Goal: Task Accomplishment & Management: Manage account settings

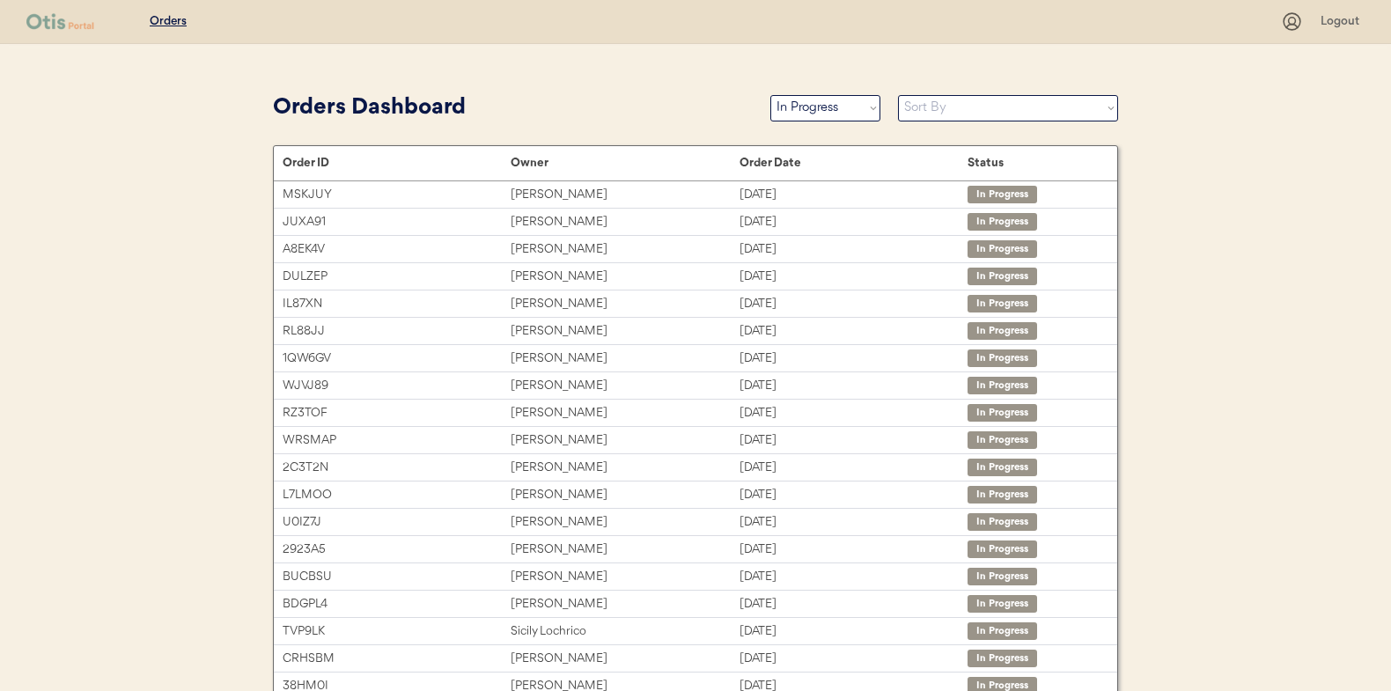
select select ""in_progress""
click at [941, 104] on select "Sort By Order Date (Newest → Oldest) Order Date (Oldest → Newest)" at bounding box center [1008, 108] width 220 height 26
select select ""Order Date (Oldest → Newest)""
click at [898, 95] on select "Sort By Order Date (Newest → Oldest) Order Date (Oldest → Newest)" at bounding box center [1008, 108] width 220 height 26
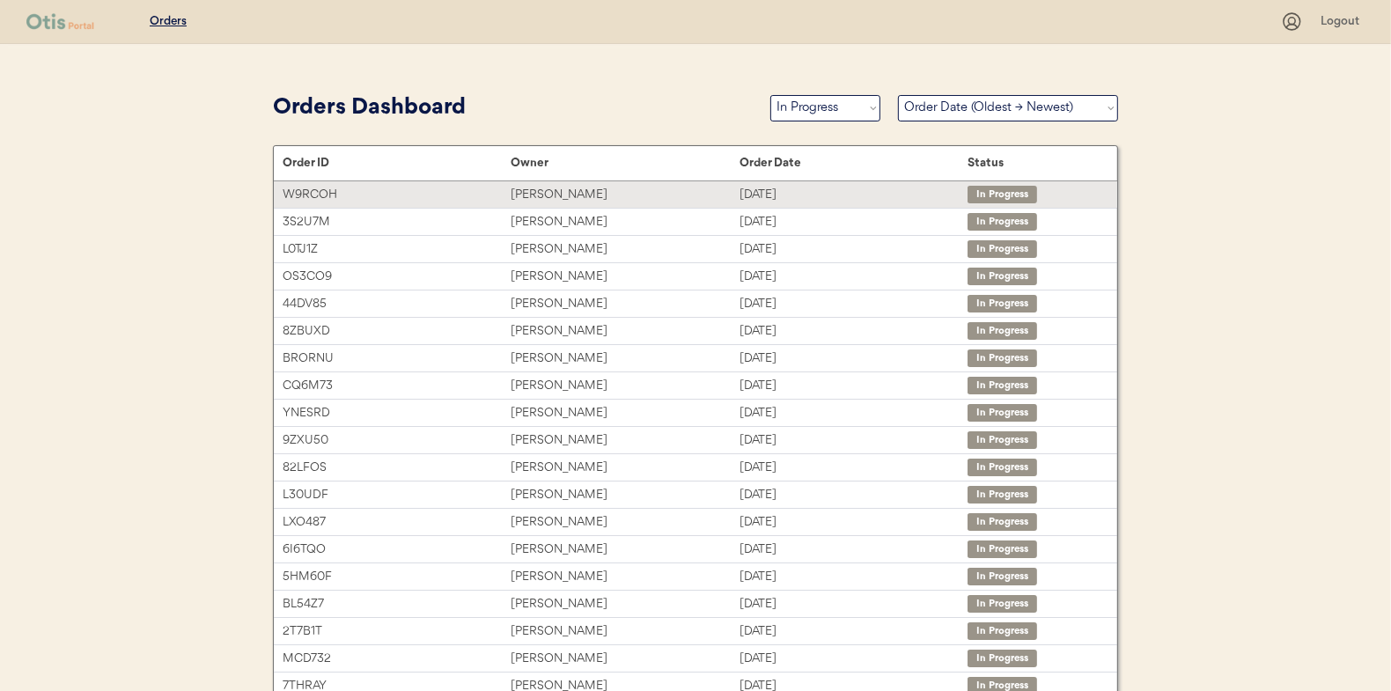
click at [550, 188] on div "[PERSON_NAME]" at bounding box center [625, 195] width 228 height 20
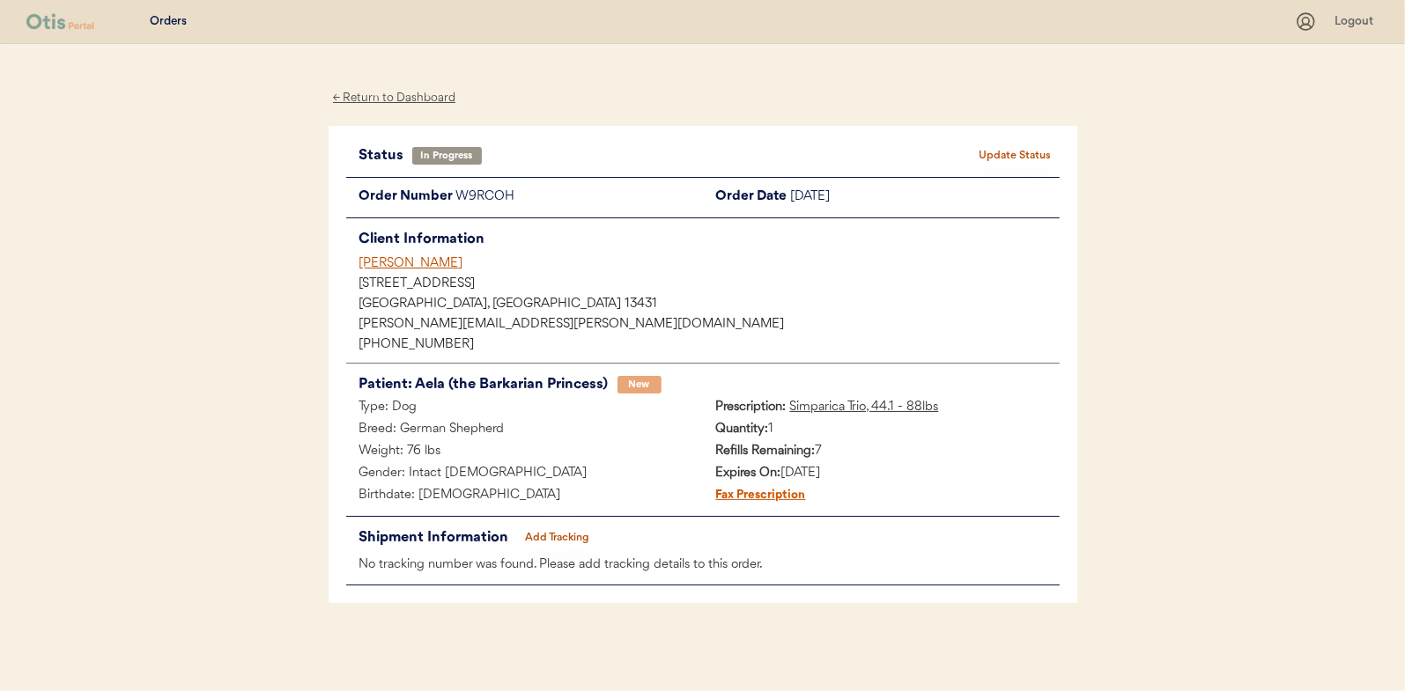
click at [537, 520] on div "Status In Progress Update Status Order Number W9RCOH Order Date [DATE] Client I…" at bounding box center [702, 365] width 713 height 443
click at [565, 530] on button "Add Tracking" at bounding box center [557, 538] width 88 height 25
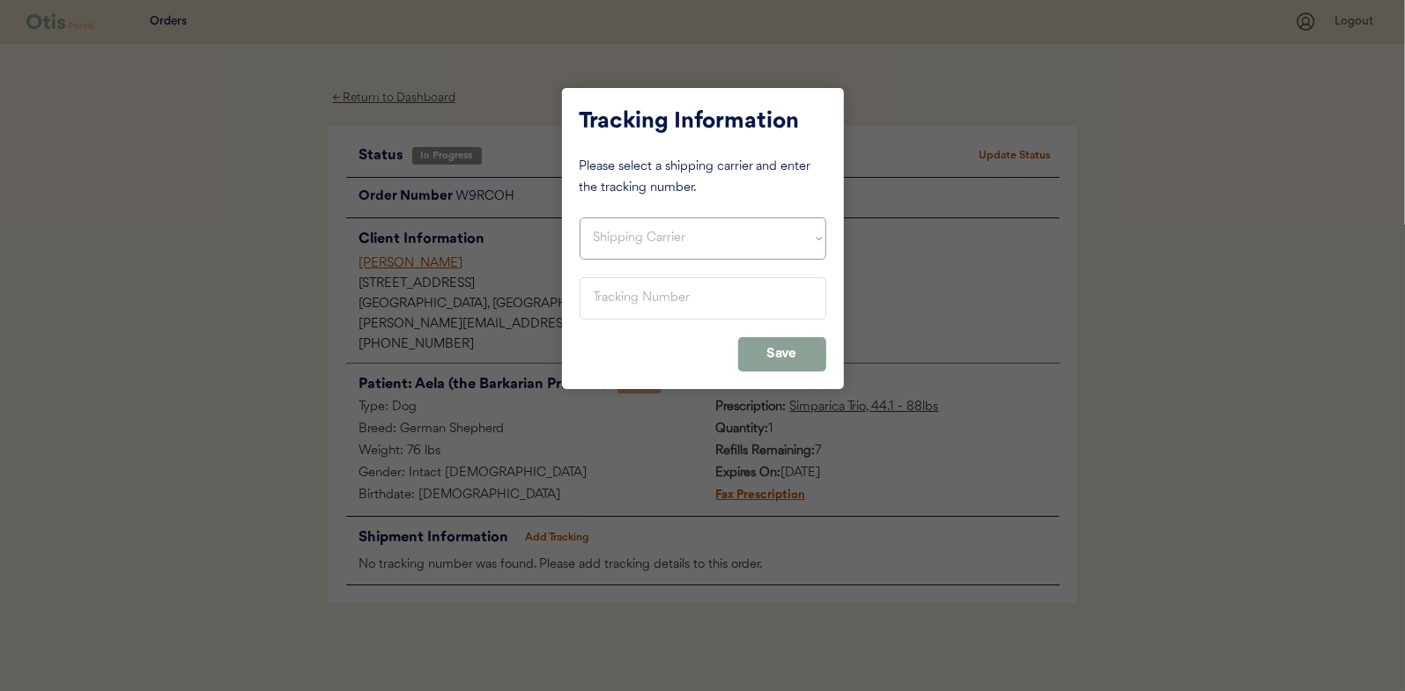
click at [627, 246] on select "Shipping Carrier FedEx FedEx Ground Economy UPS USPS" at bounding box center [702, 239] width 247 height 42
select select ""usps""
click at [579, 218] on select "Shipping Carrier FedEx FedEx Ground Economy UPS USPS" at bounding box center [702, 239] width 247 height 42
click at [616, 299] on input "input" at bounding box center [702, 298] width 247 height 42
paste input "9400150105496034699542"
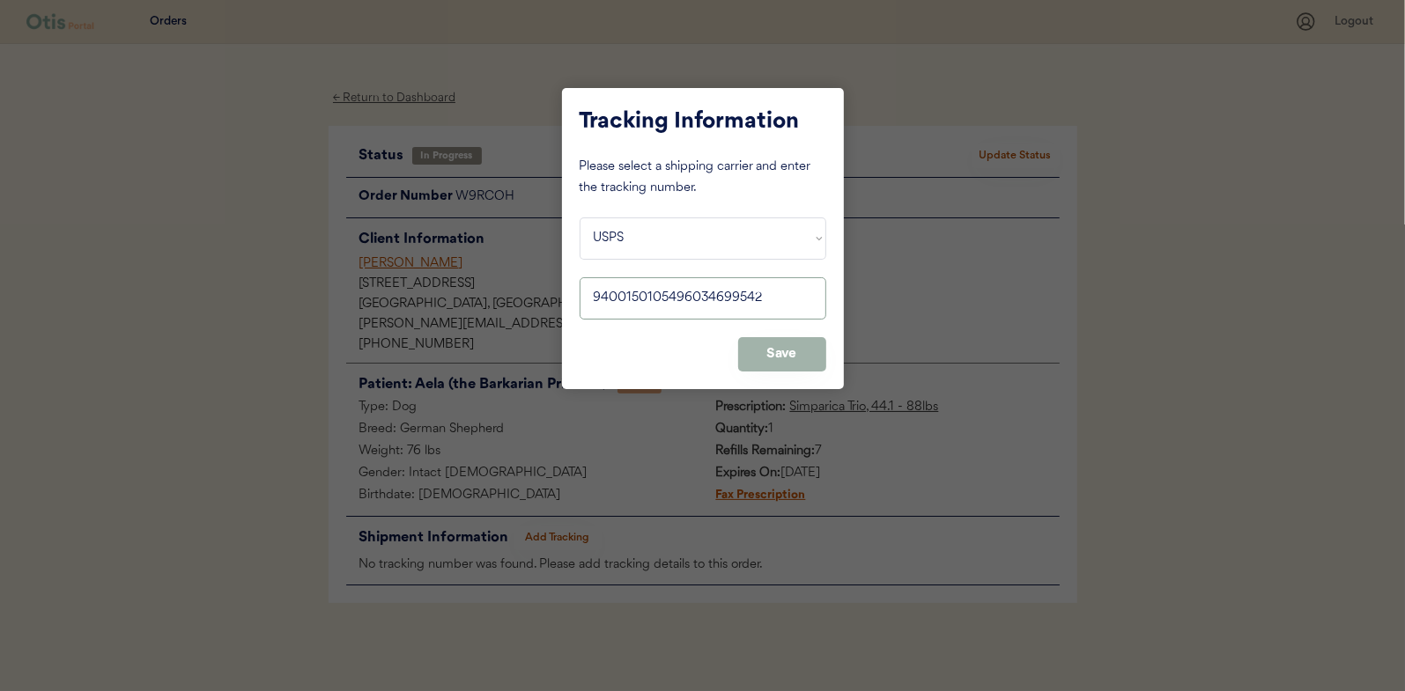
type input "9400150105496034699542"
click at [784, 356] on button "Save" at bounding box center [782, 354] width 88 height 34
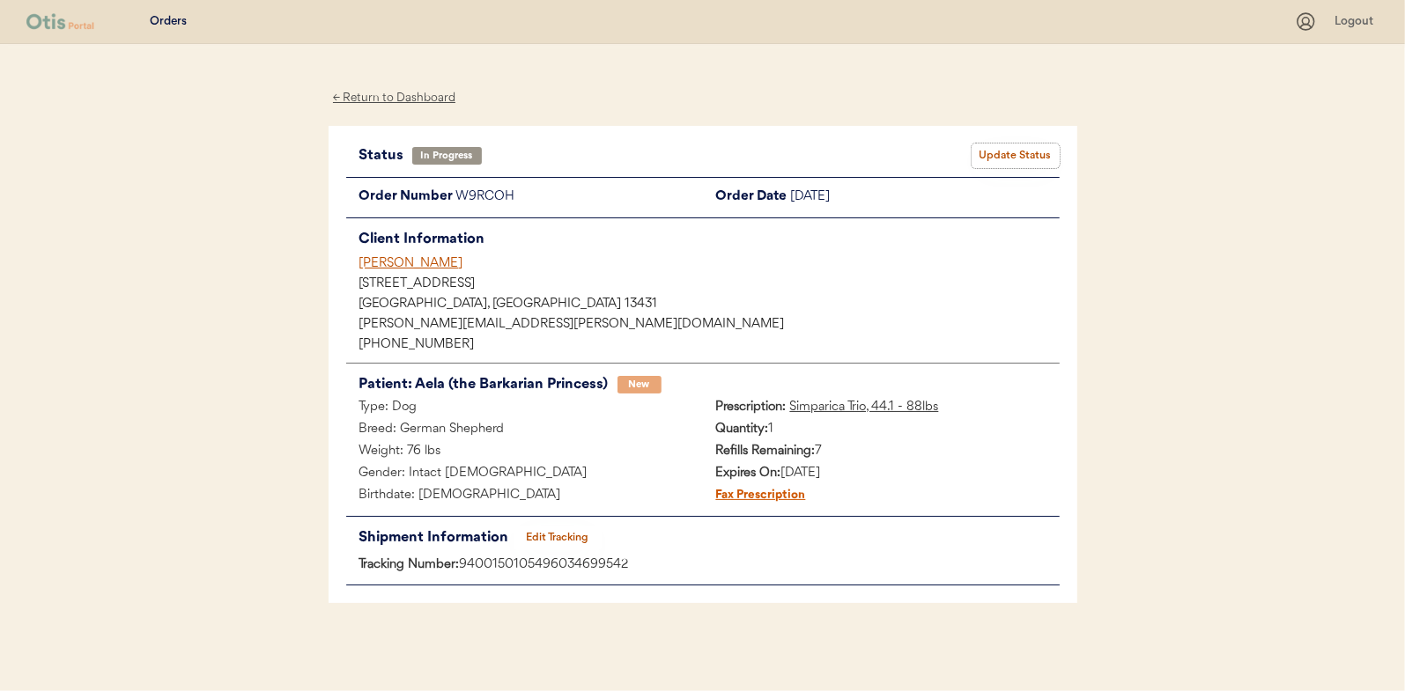
click at [1035, 156] on button "Update Status" at bounding box center [1015, 156] width 88 height 25
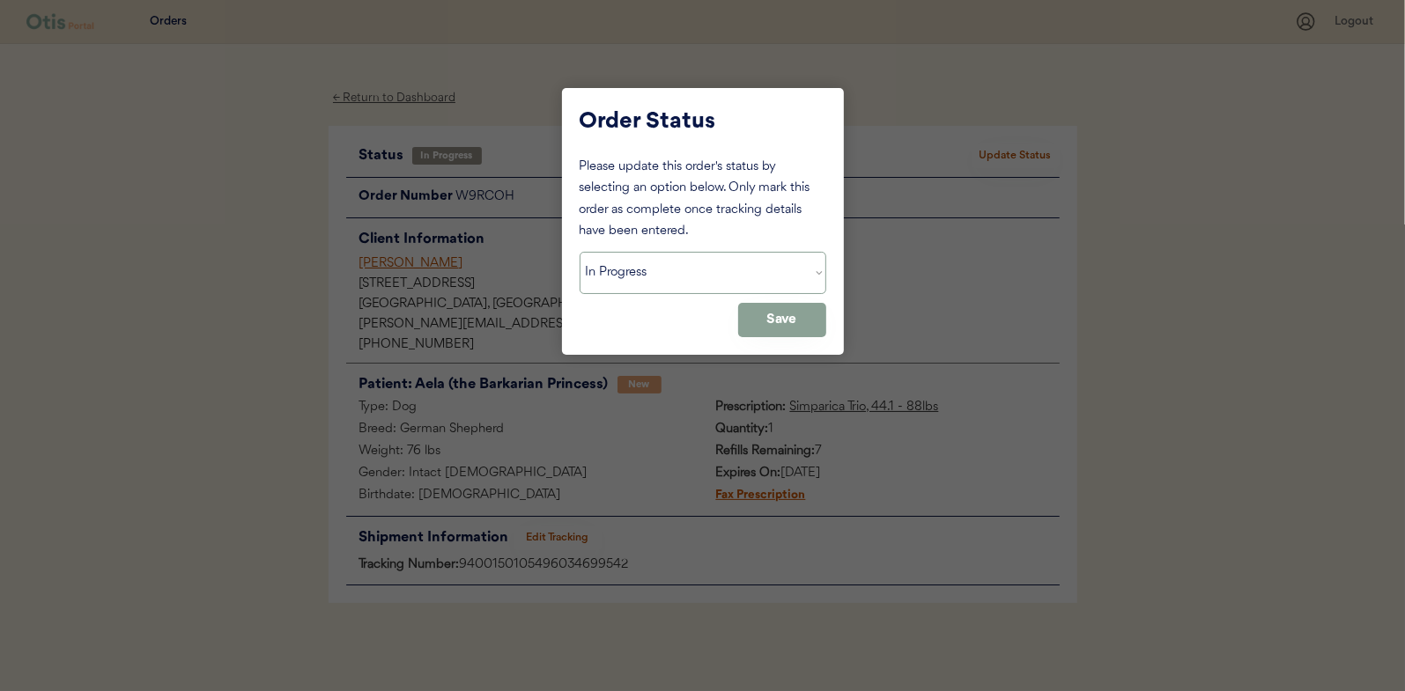
click at [661, 270] on select "Status On Hold New In Progress Complete Pending HW Consent Canceled" at bounding box center [702, 273] width 247 height 42
select select ""complete""
click at [579, 252] on select "Status On Hold New In Progress Complete Pending HW Consent Canceled" at bounding box center [702, 273] width 247 height 42
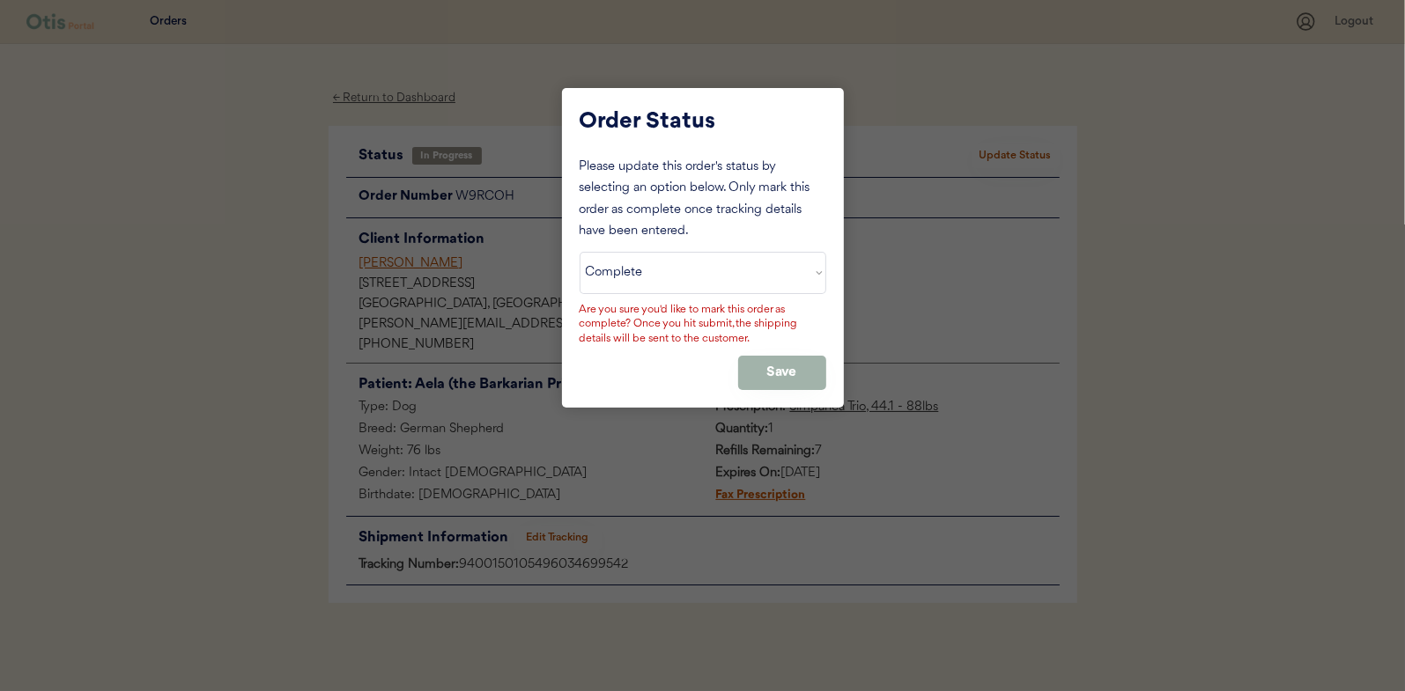
click at [774, 371] on button "Save" at bounding box center [782, 373] width 88 height 34
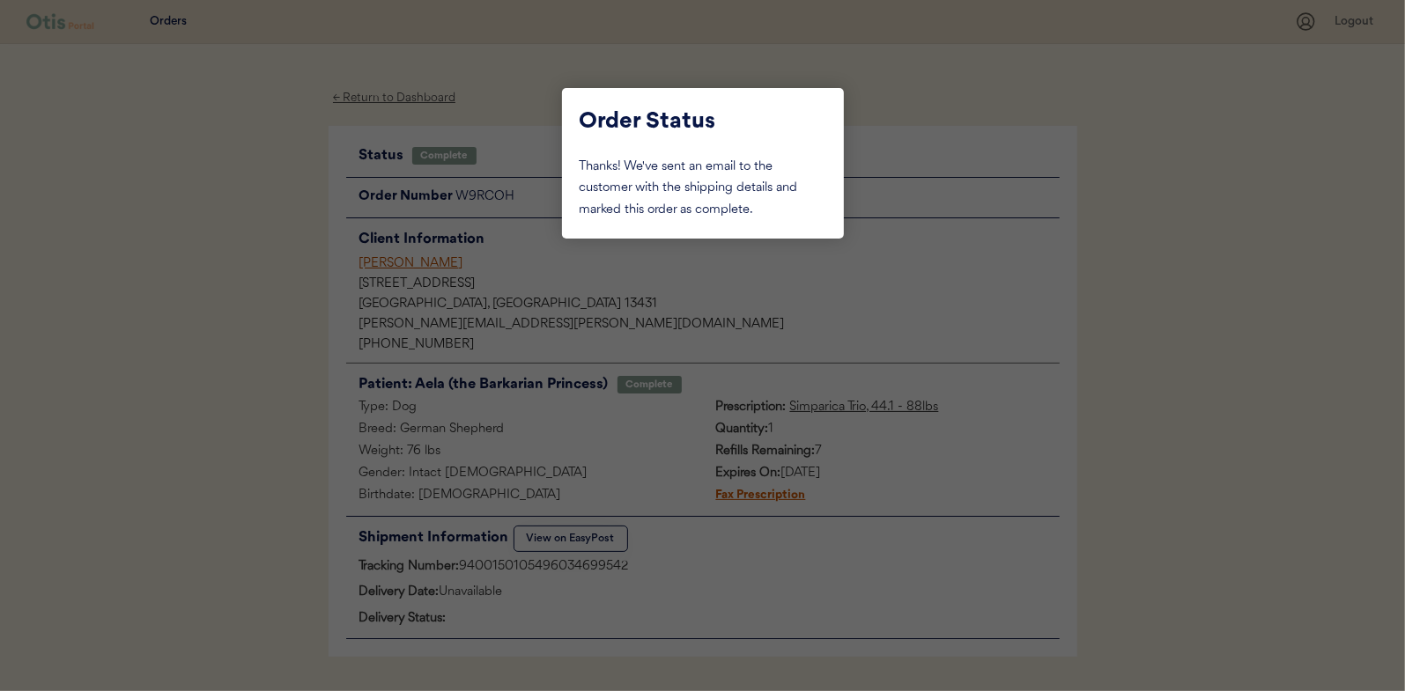
click at [246, 188] on div at bounding box center [702, 345] width 1405 height 691
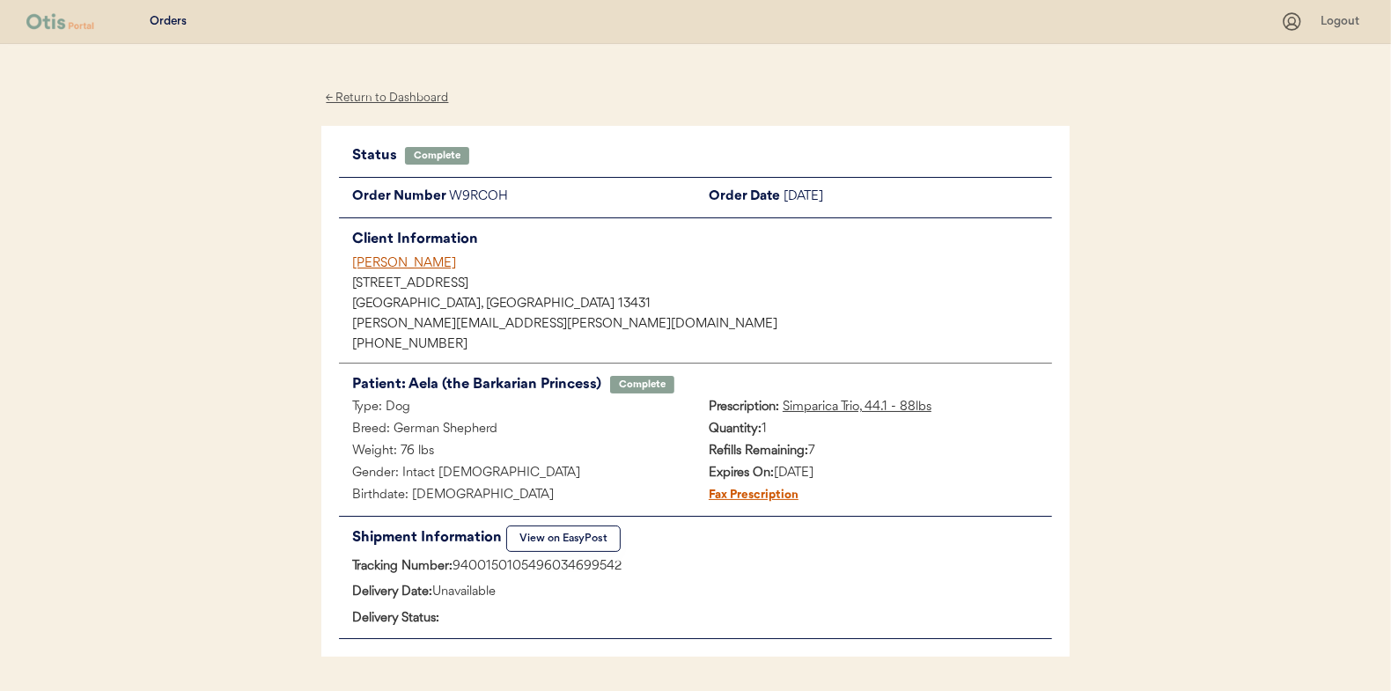
click at [380, 103] on div "← Return to Dashboard" at bounding box center [387, 98] width 132 height 20
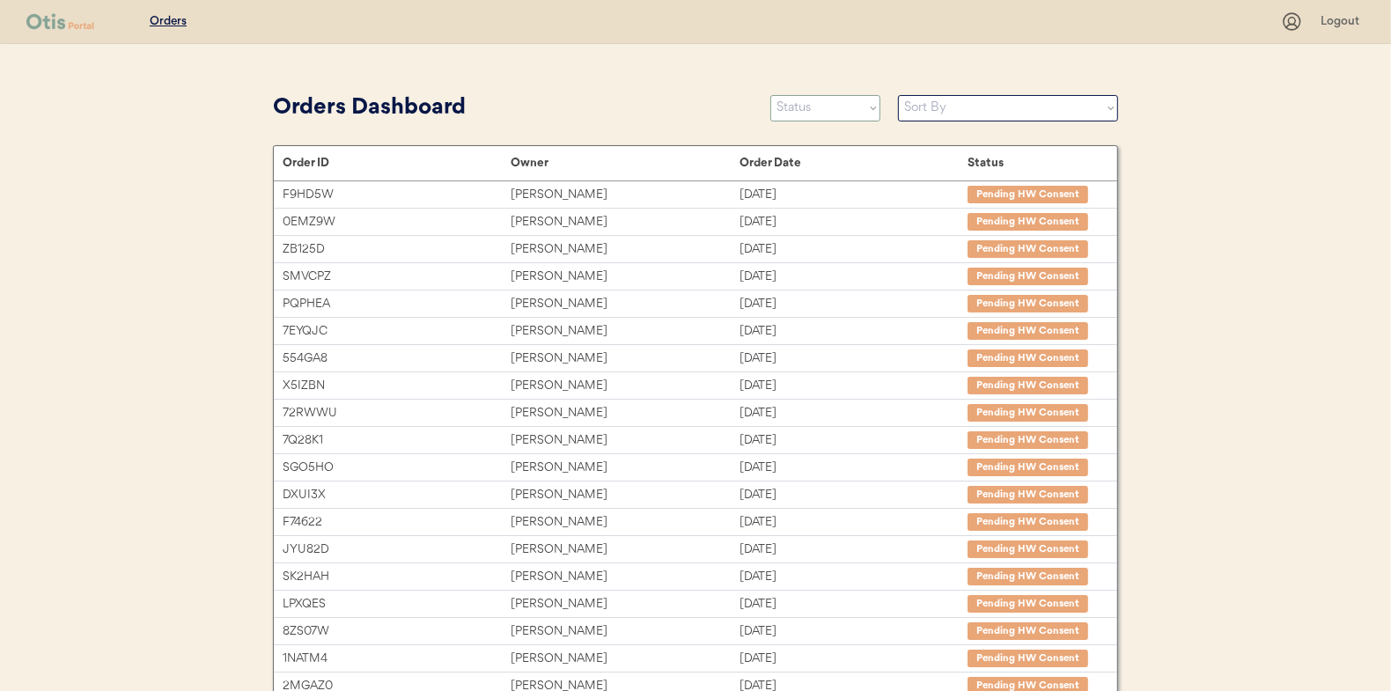
click at [795, 118] on select "Status On Hold New In Progress Complete Pending HW Consent Canceled" at bounding box center [826, 108] width 110 height 26
select select ""in_progress""
click at [771, 95] on select "Status On Hold New In Progress Complete Pending HW Consent Canceled" at bounding box center [826, 108] width 110 height 26
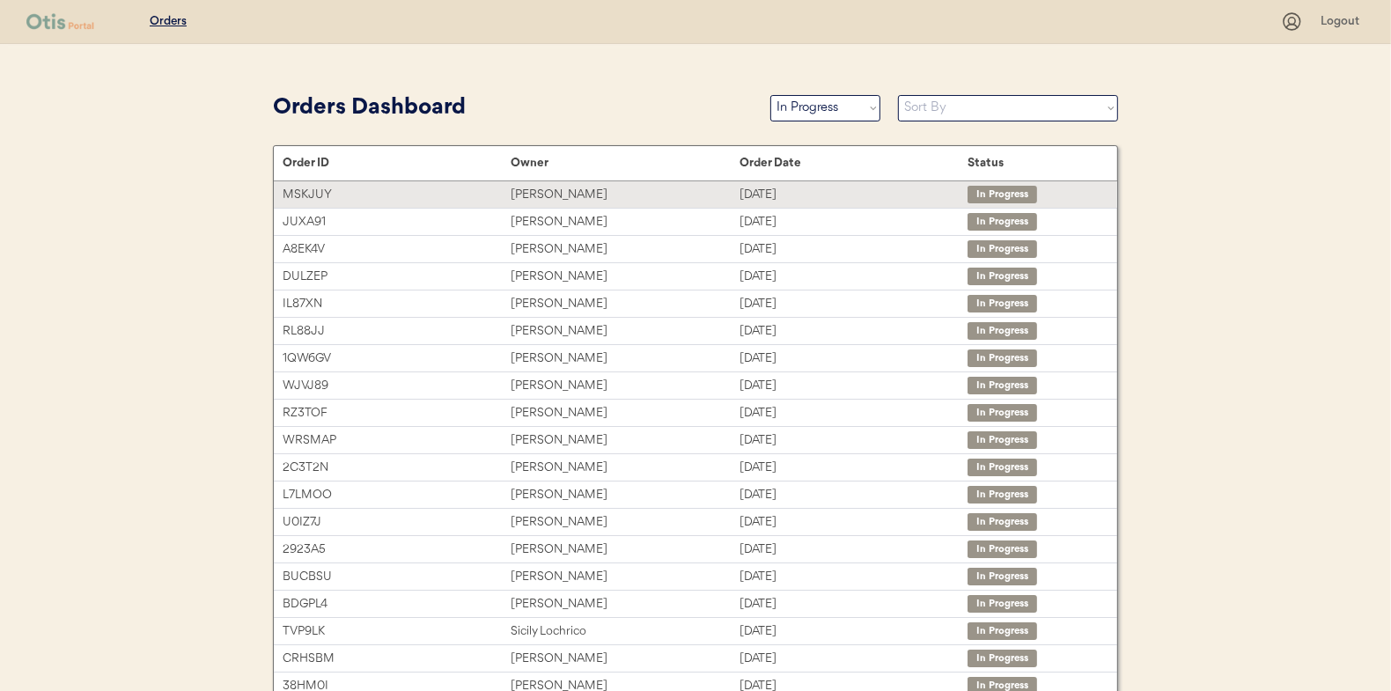
click at [545, 193] on div "Max reece" at bounding box center [625, 195] width 228 height 20
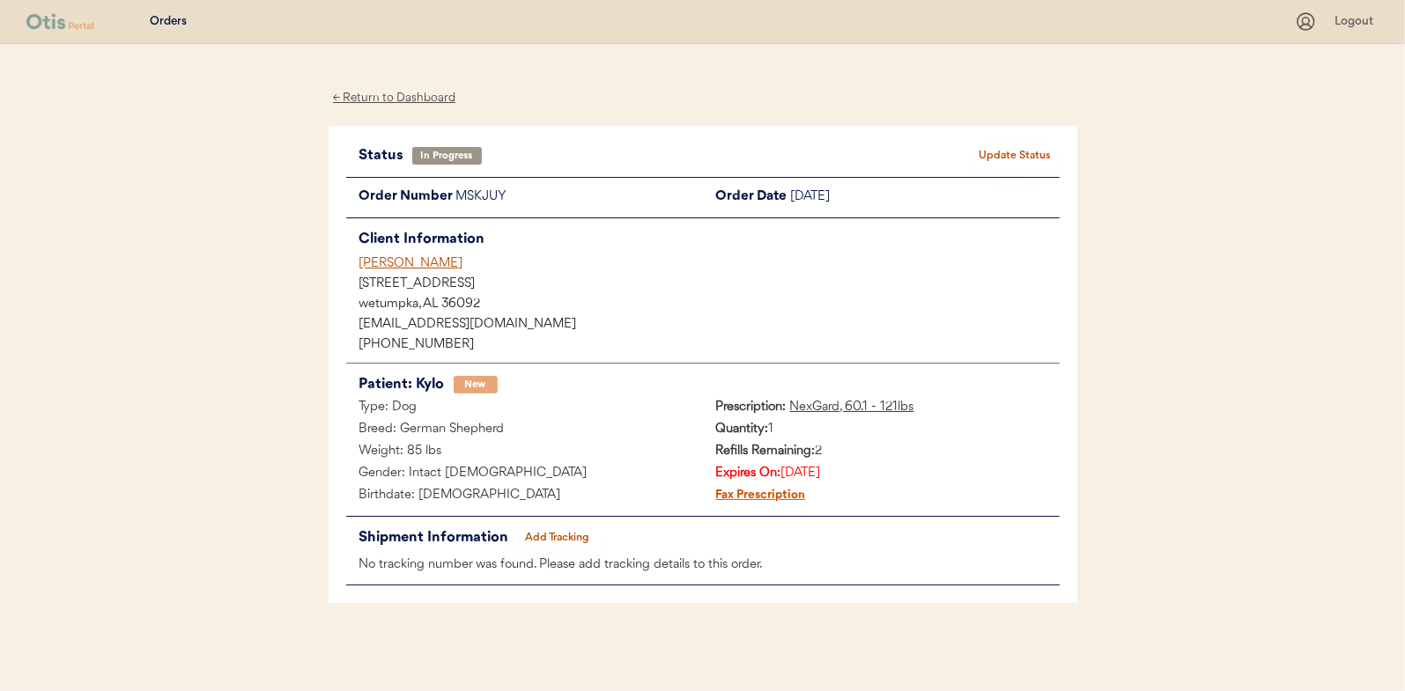
click at [550, 531] on button "Add Tracking" at bounding box center [557, 538] width 88 height 25
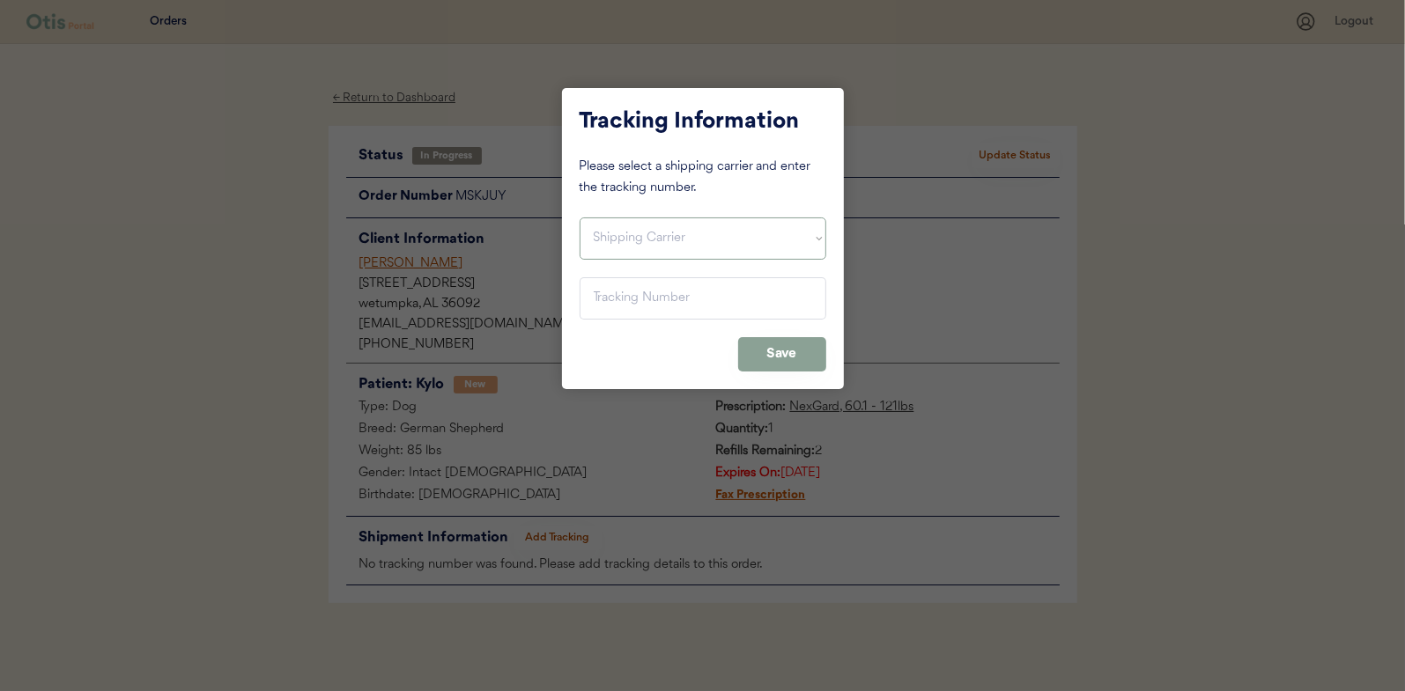
click at [616, 237] on select "Shipping Carrier FedEx FedEx Ground Economy UPS USPS" at bounding box center [702, 239] width 247 height 42
select select ""usps""
click at [579, 218] on select "Shipping Carrier FedEx FedEx Ground Economy UPS USPS" at bounding box center [702, 239] width 247 height 42
click at [602, 296] on input "input" at bounding box center [702, 298] width 247 height 42
paste input "9400150105798033088014"
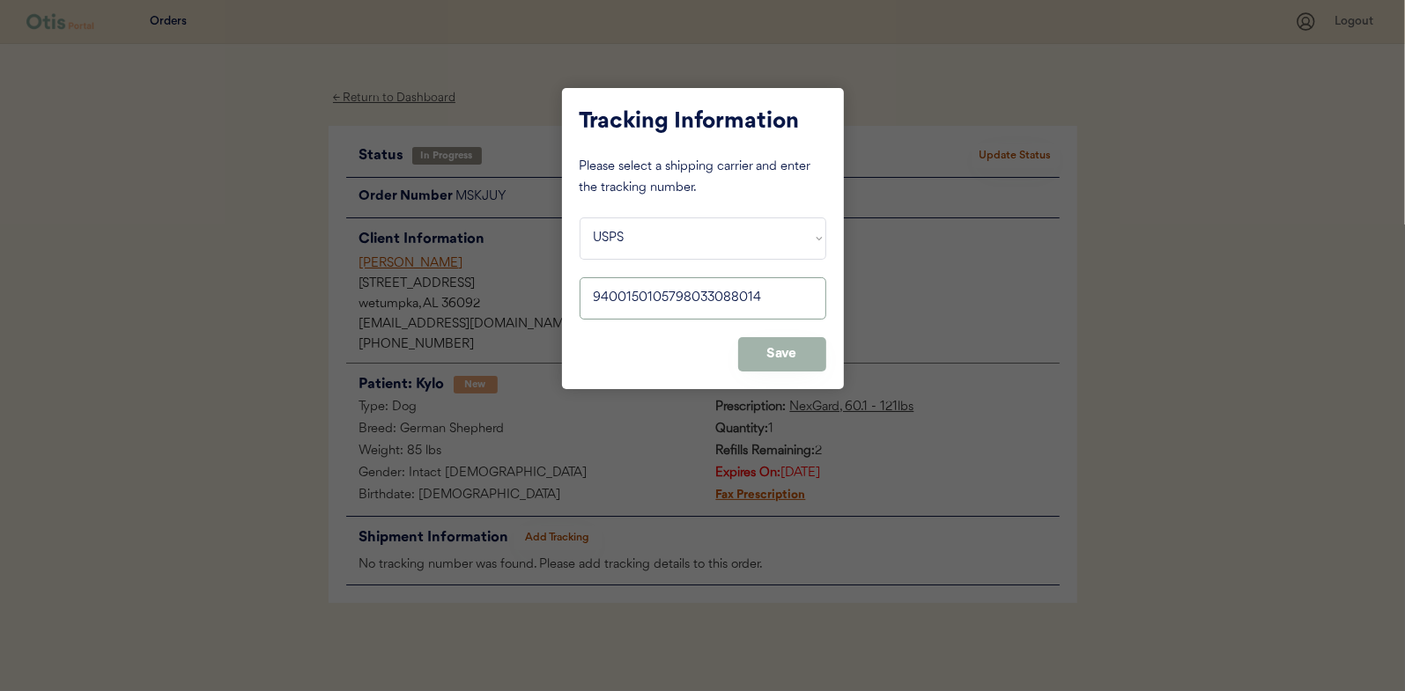
type input "9400150105798033088014"
click at [793, 356] on button "Save" at bounding box center [782, 354] width 88 height 34
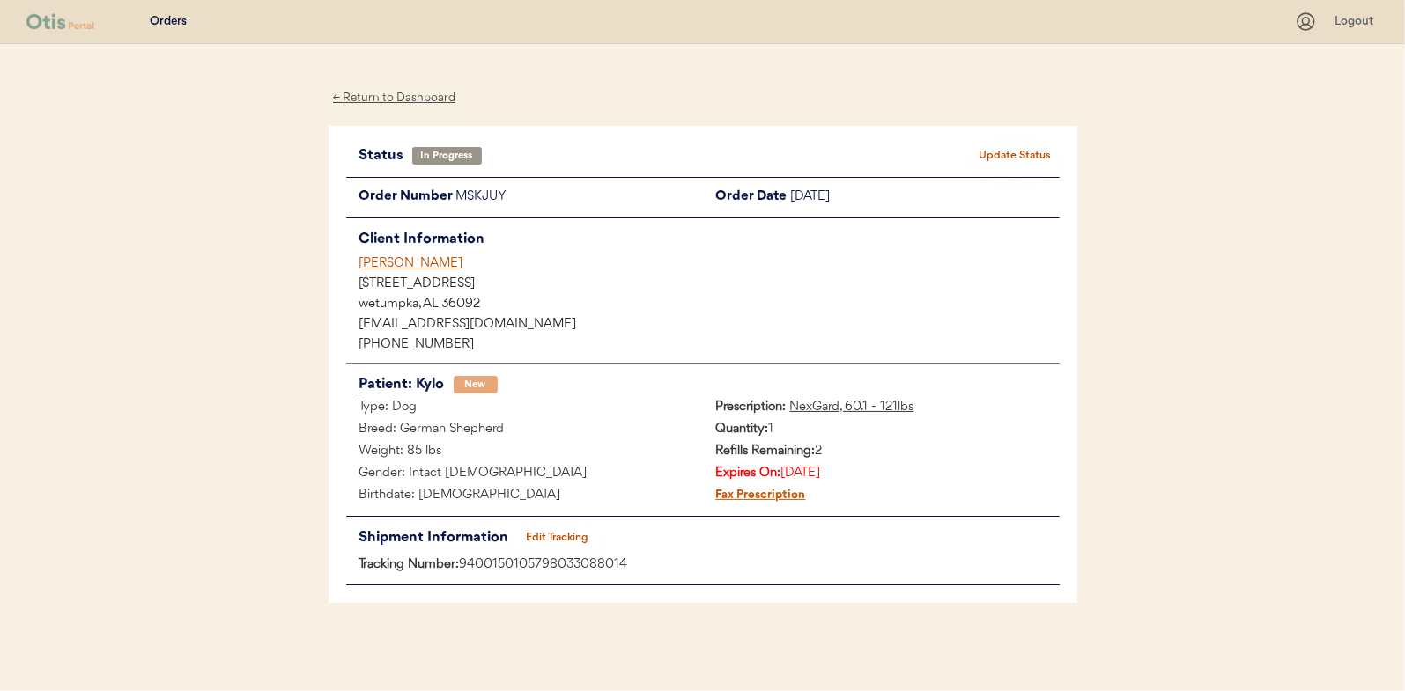
click at [1006, 159] on button "Update Status" at bounding box center [1015, 156] width 88 height 25
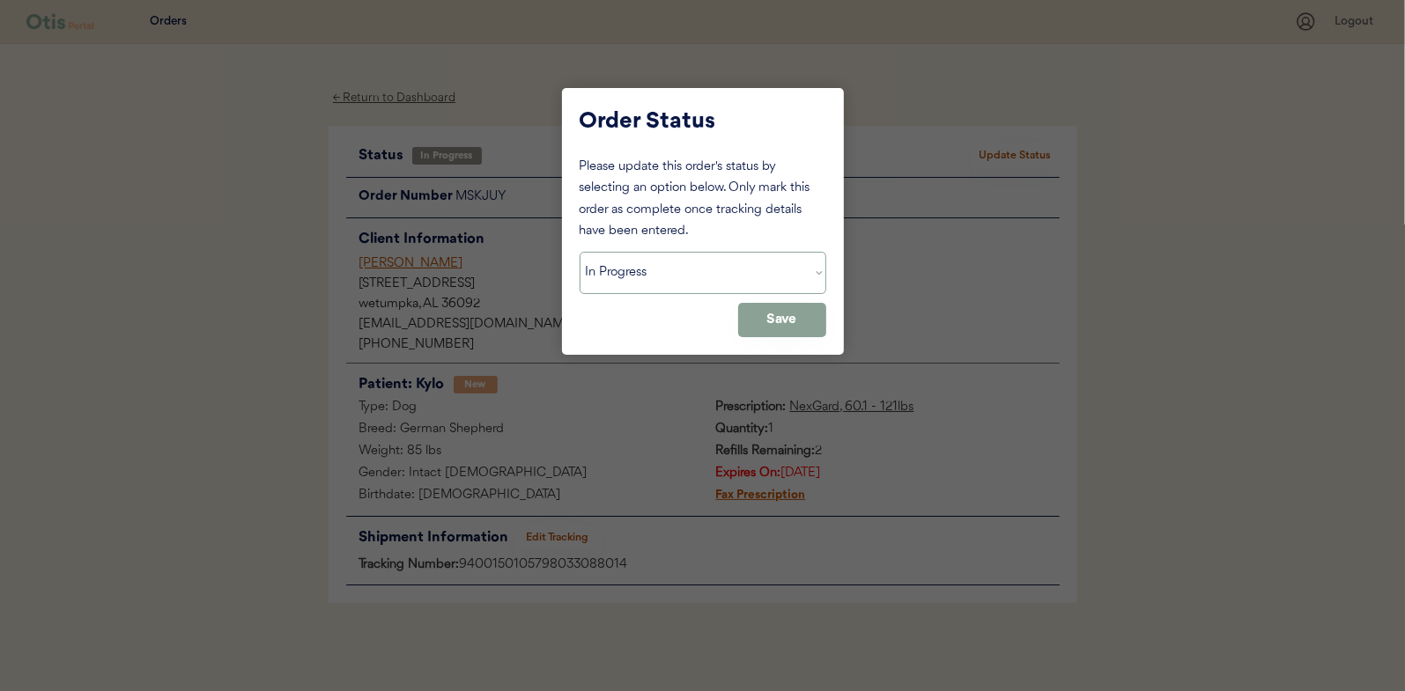
click at [636, 266] on select "Status On Hold New In Progress Complete Pending HW Consent Canceled" at bounding box center [702, 273] width 247 height 42
select select ""complete""
click at [579, 252] on select "Status On Hold New In Progress Complete Pending HW Consent Canceled" at bounding box center [702, 273] width 247 height 42
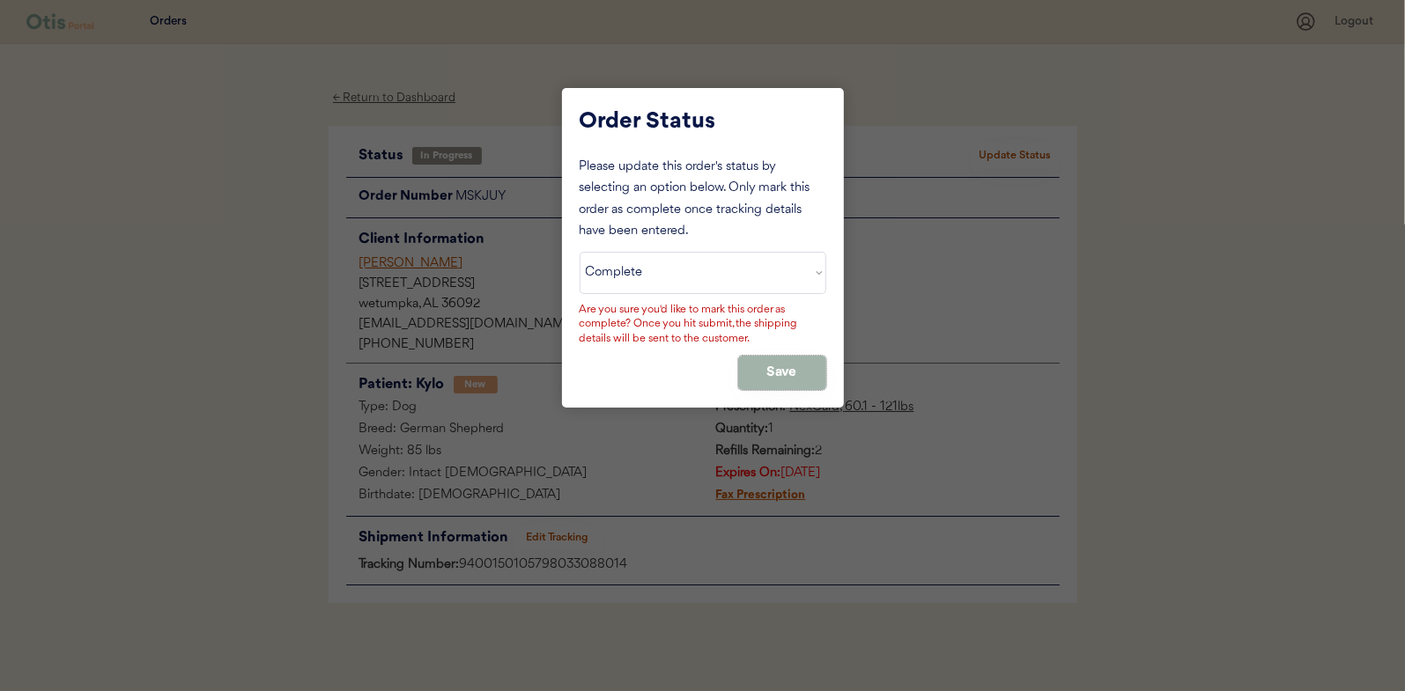
click at [793, 377] on button "Save" at bounding box center [782, 373] width 88 height 34
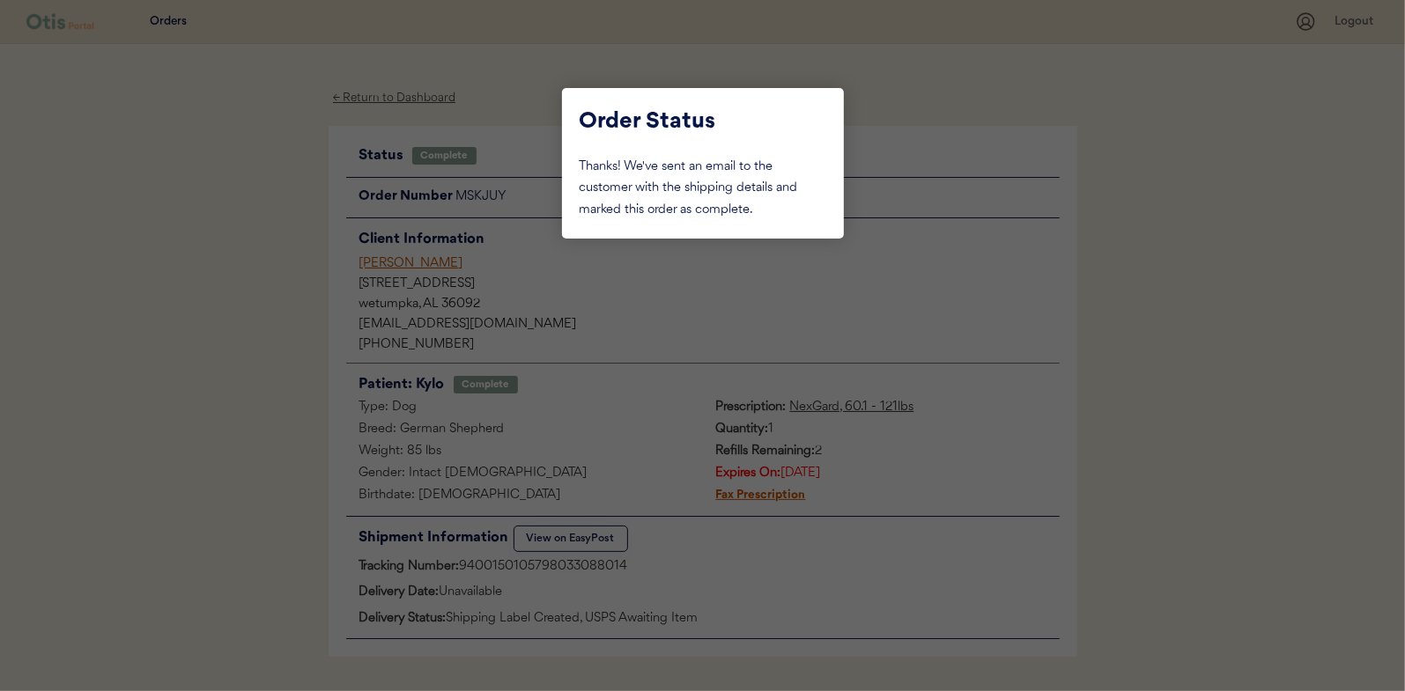
drag, startPoint x: 167, startPoint y: 203, endPoint x: 262, endPoint y: 178, distance: 98.5
click at [168, 203] on div at bounding box center [702, 345] width 1405 height 691
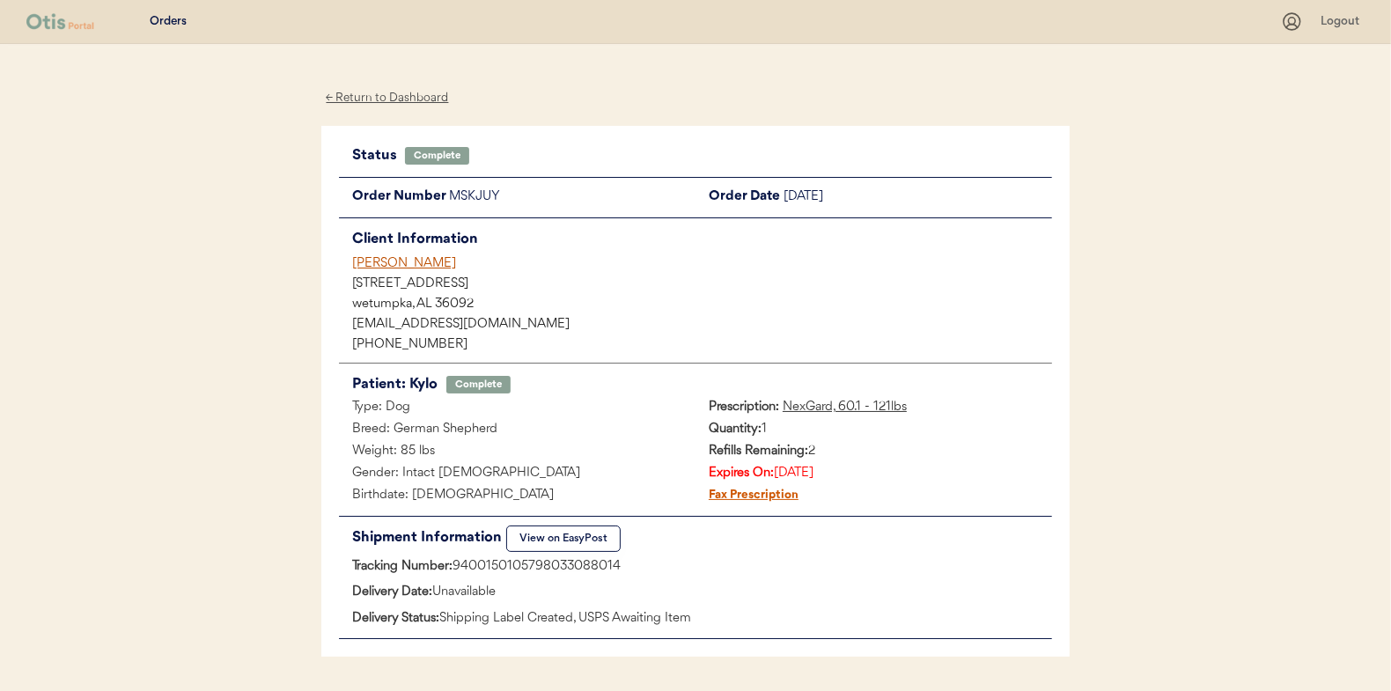
click at [379, 96] on div "← Return to Dashboard" at bounding box center [387, 98] width 132 height 20
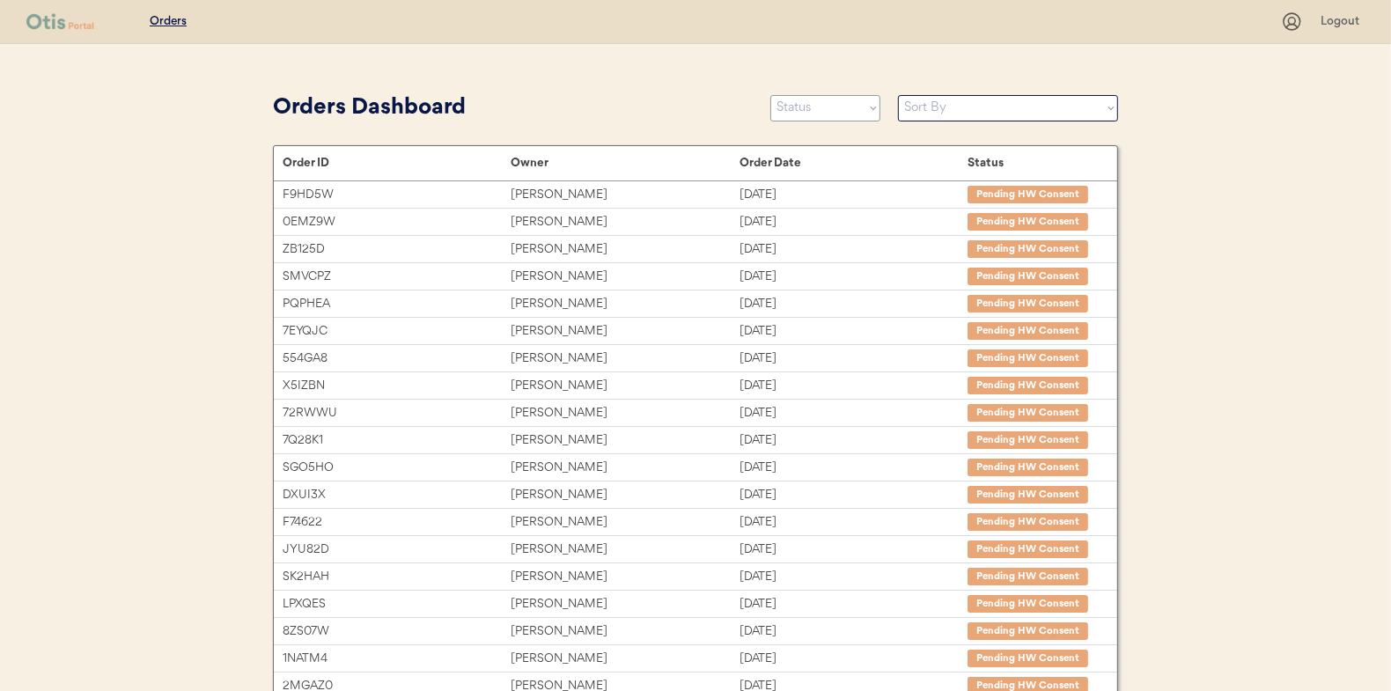
drag, startPoint x: 815, startPoint y: 110, endPoint x: 806, endPoint y: 116, distance: 10.8
click at [815, 110] on select "Status On Hold New In Progress Complete Pending HW Consent Canceled" at bounding box center [826, 108] width 110 height 26
select select ""in_progress""
click at [771, 95] on select "Status On Hold New In Progress Complete Pending HW Consent Canceled" at bounding box center [826, 108] width 110 height 26
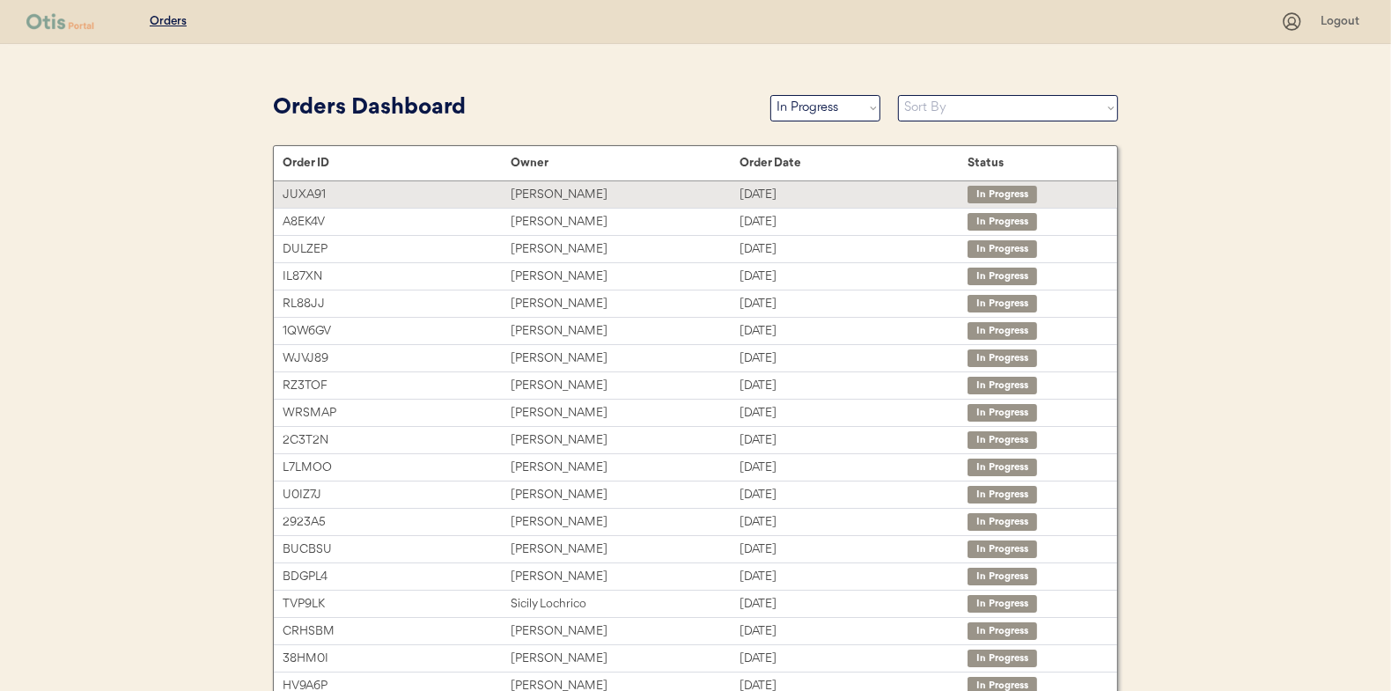
click at [530, 190] on div "Stacy Scharer" at bounding box center [625, 195] width 228 height 20
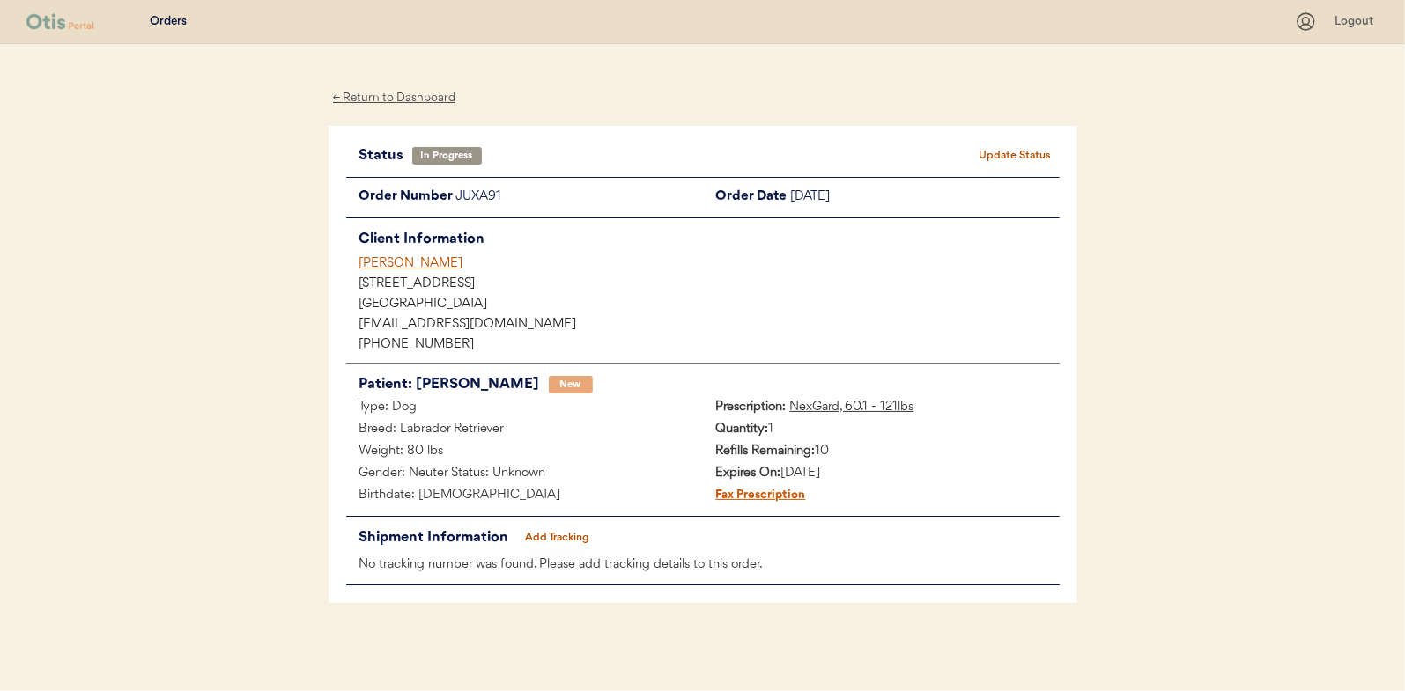
click at [556, 536] on button "Add Tracking" at bounding box center [557, 538] width 88 height 25
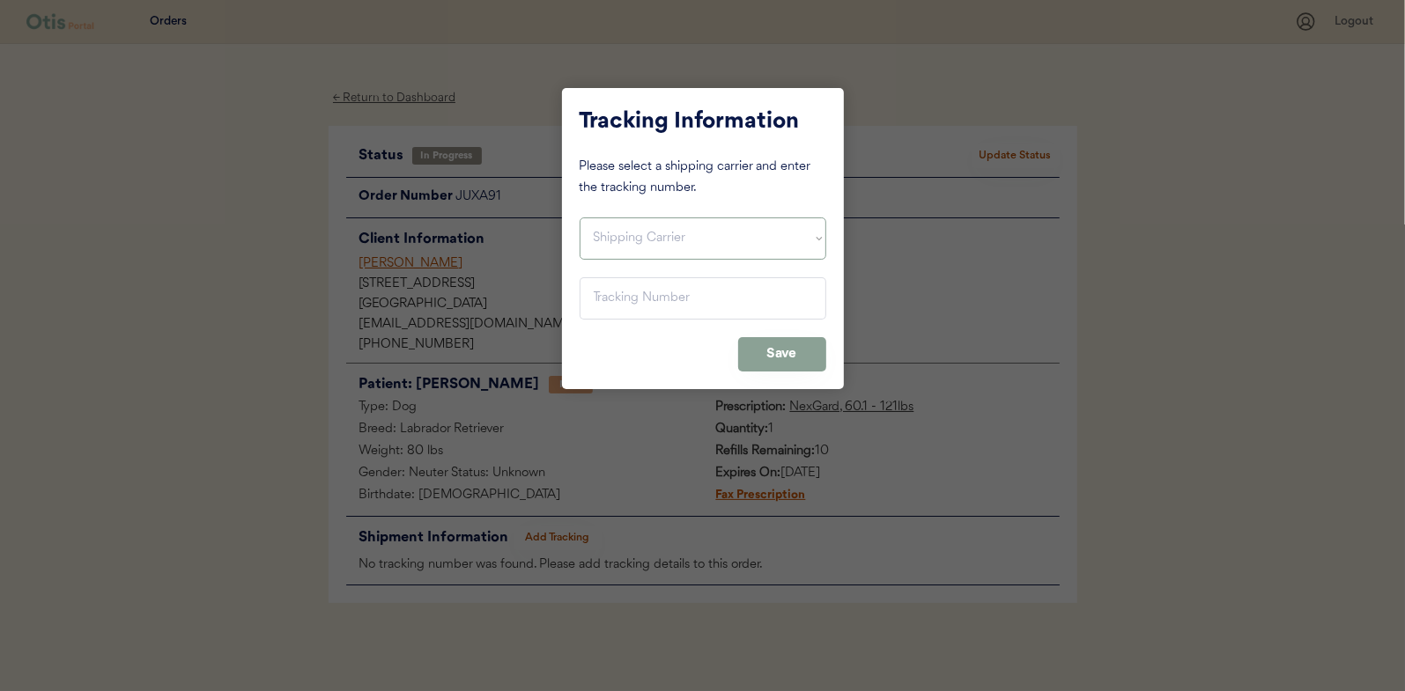
click at [591, 227] on select "Shipping Carrier FedEx FedEx Ground Economy UPS USPS" at bounding box center [702, 239] width 247 height 42
select select ""usps""
click at [579, 218] on select "Shipping Carrier FedEx FedEx Ground Economy UPS USPS" at bounding box center [702, 239] width 247 height 42
click at [614, 304] on input "input" at bounding box center [702, 298] width 247 height 42
paste input "9400150105496034766756"
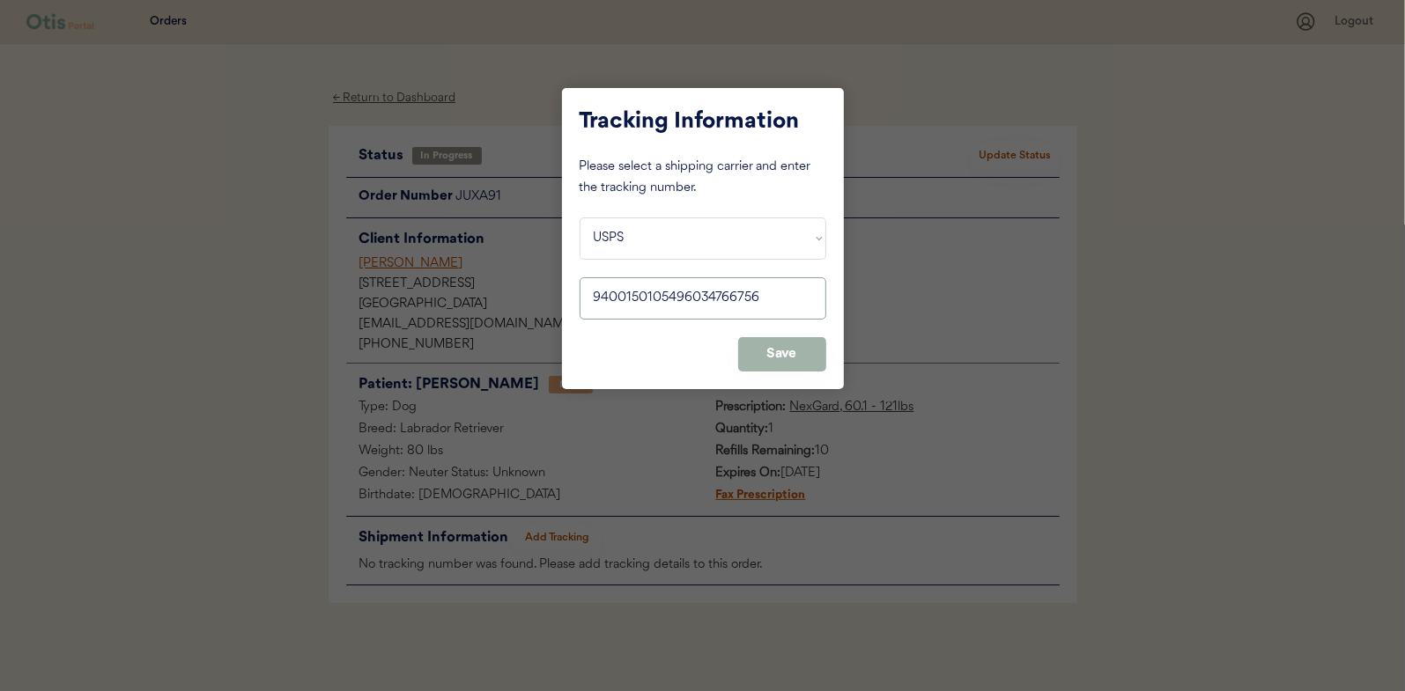
type input "9400150105496034766756"
click at [788, 354] on button "Save" at bounding box center [782, 354] width 88 height 34
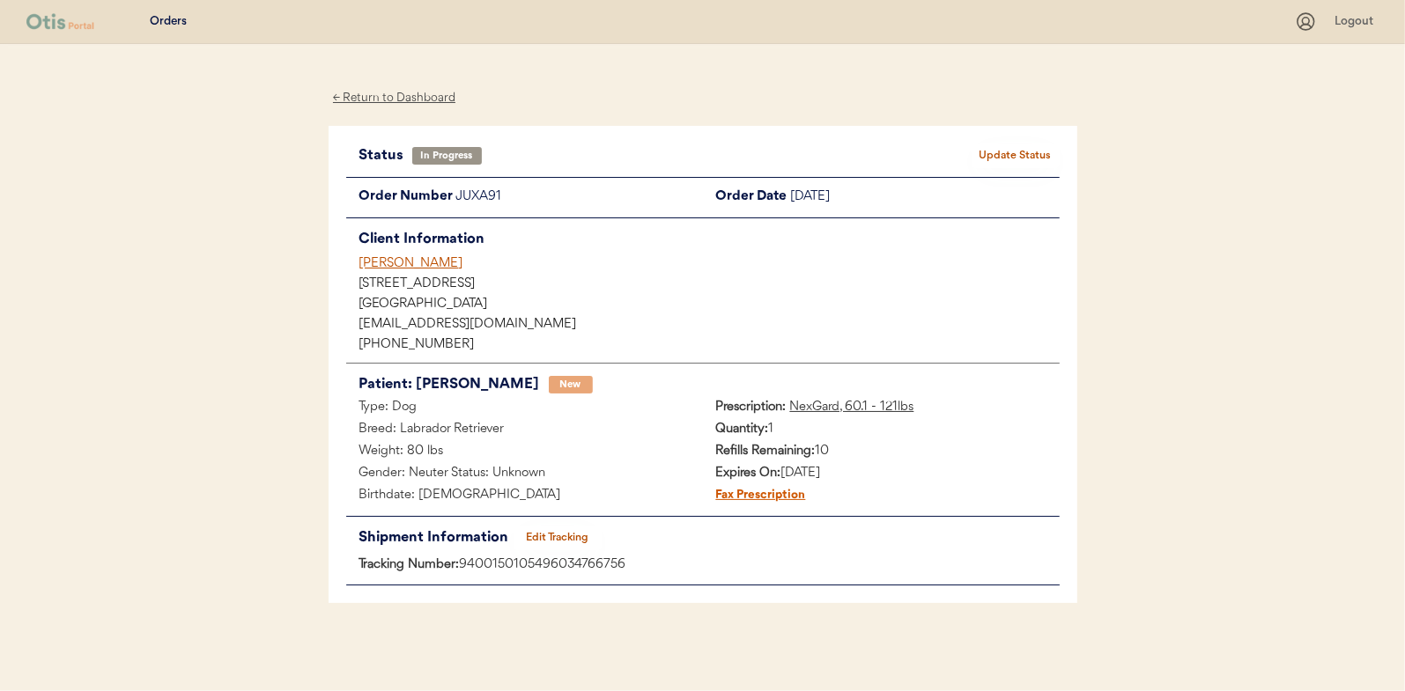
click at [1020, 155] on button "Update Status" at bounding box center [1015, 156] width 88 height 25
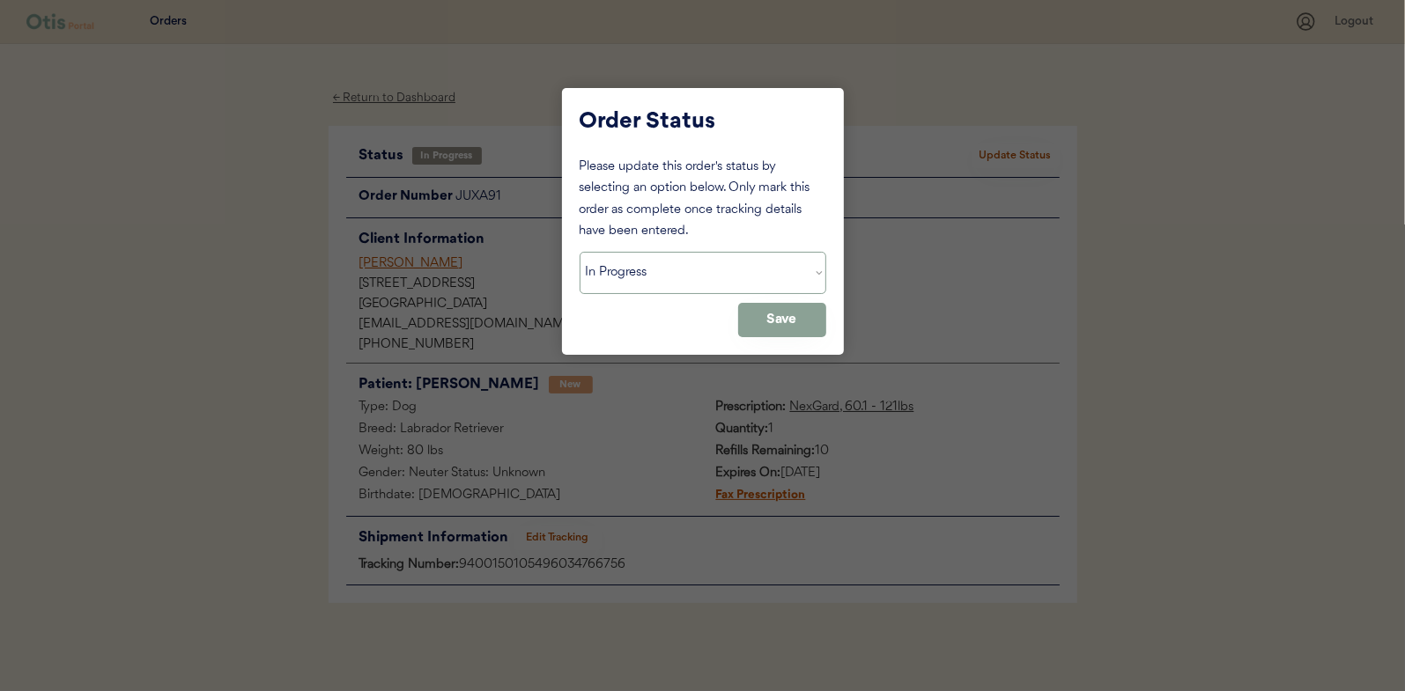
click at [631, 266] on select "Status On Hold New In Progress Complete Pending HW Consent Canceled" at bounding box center [702, 273] width 247 height 42
select select ""complete""
click at [579, 252] on select "Status On Hold New In Progress Complete Pending HW Consent Canceled" at bounding box center [702, 273] width 247 height 42
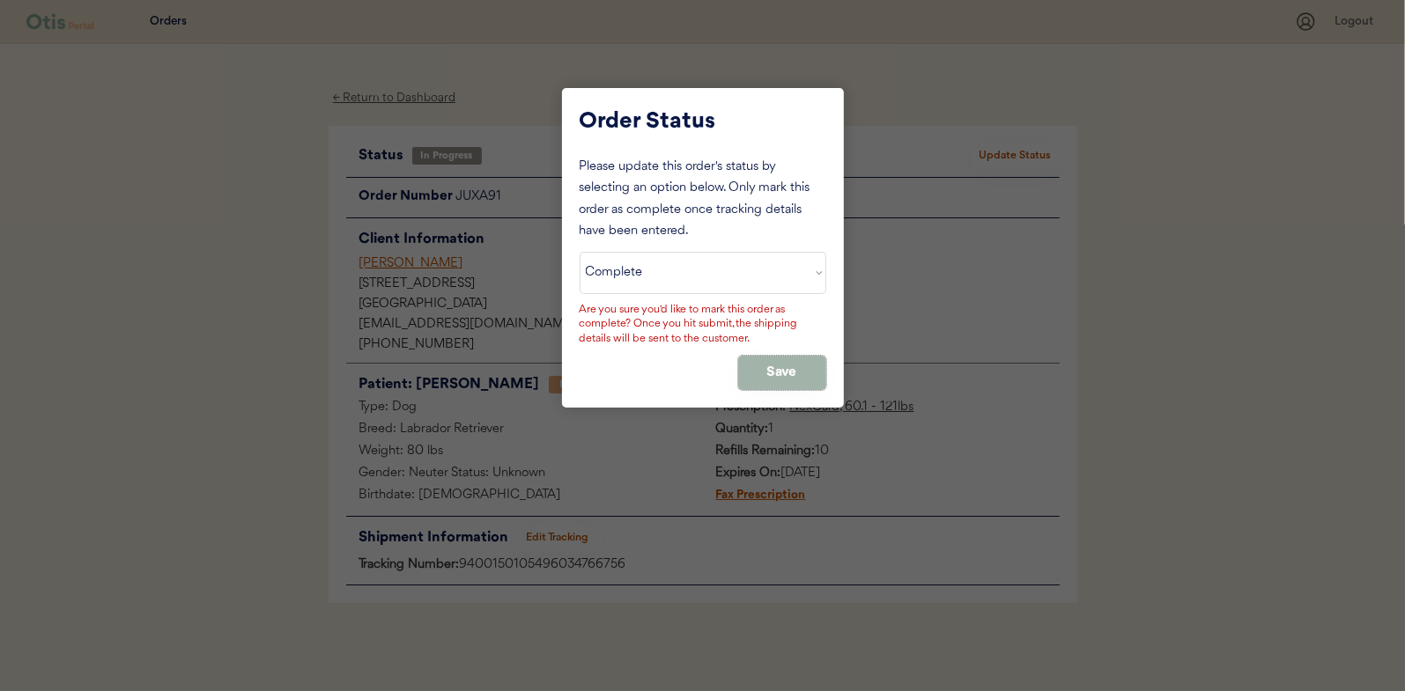
click at [774, 361] on button "Save" at bounding box center [782, 373] width 88 height 34
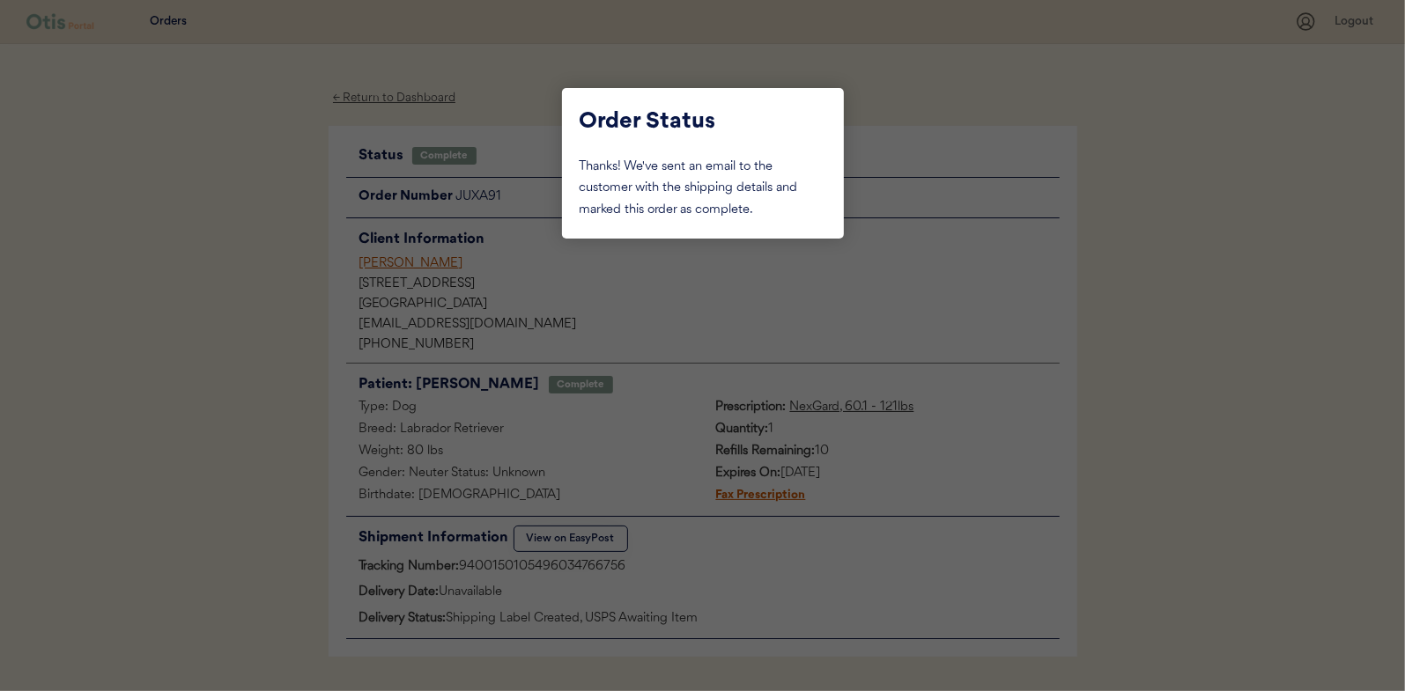
click at [259, 237] on div at bounding box center [702, 345] width 1405 height 691
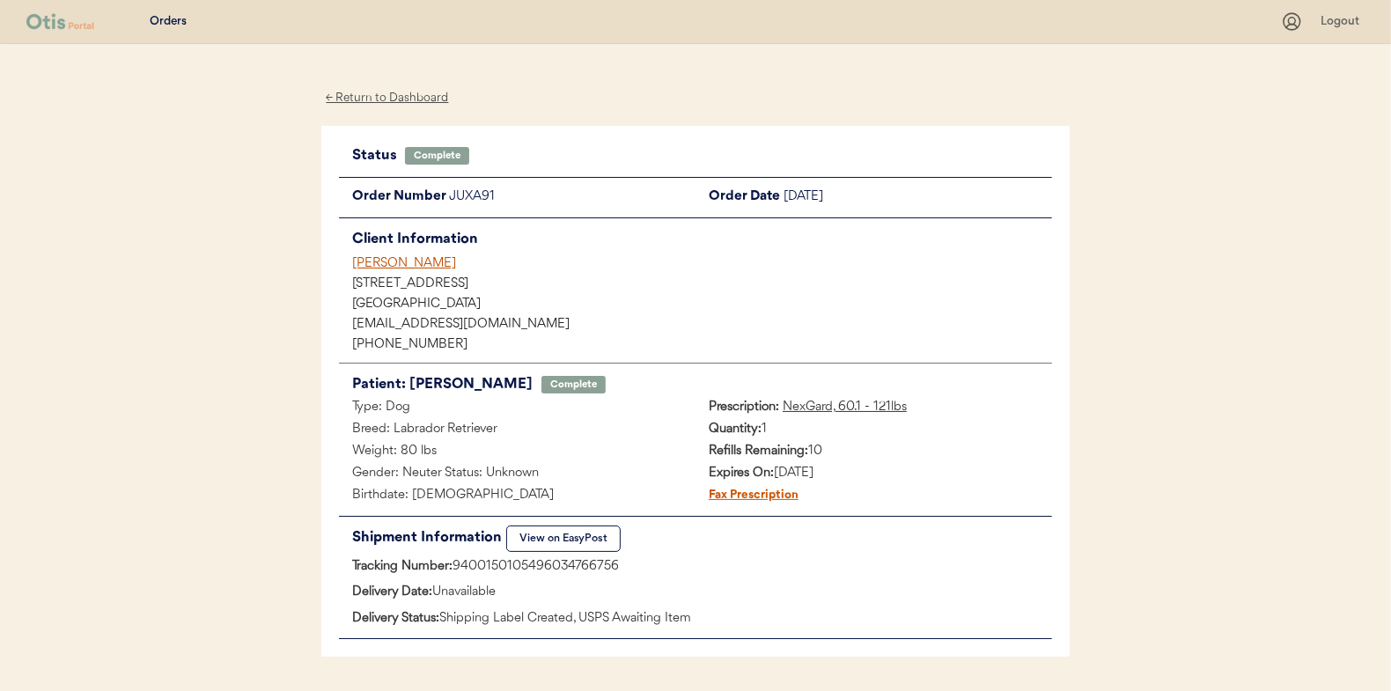
click at [373, 101] on div "← Return to Dashboard" at bounding box center [387, 98] width 132 height 20
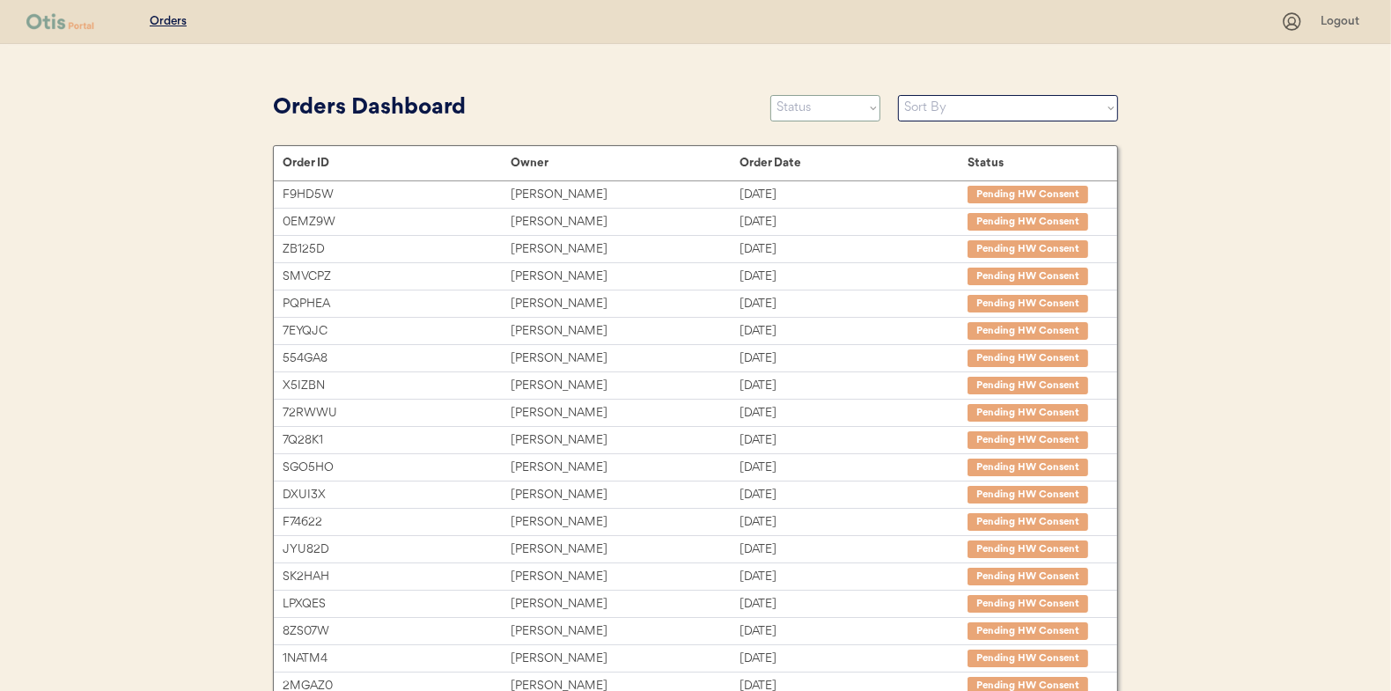
click at [795, 101] on select "Status On Hold New In Progress Complete Pending HW Consent Canceled" at bounding box center [826, 108] width 110 height 26
select select ""in_progress""
click at [771, 95] on select "Status On Hold New In Progress Complete Pending HW Consent Canceled" at bounding box center [826, 108] width 110 height 26
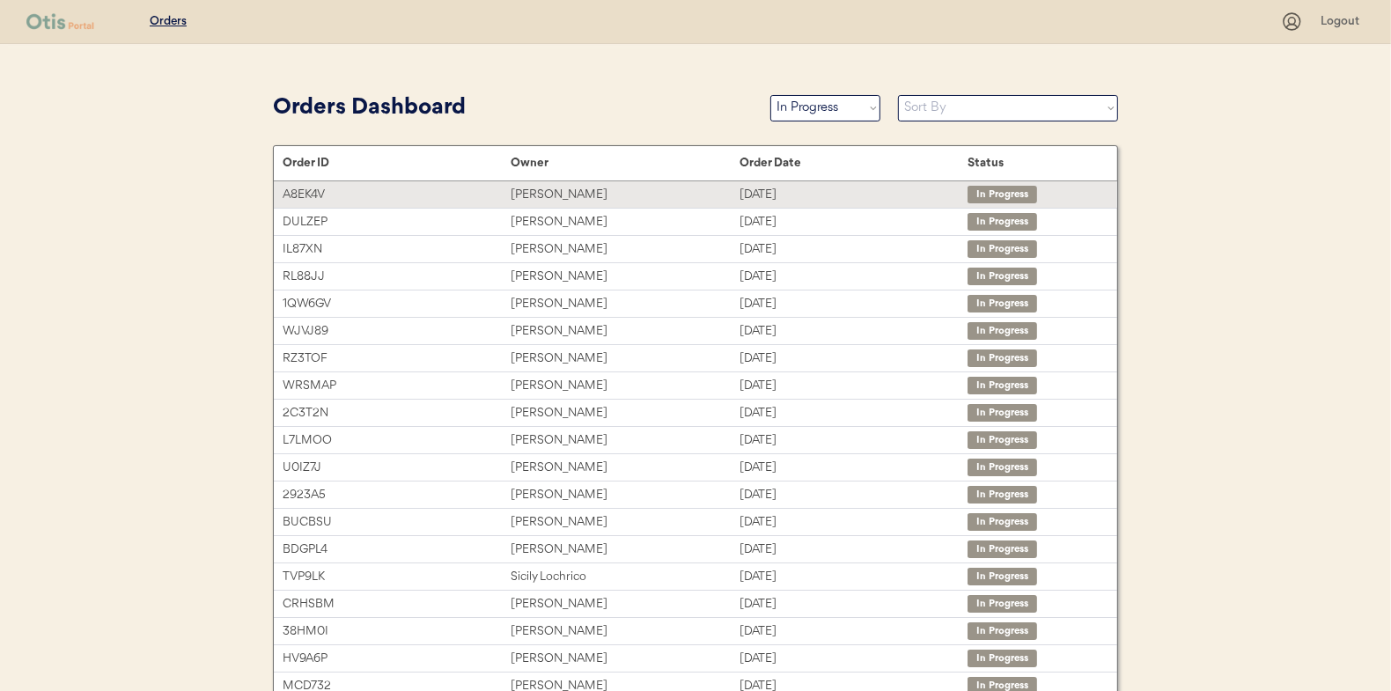
click at [527, 192] on div "[PERSON_NAME]" at bounding box center [625, 195] width 228 height 20
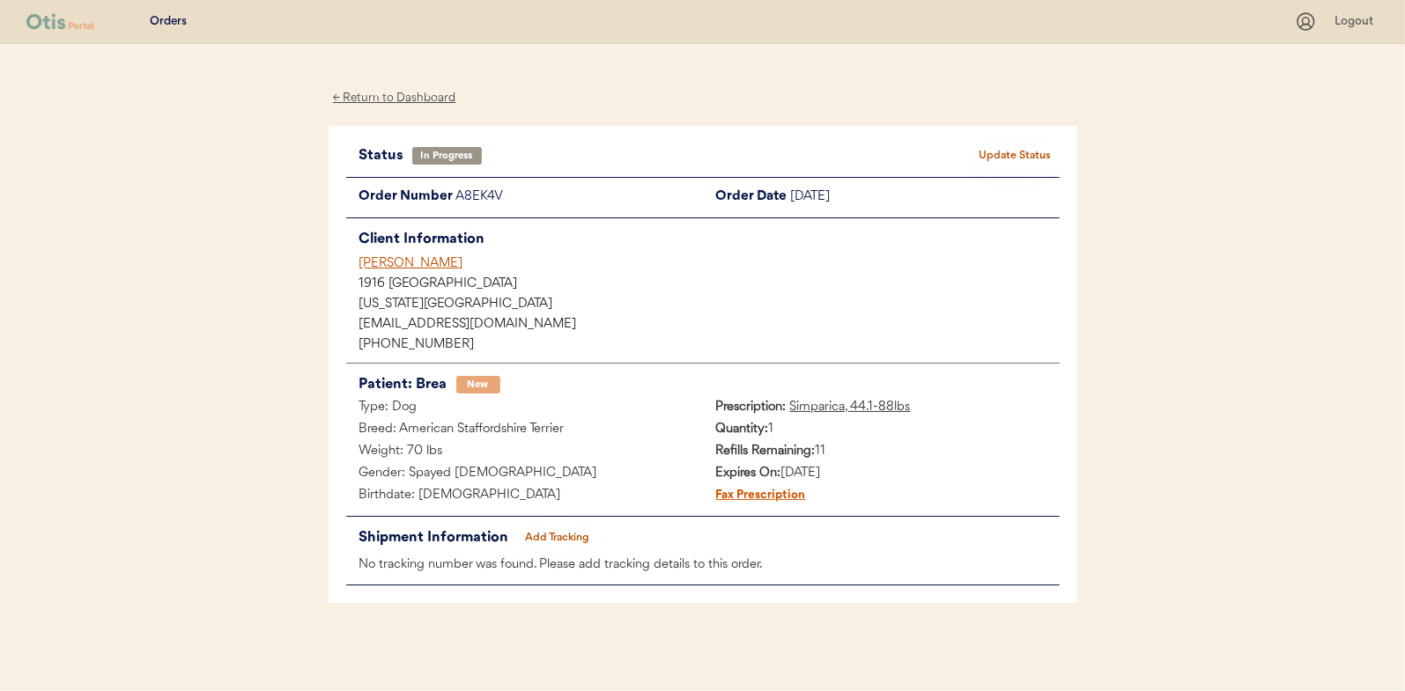
click at [573, 540] on button "Add Tracking" at bounding box center [557, 538] width 88 height 25
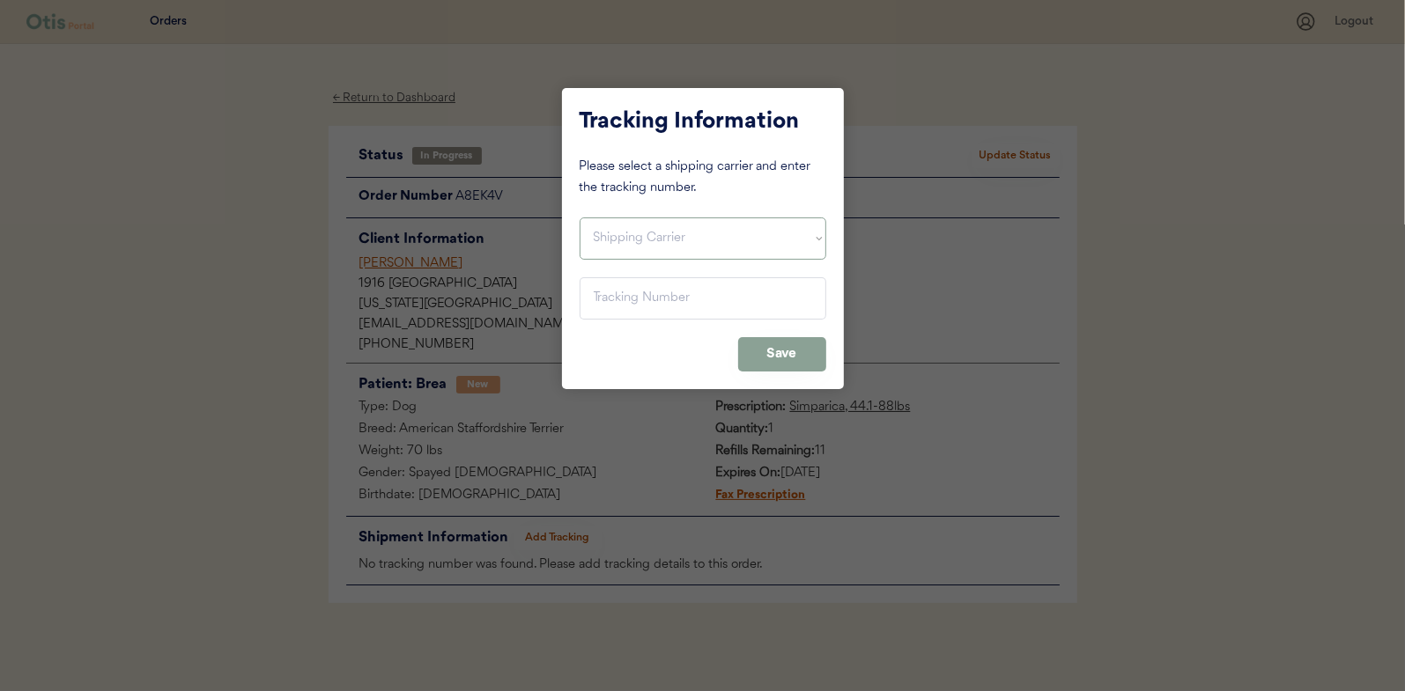
click at [622, 249] on select "Shipping Carrier FedEx FedEx Ground Economy UPS USPS" at bounding box center [702, 239] width 247 height 42
select select ""usps""
click at [579, 218] on select "Shipping Carrier FedEx FedEx Ground Economy UPS USPS" at bounding box center [702, 239] width 247 height 42
click at [607, 298] on input "input" at bounding box center [702, 298] width 247 height 42
paste input "9400150105497033287792"
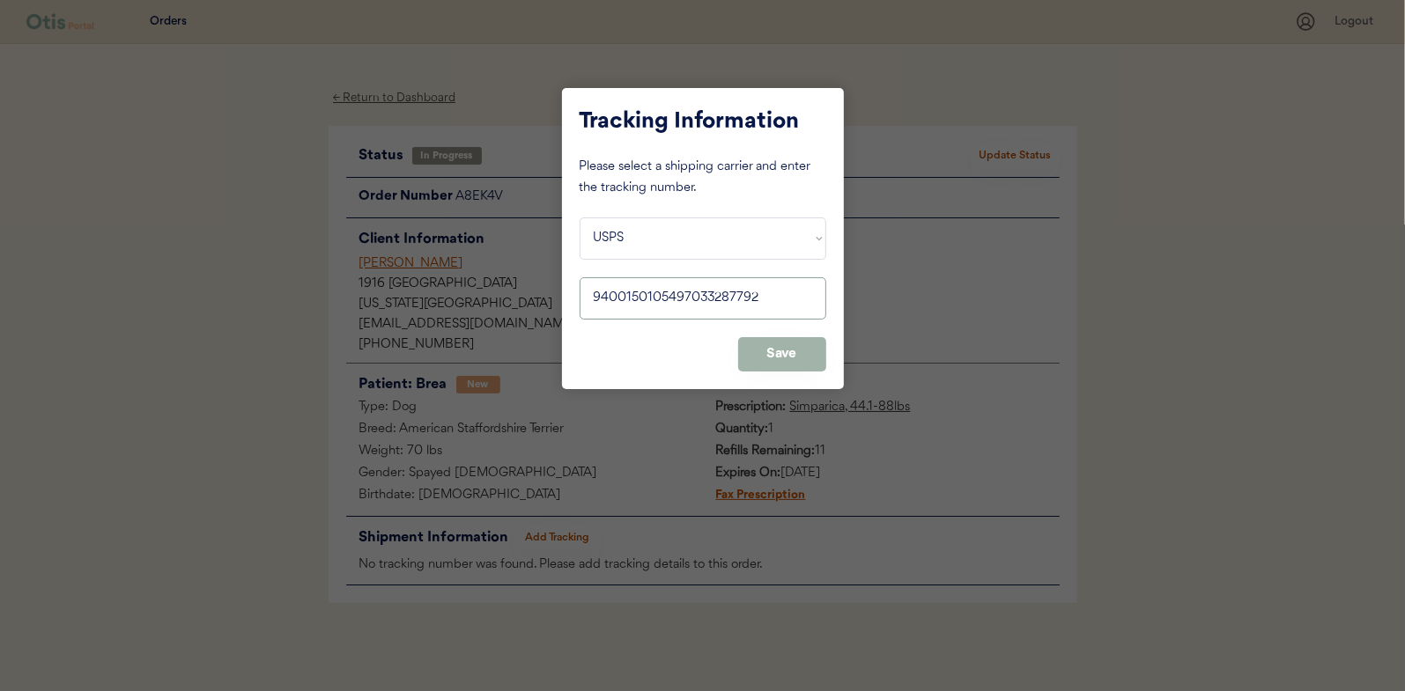
type input "9400150105497033287792"
click at [787, 347] on button "Save" at bounding box center [782, 354] width 88 height 34
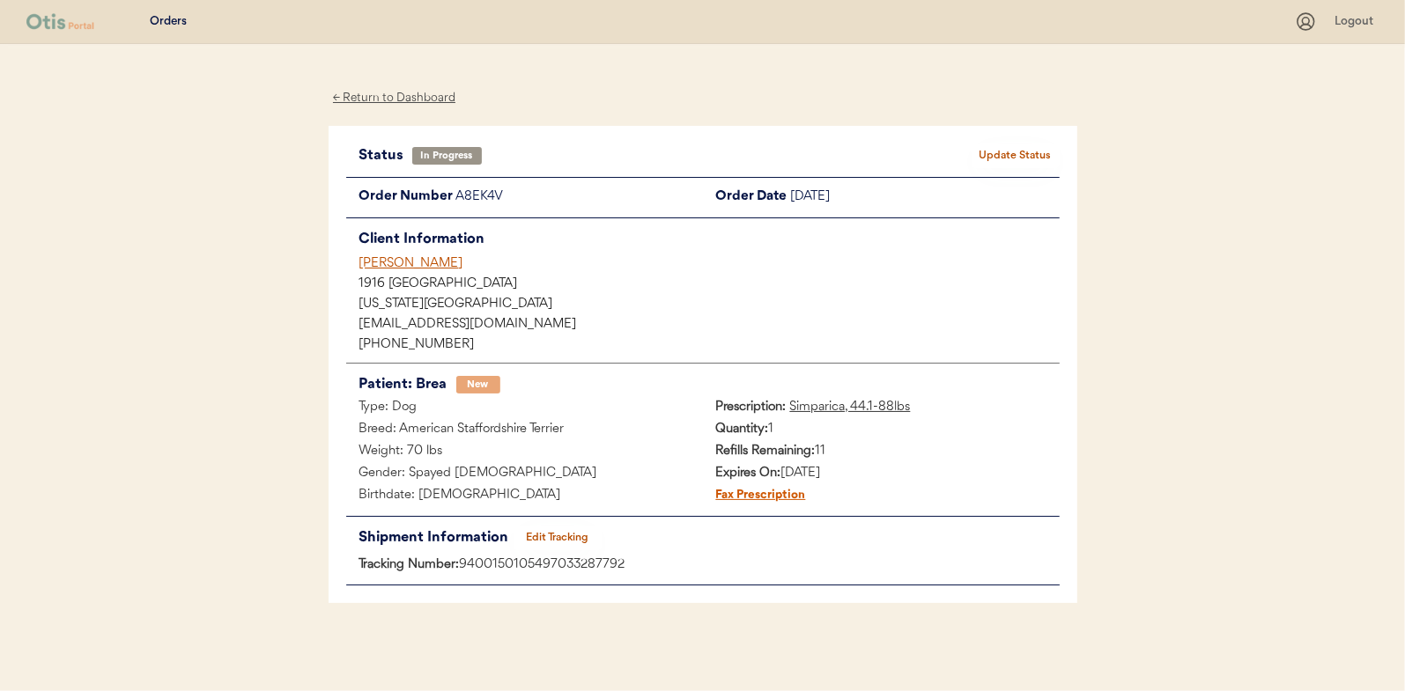
click at [998, 150] on button "Update Status" at bounding box center [1015, 156] width 88 height 25
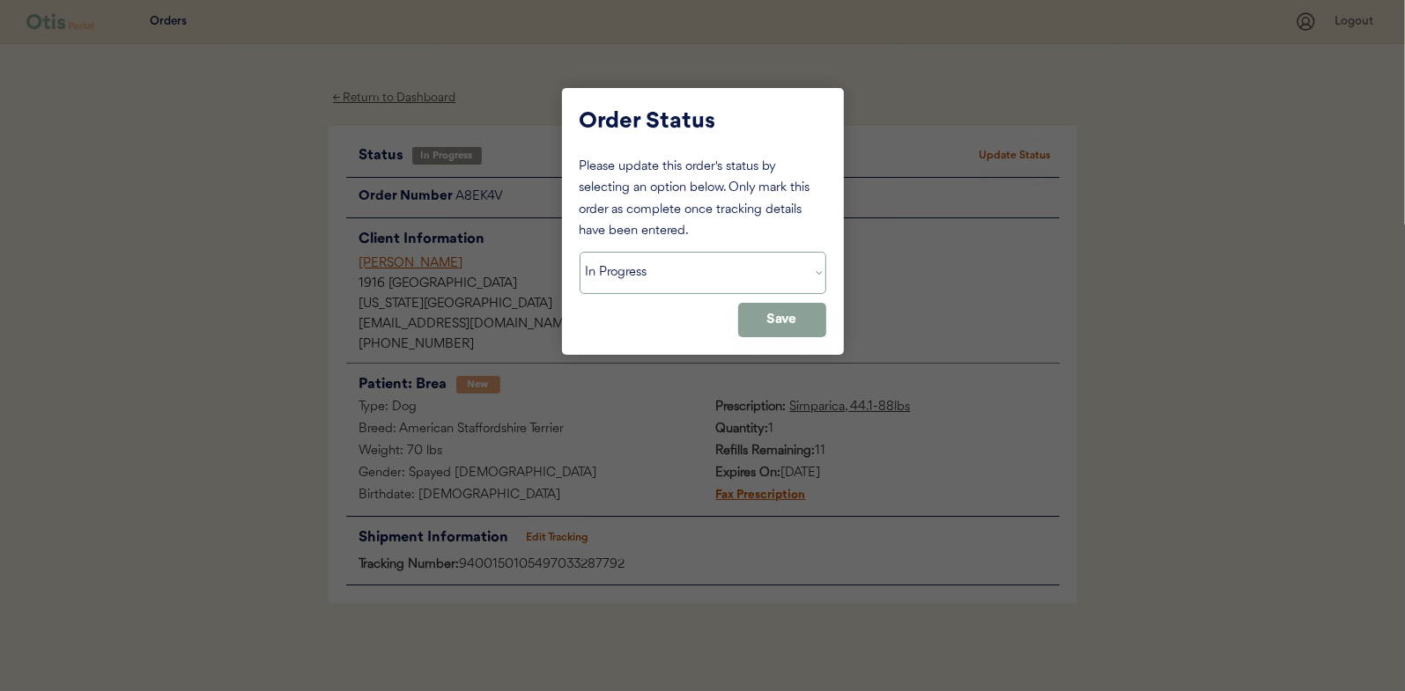
click at [622, 263] on select "Status On Hold New In Progress Complete Pending HW Consent Canceled" at bounding box center [702, 273] width 247 height 42
select select ""complete""
click at [579, 252] on select "Status On Hold New In Progress Complete Pending HW Consent Canceled" at bounding box center [702, 273] width 247 height 42
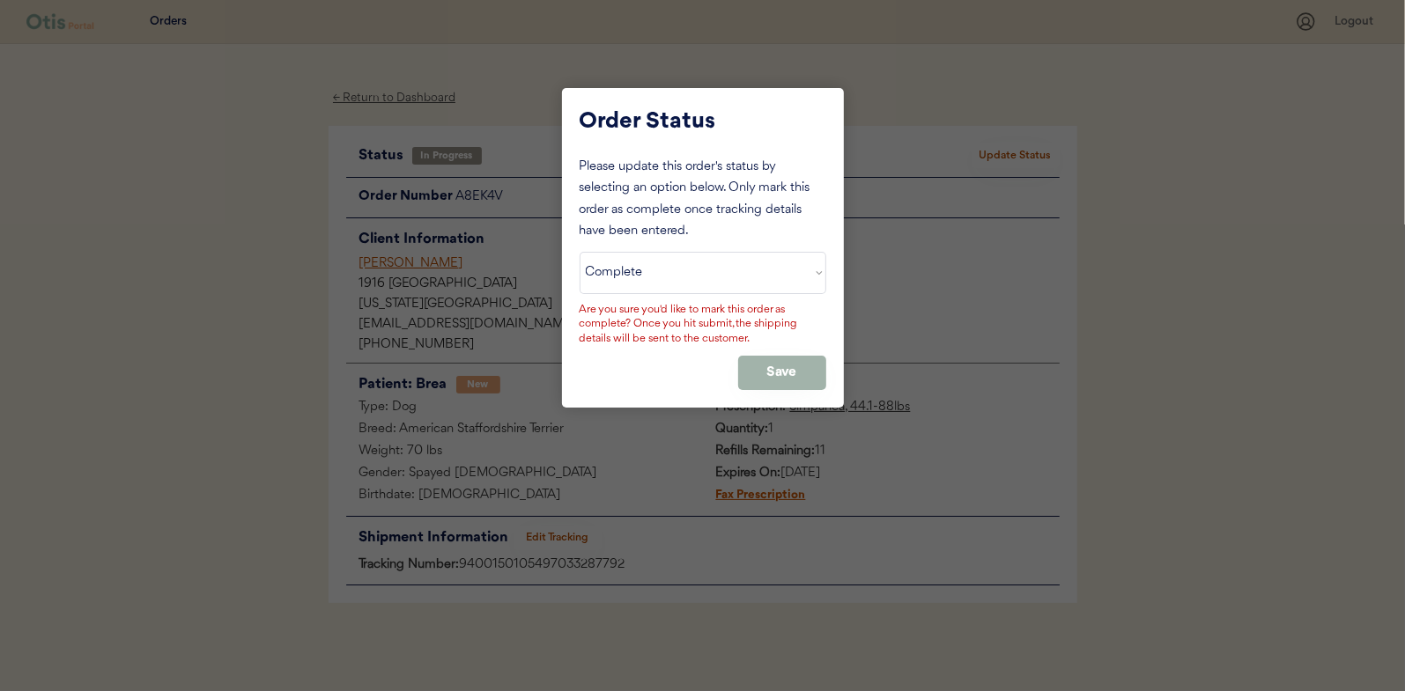
click at [794, 365] on button "Save" at bounding box center [782, 373] width 88 height 34
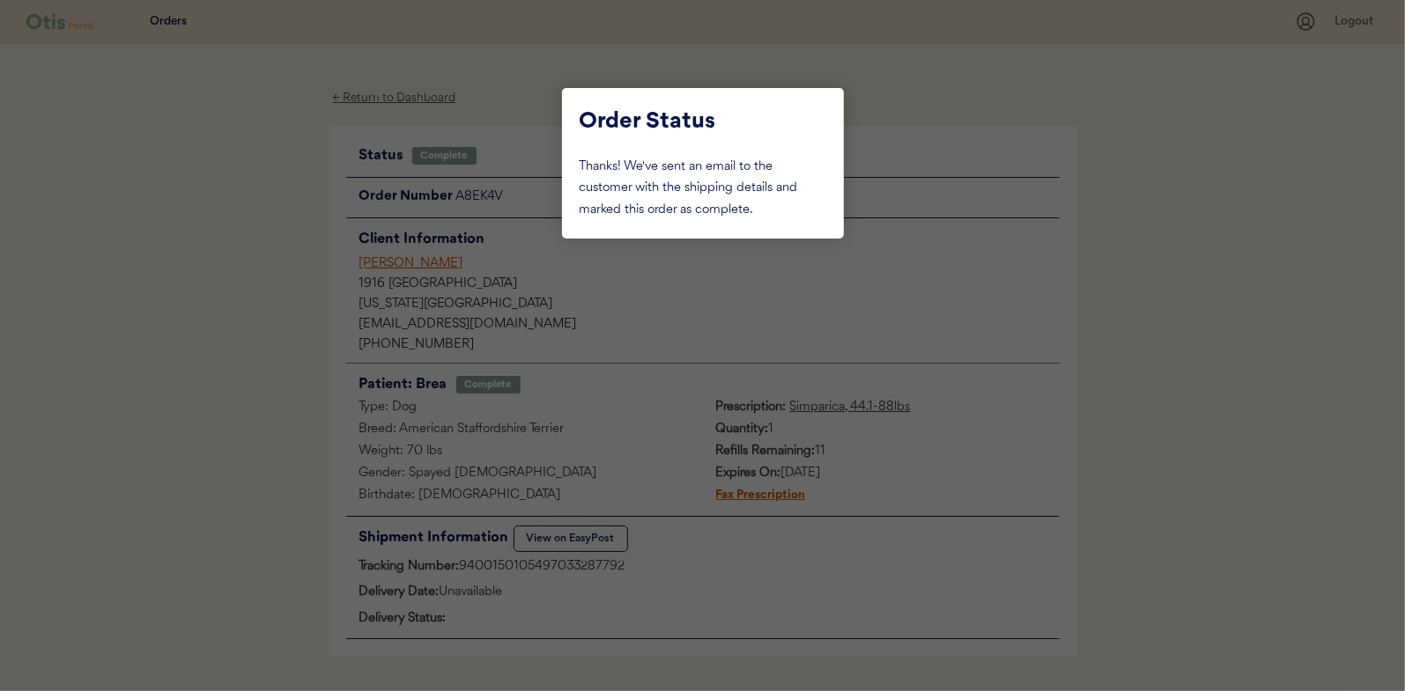
click at [217, 216] on div at bounding box center [702, 345] width 1405 height 691
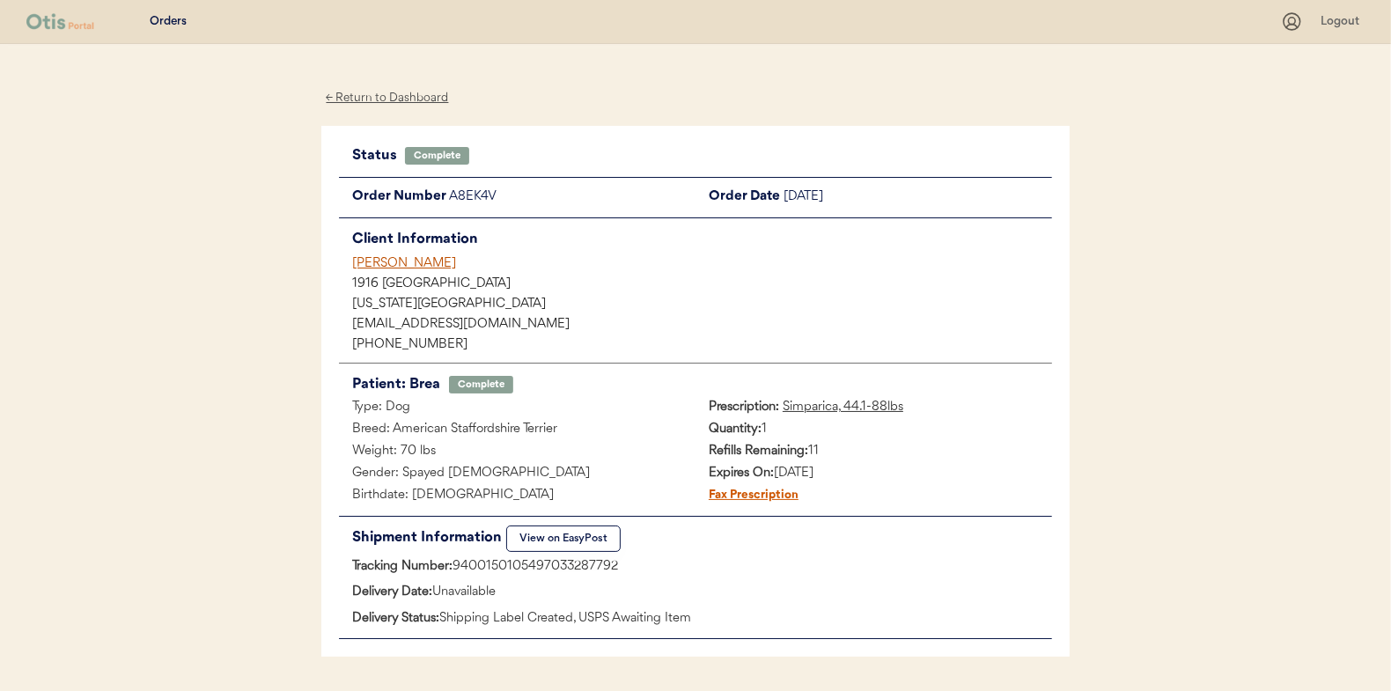
click at [360, 98] on div "← Return to Dashboard" at bounding box center [387, 98] width 132 height 20
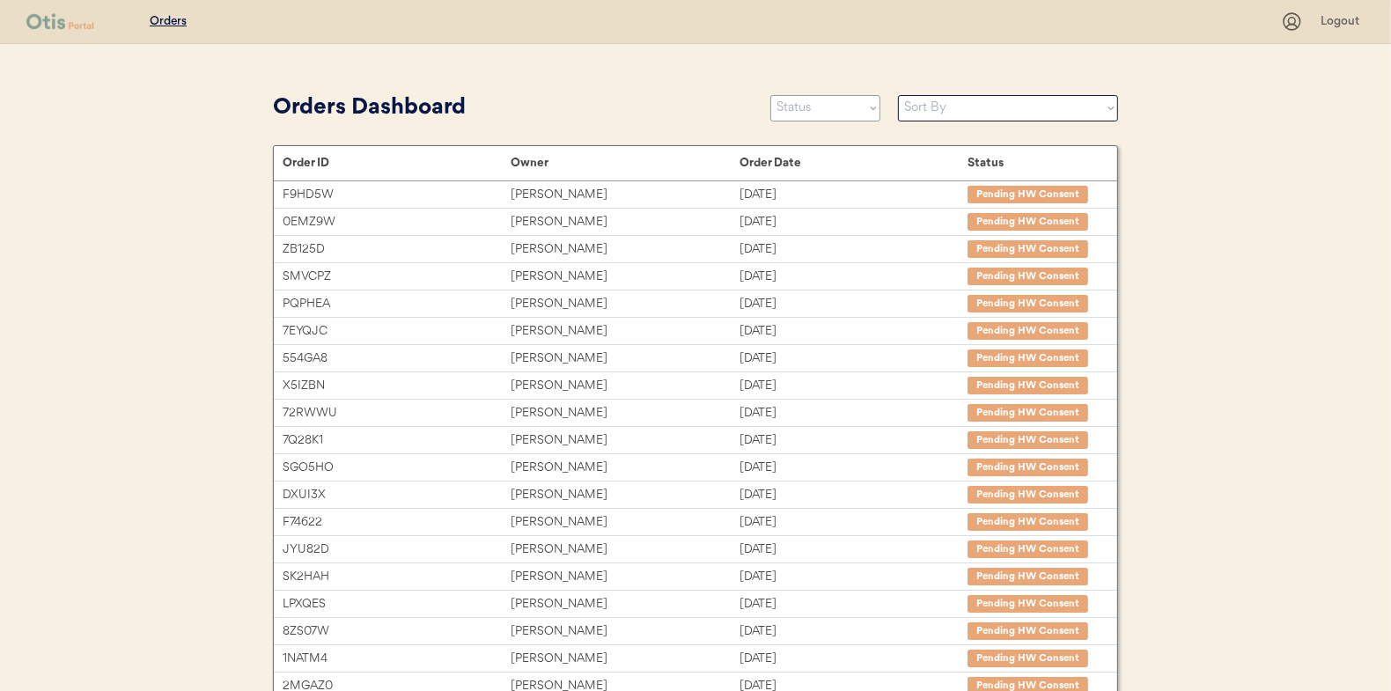
click at [815, 112] on select "Status On Hold New In Progress Complete Pending HW Consent Canceled" at bounding box center [826, 108] width 110 height 26
select select ""in_progress""
click at [771, 95] on select "Status On Hold New In Progress Complete Pending HW Consent Canceled" at bounding box center [826, 108] width 110 height 26
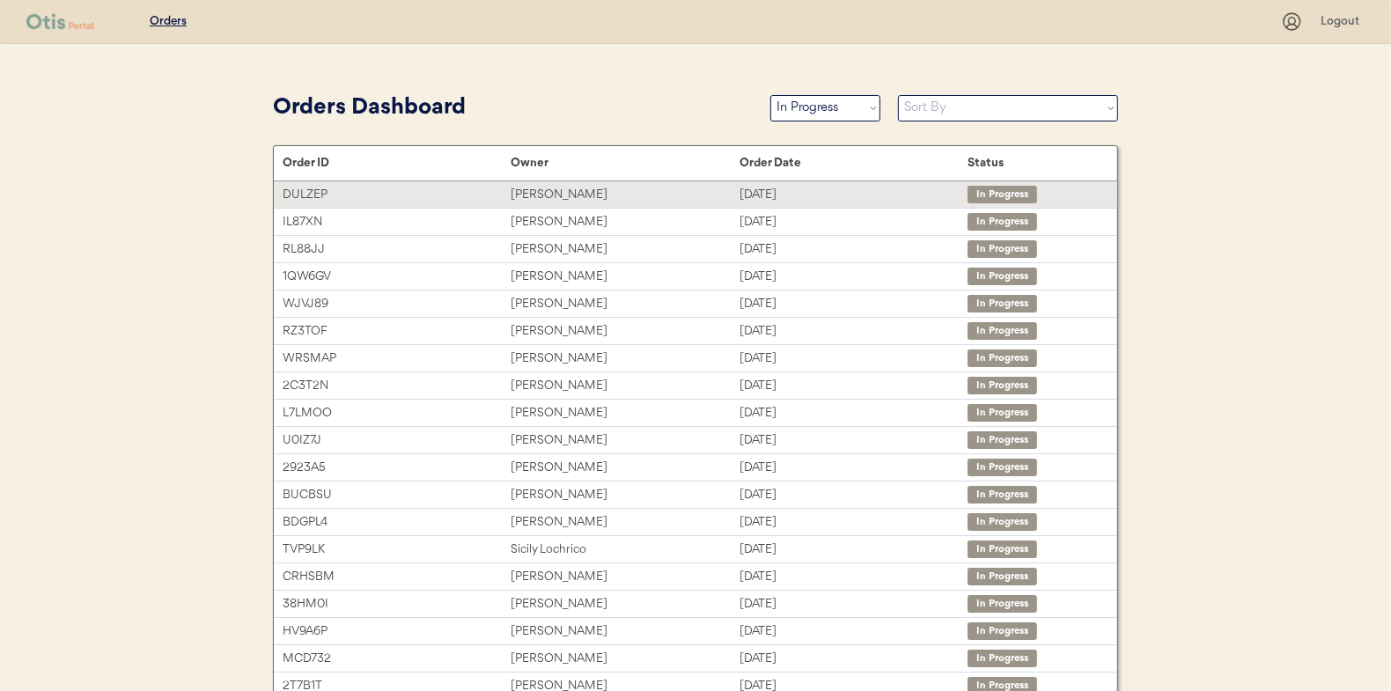
click at [562, 195] on div "[PERSON_NAME]" at bounding box center [625, 195] width 228 height 20
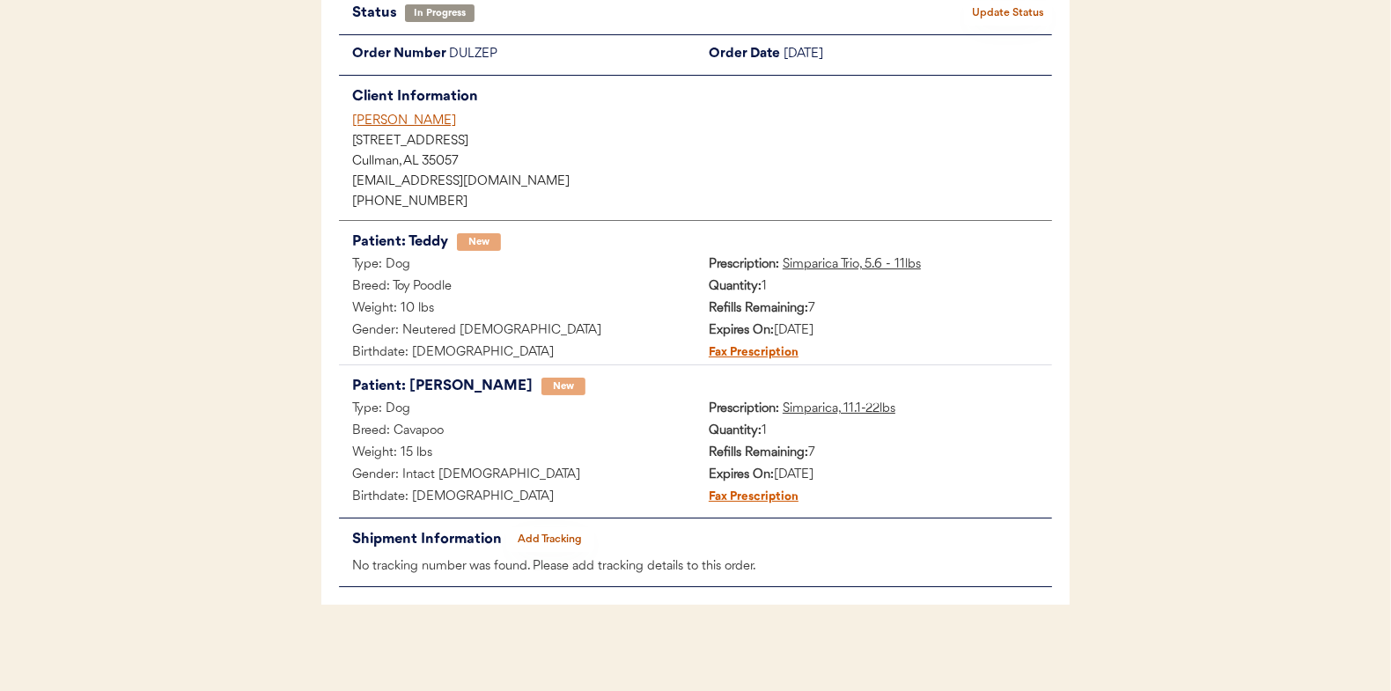
scroll to position [144, 0]
click at [540, 531] on button "Add Tracking" at bounding box center [550, 539] width 88 height 25
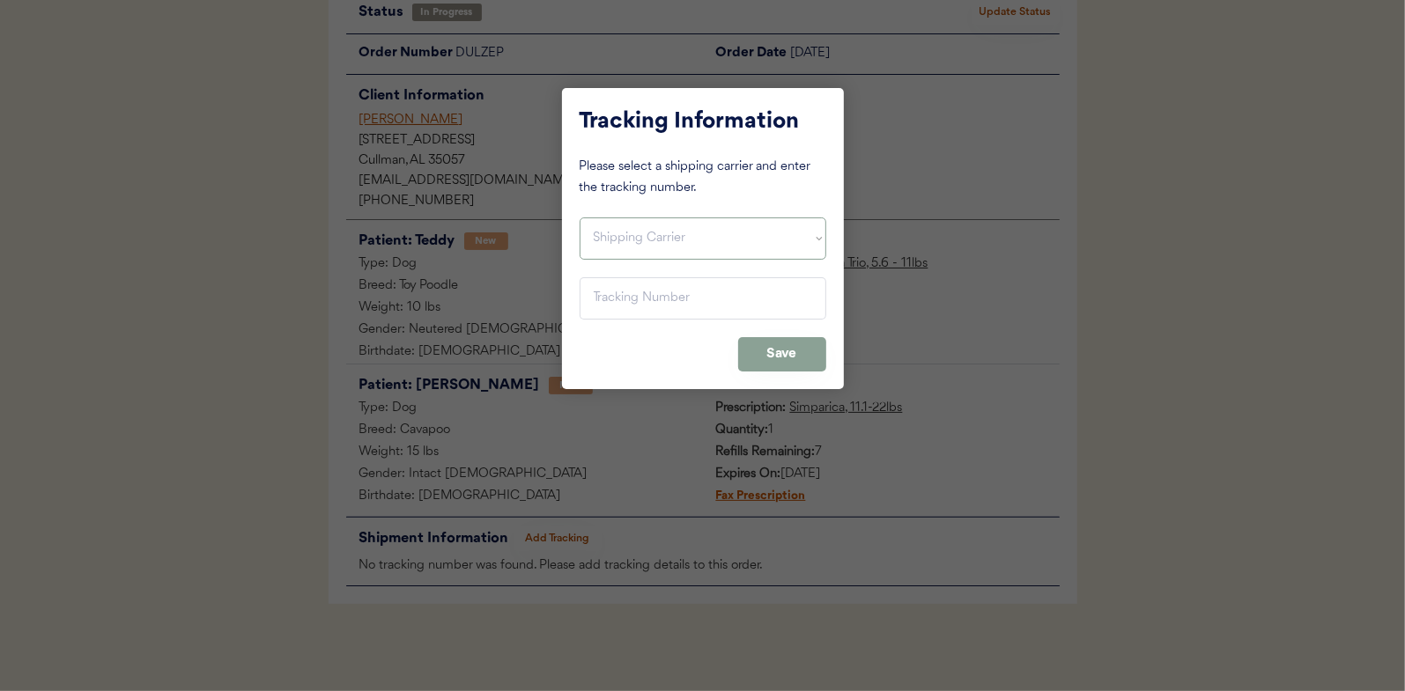
click at [614, 232] on select "Shipping Carrier FedEx FedEx Ground Economy UPS USPS" at bounding box center [702, 239] width 247 height 42
select select ""usps""
click at [579, 218] on select "Shipping Carrier FedEx FedEx Ground Economy UPS USPS" at bounding box center [702, 239] width 247 height 42
click at [602, 295] on input "input" at bounding box center [702, 298] width 247 height 42
paste input "9400150105798033106565"
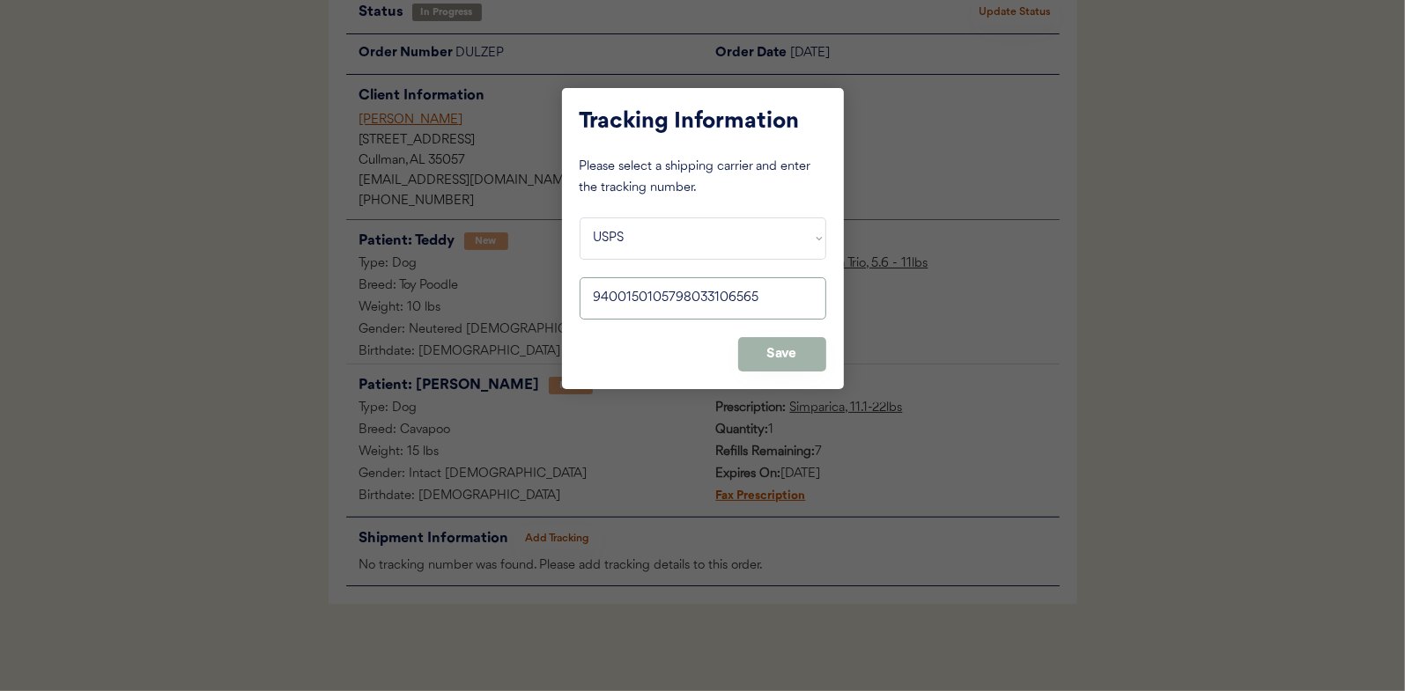
type input "9400150105798033106565"
click at [769, 345] on button "Save" at bounding box center [782, 354] width 88 height 34
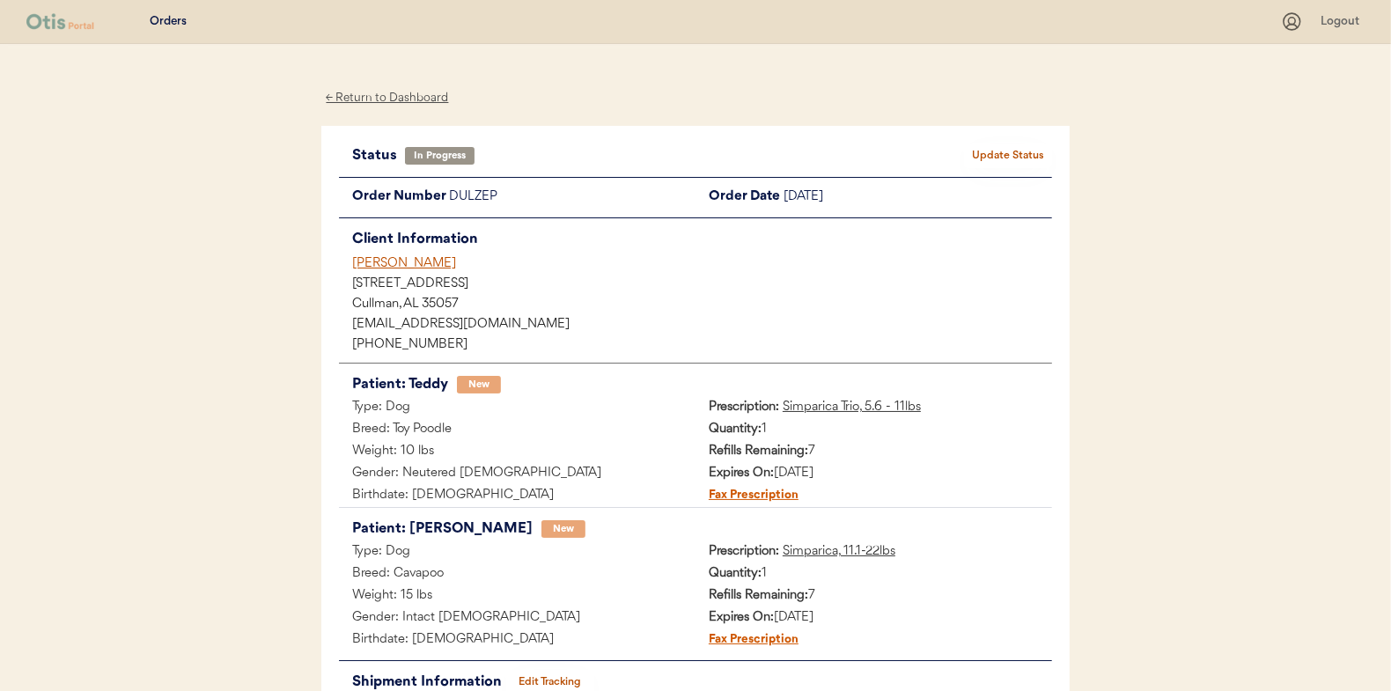
scroll to position [0, 0]
click at [995, 154] on button "Update Status" at bounding box center [1008, 156] width 88 height 25
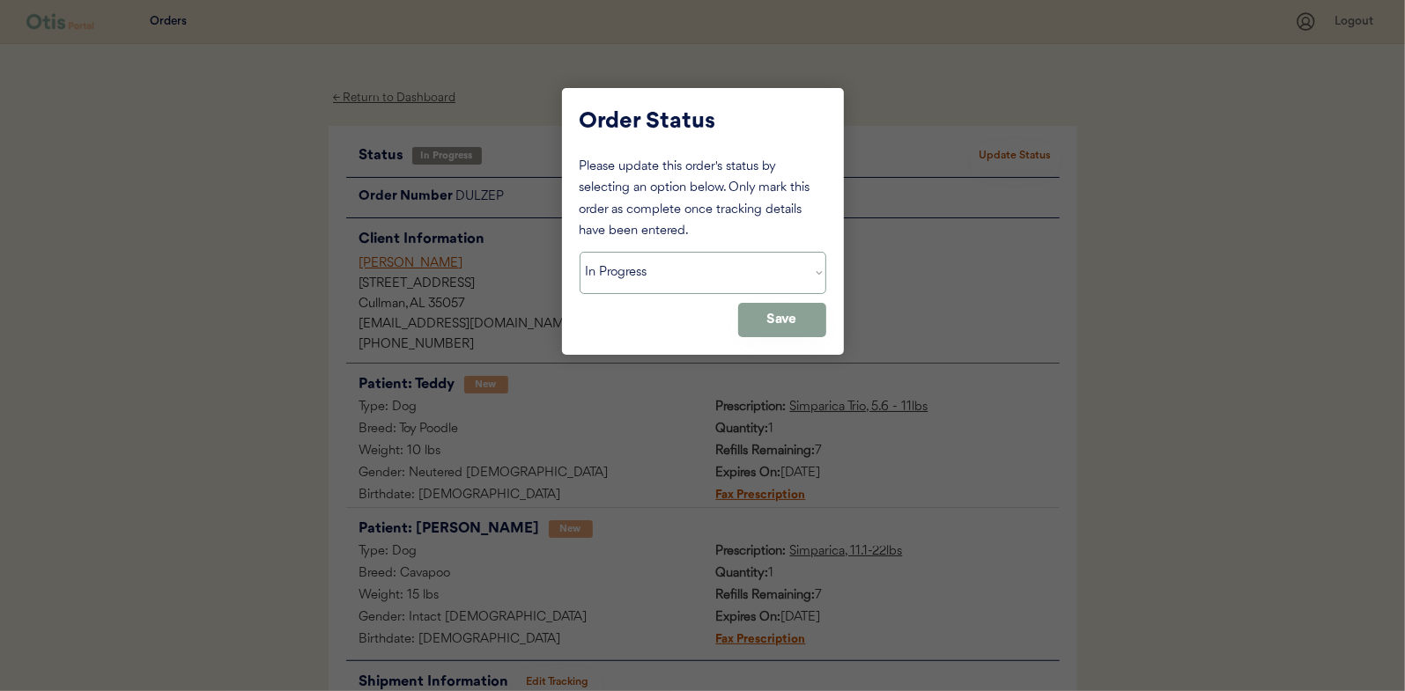
click at [631, 277] on select "Status On Hold New In Progress Complete Pending HW Consent Canceled" at bounding box center [702, 273] width 247 height 42
select select ""complete""
click at [579, 252] on select "Status On Hold New In Progress Complete Pending HW Consent Canceled" at bounding box center [702, 273] width 247 height 42
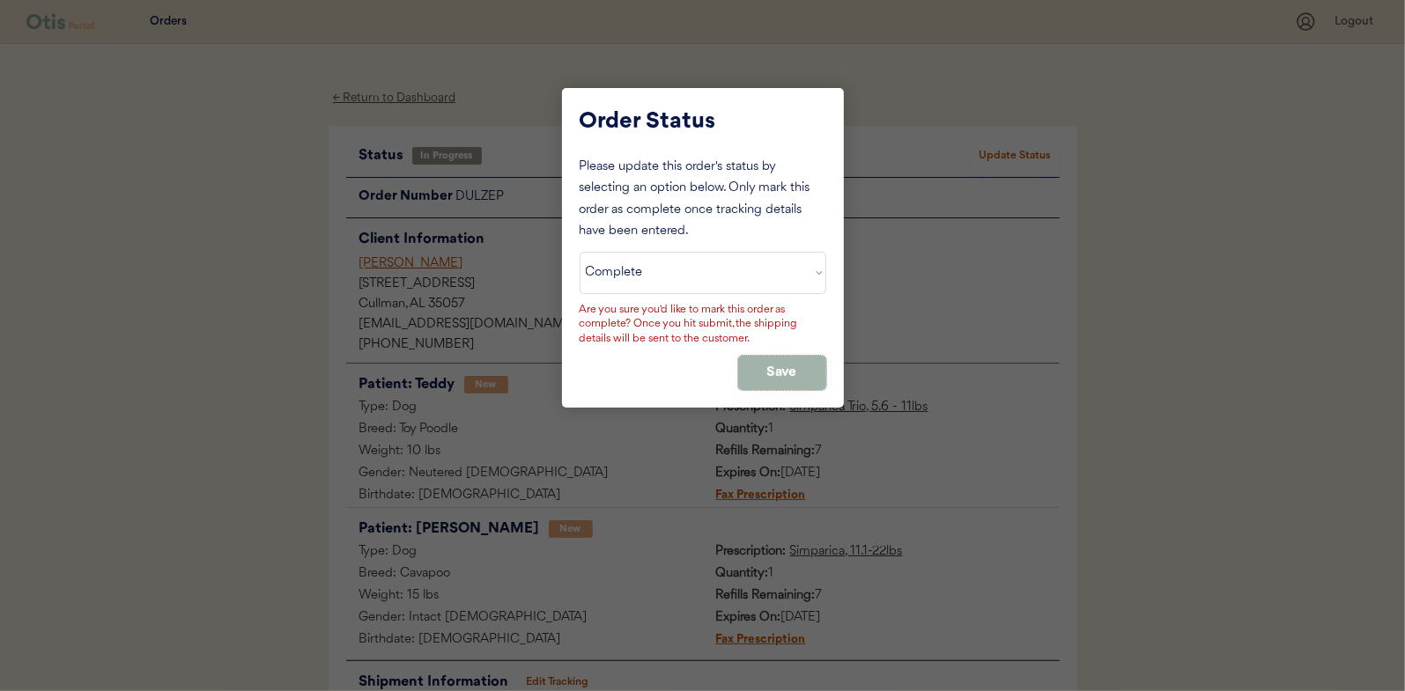
click at [779, 373] on button "Save" at bounding box center [782, 373] width 88 height 34
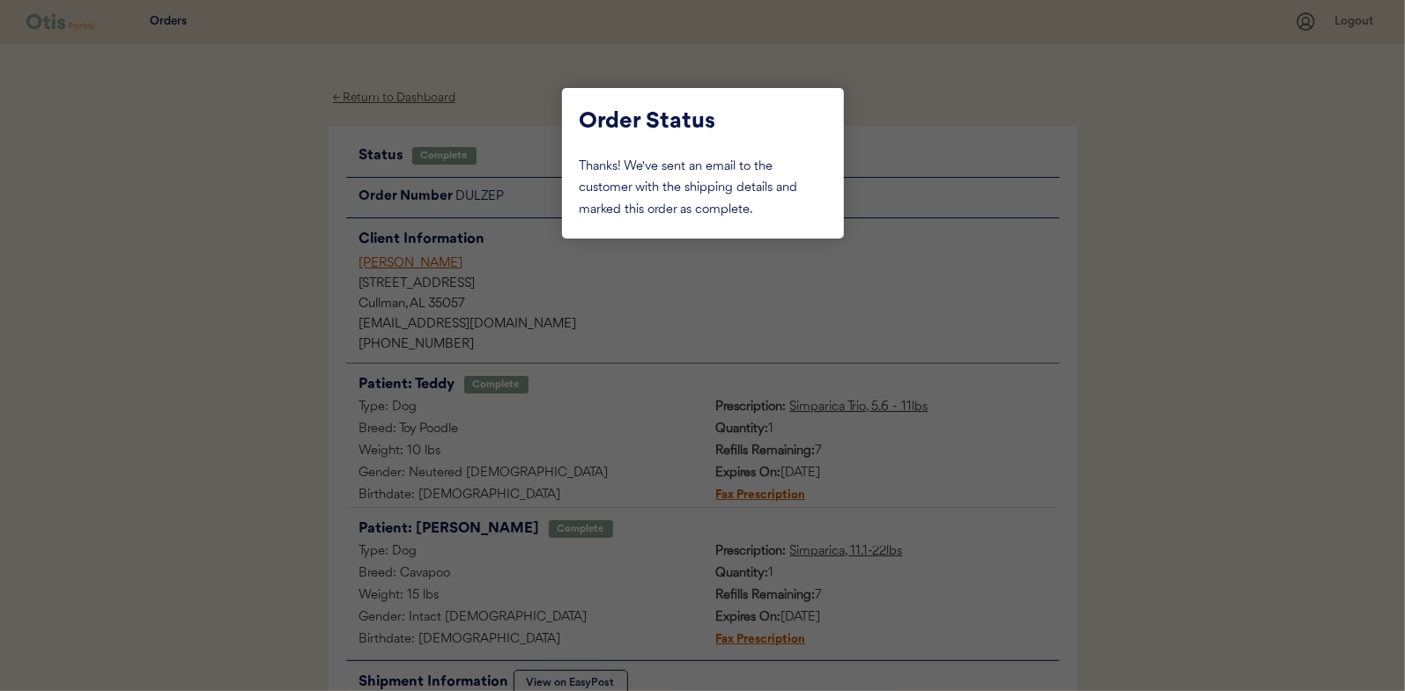
click at [220, 255] on div at bounding box center [702, 345] width 1405 height 691
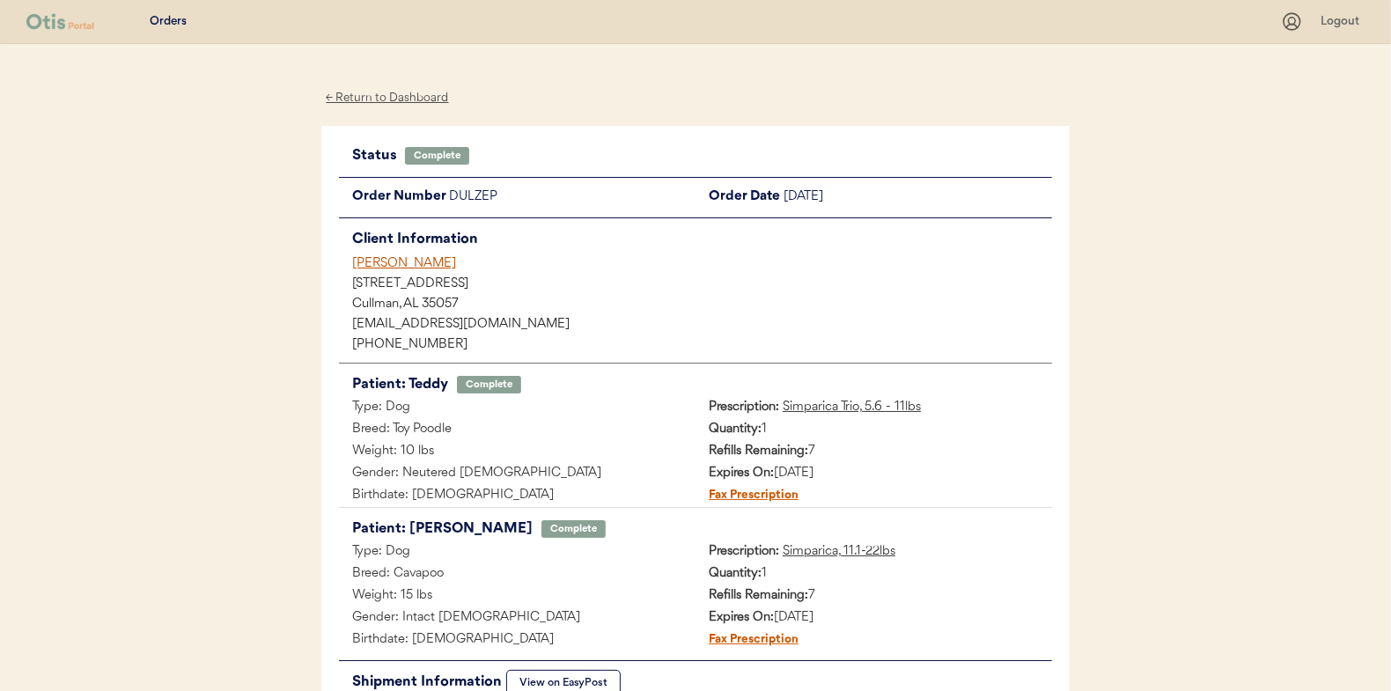
click at [369, 95] on div "← Return to Dashboard" at bounding box center [387, 98] width 132 height 20
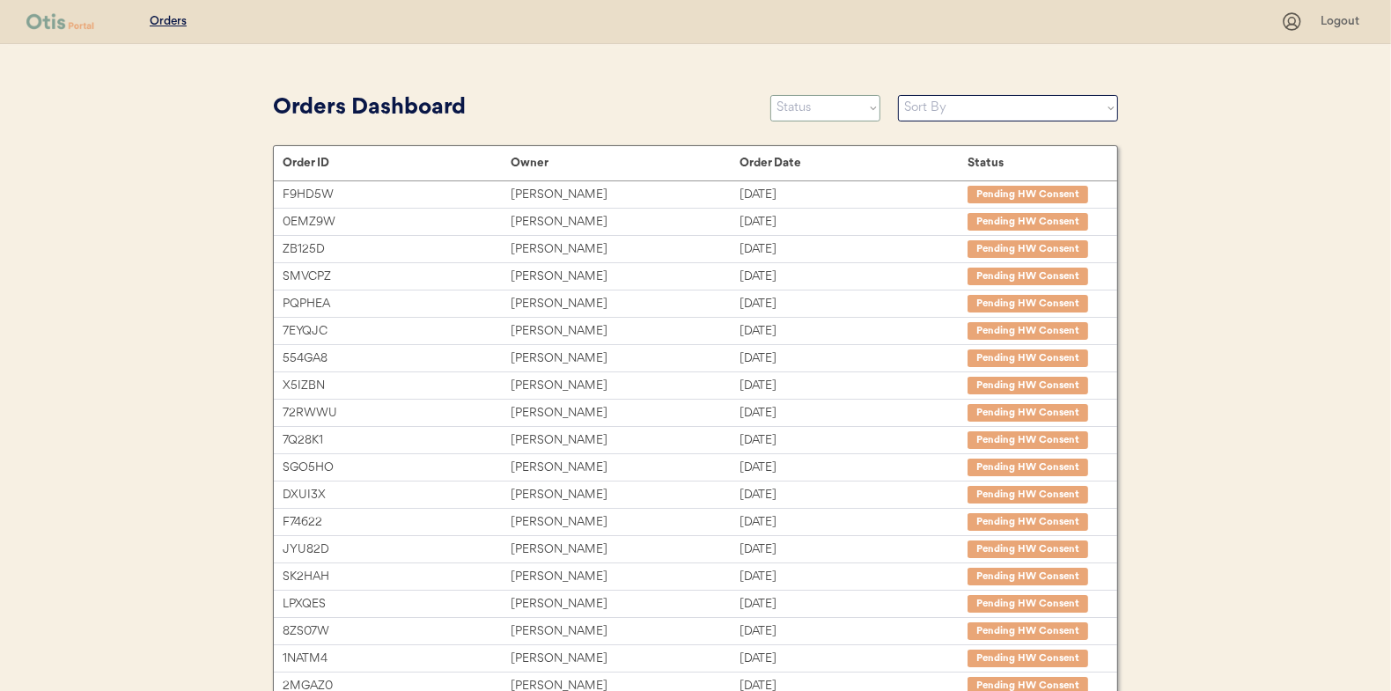
click at [789, 108] on select "Status On Hold New In Progress Complete Pending HW Consent Canceled" at bounding box center [826, 108] width 110 height 26
click at [771, 95] on select "Status On Hold New In Progress Complete Pending HW Consent Canceled" at bounding box center [826, 108] width 110 height 26
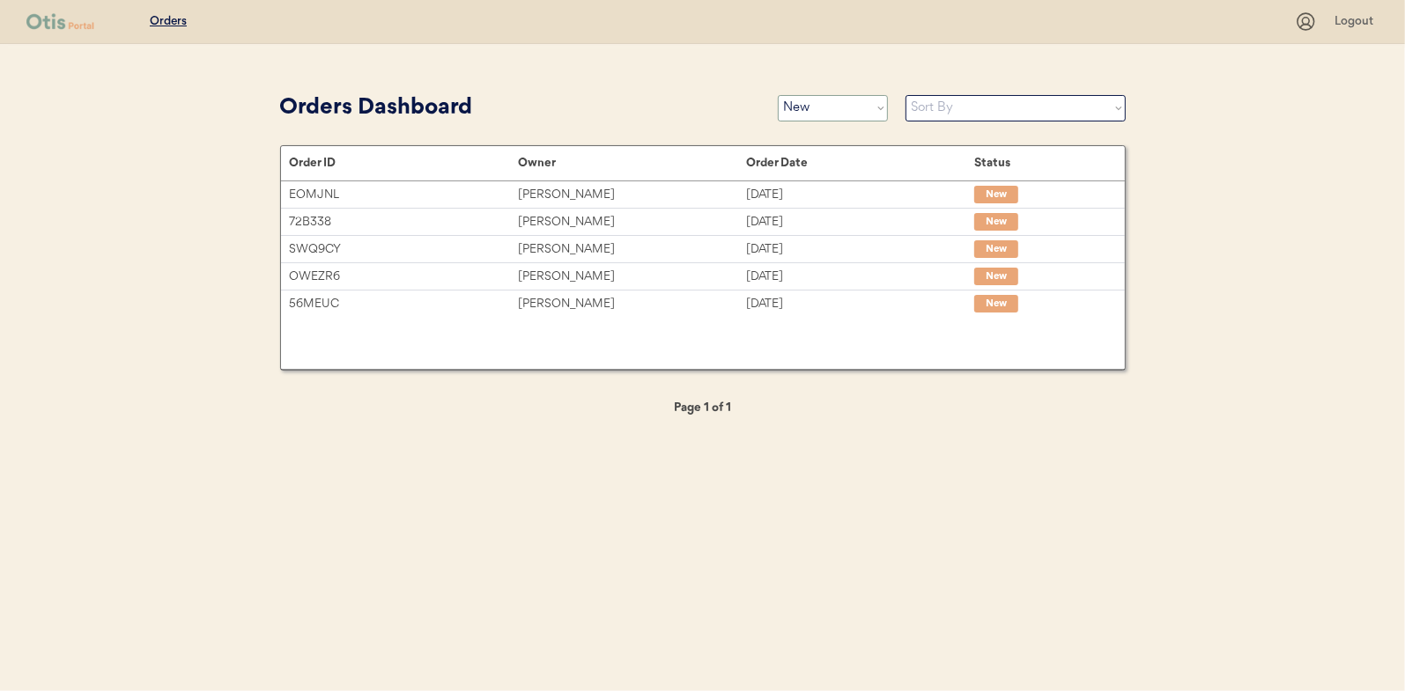
click at [809, 112] on select "Status On Hold New In Progress Complete Pending HW Consent Canceled" at bounding box center [833, 108] width 110 height 26
select select ""in_progress""
click at [778, 95] on select "Status On Hold New In Progress Complete Pending HW Consent Canceled" at bounding box center [833, 108] width 110 height 26
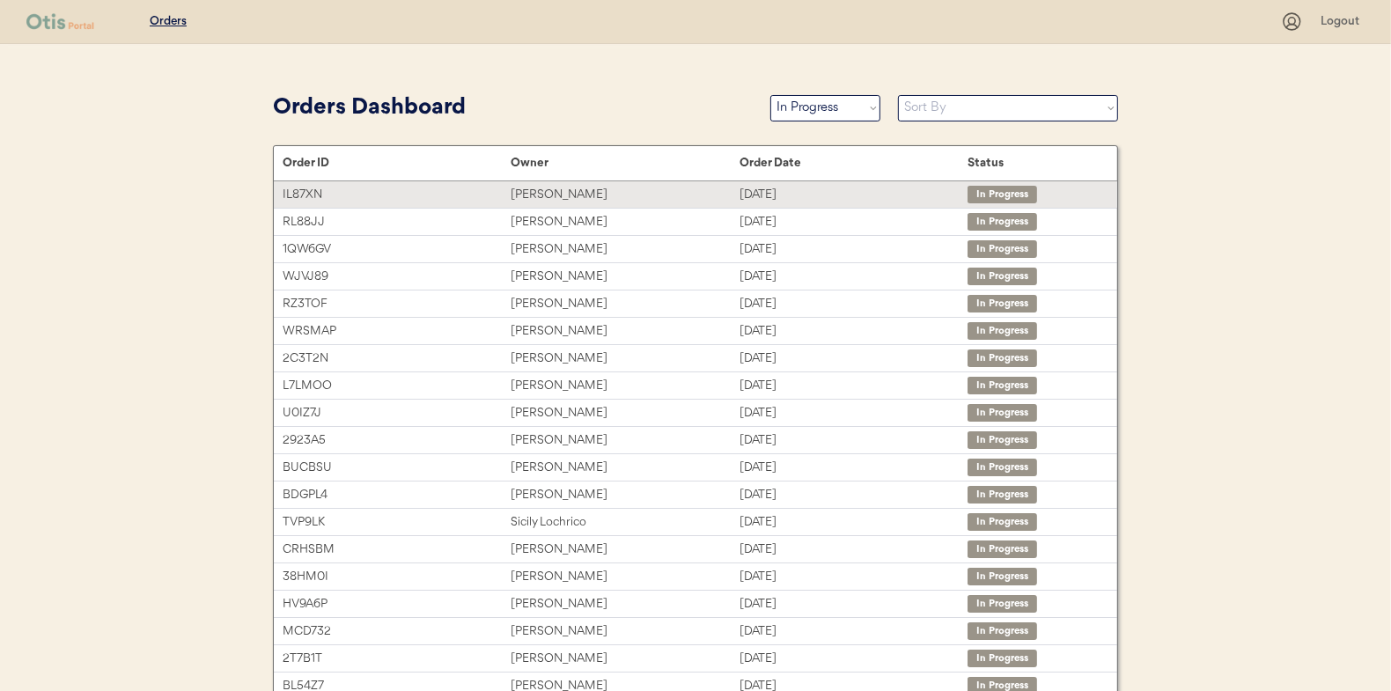
click at [539, 188] on div "[PERSON_NAME]" at bounding box center [625, 195] width 228 height 20
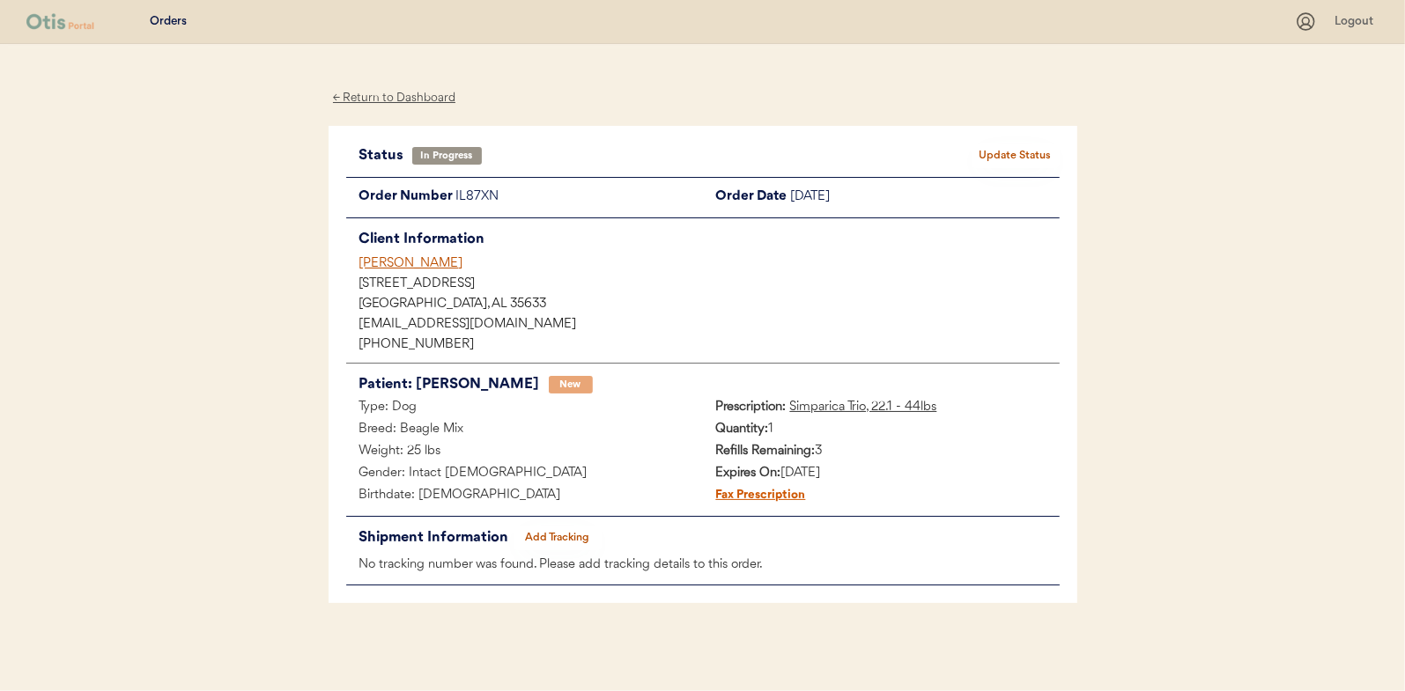
click at [561, 528] on button "Add Tracking" at bounding box center [557, 538] width 88 height 25
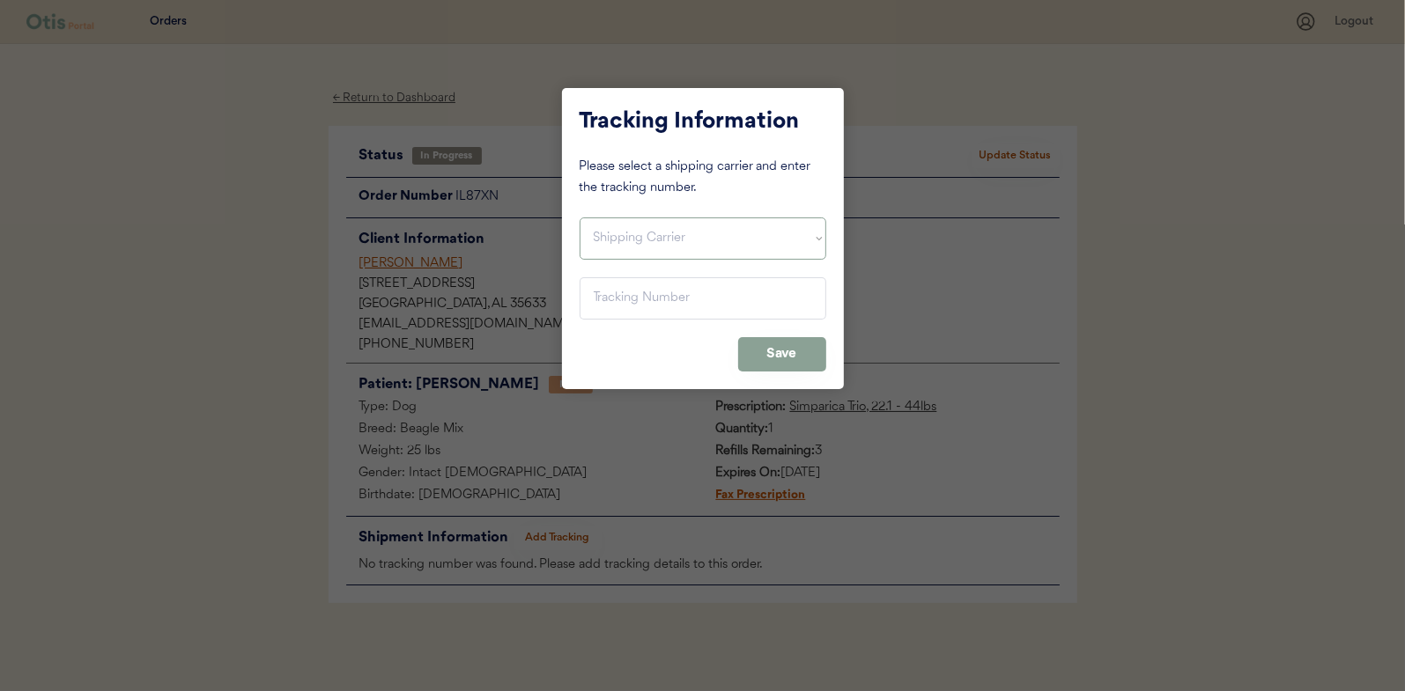
click at [602, 228] on select "Shipping Carrier FedEx FedEx Ground Economy UPS USPS" at bounding box center [702, 239] width 247 height 42
select select ""usps""
click at [579, 218] on select "Shipping Carrier FedEx FedEx Ground Economy UPS USPS" at bounding box center [702, 239] width 247 height 42
click at [610, 304] on input "input" at bounding box center [702, 298] width 247 height 42
paste input "9400150105799033055303"
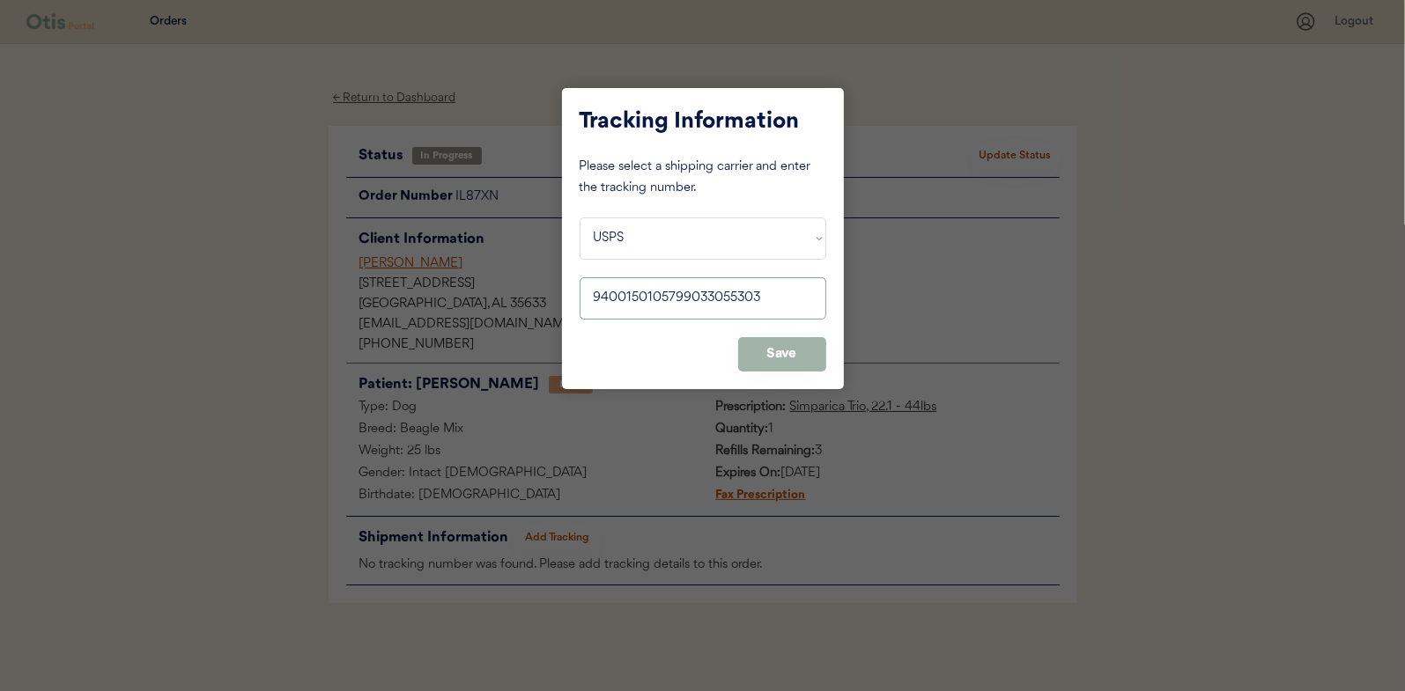
type input "9400150105799033055303"
click at [784, 355] on button "Save" at bounding box center [782, 354] width 88 height 34
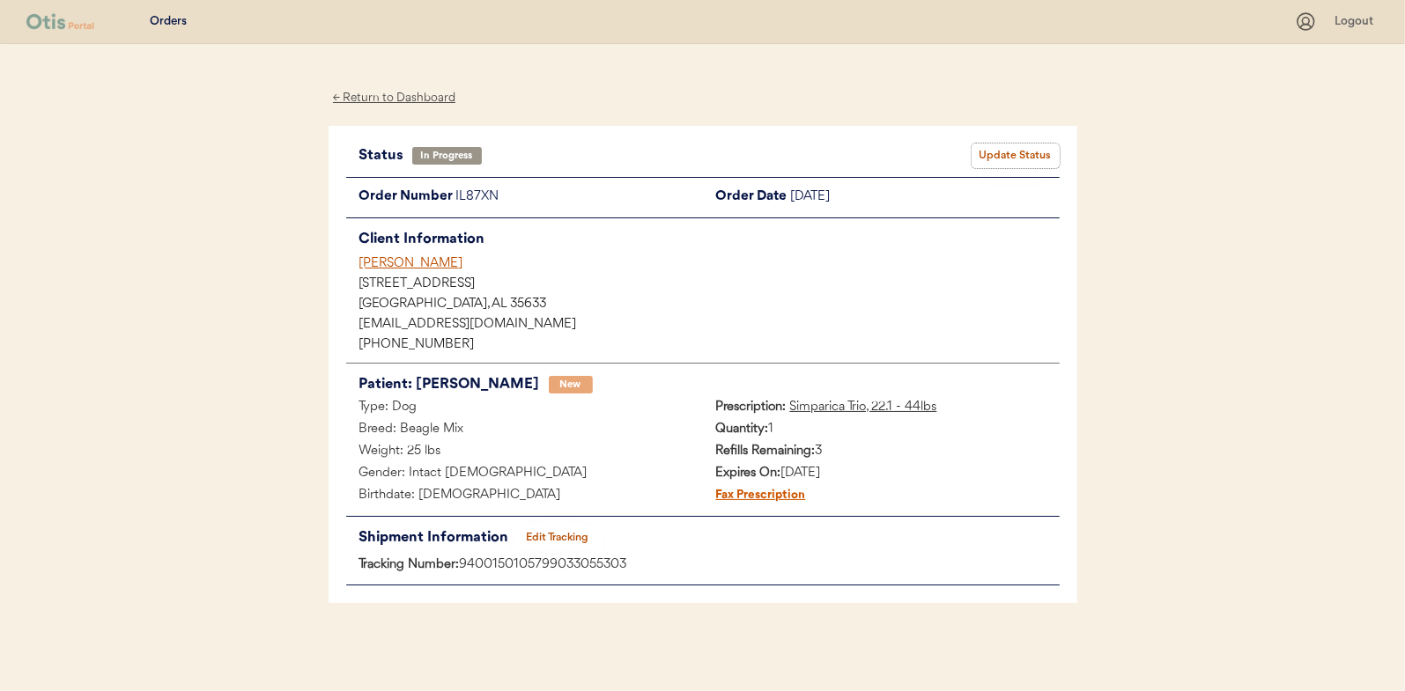
click at [1033, 146] on button "Update Status" at bounding box center [1015, 156] width 88 height 25
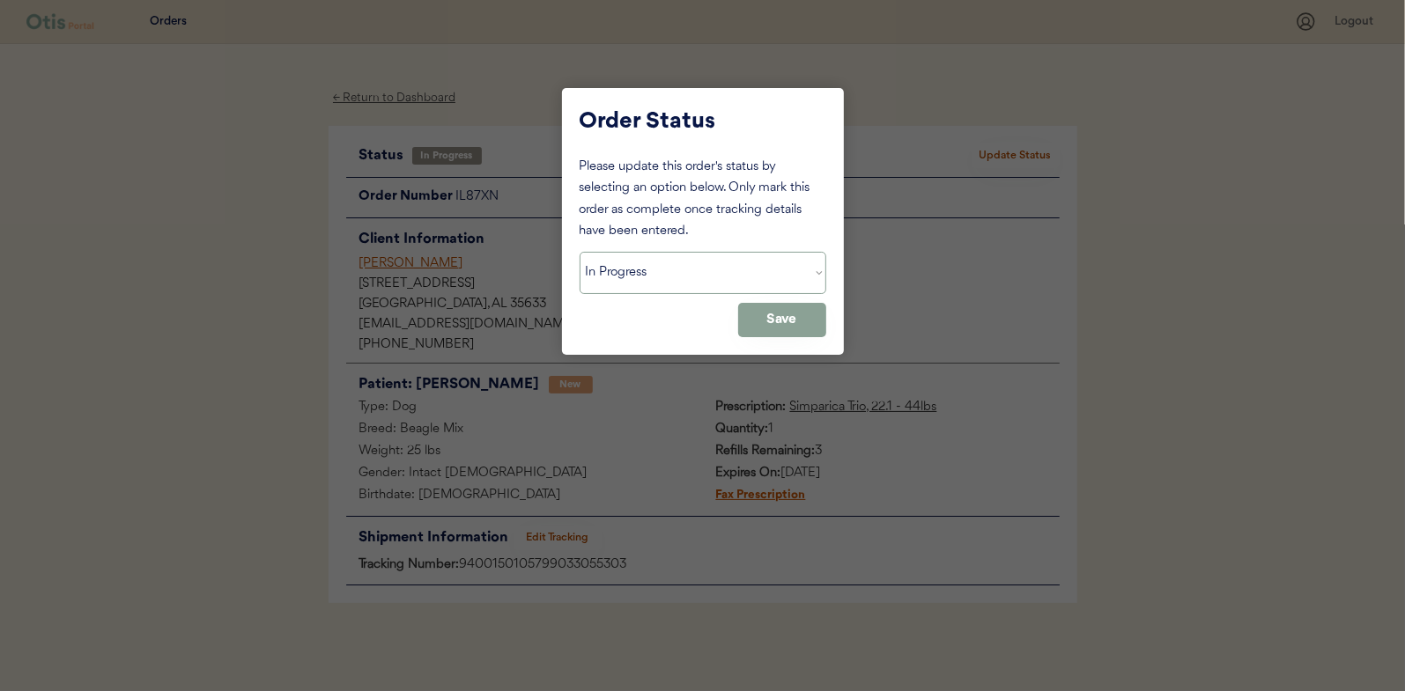
click at [621, 259] on select "Status On Hold New In Progress Complete Pending HW Consent Canceled" at bounding box center [702, 273] width 247 height 42
select select ""complete""
click at [579, 252] on select "Status On Hold New In Progress Complete Pending HW Consent Canceled" at bounding box center [702, 273] width 247 height 42
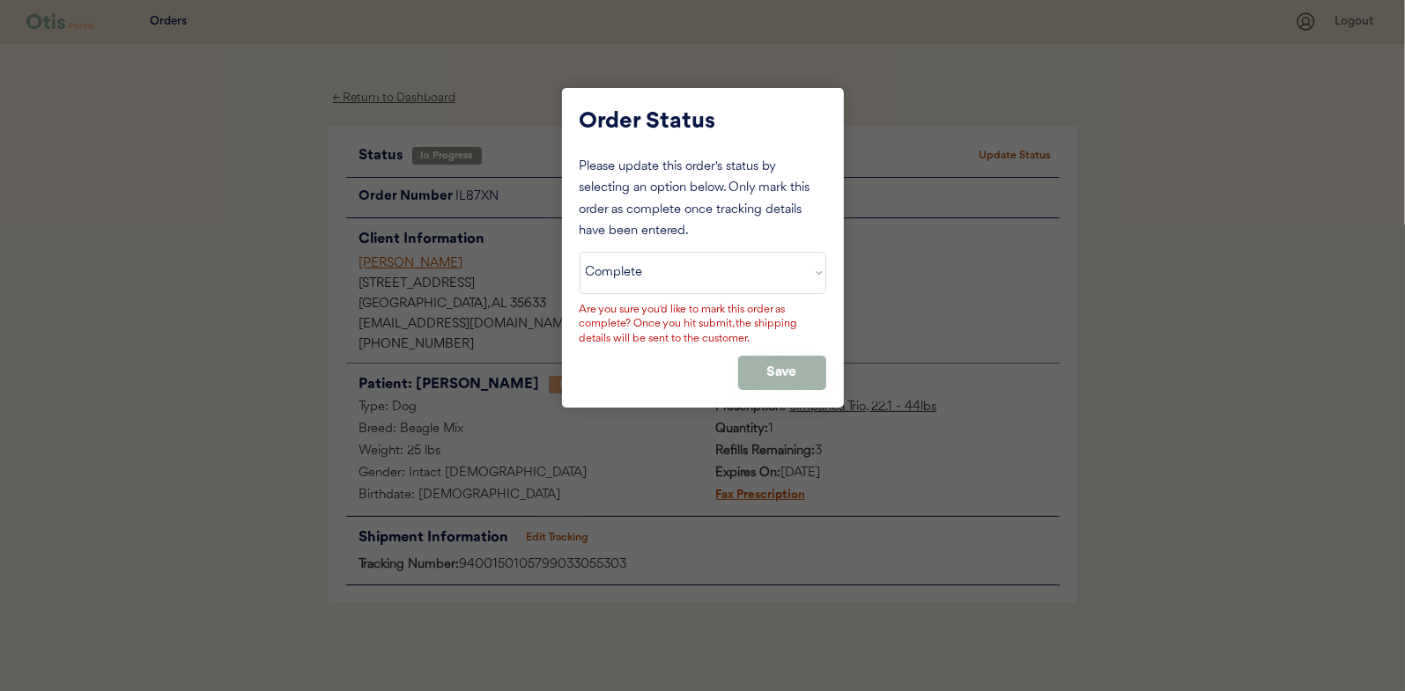
click at [786, 365] on button "Save" at bounding box center [782, 373] width 88 height 34
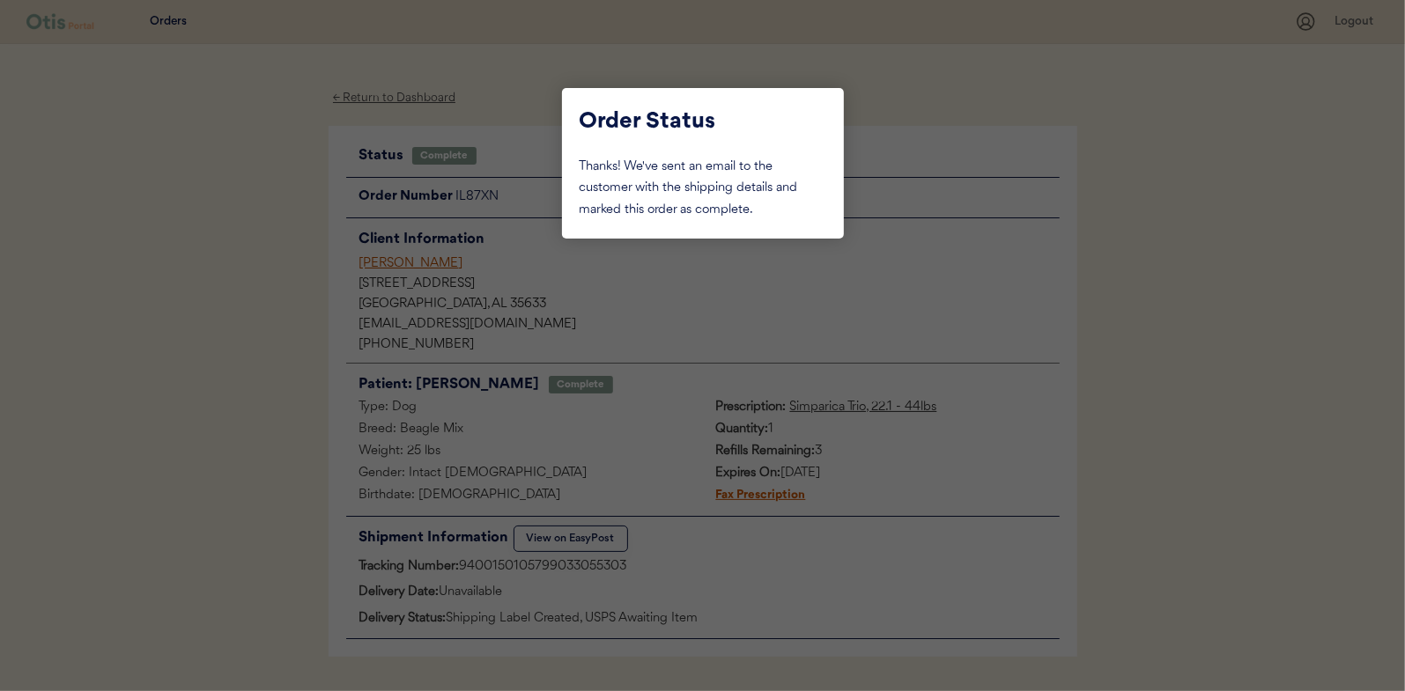
drag, startPoint x: 209, startPoint y: 202, endPoint x: 281, endPoint y: 149, distance: 89.5
click at [209, 202] on div at bounding box center [702, 345] width 1405 height 691
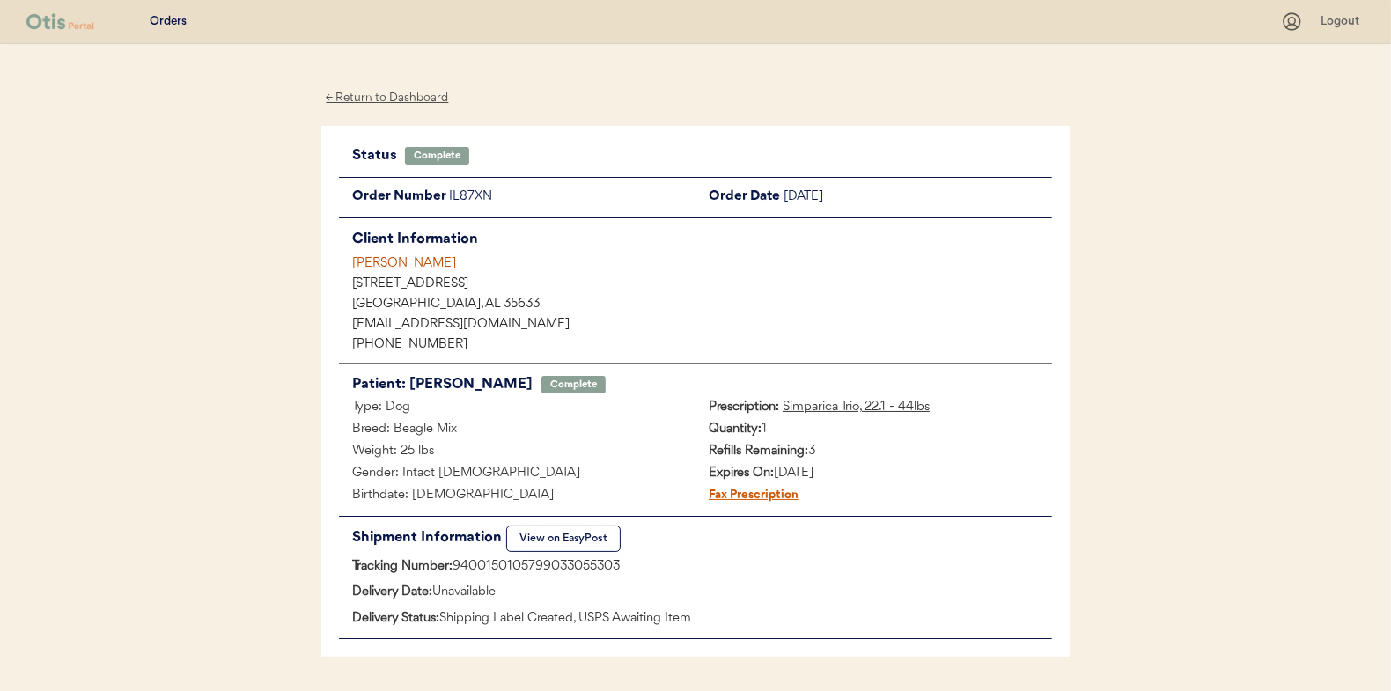
click at [361, 101] on div "← Return to Dashboard" at bounding box center [387, 98] width 132 height 20
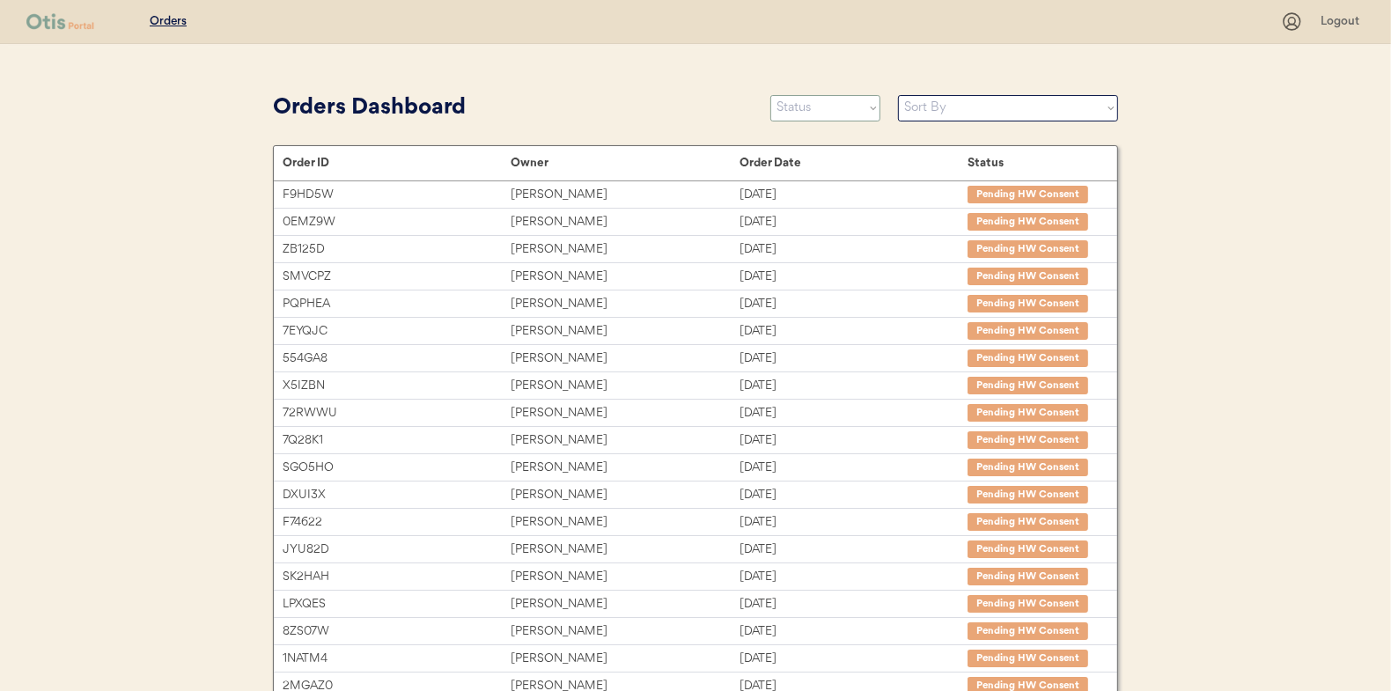
click at [795, 110] on select "Status On Hold New In Progress Complete Pending HW Consent Canceled" at bounding box center [826, 108] width 110 height 26
select select ""in_progress""
click at [771, 95] on select "Status On Hold New In Progress Complete Pending HW Consent Canceled" at bounding box center [826, 108] width 110 height 26
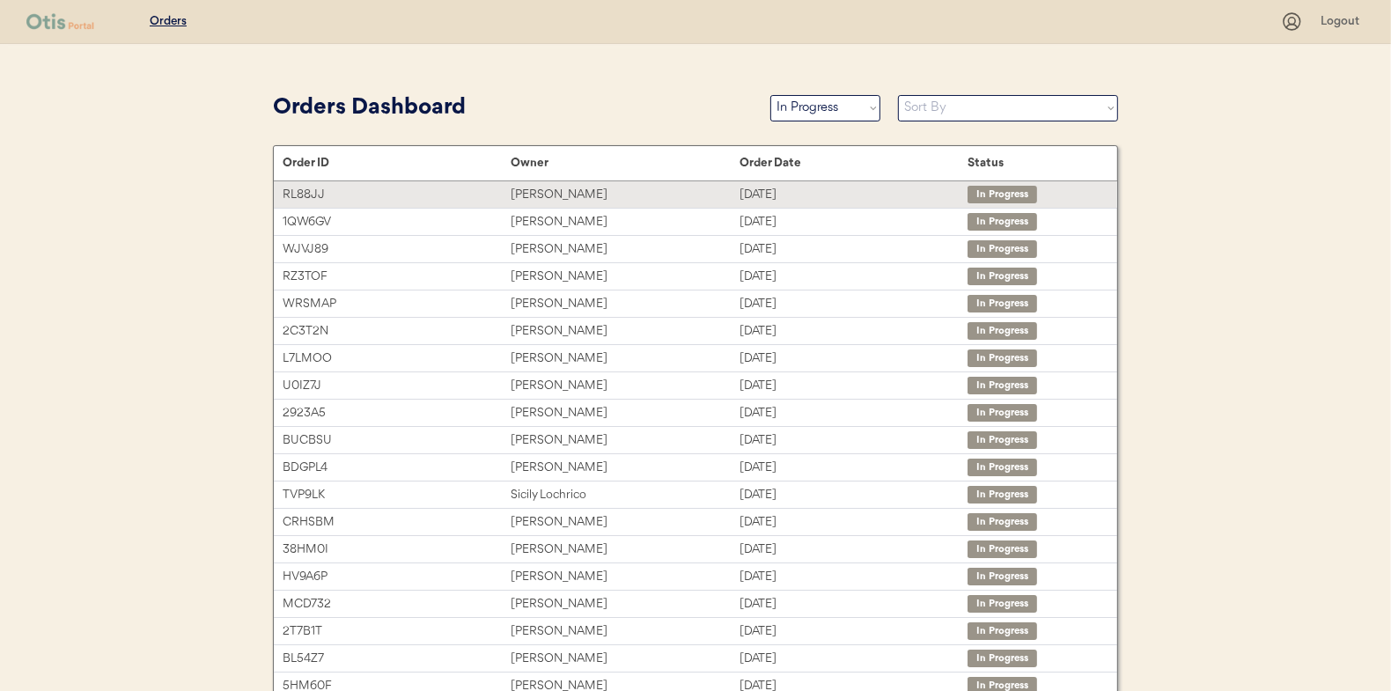
click at [549, 193] on div "[PERSON_NAME]" at bounding box center [625, 195] width 228 height 20
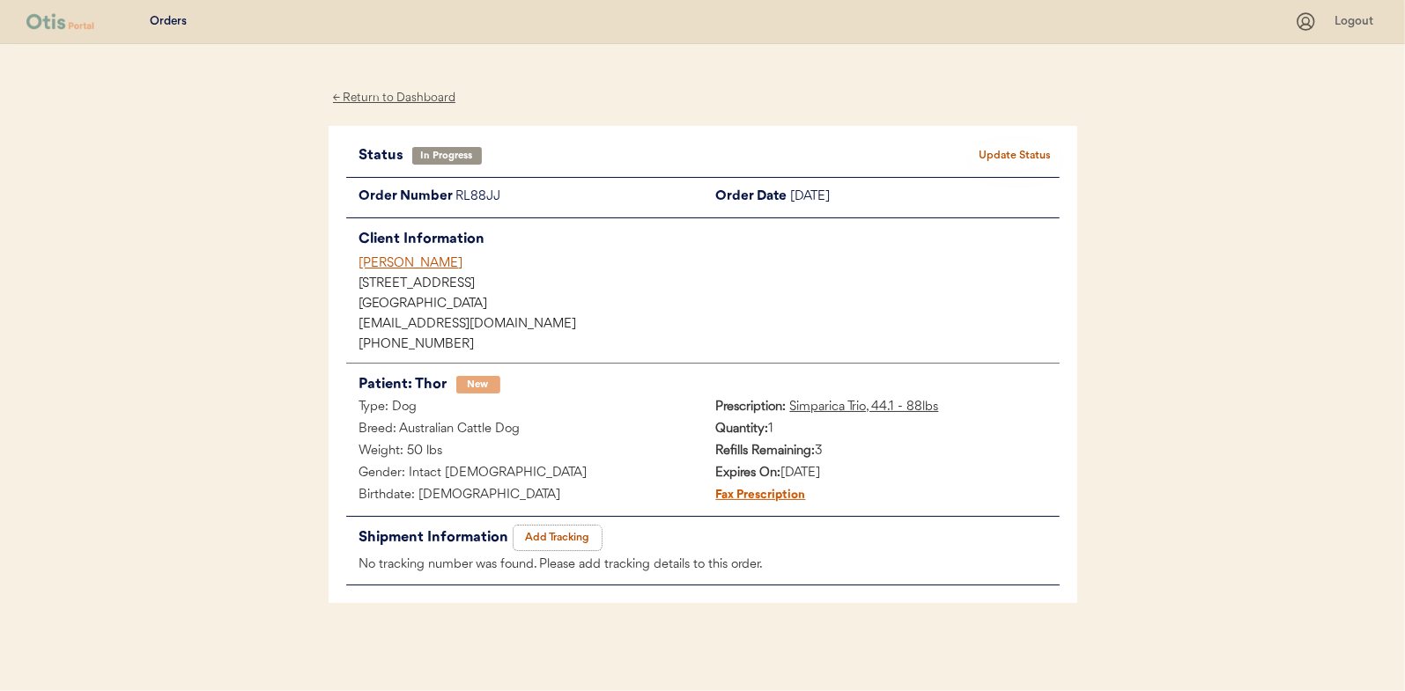
click at [554, 532] on button "Add Tracking" at bounding box center [557, 538] width 88 height 25
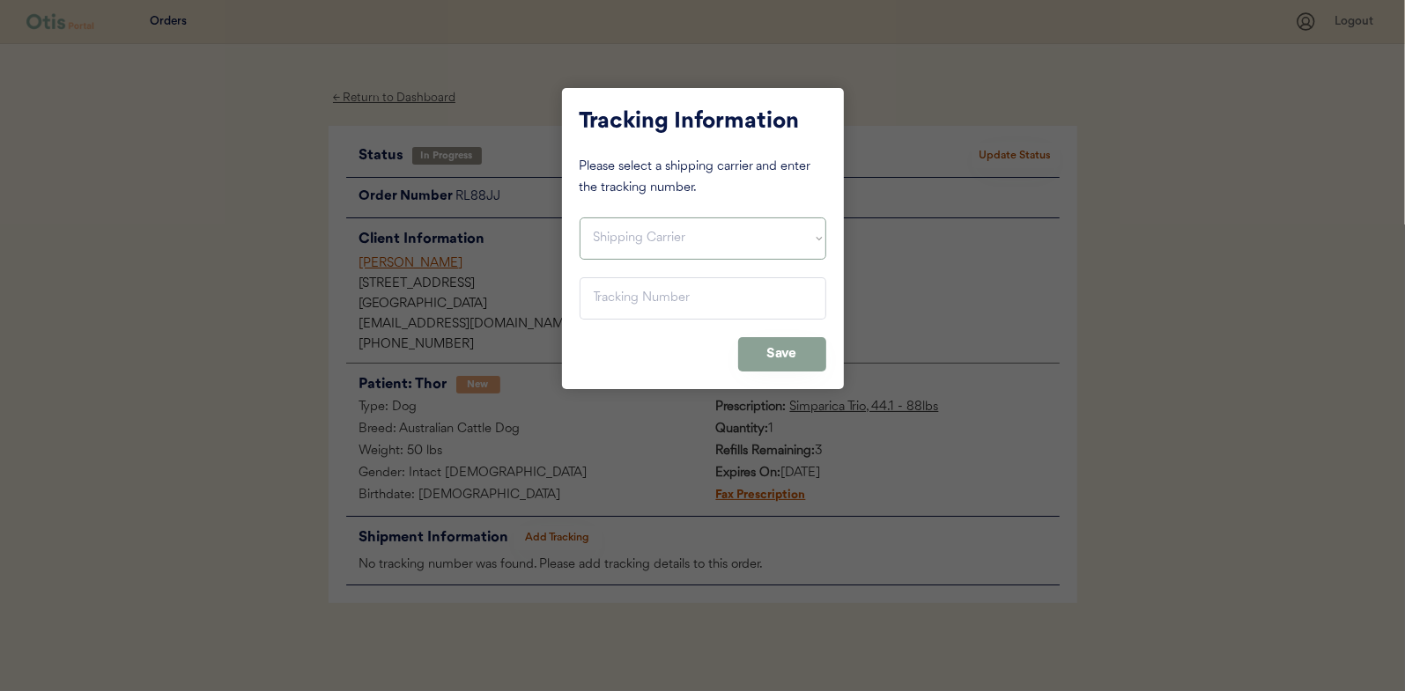
click at [621, 233] on select "Shipping Carrier FedEx FedEx Ground Economy UPS USPS" at bounding box center [702, 239] width 247 height 42
select select ""usps""
click at [579, 218] on select "Shipping Carrier FedEx FedEx Ground Economy UPS USPS" at bounding box center [702, 239] width 247 height 42
click at [624, 305] on input "input" at bounding box center [702, 298] width 247 height 42
paste input "9400150105800033045680"
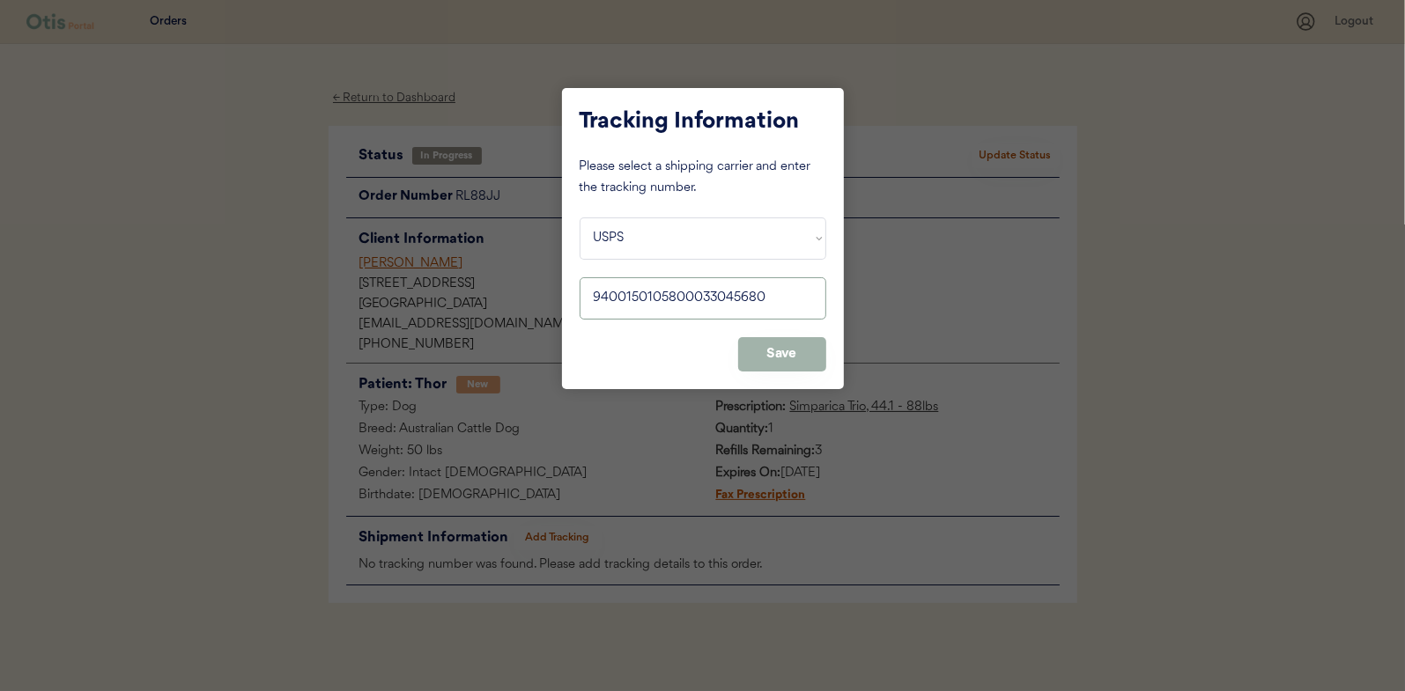
type input "9400150105800033045680"
click at [775, 351] on button "Save" at bounding box center [782, 354] width 88 height 34
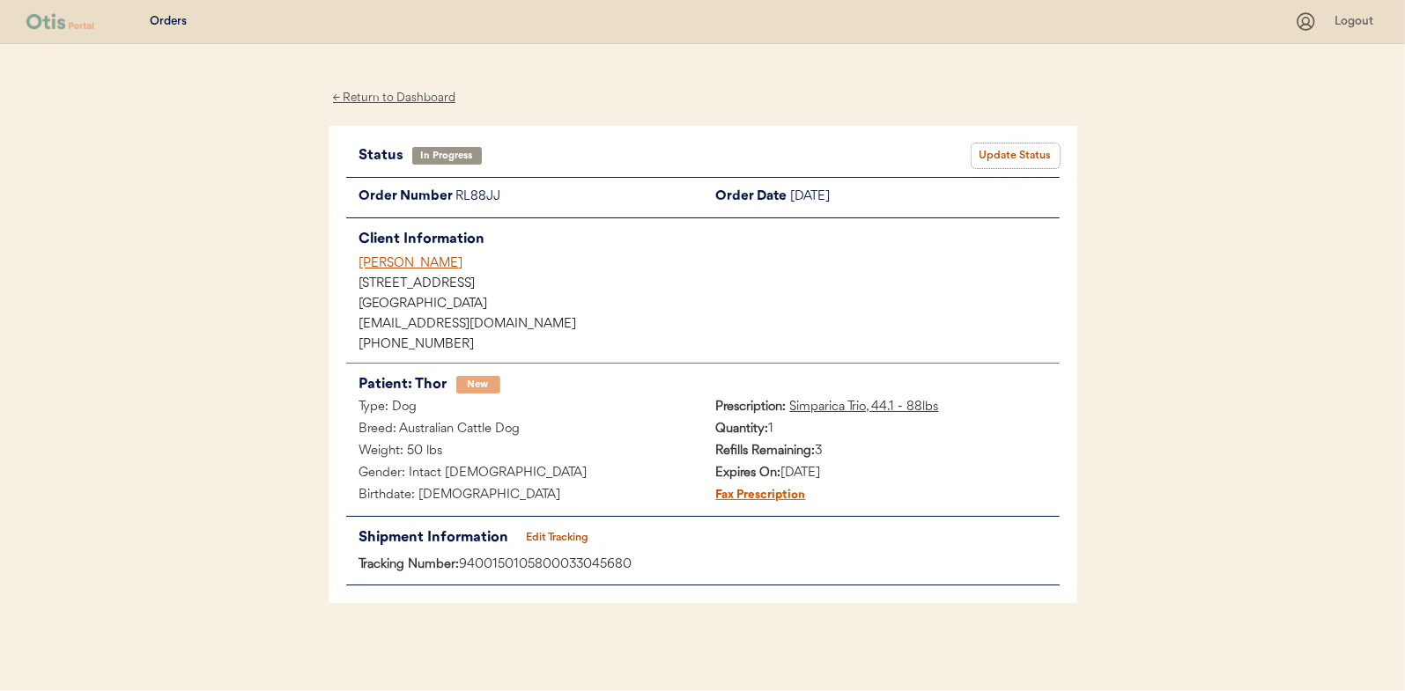
click at [1011, 144] on button "Update Status" at bounding box center [1015, 156] width 88 height 25
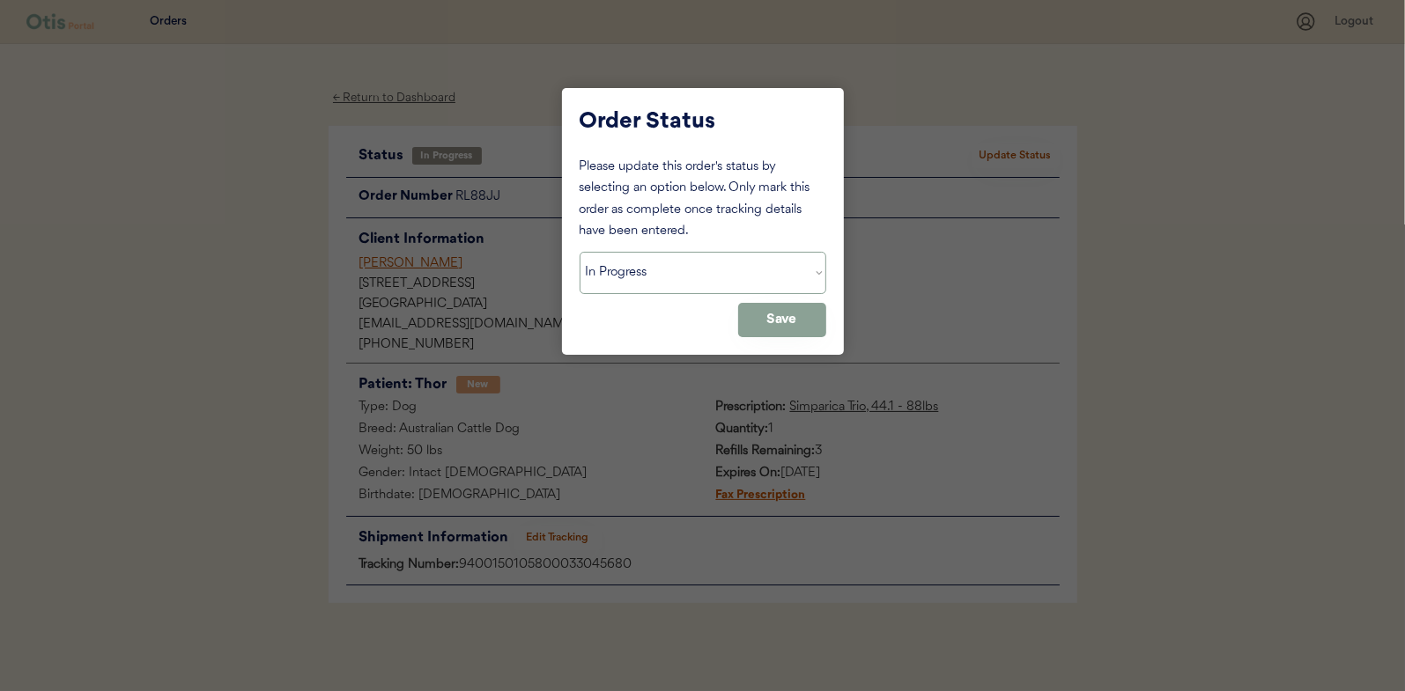
click at [631, 283] on select "Status On Hold New In Progress Complete Pending HW Consent Canceled" at bounding box center [702, 273] width 247 height 42
select select ""complete""
click at [579, 252] on select "Status On Hold New In Progress Complete Pending HW Consent Canceled" at bounding box center [702, 273] width 247 height 42
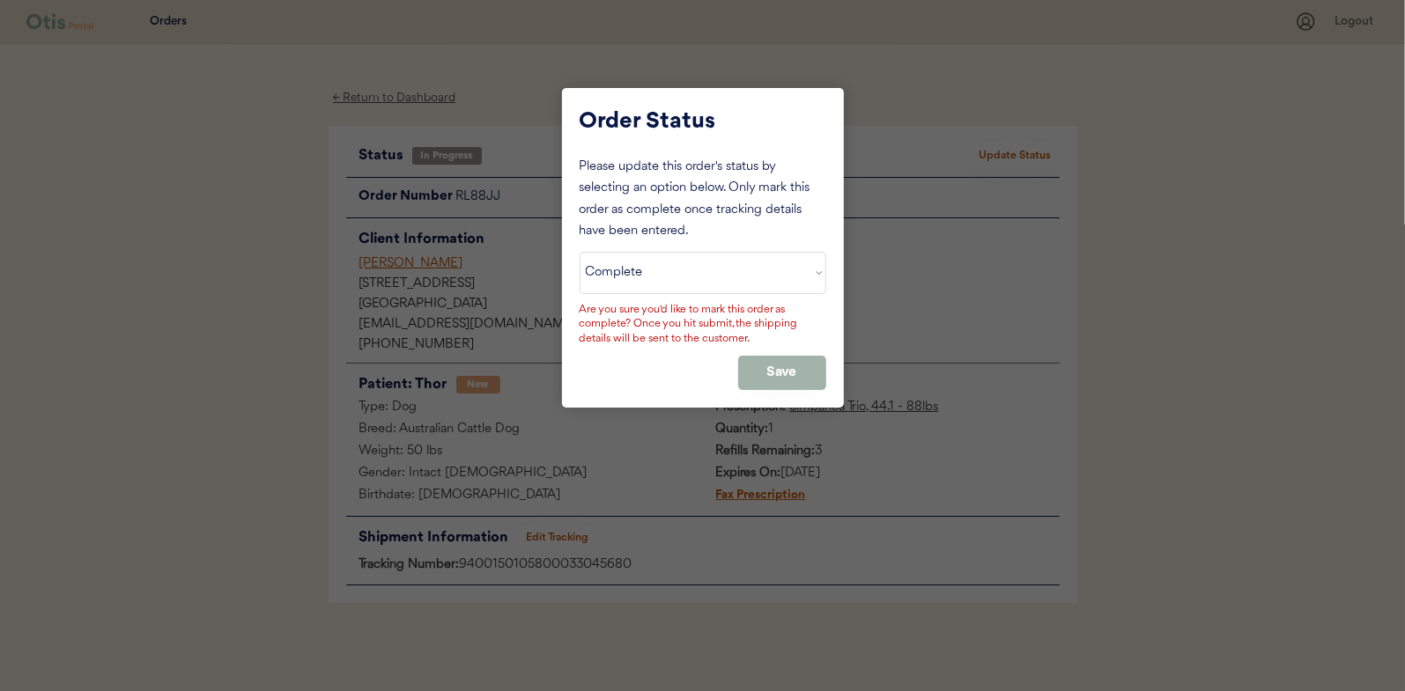
click at [759, 362] on button "Save" at bounding box center [782, 373] width 88 height 34
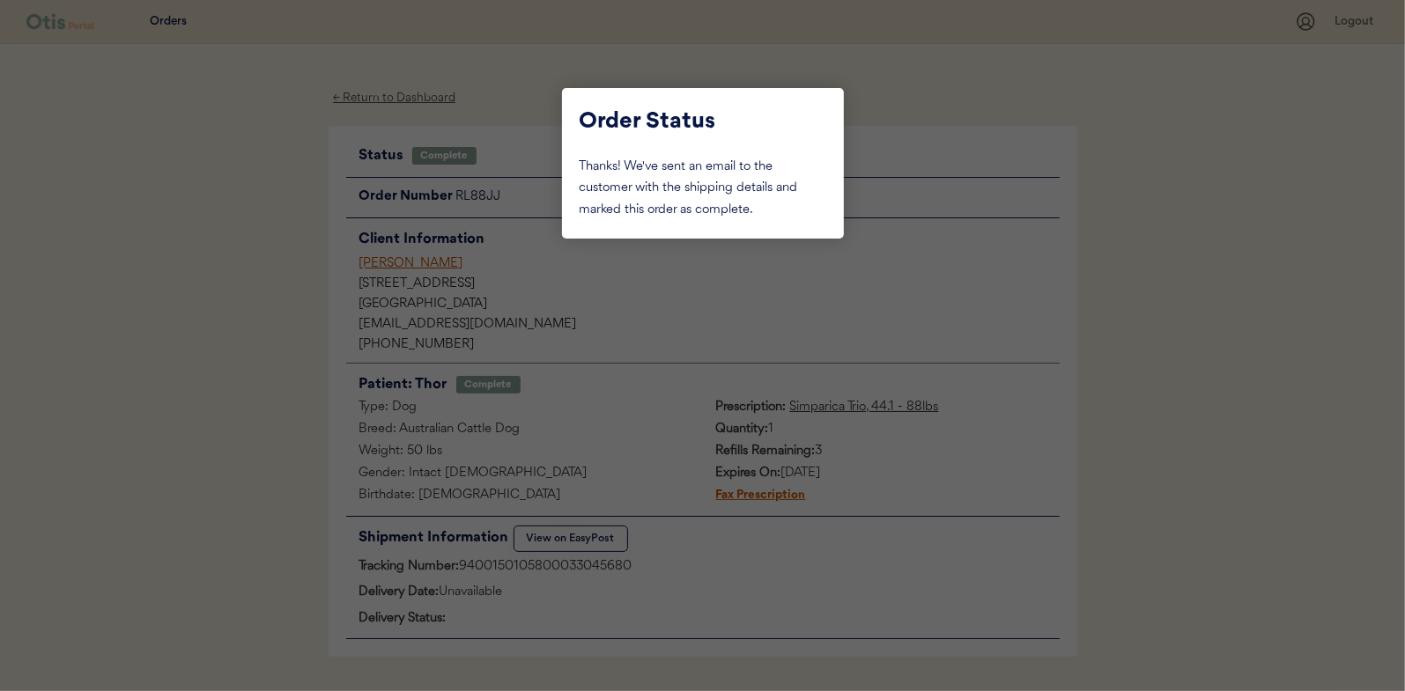
click at [229, 224] on div at bounding box center [702, 345] width 1405 height 691
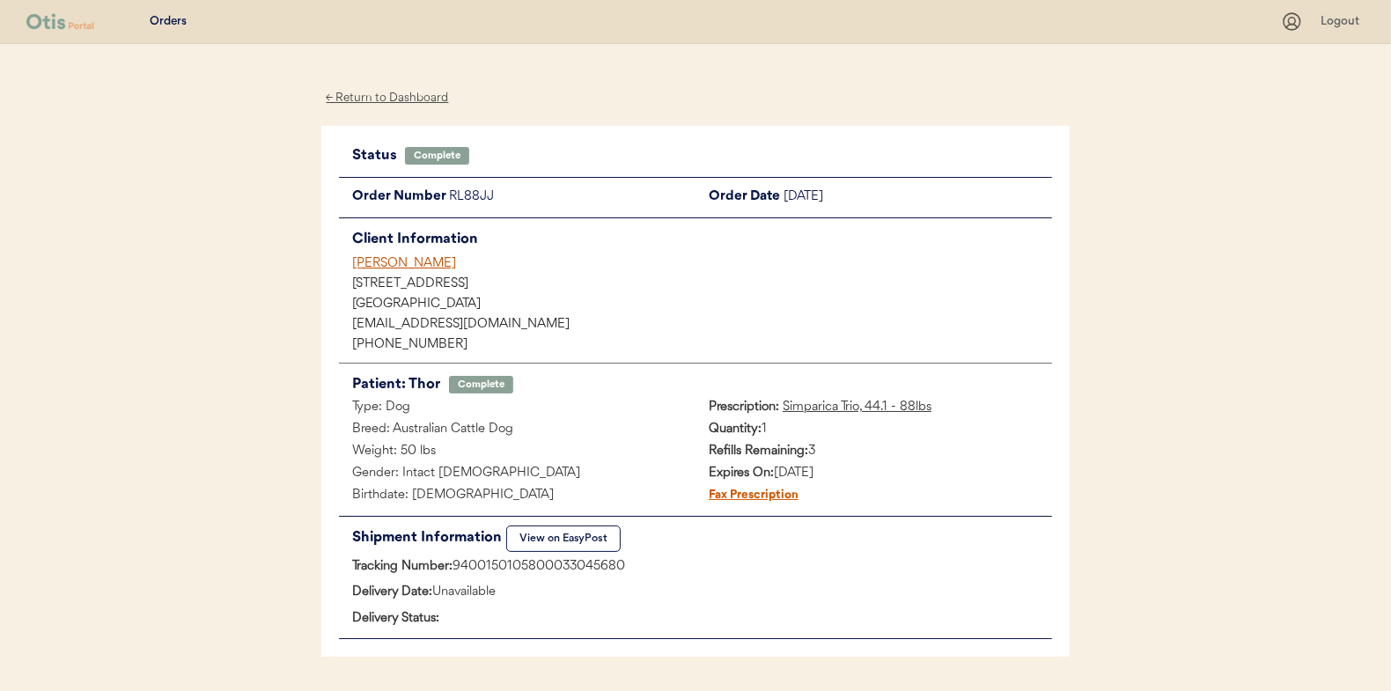
click at [372, 99] on div "← Return to Dashboard" at bounding box center [387, 98] width 132 height 20
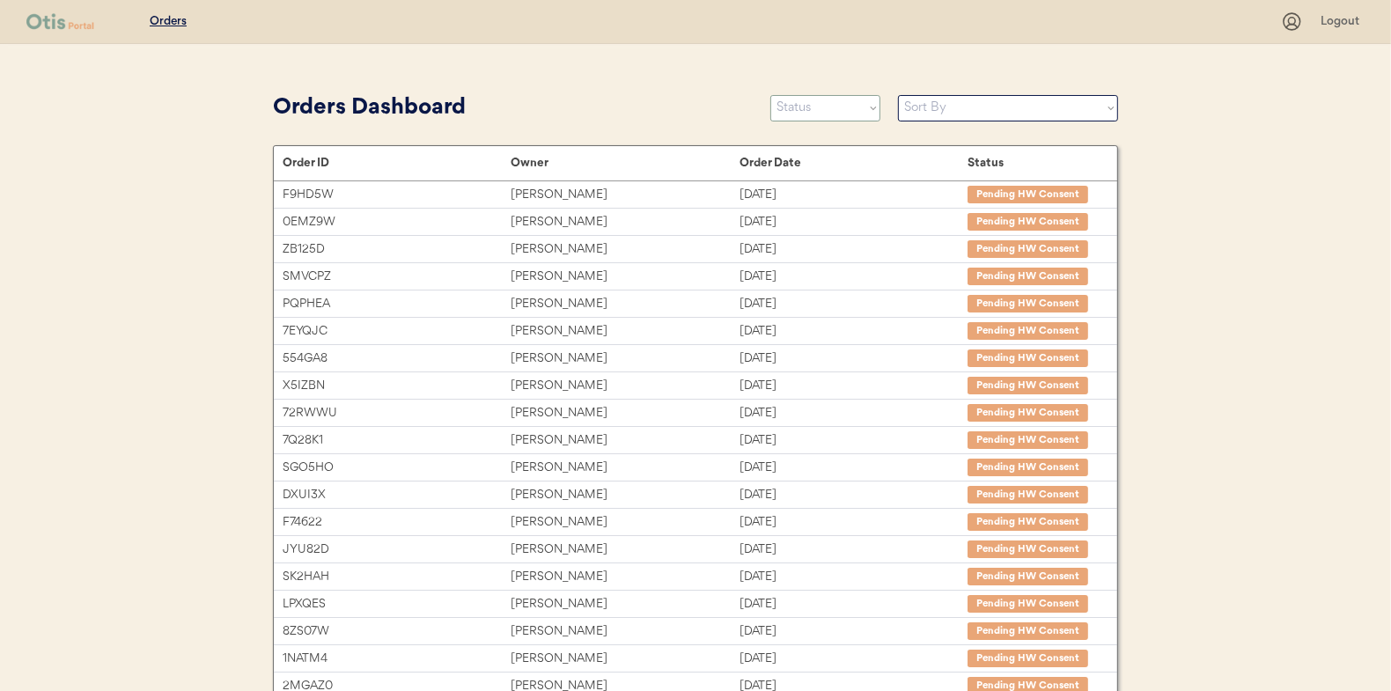
click at [801, 105] on select "Status On Hold New In Progress Complete Pending HW Consent Canceled" at bounding box center [826, 108] width 110 height 26
select select ""in_progress""
click at [771, 95] on select "Status On Hold New In Progress Complete Pending HW Consent Canceled" at bounding box center [826, 108] width 110 height 26
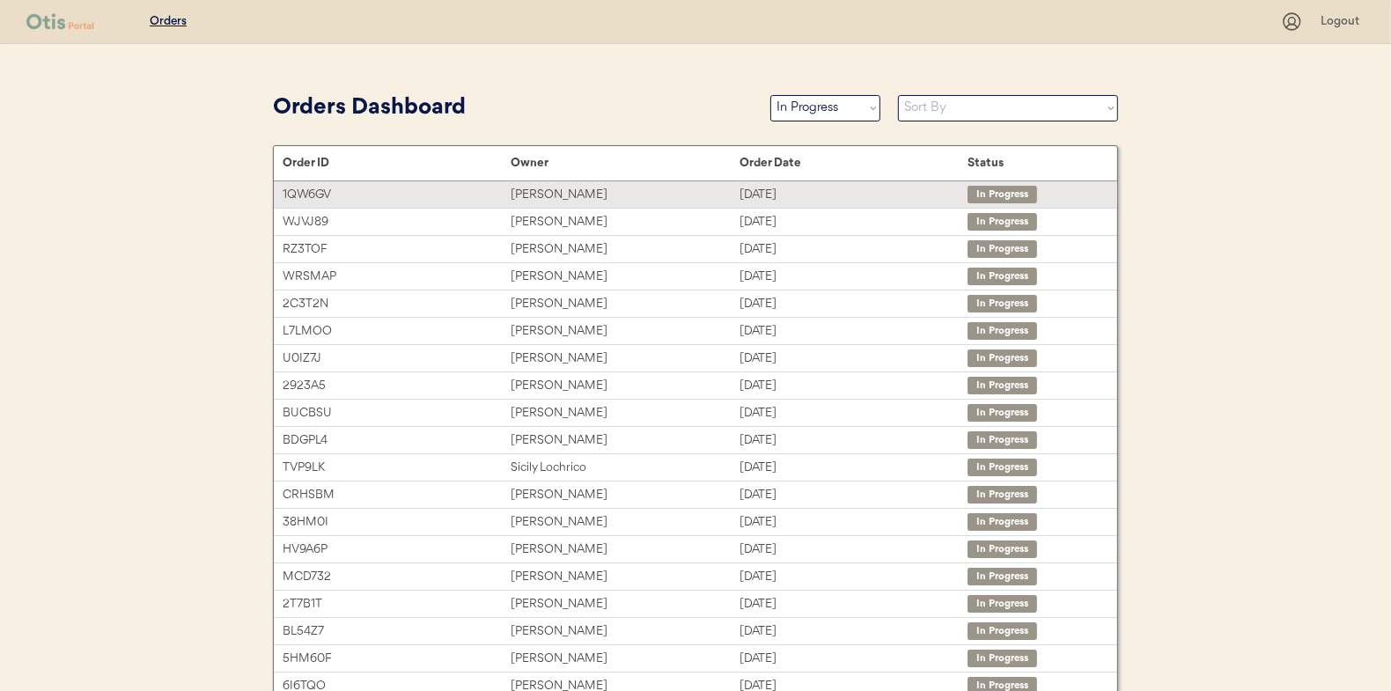
click at [544, 188] on div "[PERSON_NAME]" at bounding box center [625, 195] width 228 height 20
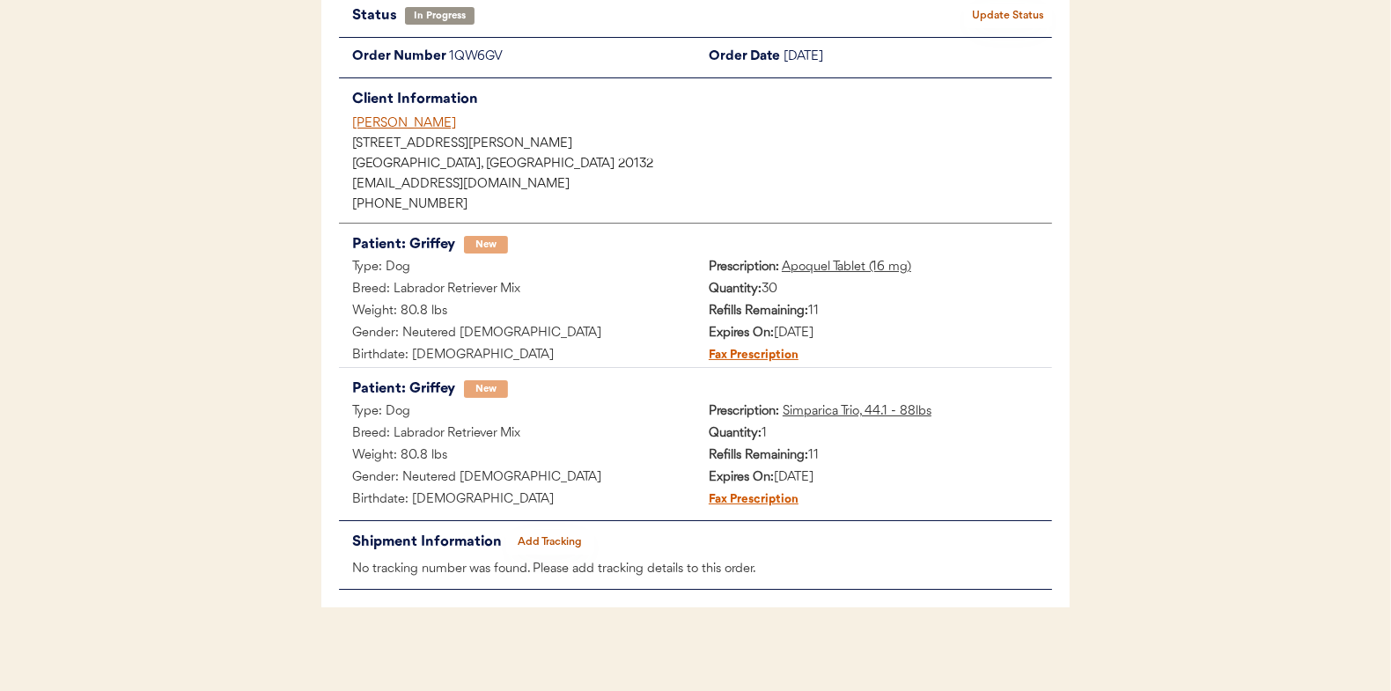
scroll to position [144, 0]
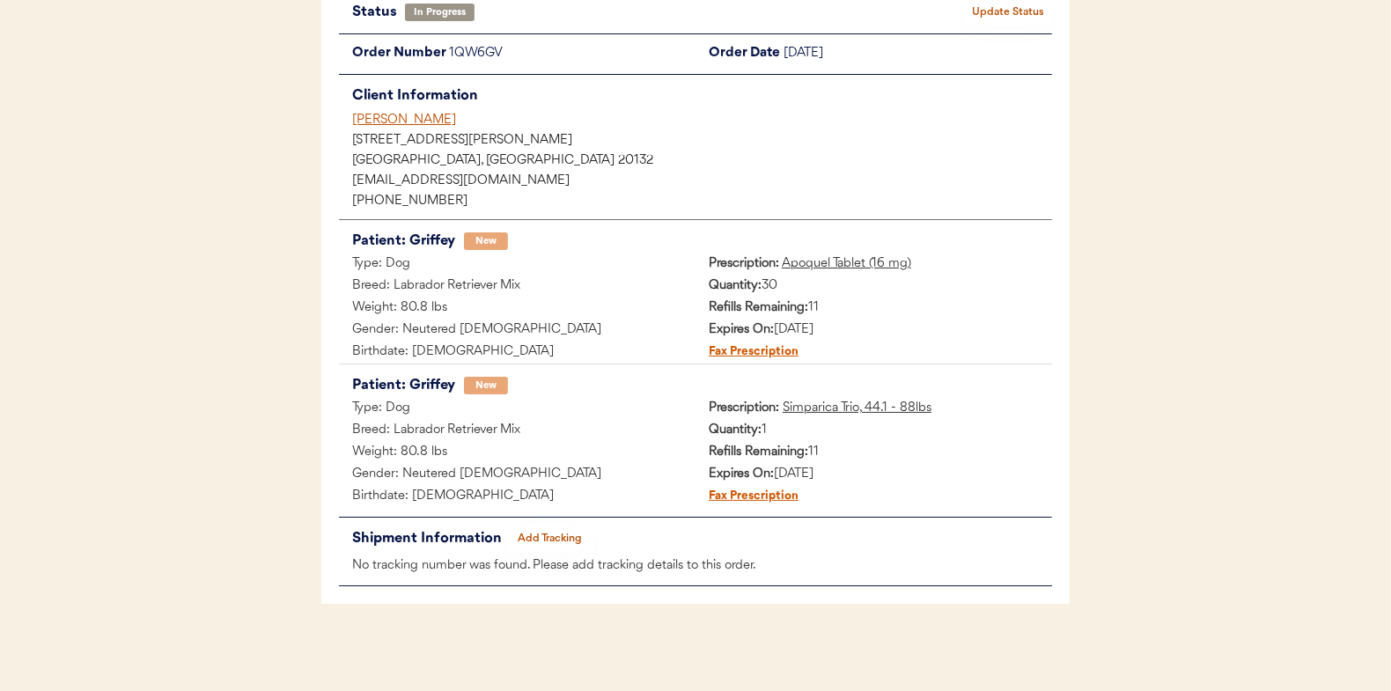
click at [545, 535] on button "Add Tracking" at bounding box center [550, 539] width 88 height 25
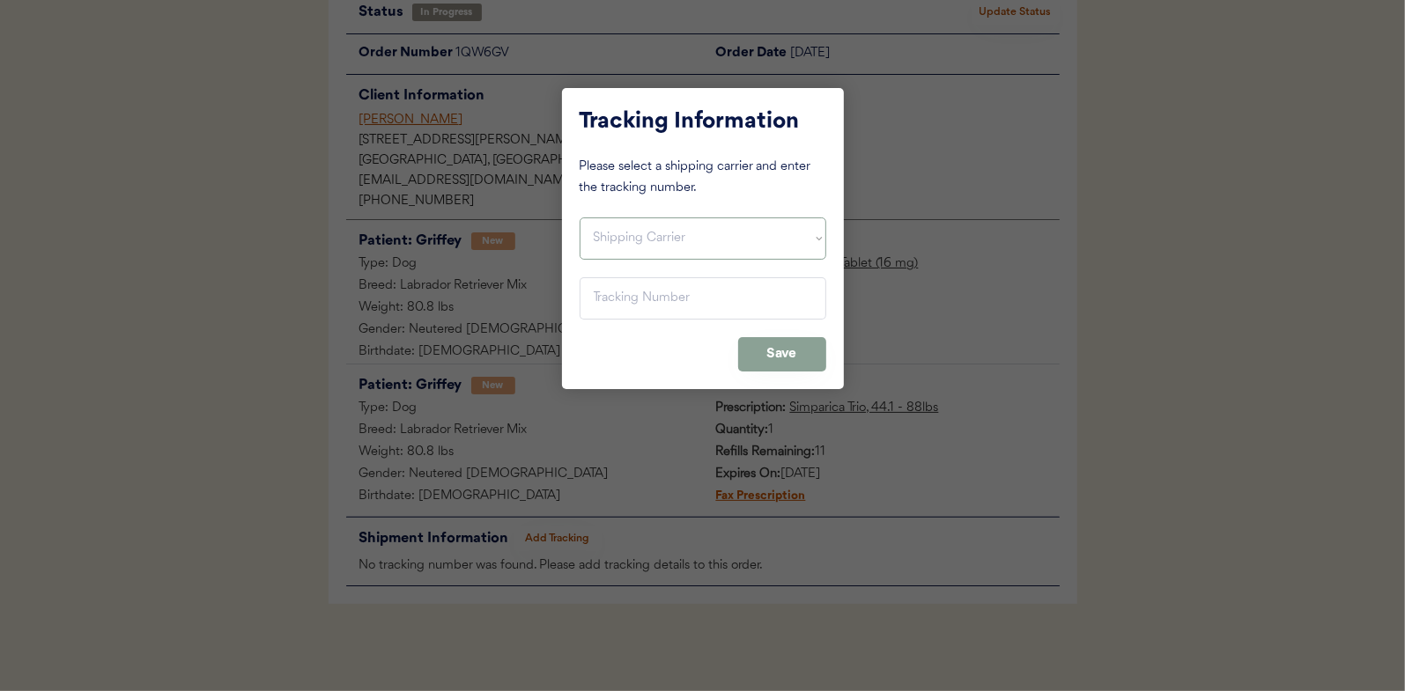
click at [616, 242] on select "Shipping Carrier FedEx FedEx Ground Economy UPS USPS" at bounding box center [702, 239] width 247 height 42
select select ""usps""
click at [579, 218] on select "Shipping Carrier FedEx FedEx Ground Economy UPS USPS" at bounding box center [702, 239] width 247 height 42
click at [602, 303] on input "input" at bounding box center [702, 298] width 247 height 42
paste input "9400150105800033046359"
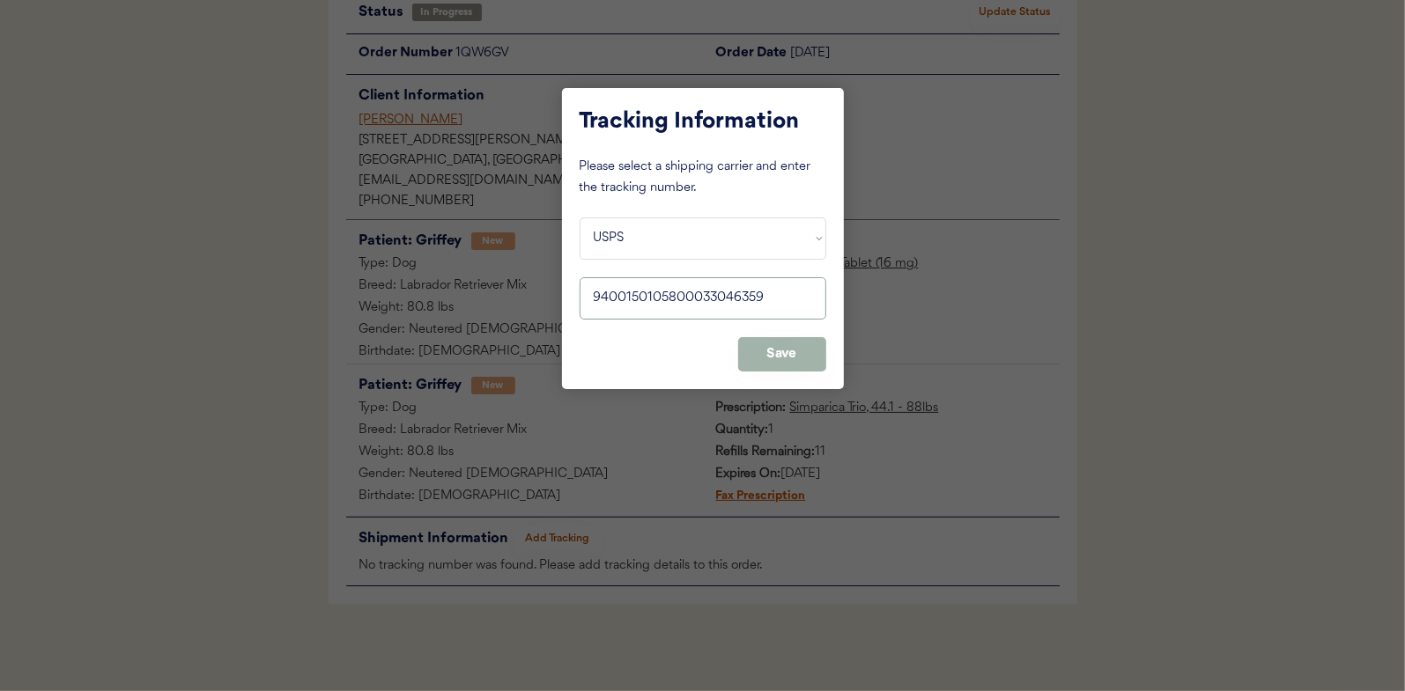
type input "9400150105800033046359"
click at [793, 356] on button "Save" at bounding box center [782, 354] width 88 height 34
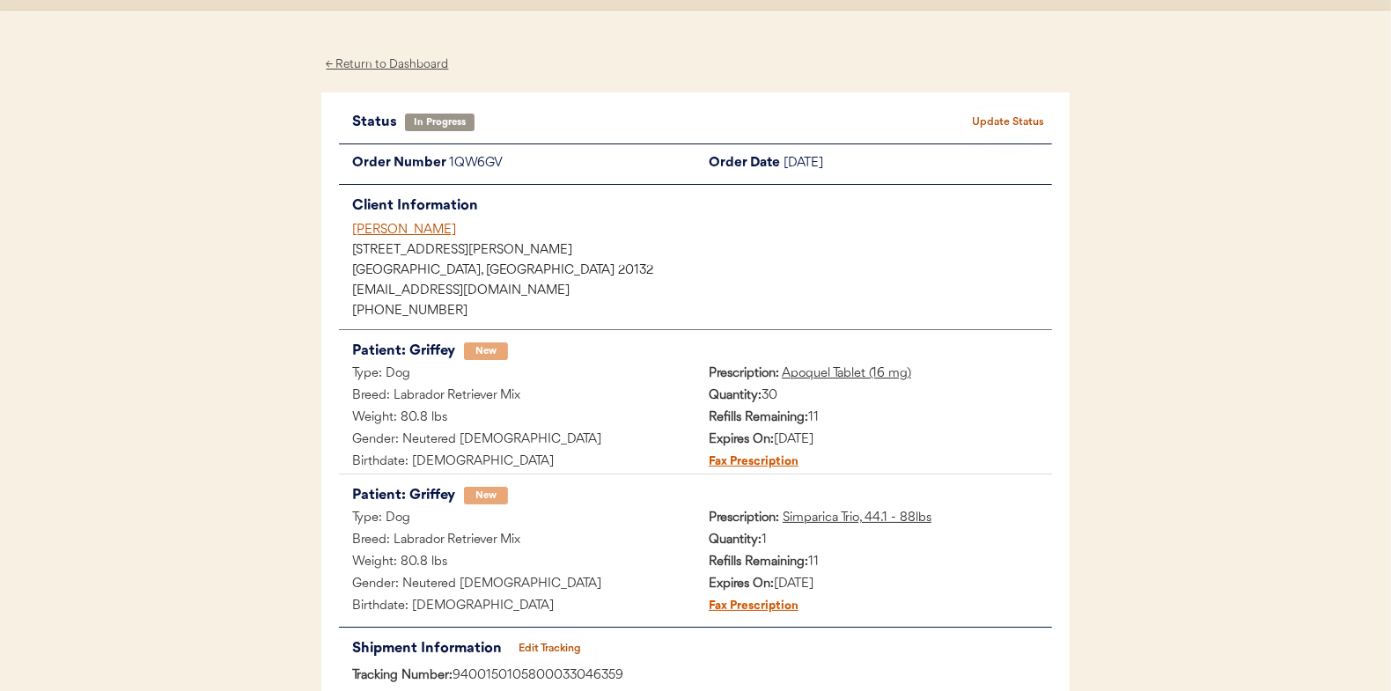
scroll to position [0, 0]
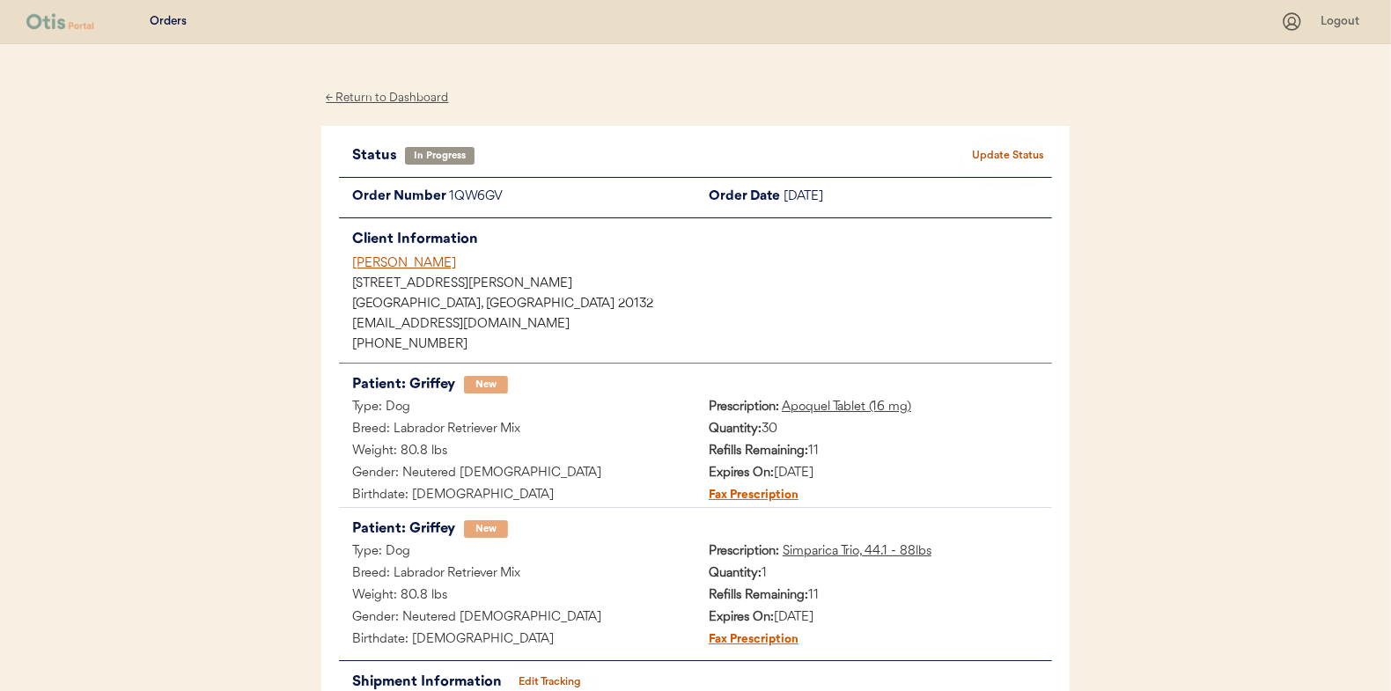
click at [1024, 145] on button "Update Status" at bounding box center [1008, 156] width 88 height 25
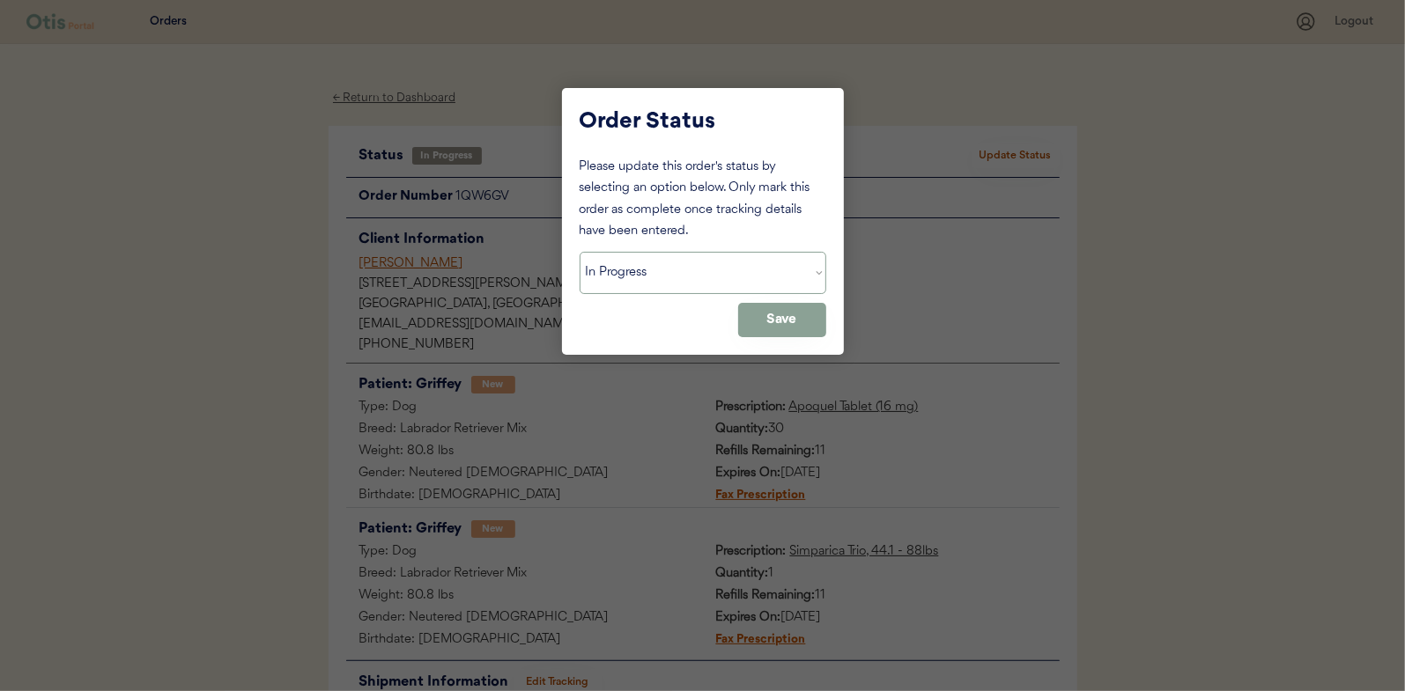
click at [645, 263] on select "Status On Hold New In Progress Complete Pending HW Consent Canceled" at bounding box center [702, 273] width 247 height 42
select select ""complete""
click at [579, 252] on select "Status On Hold New In Progress Complete Pending HW Consent Canceled" at bounding box center [702, 273] width 247 height 42
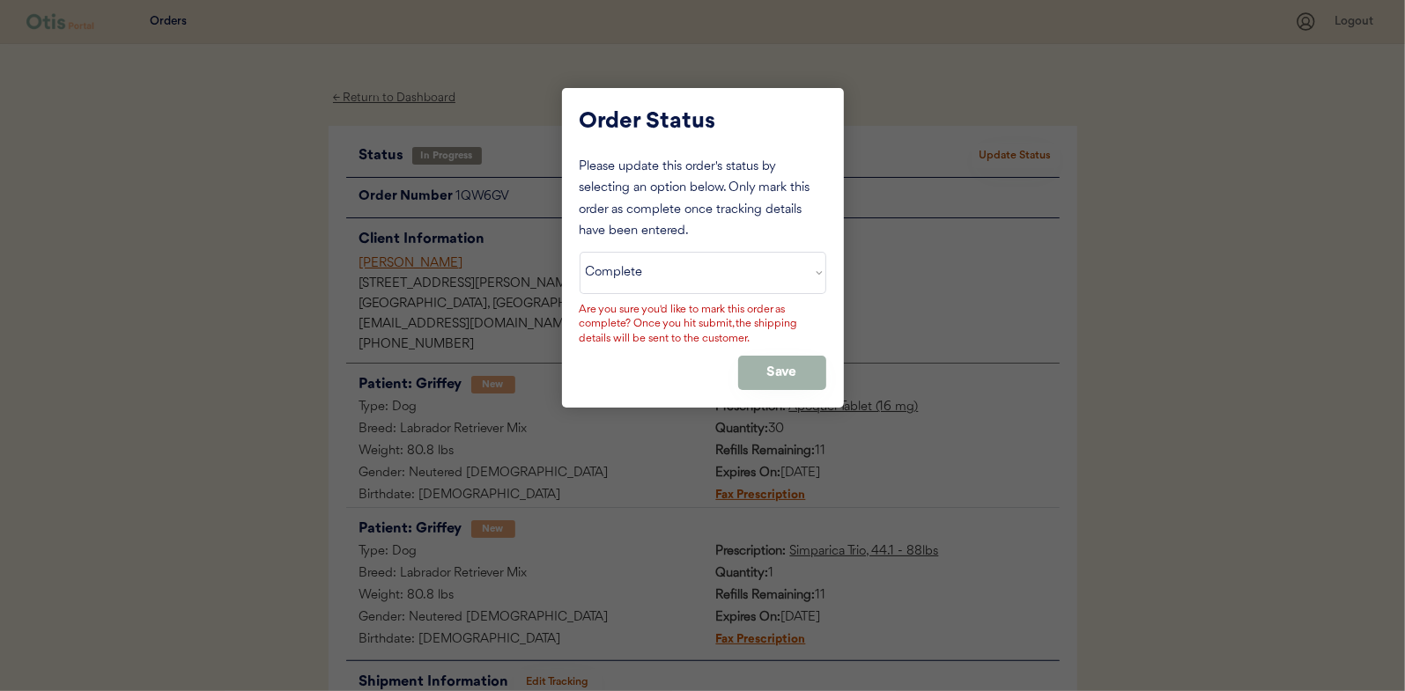
click at [774, 361] on button "Save" at bounding box center [782, 373] width 88 height 34
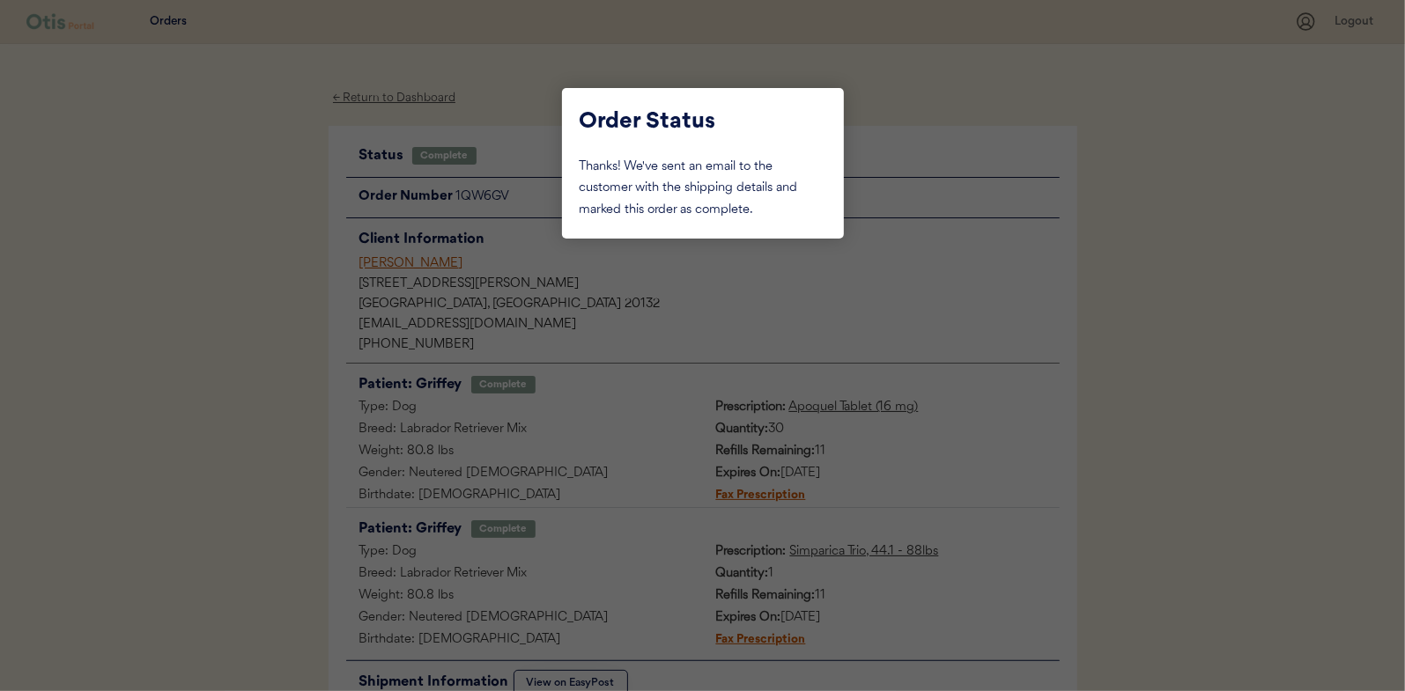
click at [254, 193] on div at bounding box center [702, 345] width 1405 height 691
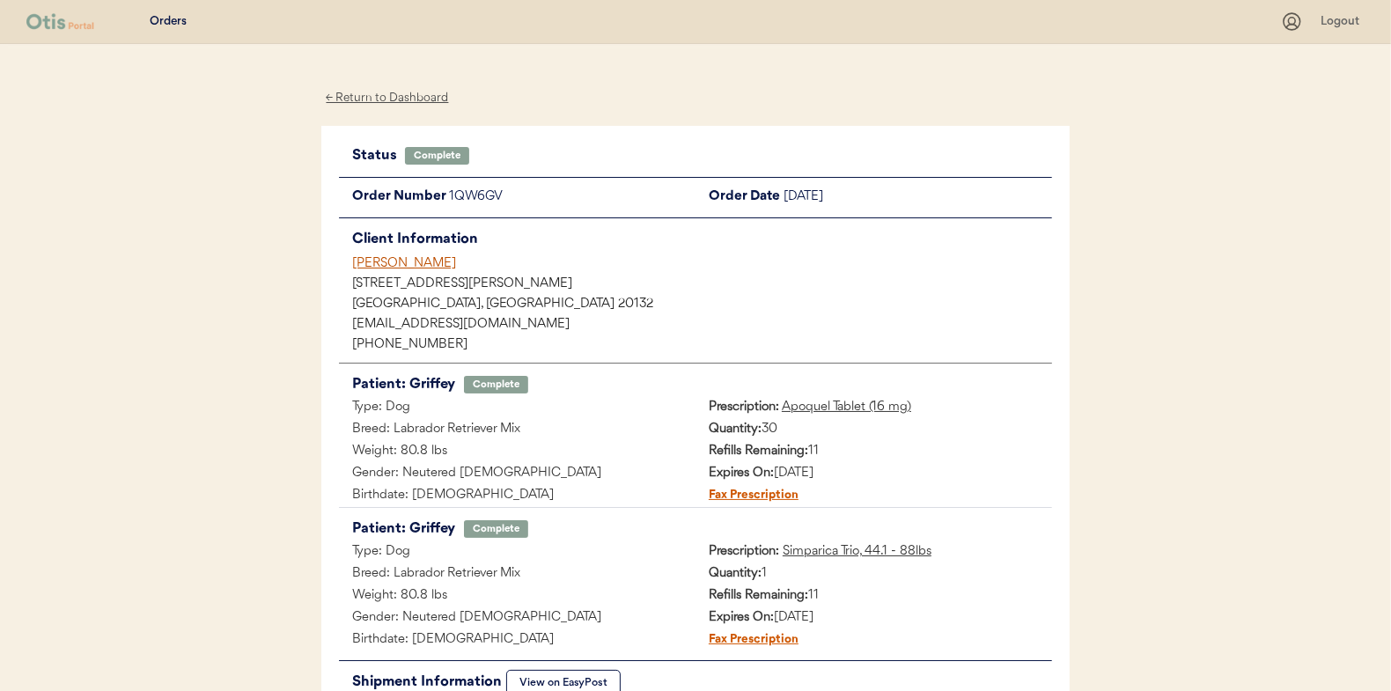
click at [372, 97] on div "← Return to Dashboard" at bounding box center [387, 98] width 132 height 20
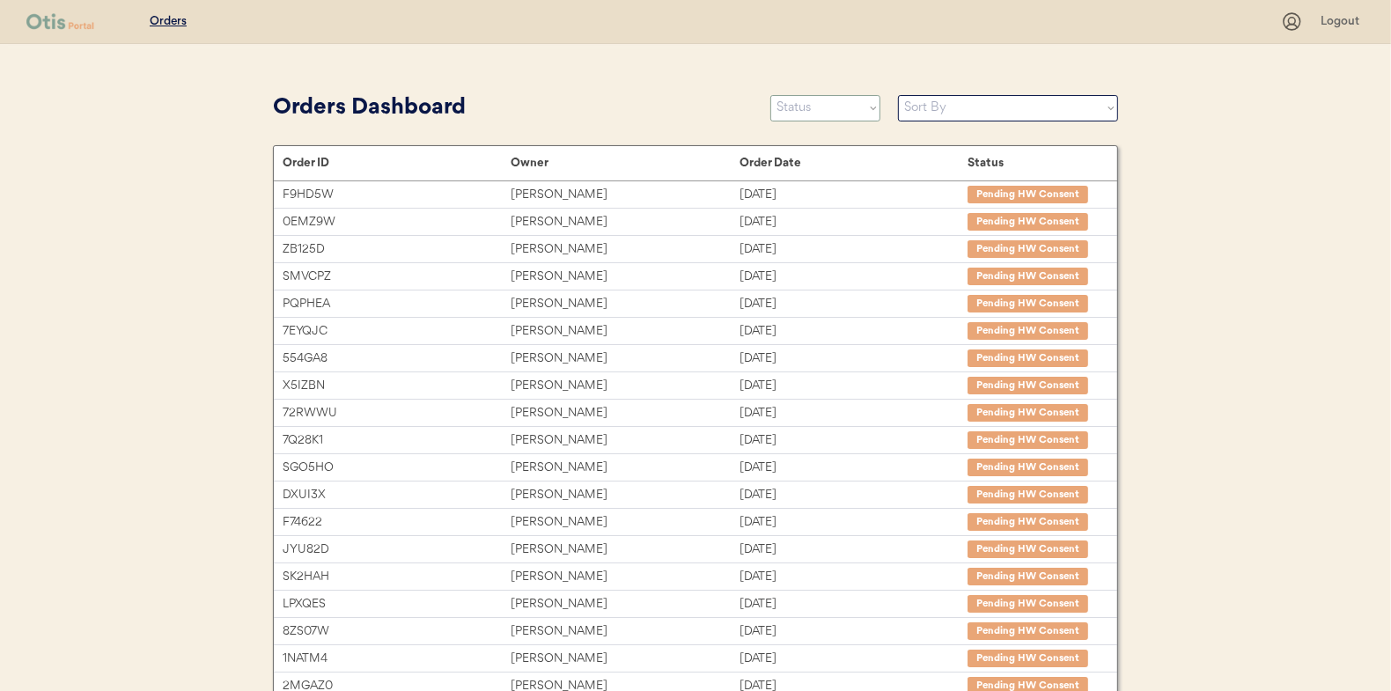
click at [801, 113] on select "Status On Hold New In Progress Complete Pending HW Consent Canceled" at bounding box center [826, 108] width 110 height 26
select select ""in_progress""
click at [771, 95] on select "Status On Hold New In Progress Complete Pending HW Consent Canceled" at bounding box center [826, 108] width 110 height 26
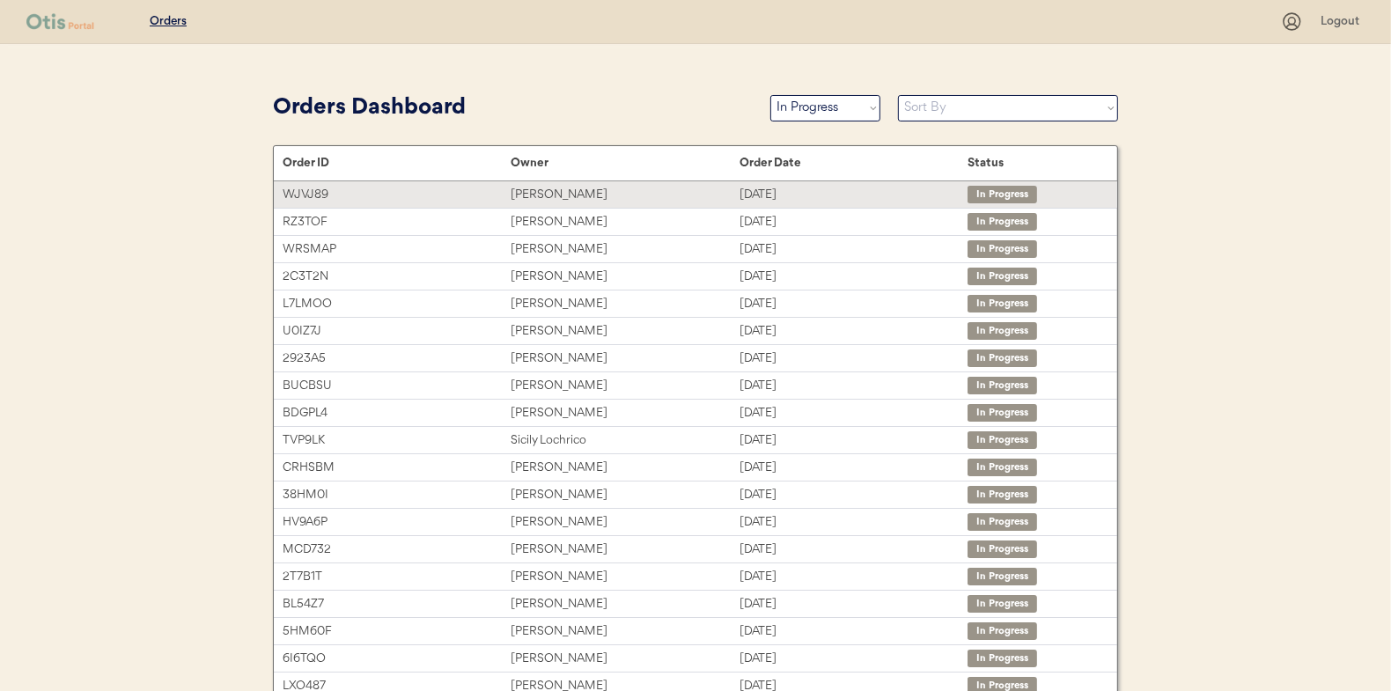
click at [549, 195] on div "[PERSON_NAME]" at bounding box center [625, 195] width 228 height 20
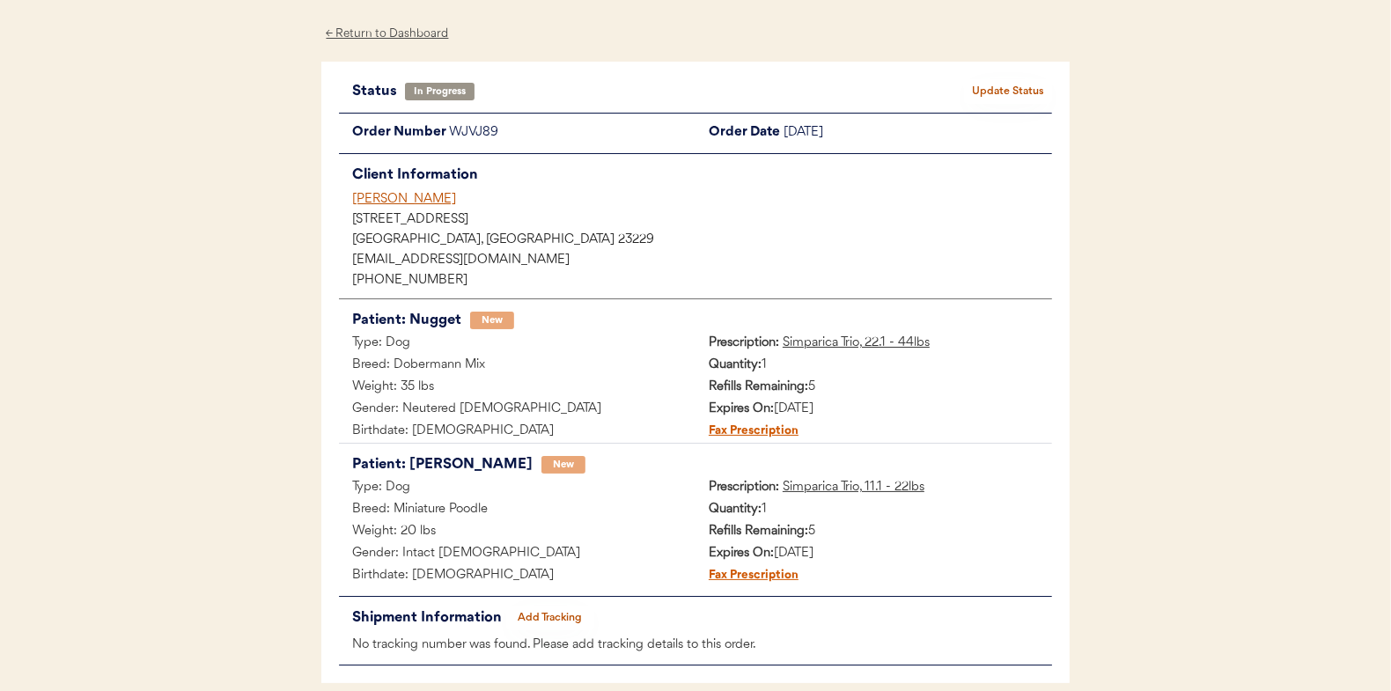
scroll to position [144, 0]
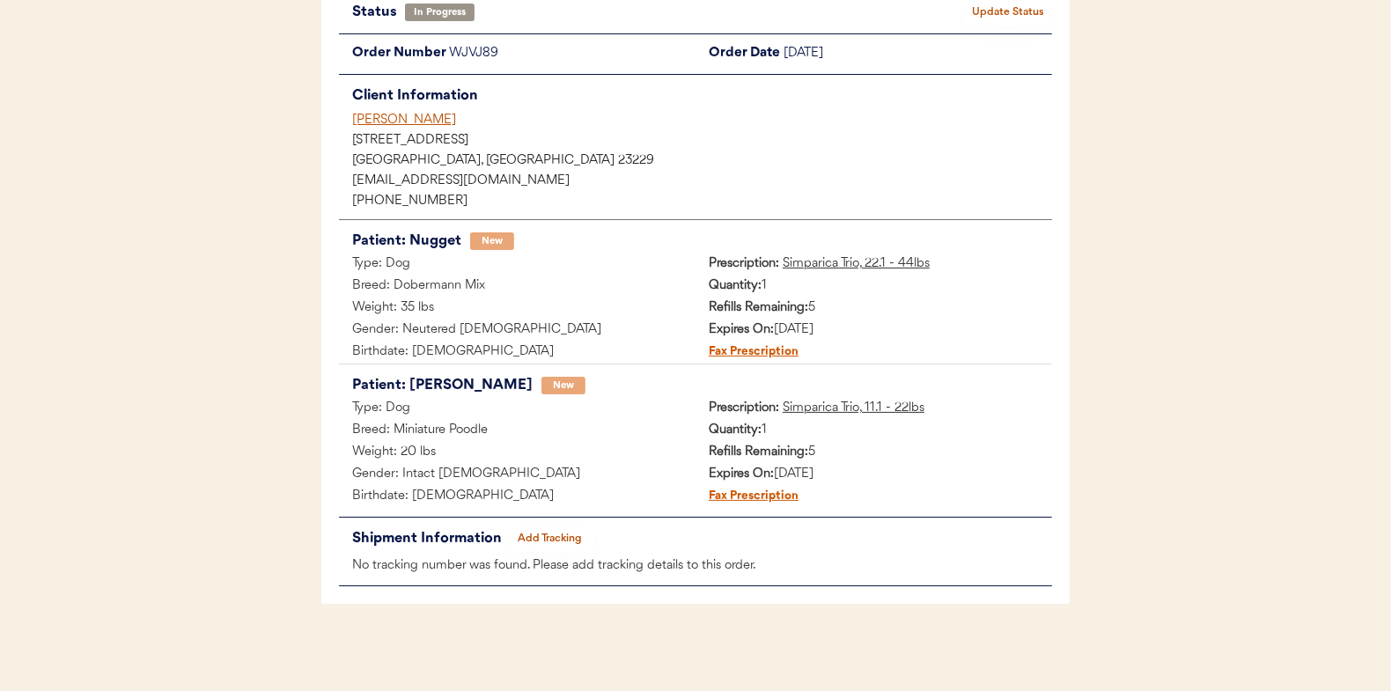
click at [560, 542] on button "Add Tracking" at bounding box center [550, 539] width 88 height 25
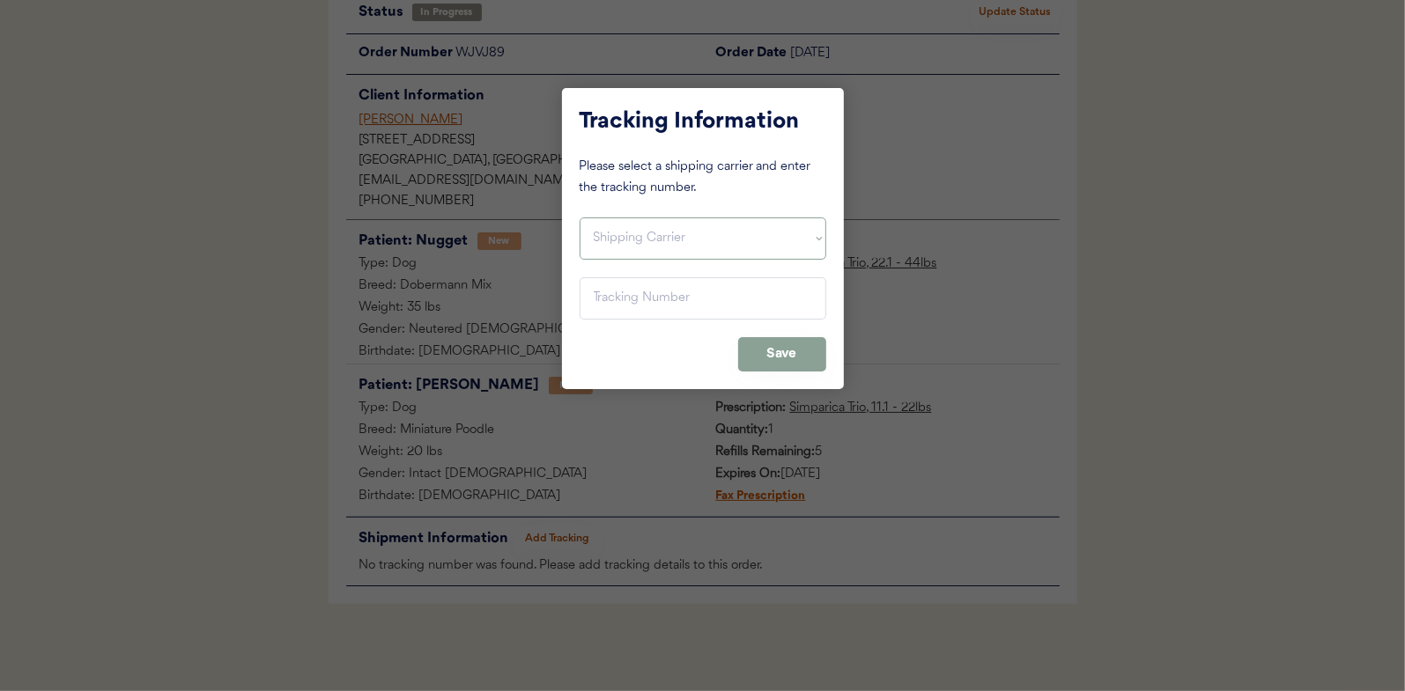
click at [598, 233] on select "Shipping Carrier FedEx FedEx Ground Economy UPS USPS" at bounding box center [702, 239] width 247 height 42
select select ""usps""
click at [579, 218] on select "Shipping Carrier FedEx FedEx Ground Economy UPS USPS" at bounding box center [702, 239] width 247 height 42
click at [597, 286] on input "input" at bounding box center [702, 298] width 247 height 42
paste input "9400150105497033265462"
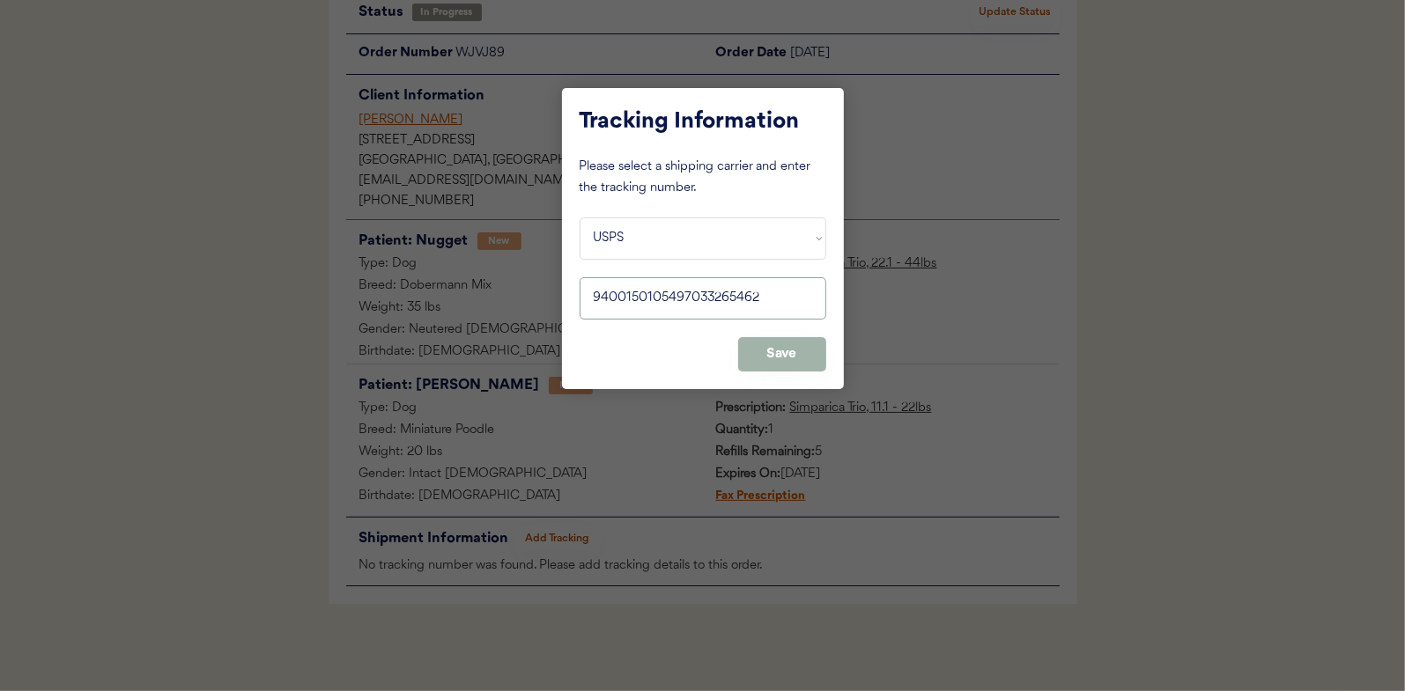
type input "9400150105497033265462"
click at [771, 345] on button "Save" at bounding box center [782, 354] width 88 height 34
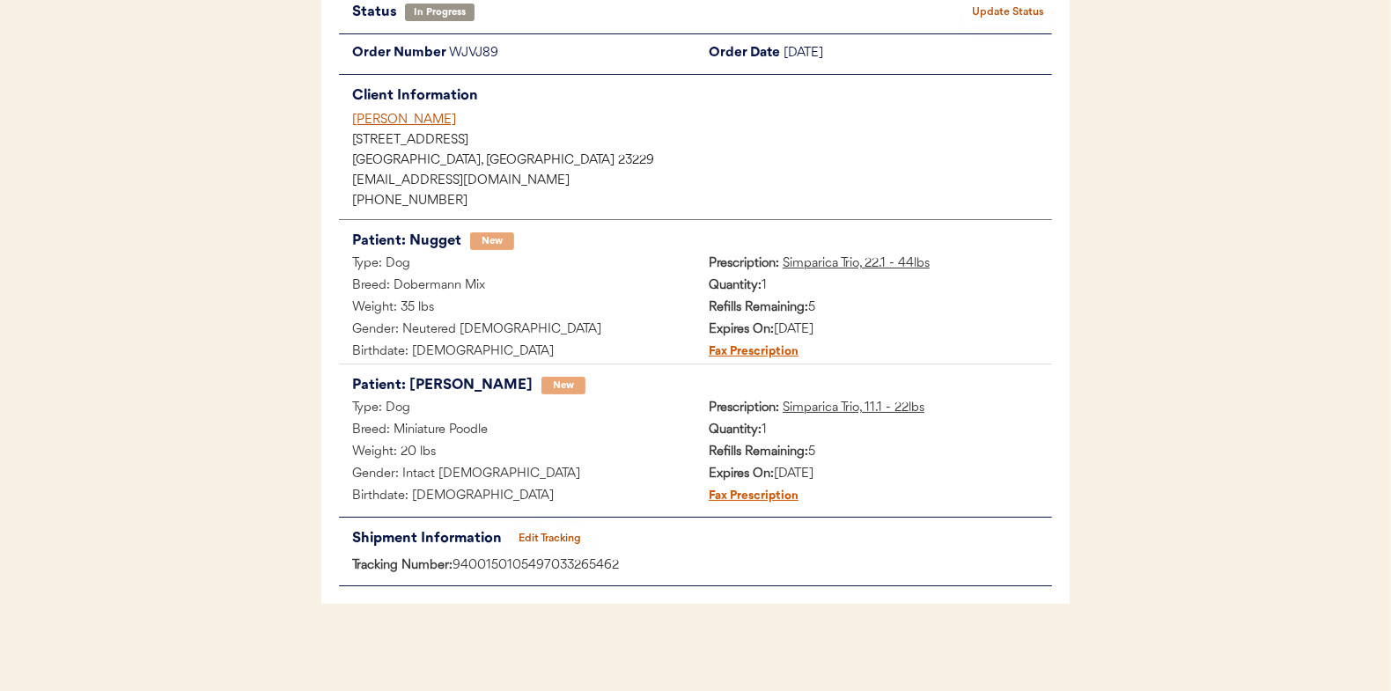
scroll to position [0, 0]
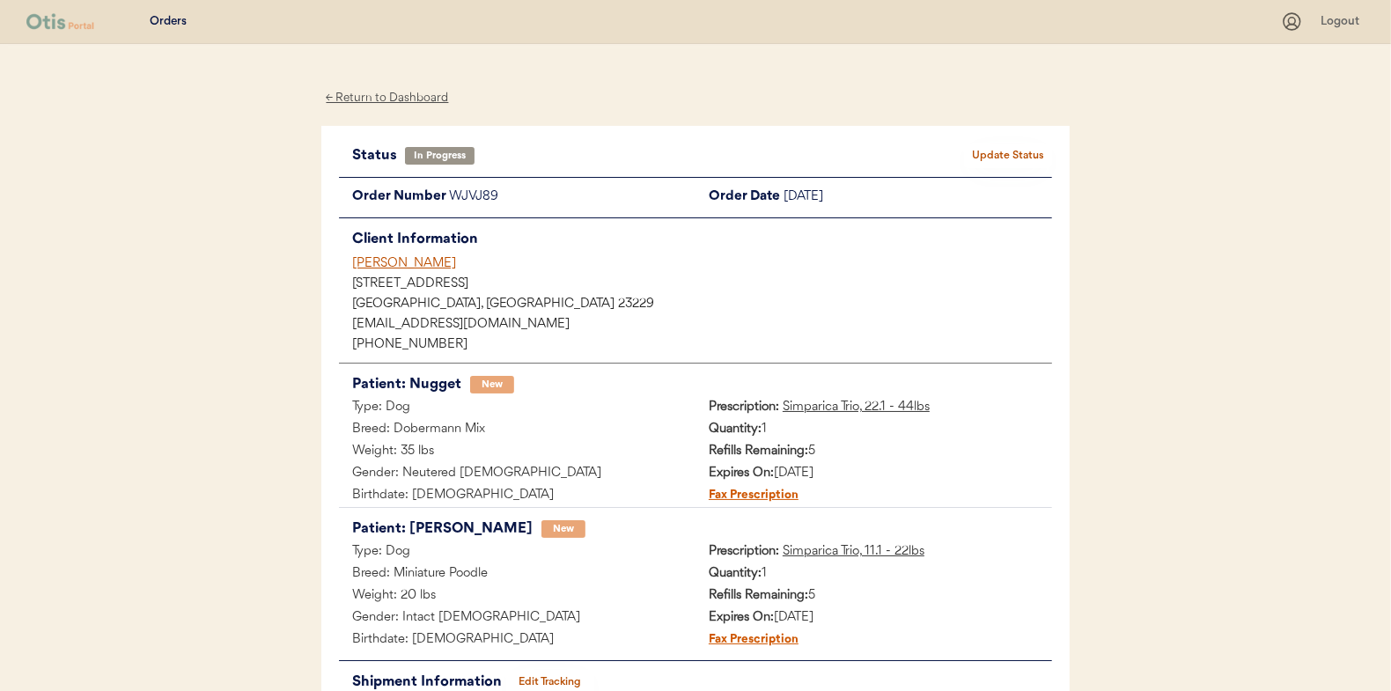
click at [1024, 152] on button "Update Status" at bounding box center [1008, 156] width 88 height 25
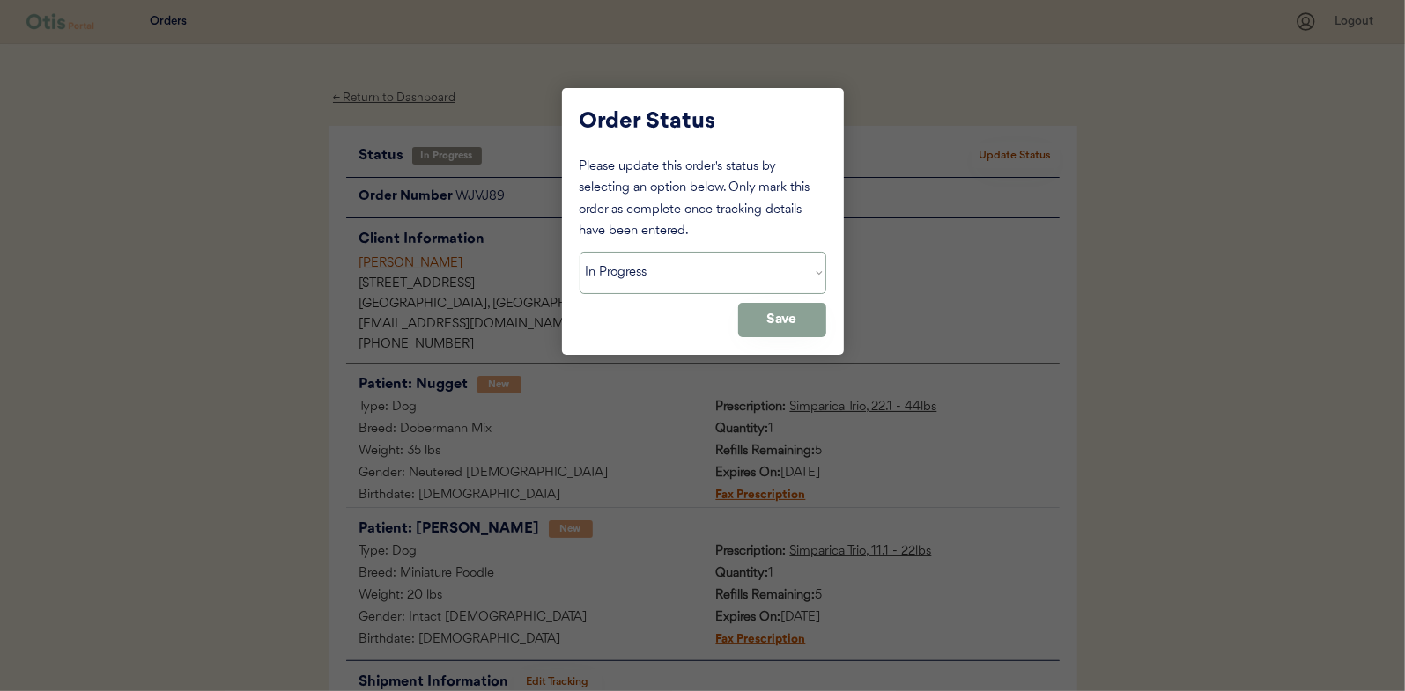
click at [658, 269] on select "Status On Hold New In Progress Complete Pending HW Consent Canceled" at bounding box center [702, 273] width 247 height 42
select select ""complete""
click at [579, 252] on select "Status On Hold New In Progress Complete Pending HW Consent Canceled" at bounding box center [702, 273] width 247 height 42
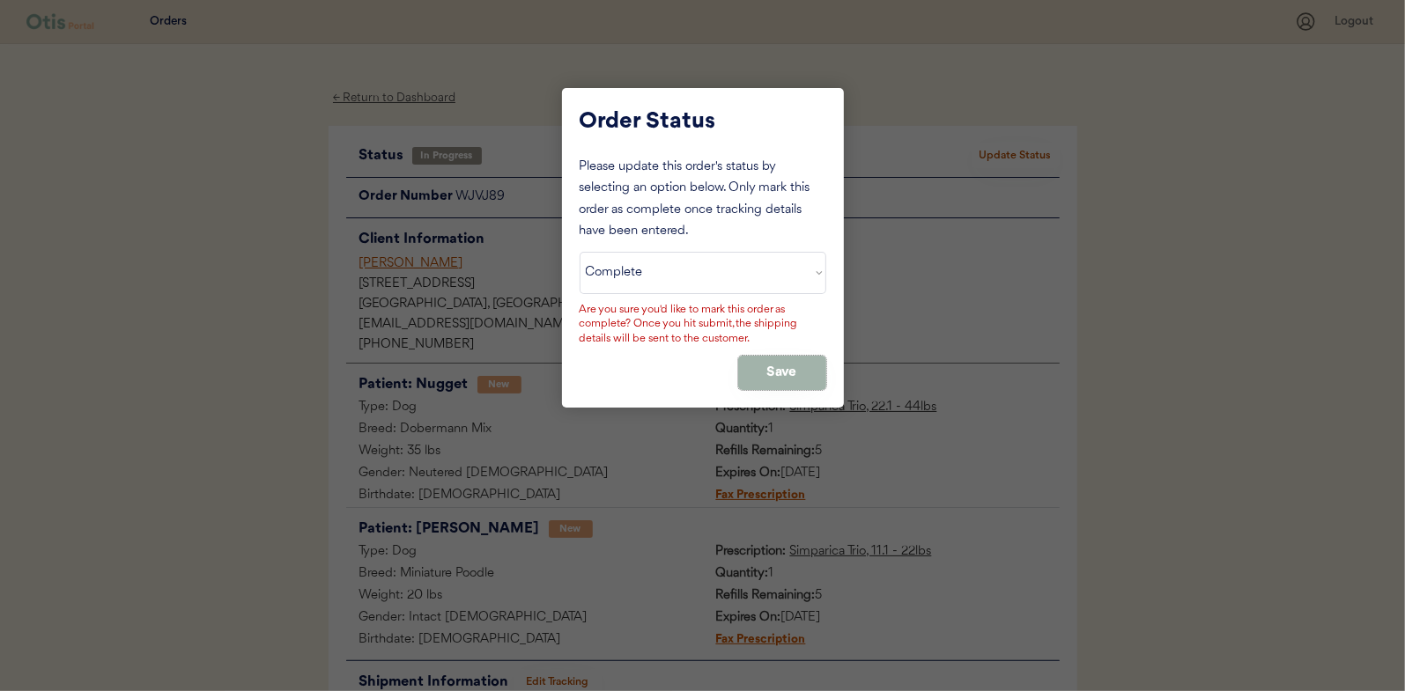
click at [762, 380] on button "Save" at bounding box center [782, 373] width 88 height 34
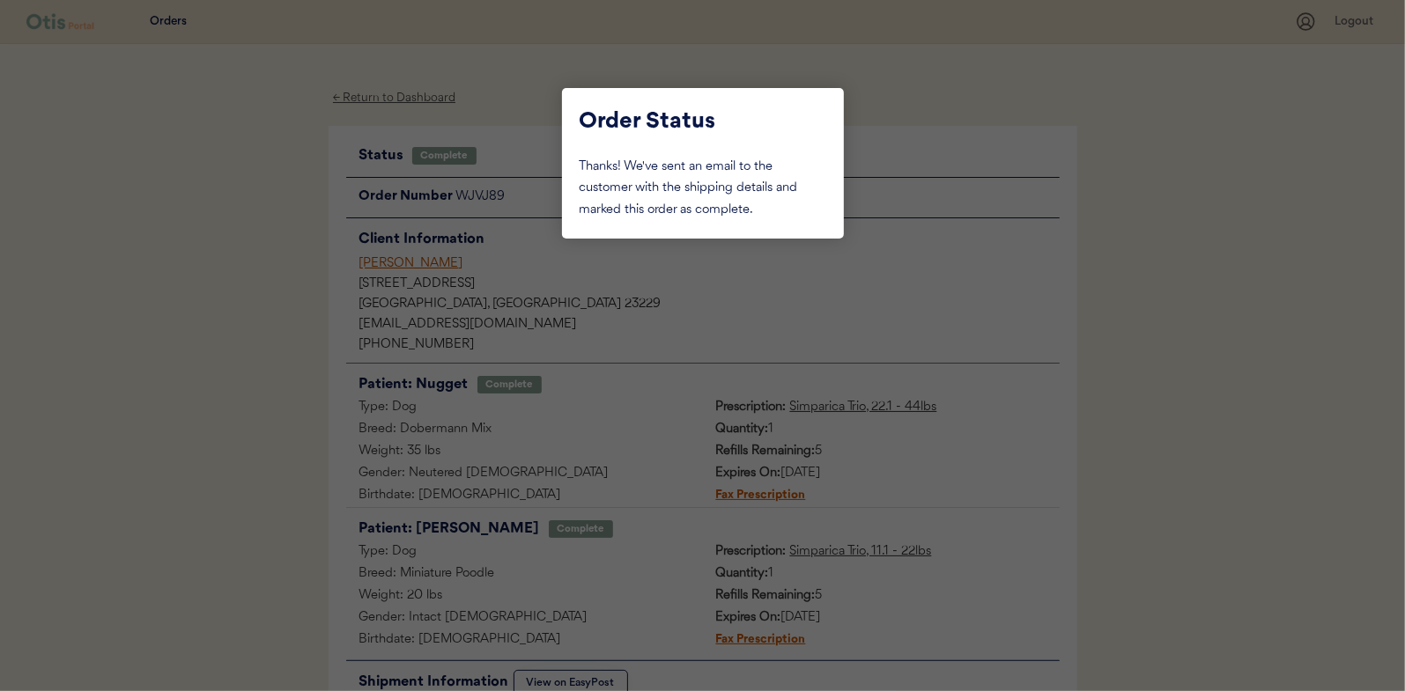
click at [229, 217] on div at bounding box center [702, 345] width 1405 height 691
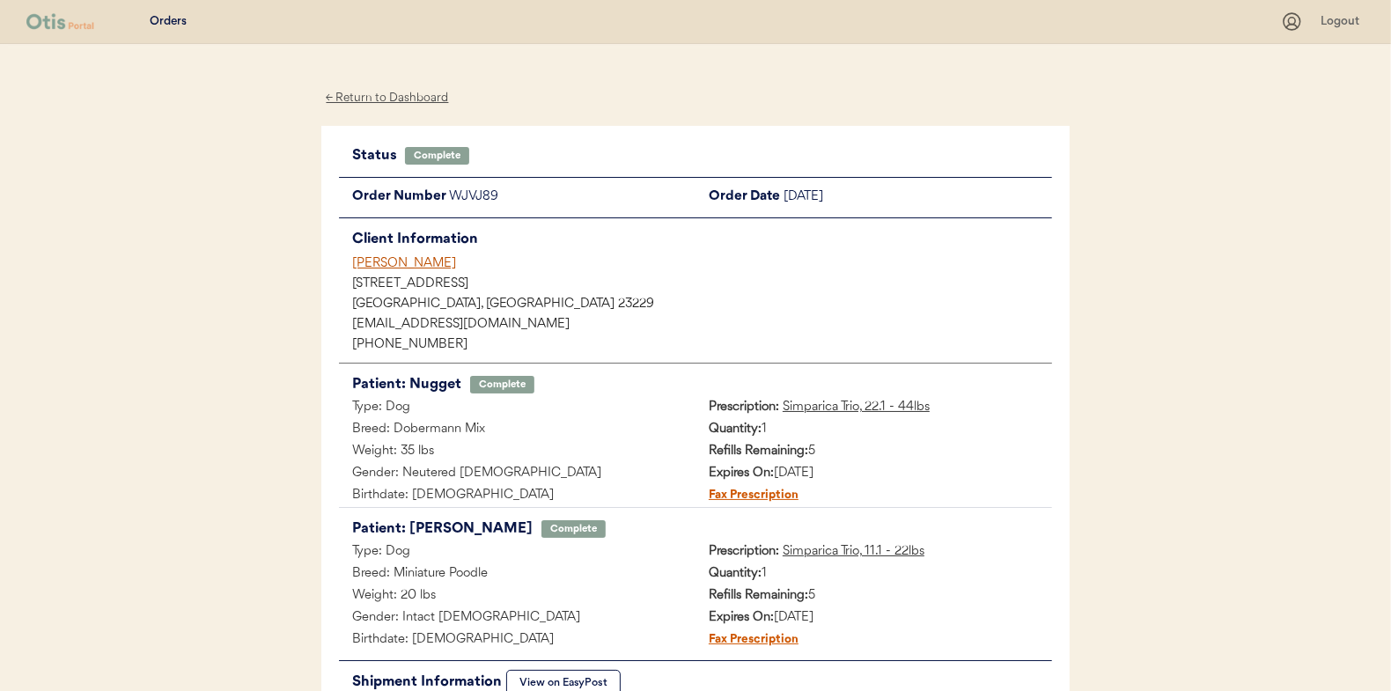
click at [383, 99] on div "← Return to Dashboard" at bounding box center [387, 98] width 132 height 20
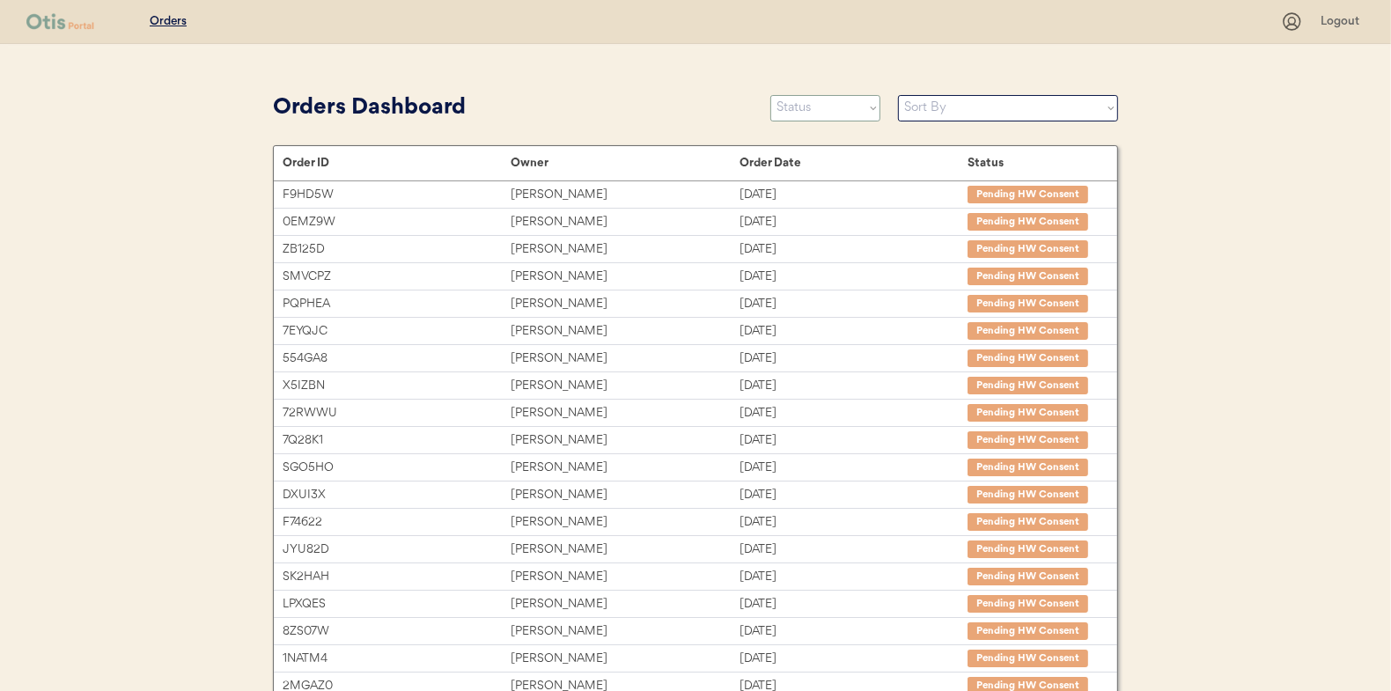
click at [815, 104] on select "Status On Hold New In Progress Complete Pending HW Consent Canceled" at bounding box center [826, 108] width 110 height 26
select select ""in_progress""
click at [771, 95] on select "Status On Hold New In Progress Complete Pending HW Consent Canceled" at bounding box center [826, 108] width 110 height 26
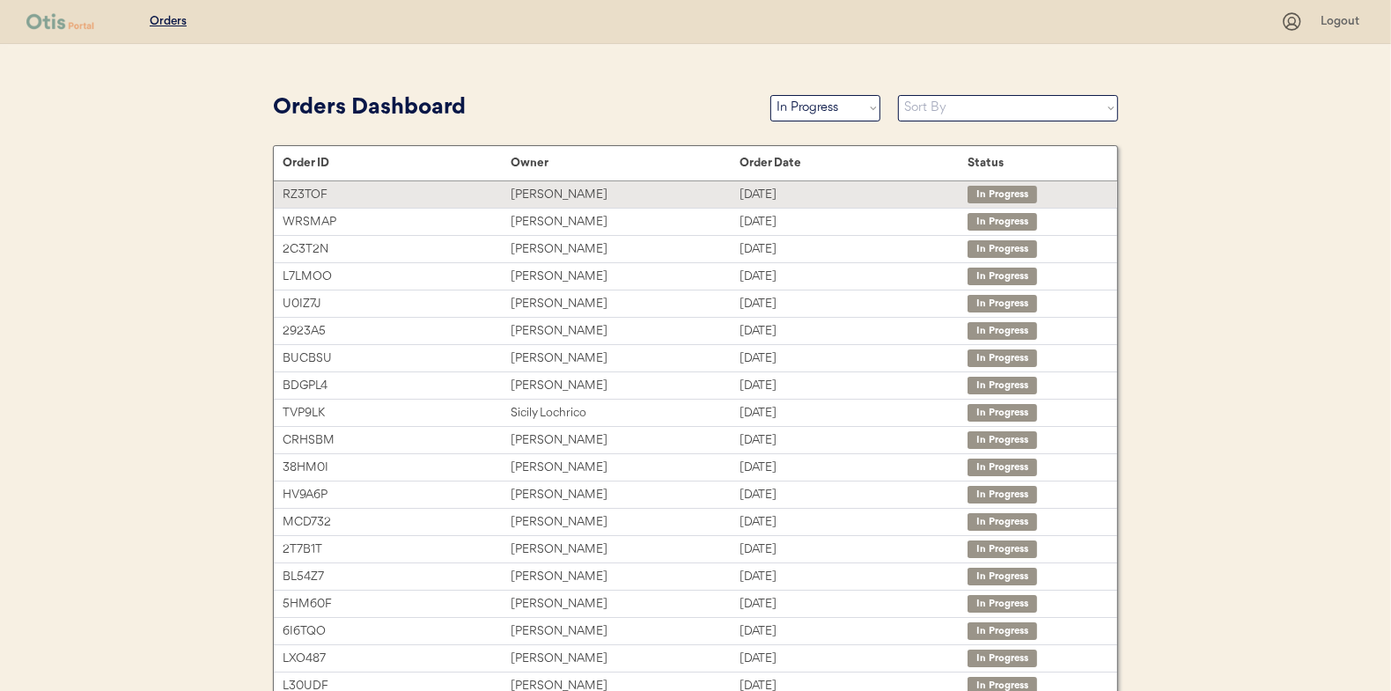
click at [549, 191] on div "[PERSON_NAME]" at bounding box center [625, 195] width 228 height 20
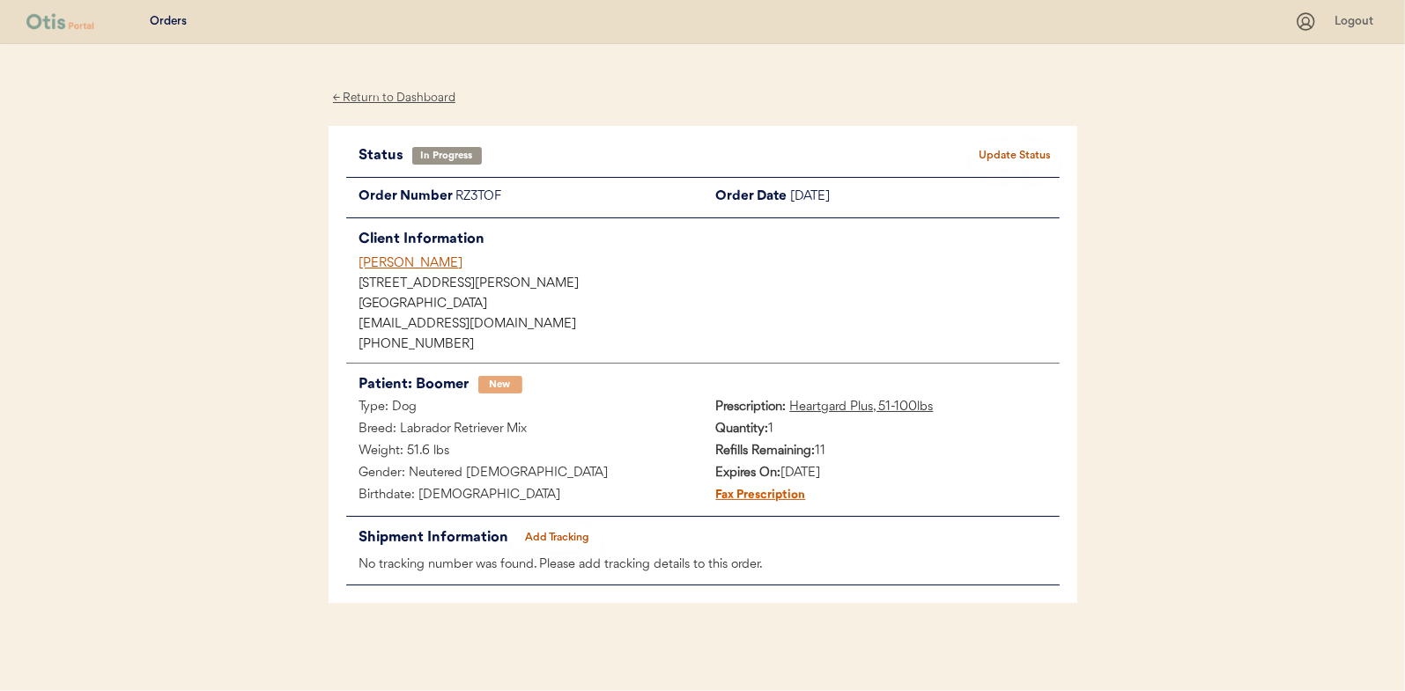
click at [570, 535] on button "Add Tracking" at bounding box center [557, 538] width 88 height 25
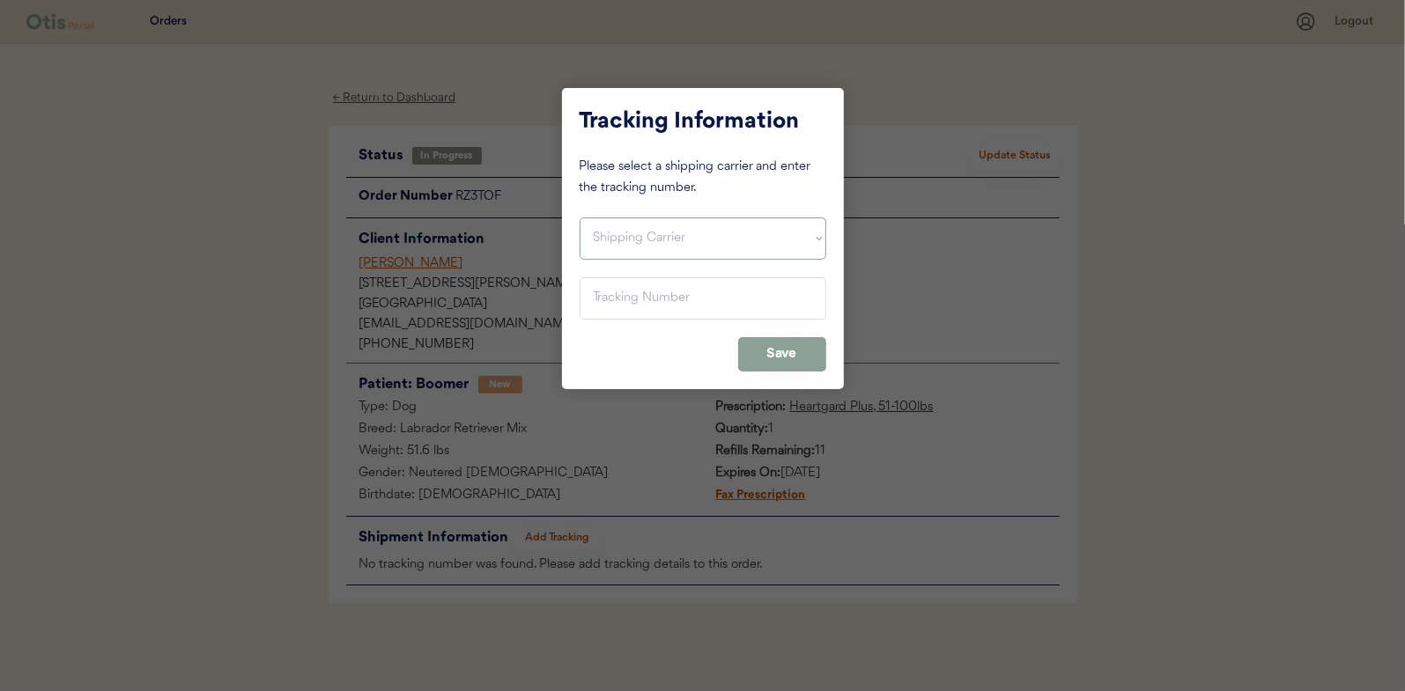
click at [624, 233] on select "Shipping Carrier FedEx FedEx Ground Economy UPS USPS" at bounding box center [702, 239] width 247 height 42
select select ""usps""
click at [579, 218] on select "Shipping Carrier FedEx FedEx Ground Economy UPS USPS" at bounding box center [702, 239] width 247 height 42
click at [602, 299] on input "input" at bounding box center [702, 298] width 247 height 42
paste input "9400150105799033069997"
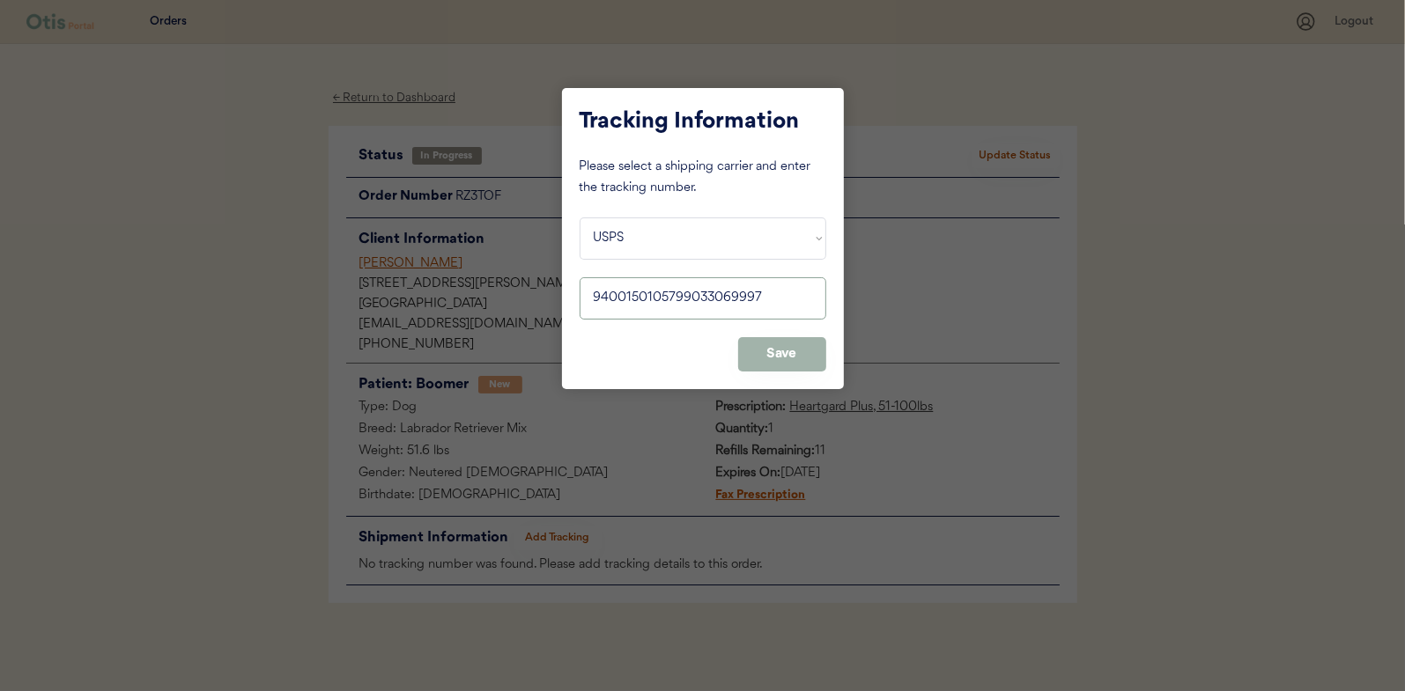
type input "9400150105799033069997"
click at [771, 348] on button "Save" at bounding box center [782, 354] width 88 height 34
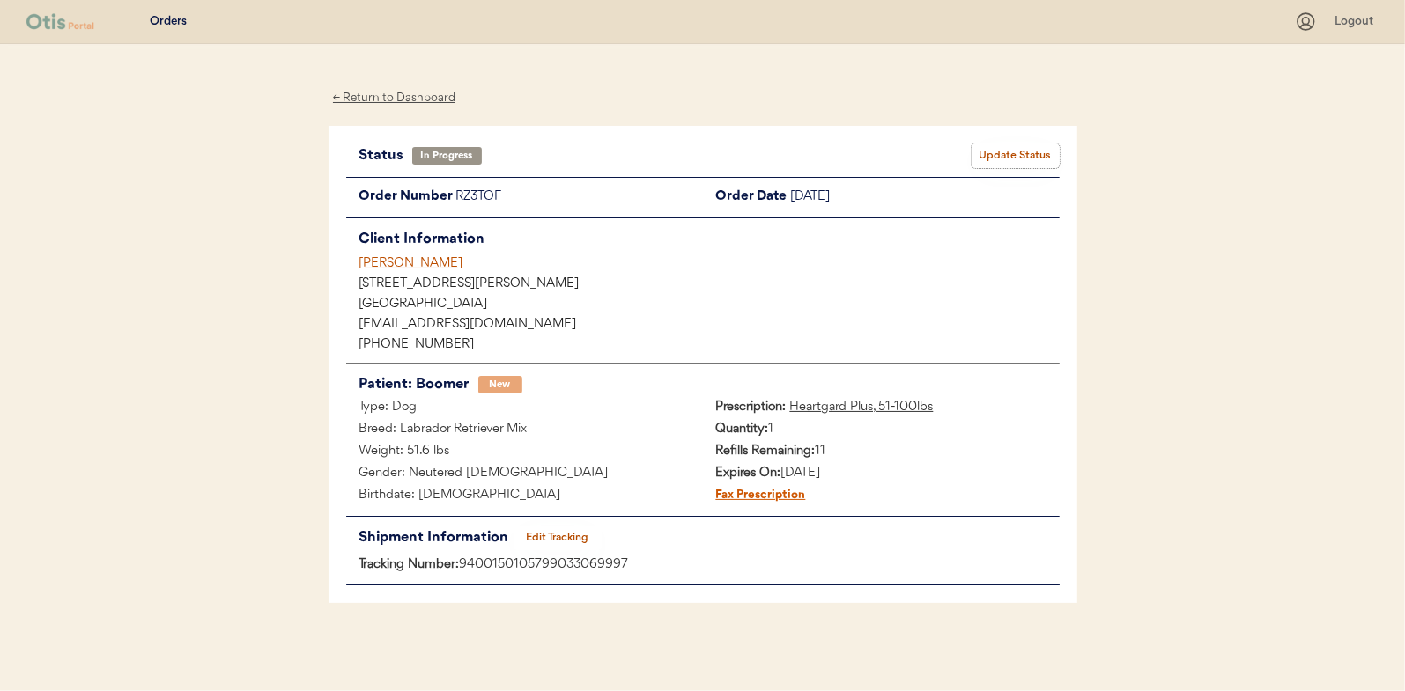
click at [1019, 148] on button "Update Status" at bounding box center [1015, 156] width 88 height 25
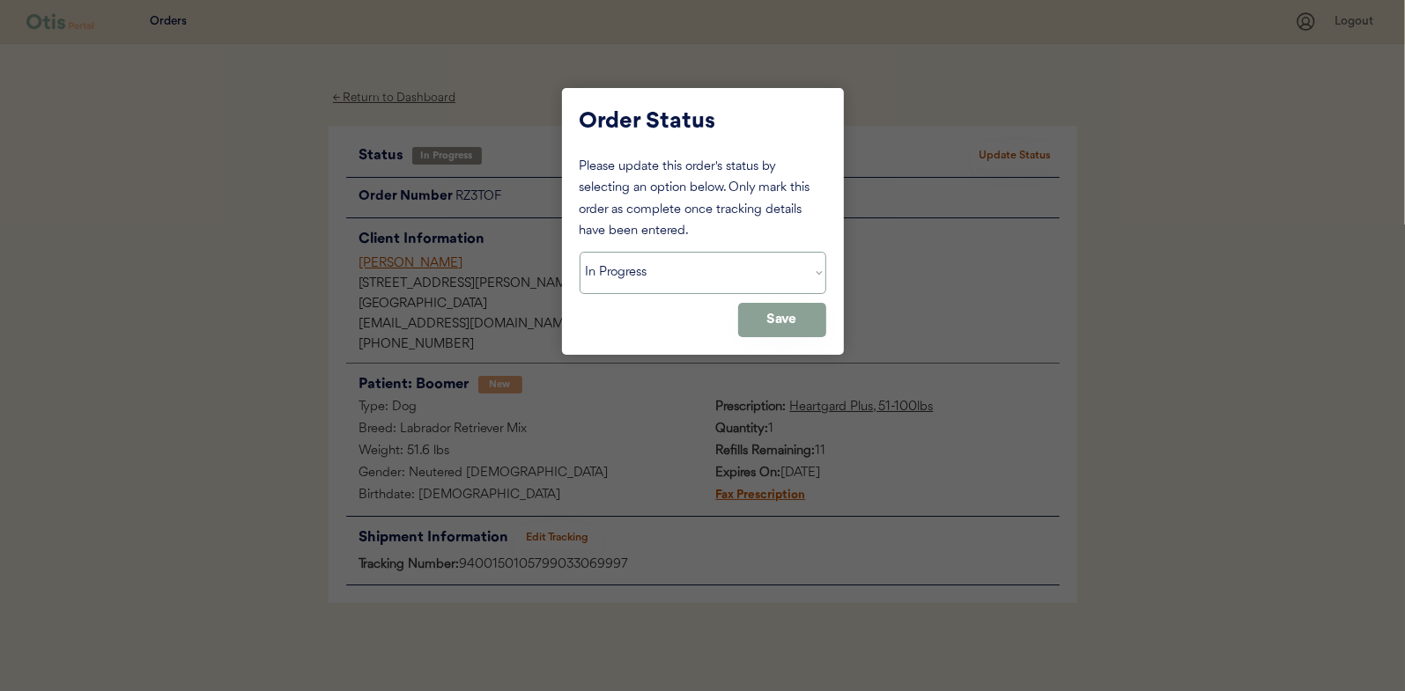
click at [649, 272] on select "Status On Hold New In Progress Complete Pending HW Consent Canceled" at bounding box center [702, 273] width 247 height 42
select select ""complete""
click at [579, 252] on select "Status On Hold New In Progress Complete Pending HW Consent Canceled" at bounding box center [702, 273] width 247 height 42
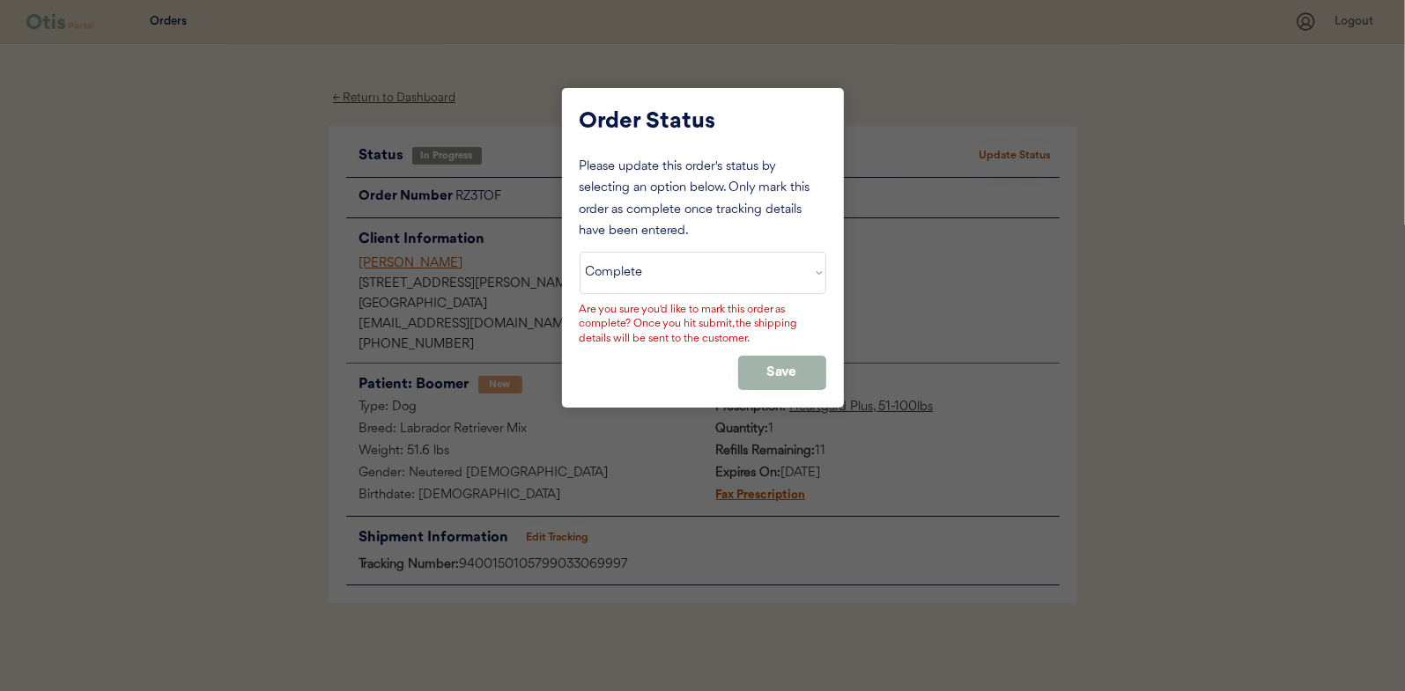
click at [775, 374] on button "Save" at bounding box center [782, 373] width 88 height 34
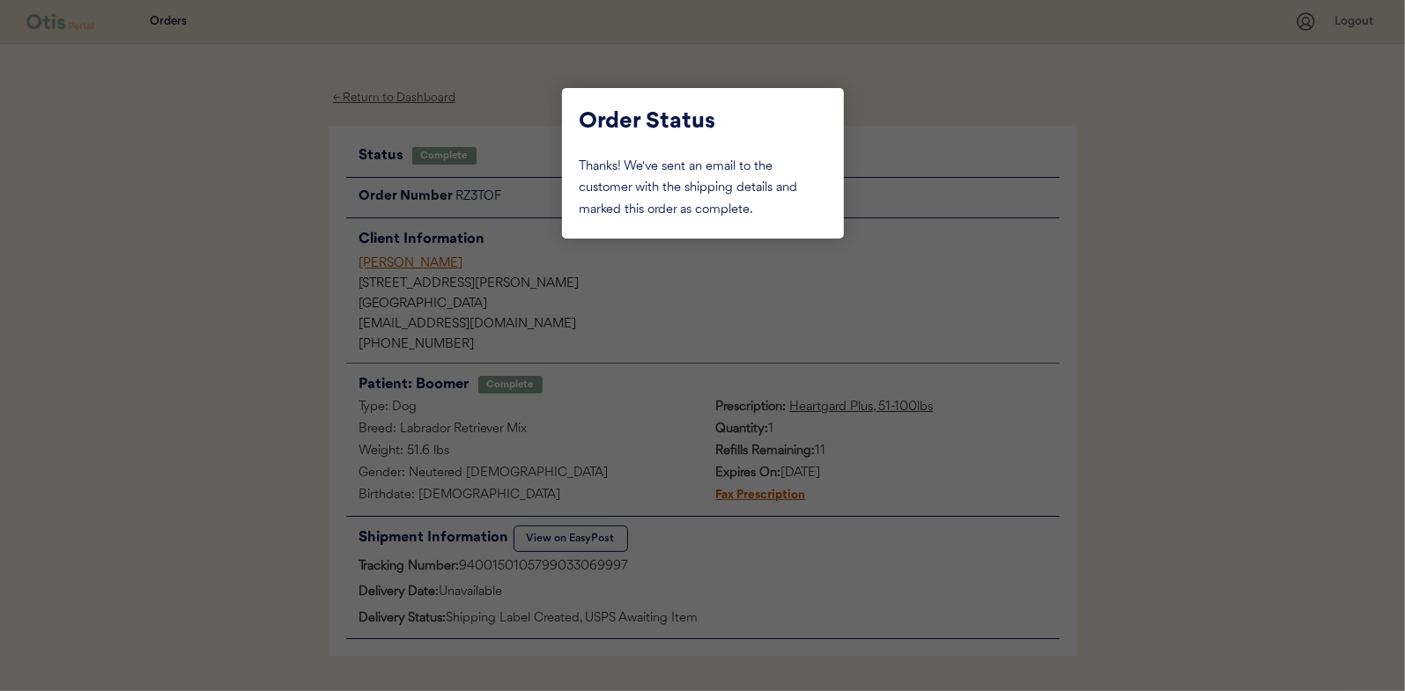
drag, startPoint x: 188, startPoint y: 208, endPoint x: 364, endPoint y: 108, distance: 201.5
click at [188, 208] on div at bounding box center [702, 345] width 1405 height 691
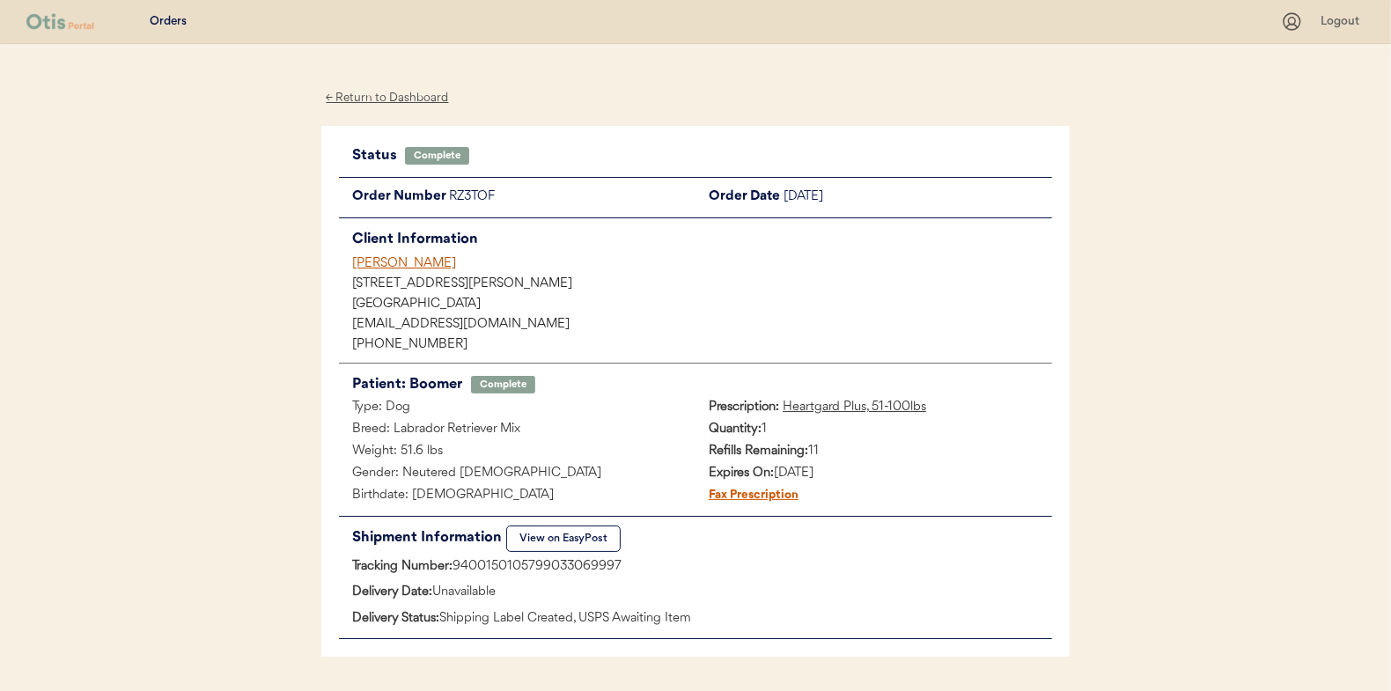
click at [373, 94] on div "← Return to Dashboard" at bounding box center [387, 98] width 132 height 20
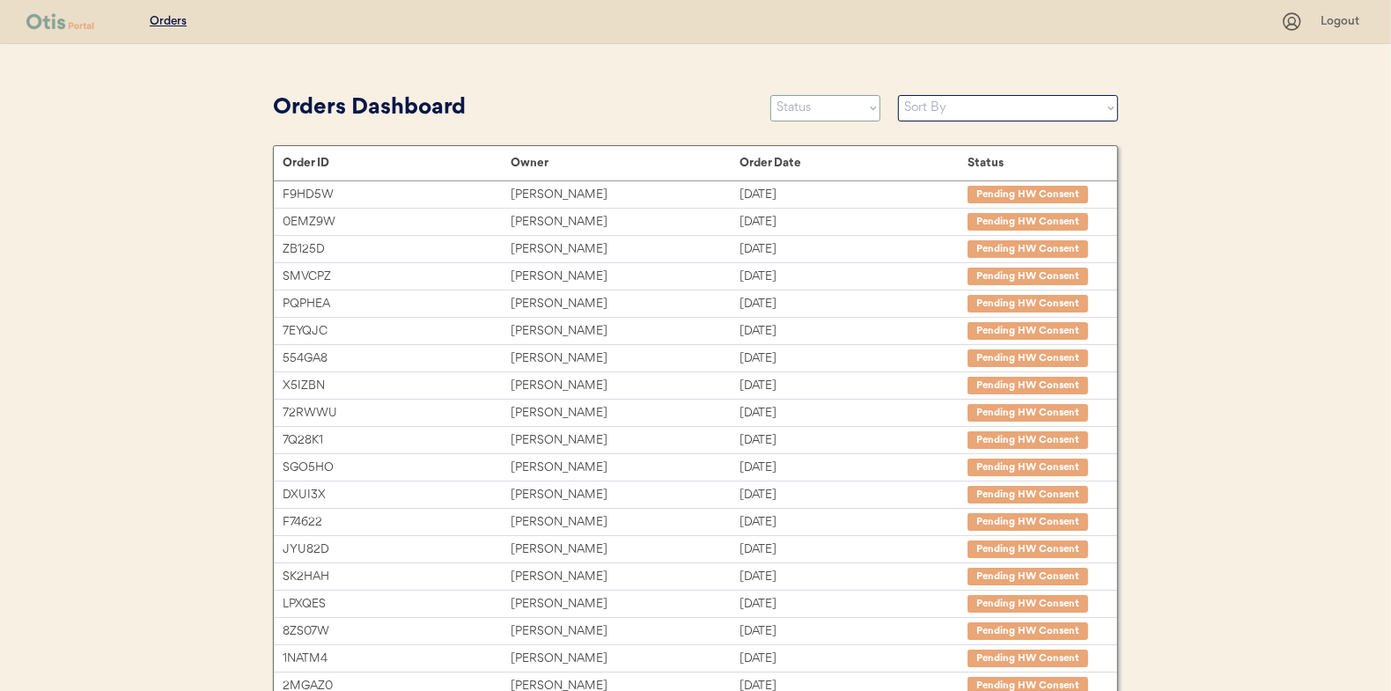
click at [810, 109] on select "Status On Hold New In Progress Complete Pending HW Consent Canceled" at bounding box center [826, 108] width 110 height 26
select select ""in_progress""
click at [771, 95] on select "Status On Hold New In Progress Complete Pending HW Consent Canceled" at bounding box center [826, 108] width 110 height 26
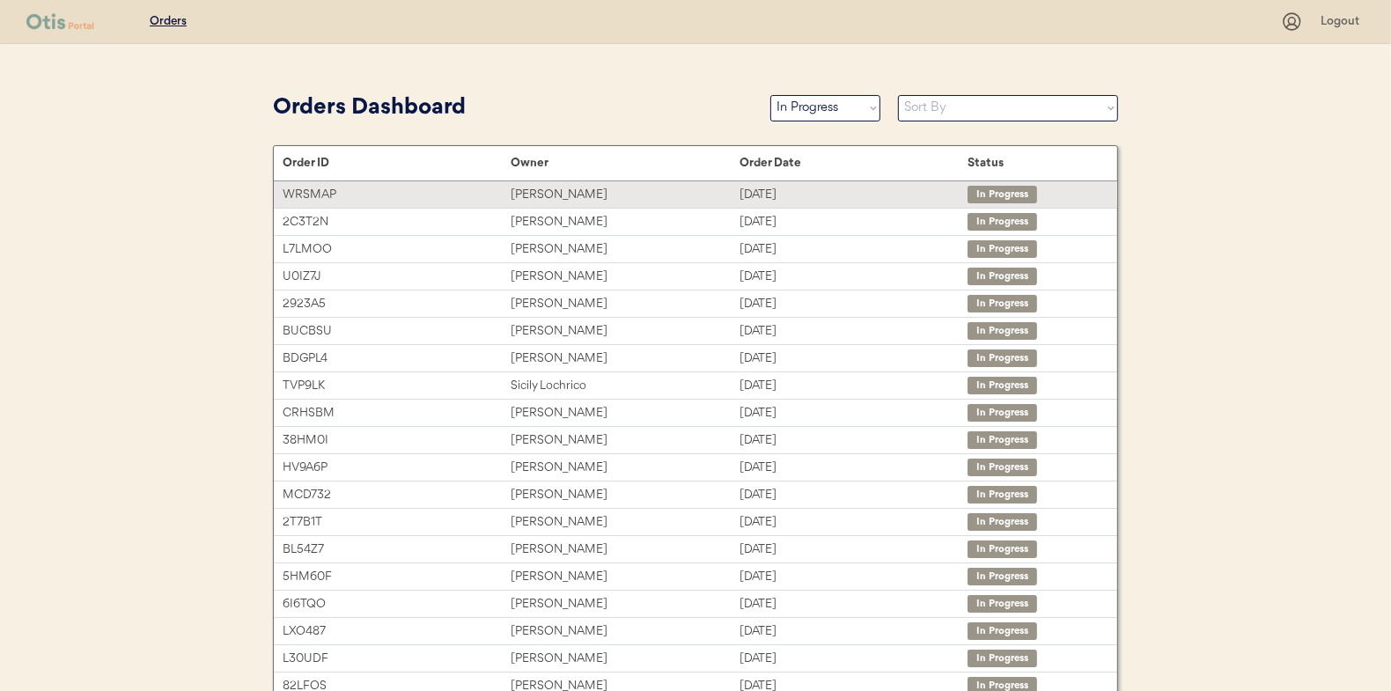
click at [562, 194] on div "Tracey Owens" at bounding box center [625, 195] width 228 height 20
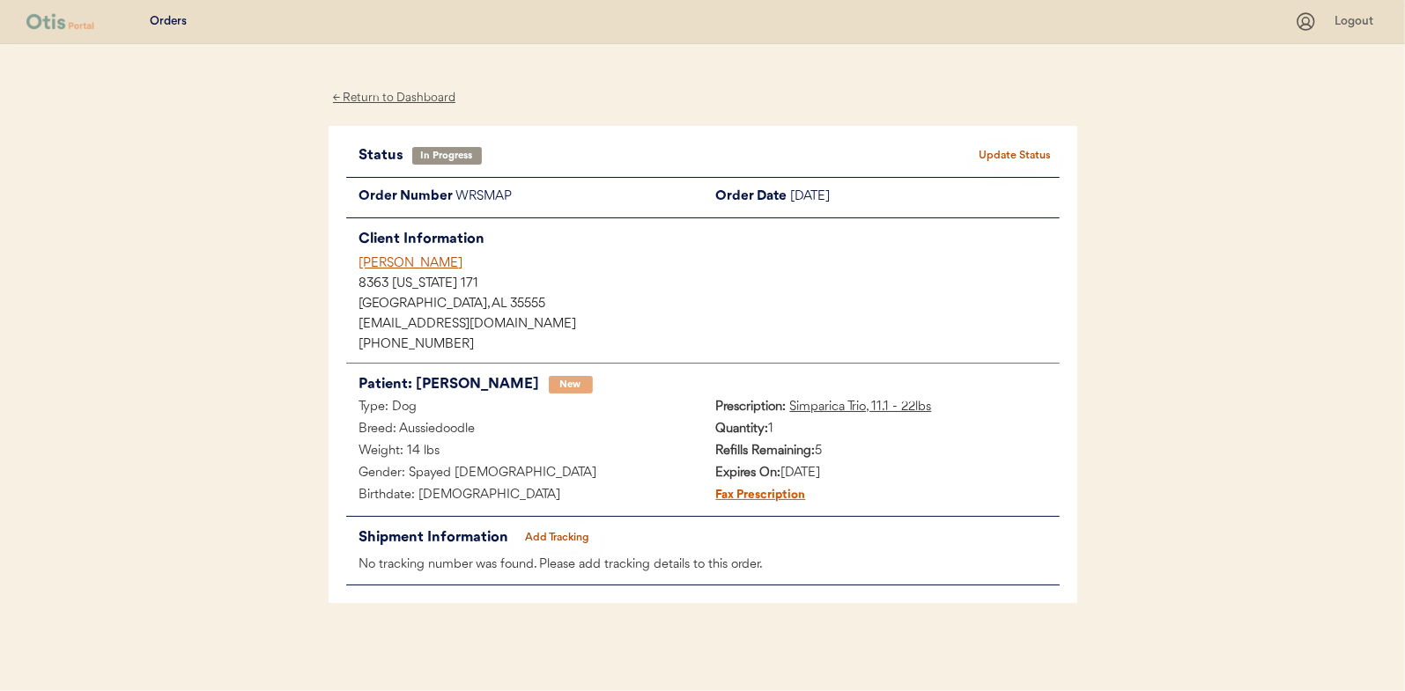
click at [565, 540] on button "Add Tracking" at bounding box center [557, 538] width 88 height 25
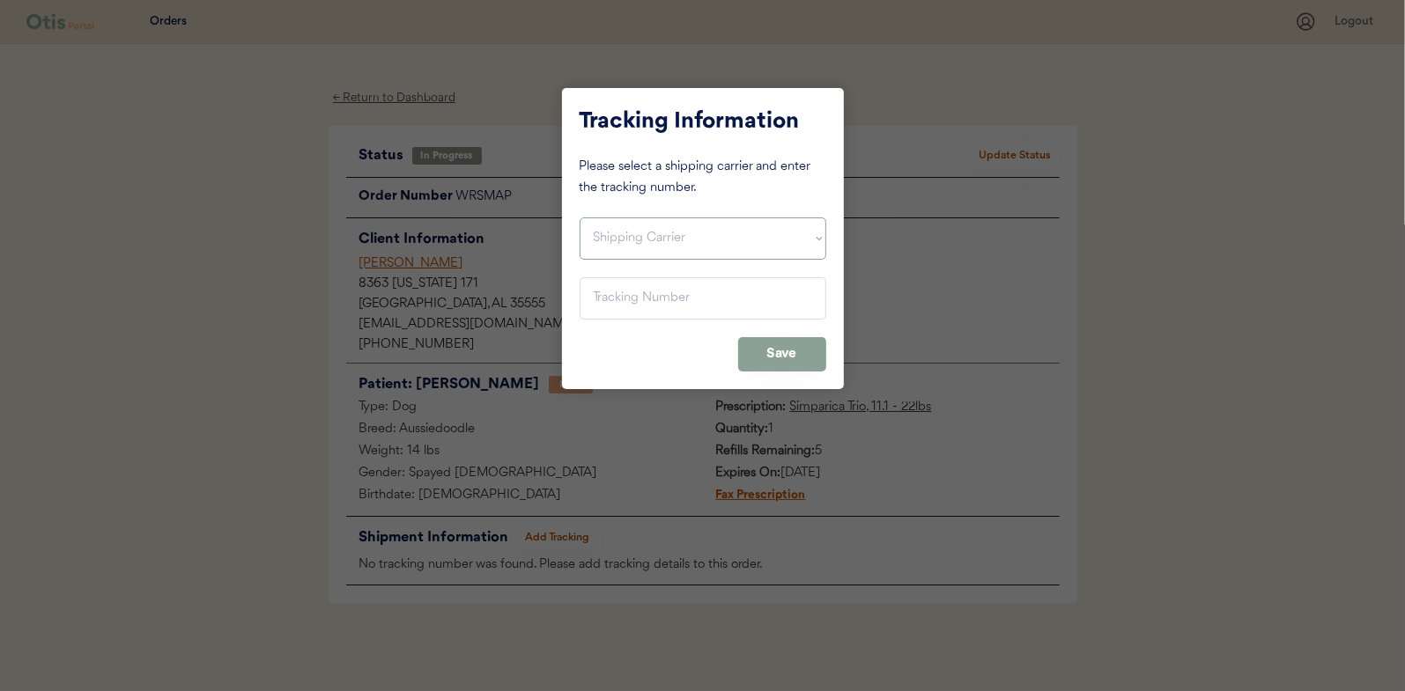
click at [643, 239] on select "Shipping Carrier FedEx FedEx Ground Economy UPS USPS" at bounding box center [702, 239] width 247 height 42
select select ""usps""
click at [579, 218] on select "Shipping Carrier FedEx FedEx Ground Economy UPS USPS" at bounding box center [702, 239] width 247 height 42
click at [605, 302] on input "input" at bounding box center [702, 298] width 247 height 42
paste input "9400150105496034728969"
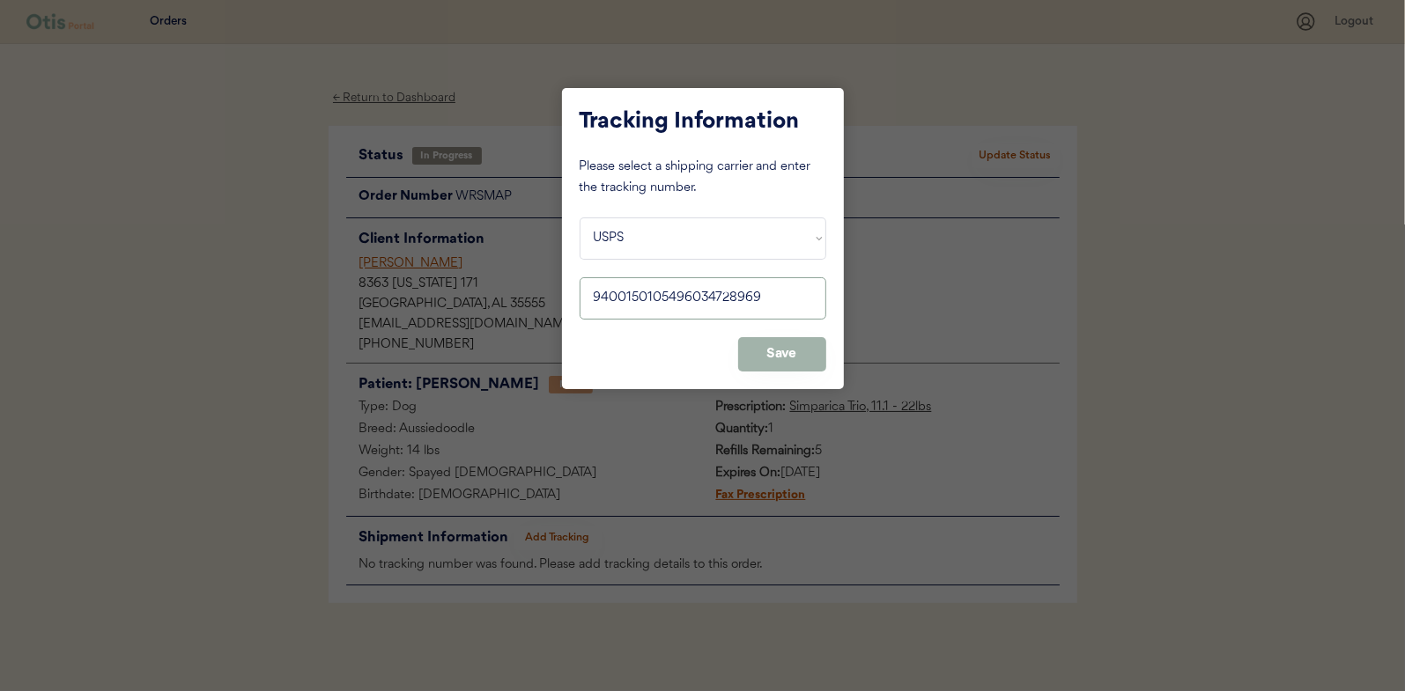
type input "9400150105496034728969"
click at [772, 337] on button "Save" at bounding box center [782, 354] width 88 height 34
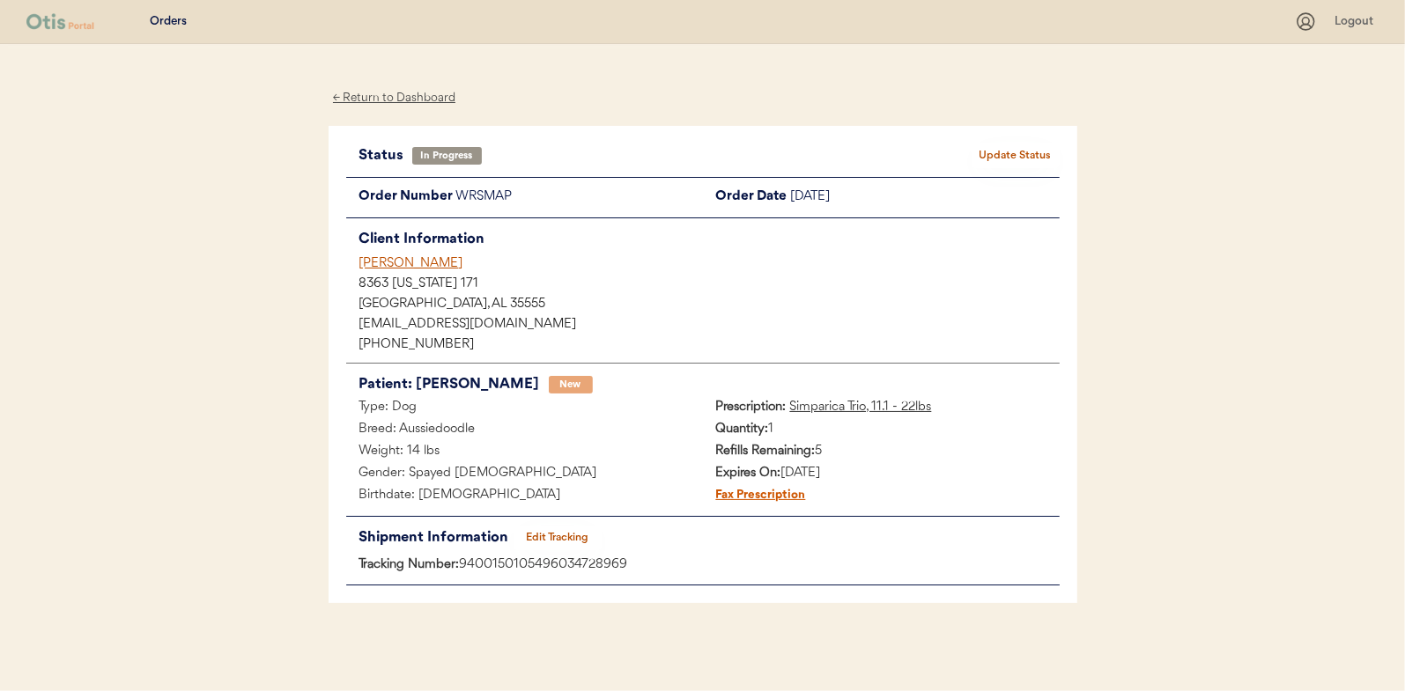
click at [1006, 152] on button "Update Status" at bounding box center [1015, 156] width 88 height 25
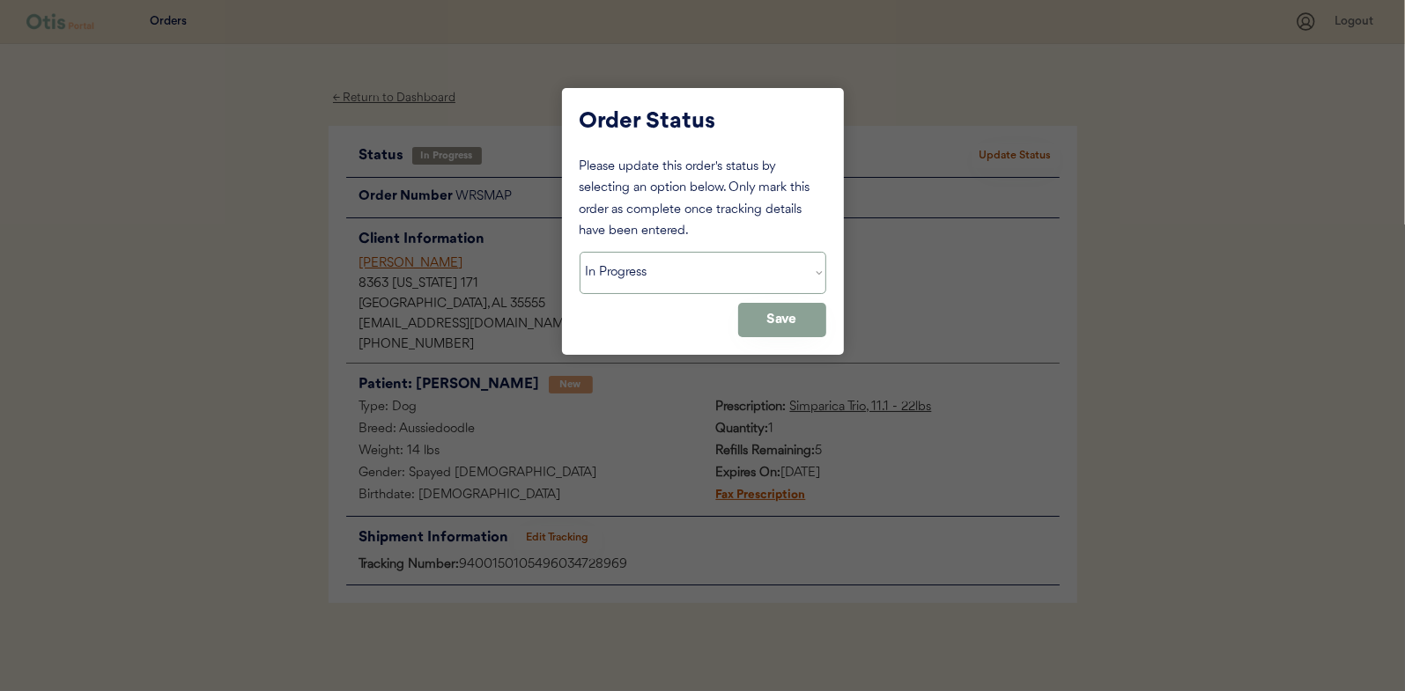
click at [672, 272] on select "Status On Hold New In Progress Complete Pending HW Consent Canceled" at bounding box center [702, 273] width 247 height 42
select select ""complete""
click at [579, 252] on select "Status On Hold New In Progress Complete Pending HW Consent Canceled" at bounding box center [702, 273] width 247 height 42
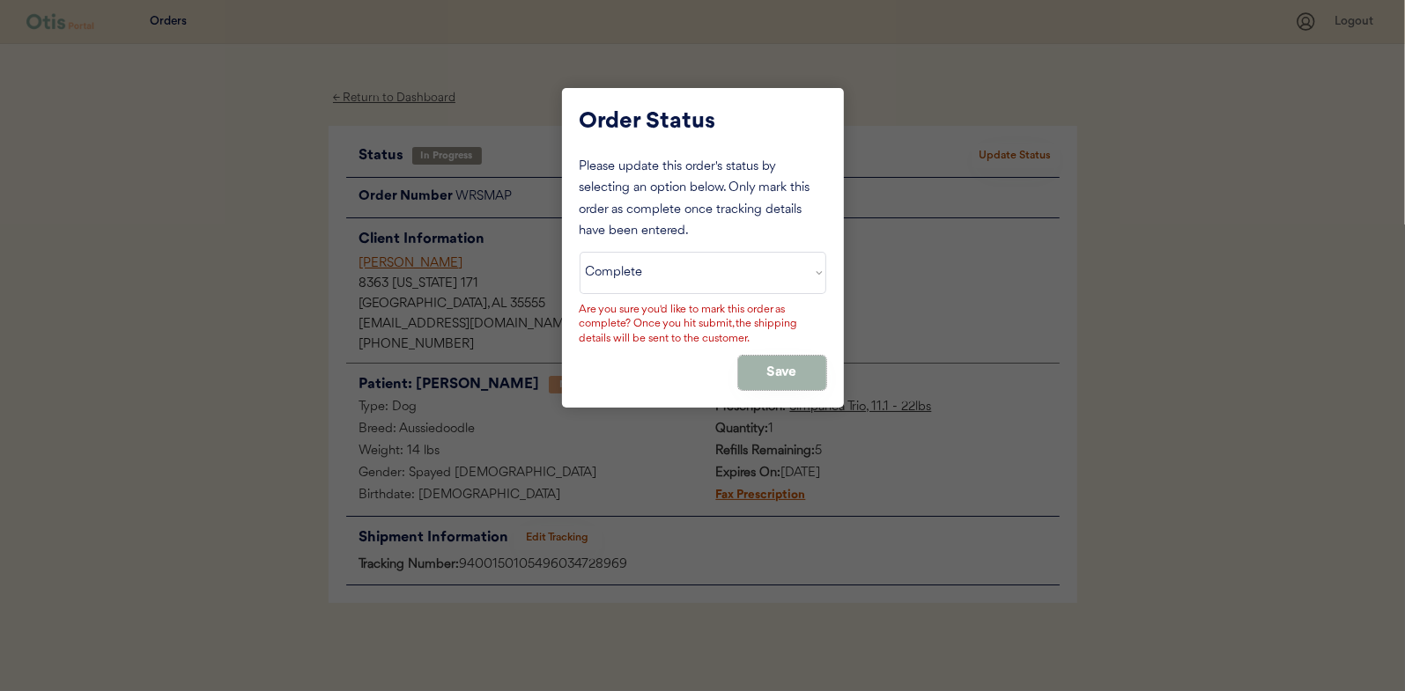
click at [772, 369] on button "Save" at bounding box center [782, 373] width 88 height 34
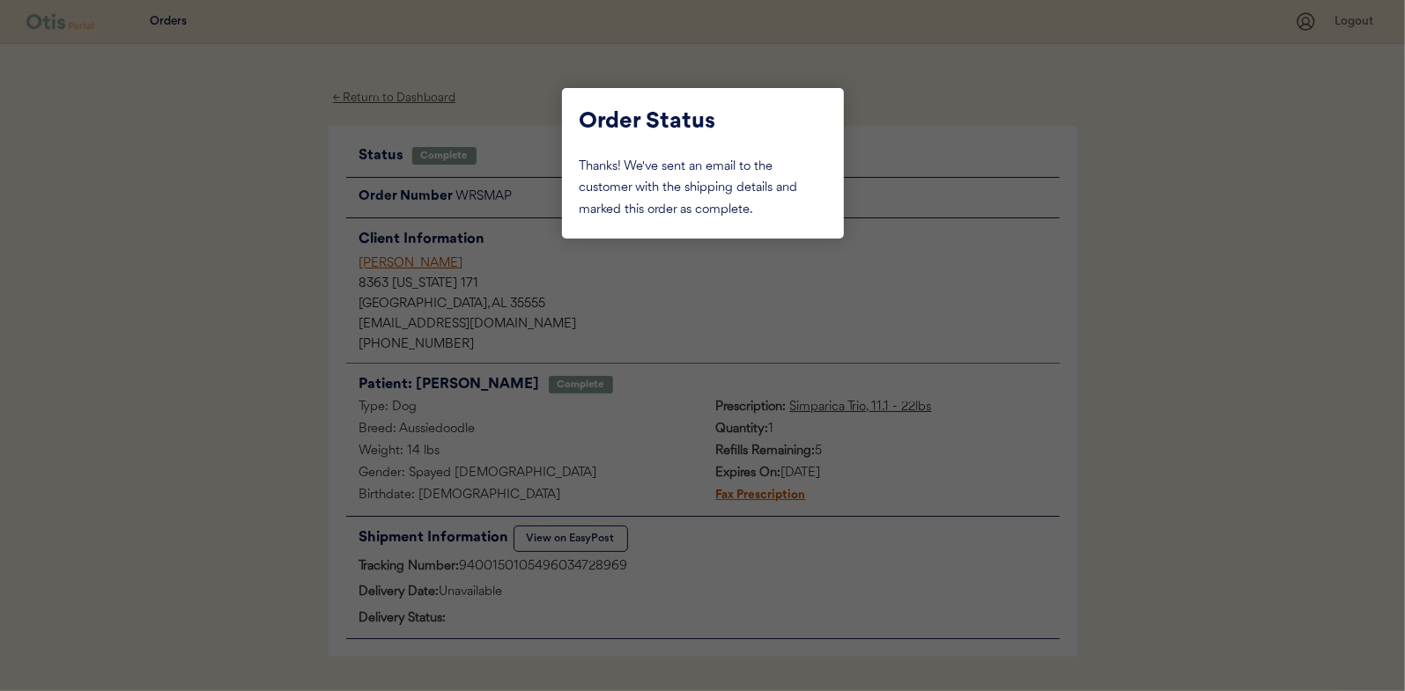
click at [245, 243] on div at bounding box center [702, 345] width 1405 height 691
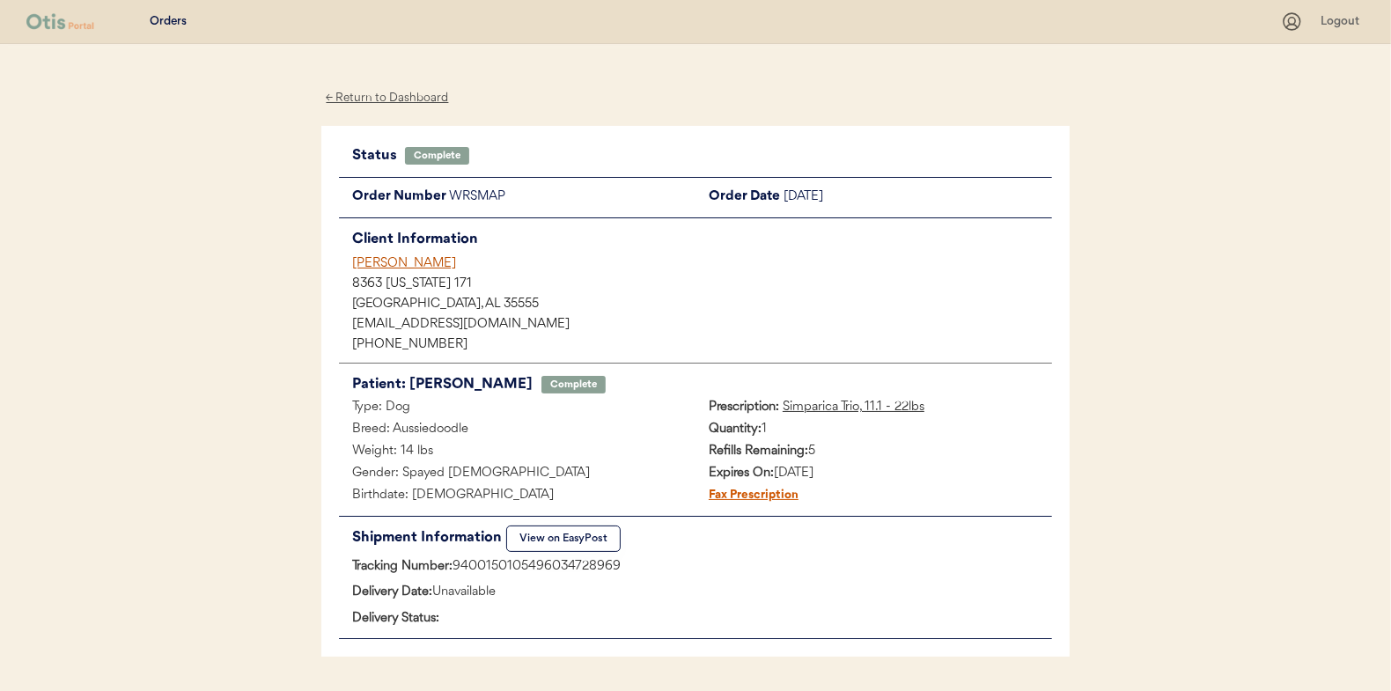
click at [365, 95] on div "← Return to Dashboard" at bounding box center [387, 98] width 132 height 20
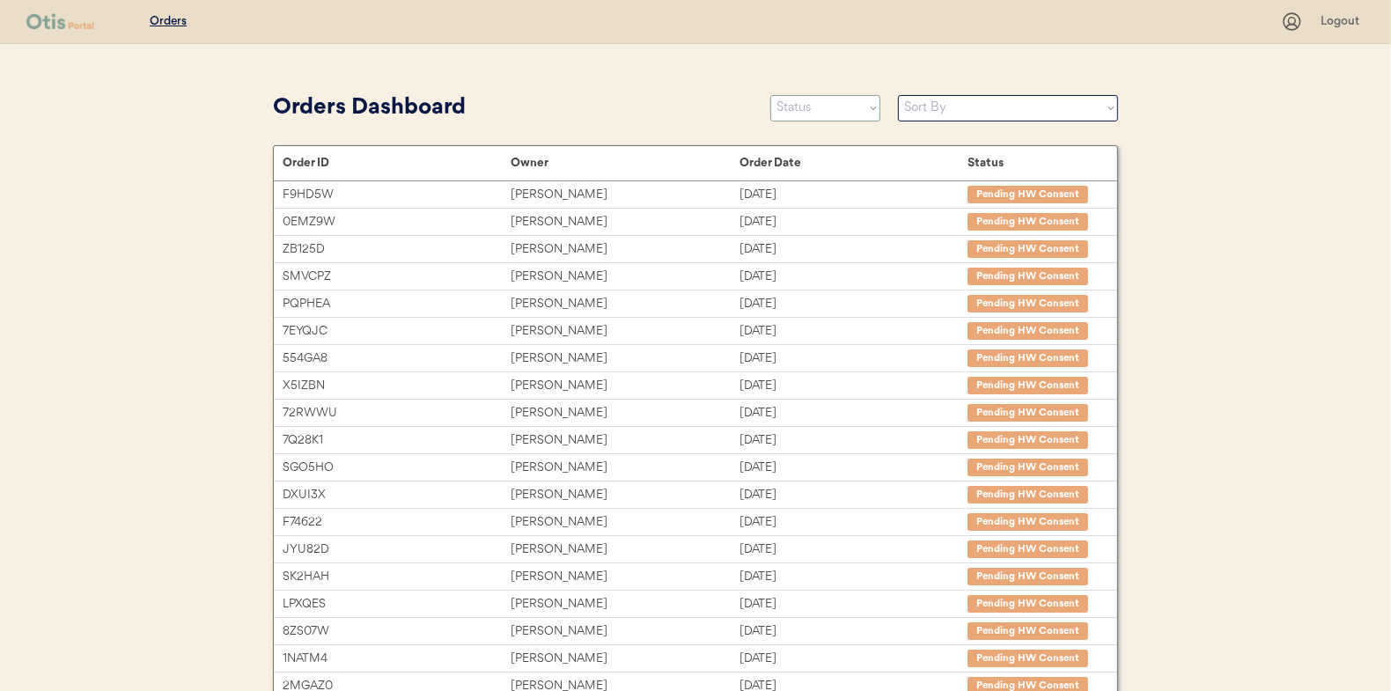
click at [796, 113] on select "Status On Hold New In Progress Complete Pending HW Consent Canceled" at bounding box center [826, 108] width 110 height 26
select select ""in_progress""
click at [771, 95] on select "Status On Hold New In Progress Complete Pending HW Consent Canceled" at bounding box center [826, 108] width 110 height 26
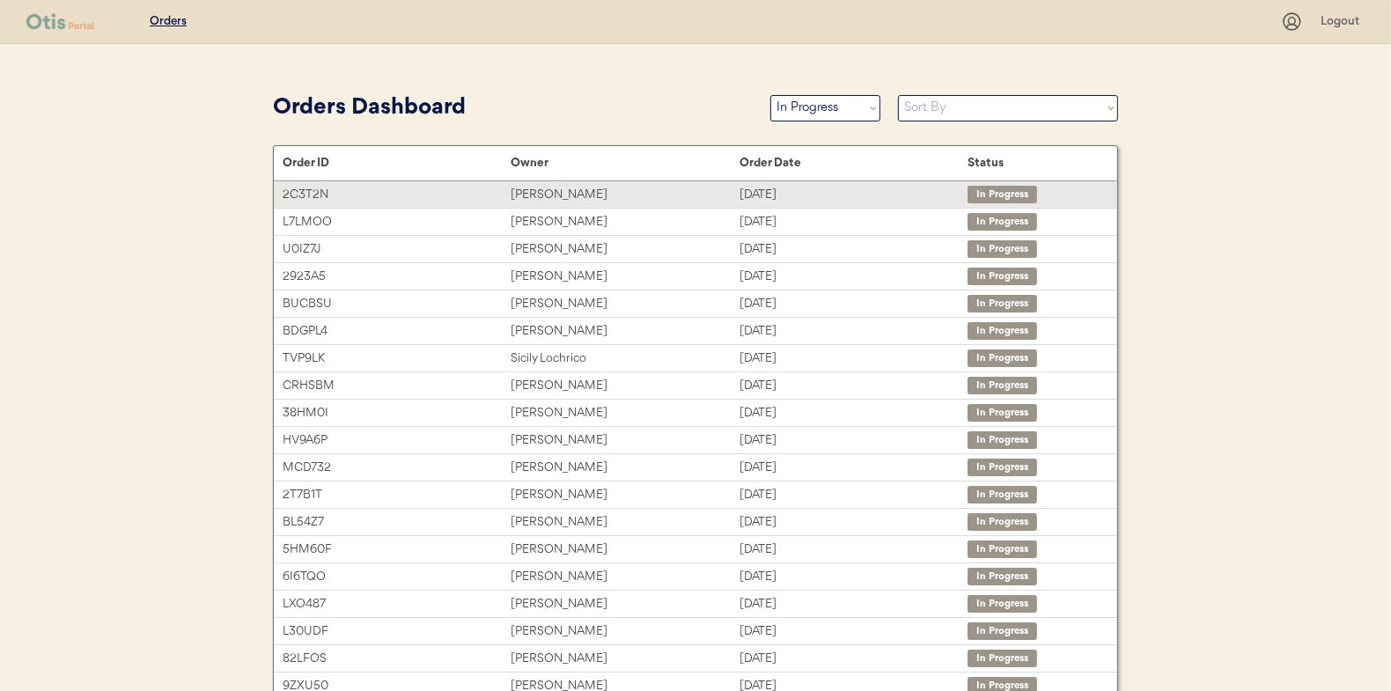
click at [523, 189] on div "[PERSON_NAME]" at bounding box center [625, 195] width 228 height 20
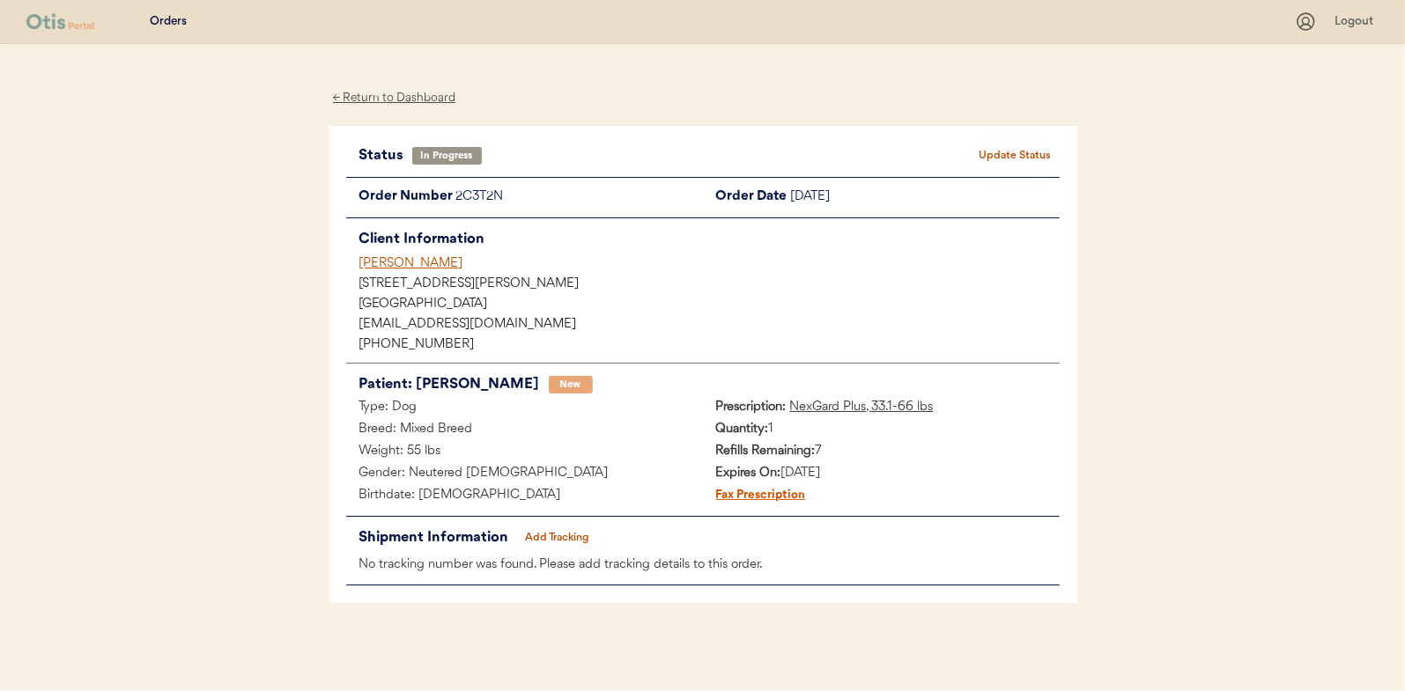
click at [552, 535] on button "Add Tracking" at bounding box center [557, 538] width 88 height 25
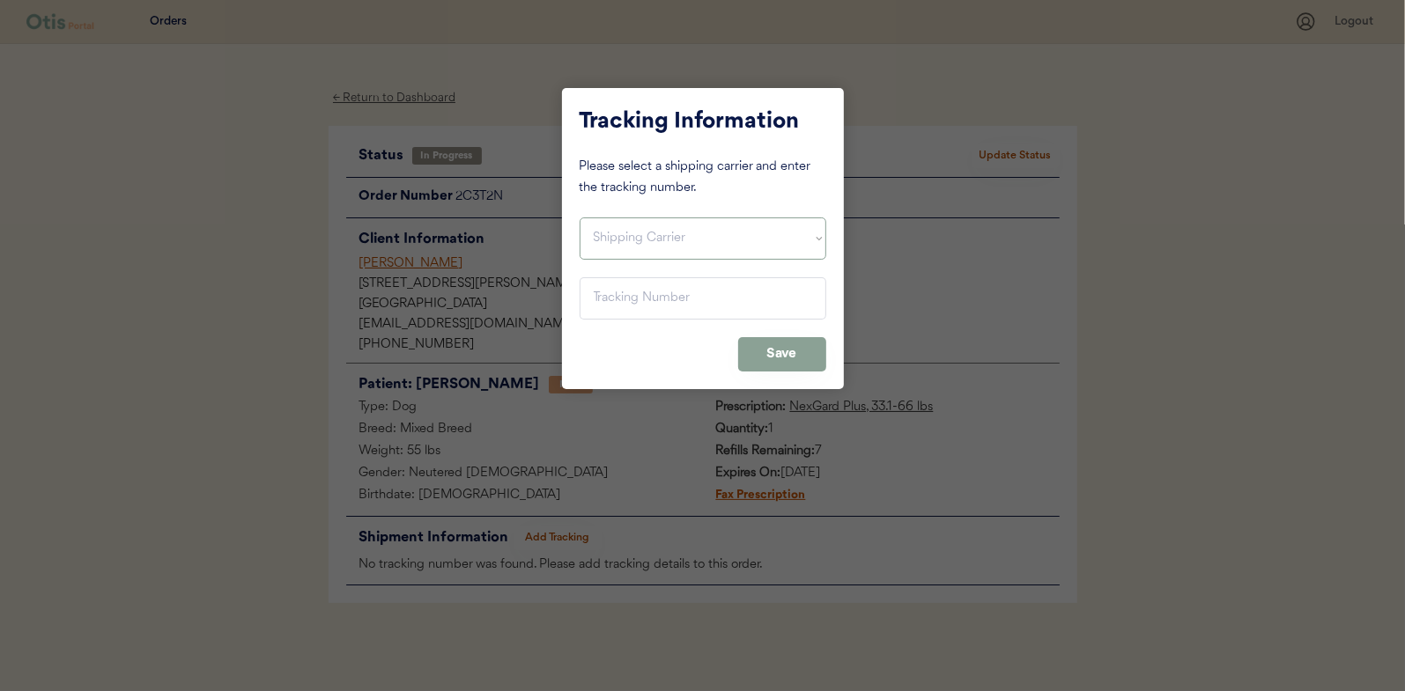
click at [615, 234] on select "Shipping Carrier FedEx FedEx Ground Economy UPS USPS" at bounding box center [702, 239] width 247 height 42
select select ""usps""
click at [579, 218] on select "Shipping Carrier FedEx FedEx Ground Economy UPS USPS" at bounding box center [702, 239] width 247 height 42
click at [615, 300] on input "input" at bounding box center [702, 298] width 247 height 42
paste input "9400150105800033022124"
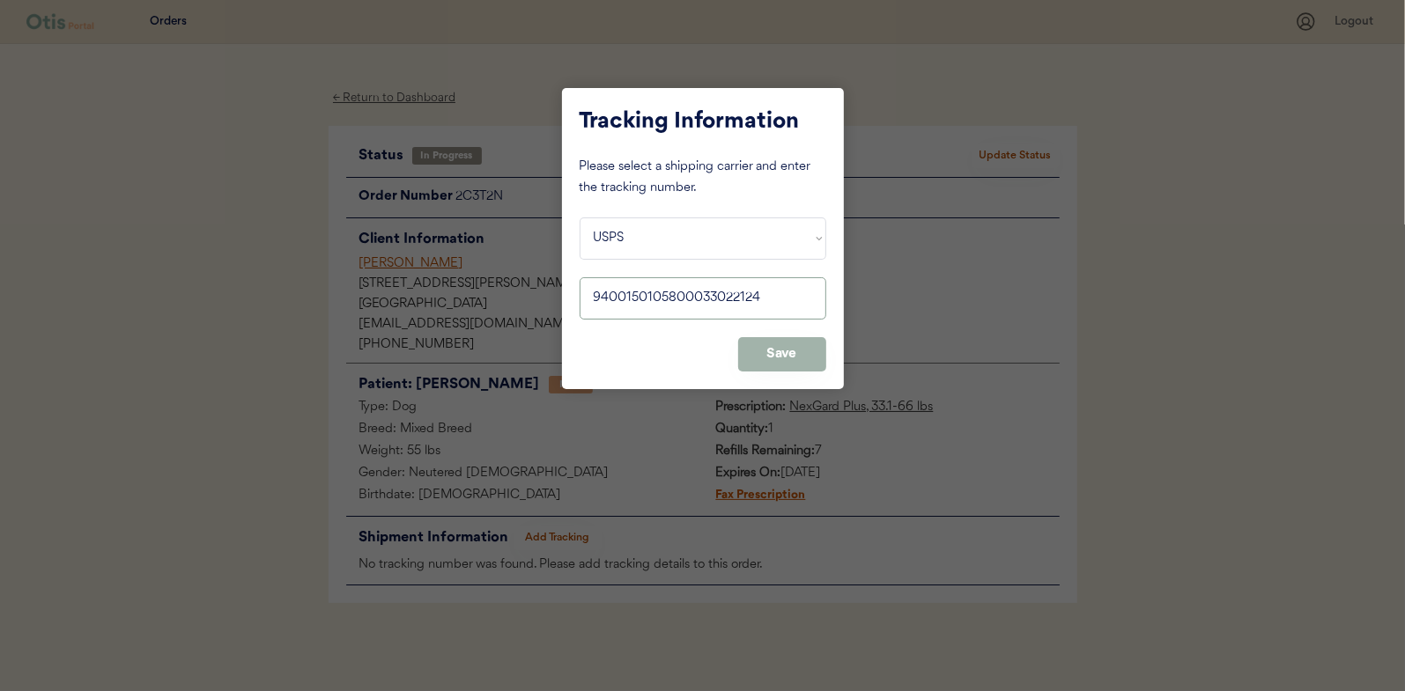
type input "9400150105800033022124"
click at [786, 347] on button "Save" at bounding box center [782, 354] width 88 height 34
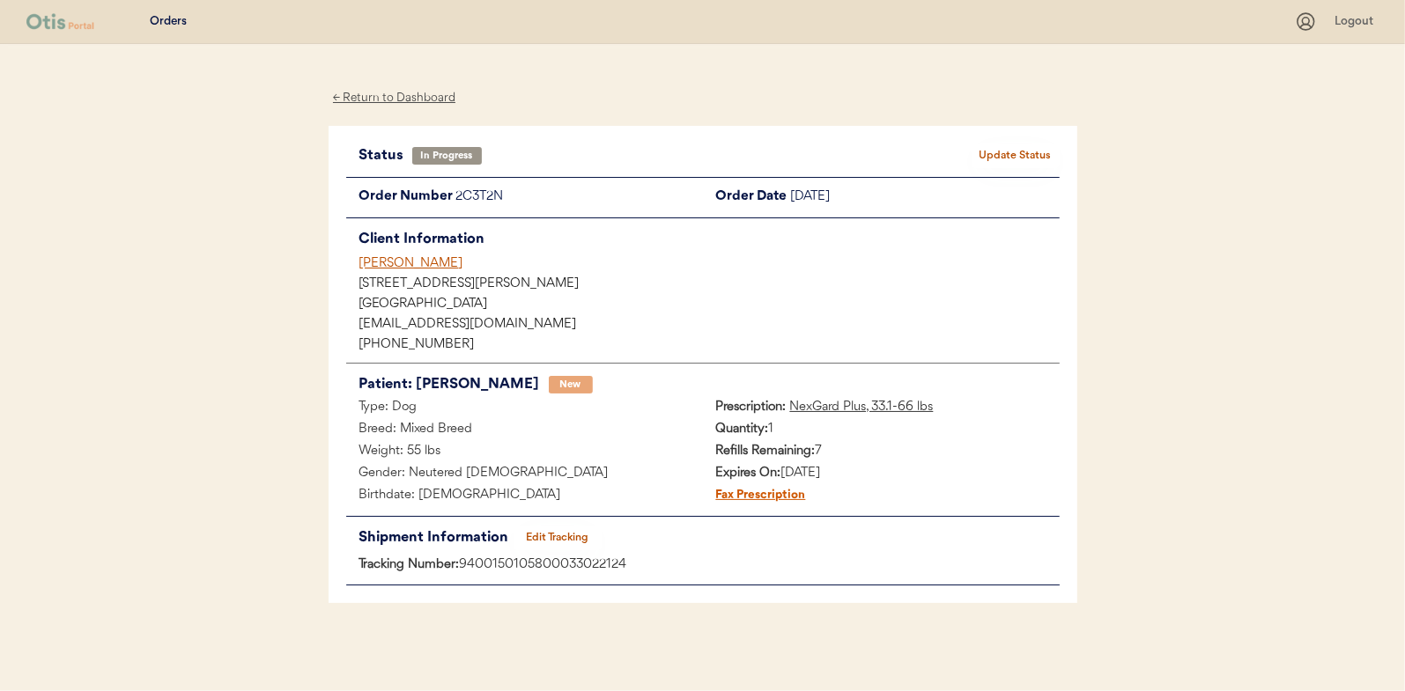
click at [1006, 153] on button "Update Status" at bounding box center [1015, 156] width 88 height 25
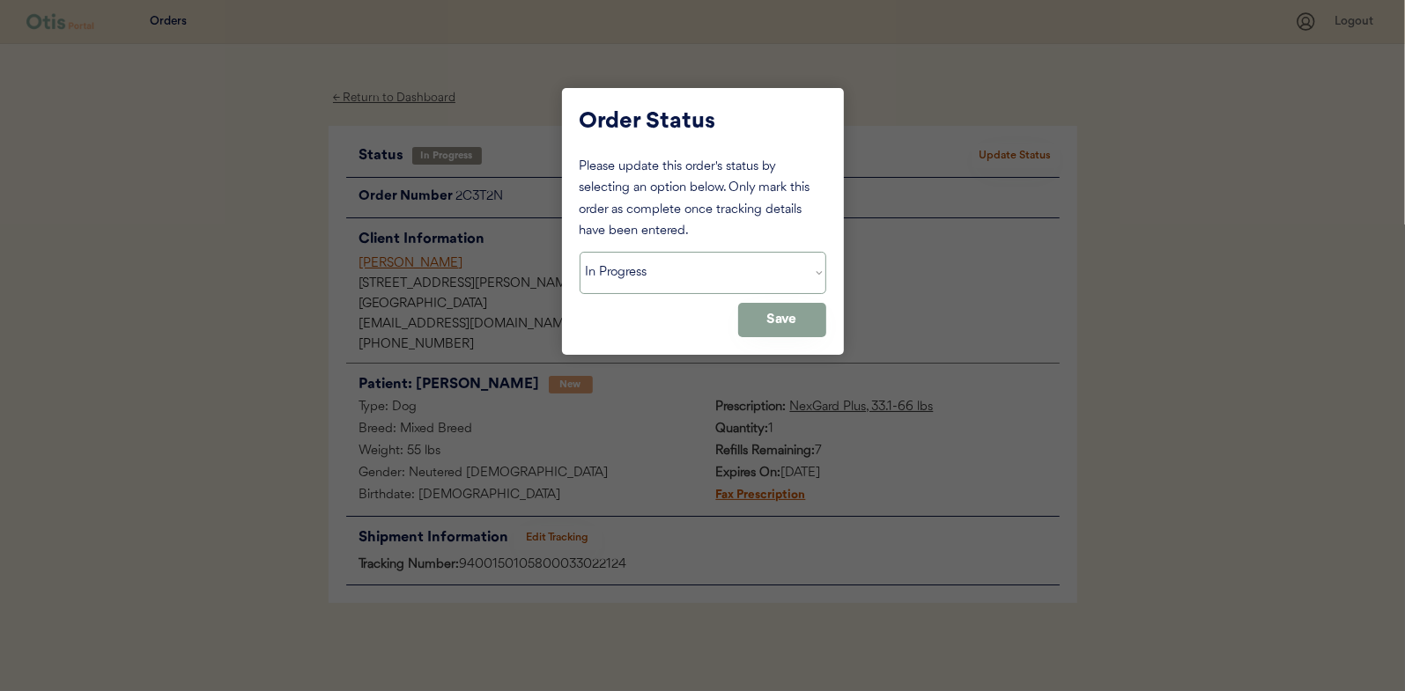
click at [666, 271] on select "Status On Hold New In Progress Complete Pending HW Consent Canceled" at bounding box center [702, 273] width 247 height 42
select select ""complete""
click at [579, 252] on select "Status On Hold New In Progress Complete Pending HW Consent Canceled" at bounding box center [702, 273] width 247 height 42
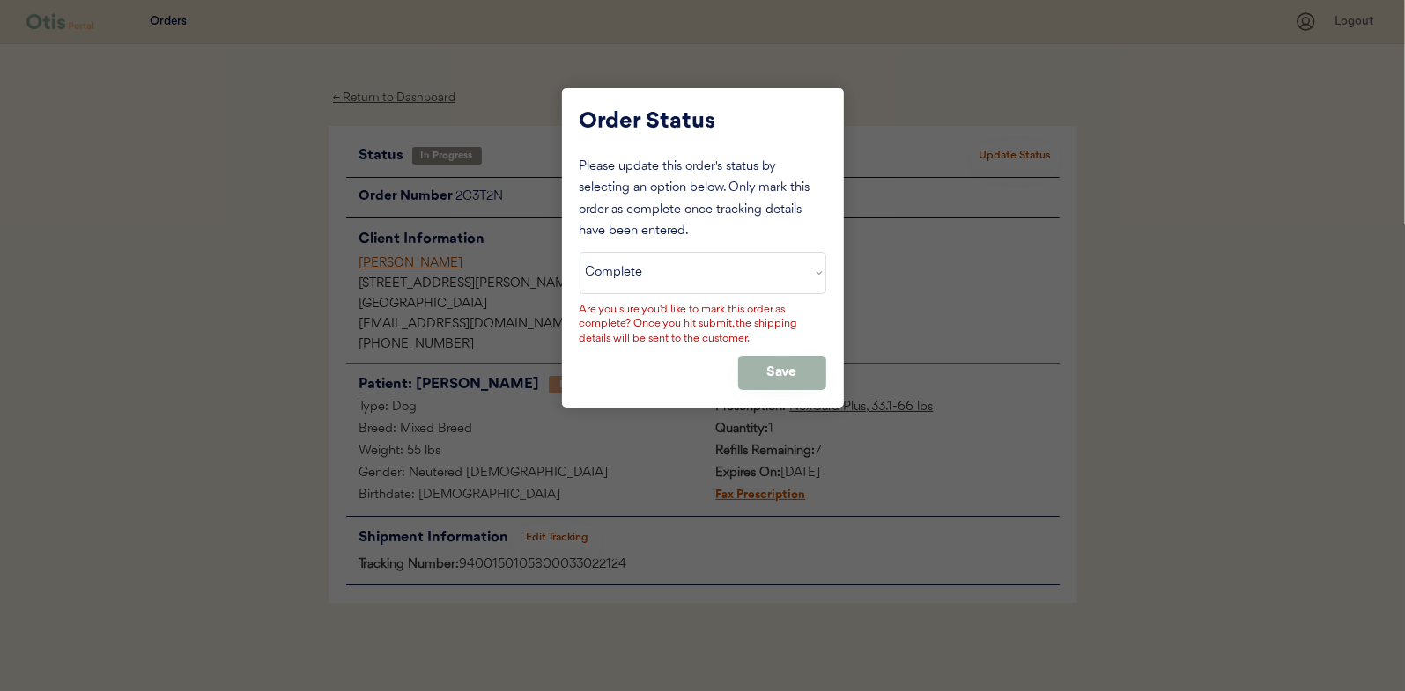
click at [792, 365] on button "Save" at bounding box center [782, 373] width 88 height 34
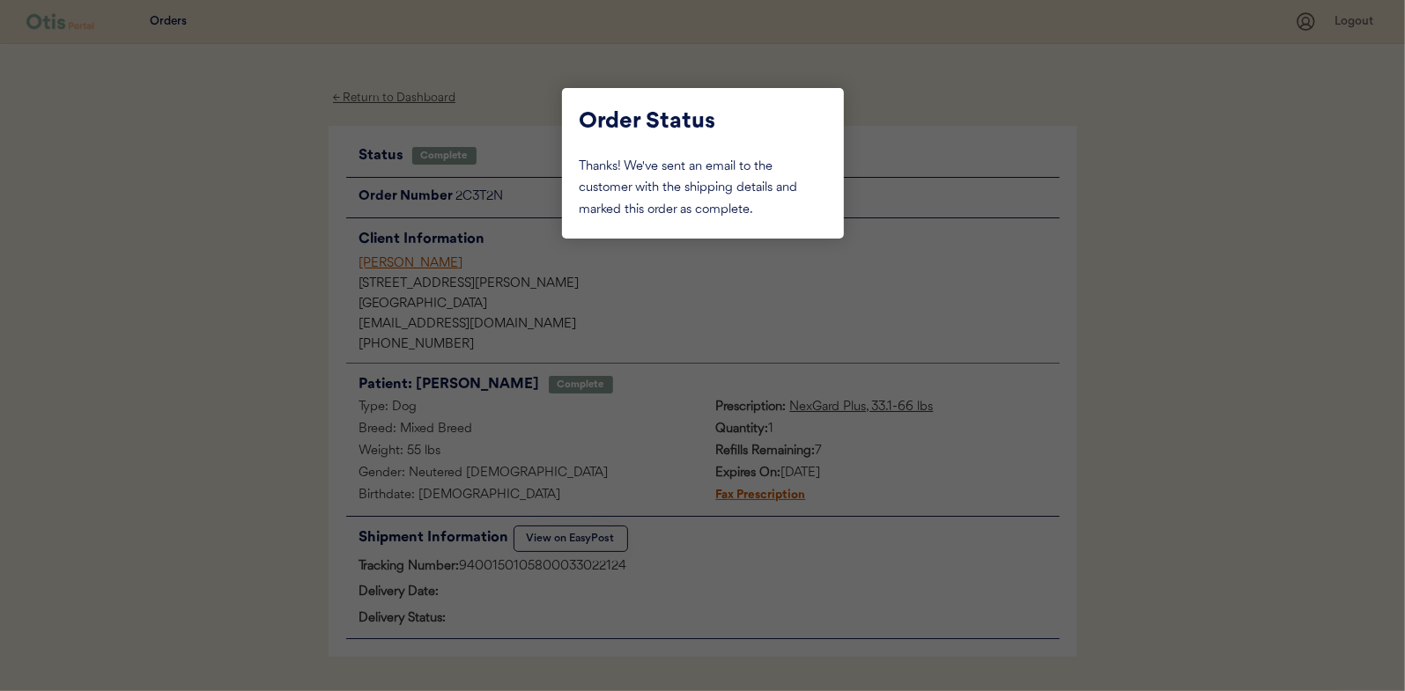
click at [255, 147] on div at bounding box center [702, 345] width 1405 height 691
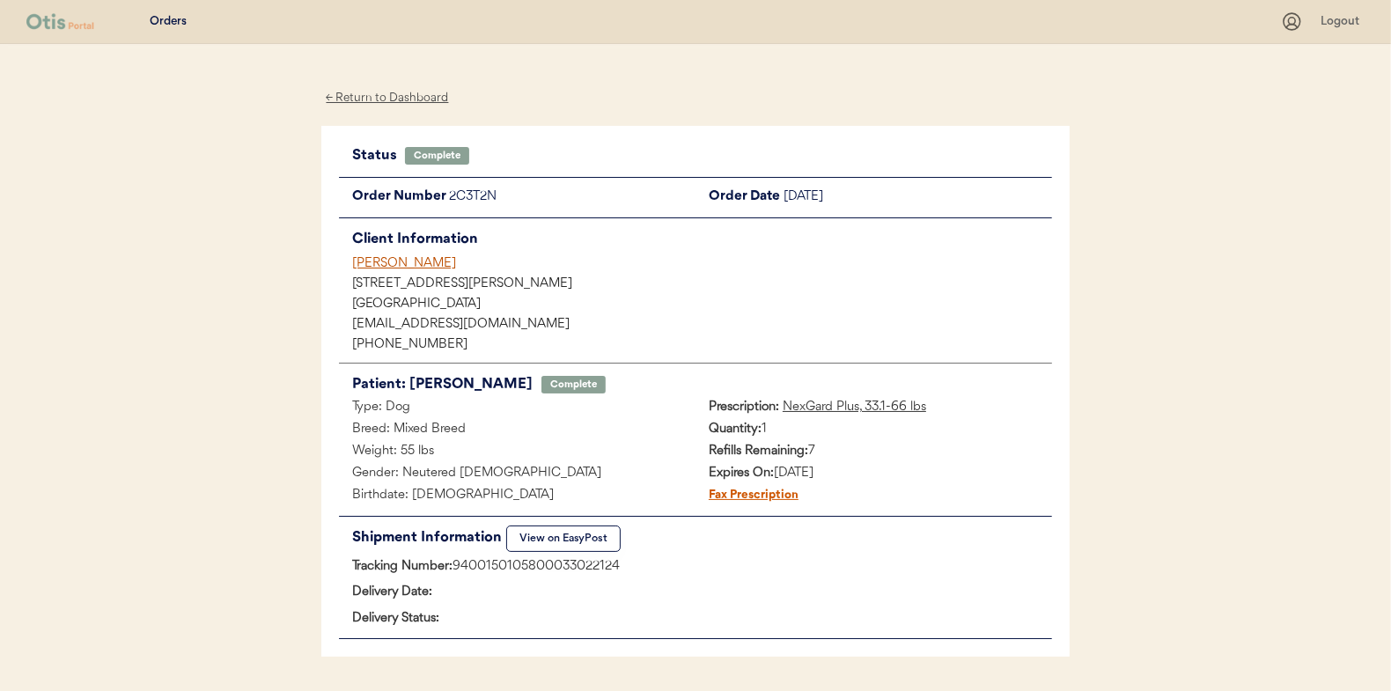
click at [352, 97] on div "← Return to Dashboard" at bounding box center [387, 98] width 132 height 20
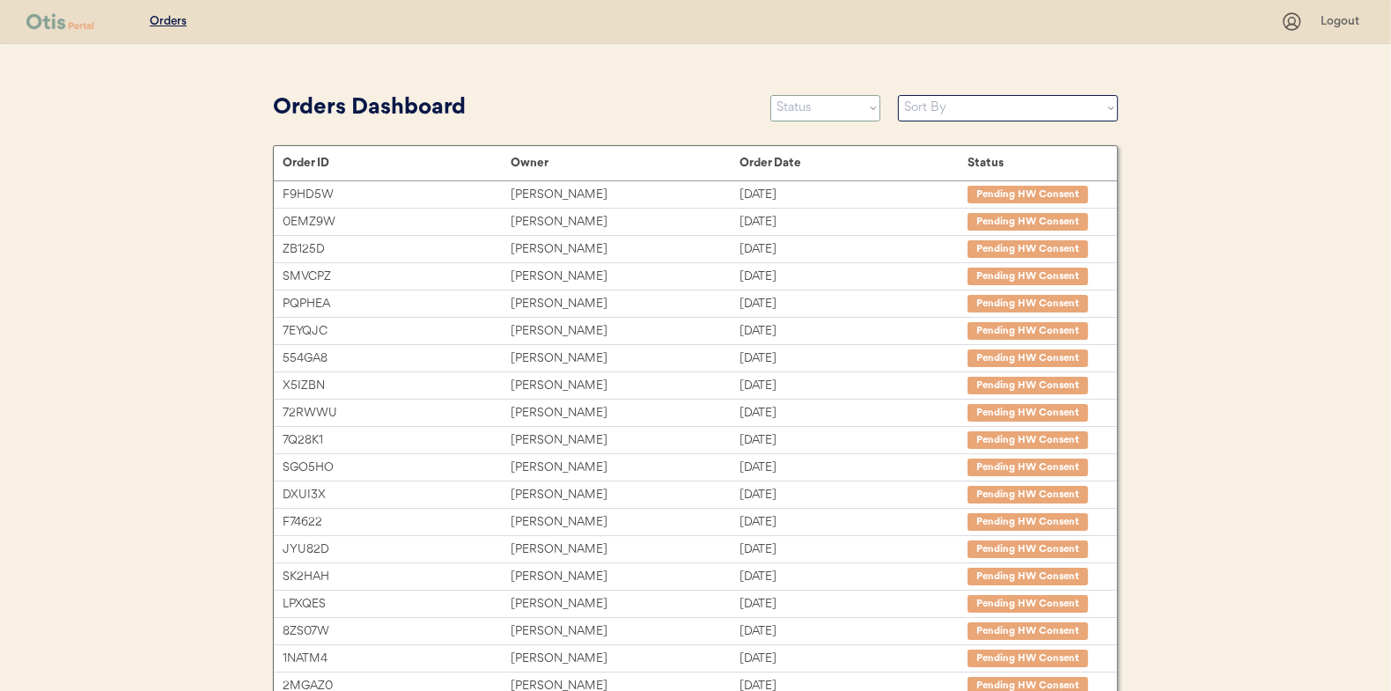
click at [808, 111] on select "Status On Hold New In Progress Complete Pending HW Consent Canceled" at bounding box center [826, 108] width 110 height 26
select select ""in_progress""
click at [771, 95] on select "Status On Hold New In Progress Complete Pending HW Consent Canceled" at bounding box center [826, 108] width 110 height 26
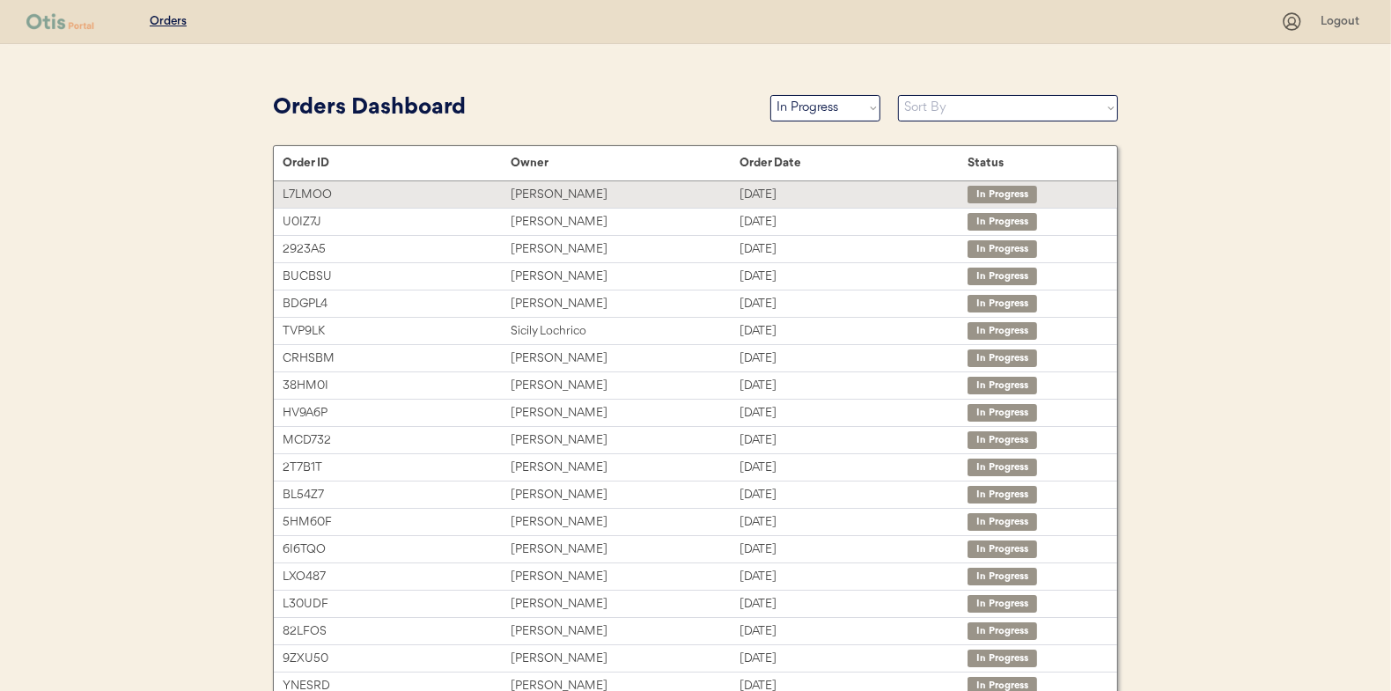
click at [542, 191] on div "[PERSON_NAME]" at bounding box center [625, 195] width 228 height 20
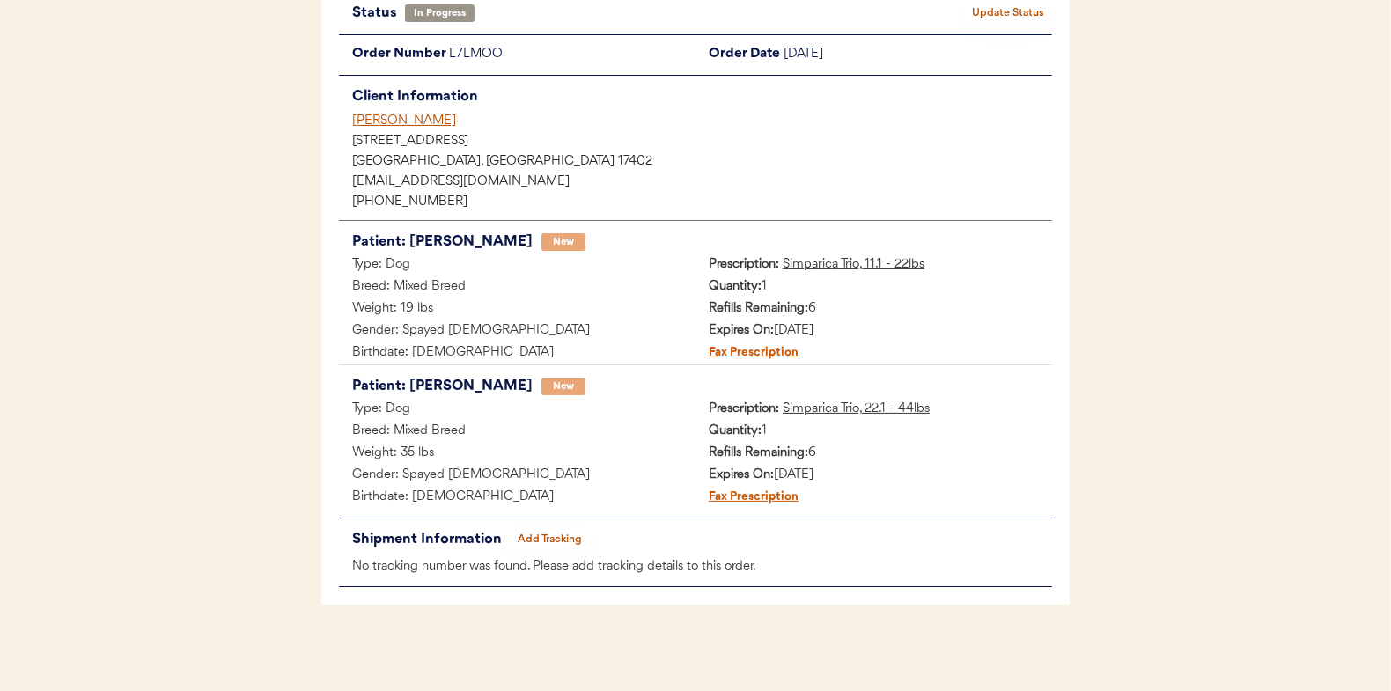
scroll to position [144, 0]
click at [552, 535] on button "Add Tracking" at bounding box center [550, 539] width 88 height 25
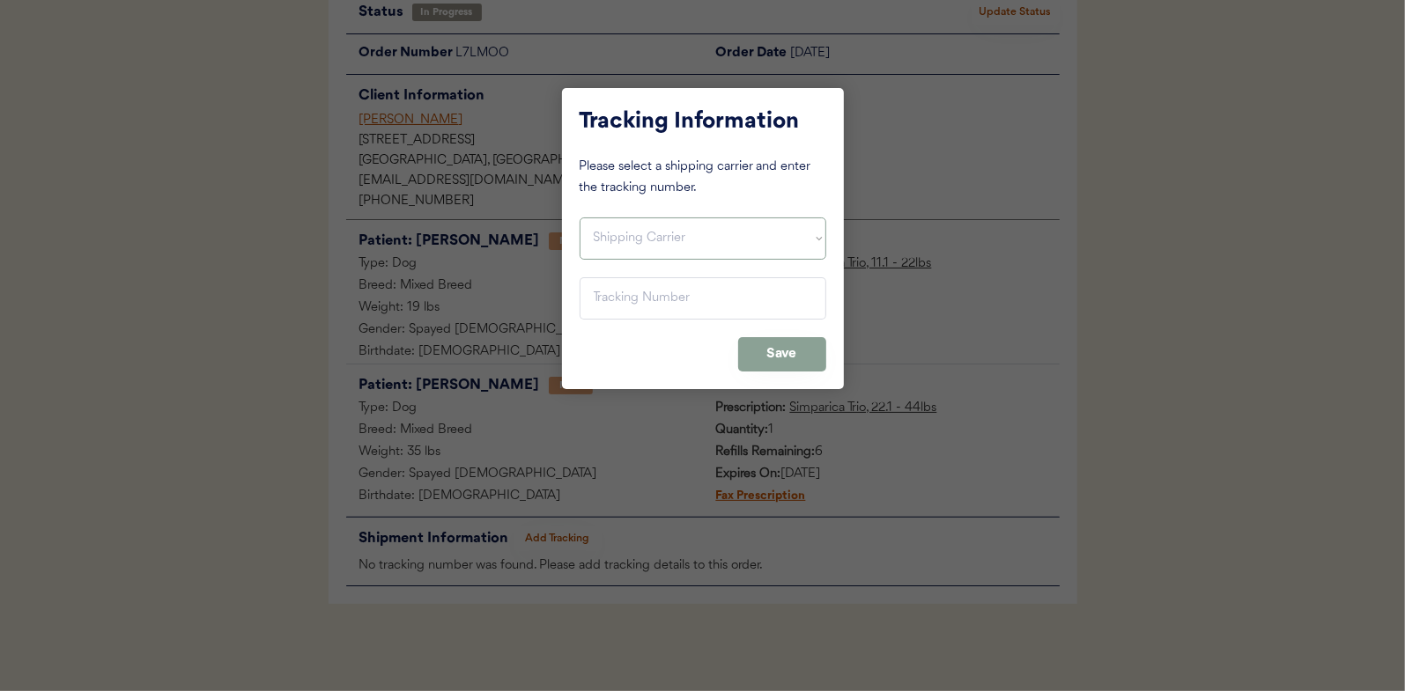
click at [644, 245] on select "Shipping Carrier FedEx FedEx Ground Economy UPS USPS" at bounding box center [702, 239] width 247 height 42
select select ""usps""
click at [579, 218] on select "Shipping Carrier FedEx FedEx Ground Economy UPS USPS" at bounding box center [702, 239] width 247 height 42
click at [616, 299] on input "input" at bounding box center [702, 298] width 247 height 42
paste input "9400150105496034724022"
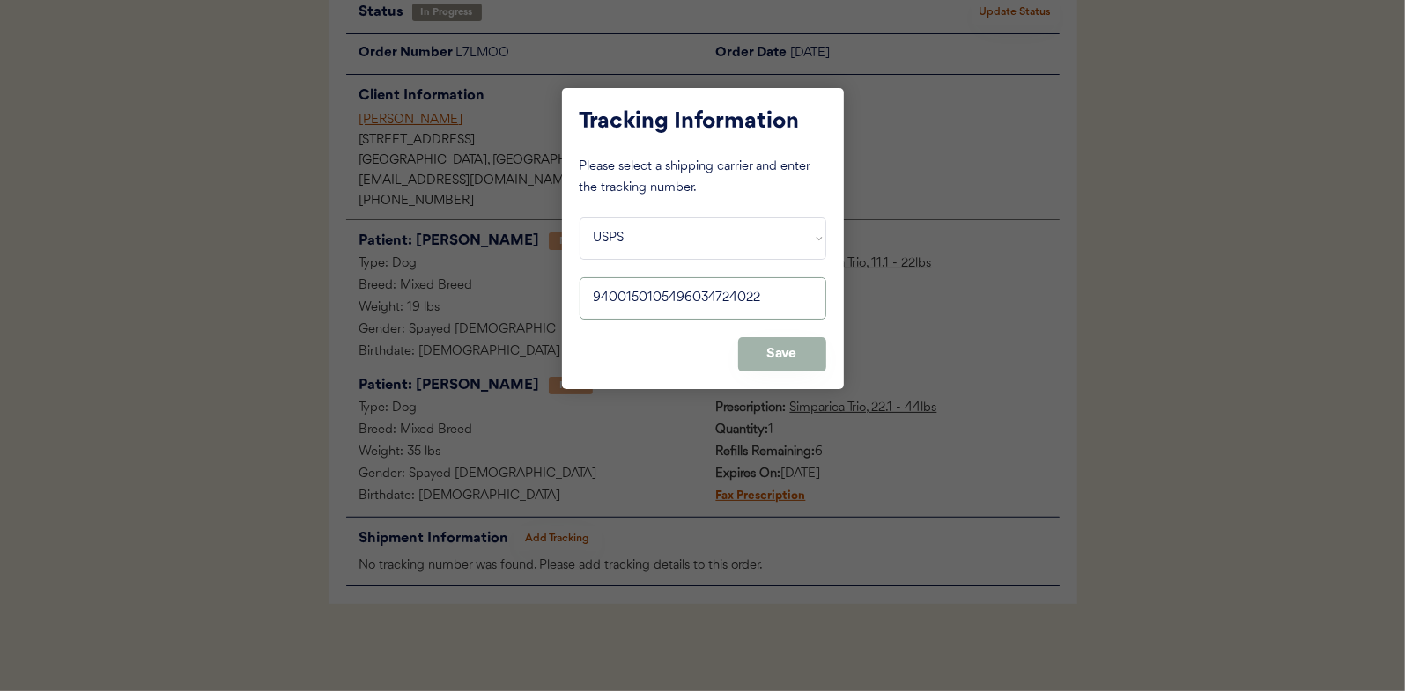
type input "9400150105496034724022"
click at [779, 346] on button "Save" at bounding box center [782, 354] width 88 height 34
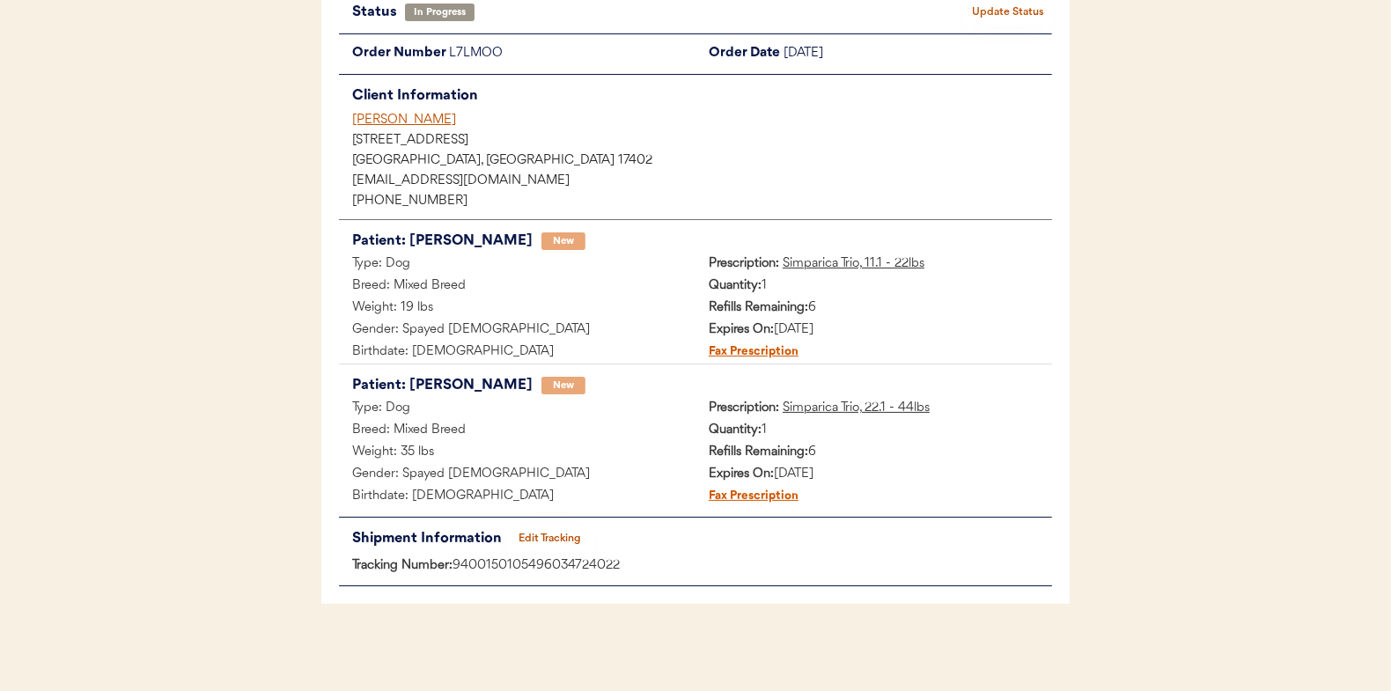
scroll to position [0, 0]
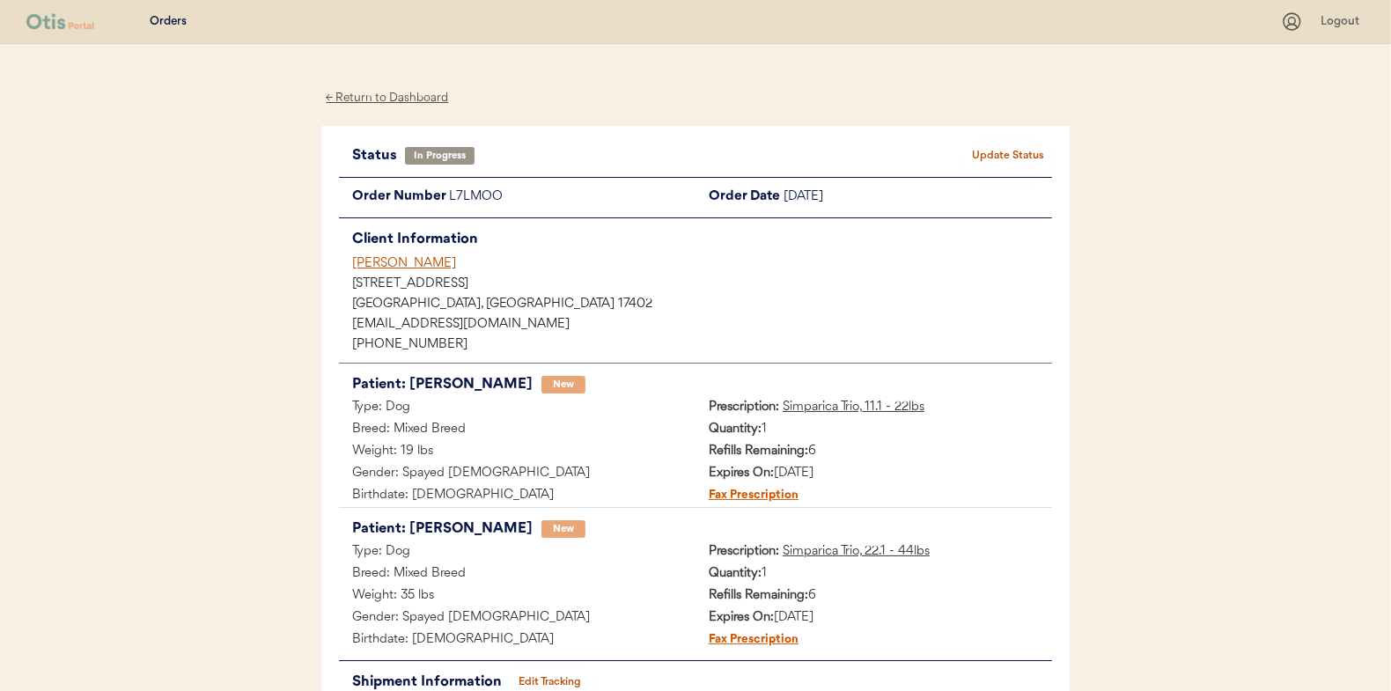
click at [994, 151] on button "Update Status" at bounding box center [1008, 156] width 88 height 25
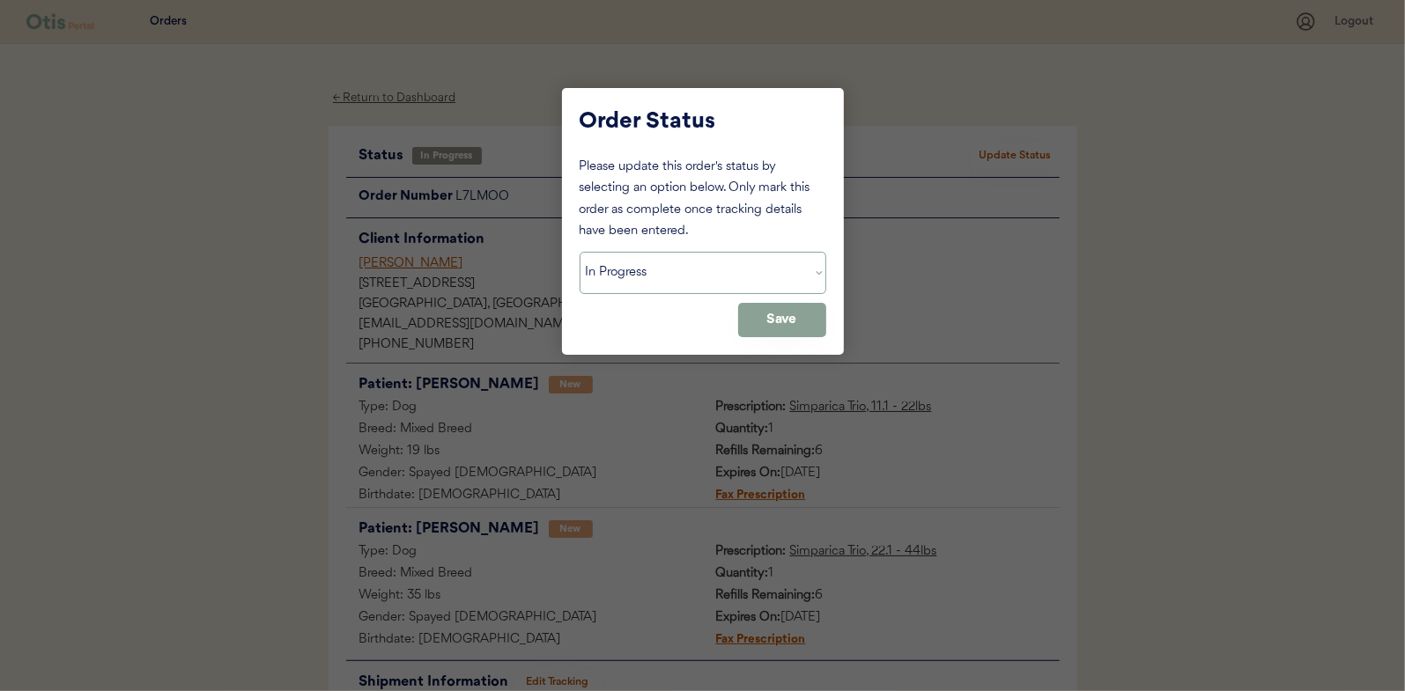
click at [654, 271] on select "Status On Hold New In Progress Complete Pending HW Consent Canceled" at bounding box center [702, 273] width 247 height 42
select select ""complete""
click at [579, 252] on select "Status On Hold New In Progress Complete Pending HW Consent Canceled" at bounding box center [702, 273] width 247 height 42
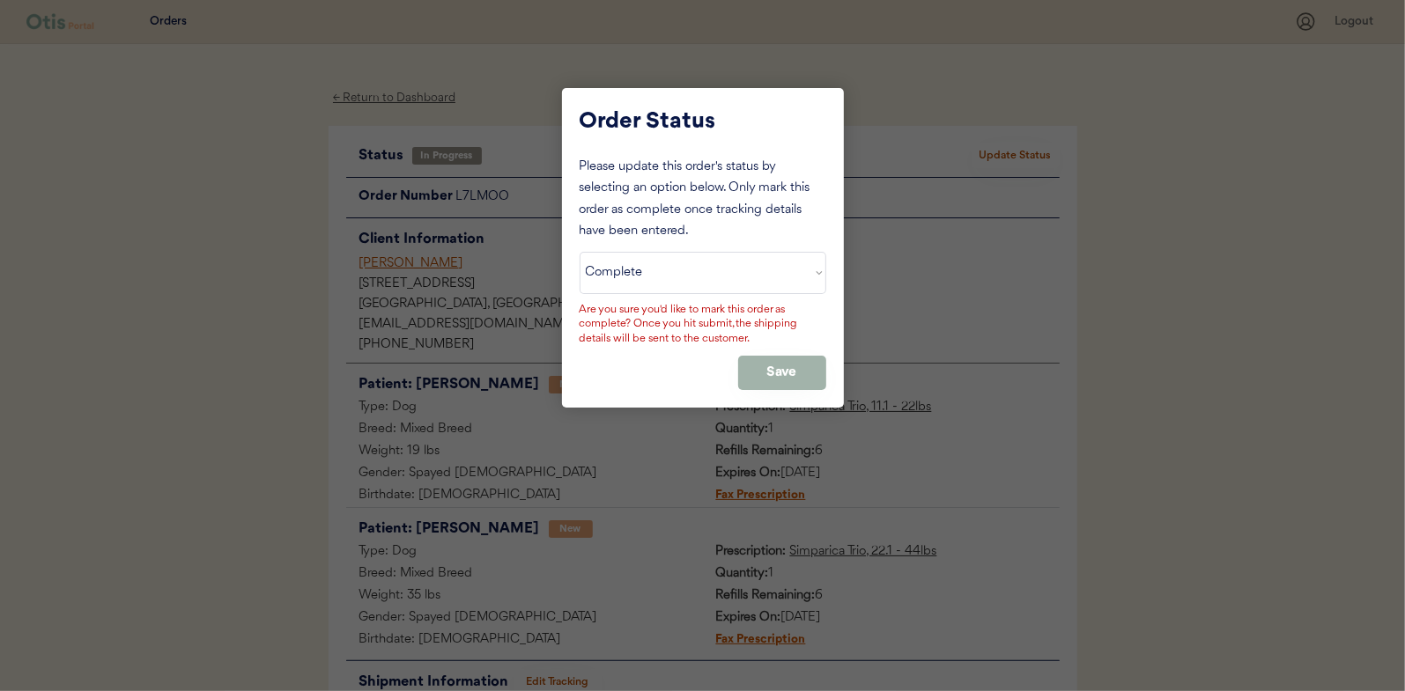
click at [776, 364] on button "Save" at bounding box center [782, 373] width 88 height 34
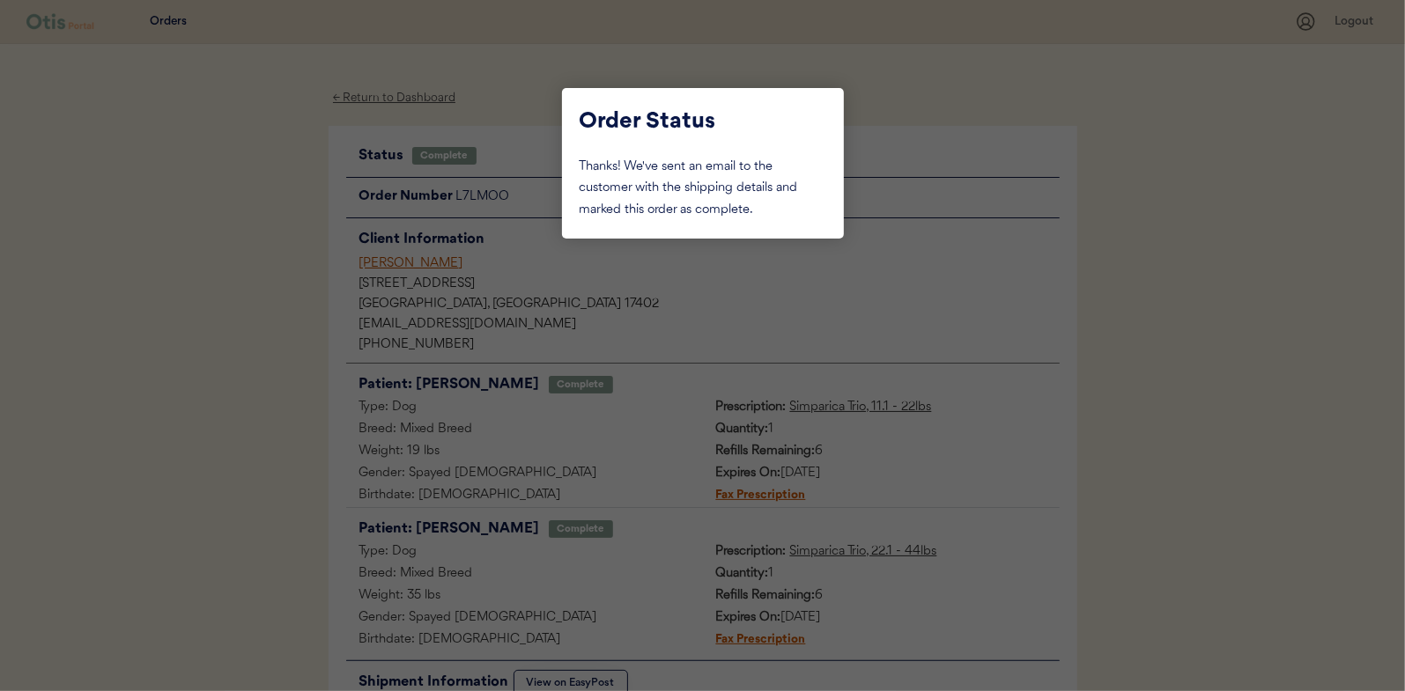
click at [281, 294] on div at bounding box center [702, 345] width 1405 height 691
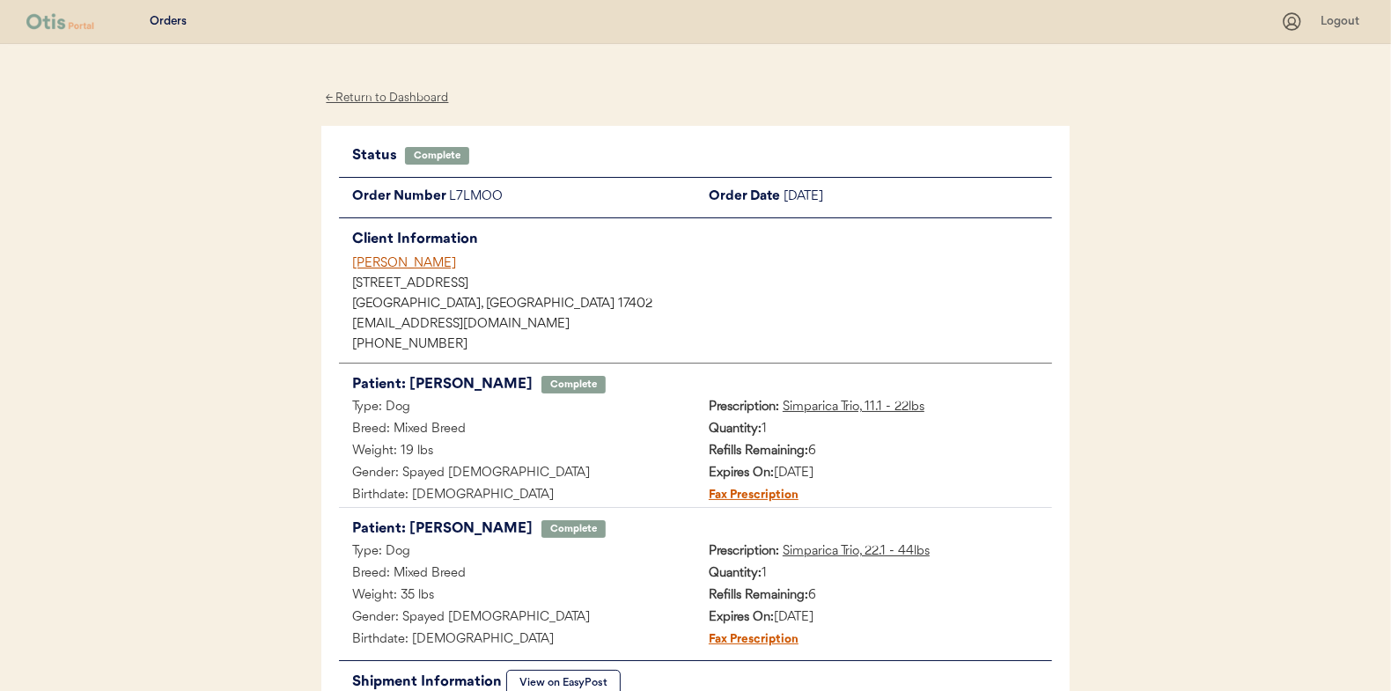
drag, startPoint x: 394, startPoint y: 91, endPoint x: 268, endPoint y: 93, distance: 126.0
click at [335, 90] on div "← Return to Dashboard" at bounding box center [387, 98] width 132 height 20
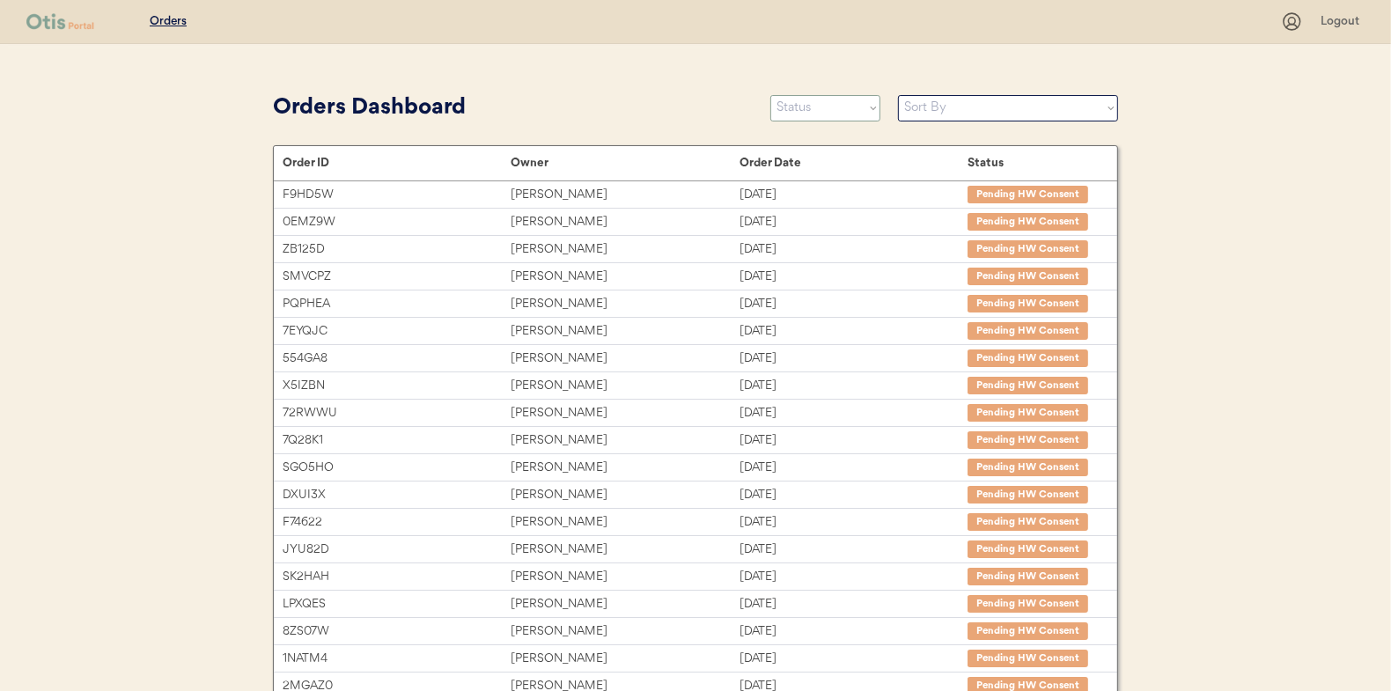
click at [793, 114] on select "Status On Hold New In Progress Complete Pending HW Consent Canceled" at bounding box center [826, 108] width 110 height 26
select select ""in_progress""
click at [771, 95] on select "Status On Hold New In Progress Complete Pending HW Consent Canceled" at bounding box center [826, 108] width 110 height 26
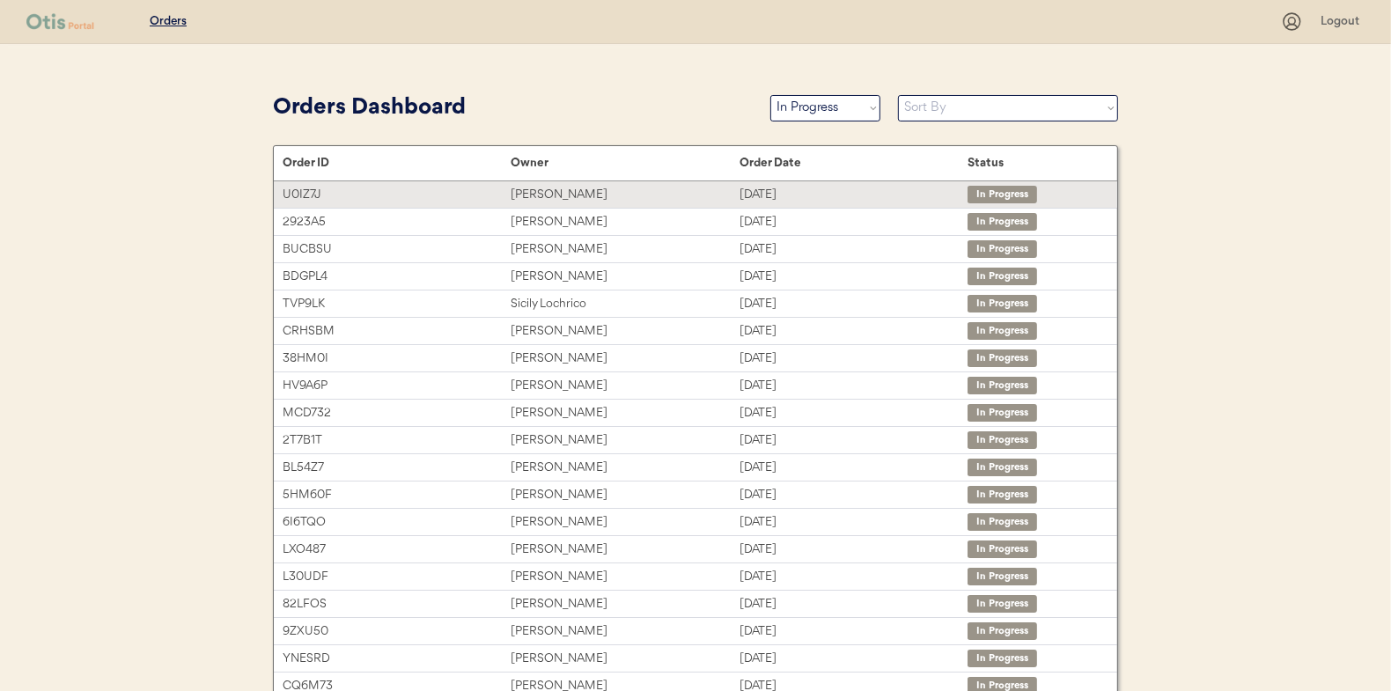
click at [545, 189] on div "[PERSON_NAME]" at bounding box center [625, 195] width 228 height 20
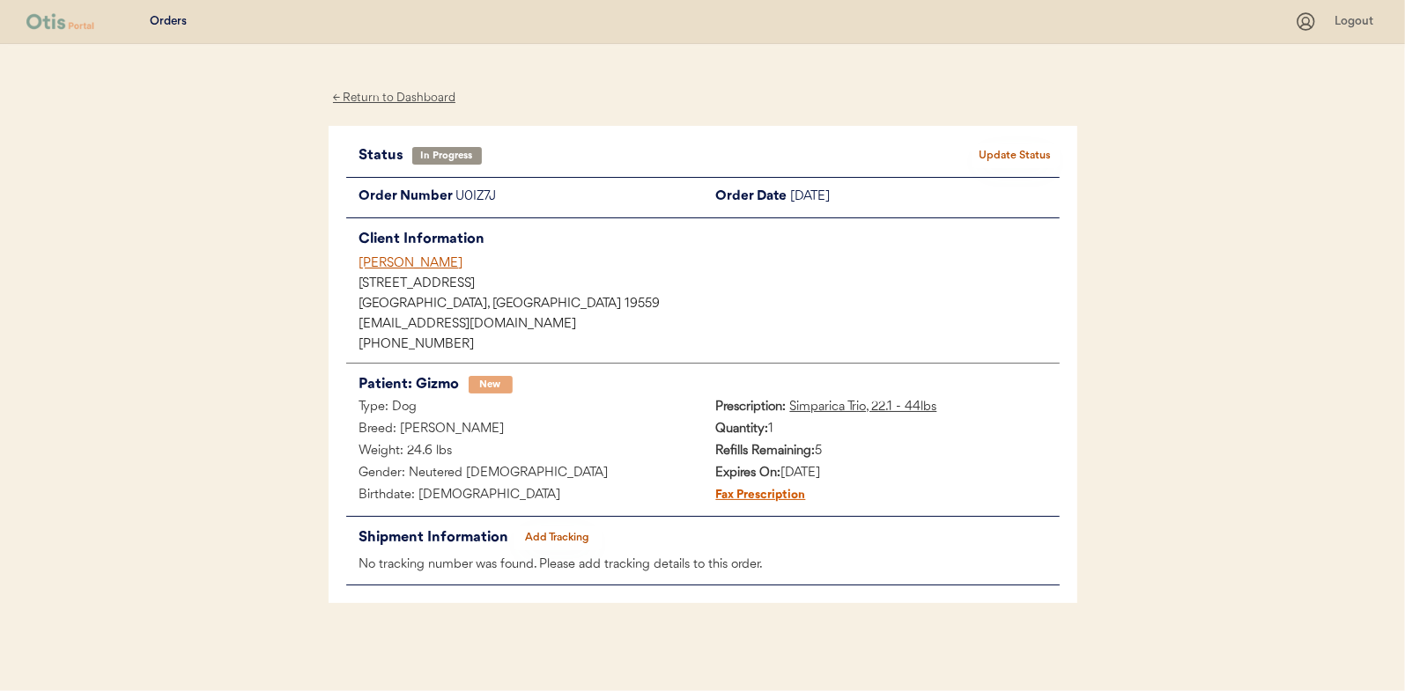
click at [547, 529] on button "Add Tracking" at bounding box center [557, 538] width 88 height 25
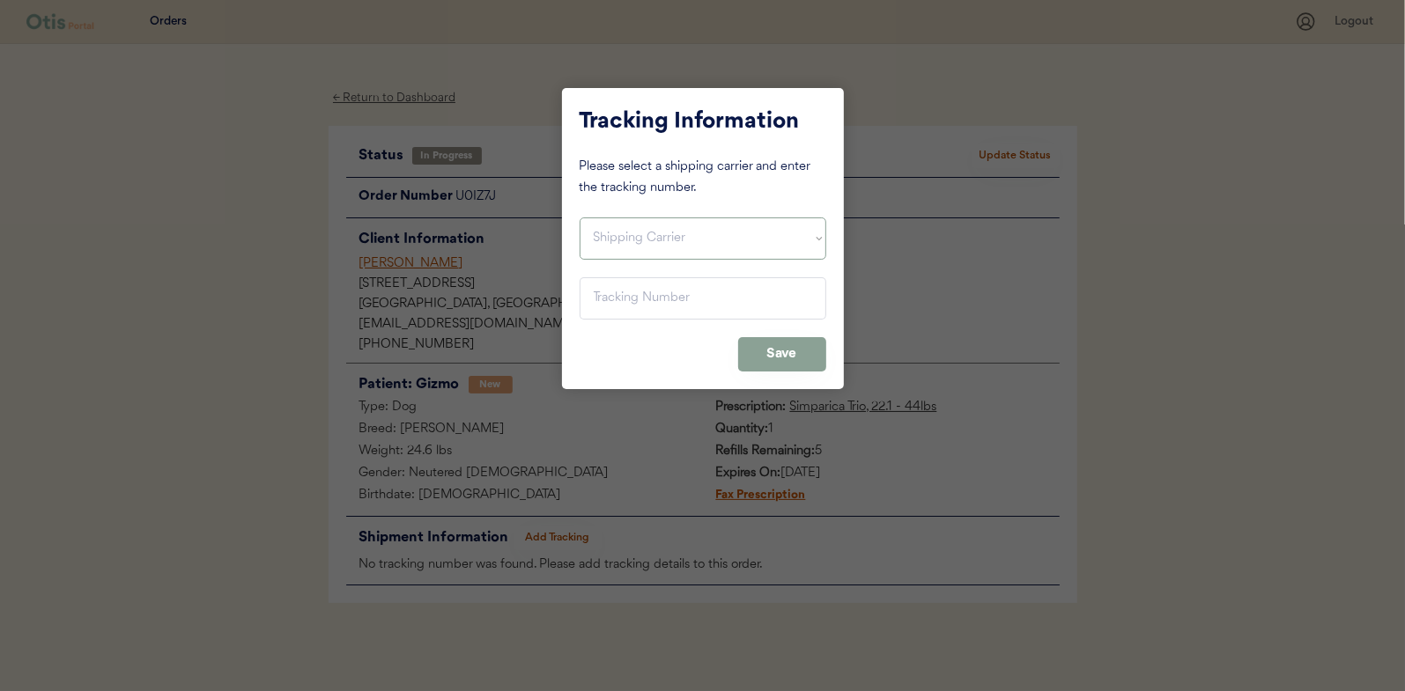
click at [592, 225] on select "Shipping Carrier FedEx FedEx Ground Economy UPS USPS" at bounding box center [702, 239] width 247 height 42
select select ""usps""
click at [579, 218] on select "Shipping Carrier FedEx FedEx Ground Economy UPS USPS" at bounding box center [702, 239] width 247 height 42
click at [611, 306] on input "input" at bounding box center [702, 298] width 247 height 42
paste input "9400150105497033241008"
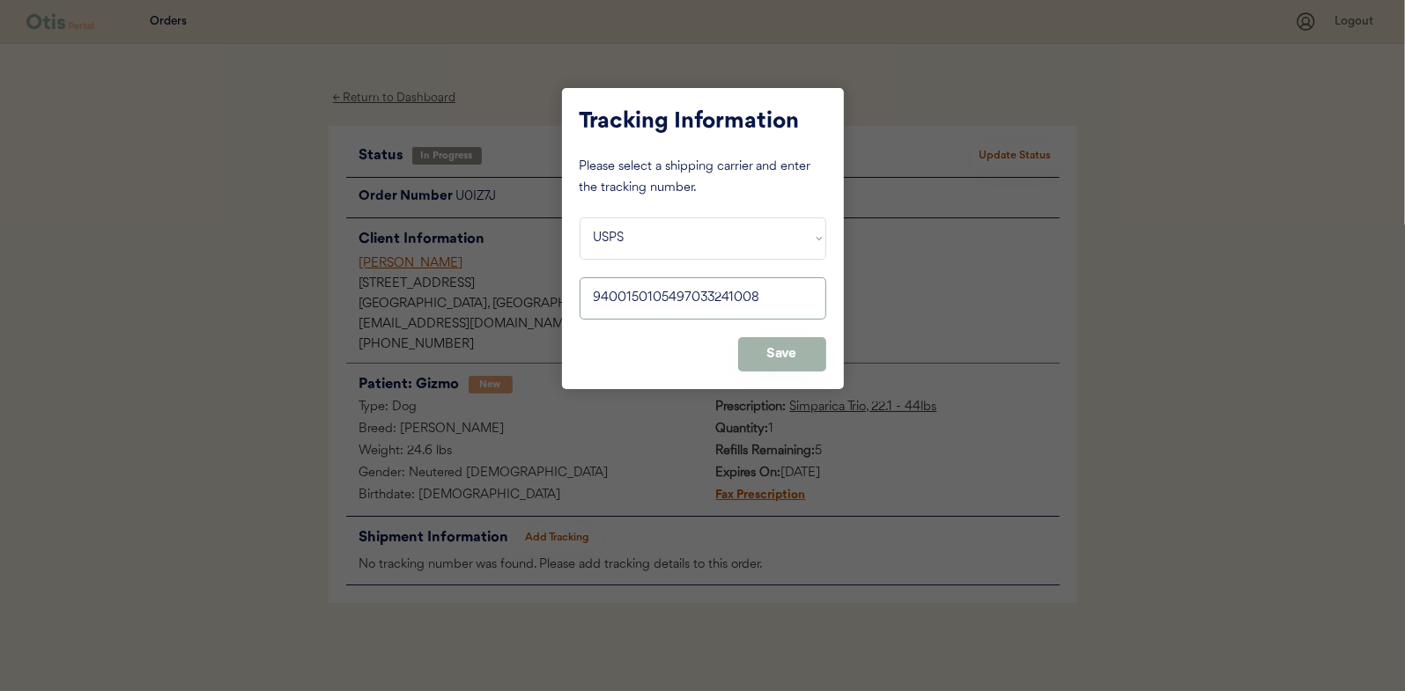
type input "9400150105497033241008"
click at [794, 361] on button "Save" at bounding box center [782, 354] width 88 height 34
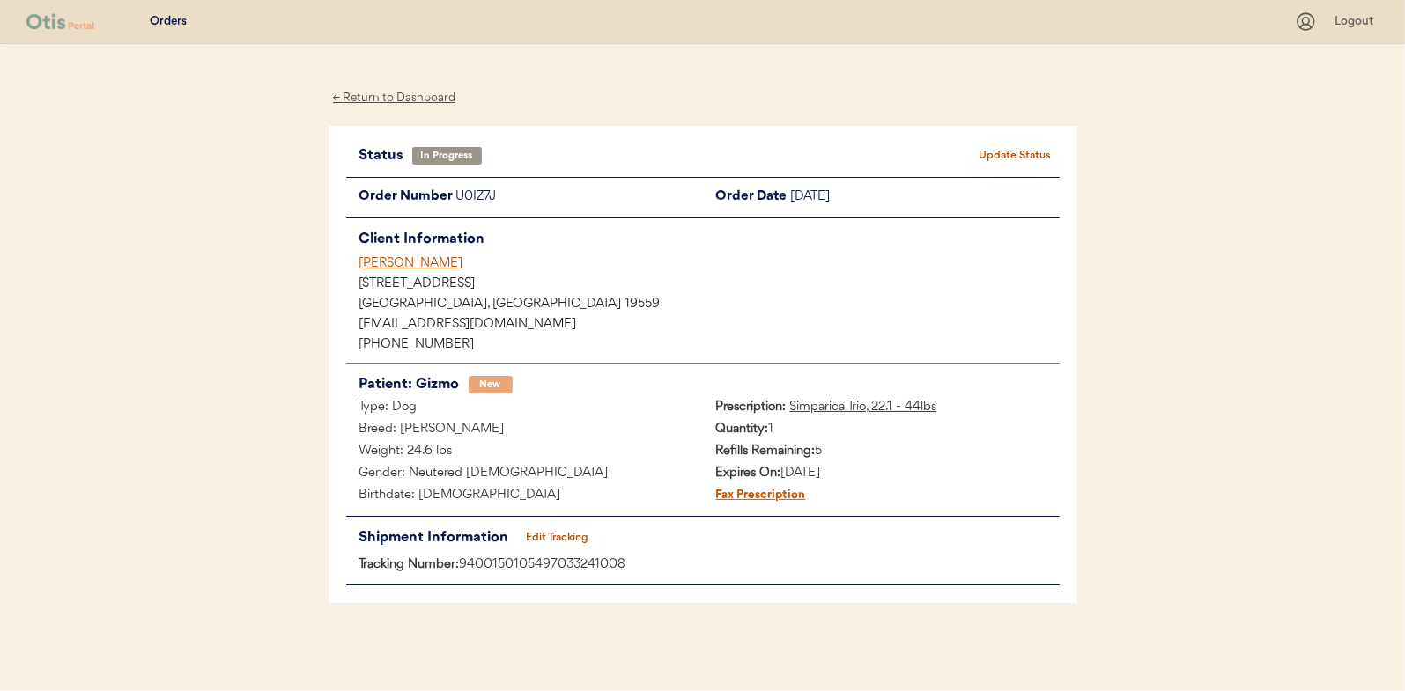
click at [1028, 152] on button "Update Status" at bounding box center [1015, 156] width 88 height 25
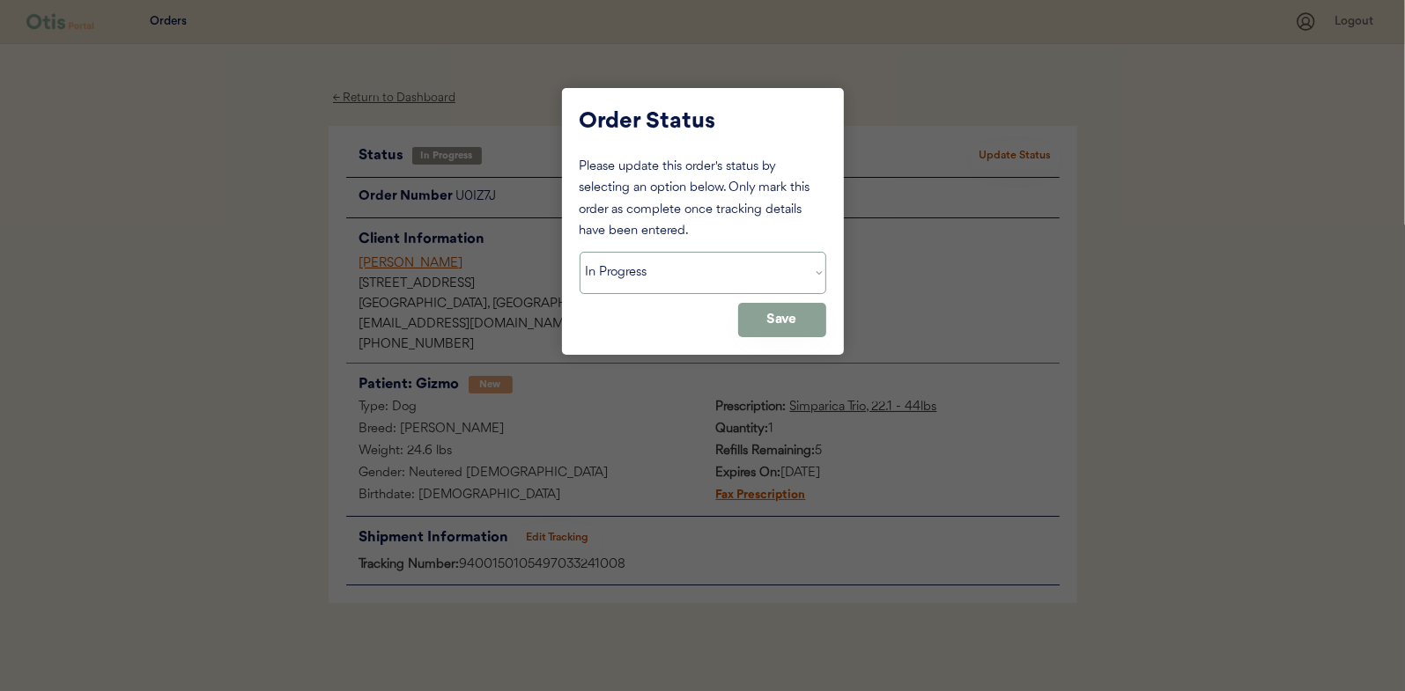
click at [635, 269] on select "Status On Hold New In Progress Complete Pending HW Consent Canceled" at bounding box center [702, 273] width 247 height 42
select select ""complete""
click at [579, 252] on select "Status On Hold New In Progress Complete Pending HW Consent Canceled" at bounding box center [702, 273] width 247 height 42
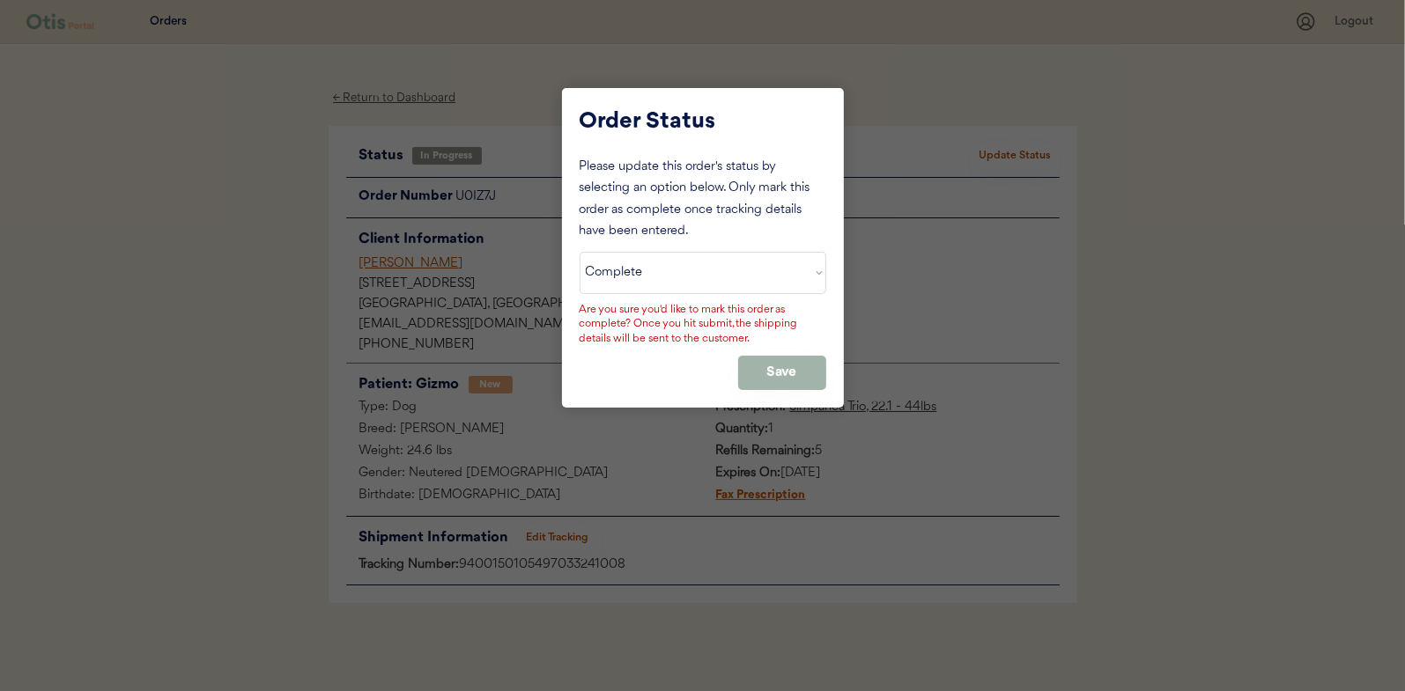
click at [759, 373] on button "Save" at bounding box center [782, 373] width 88 height 34
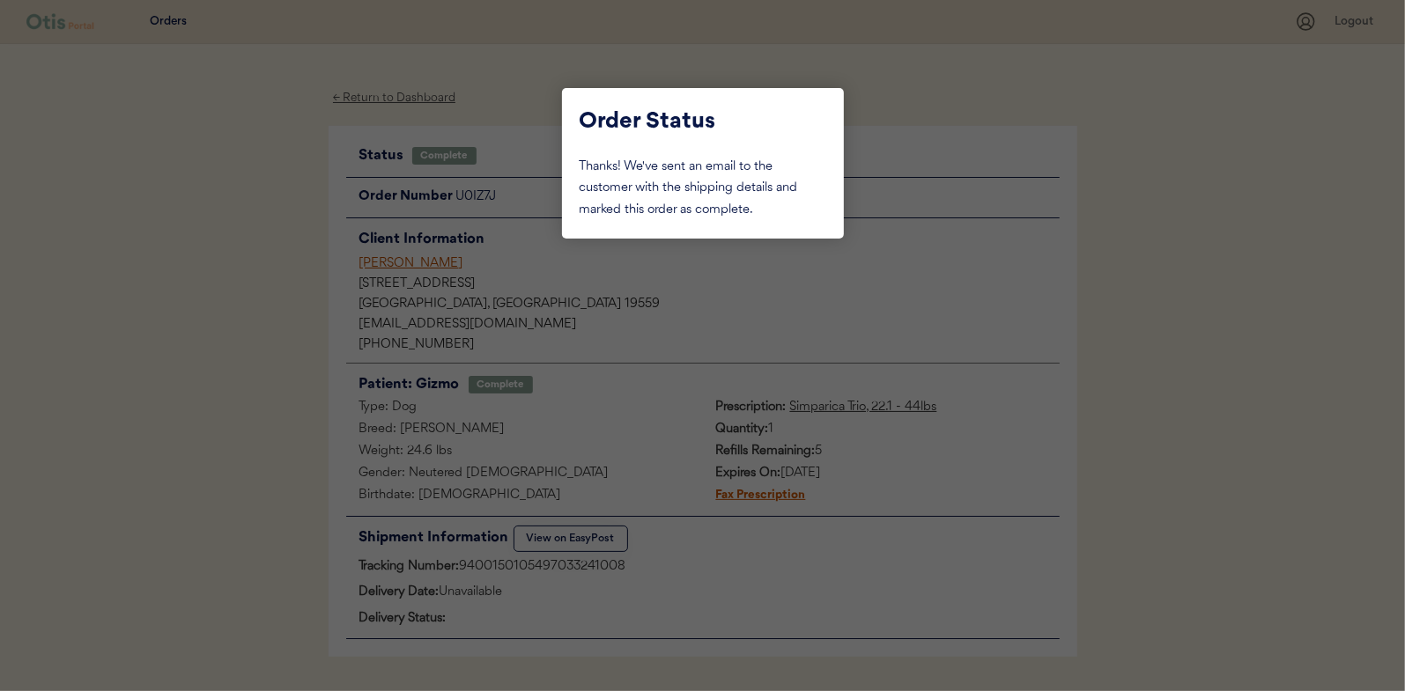
click at [253, 207] on div at bounding box center [702, 345] width 1405 height 691
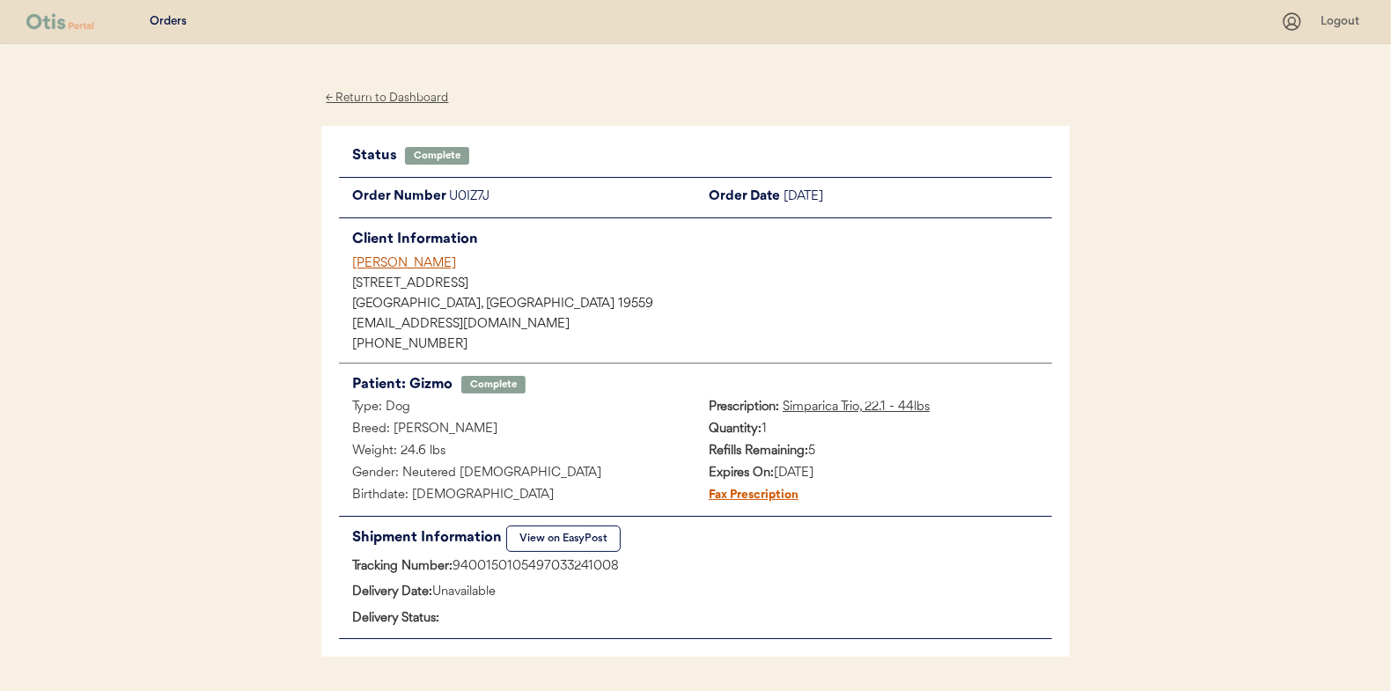
click at [383, 97] on div "← Return to Dashboard" at bounding box center [387, 98] width 132 height 20
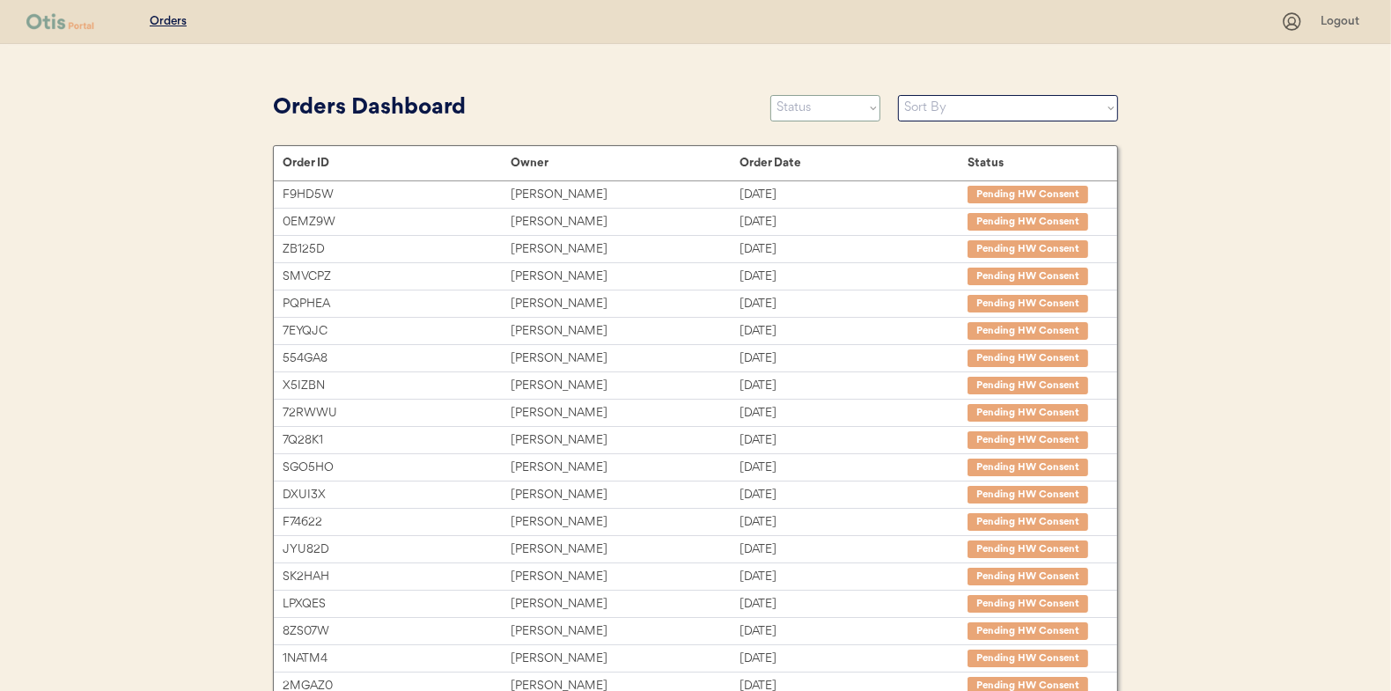
click at [823, 108] on select "Status On Hold New In Progress Complete Pending HW Consent Canceled" at bounding box center [826, 108] width 110 height 26
select select ""in_progress""
click at [771, 95] on select "Status On Hold New In Progress Complete Pending HW Consent Canceled" at bounding box center [826, 108] width 110 height 26
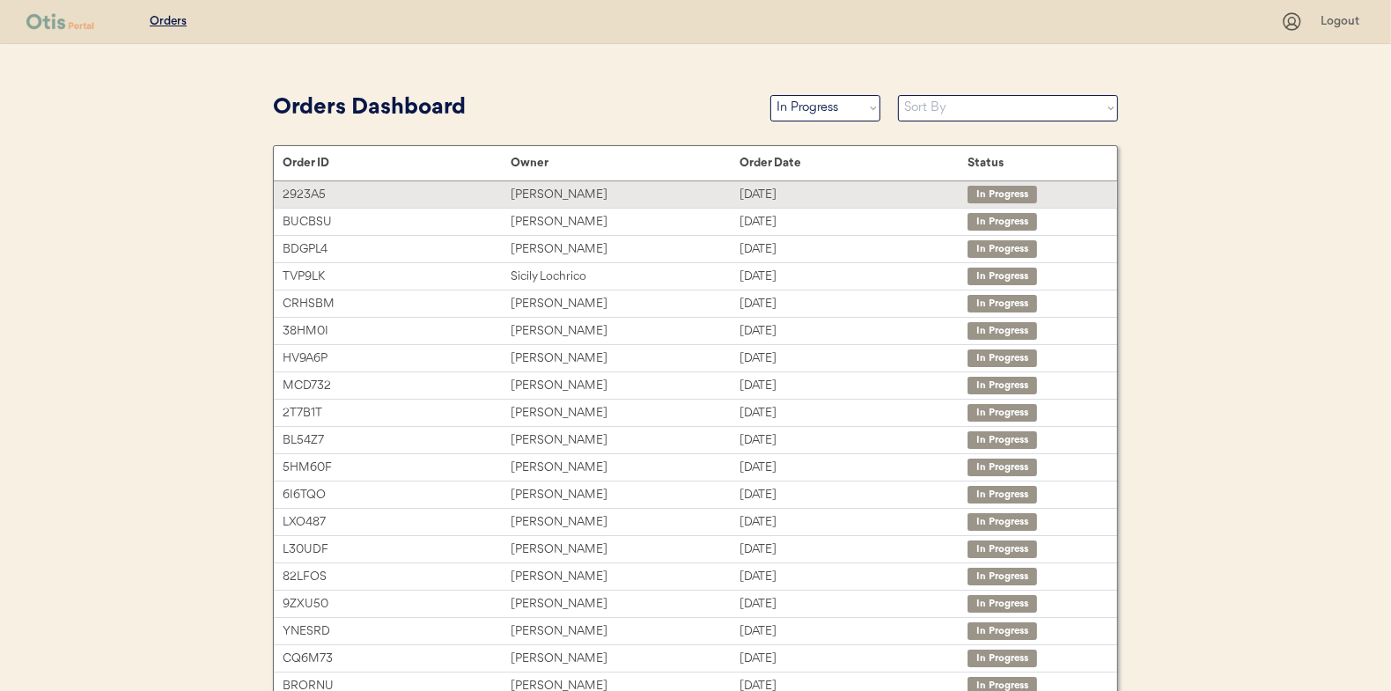
click at [568, 193] on div "[PERSON_NAME]" at bounding box center [625, 195] width 228 height 20
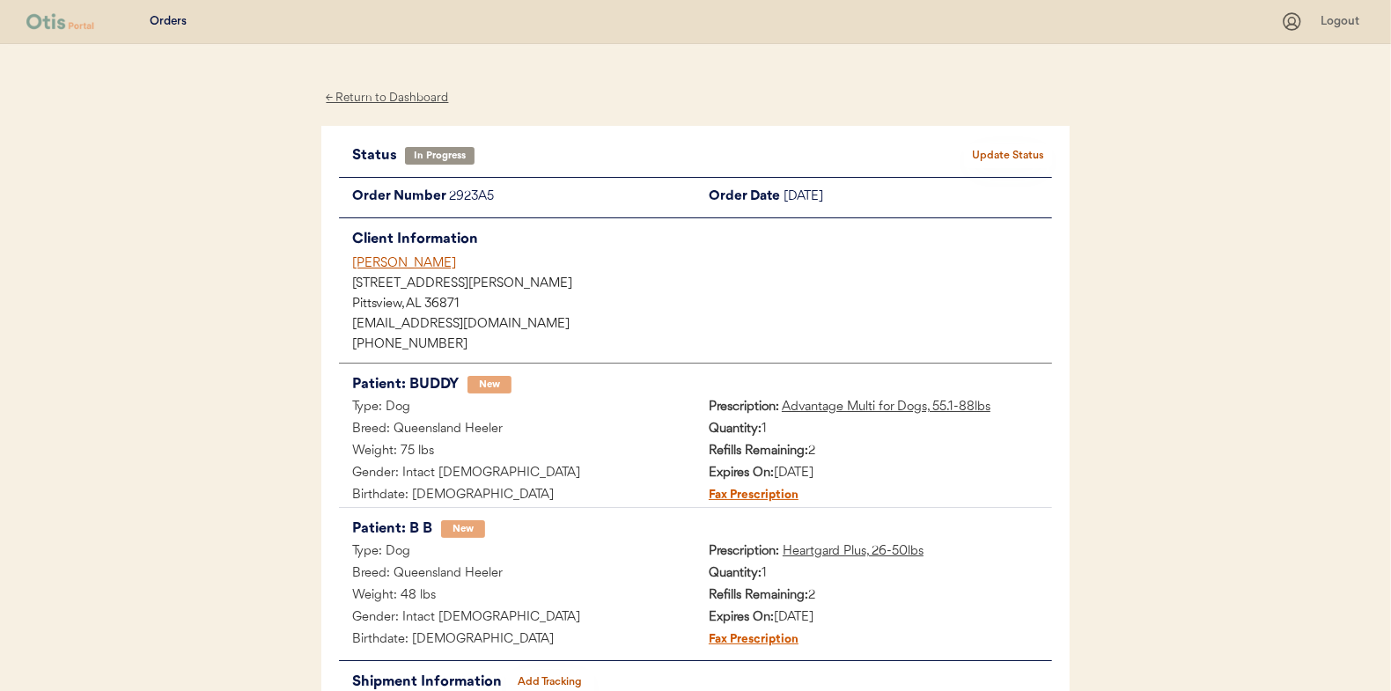
scroll to position [144, 0]
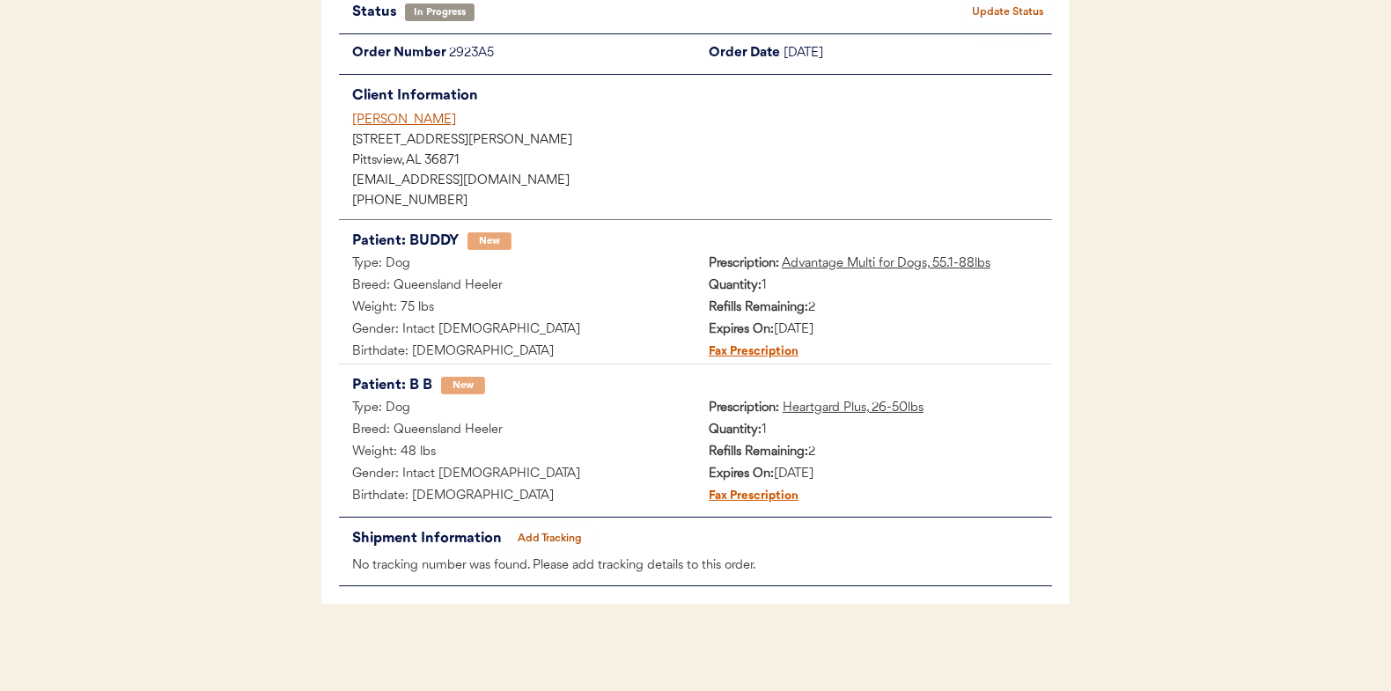
click at [548, 527] on button "Add Tracking" at bounding box center [550, 539] width 88 height 25
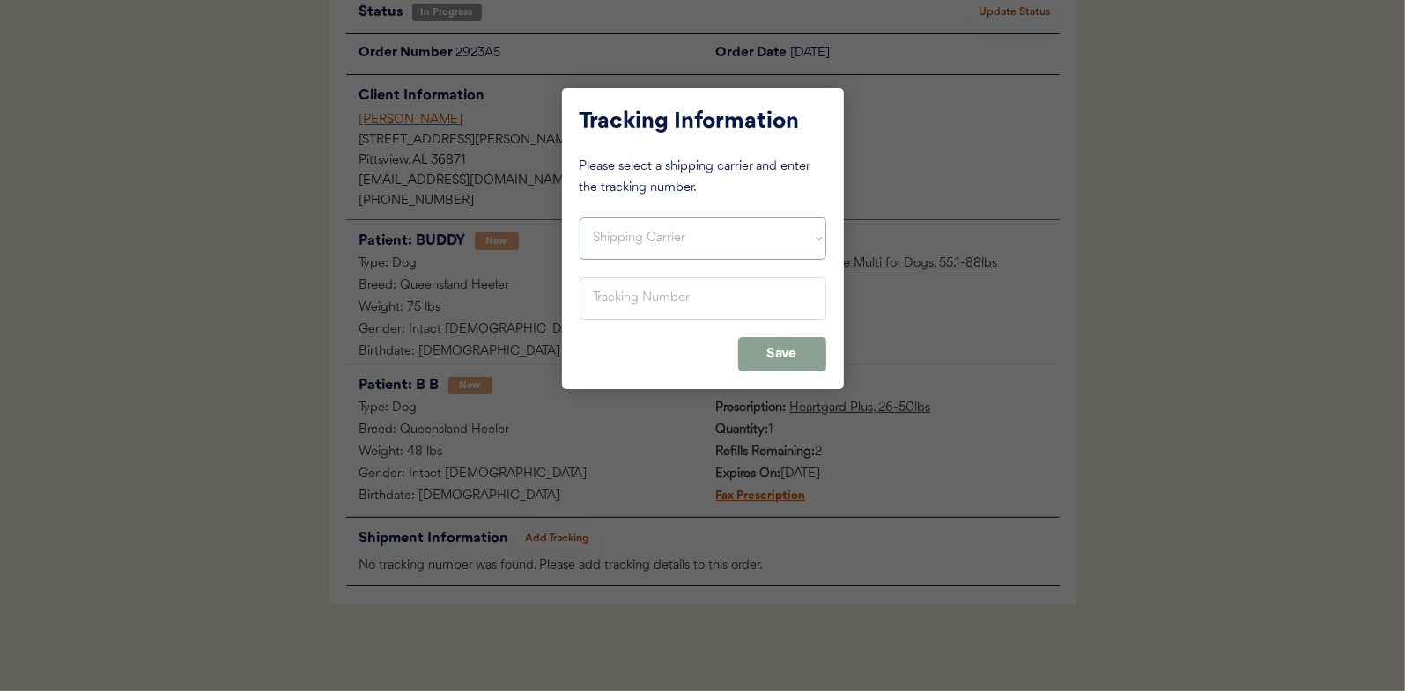
click at [616, 237] on select "Shipping Carrier FedEx FedEx Ground Economy UPS USPS" at bounding box center [702, 239] width 247 height 42
select select ""usps""
click at [579, 218] on select "Shipping Carrier FedEx FedEx Ground Economy UPS USPS" at bounding box center [702, 239] width 247 height 42
click at [620, 283] on input "input" at bounding box center [702, 298] width 247 height 42
paste input "9400150105497033275621"
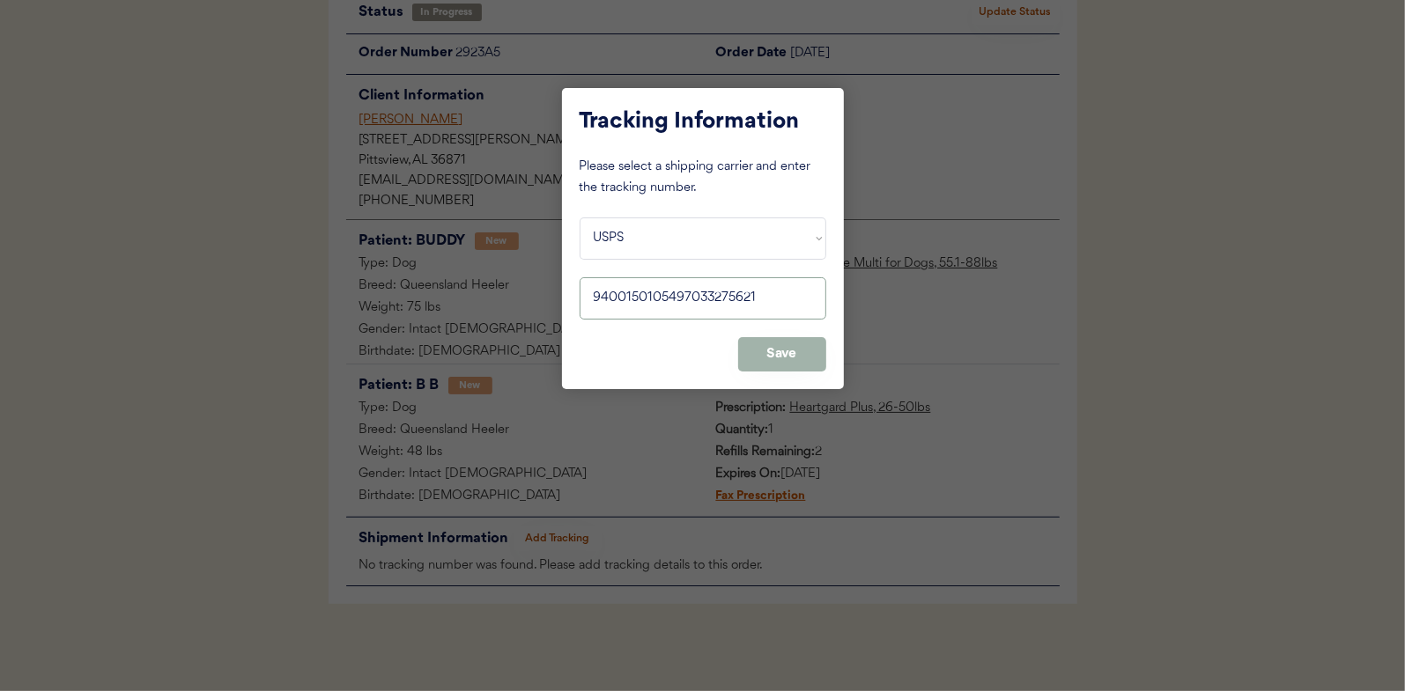
type input "9400150105497033275621"
click at [780, 354] on button "Save" at bounding box center [782, 354] width 88 height 34
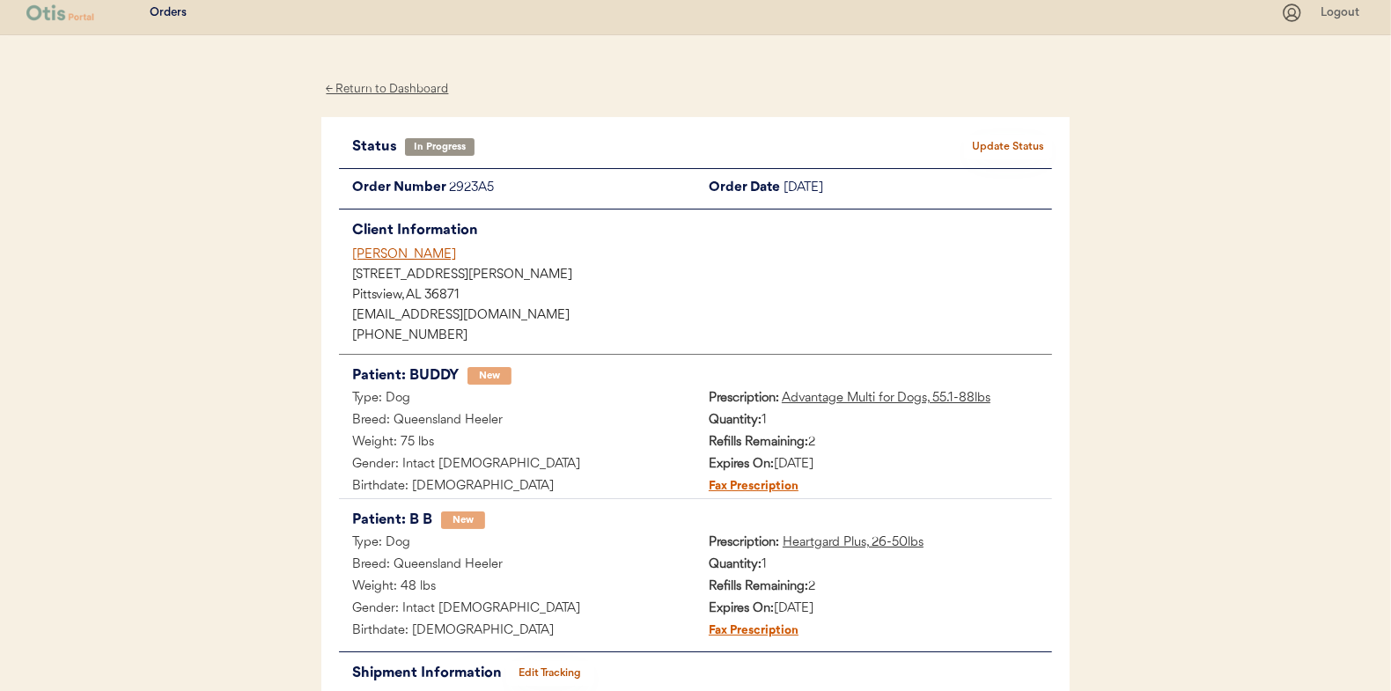
scroll to position [0, 0]
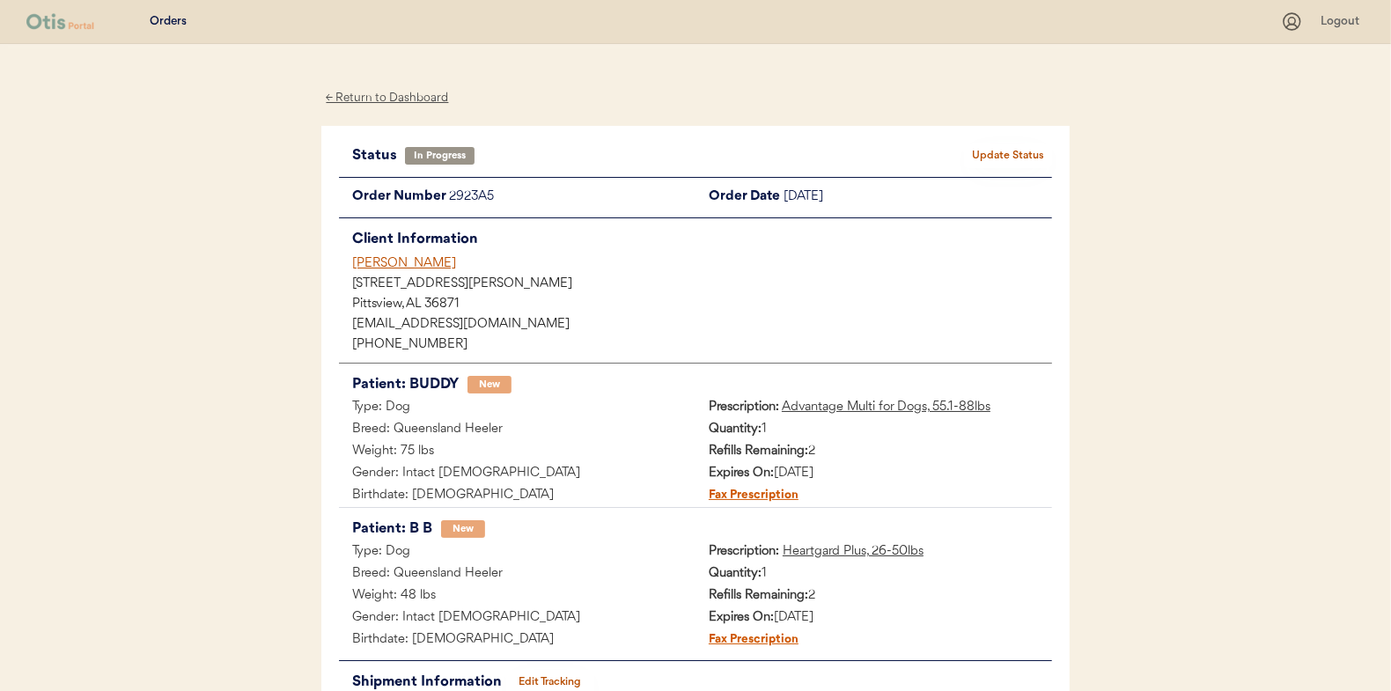
click at [992, 152] on button "Update Status" at bounding box center [1008, 156] width 88 height 25
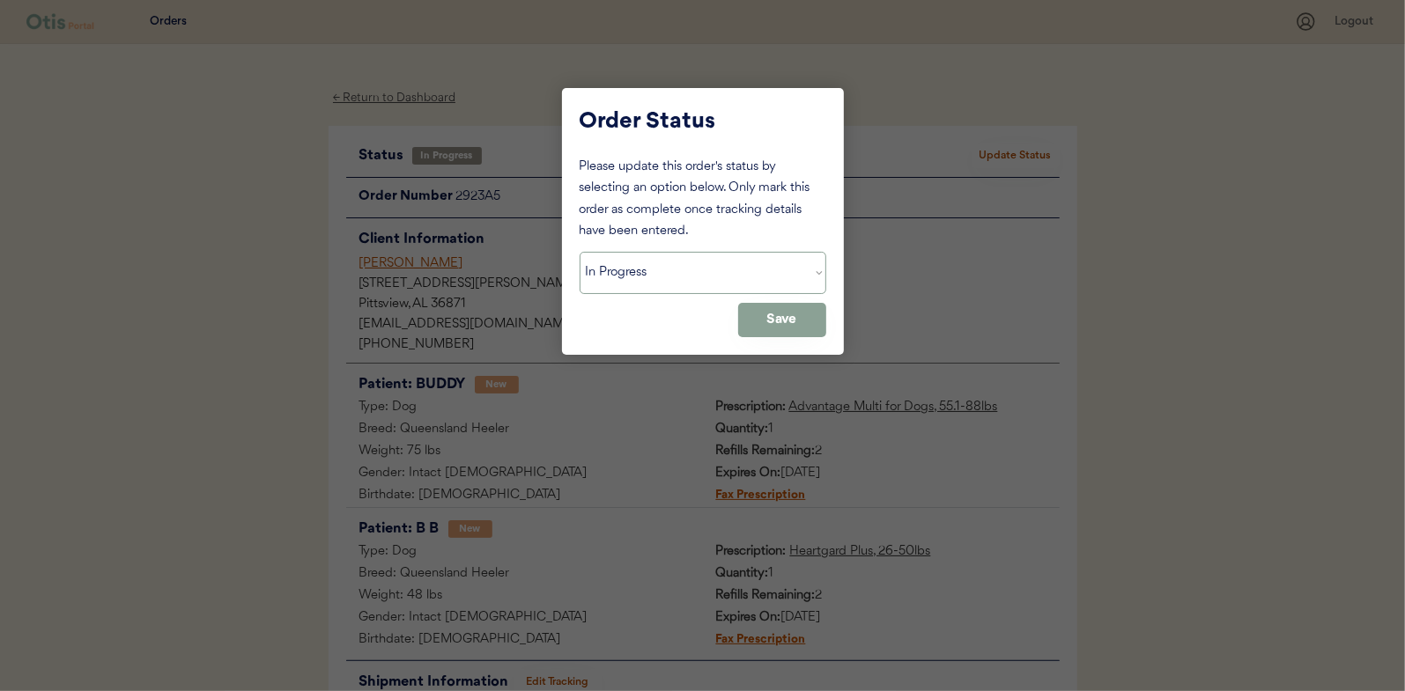
click at [614, 262] on select "Status On Hold New In Progress Complete Pending HW Consent Canceled" at bounding box center [702, 273] width 247 height 42
select select ""complete""
click at [579, 252] on select "Status On Hold New In Progress Complete Pending HW Consent Canceled" at bounding box center [702, 273] width 247 height 42
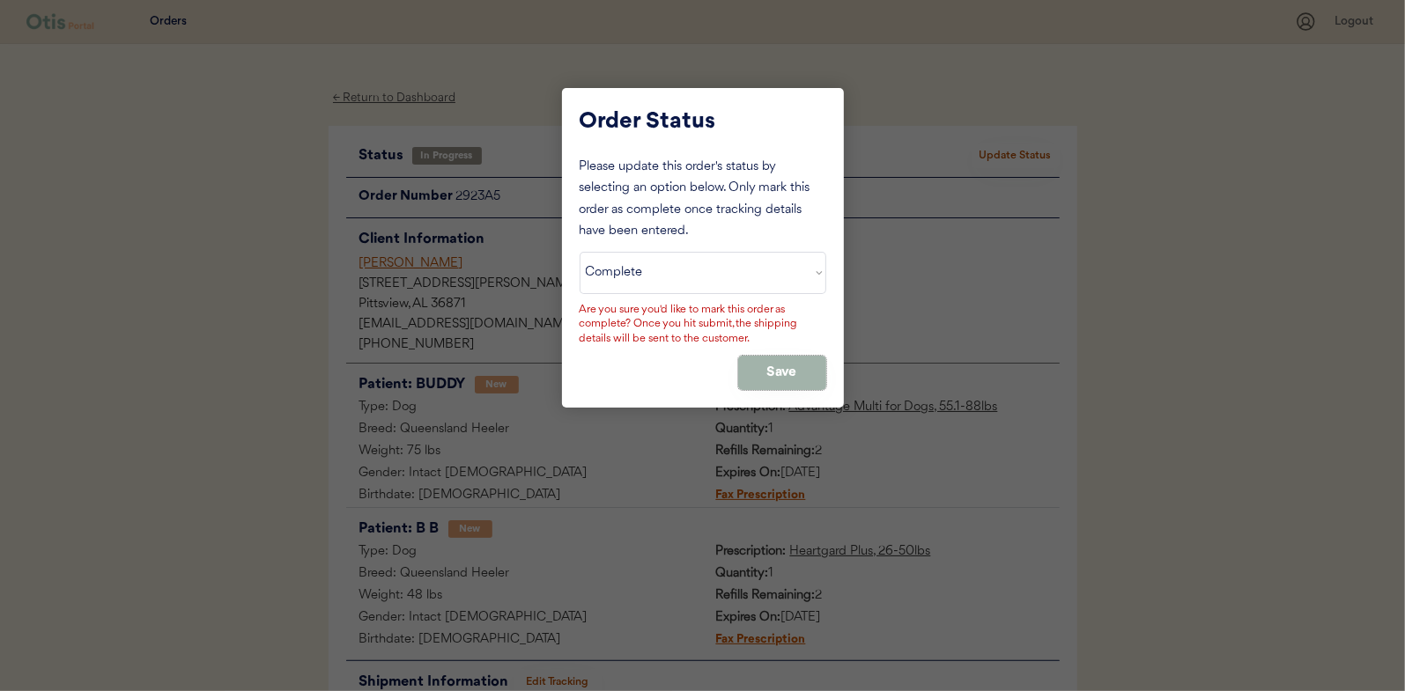
click at [763, 380] on button "Save" at bounding box center [782, 373] width 88 height 34
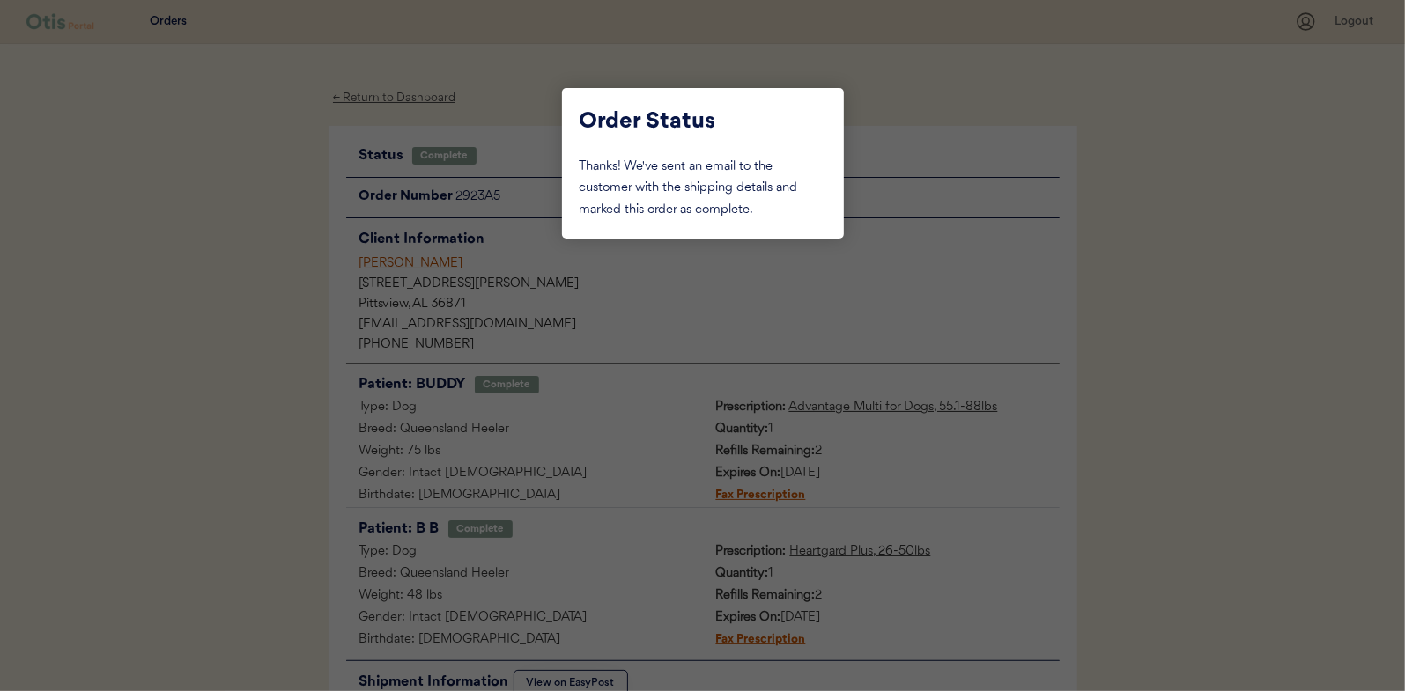
click at [251, 205] on div at bounding box center [702, 345] width 1405 height 691
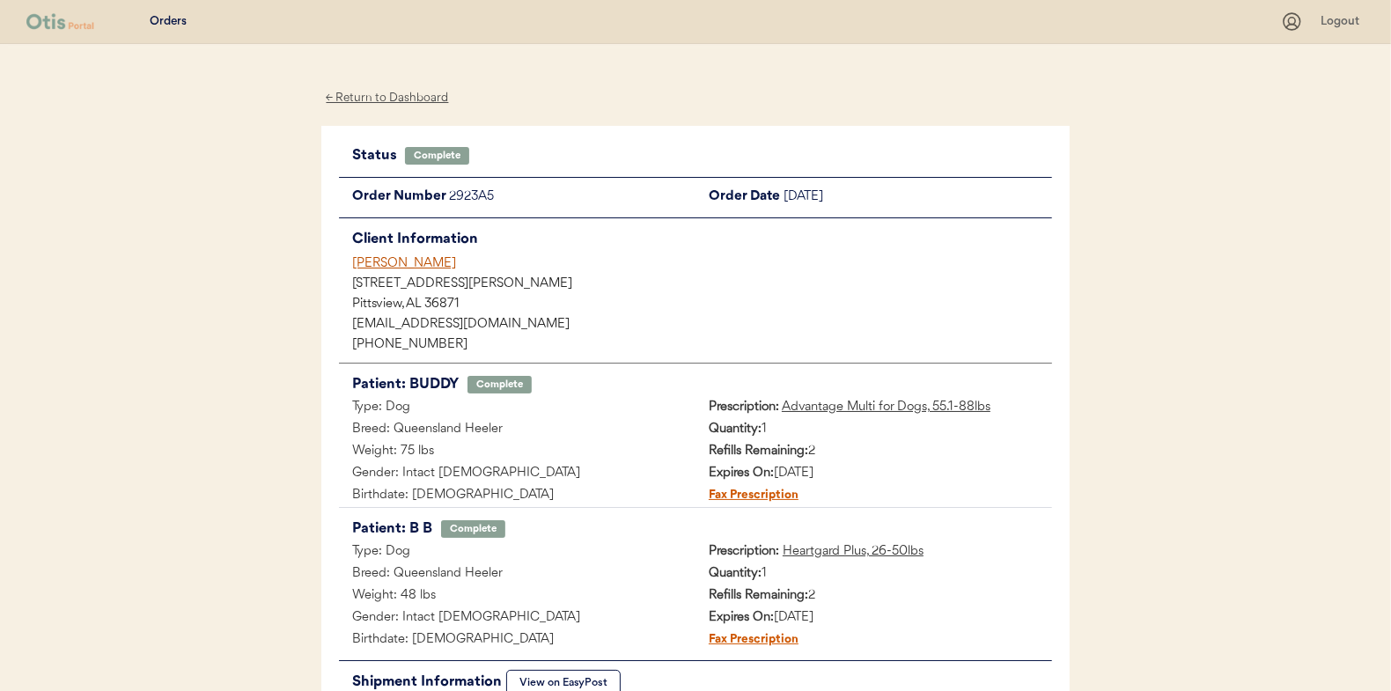
click at [395, 99] on div "← Return to Dashboard" at bounding box center [387, 98] width 132 height 20
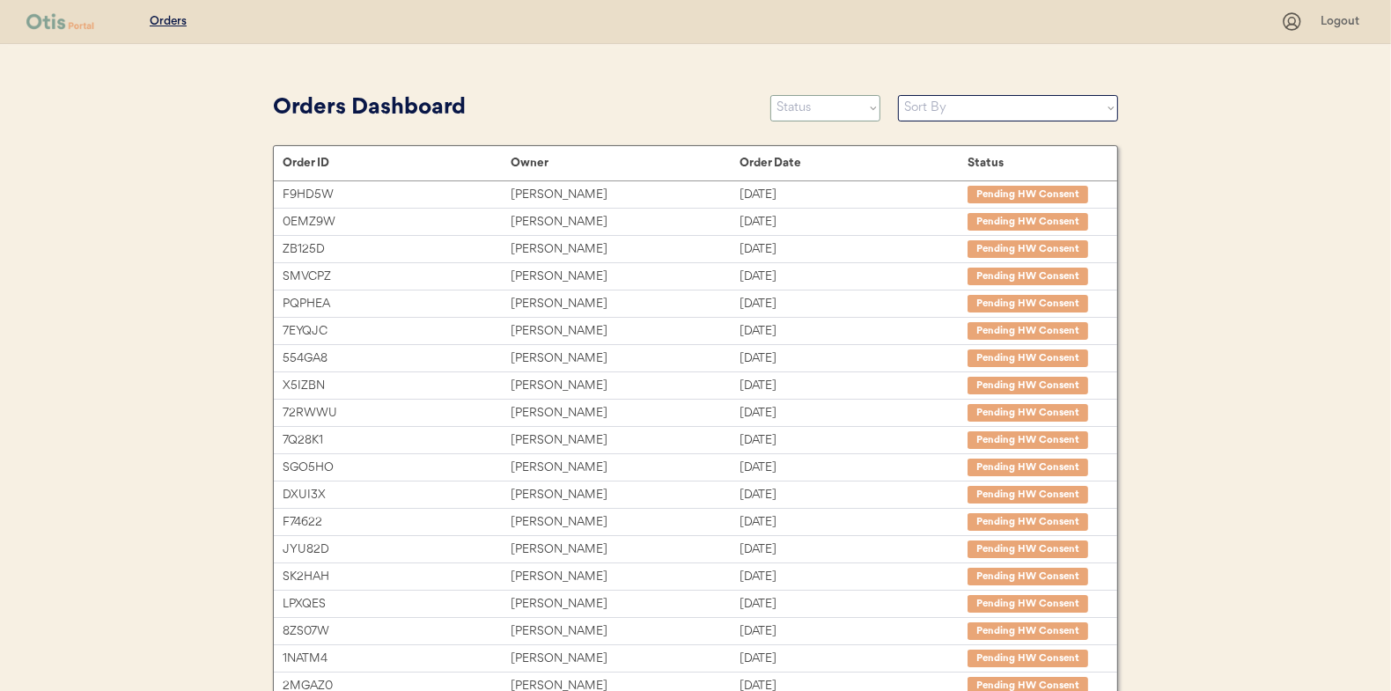
click at [797, 116] on select "Status On Hold New In Progress Complete Pending HW Consent Canceled" at bounding box center [826, 108] width 110 height 26
select select ""in_progress""
click at [771, 95] on select "Status On Hold New In Progress Complete Pending HW Consent Canceled" at bounding box center [826, 108] width 110 height 26
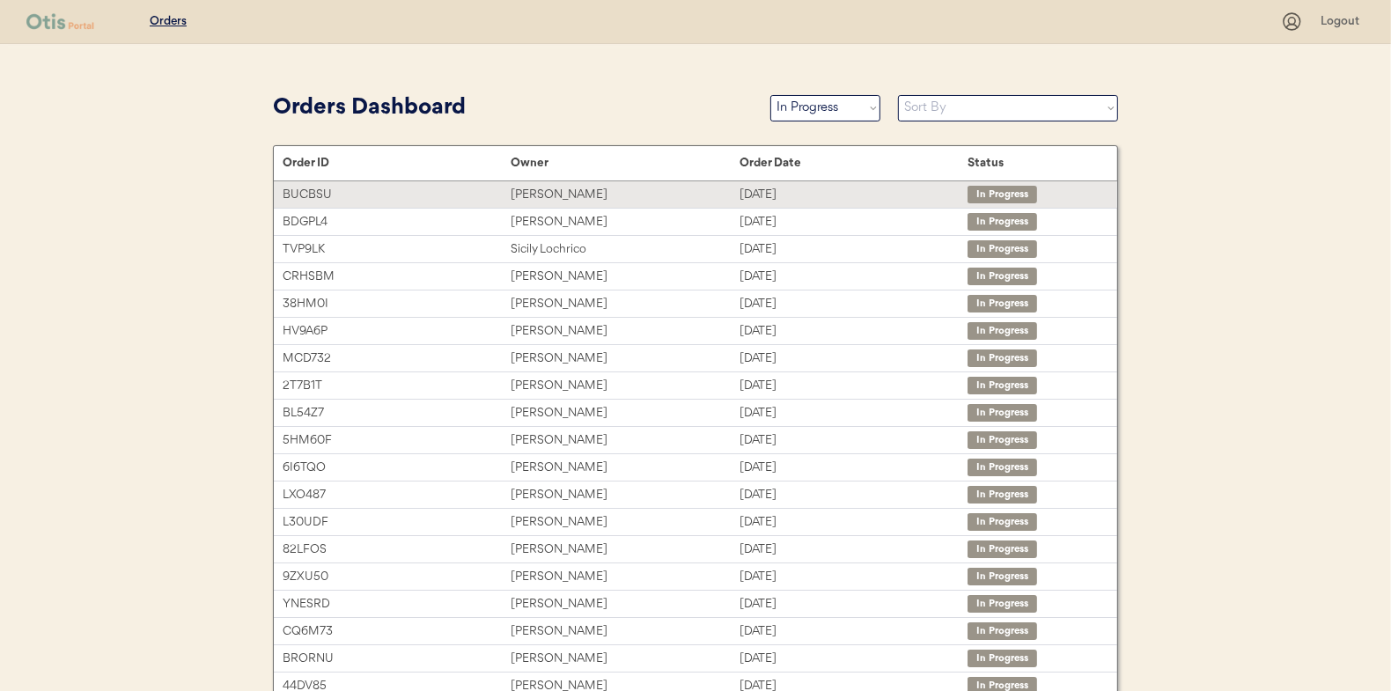
click at [544, 185] on div "[PERSON_NAME]" at bounding box center [625, 195] width 228 height 20
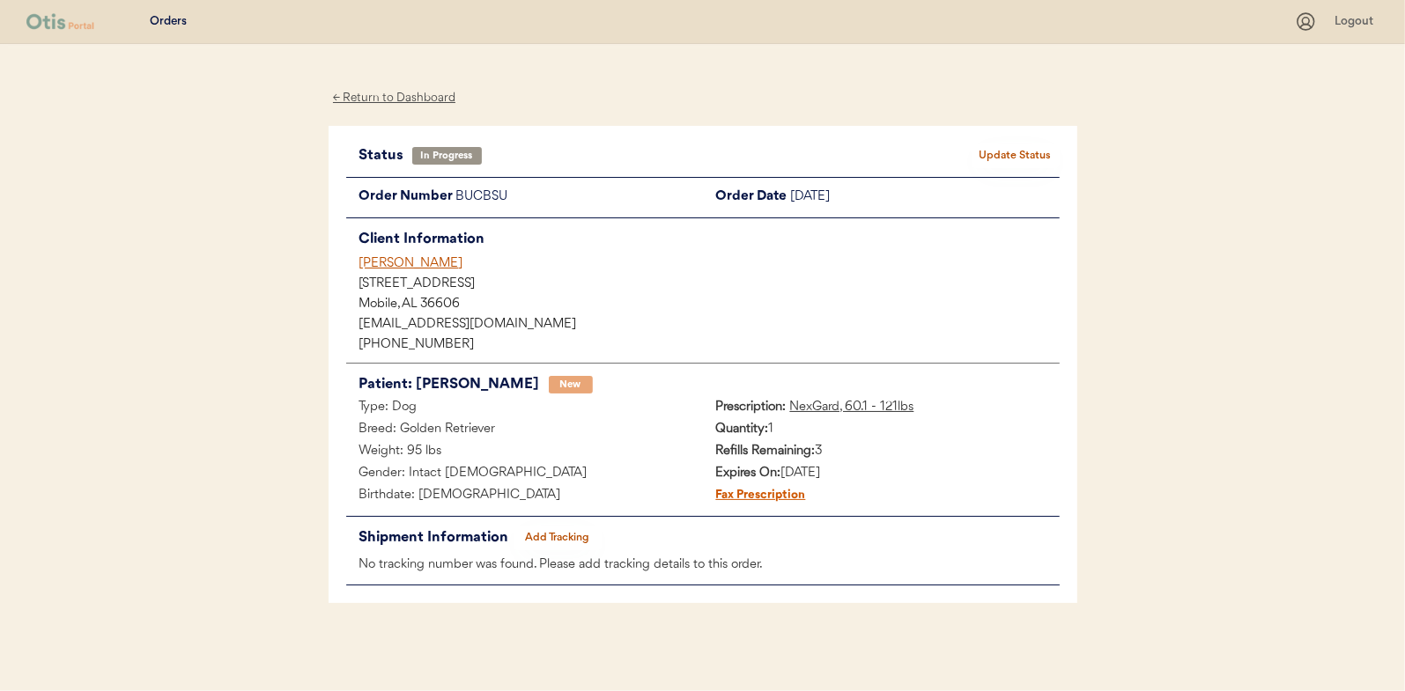
click at [562, 536] on button "Add Tracking" at bounding box center [557, 538] width 88 height 25
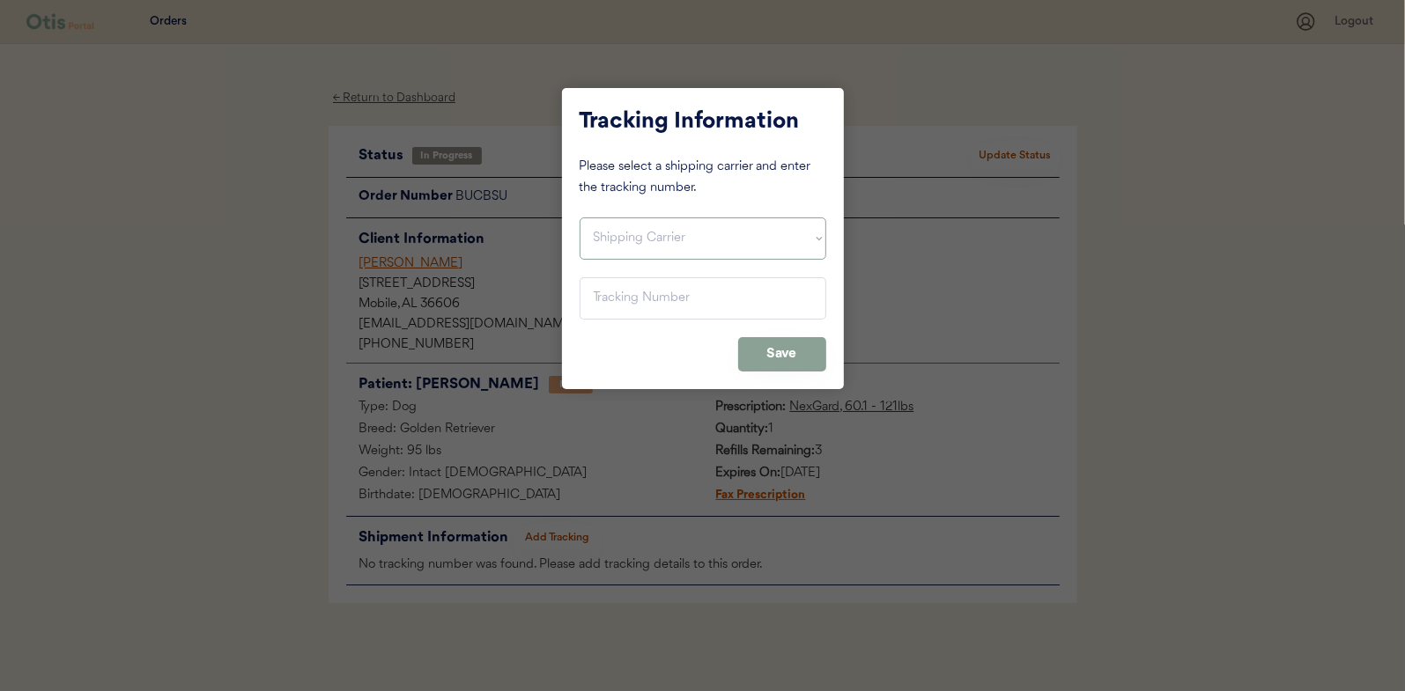
click at [616, 250] on select "Shipping Carrier FedEx FedEx Ground Economy UPS USPS" at bounding box center [702, 239] width 247 height 42
select select ""usps""
click at [579, 218] on select "Shipping Carrier FedEx FedEx Ground Economy UPS USPS" at bounding box center [702, 239] width 247 height 42
click at [606, 292] on input "input" at bounding box center [702, 298] width 247 height 42
paste input "9400150105799033071709"
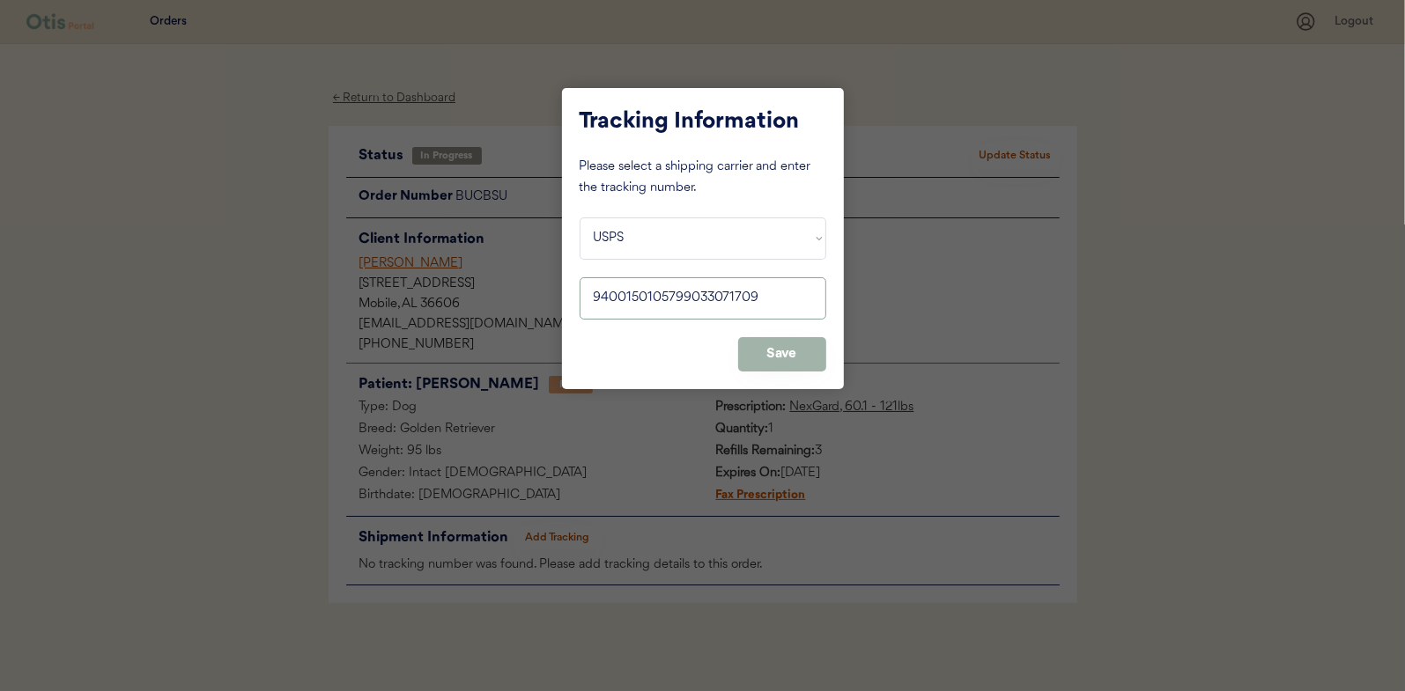
type input "9400150105799033071709"
click at [785, 353] on button "Save" at bounding box center [782, 354] width 88 height 34
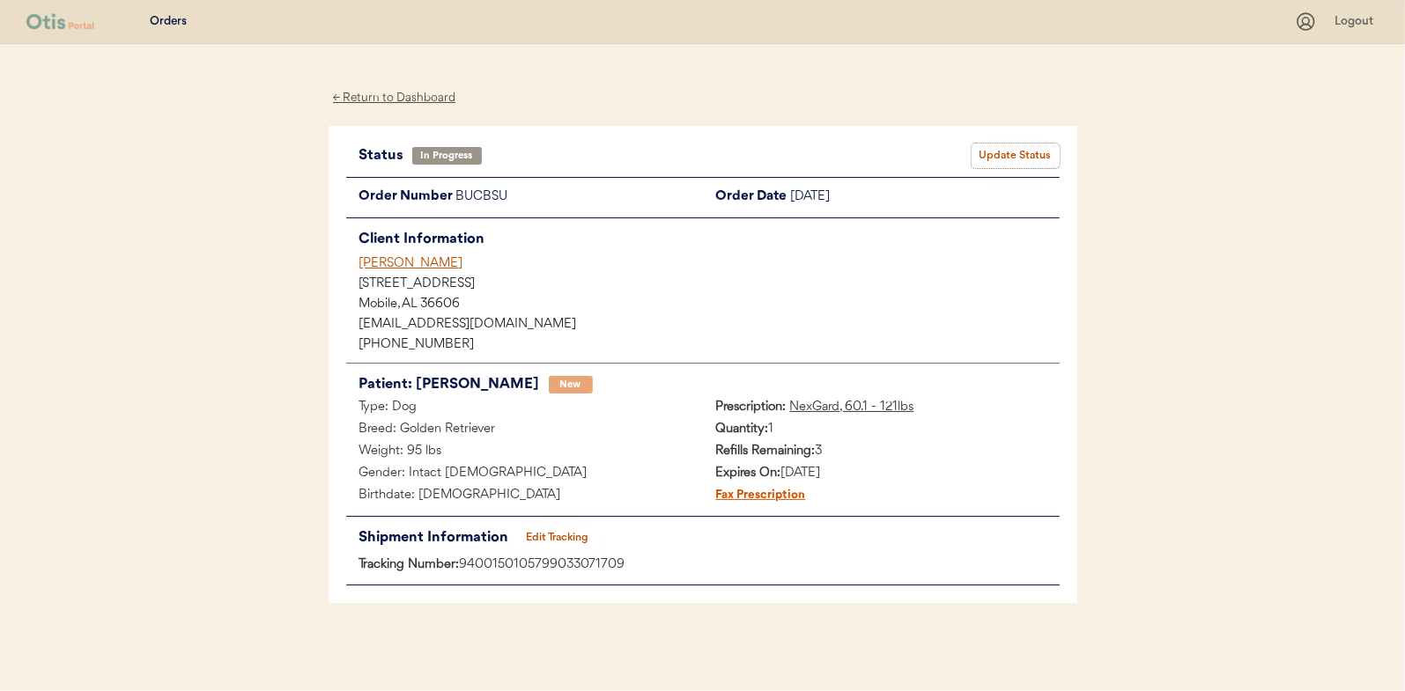
click at [1007, 151] on button "Update Status" at bounding box center [1015, 156] width 88 height 25
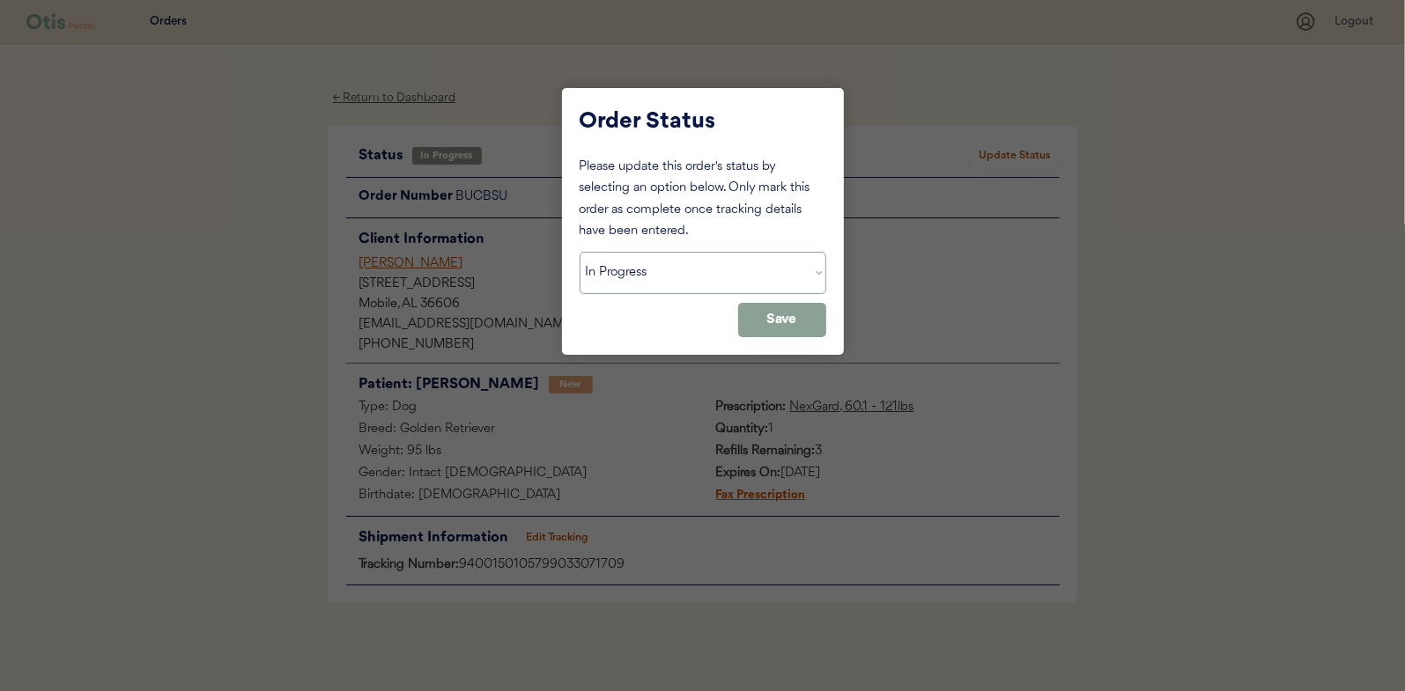
click at [637, 267] on select "Status On Hold New In Progress Complete Pending HW Consent Canceled" at bounding box center [702, 273] width 247 height 42
select select ""complete""
click at [579, 252] on select "Status On Hold New In Progress Complete Pending HW Consent Canceled" at bounding box center [702, 273] width 247 height 42
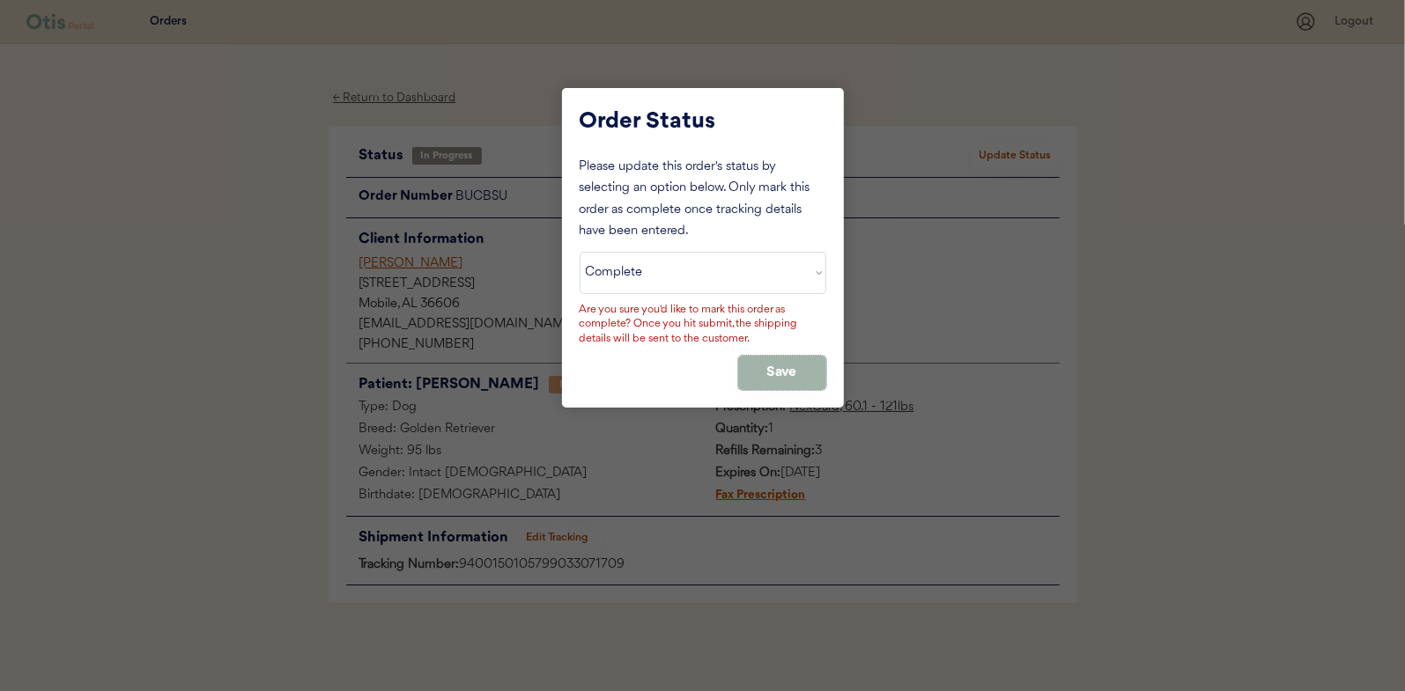
click at [788, 370] on button "Save" at bounding box center [782, 373] width 88 height 34
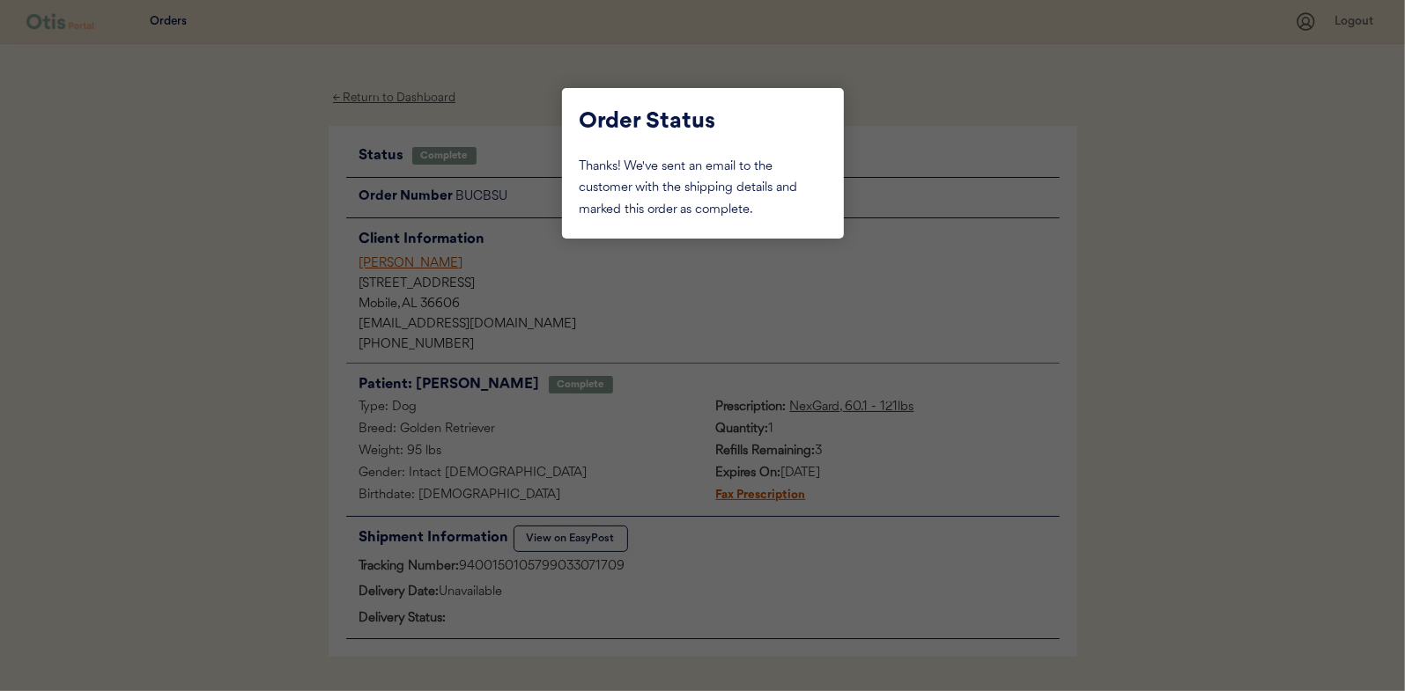
click at [210, 266] on div at bounding box center [702, 345] width 1405 height 691
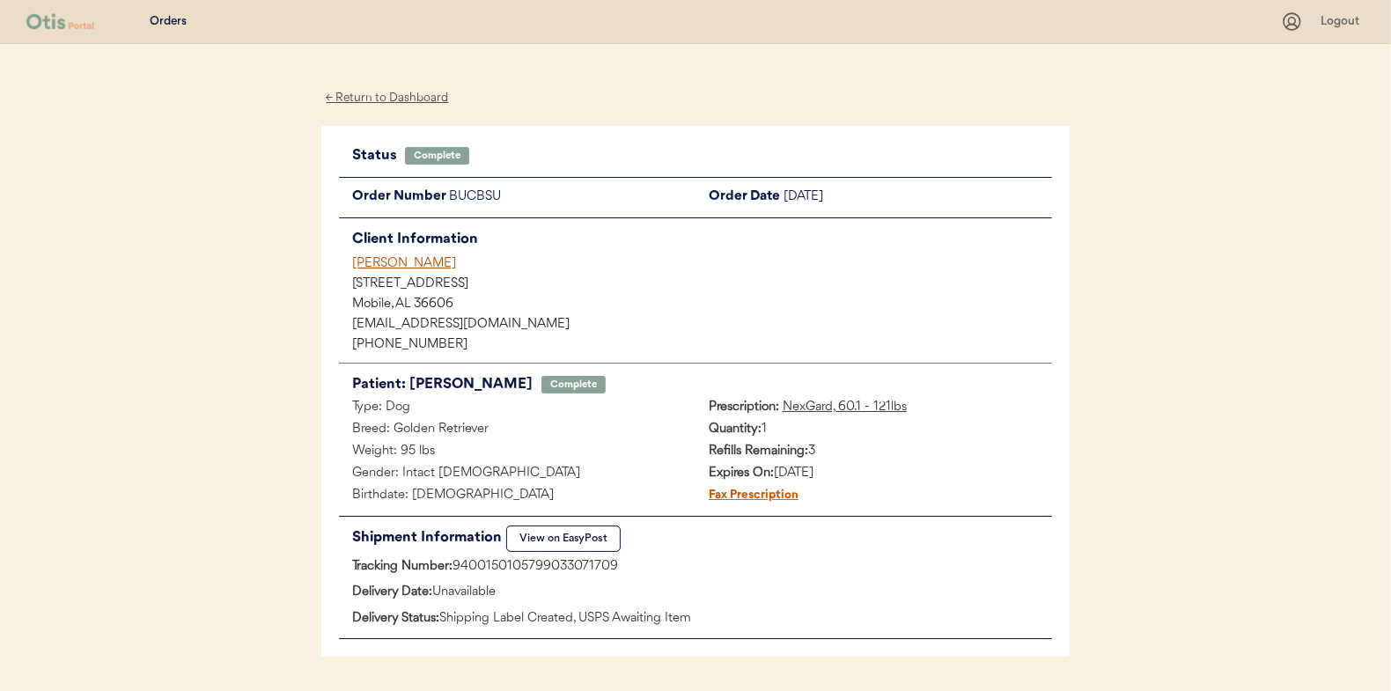
click at [376, 103] on div "← Return to Dashboard" at bounding box center [387, 98] width 132 height 20
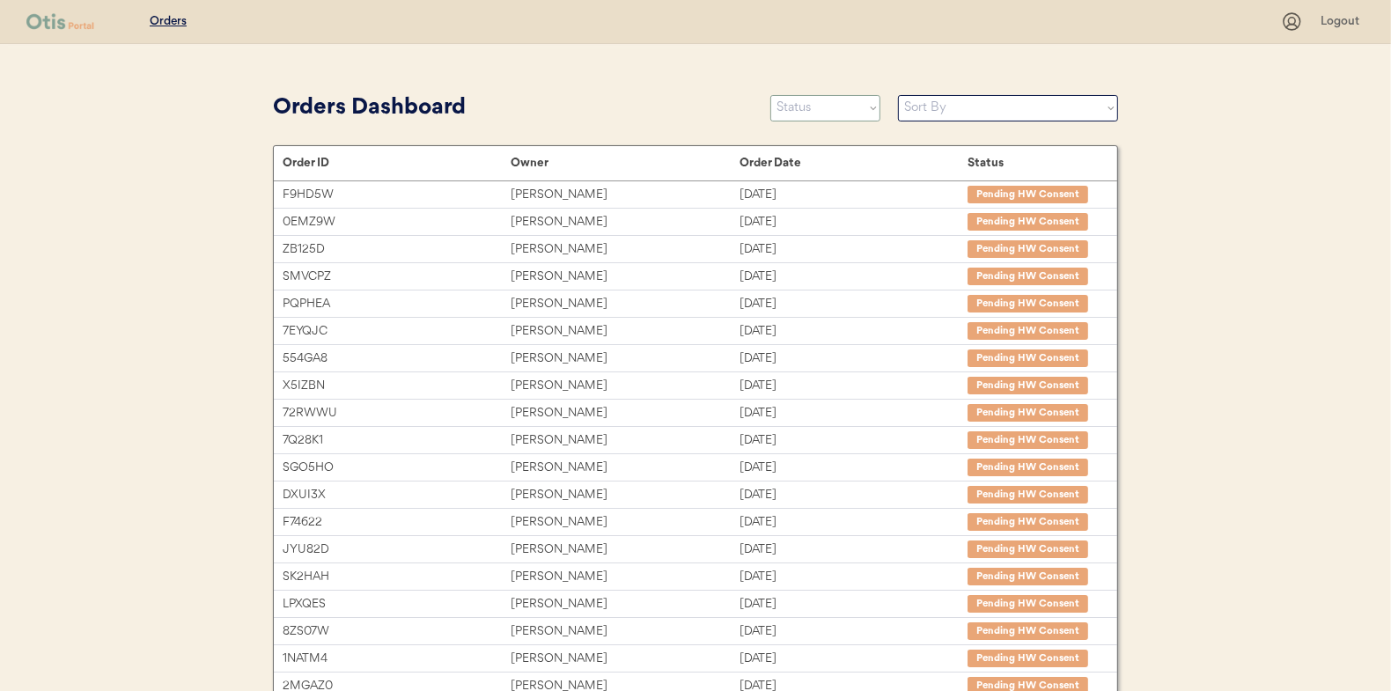
click at [810, 109] on select "Status On Hold New In Progress Complete Pending HW Consent Canceled" at bounding box center [826, 108] width 110 height 26
select select ""in_progress""
click at [771, 95] on select "Status On Hold New In Progress Complete Pending HW Consent Canceled" at bounding box center [826, 108] width 110 height 26
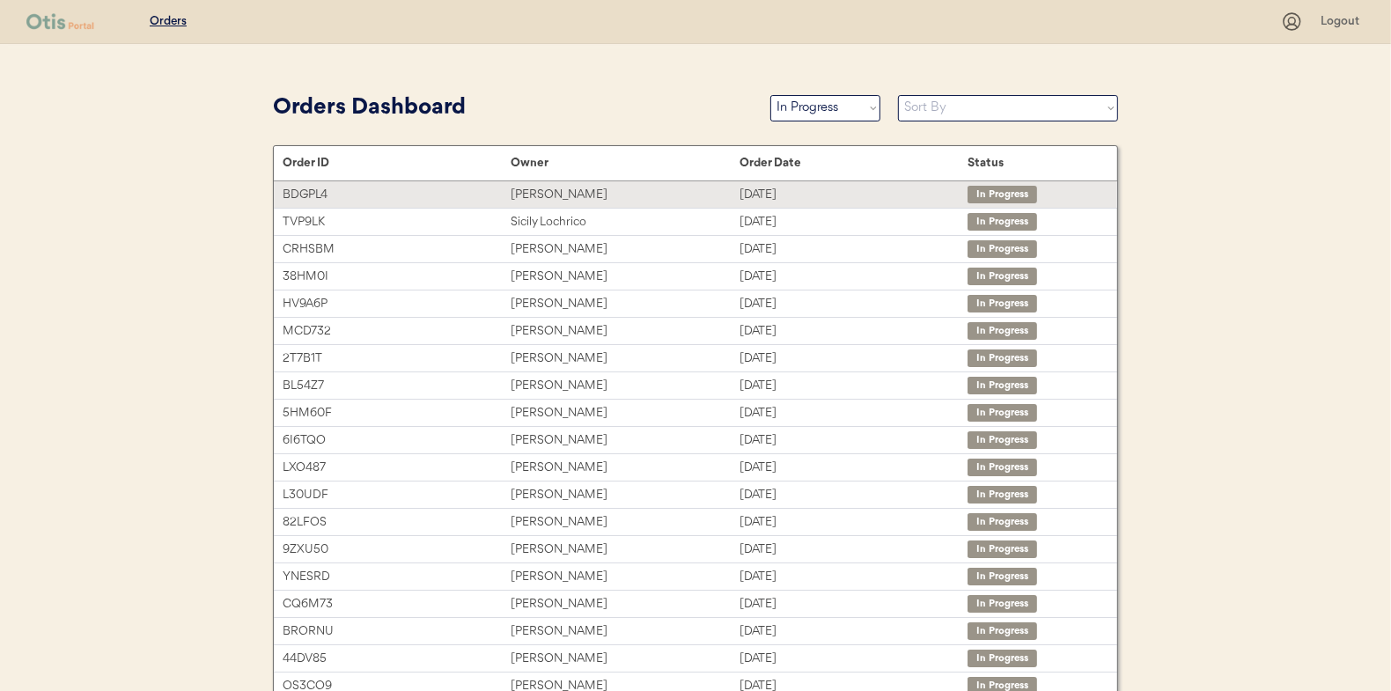
click at [545, 193] on div "[PERSON_NAME]" at bounding box center [625, 195] width 228 height 20
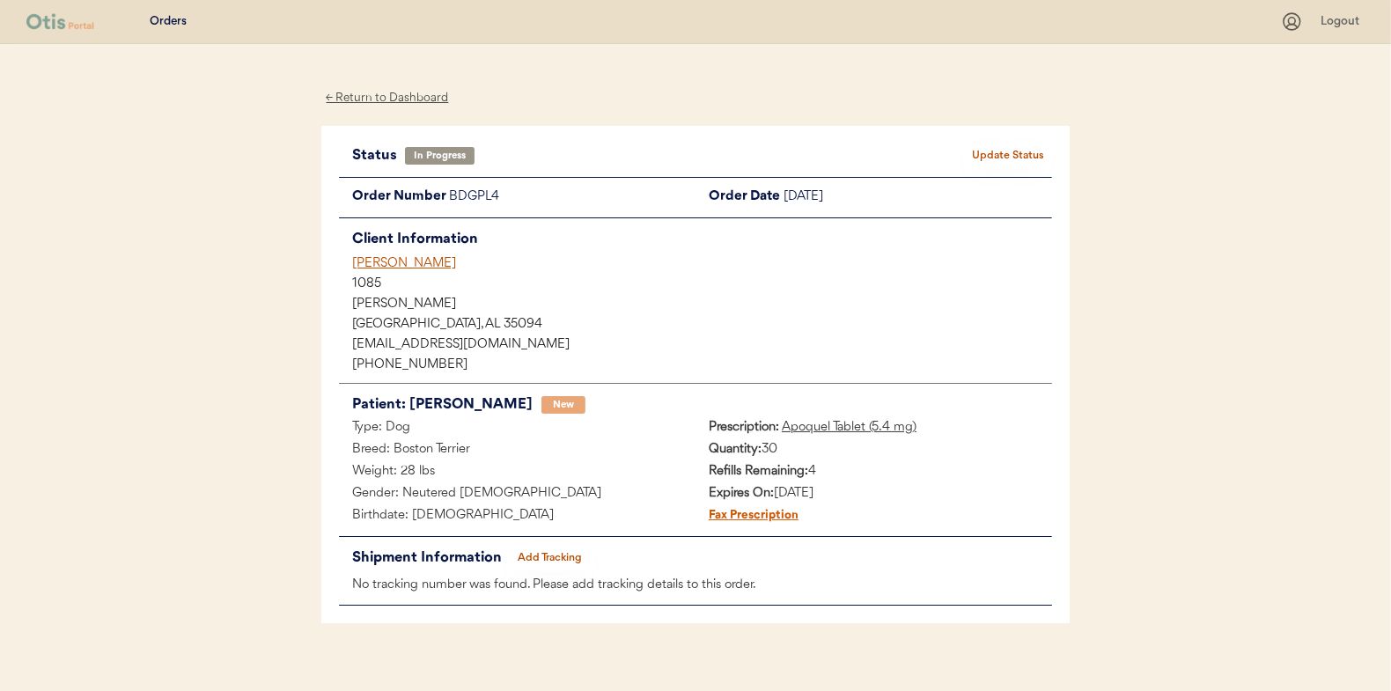
click at [565, 549] on button "Add Tracking" at bounding box center [550, 558] width 88 height 25
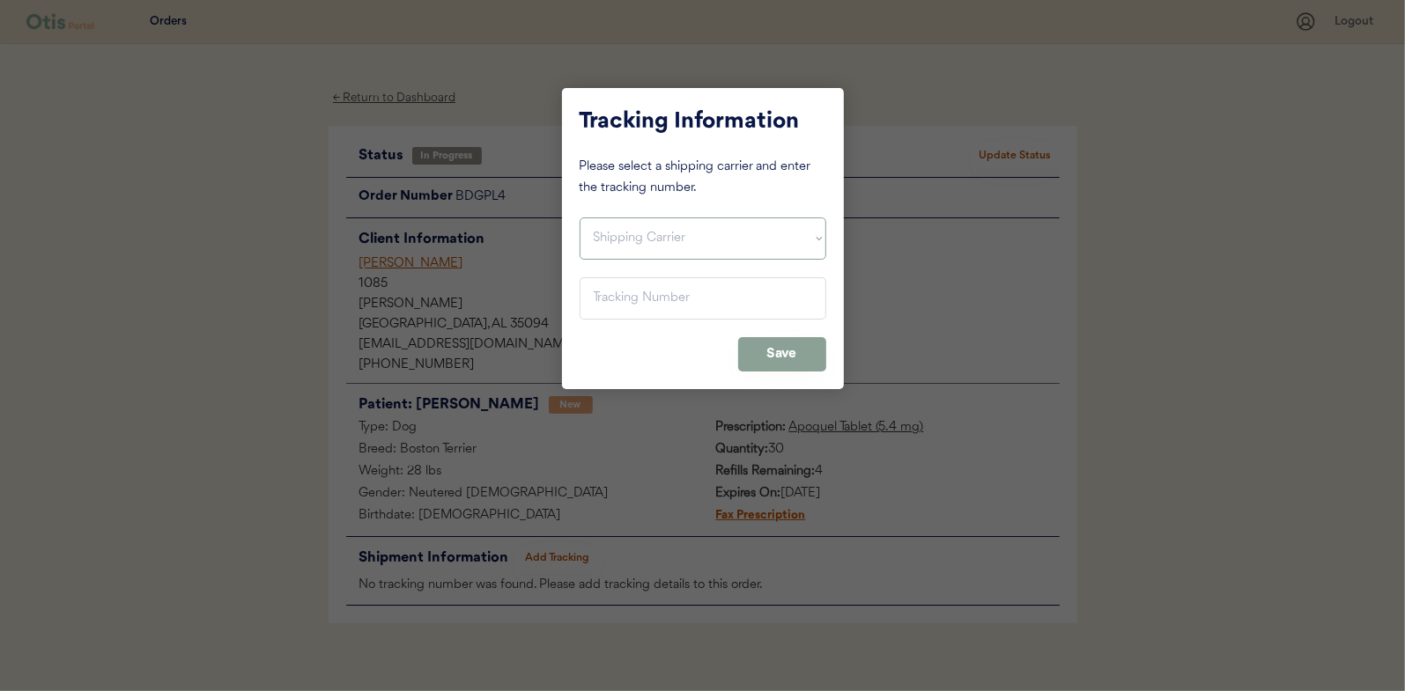
click at [611, 232] on select "Shipping Carrier FedEx FedEx Ground Economy UPS USPS" at bounding box center [702, 239] width 247 height 42
select select ""usps""
click at [579, 218] on select "Shipping Carrier FedEx FedEx Ground Economy UPS USPS" at bounding box center [702, 239] width 247 height 42
click at [626, 292] on input "input" at bounding box center [702, 298] width 247 height 42
paste input "9400150105497033285217"
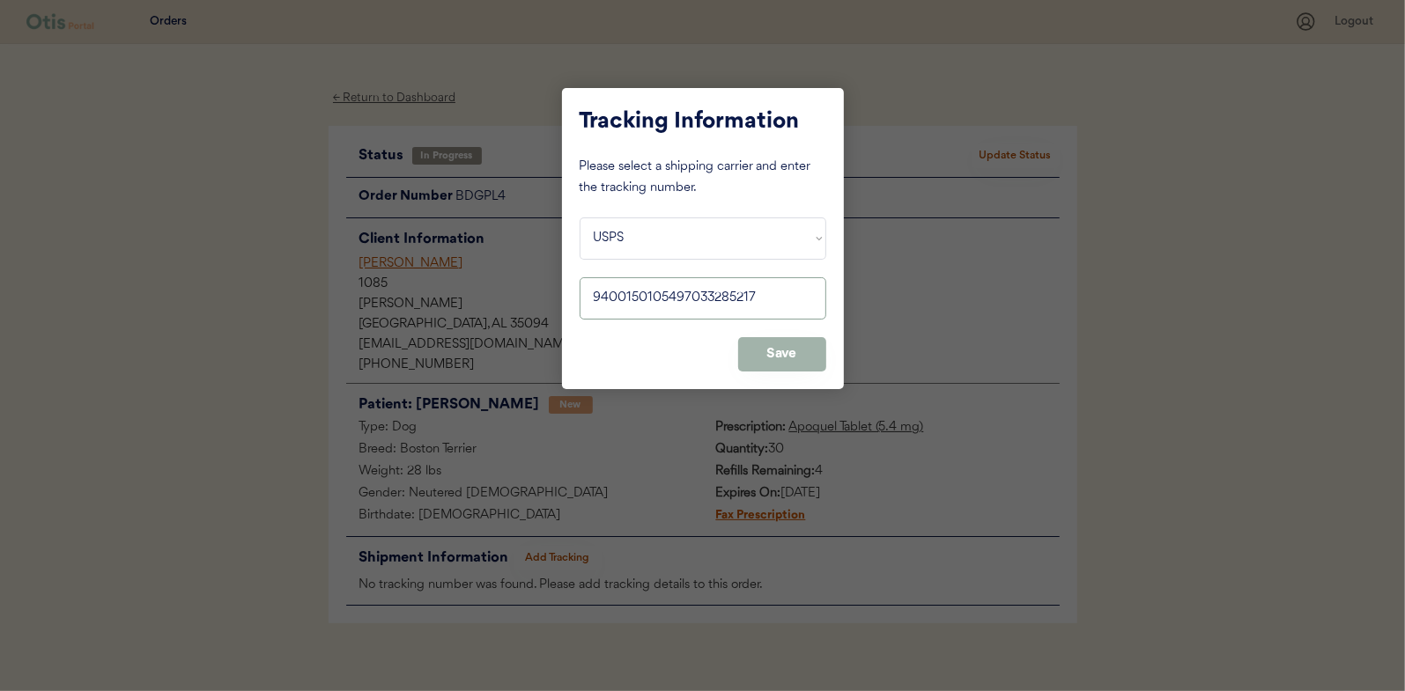
type input "9400150105497033285217"
click at [767, 354] on button "Save" at bounding box center [782, 354] width 88 height 34
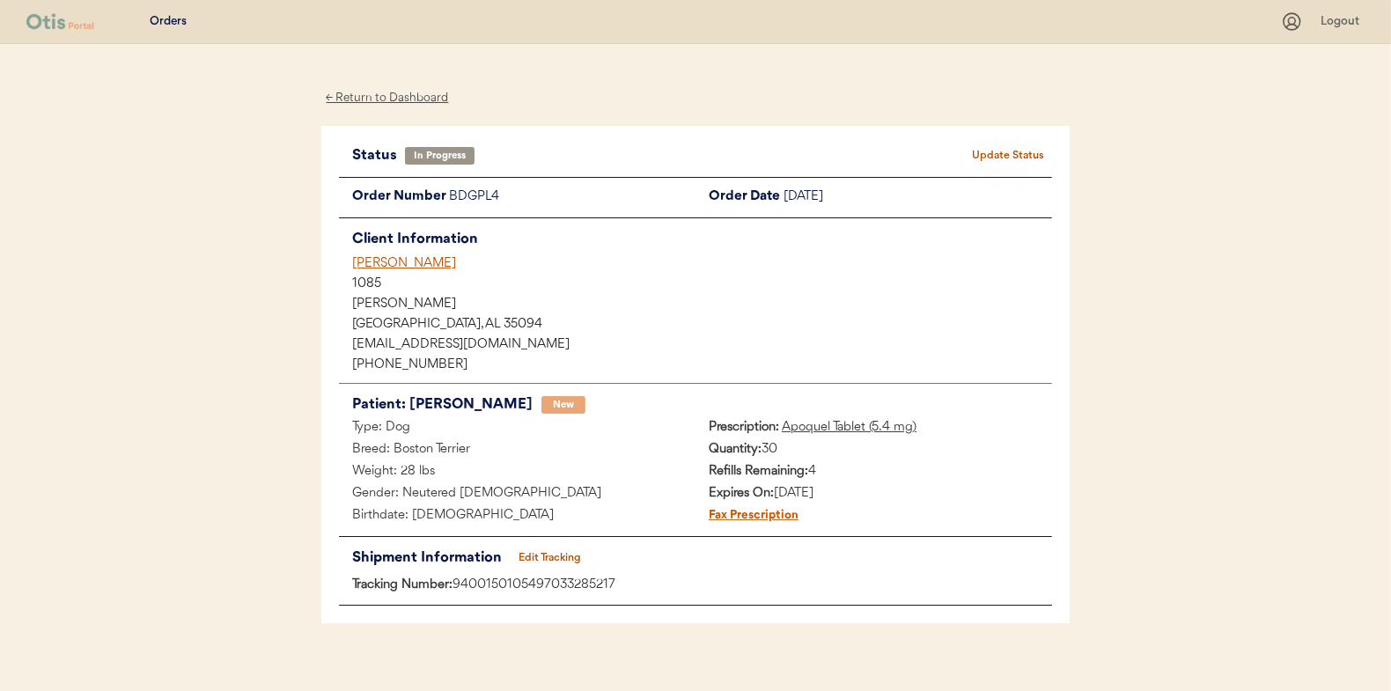
click at [1020, 148] on button "Update Status" at bounding box center [1008, 156] width 88 height 25
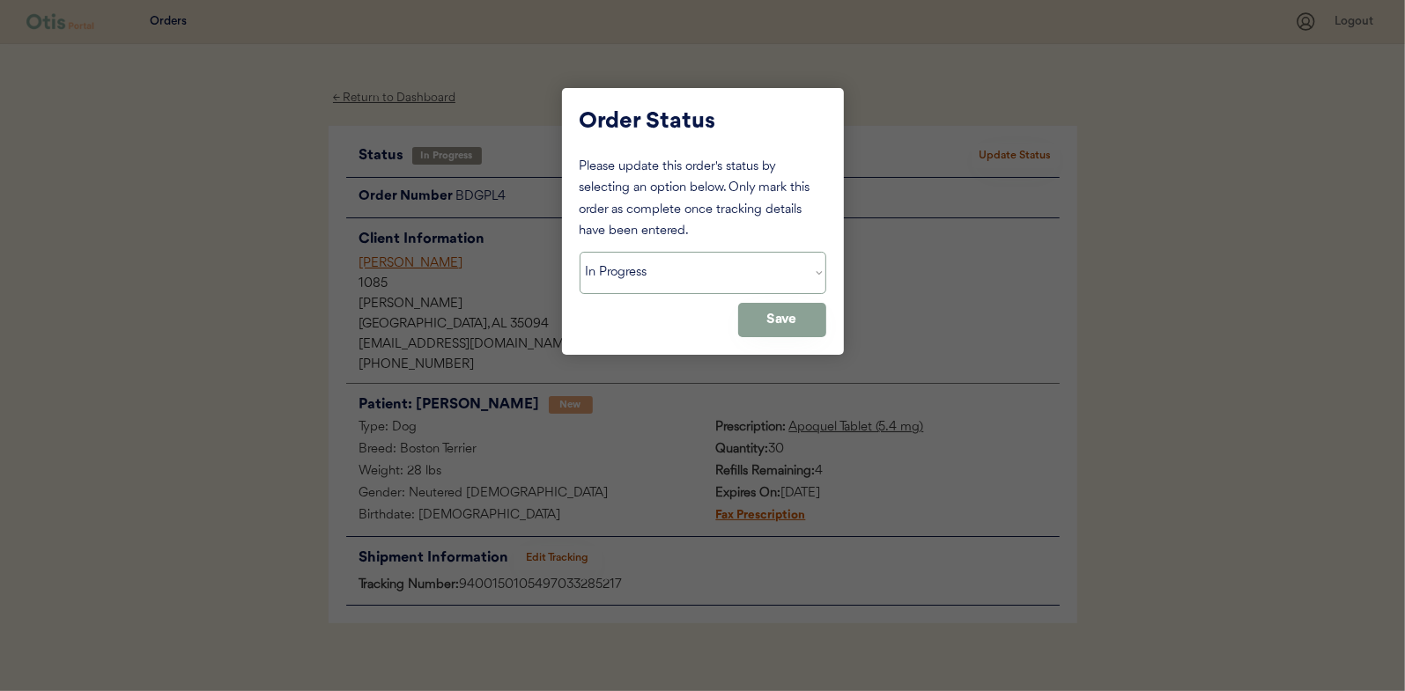
click at [645, 264] on select "Status On Hold New In Progress Complete Pending HW Consent Canceled" at bounding box center [702, 273] width 247 height 42
select select ""complete""
click at [579, 252] on select "Status On Hold New In Progress Complete Pending HW Consent Canceled" at bounding box center [702, 273] width 247 height 42
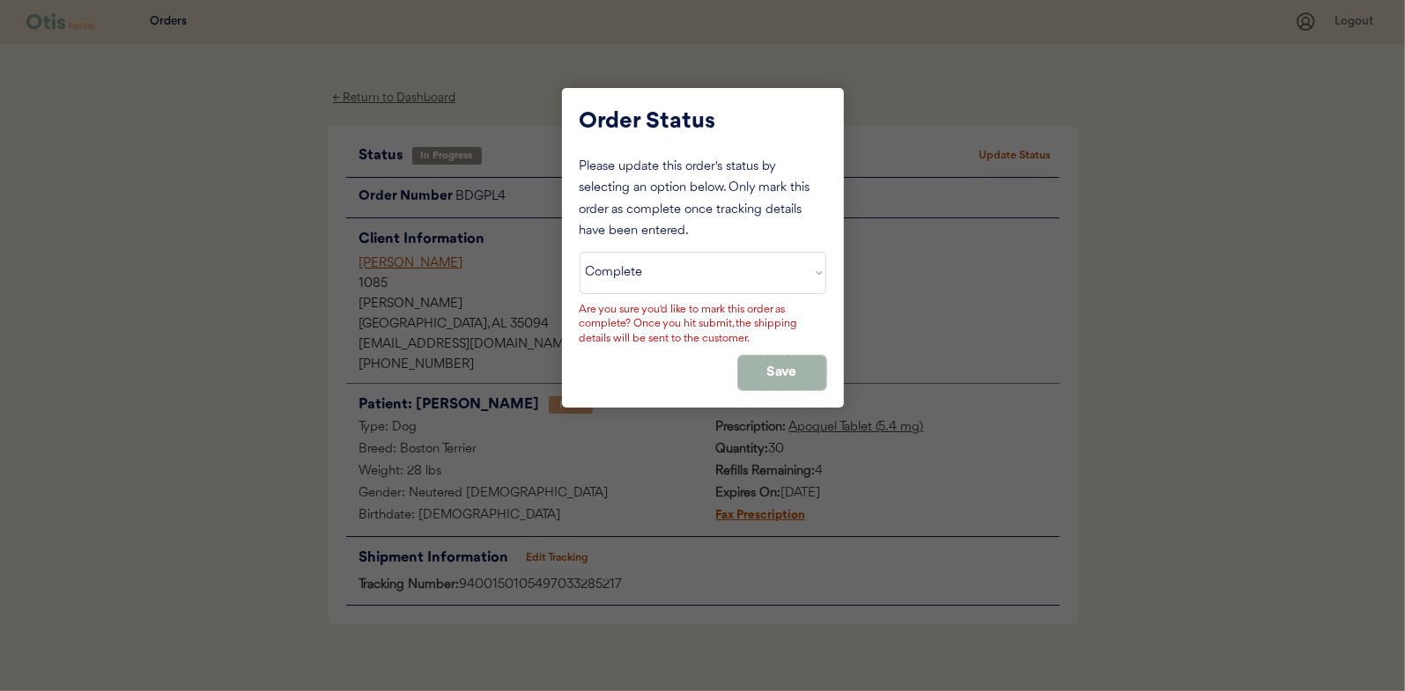
click at [786, 378] on button "Save" at bounding box center [782, 373] width 88 height 34
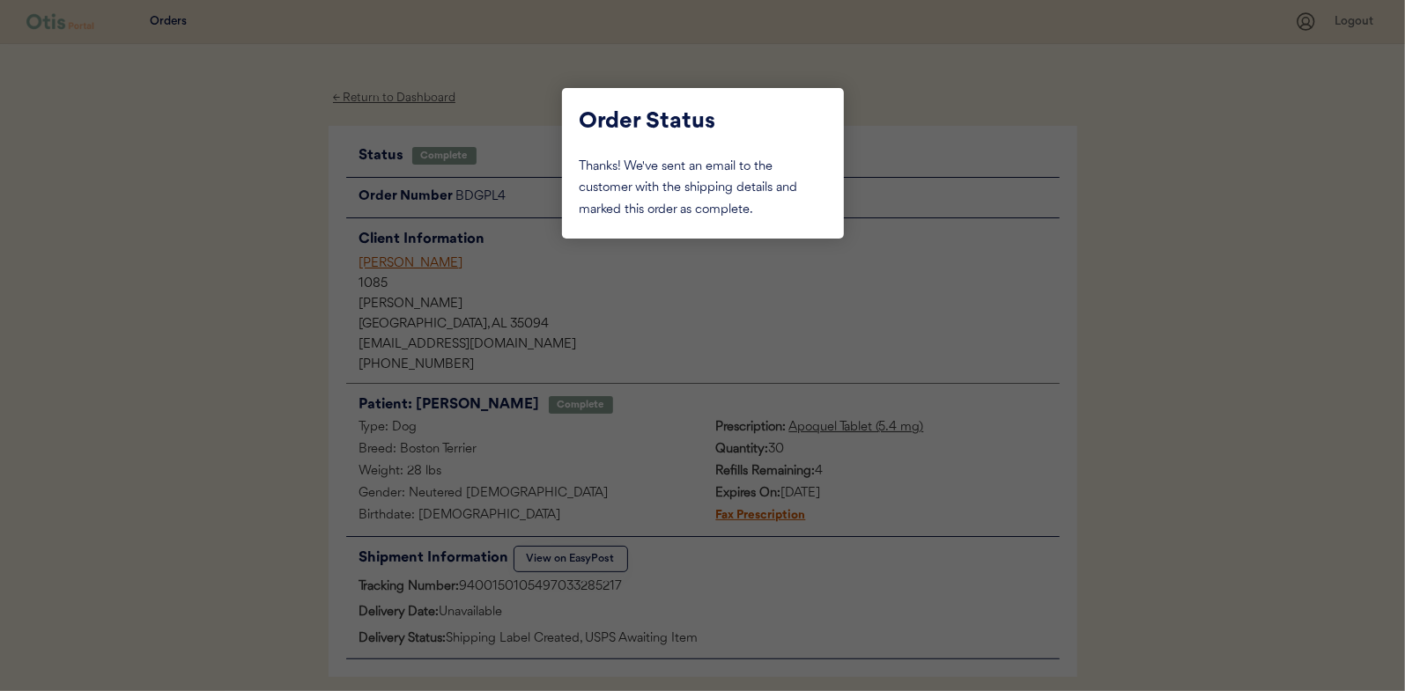
drag, startPoint x: 294, startPoint y: 235, endPoint x: 399, endPoint y: 151, distance: 134.1
click at [297, 232] on div at bounding box center [702, 345] width 1405 height 691
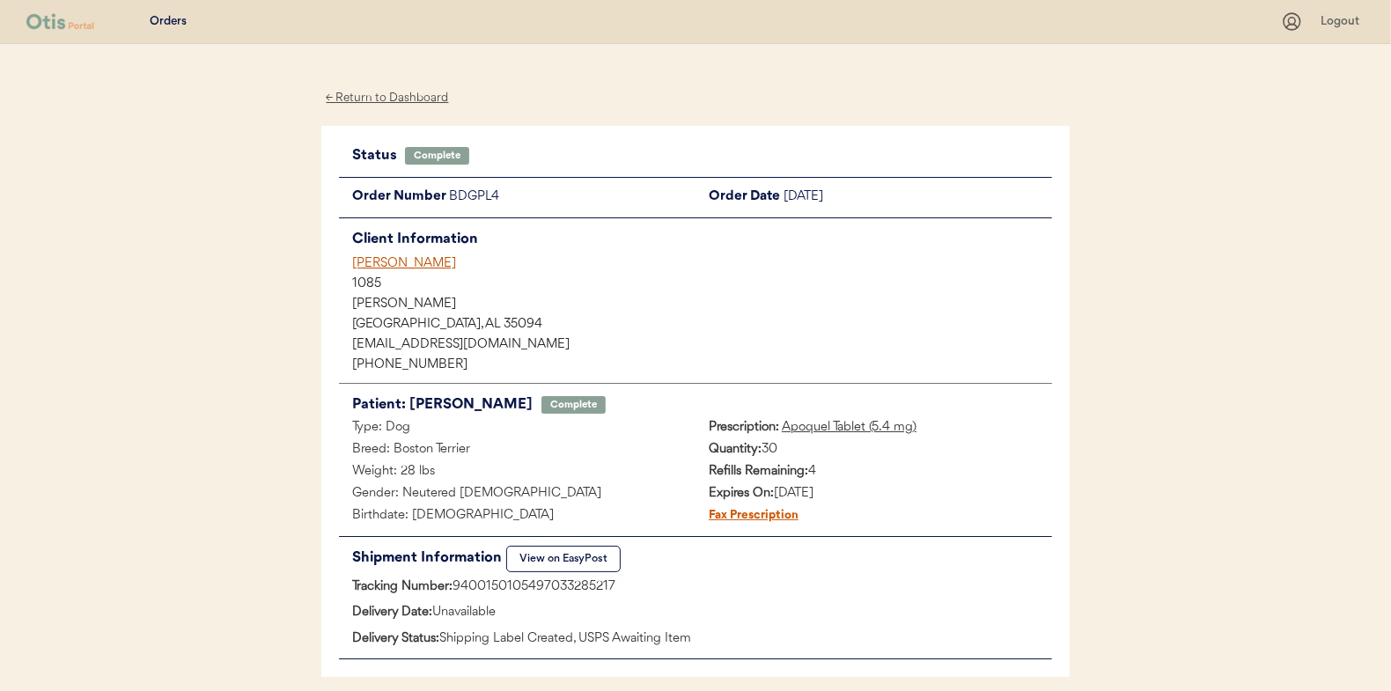
click at [401, 97] on div "← Return to Dashboard" at bounding box center [387, 98] width 132 height 20
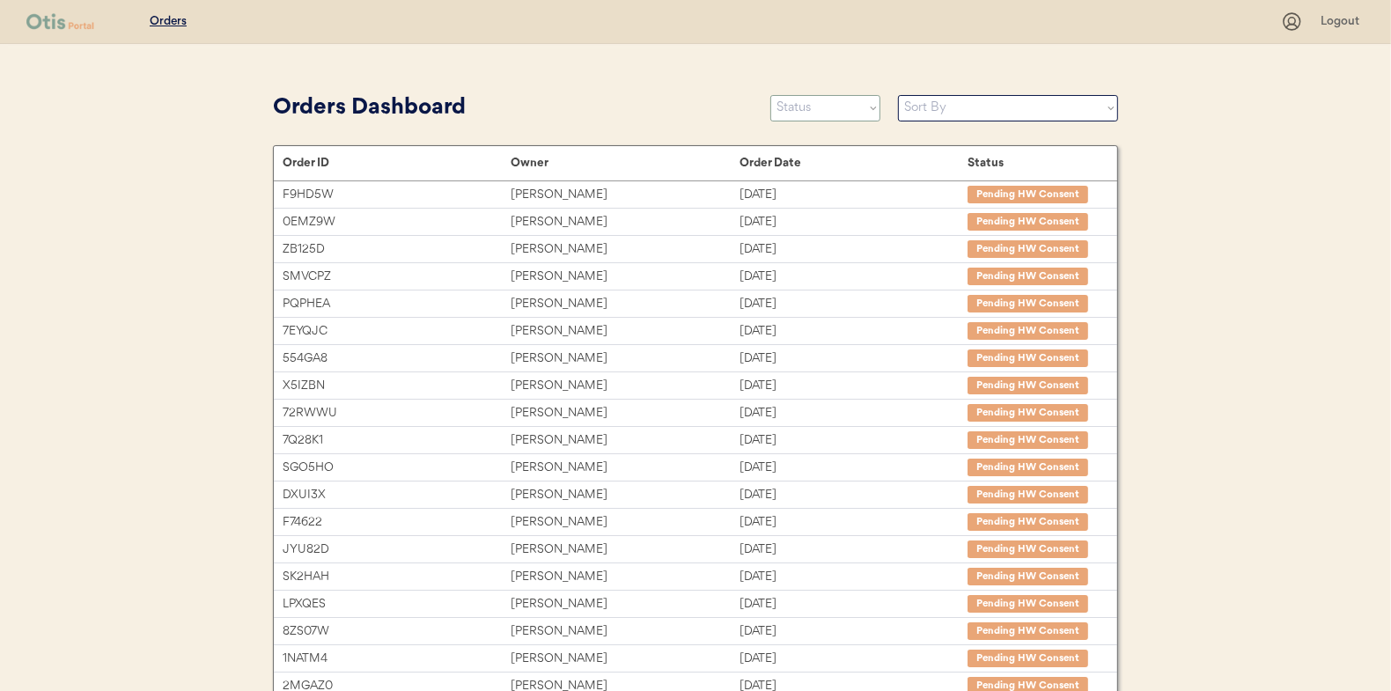
click at [818, 114] on select "Status On Hold New In Progress Complete Pending HW Consent Canceled" at bounding box center [826, 108] width 110 height 26
select select ""in_progress""
click at [771, 95] on select "Status On Hold New In Progress Complete Pending HW Consent Canceled" at bounding box center [826, 108] width 110 height 26
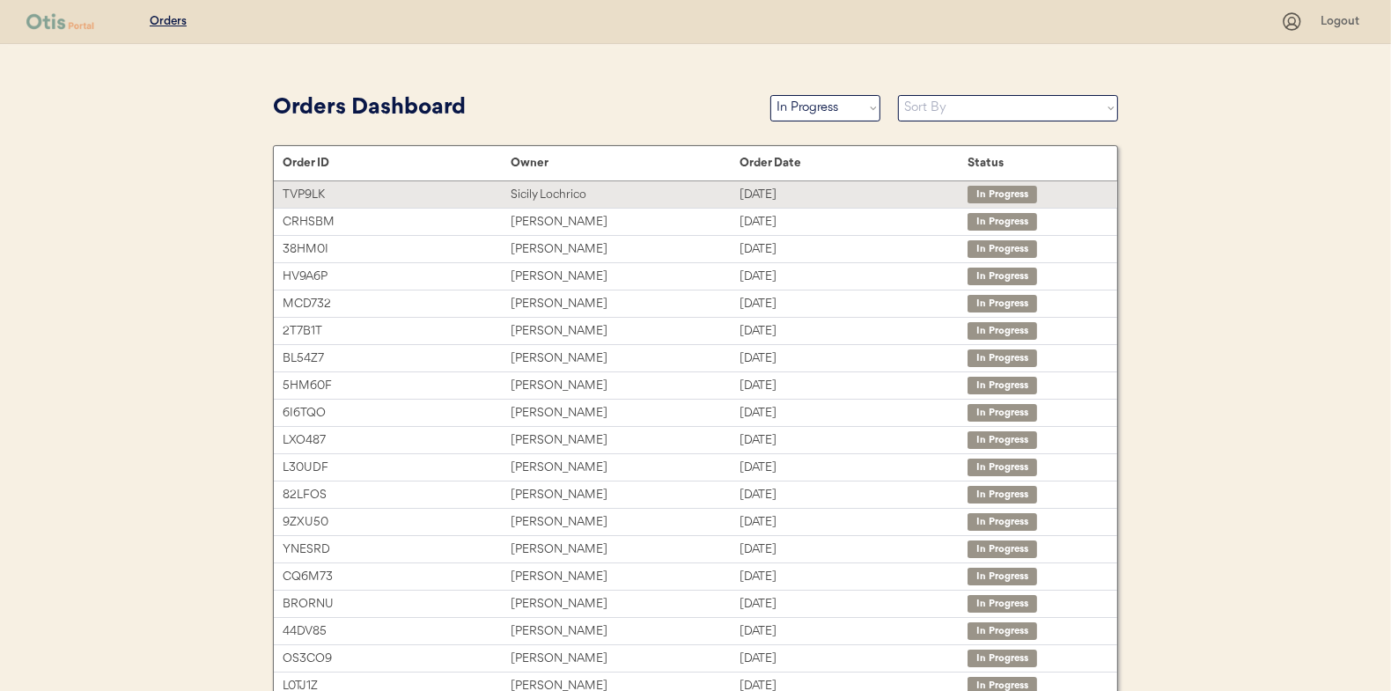
click at [582, 188] on div "Sicily Lochrico" at bounding box center [625, 195] width 228 height 20
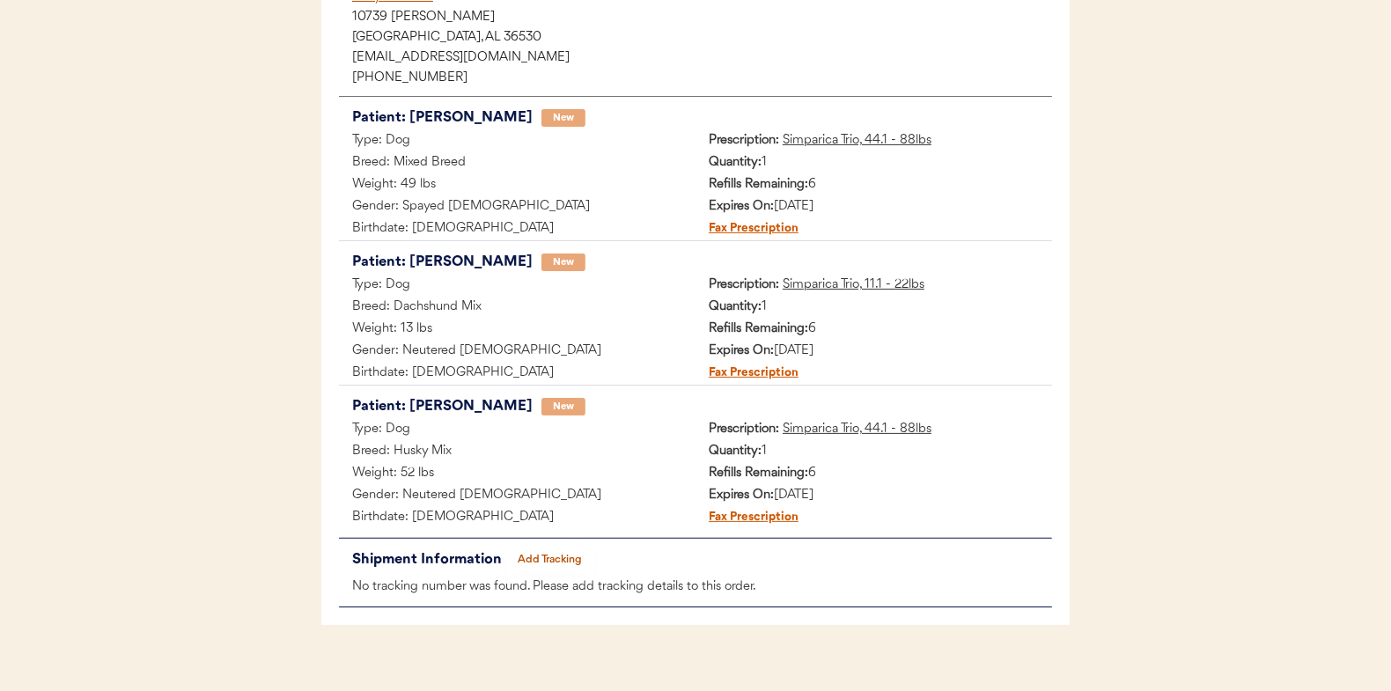
scroll to position [289, 0]
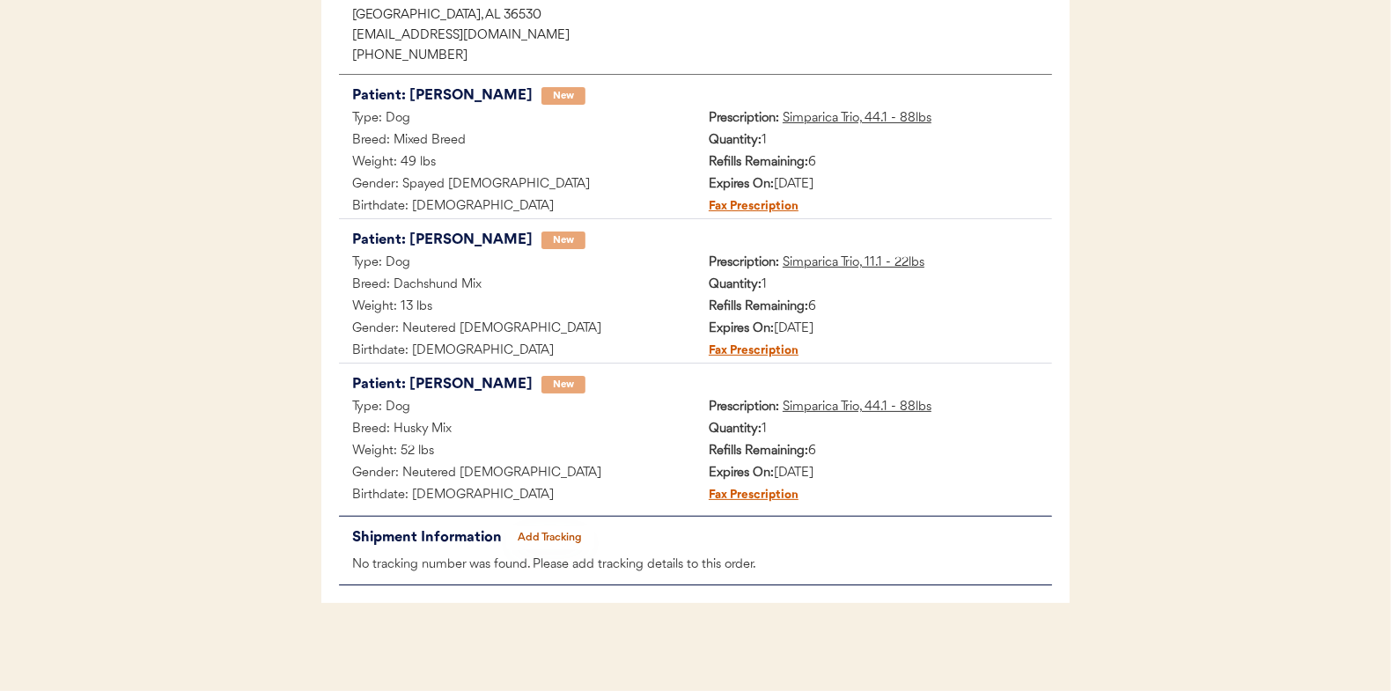
click at [560, 532] on button "Add Tracking" at bounding box center [550, 538] width 88 height 25
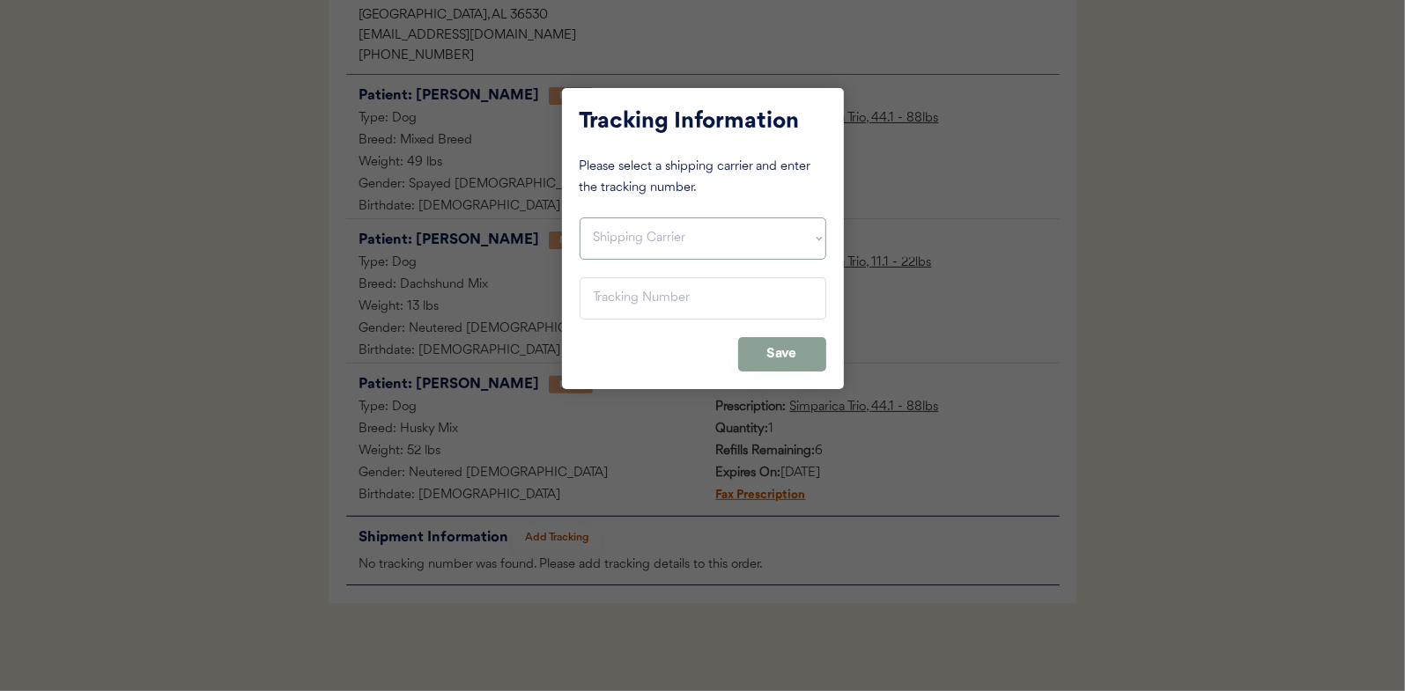
click at [617, 236] on select "Shipping Carrier FedEx FedEx Ground Economy UPS USPS" at bounding box center [702, 239] width 247 height 42
select select ""usps""
click at [579, 218] on select "Shipping Carrier FedEx FedEx Ground Economy UPS USPS" at bounding box center [702, 239] width 247 height 42
click at [610, 299] on input "input" at bounding box center [702, 298] width 247 height 42
paste input "9400150105497033272231"
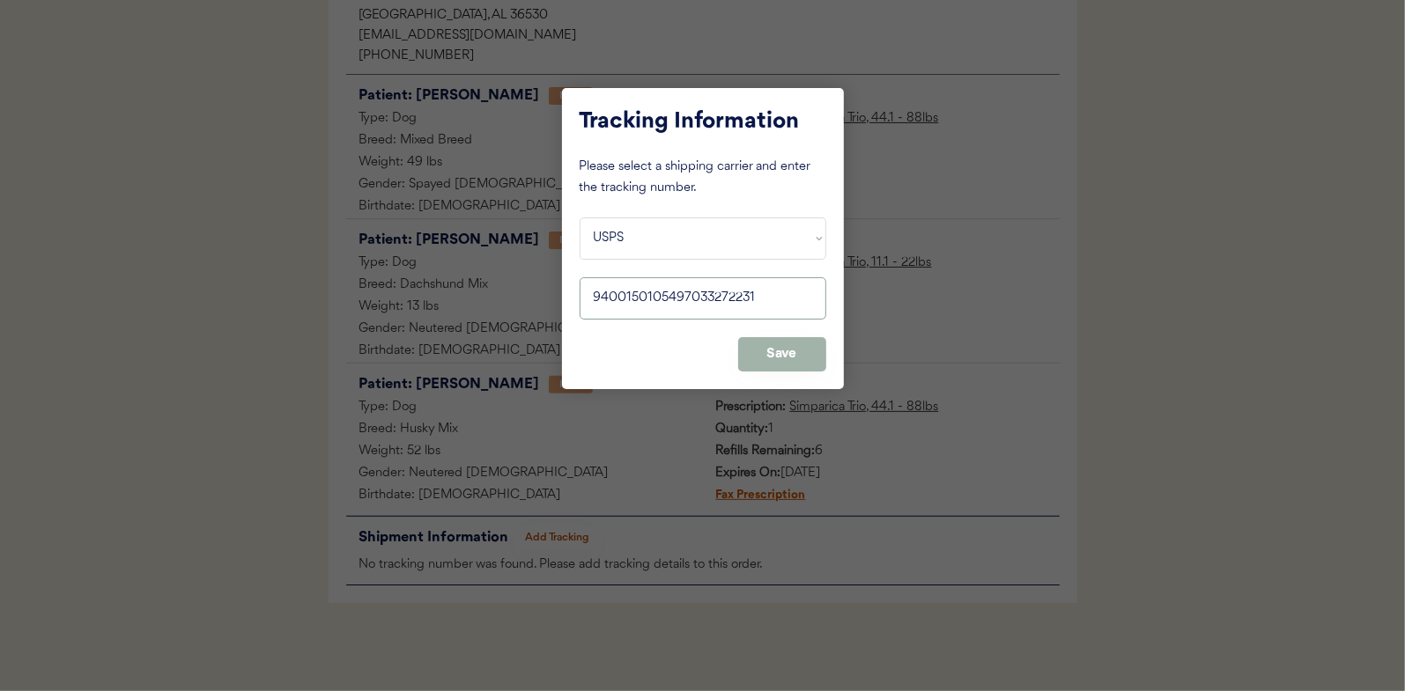
type input "9400150105497033272231"
click at [797, 352] on button "Save" at bounding box center [782, 354] width 88 height 34
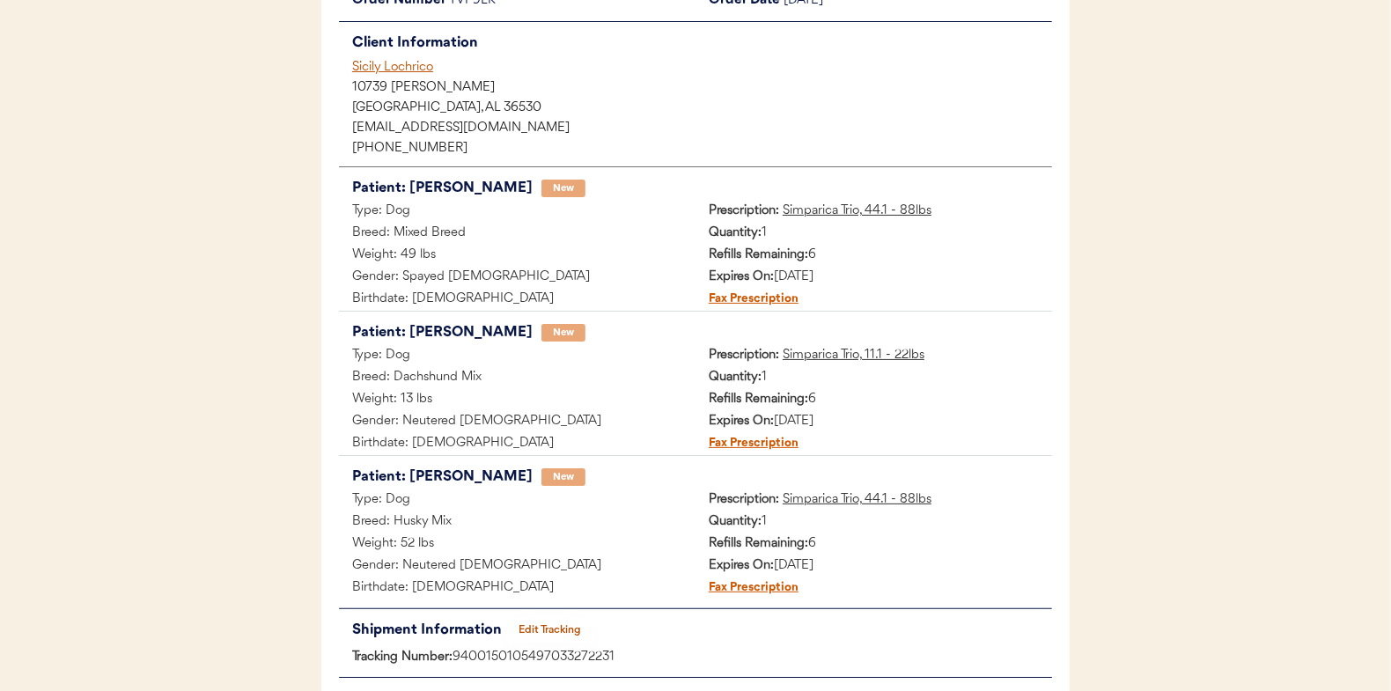
scroll to position [0, 0]
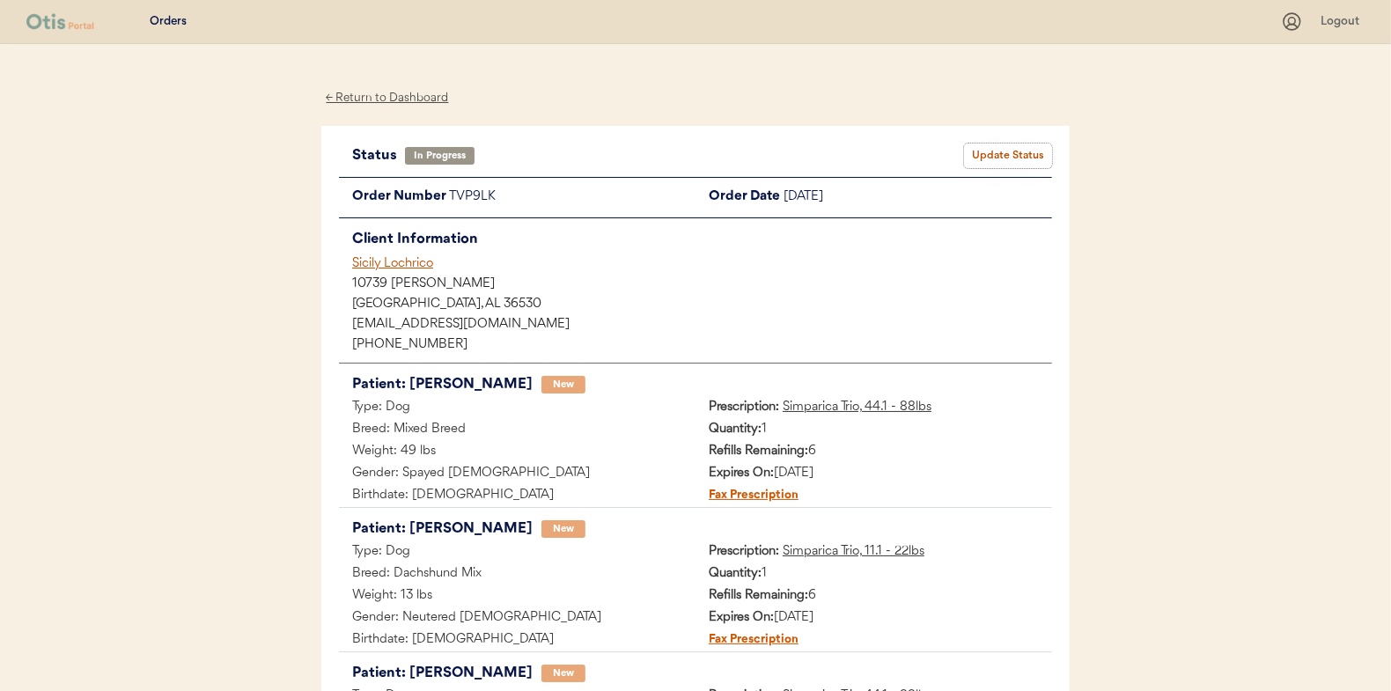
click at [993, 147] on button "Update Status" at bounding box center [1008, 156] width 88 height 25
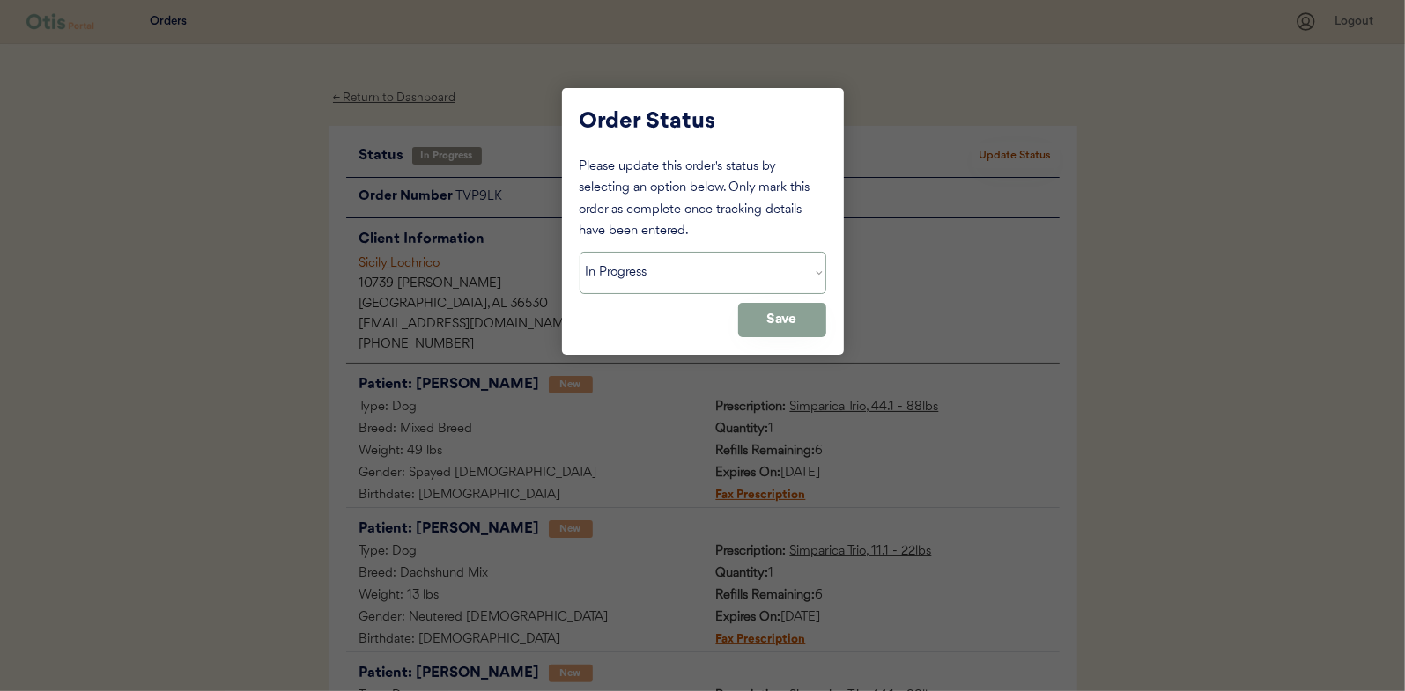
click at [602, 268] on select "Status On Hold New In Progress Complete Pending HW Consent Canceled" at bounding box center [702, 273] width 247 height 42
select select ""complete""
click at [579, 252] on select "Status On Hold New In Progress Complete Pending HW Consent Canceled" at bounding box center [702, 273] width 247 height 42
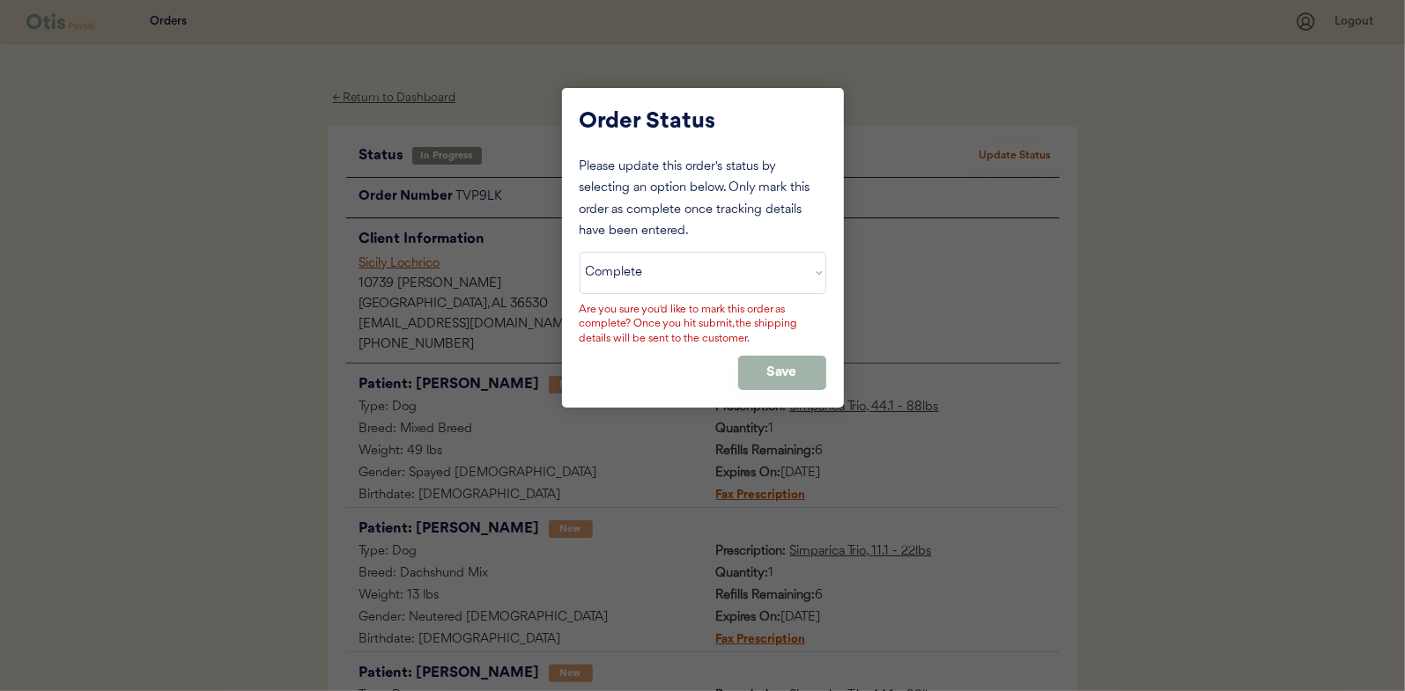
click at [766, 356] on button "Save" at bounding box center [782, 373] width 88 height 34
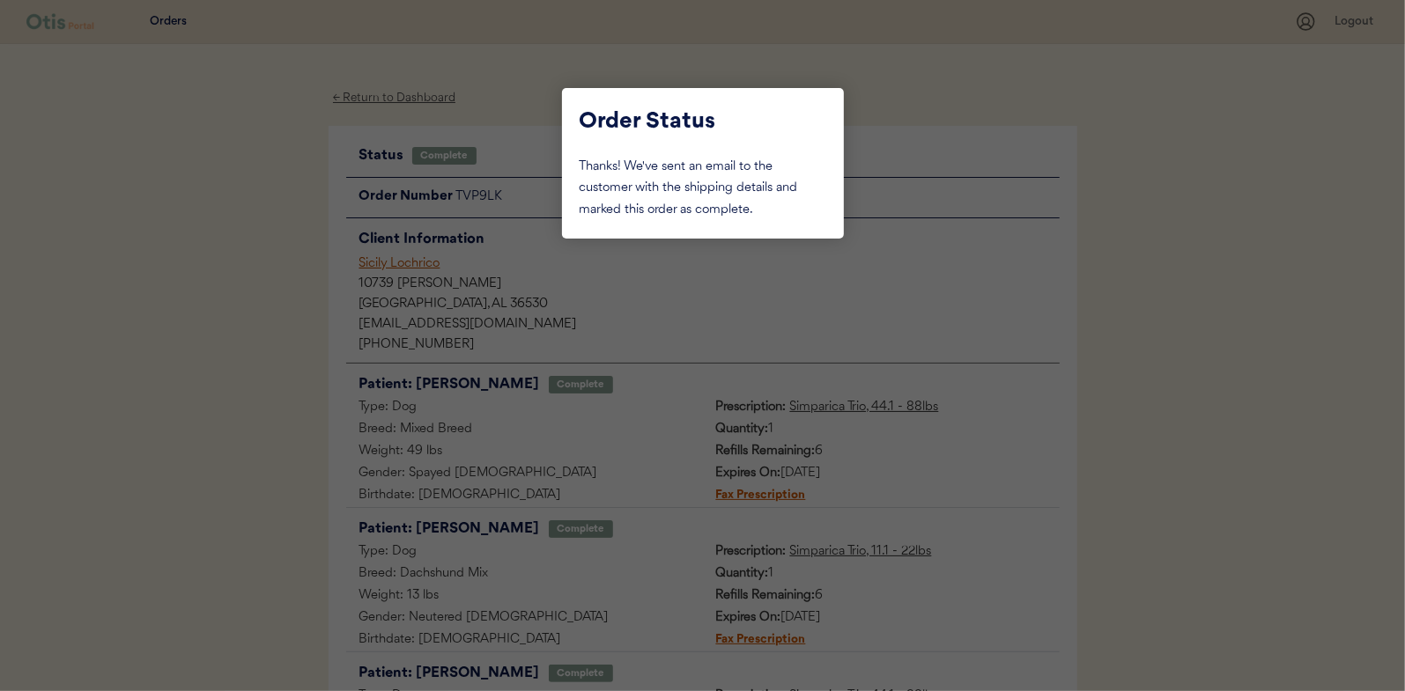
click at [224, 222] on div at bounding box center [702, 345] width 1405 height 691
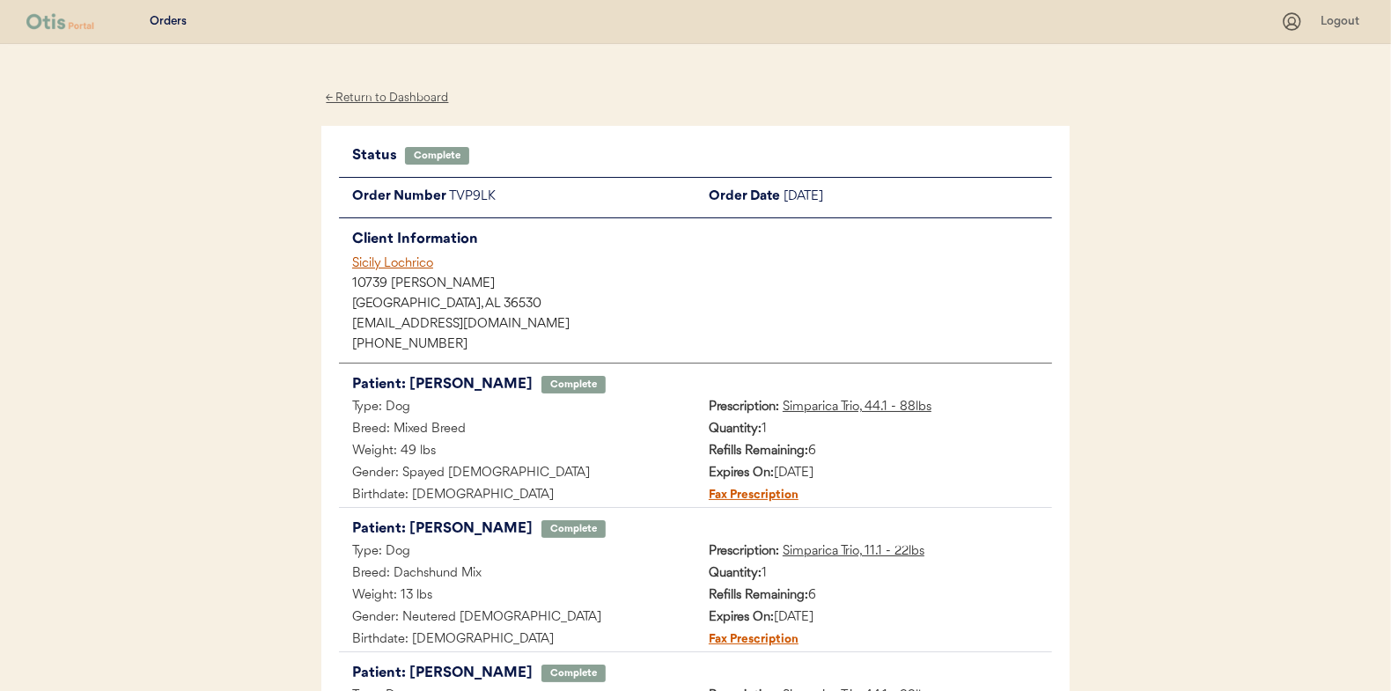
click at [395, 95] on div "← Return to Dashboard" at bounding box center [387, 98] width 132 height 20
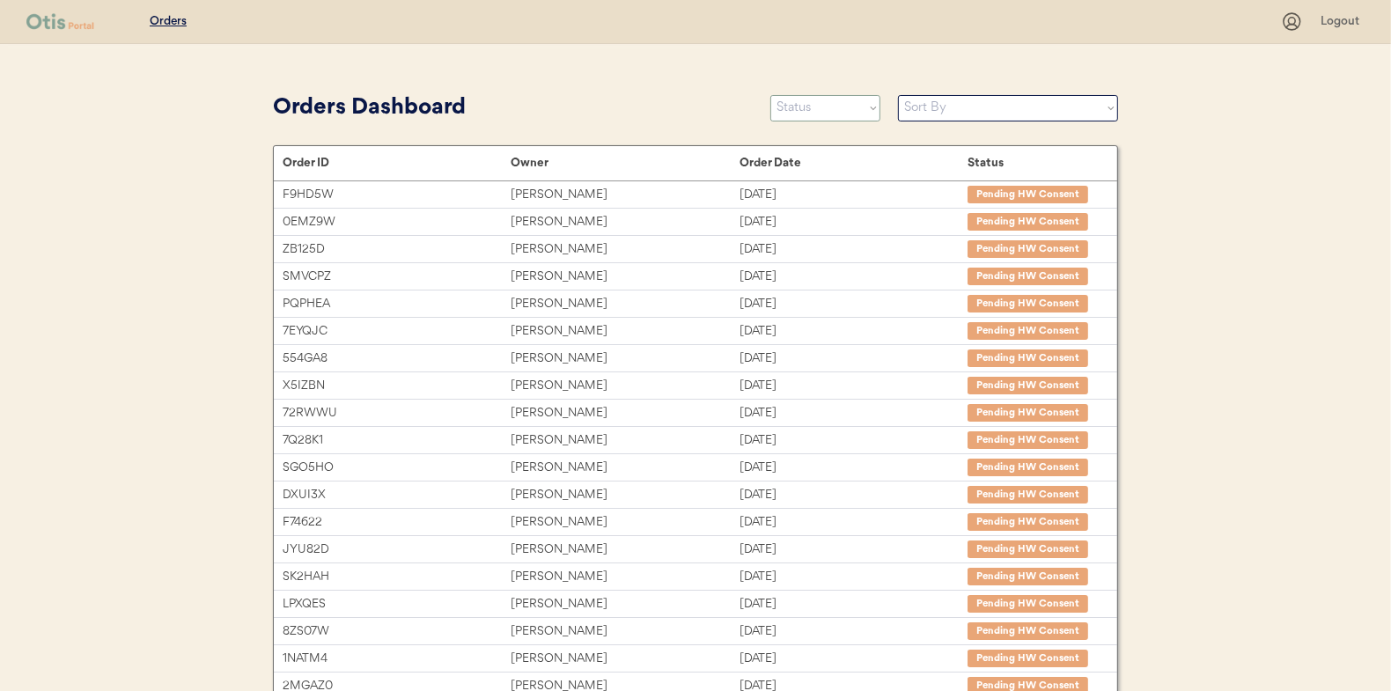
click at [806, 111] on select "Status On Hold New In Progress Complete Pending HW Consent Canceled" at bounding box center [826, 108] width 110 height 26
select select ""in_progress""
click at [771, 95] on select "Status On Hold New In Progress Complete Pending HW Consent Canceled" at bounding box center [826, 108] width 110 height 26
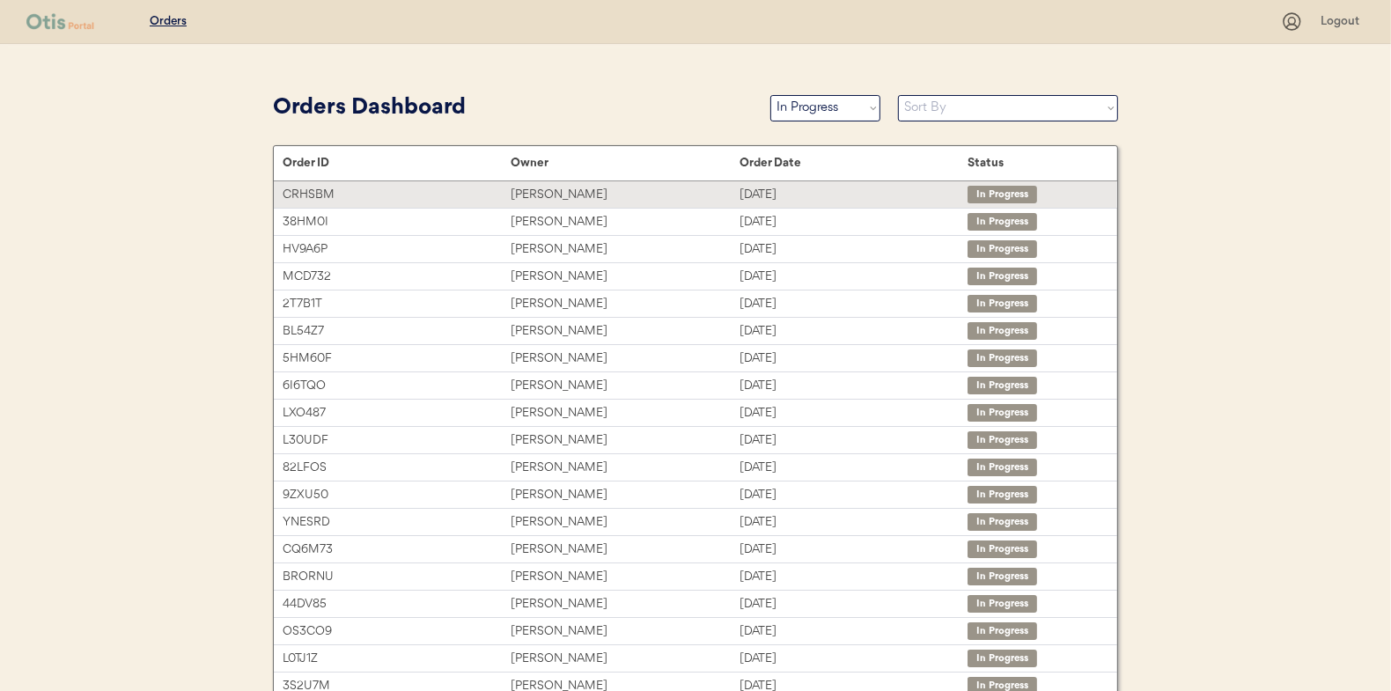
click at [548, 190] on div "[PERSON_NAME]" at bounding box center [625, 195] width 228 height 20
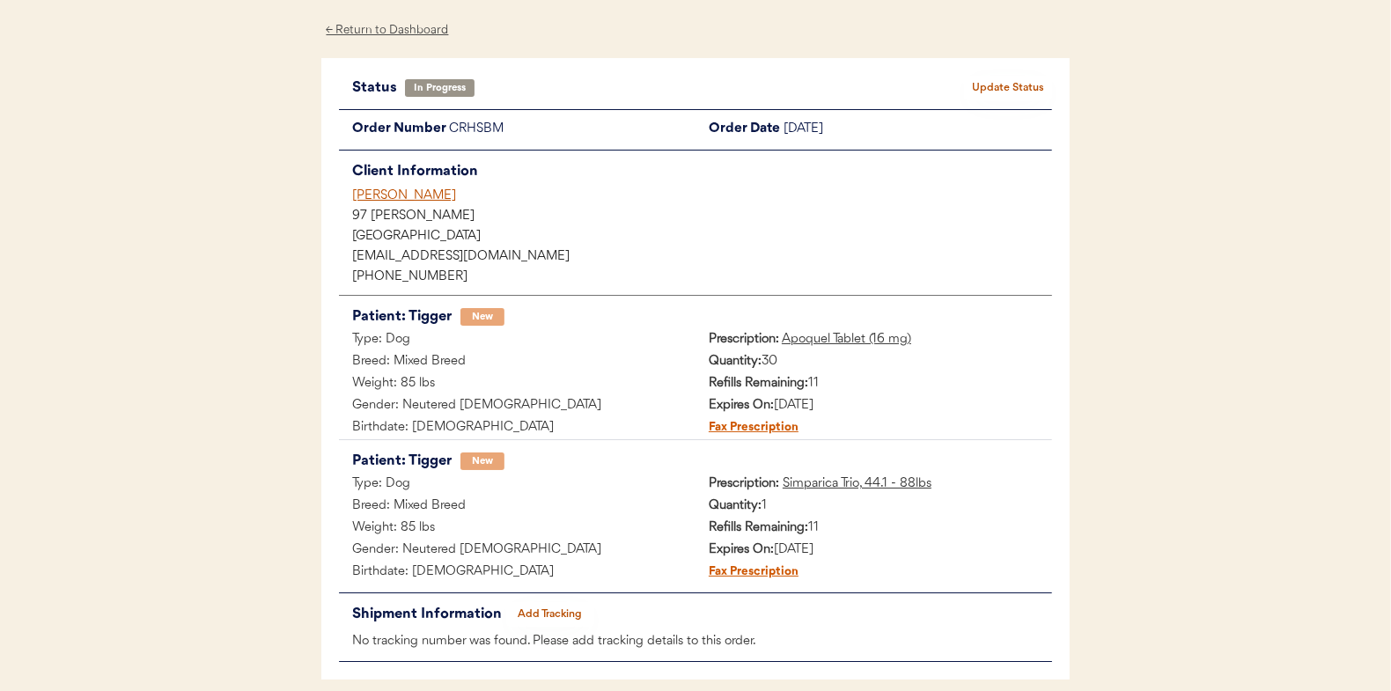
scroll to position [144, 0]
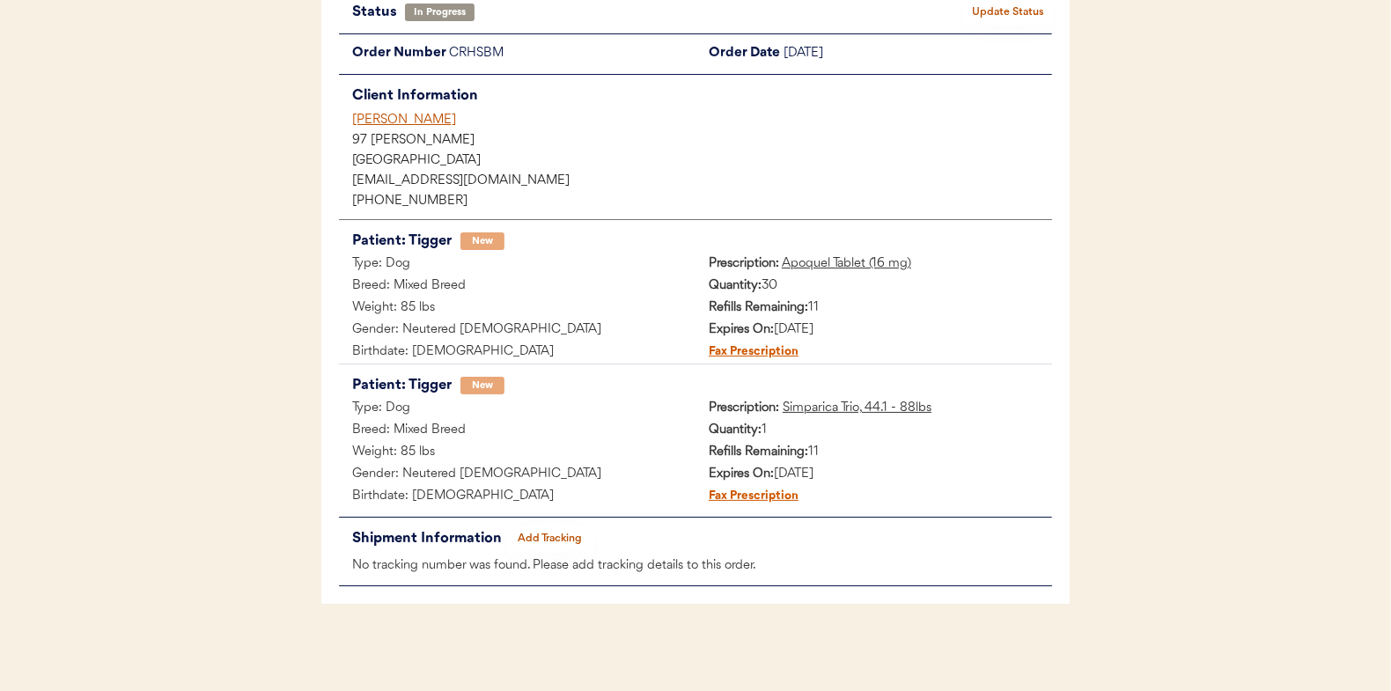
click at [536, 531] on button "Add Tracking" at bounding box center [550, 539] width 88 height 25
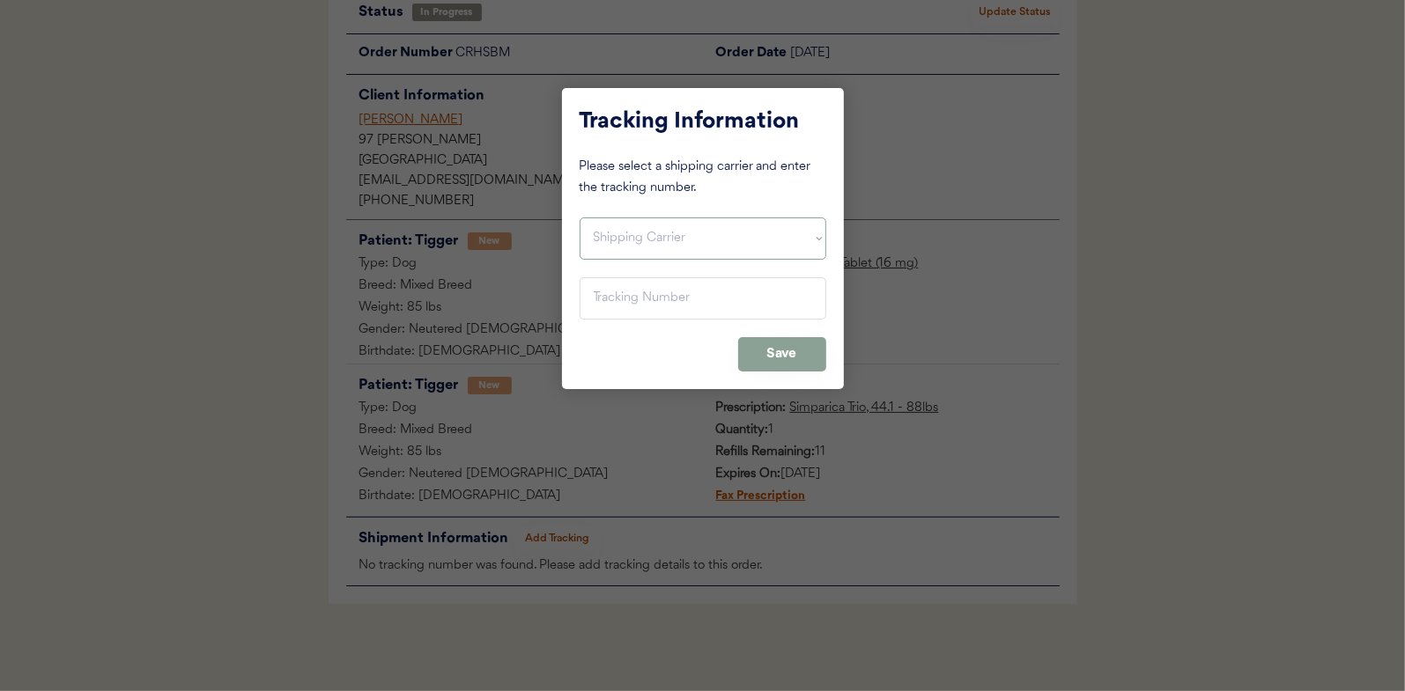
click at [604, 220] on select "Shipping Carrier FedEx FedEx Ground Economy UPS USPS" at bounding box center [702, 239] width 247 height 42
select select ""usps""
click at [579, 218] on select "Shipping Carrier FedEx FedEx Ground Economy UPS USPS" at bounding box center [702, 239] width 247 height 42
click at [624, 307] on input "input" at bounding box center [702, 298] width 247 height 42
paste input "9400150105496034727948"
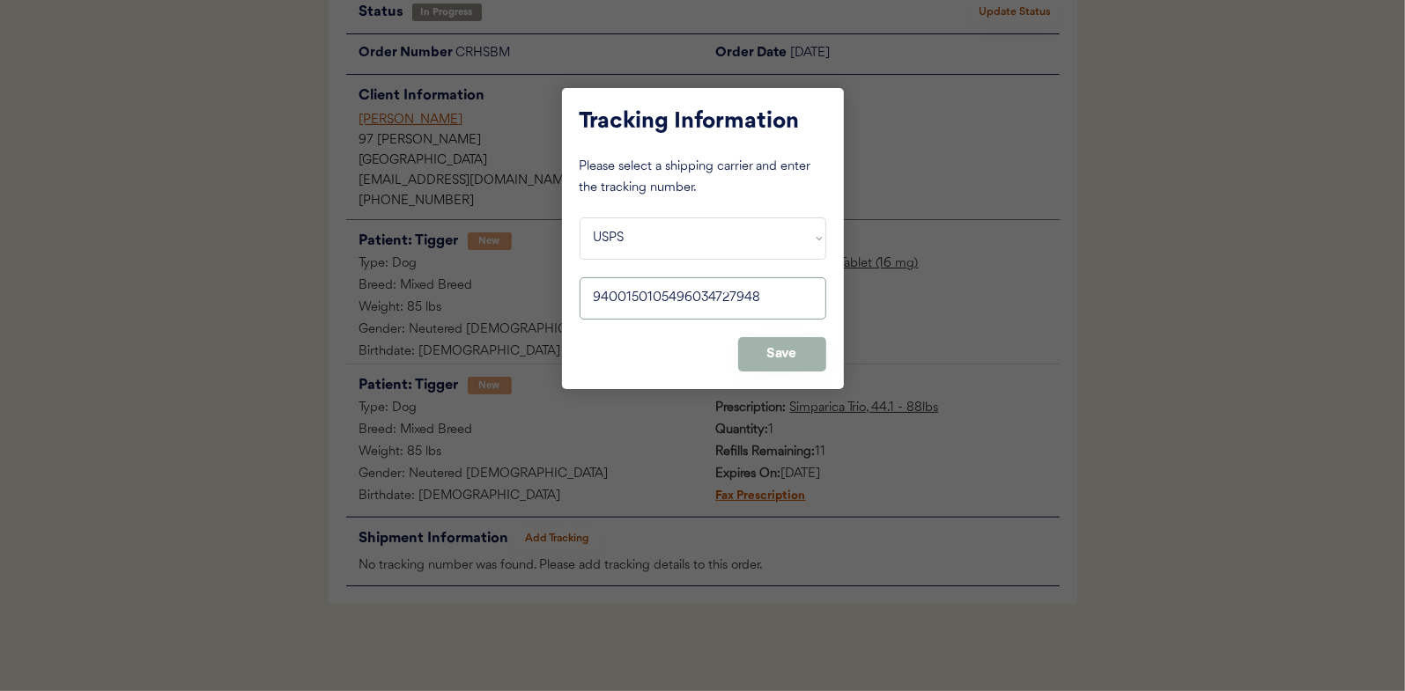
type input "9400150105496034727948"
click at [783, 343] on button "Save" at bounding box center [782, 354] width 88 height 34
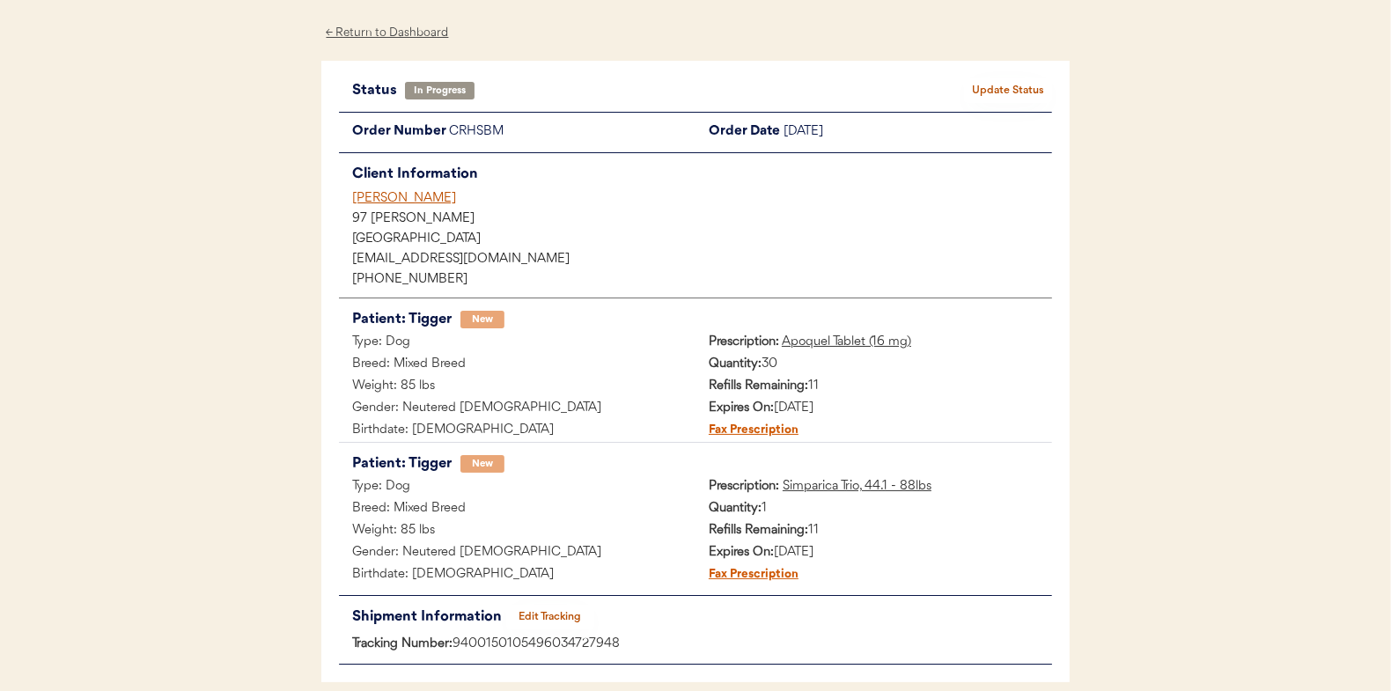
scroll to position [0, 0]
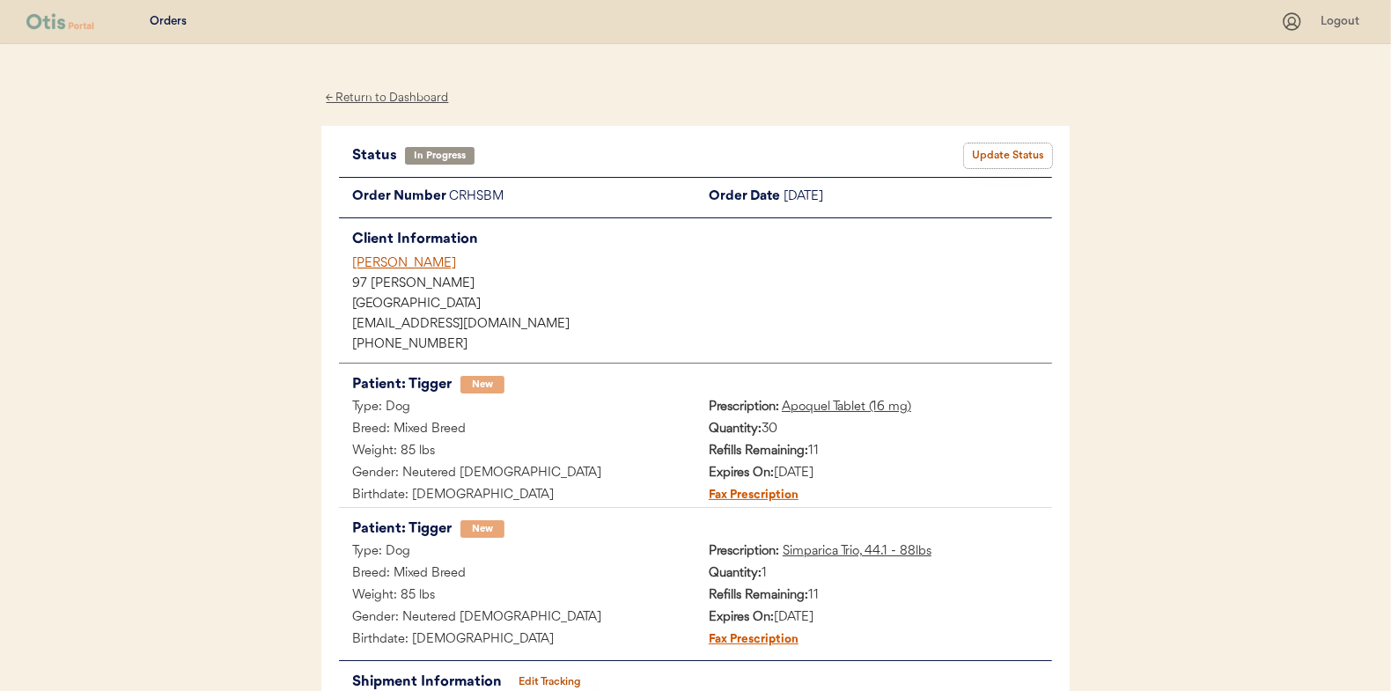
click at [1012, 153] on button "Update Status" at bounding box center [1008, 156] width 88 height 25
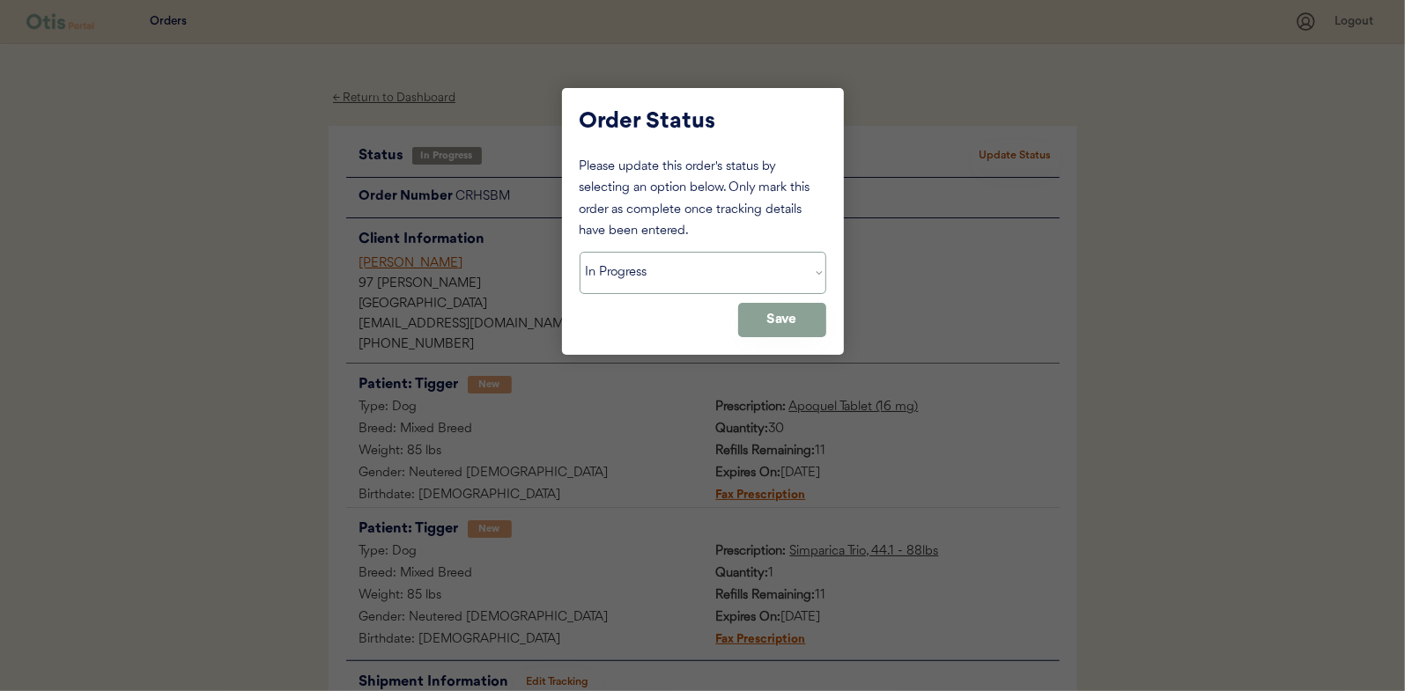
click at [609, 274] on select "Status On Hold New In Progress Complete Pending HW Consent Canceled" at bounding box center [702, 273] width 247 height 42
select select ""complete""
click at [579, 252] on select "Status On Hold New In Progress Complete Pending HW Consent Canceled" at bounding box center [702, 273] width 247 height 42
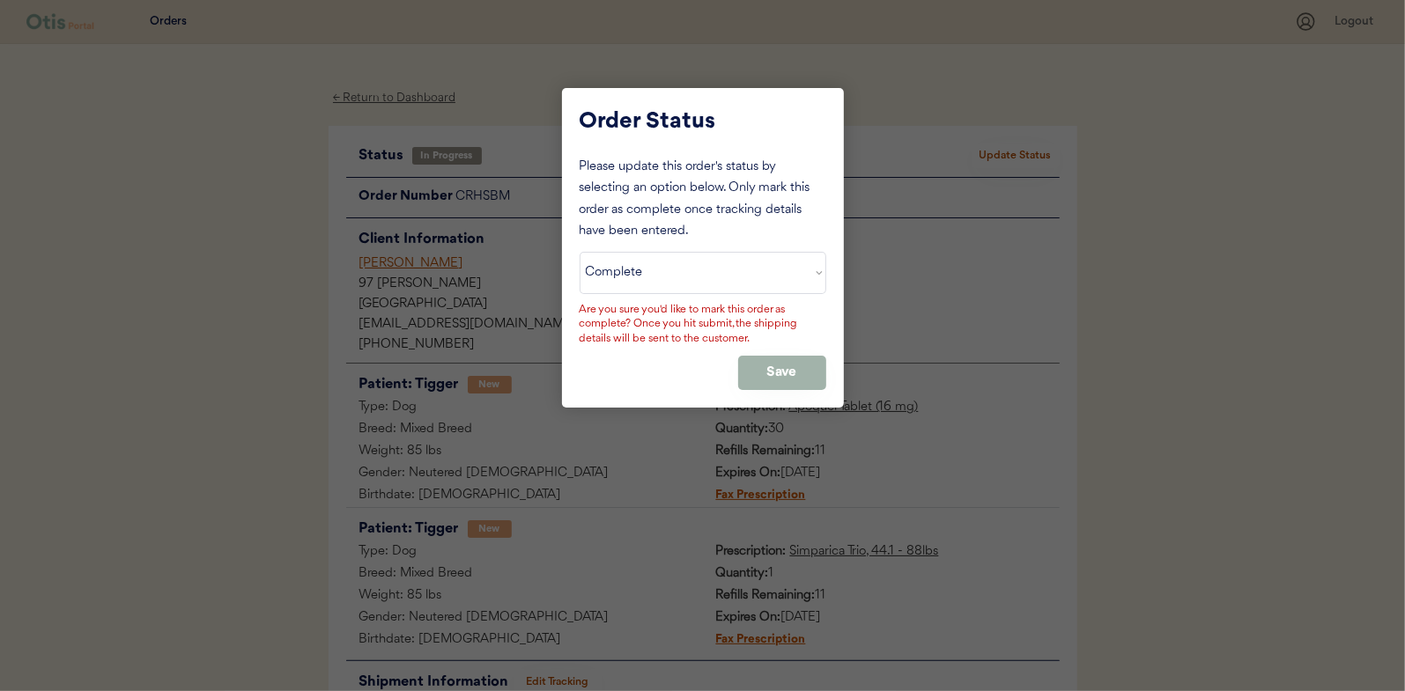
click at [775, 360] on button "Save" at bounding box center [782, 373] width 88 height 34
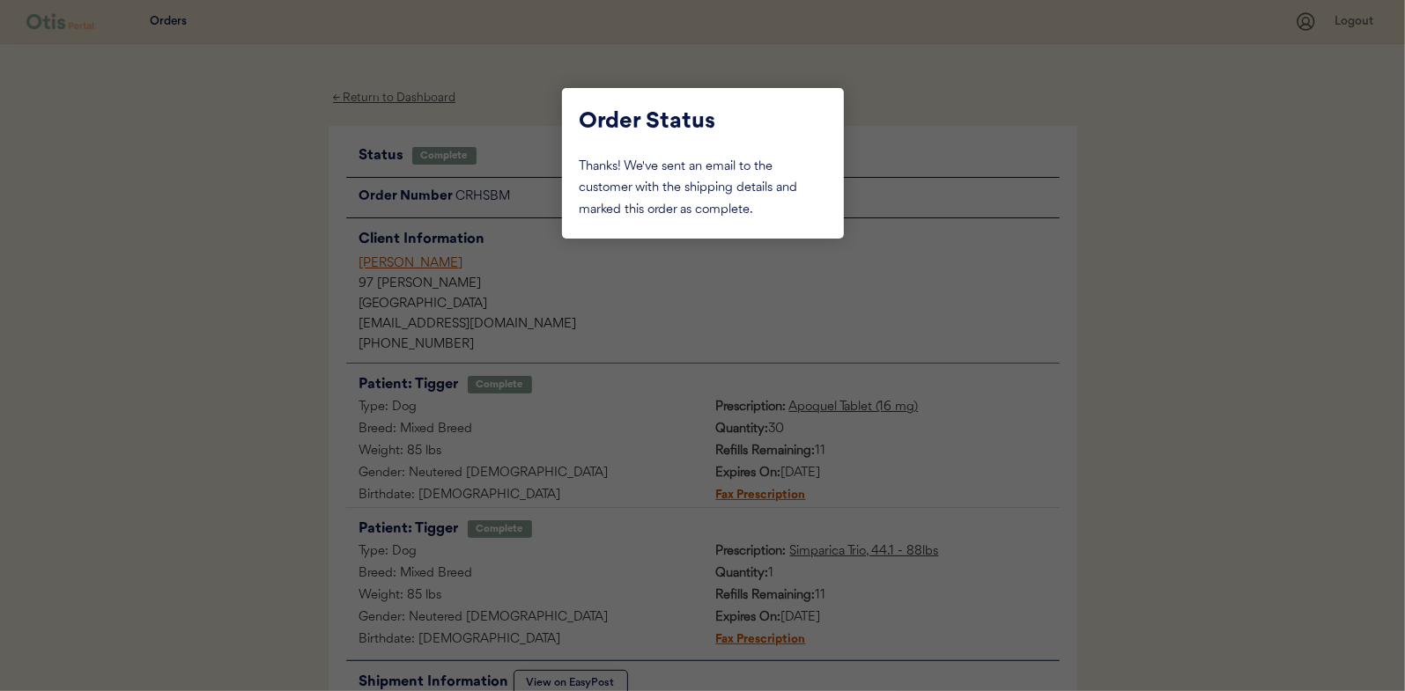
click at [303, 289] on div at bounding box center [702, 345] width 1405 height 691
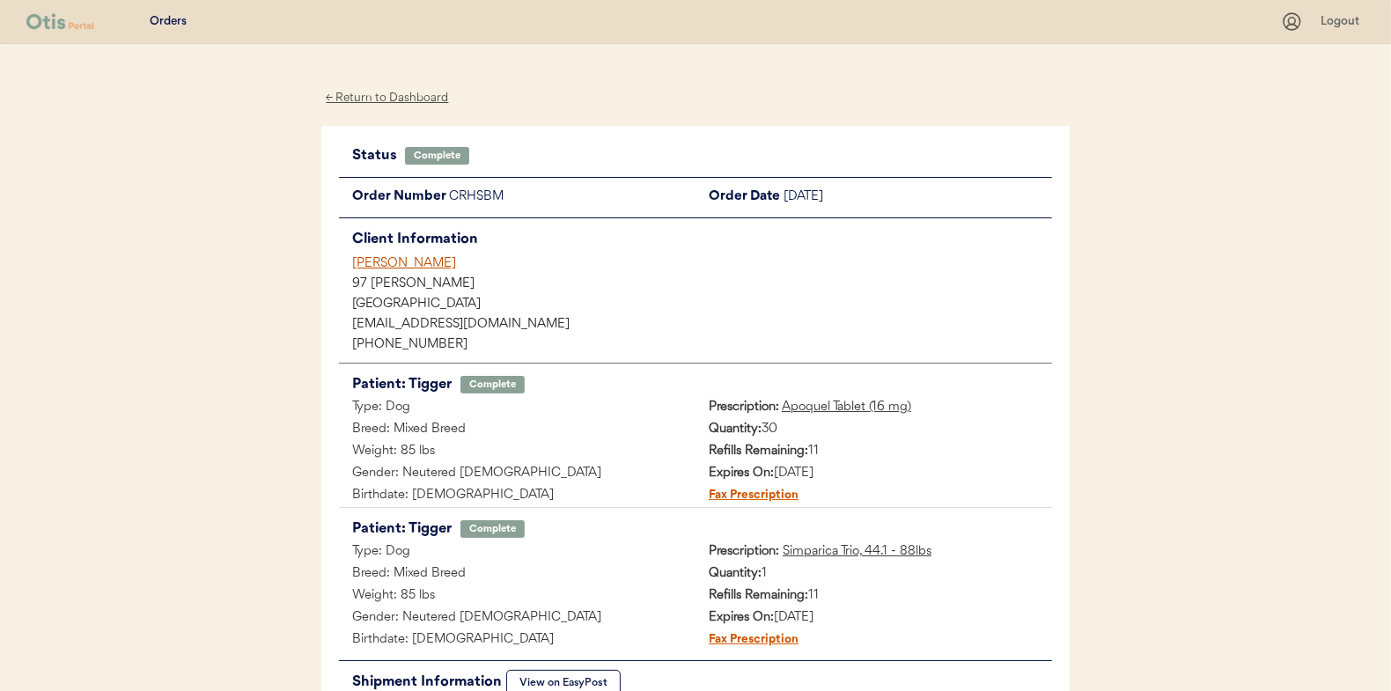
click at [404, 90] on div "← Return to Dashboard" at bounding box center [387, 98] width 132 height 20
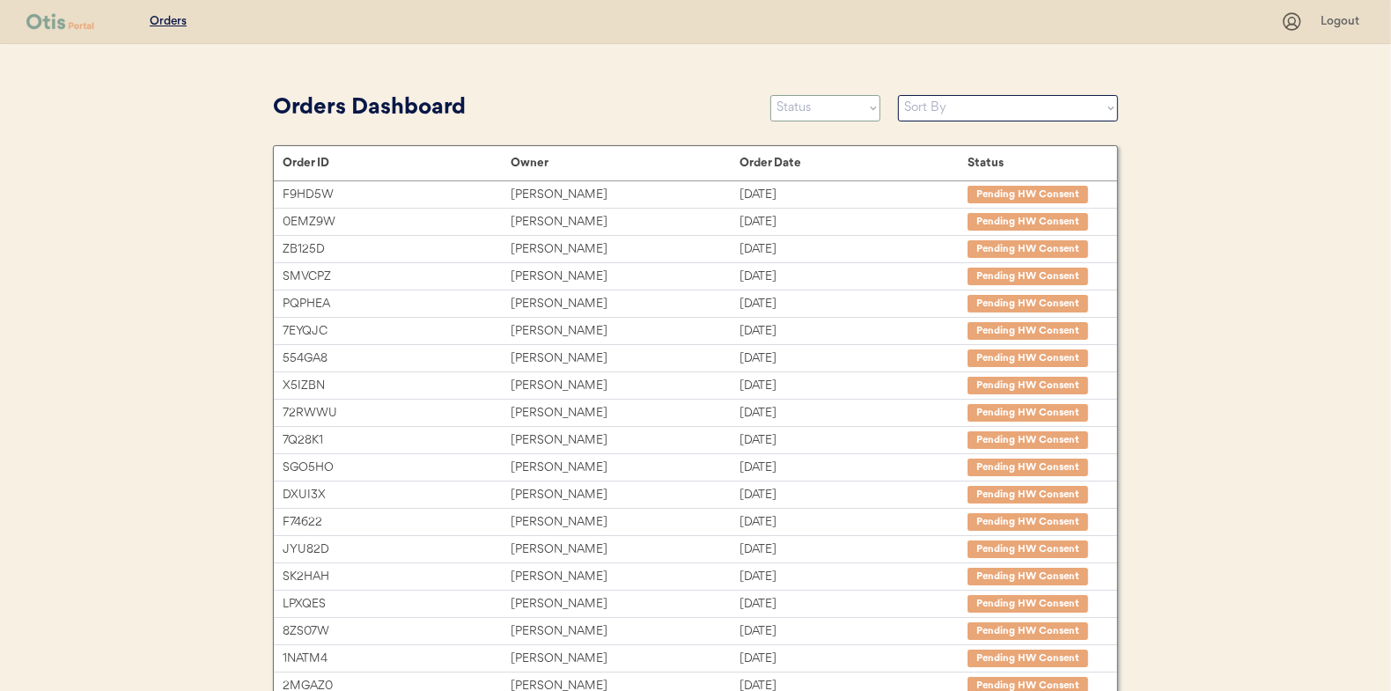
click at [808, 111] on select "Status On Hold New In Progress Complete Pending HW Consent Canceled" at bounding box center [826, 108] width 110 height 26
select select ""in_progress""
click at [771, 95] on select "Status On Hold New In Progress Complete Pending HW Consent Canceled" at bounding box center [826, 108] width 110 height 26
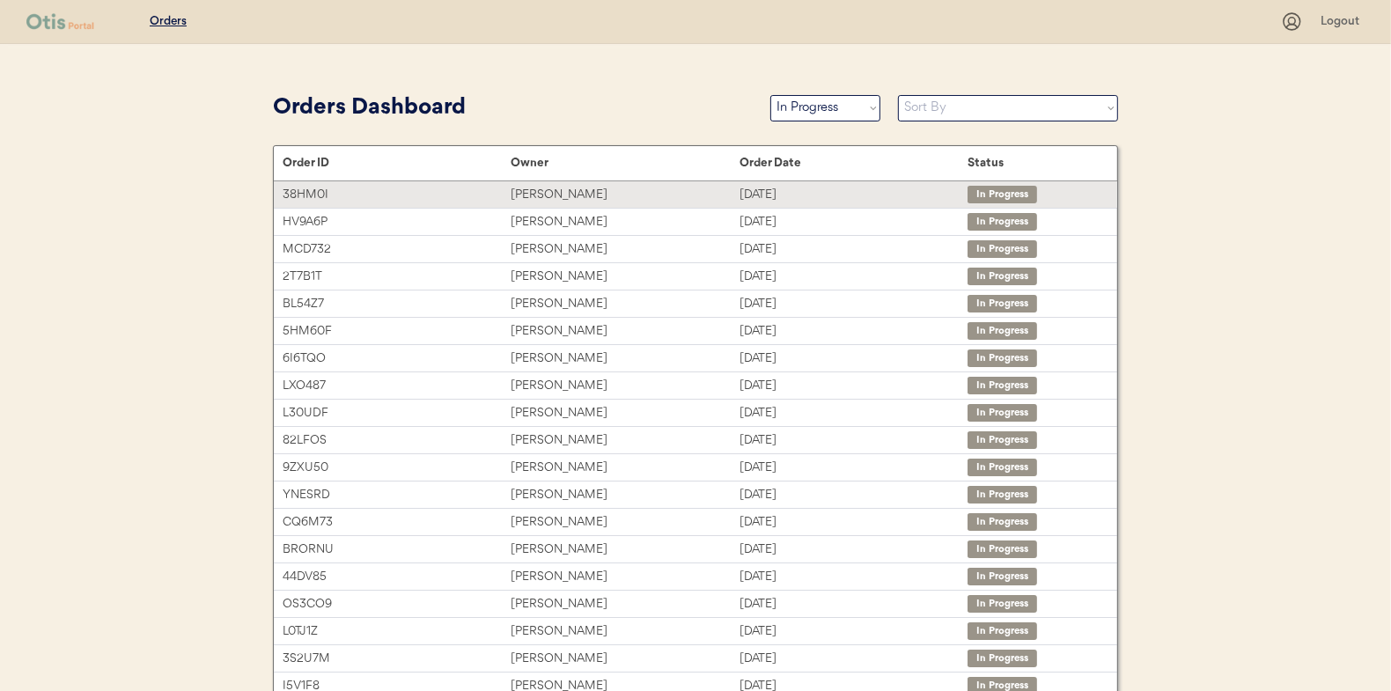
click at [540, 191] on div "[PERSON_NAME]" at bounding box center [625, 195] width 228 height 20
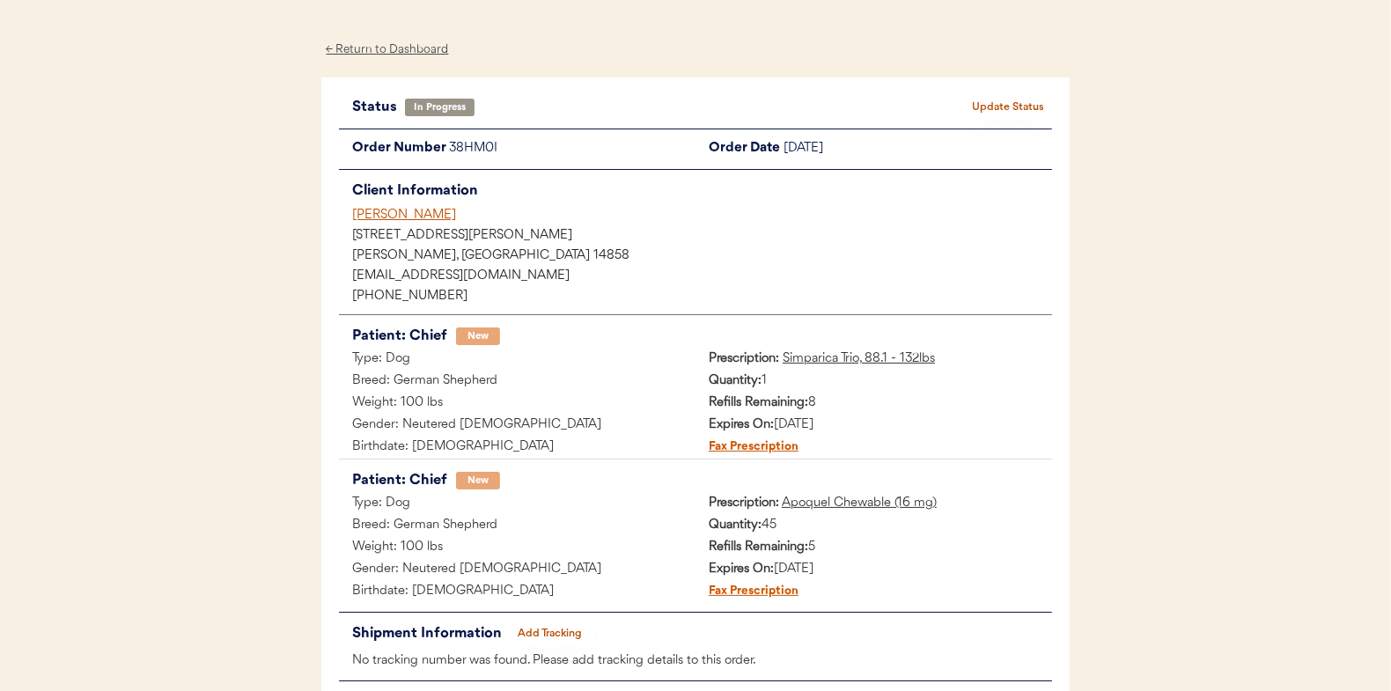
scroll to position [88, 0]
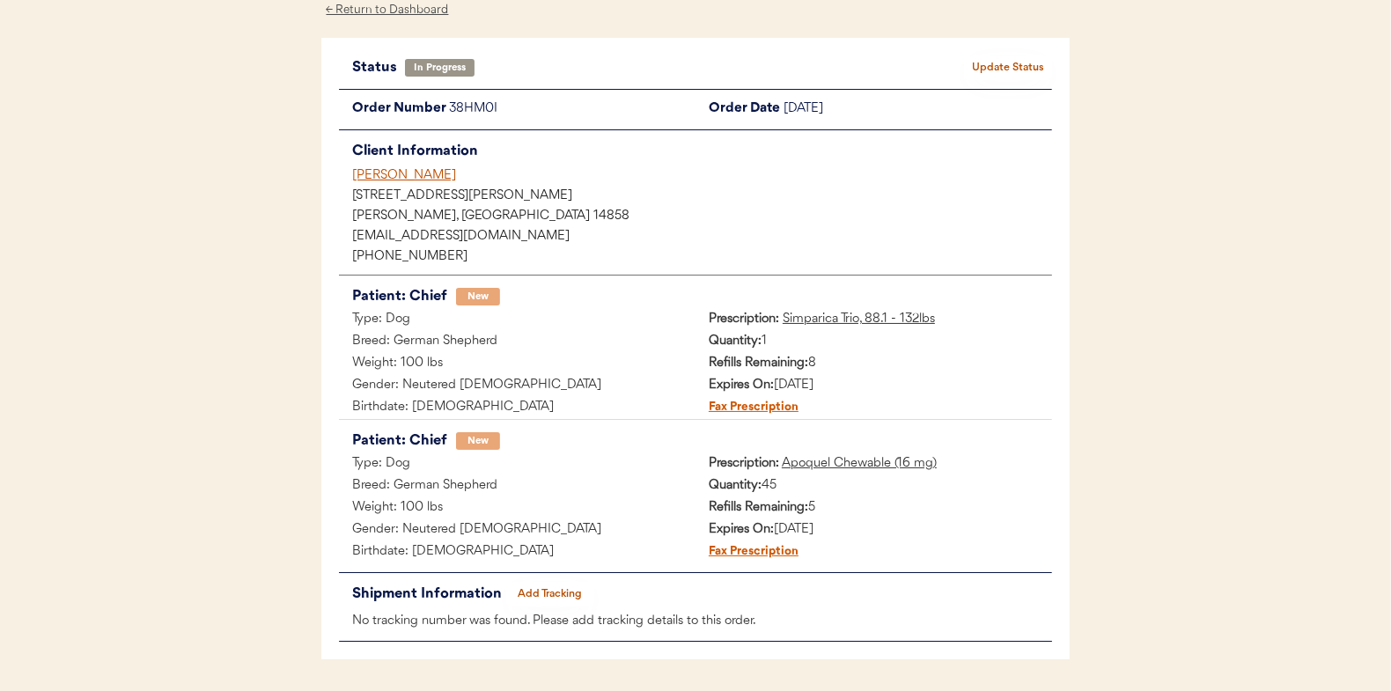
click at [543, 587] on button "Add Tracking" at bounding box center [550, 594] width 88 height 25
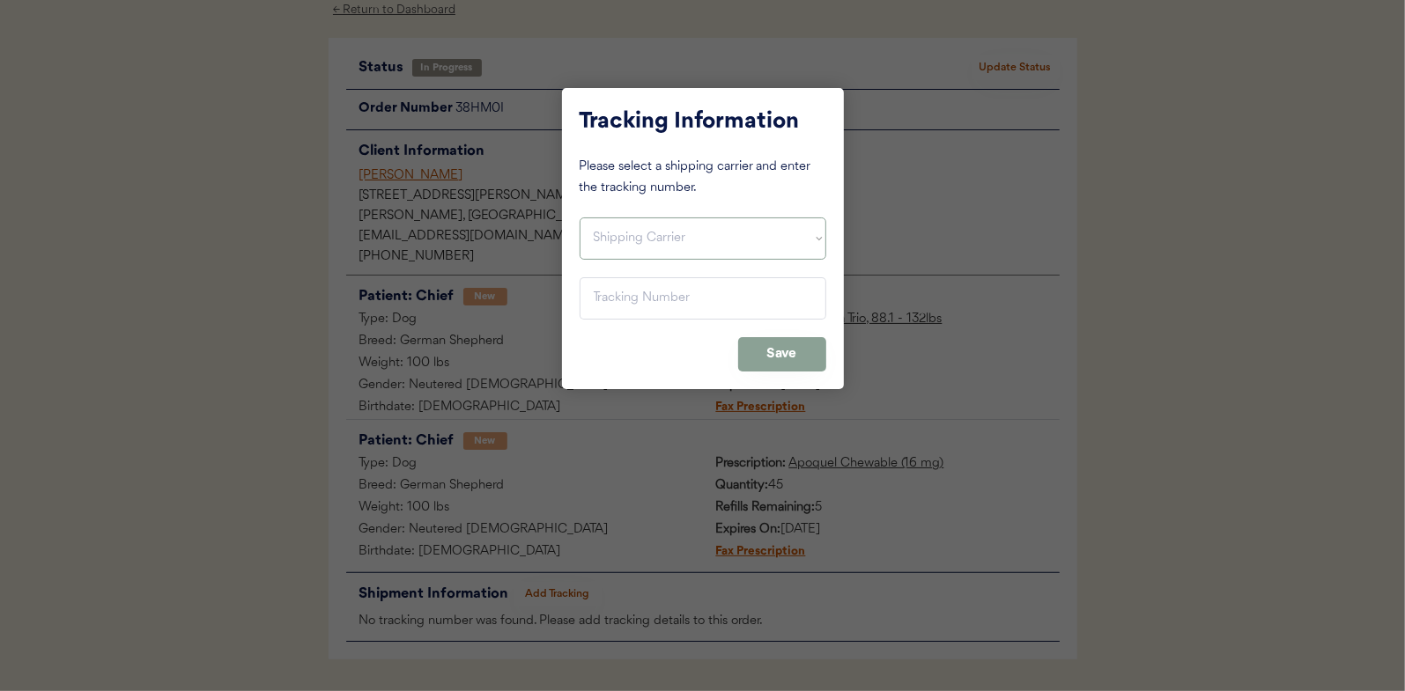
click at [620, 232] on select "Shipping Carrier FedEx FedEx Ground Economy UPS USPS" at bounding box center [702, 239] width 247 height 42
select select ""usps""
click at [579, 218] on select "Shipping Carrier FedEx FedEx Ground Economy UPS USPS" at bounding box center [702, 239] width 247 height 42
click at [616, 302] on input "input" at bounding box center [702, 298] width 247 height 42
paste input "9400150105496034768446"
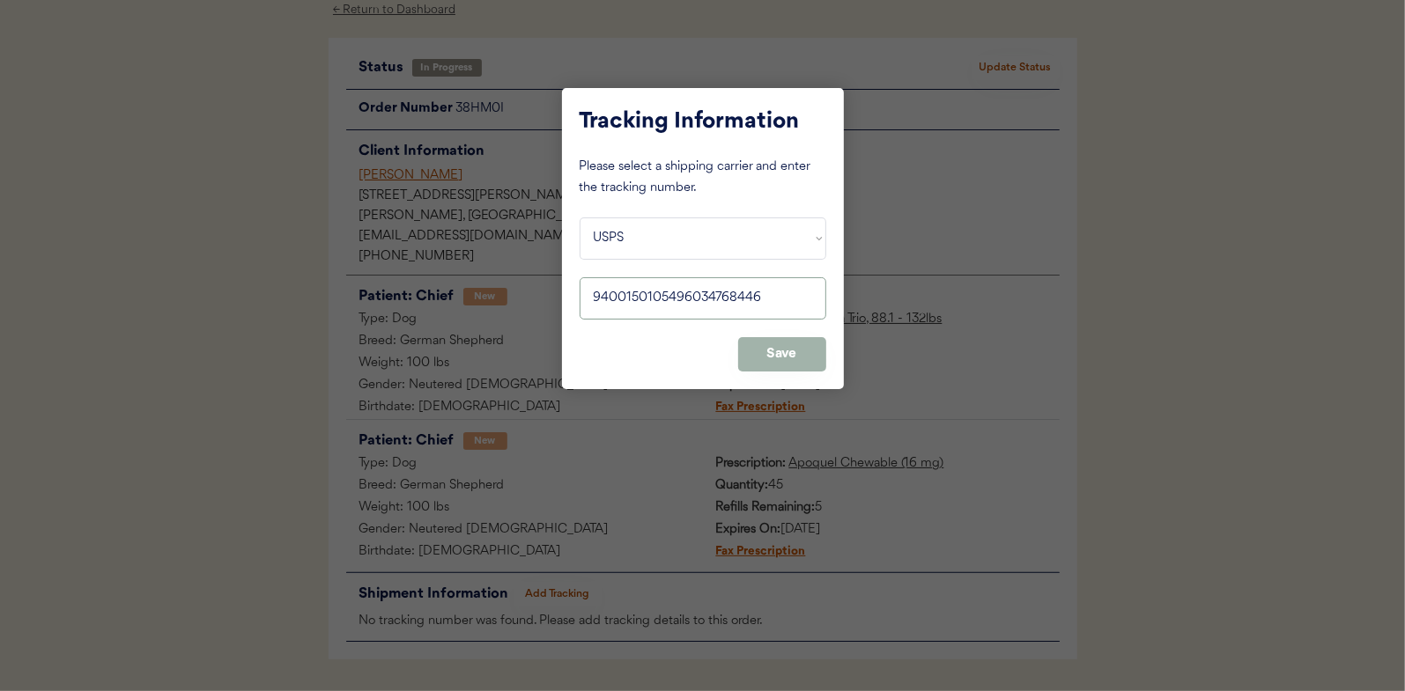
type input "9400150105496034768446"
click at [782, 344] on button "Save" at bounding box center [782, 354] width 88 height 34
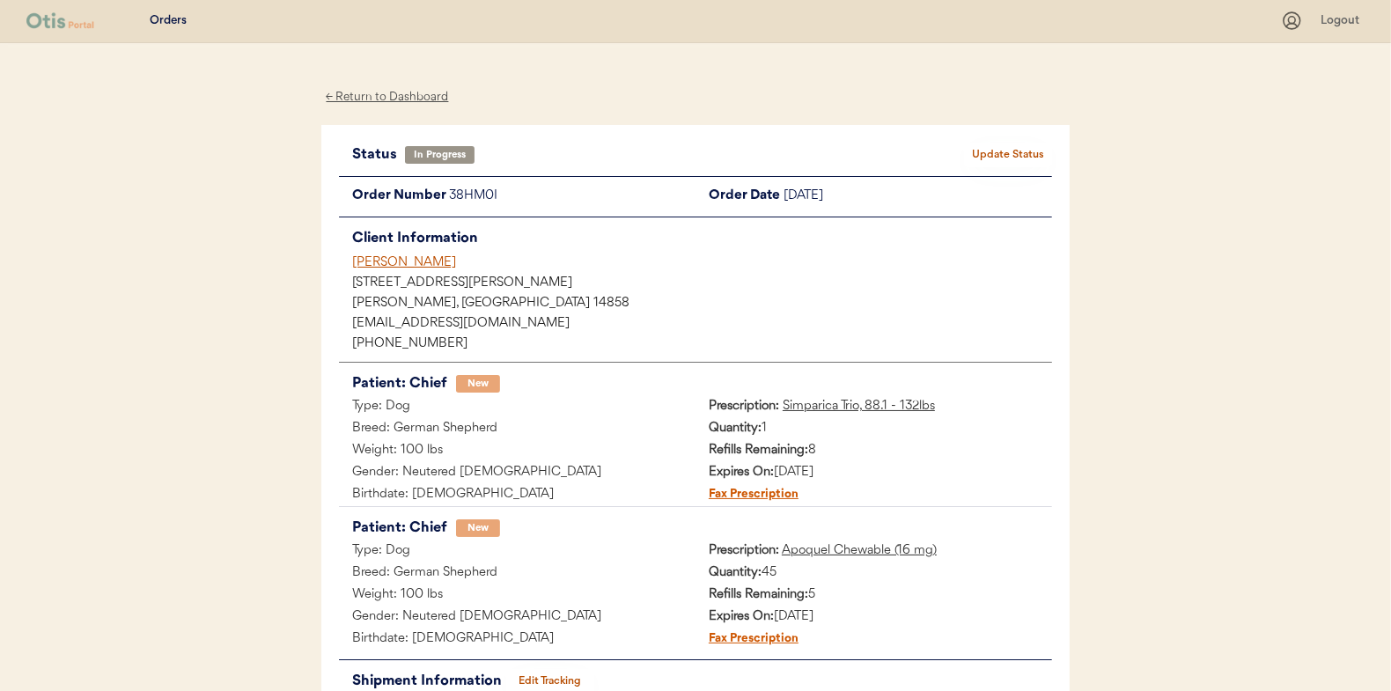
scroll to position [0, 0]
click at [1001, 152] on button "Update Status" at bounding box center [1008, 156] width 88 height 25
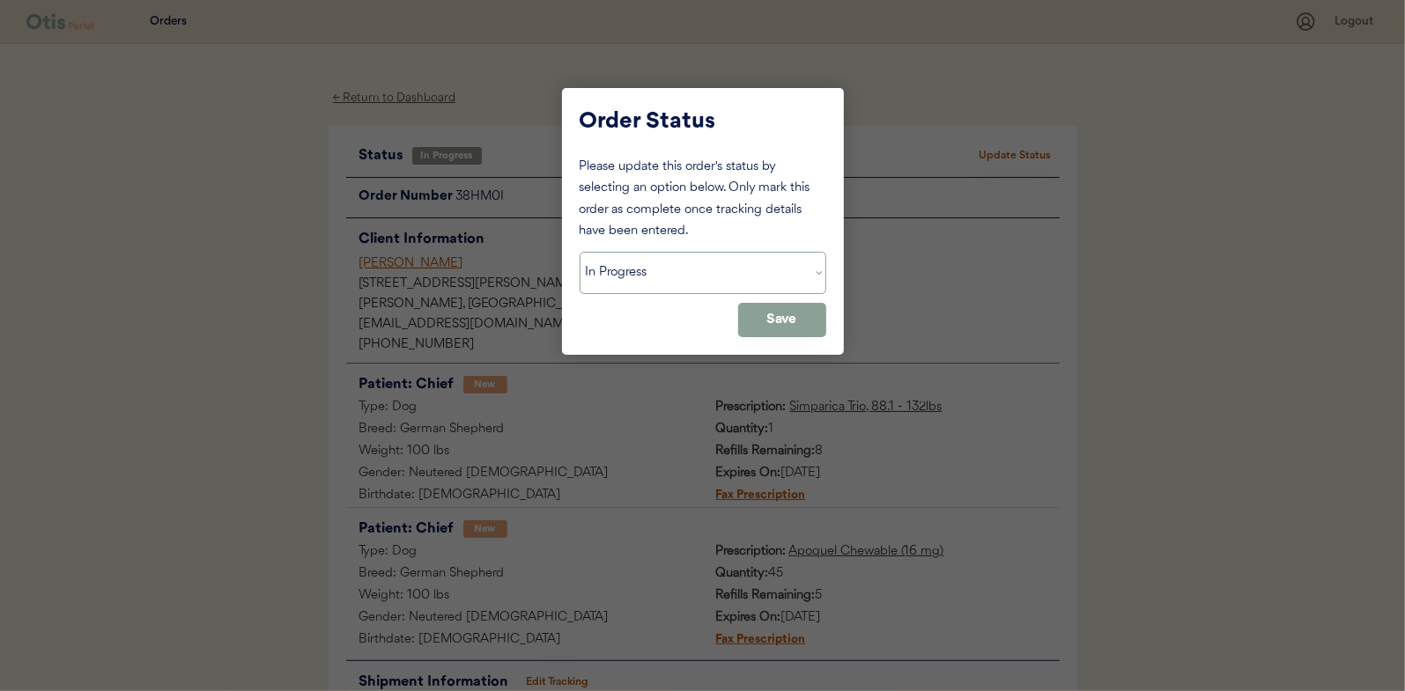
click at [646, 277] on select "Status On Hold New In Progress Complete Pending HW Consent Canceled" at bounding box center [702, 273] width 247 height 42
select select ""complete""
click at [579, 252] on select "Status On Hold New In Progress Complete Pending HW Consent Canceled" at bounding box center [702, 273] width 247 height 42
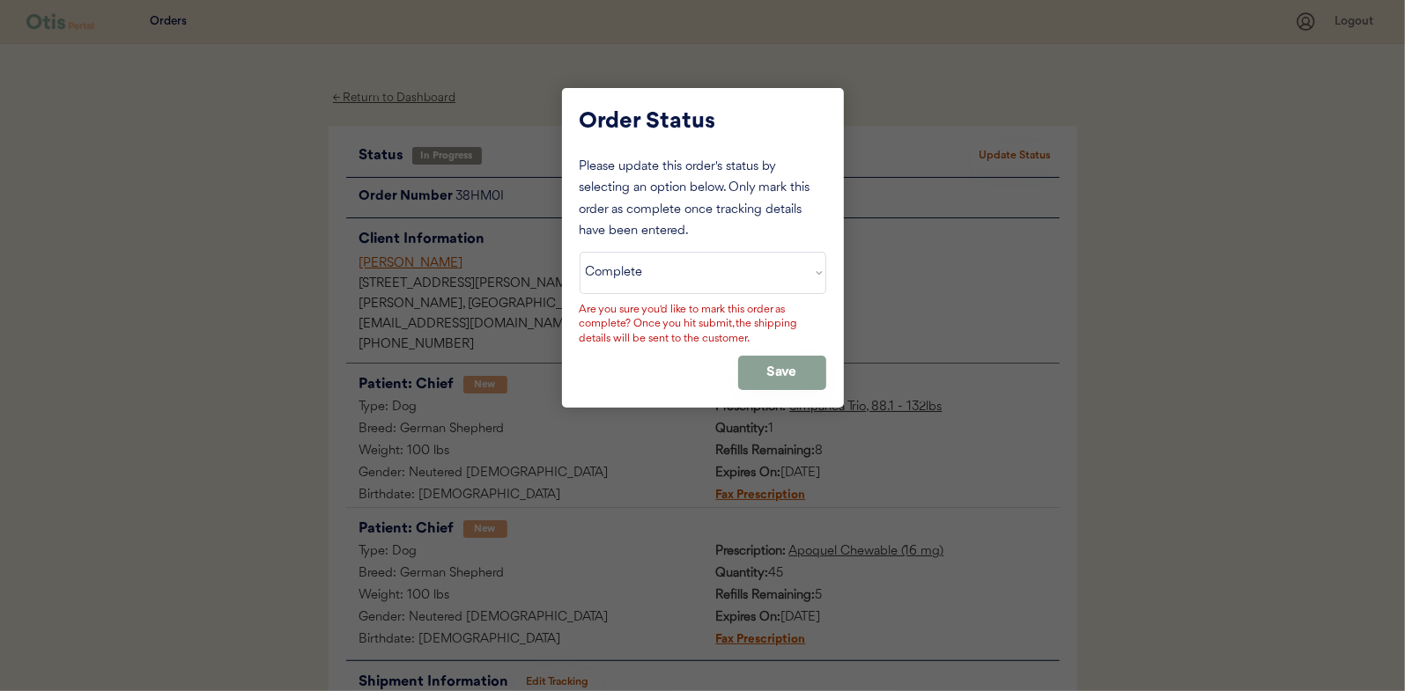
click at [775, 354] on div "Please update this order's status by selecting an option below. Only mark this …" at bounding box center [702, 273] width 247 height 233
click at [775, 369] on button "Save" at bounding box center [782, 373] width 88 height 34
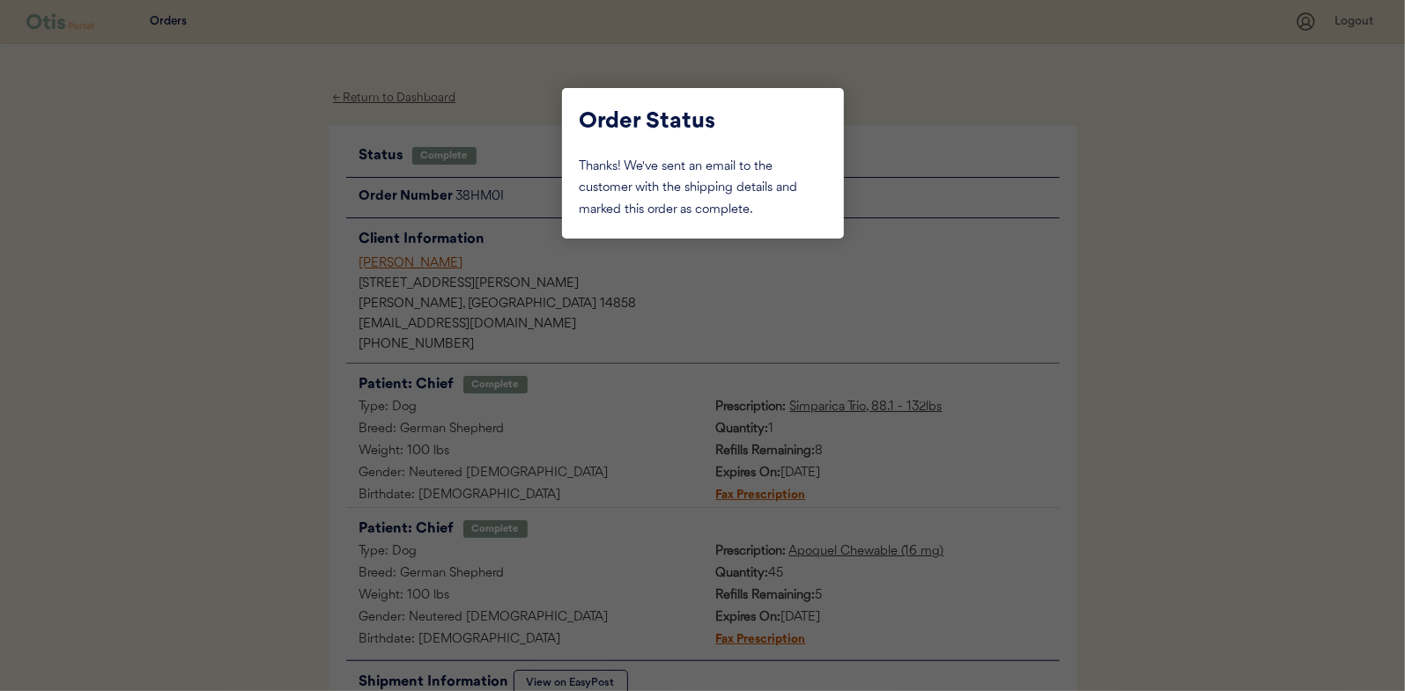
click at [198, 304] on div at bounding box center [702, 345] width 1405 height 691
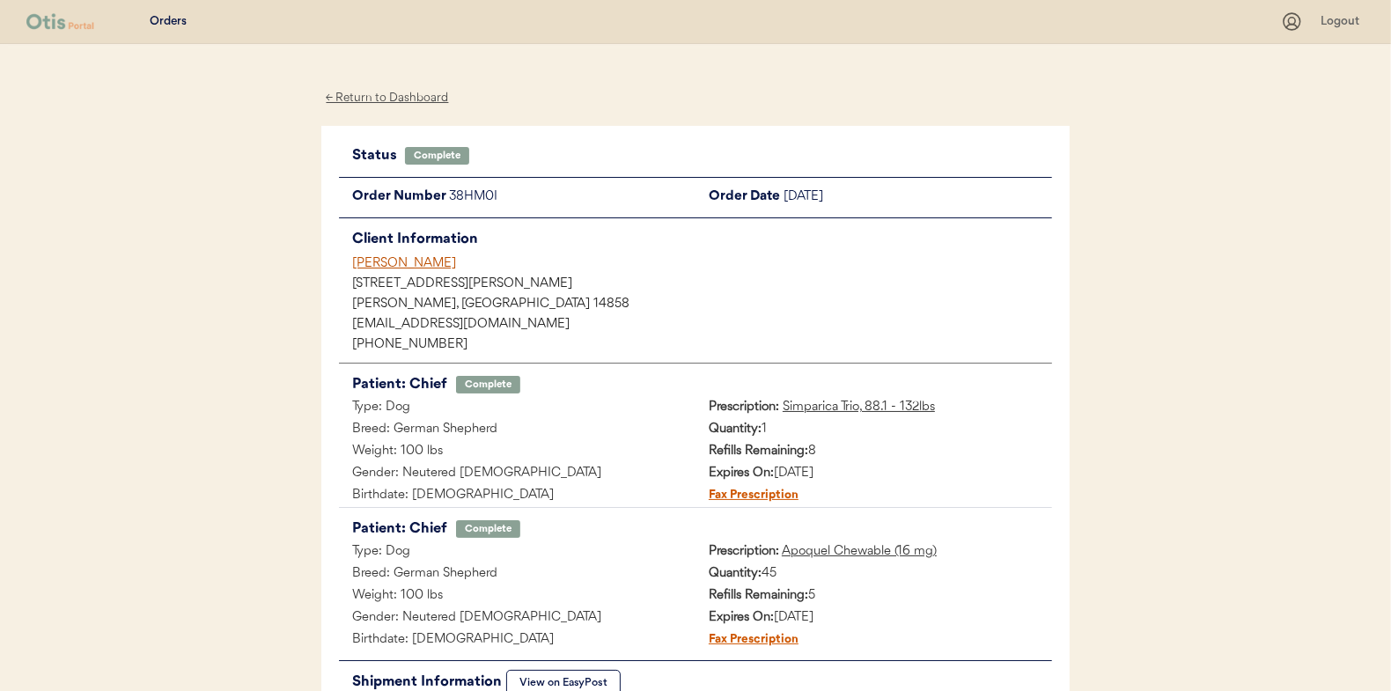
click at [388, 91] on div "← Return to Dashboard" at bounding box center [387, 98] width 132 height 20
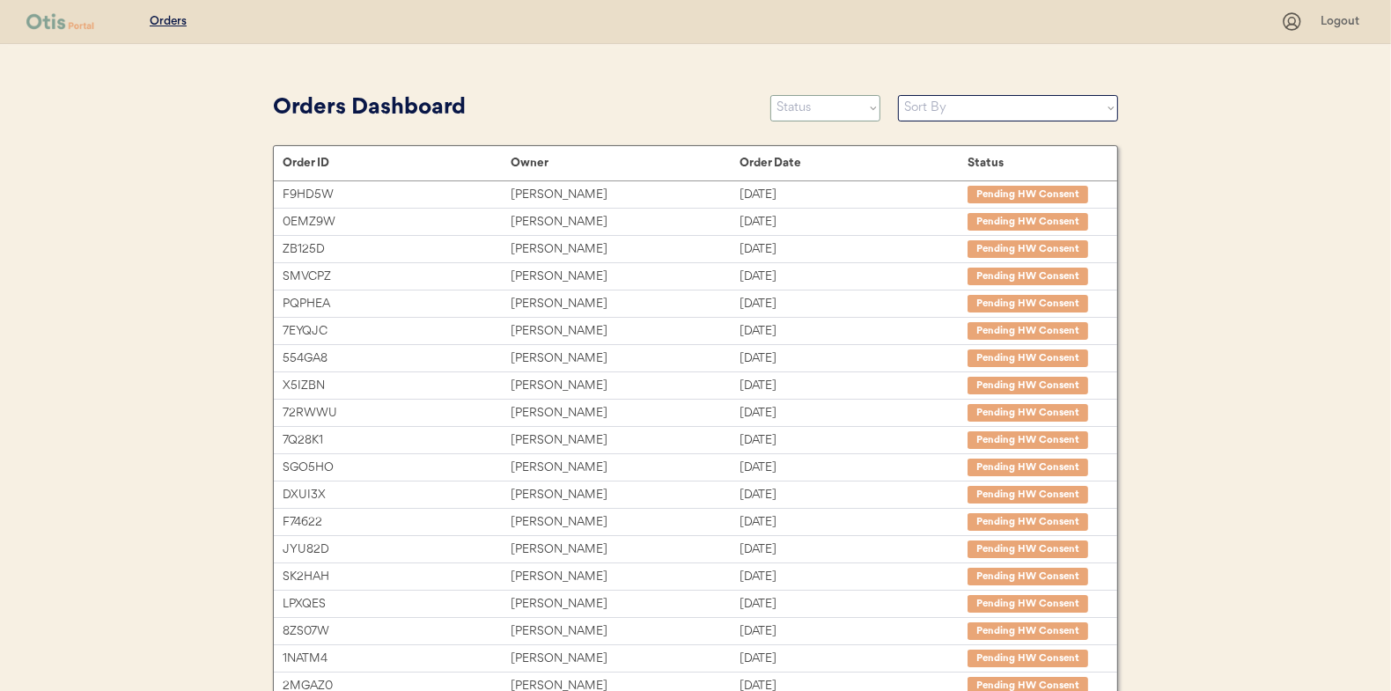
click at [820, 107] on select "Status On Hold New In Progress Complete Pending HW Consent Canceled" at bounding box center [826, 108] width 110 height 26
select select ""in_progress""
click at [771, 95] on select "Status On Hold New In Progress Complete Pending HW Consent Canceled" at bounding box center [826, 108] width 110 height 26
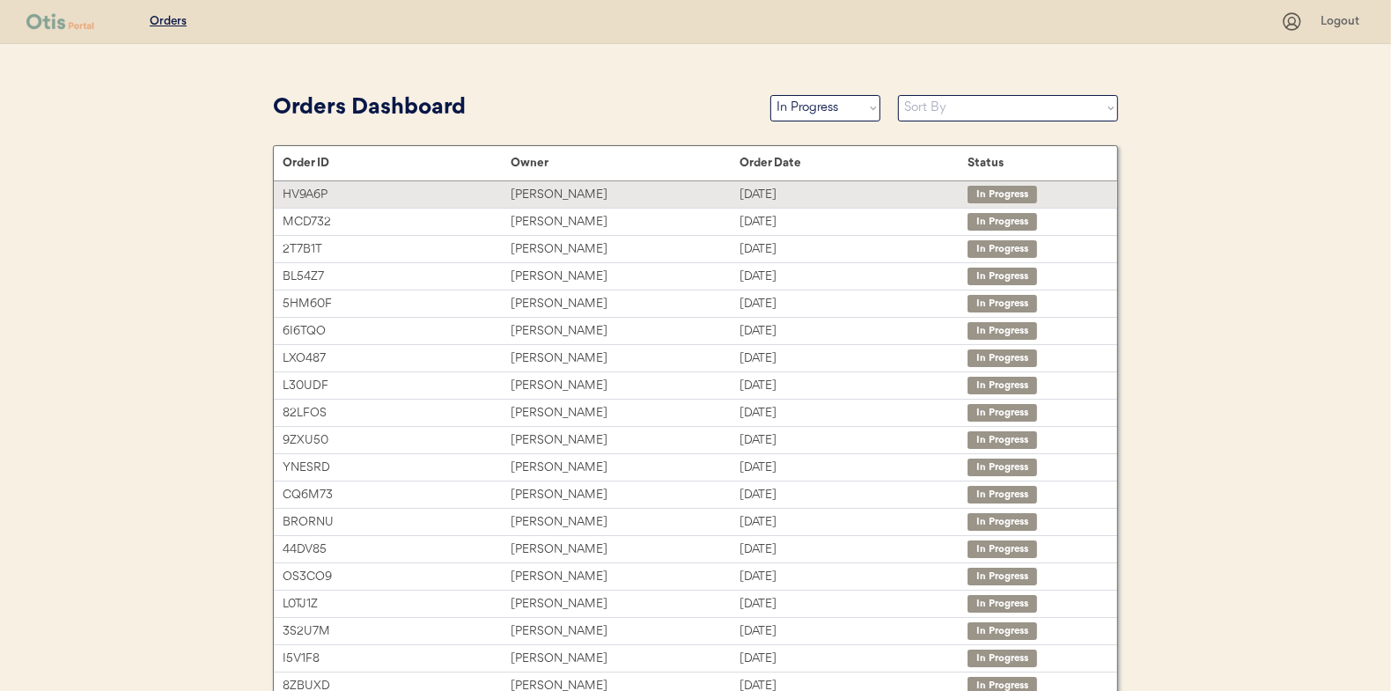
click at [569, 188] on div "[PERSON_NAME]" at bounding box center [625, 195] width 228 height 20
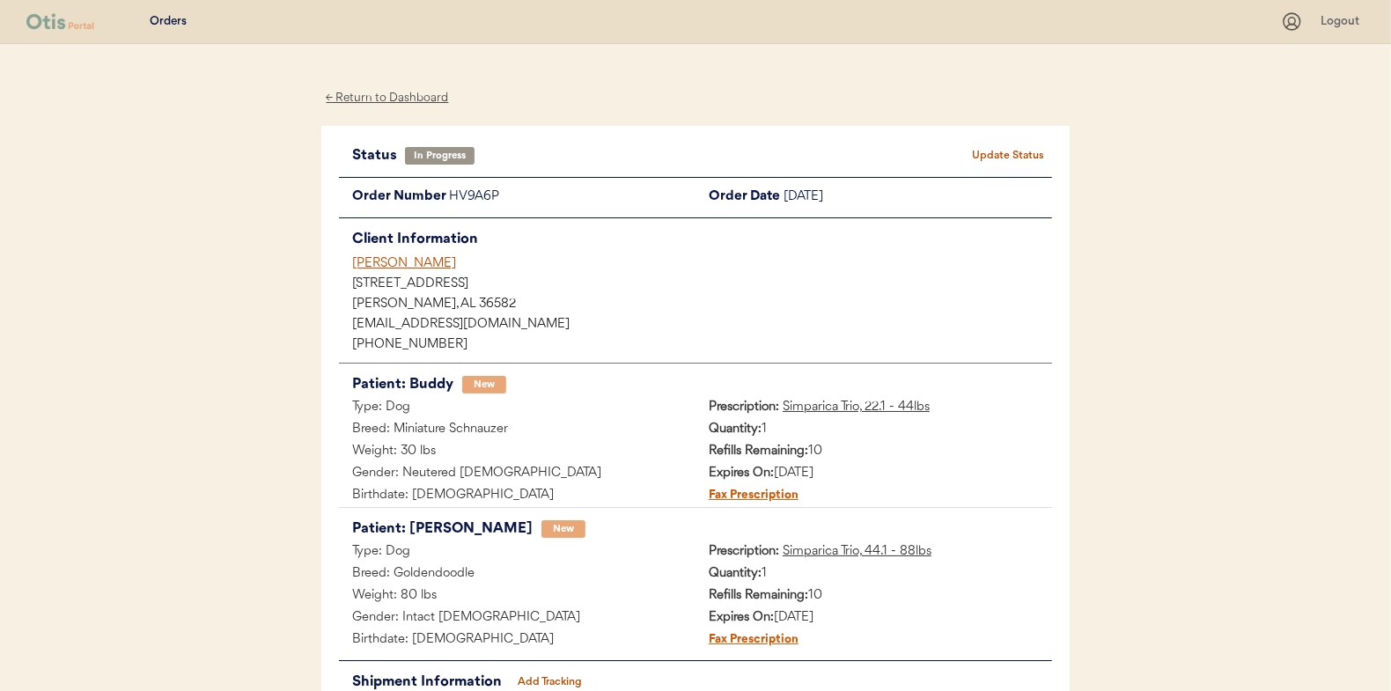
click at [547, 680] on button "Add Tracking" at bounding box center [550, 682] width 88 height 25
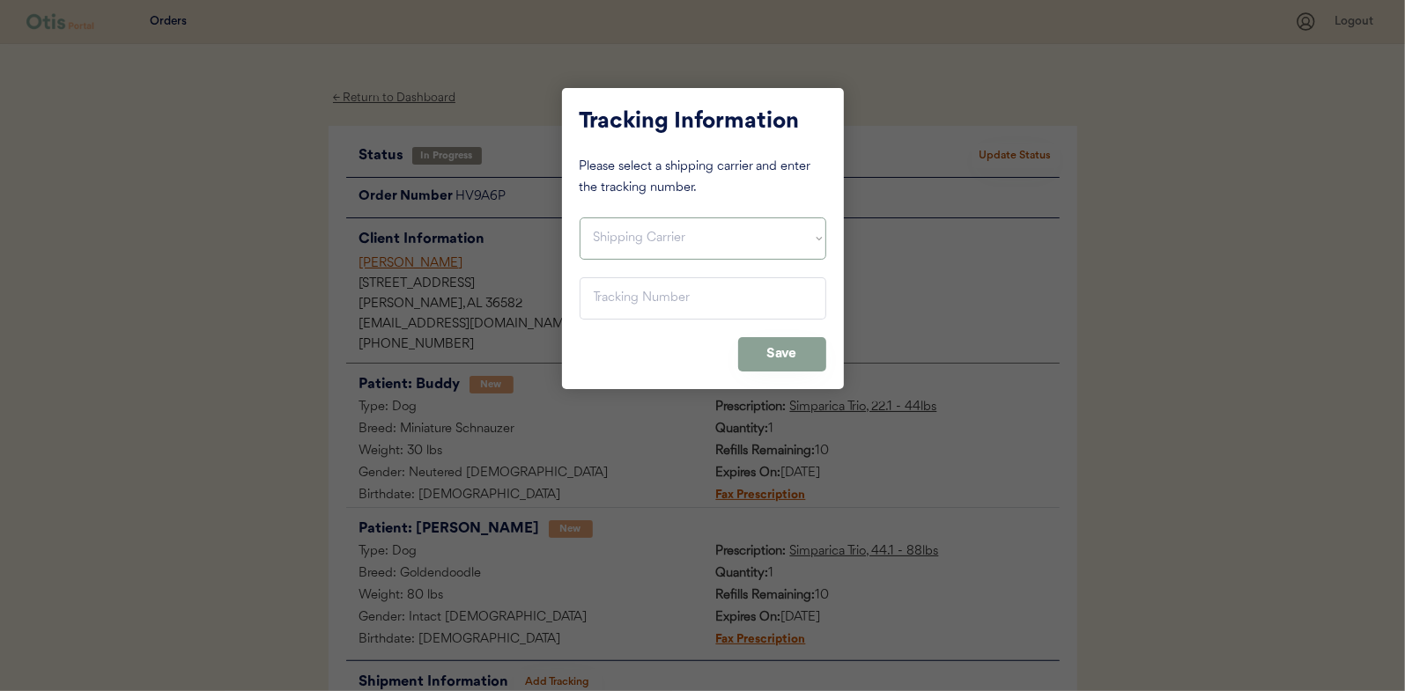
click at [606, 232] on select "Shipping Carrier FedEx FedEx Ground Economy UPS USPS" at bounding box center [702, 239] width 247 height 42
select select ""usps""
click at [579, 218] on select "Shipping Carrier FedEx FedEx Ground Economy UPS USPS" at bounding box center [702, 239] width 247 height 42
click at [625, 292] on input "input" at bounding box center [702, 298] width 247 height 42
paste input "9400150105798033078497"
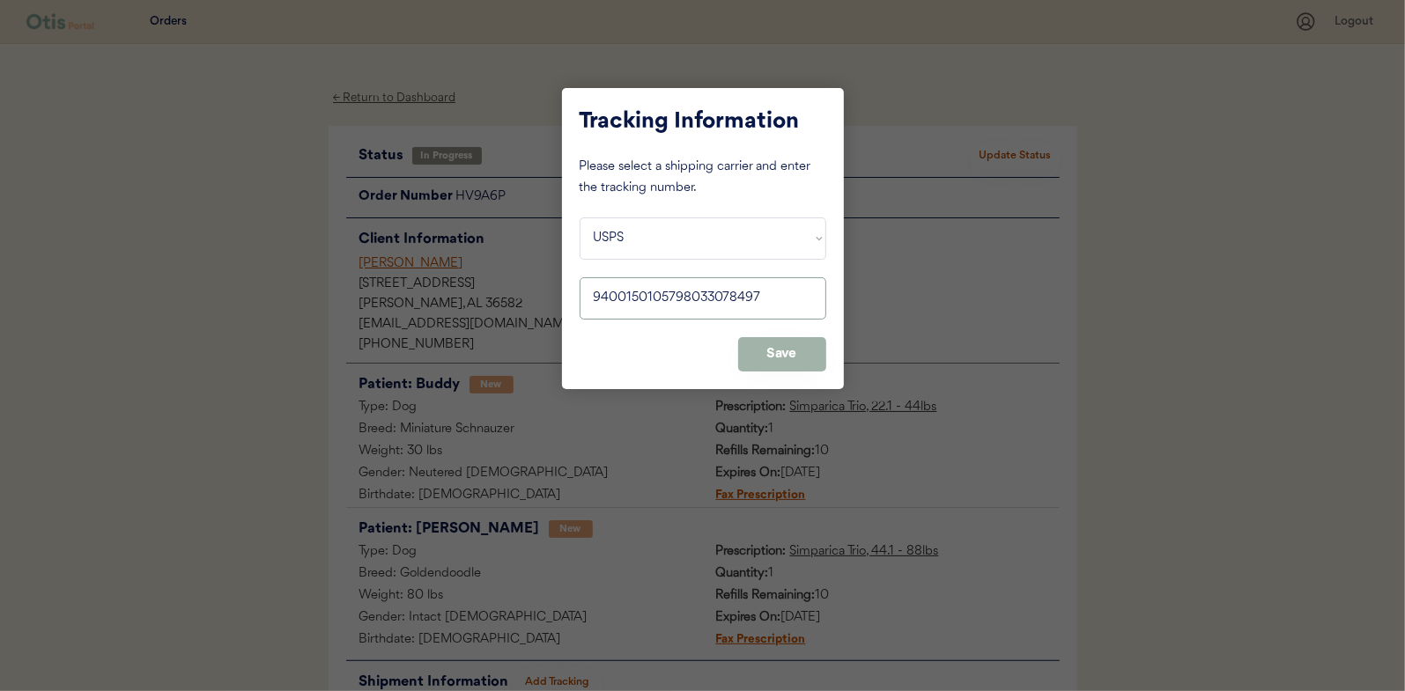
type input "9400150105798033078497"
click at [780, 357] on button "Save" at bounding box center [782, 354] width 88 height 34
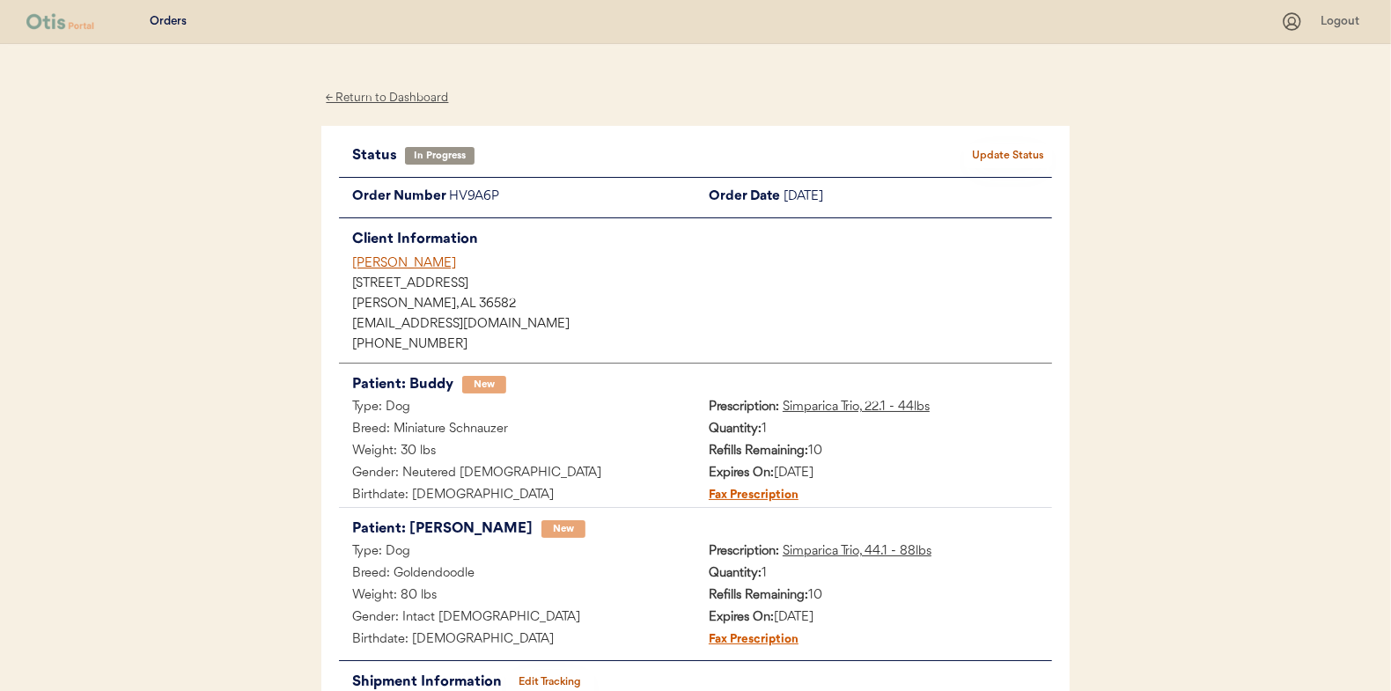
click at [1025, 146] on button "Update Status" at bounding box center [1008, 156] width 88 height 25
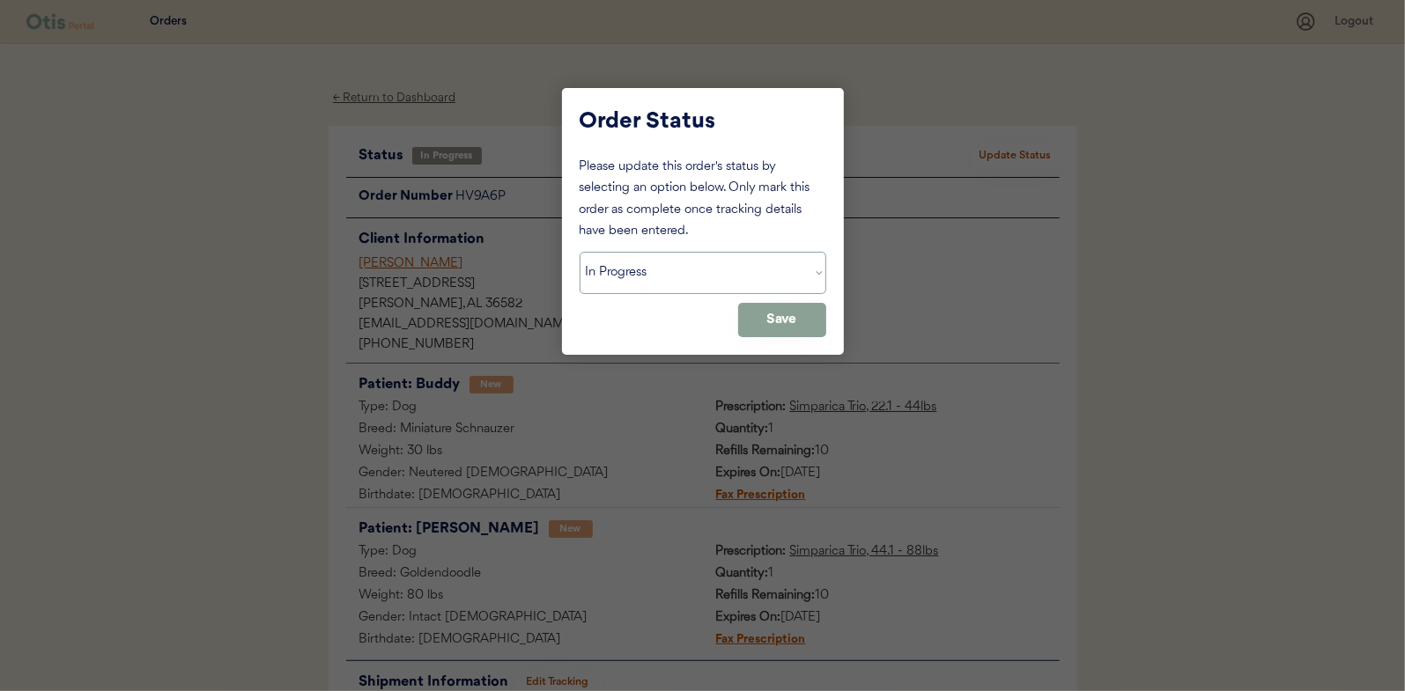
click at [634, 280] on select "Status On Hold New In Progress Complete Pending HW Consent Canceled" at bounding box center [702, 273] width 247 height 42
select select ""complete""
click at [579, 252] on select "Status On Hold New In Progress Complete Pending HW Consent Canceled" at bounding box center [702, 273] width 247 height 42
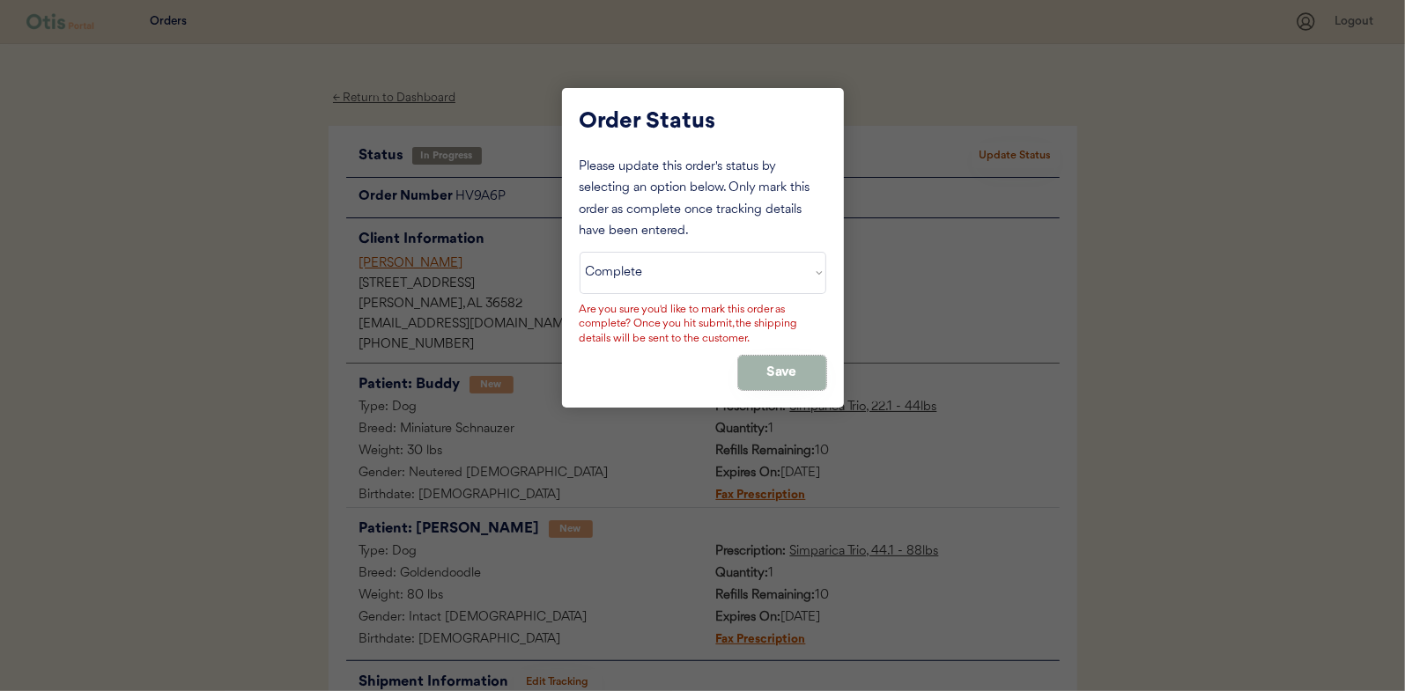
click at [788, 366] on button "Save" at bounding box center [782, 373] width 88 height 34
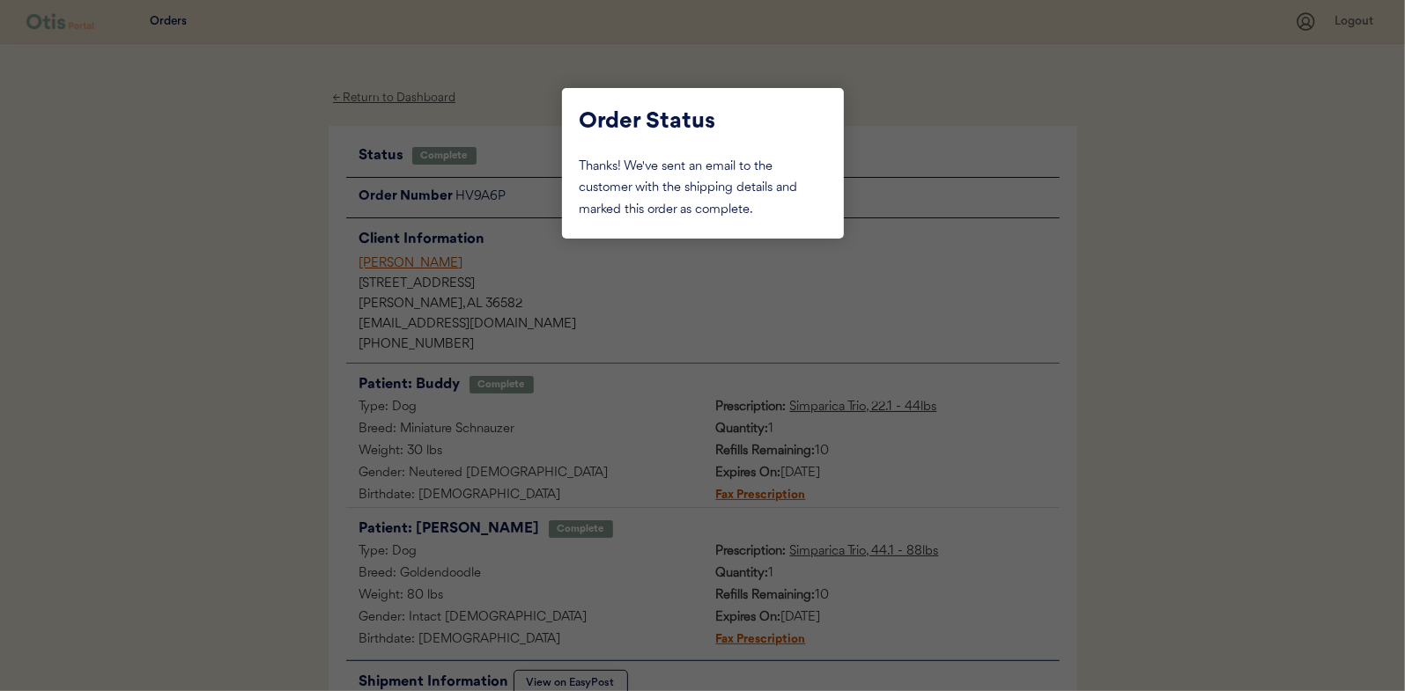
click at [240, 230] on div at bounding box center [702, 345] width 1405 height 691
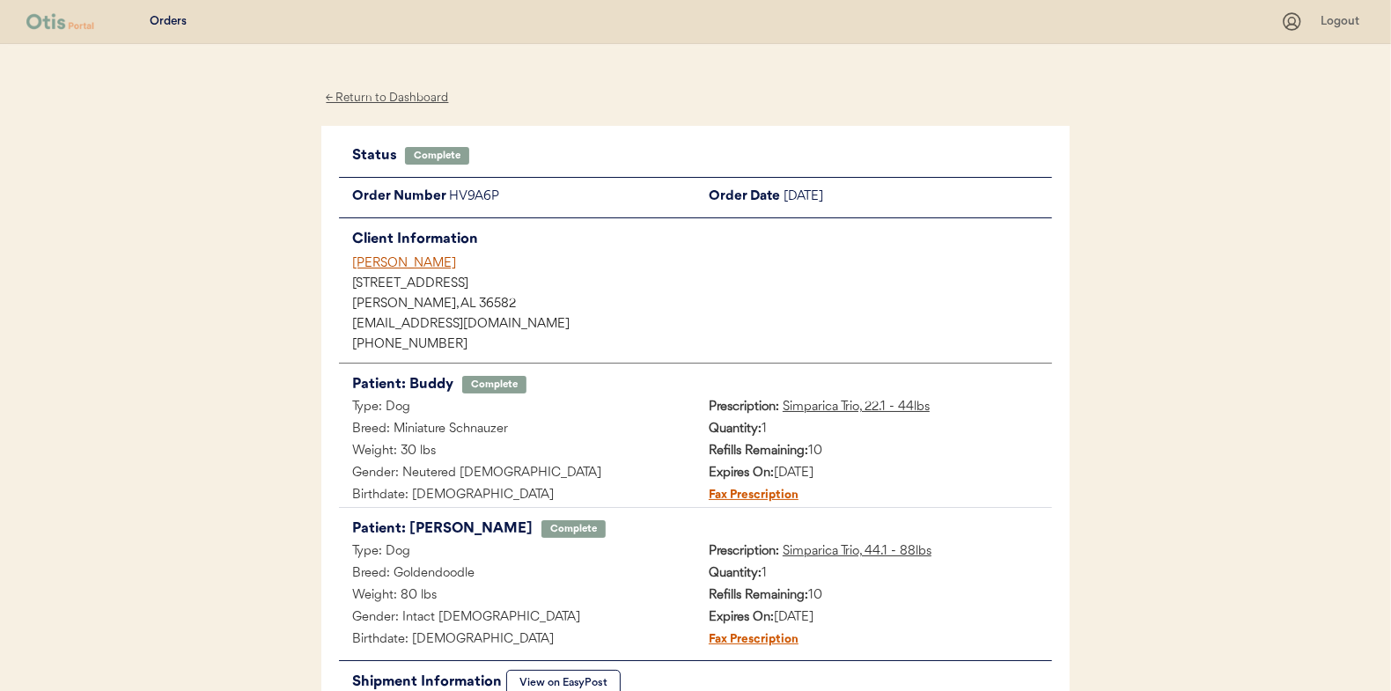
click at [387, 95] on div "← Return to Dashboard" at bounding box center [387, 98] width 132 height 20
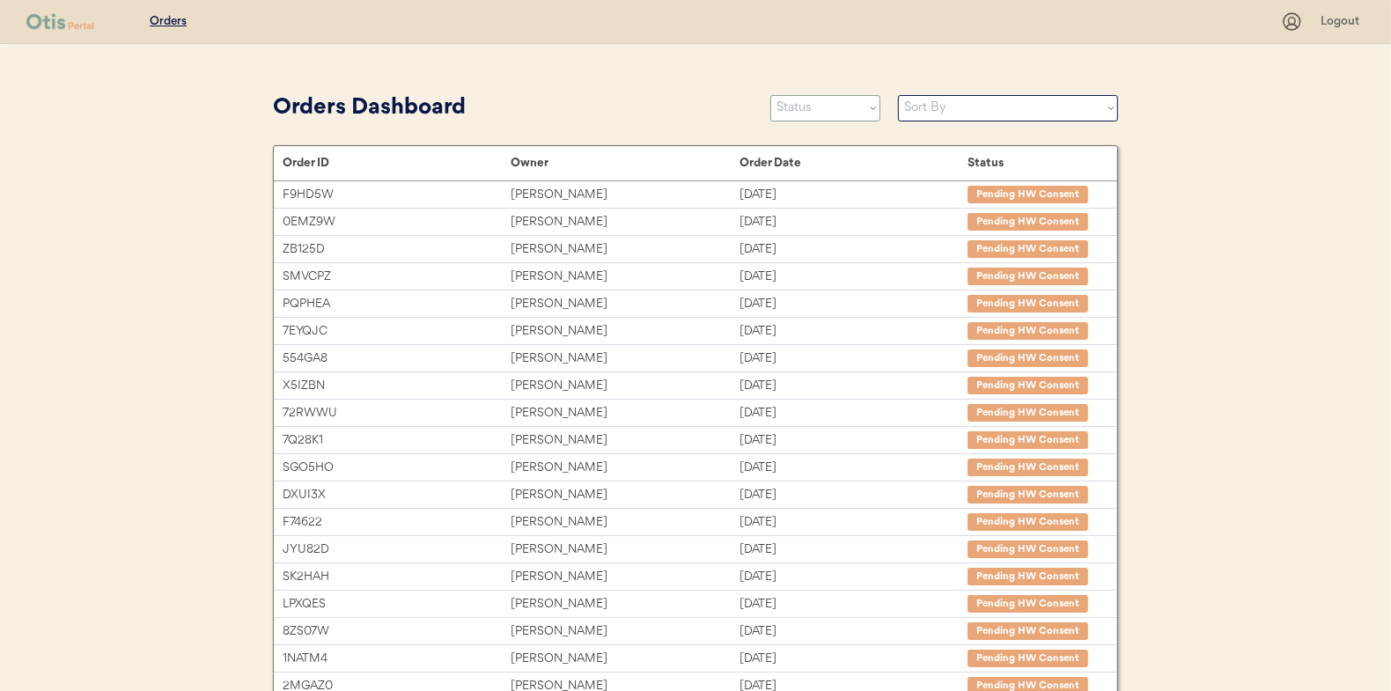
click at [786, 102] on select "Status On Hold New In Progress Complete Pending HW Consent Canceled" at bounding box center [826, 108] width 110 height 26
select select ""in_progress""
click at [771, 95] on select "Status On Hold New In Progress Complete Pending HW Consent Canceled" at bounding box center [826, 108] width 110 height 26
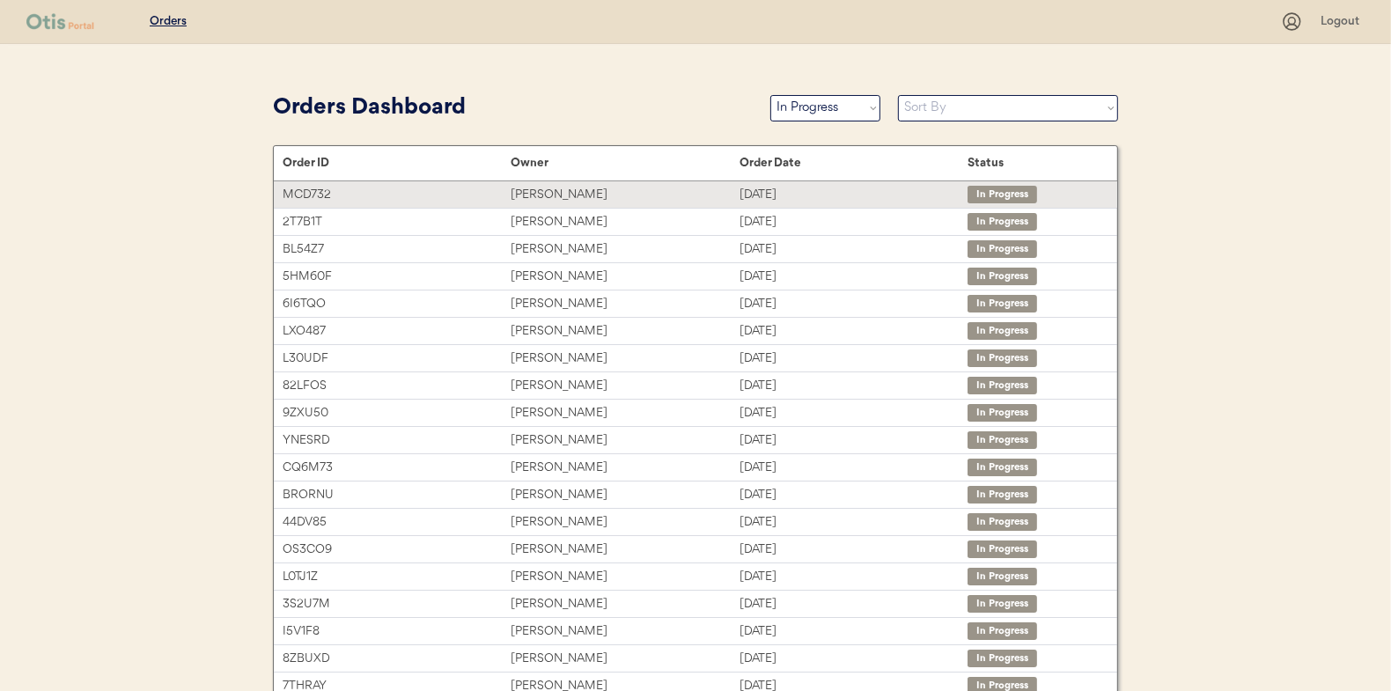
click at [522, 191] on div "[PERSON_NAME]" at bounding box center [625, 195] width 228 height 20
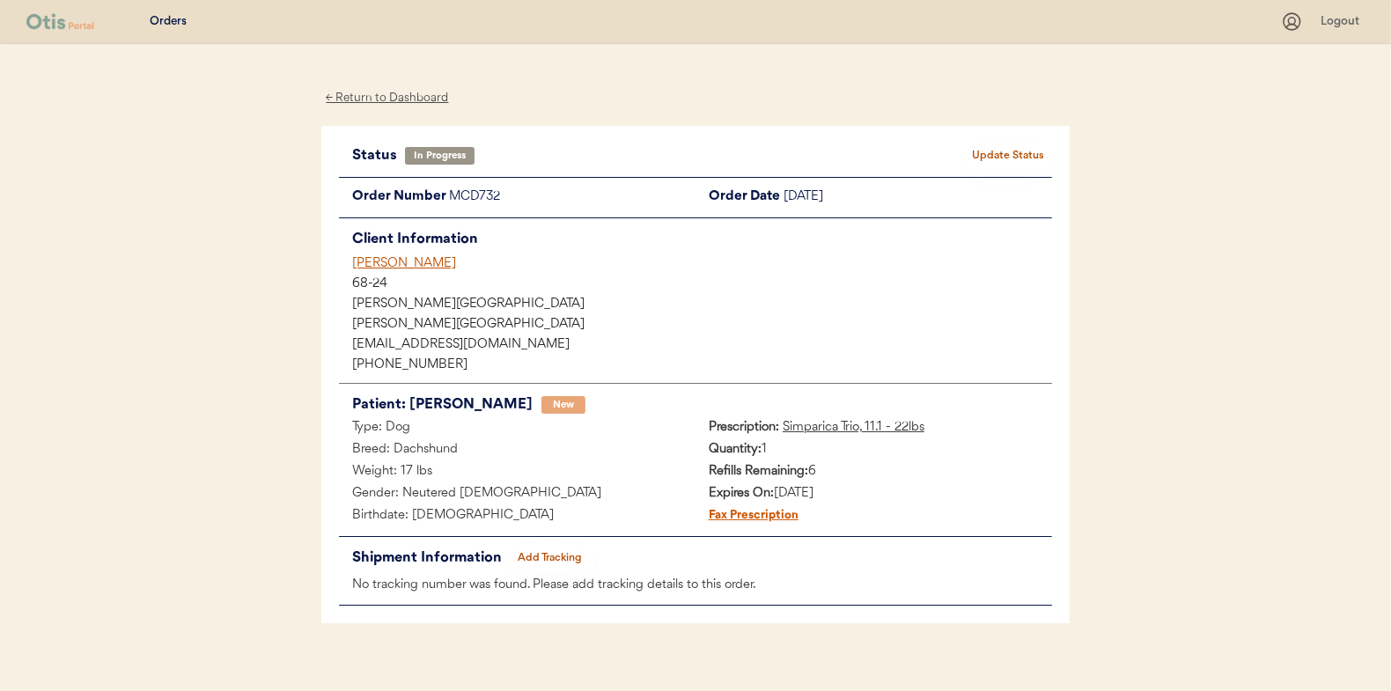
click at [548, 556] on button "Add Tracking" at bounding box center [550, 558] width 88 height 25
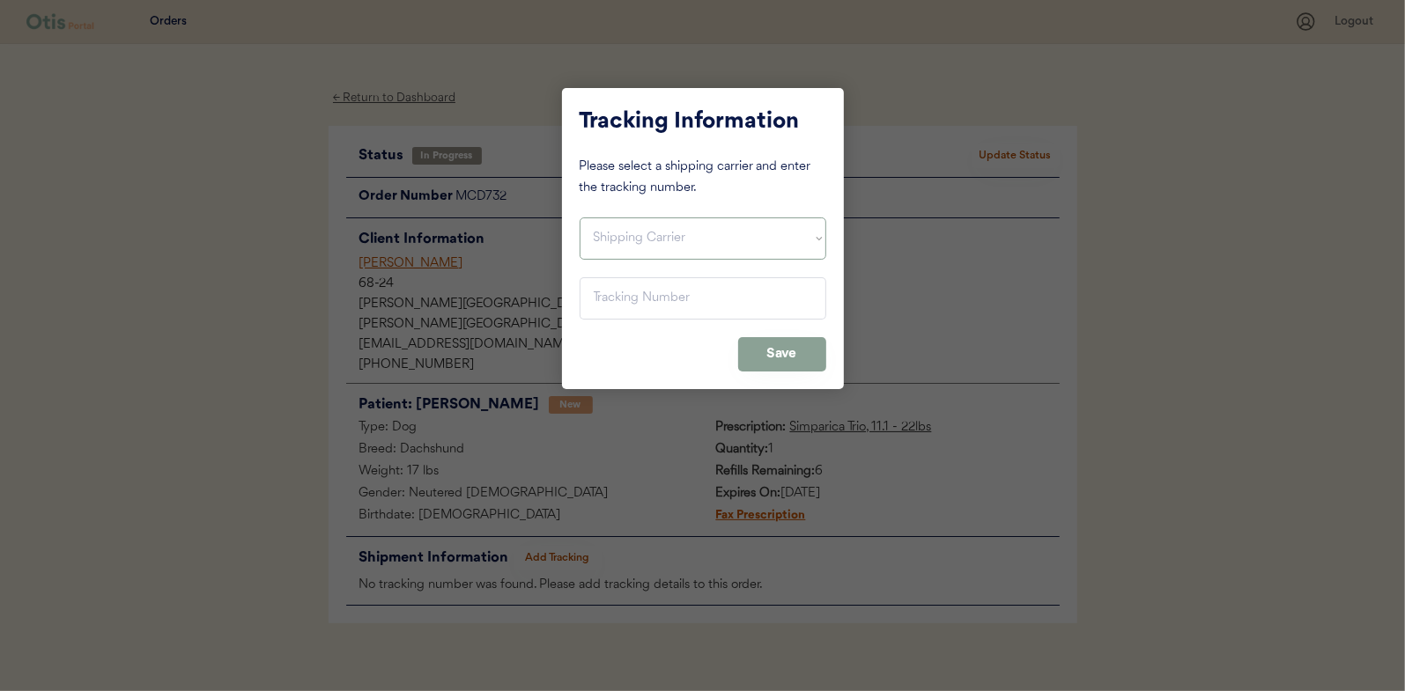
click at [603, 230] on select "Shipping Carrier FedEx FedEx Ground Economy UPS USPS" at bounding box center [702, 239] width 247 height 42
select select ""usps""
click at [579, 218] on select "Shipping Carrier FedEx FedEx Ground Economy UPS USPS" at bounding box center [702, 239] width 247 height 42
click at [604, 302] on input "input" at bounding box center [702, 298] width 247 height 42
paste input "9400150105497033274440"
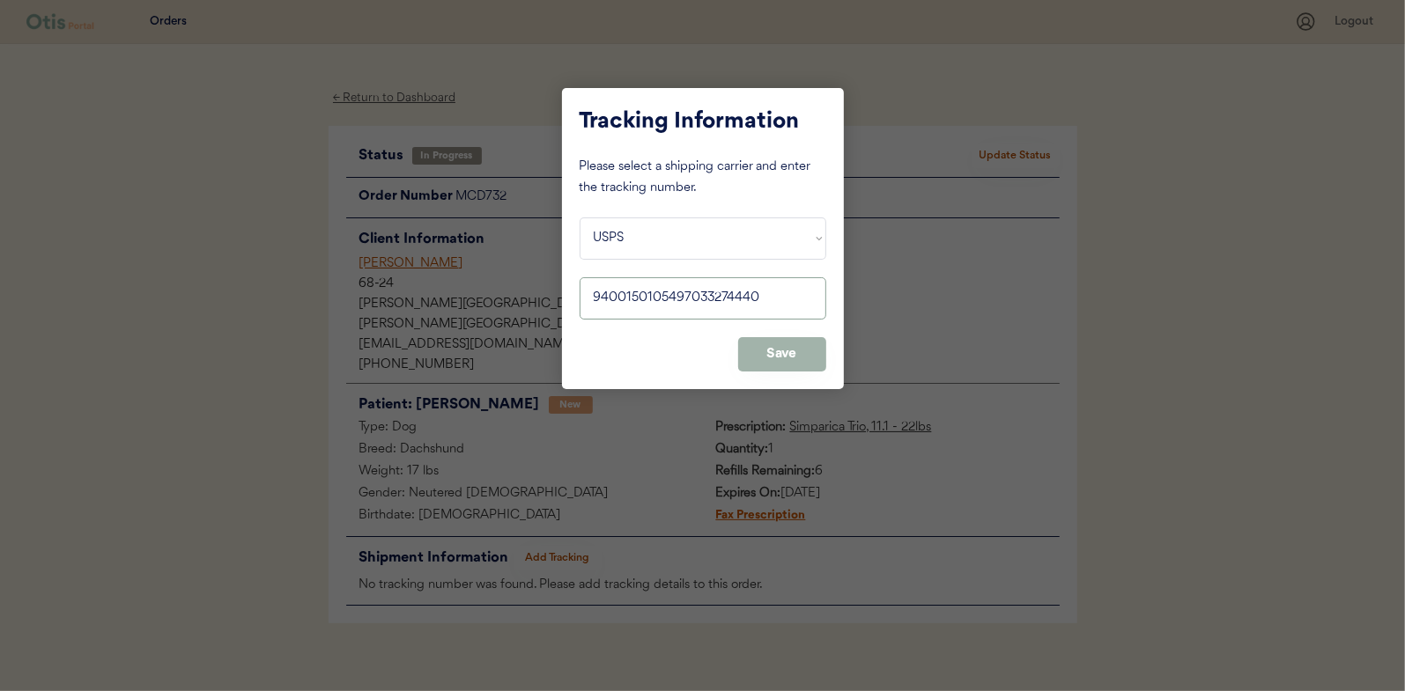
type input "9400150105497033274440"
click at [790, 350] on button "Save" at bounding box center [782, 354] width 88 height 34
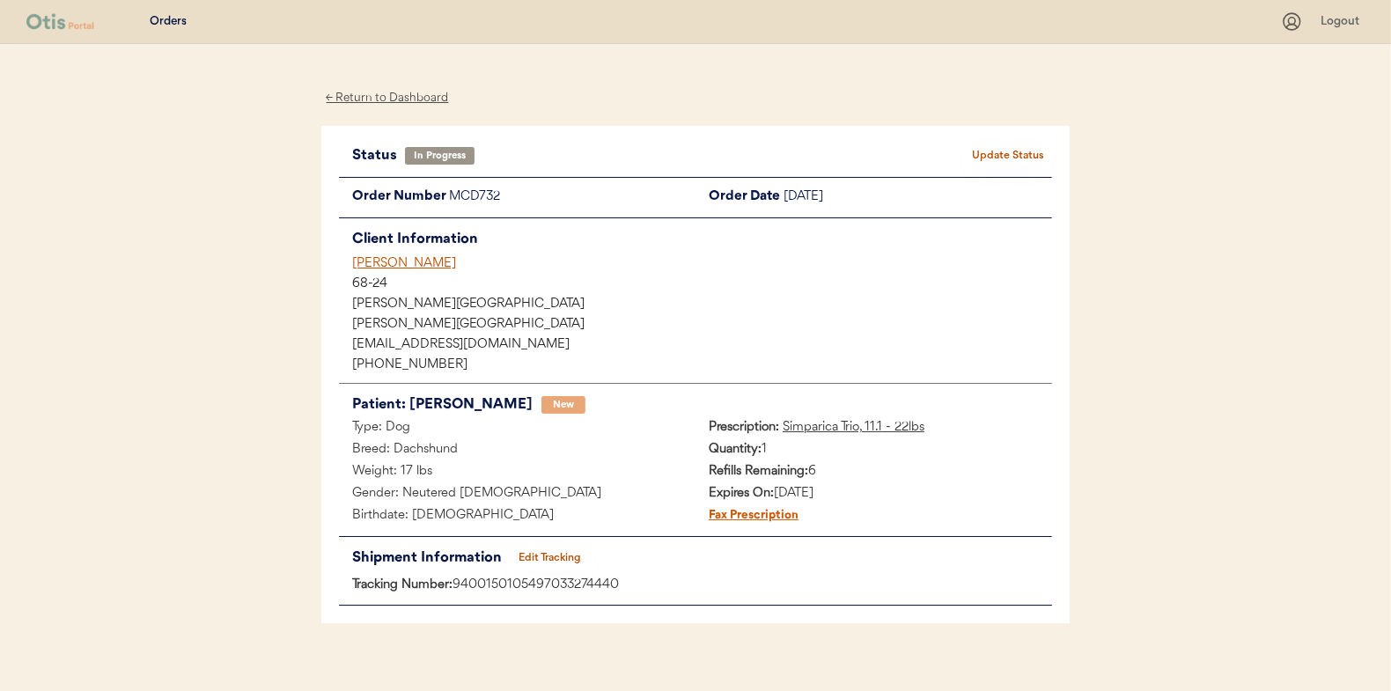
click at [1015, 156] on button "Update Status" at bounding box center [1008, 156] width 88 height 25
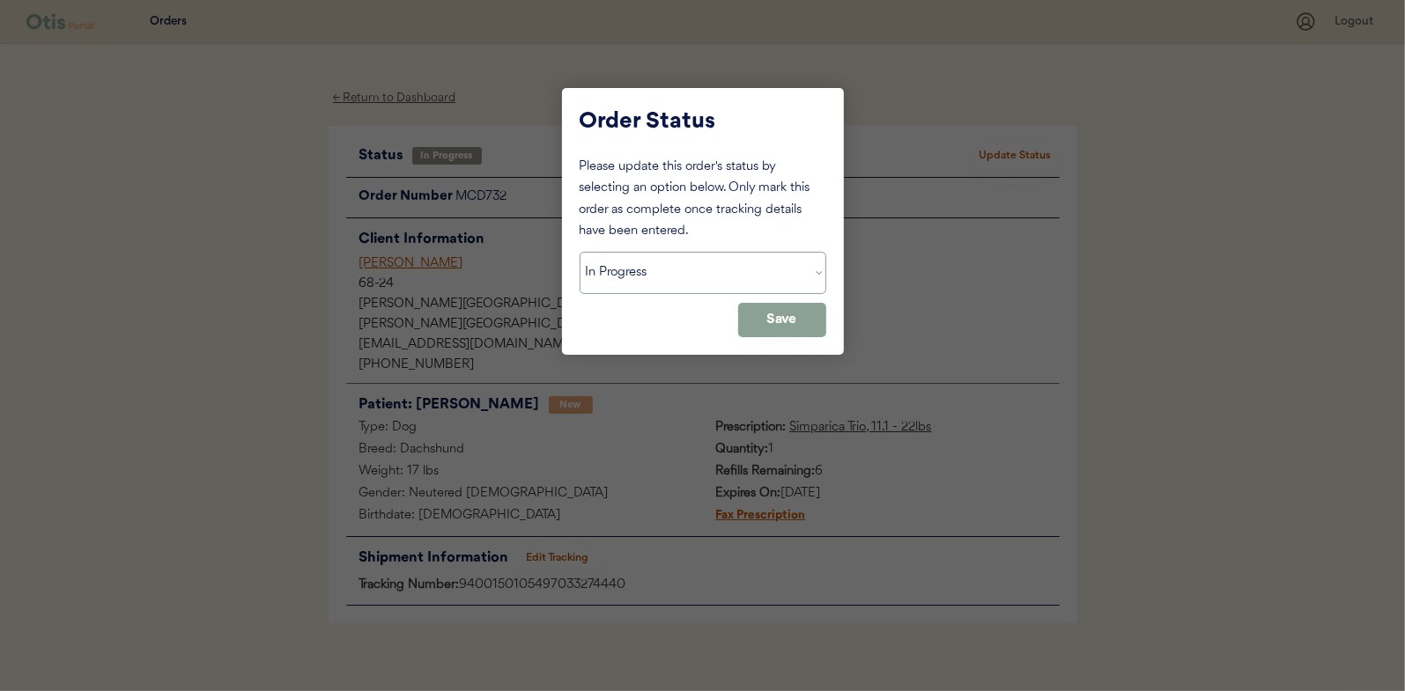
click at [602, 274] on select "Status On Hold New In Progress Complete Pending HW Consent Canceled" at bounding box center [702, 273] width 247 height 42
select select ""complete""
click at [579, 252] on select "Status On Hold New In Progress Complete Pending HW Consent Canceled" at bounding box center [702, 273] width 247 height 42
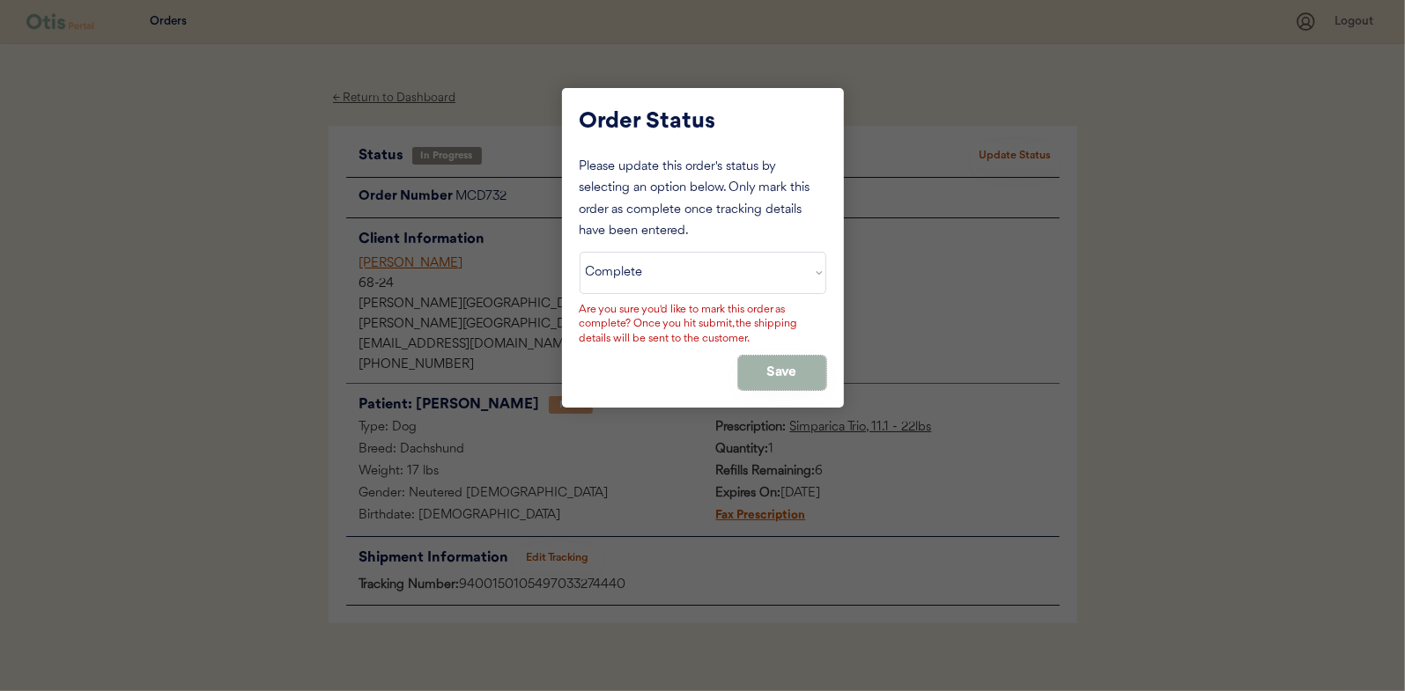
click at [778, 375] on button "Save" at bounding box center [782, 373] width 88 height 34
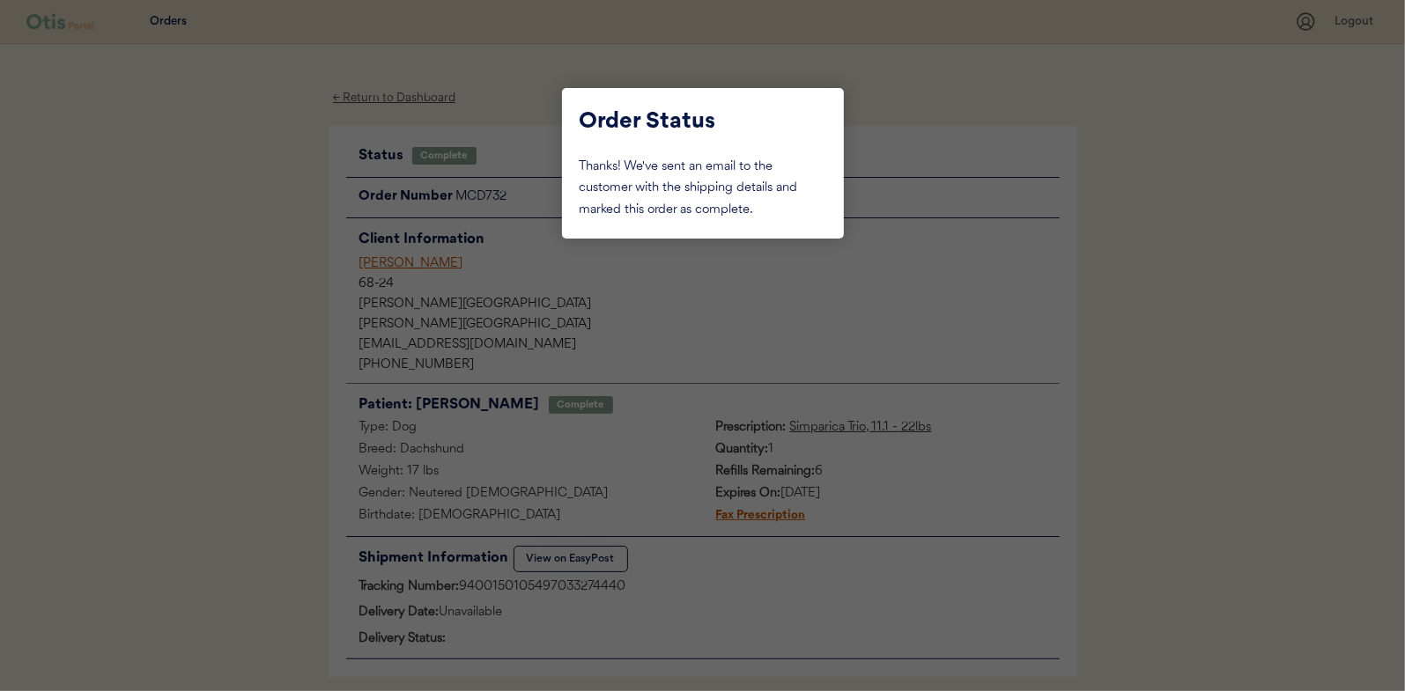
click at [277, 319] on div at bounding box center [702, 345] width 1405 height 691
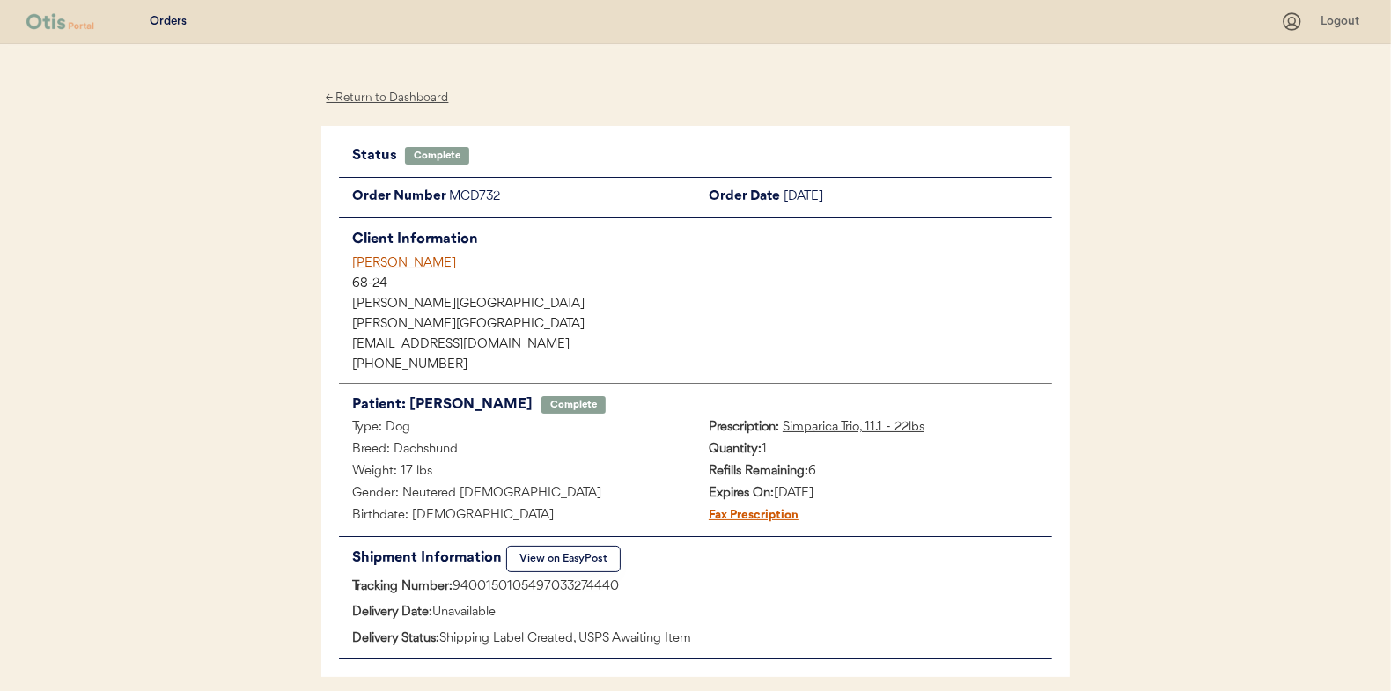
click at [388, 99] on div "← Return to Dashboard" at bounding box center [387, 98] width 132 height 20
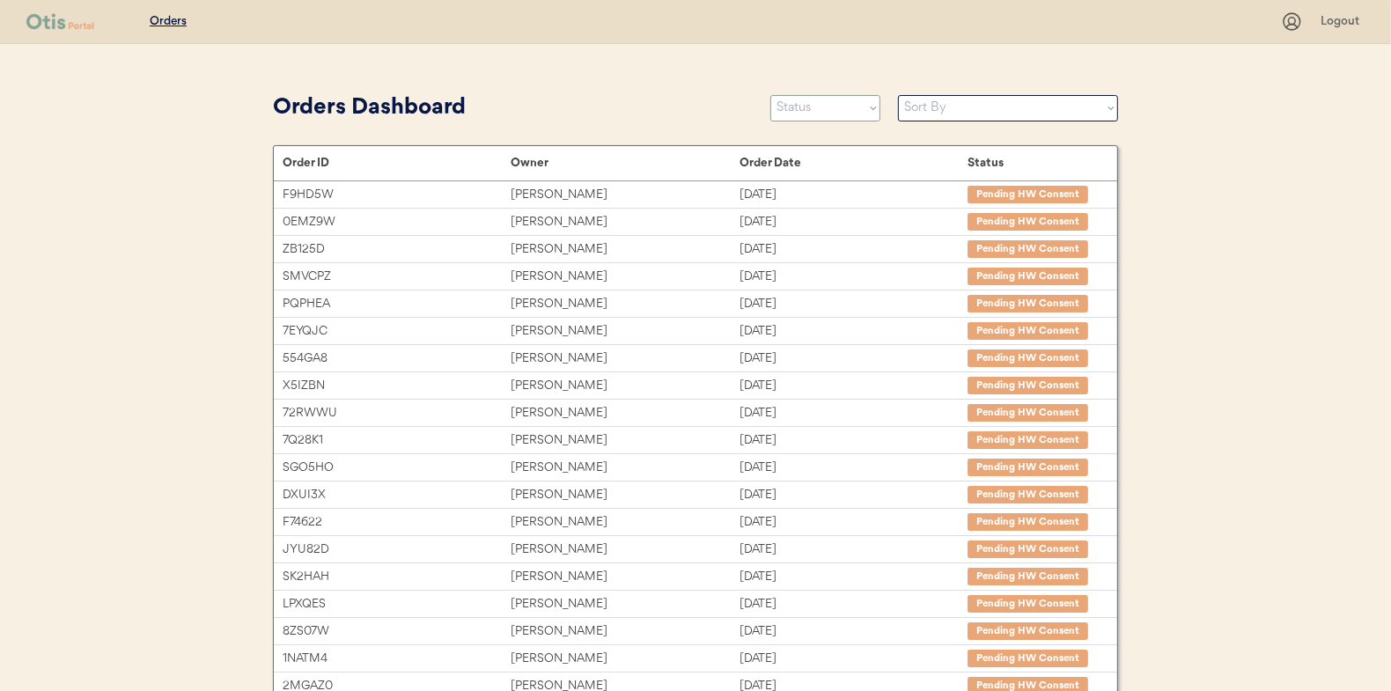
click at [814, 107] on select "Status On Hold New In Progress Complete Pending HW Consent Canceled" at bounding box center [826, 108] width 110 height 26
select select ""in_progress""
click at [771, 95] on select "Status On Hold New In Progress Complete Pending HW Consent Canceled" at bounding box center [826, 108] width 110 height 26
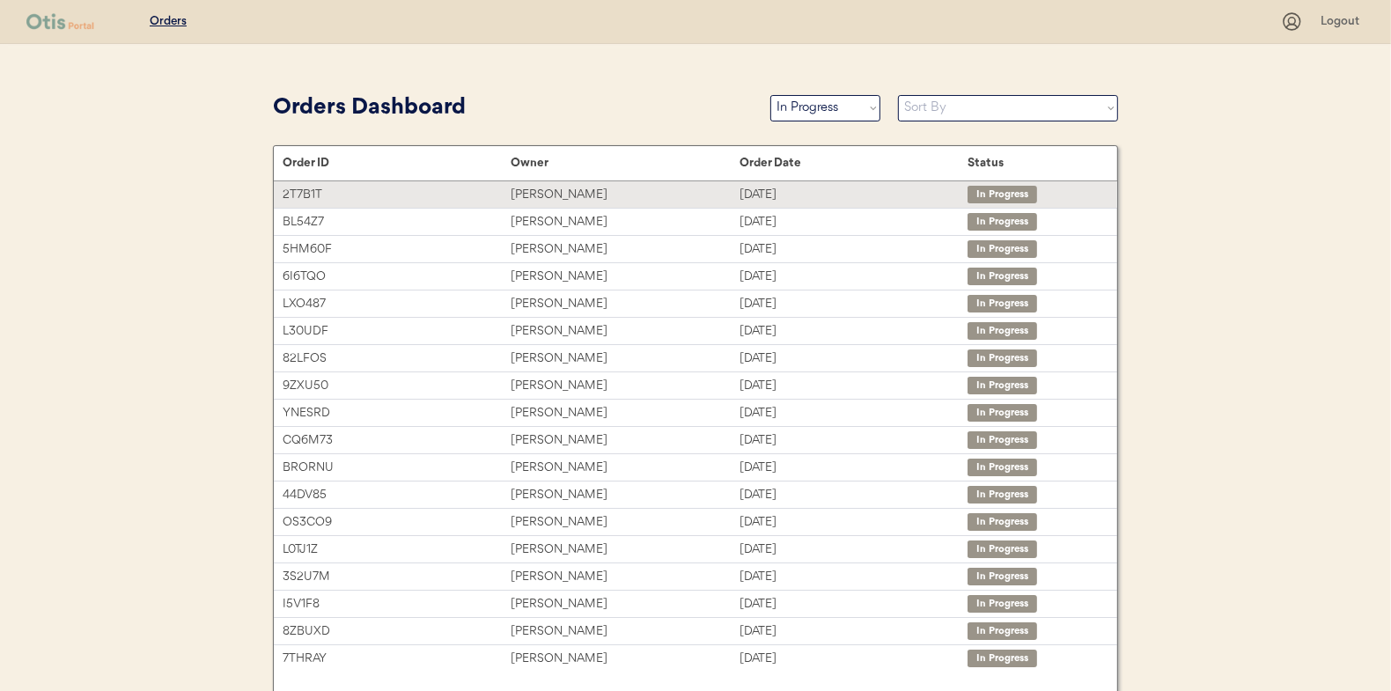
click at [565, 185] on div "[PERSON_NAME]" at bounding box center [625, 195] width 228 height 20
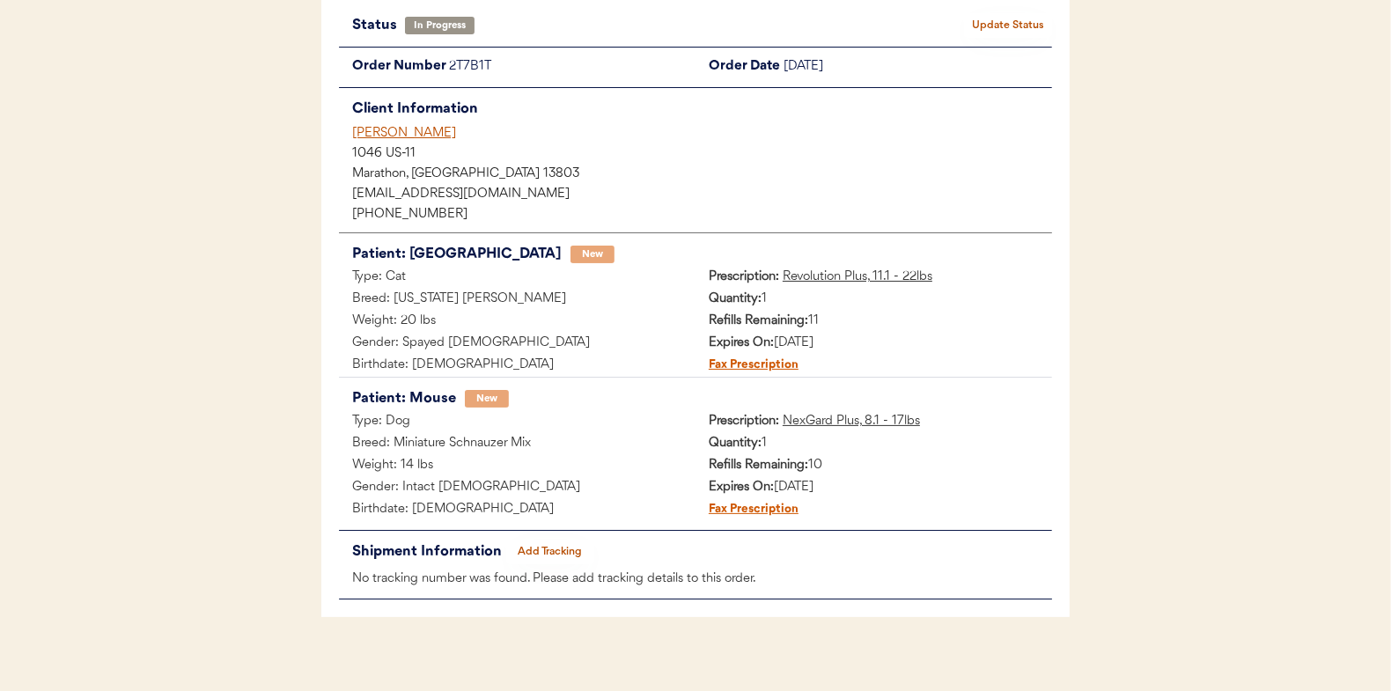
scroll to position [144, 0]
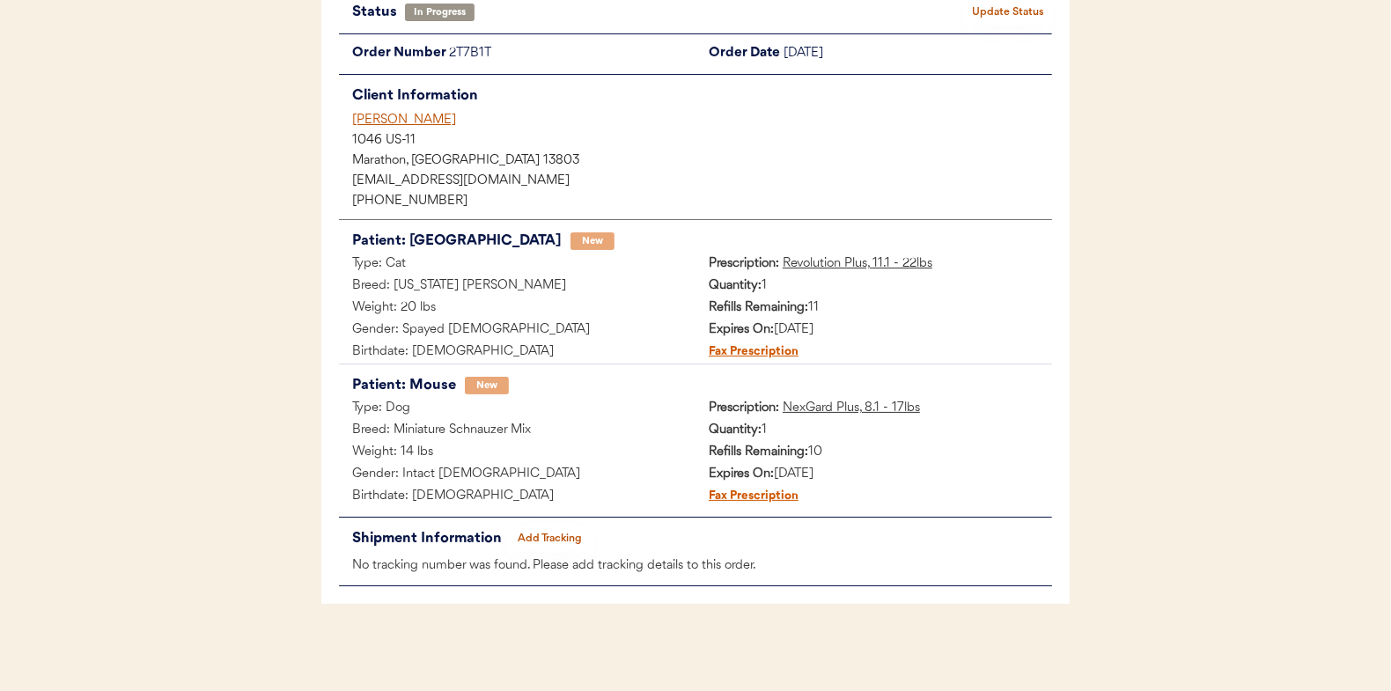
click at [544, 533] on button "Add Tracking" at bounding box center [550, 539] width 88 height 25
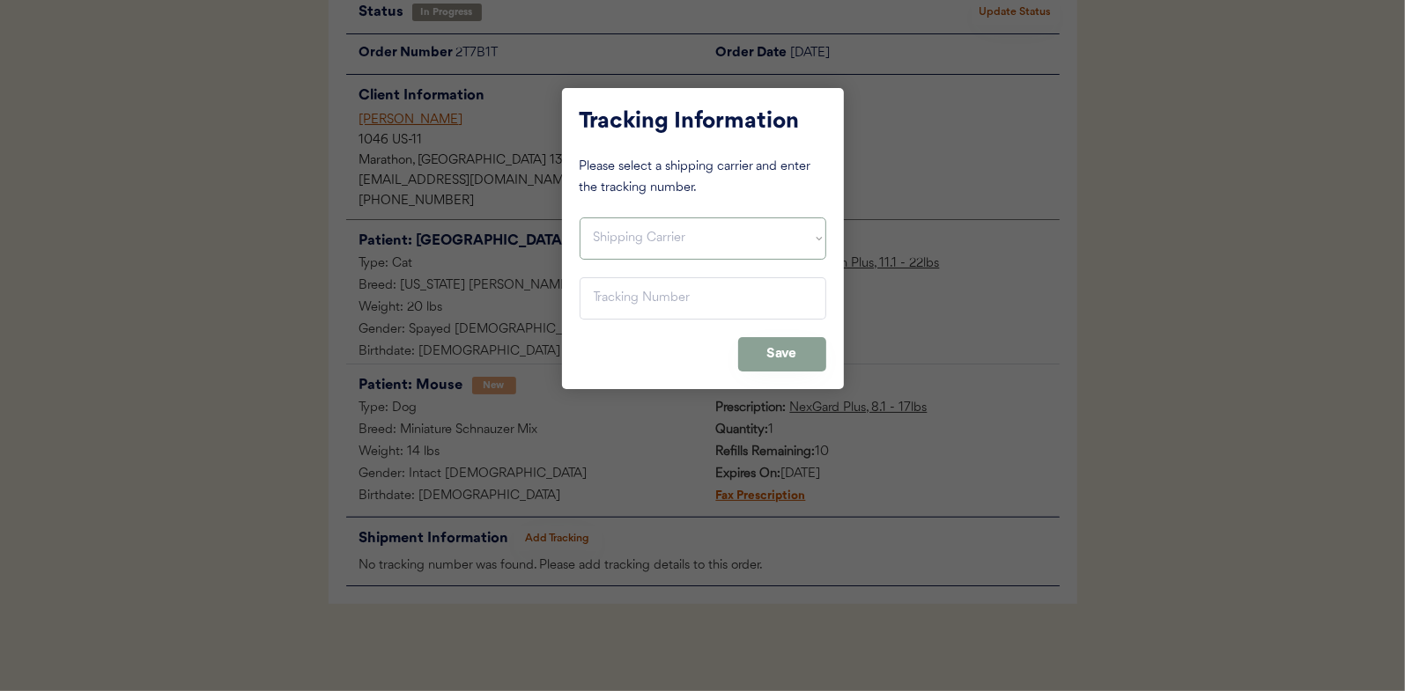
click at [620, 241] on select "Shipping Carrier FedEx FedEx Ground Economy UPS USPS" at bounding box center [702, 239] width 247 height 42
select select ""usps""
click at [579, 218] on select "Shipping Carrier FedEx FedEx Ground Economy UPS USPS" at bounding box center [702, 239] width 247 height 42
click at [601, 292] on input "input" at bounding box center [702, 298] width 247 height 42
paste input "9400150105497033260818"
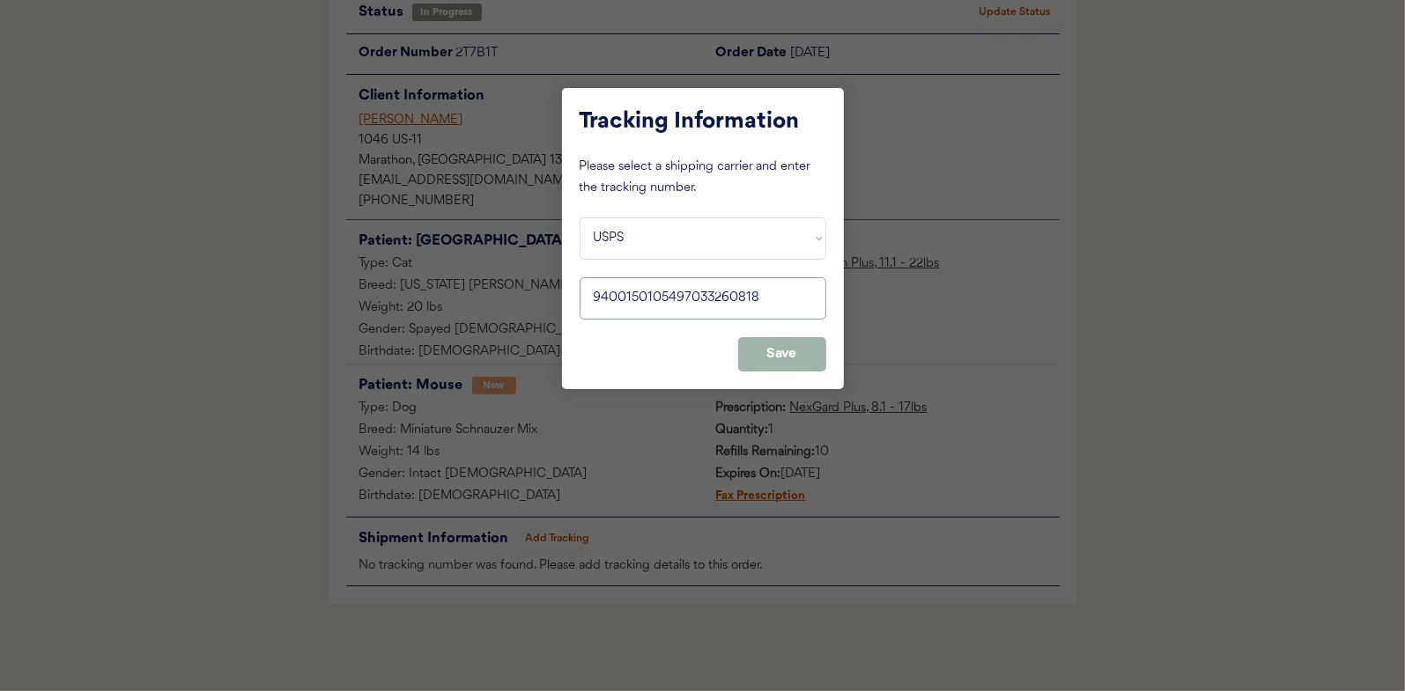
type input "9400150105497033260818"
click at [764, 348] on button "Save" at bounding box center [782, 354] width 88 height 34
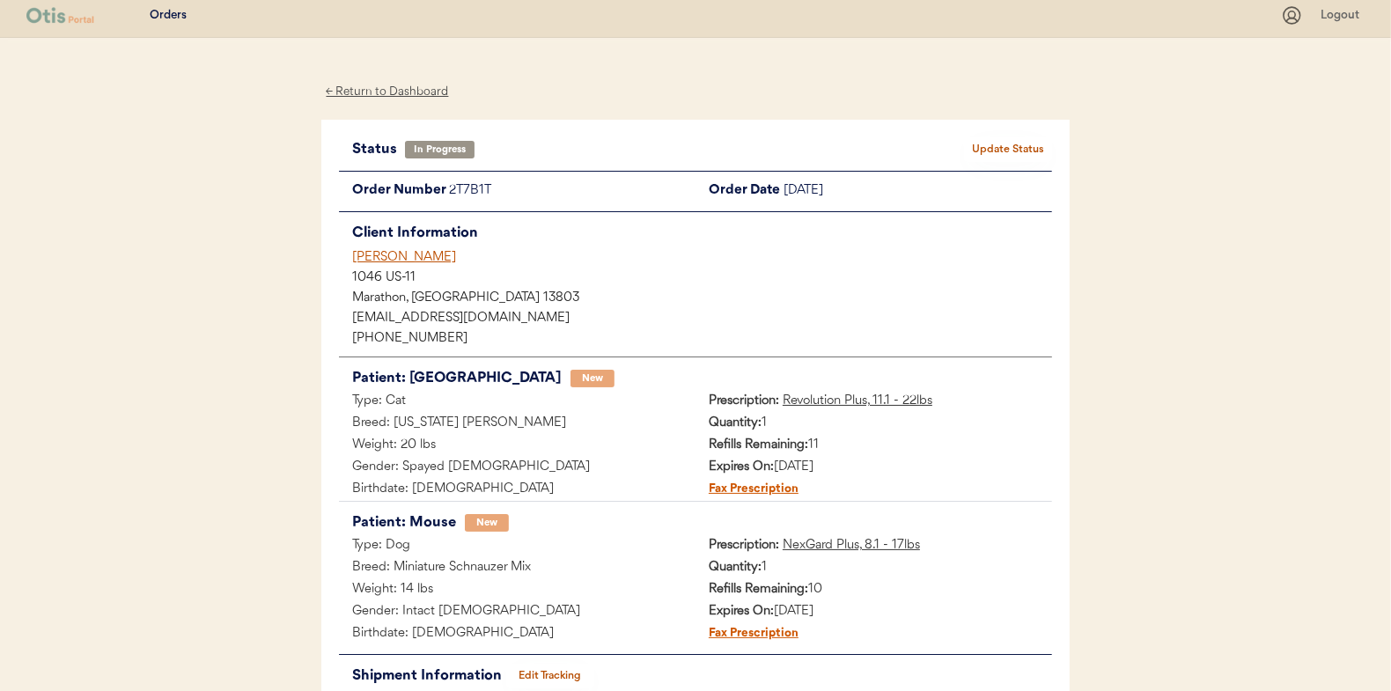
scroll to position [0, 0]
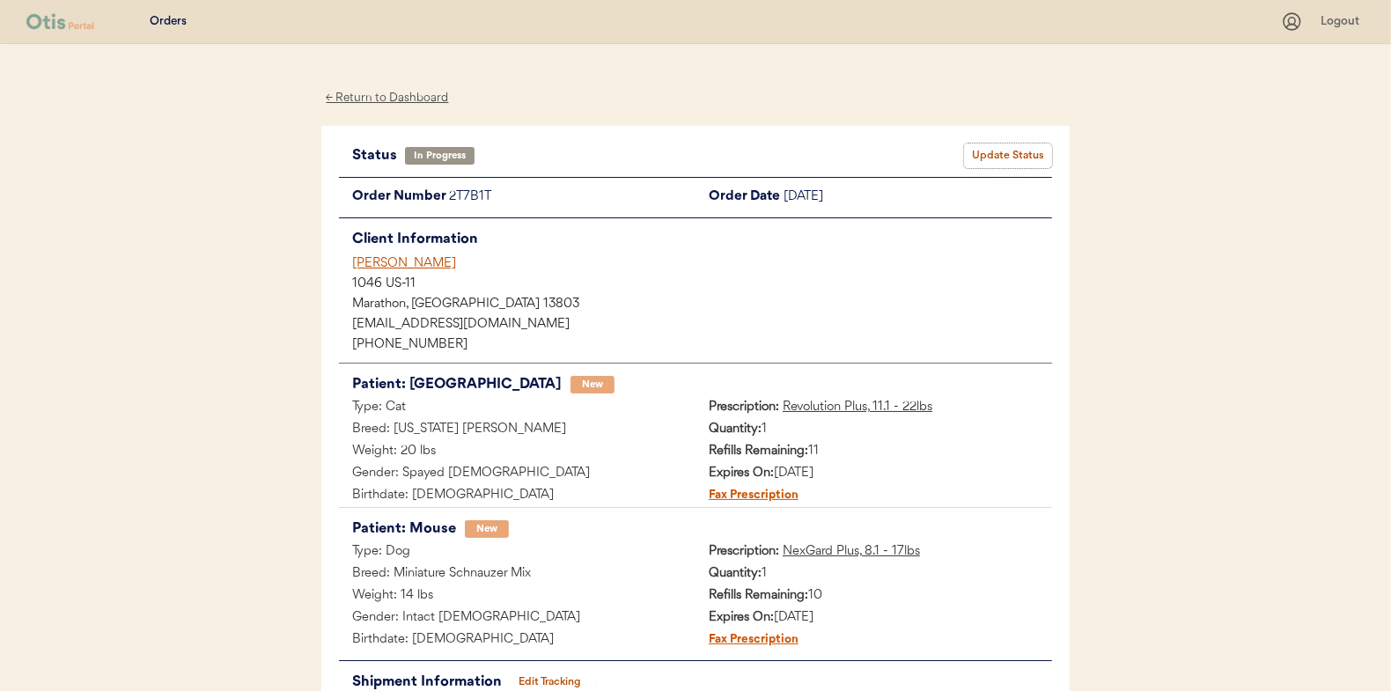
click at [1019, 157] on button "Update Status" at bounding box center [1008, 156] width 88 height 25
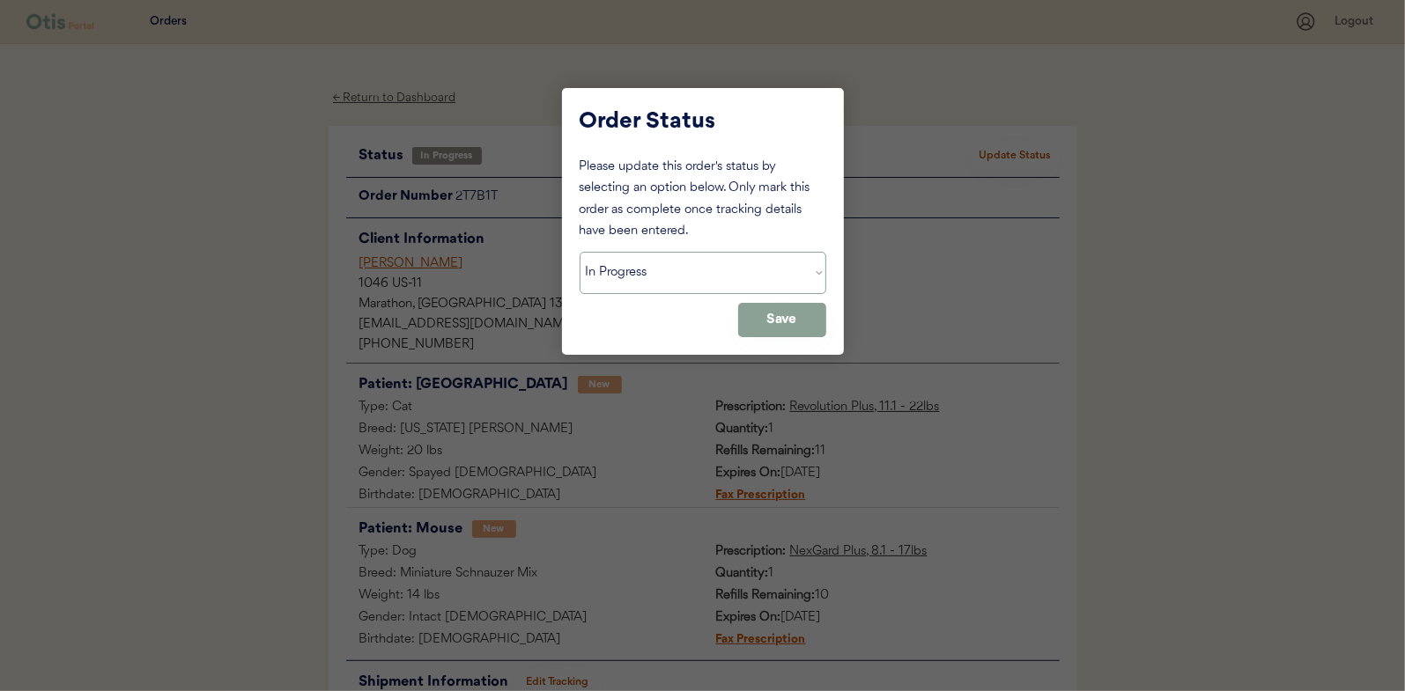
click at [638, 272] on select "Status On Hold New In Progress Complete Pending HW Consent Canceled" at bounding box center [702, 273] width 247 height 42
select select ""complete""
click at [579, 252] on select "Status On Hold New In Progress Complete Pending HW Consent Canceled" at bounding box center [702, 273] width 247 height 42
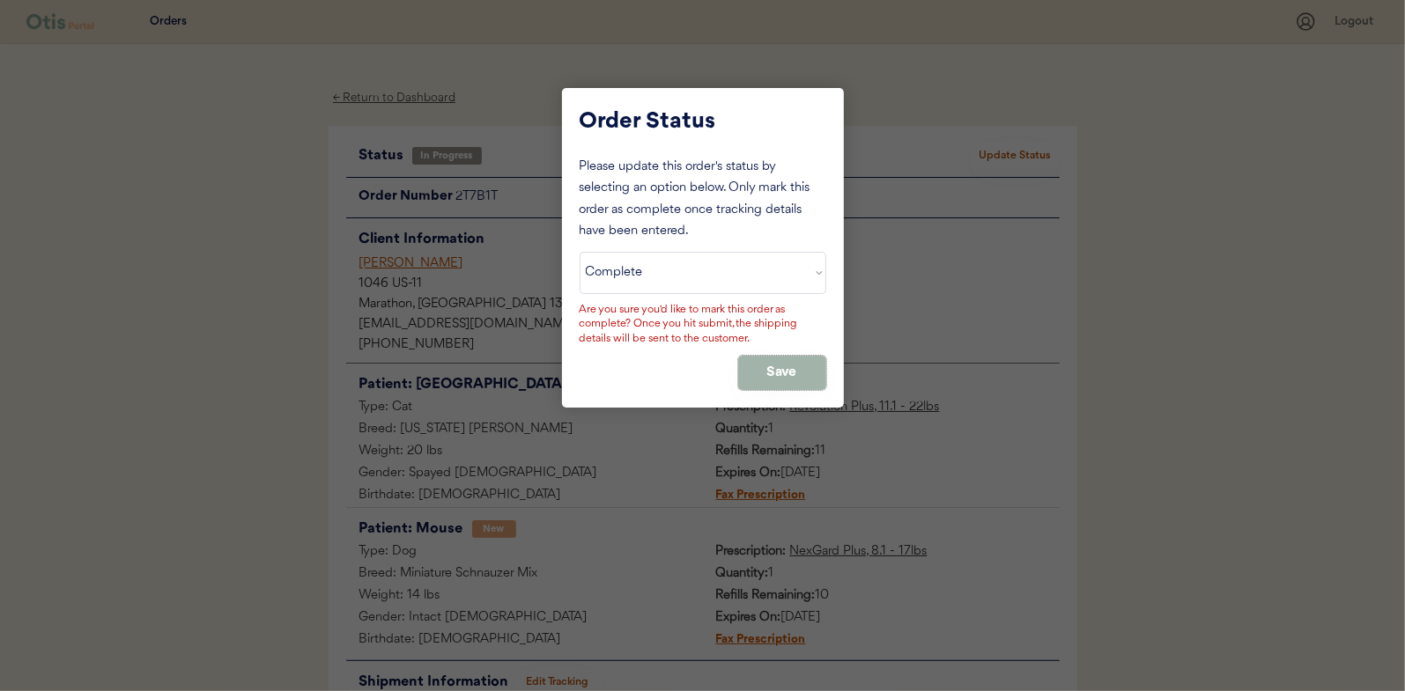
click at [760, 364] on button "Save" at bounding box center [782, 373] width 88 height 34
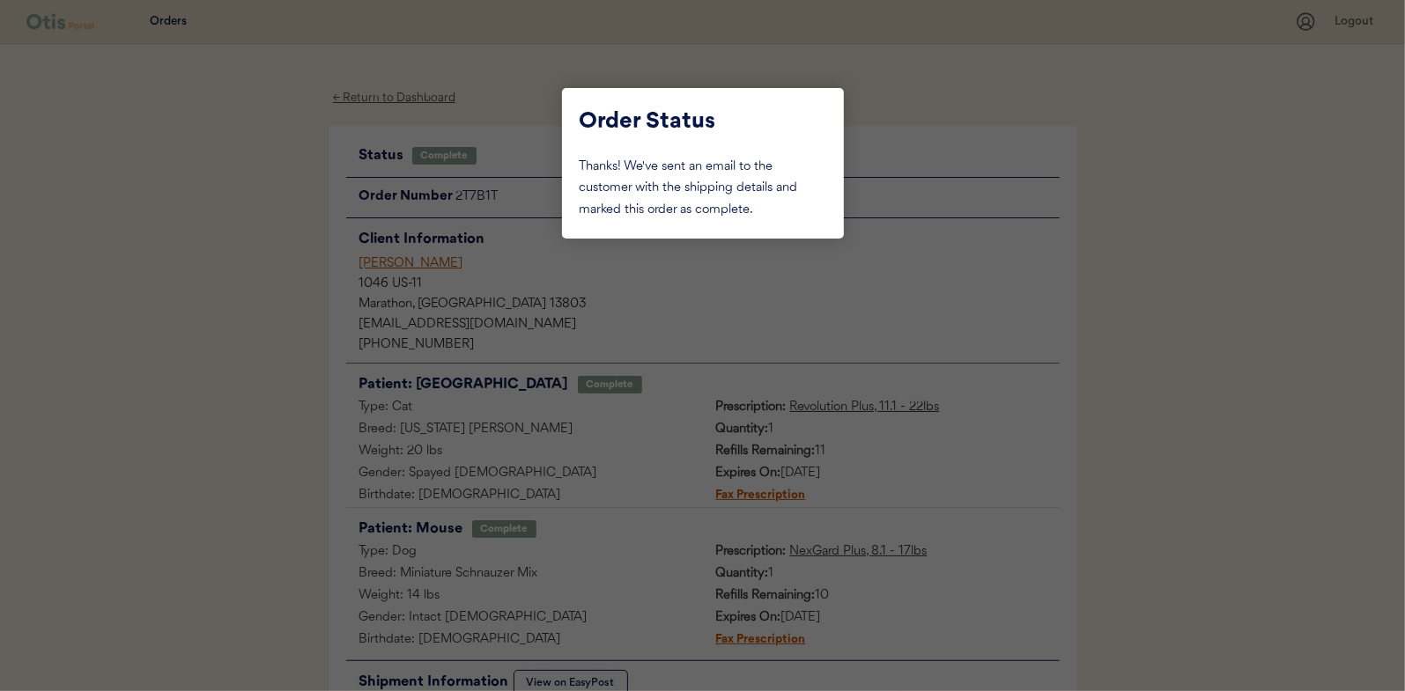
click at [252, 218] on div at bounding box center [702, 345] width 1405 height 691
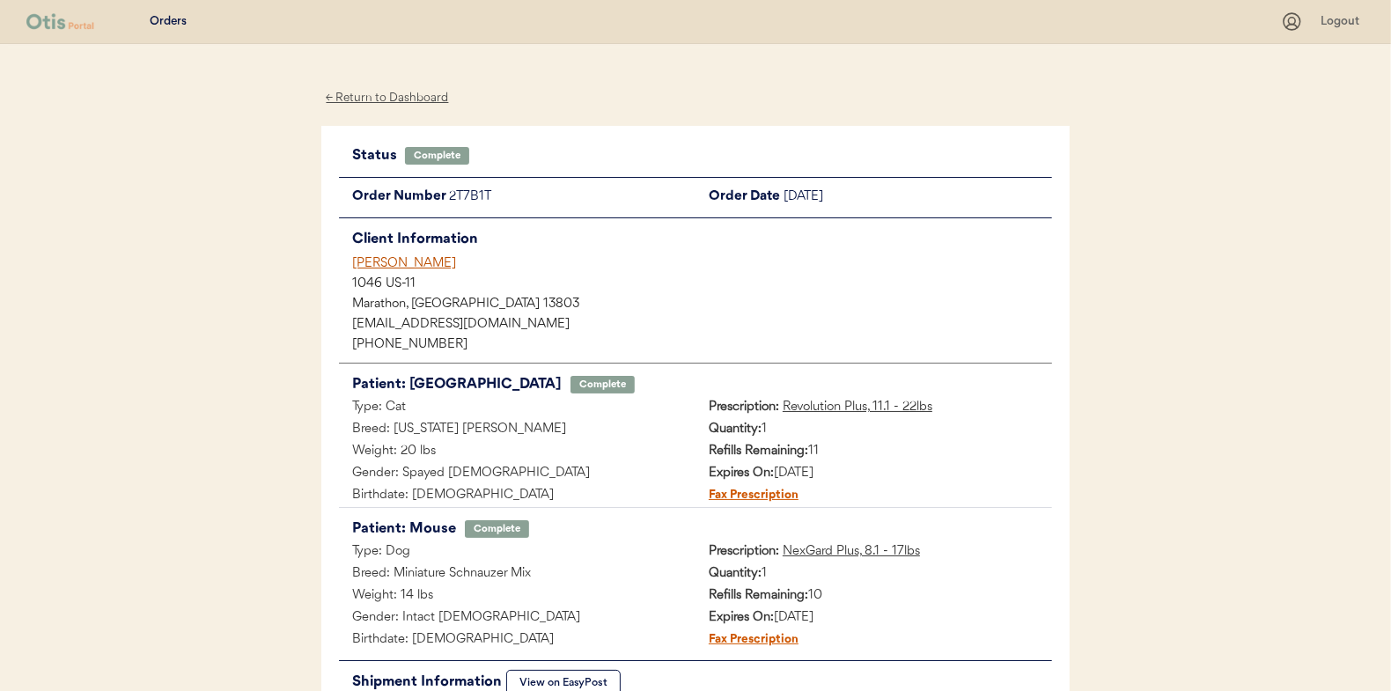
click at [397, 96] on div "← Return to Dashboard" at bounding box center [387, 98] width 132 height 20
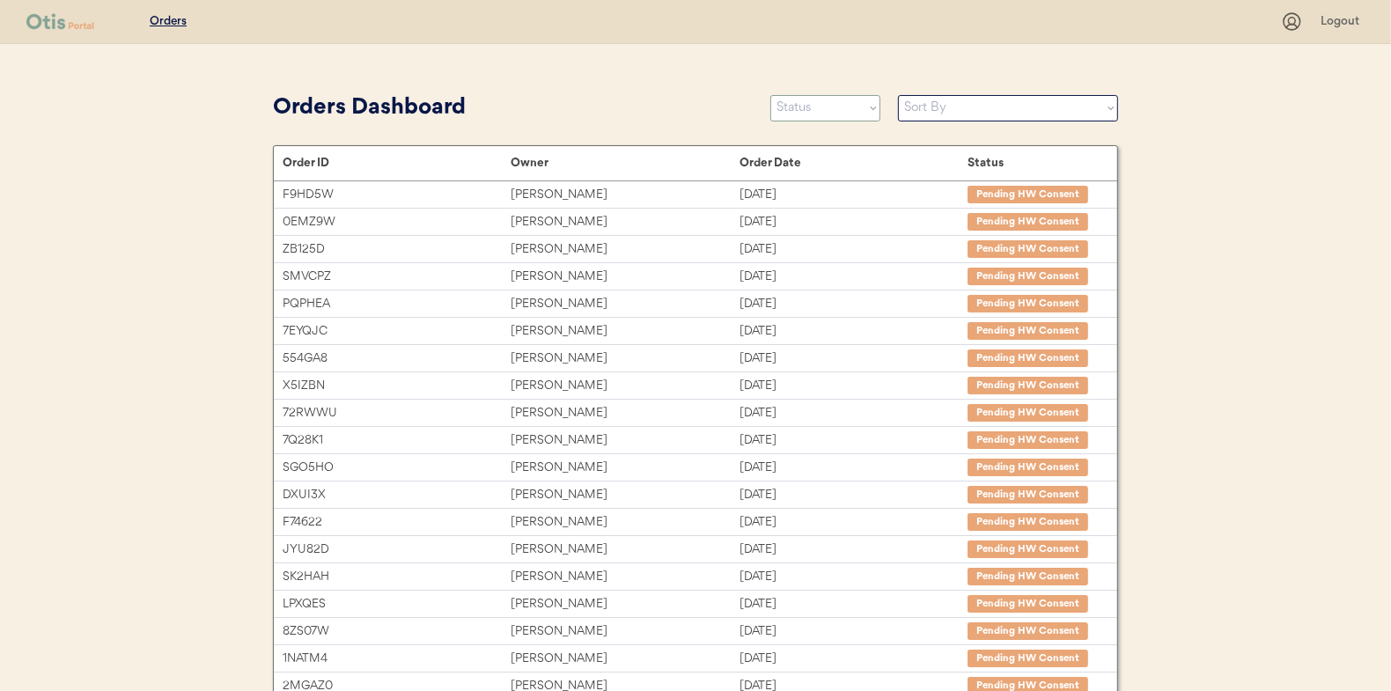
click at [800, 111] on select "Status On Hold New In Progress Complete Pending HW Consent Canceled" at bounding box center [826, 108] width 110 height 26
select select ""in_progress""
click at [771, 95] on select "Status On Hold New In Progress Complete Pending HW Consent Canceled" at bounding box center [826, 108] width 110 height 26
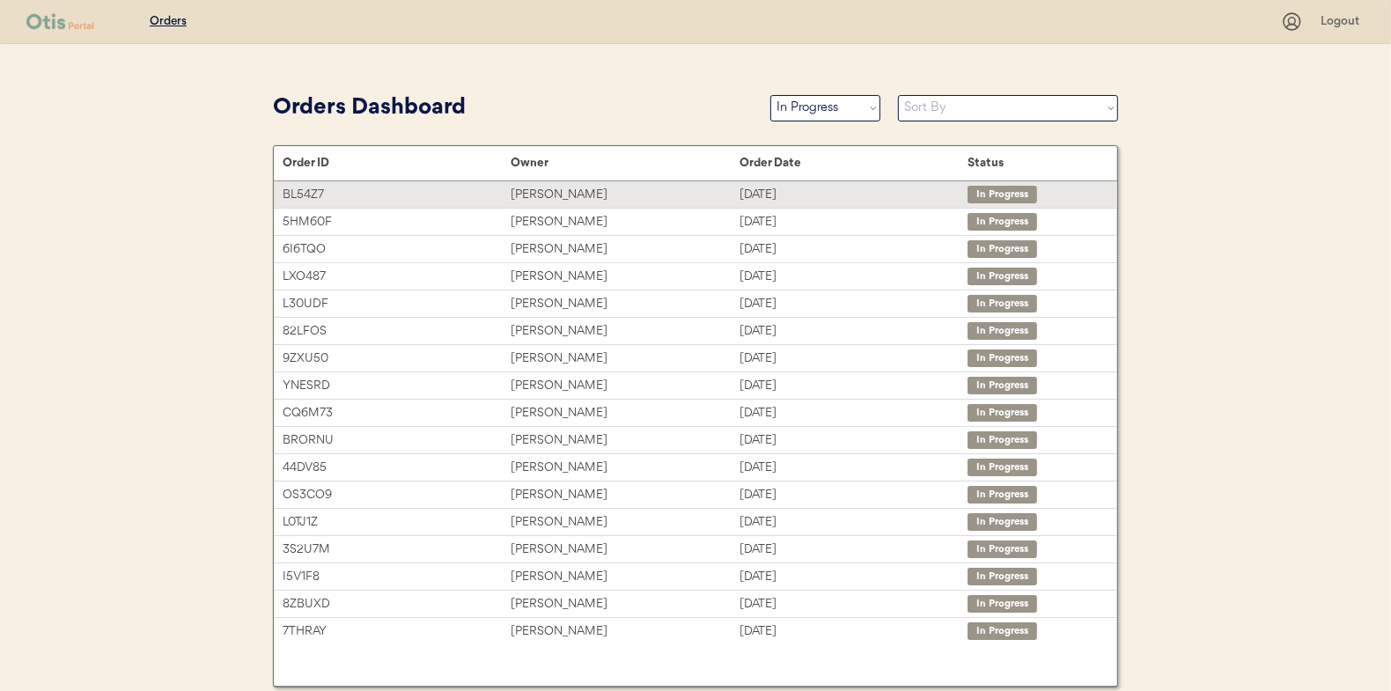
click at [545, 189] on div "[PERSON_NAME]" at bounding box center [625, 195] width 228 height 20
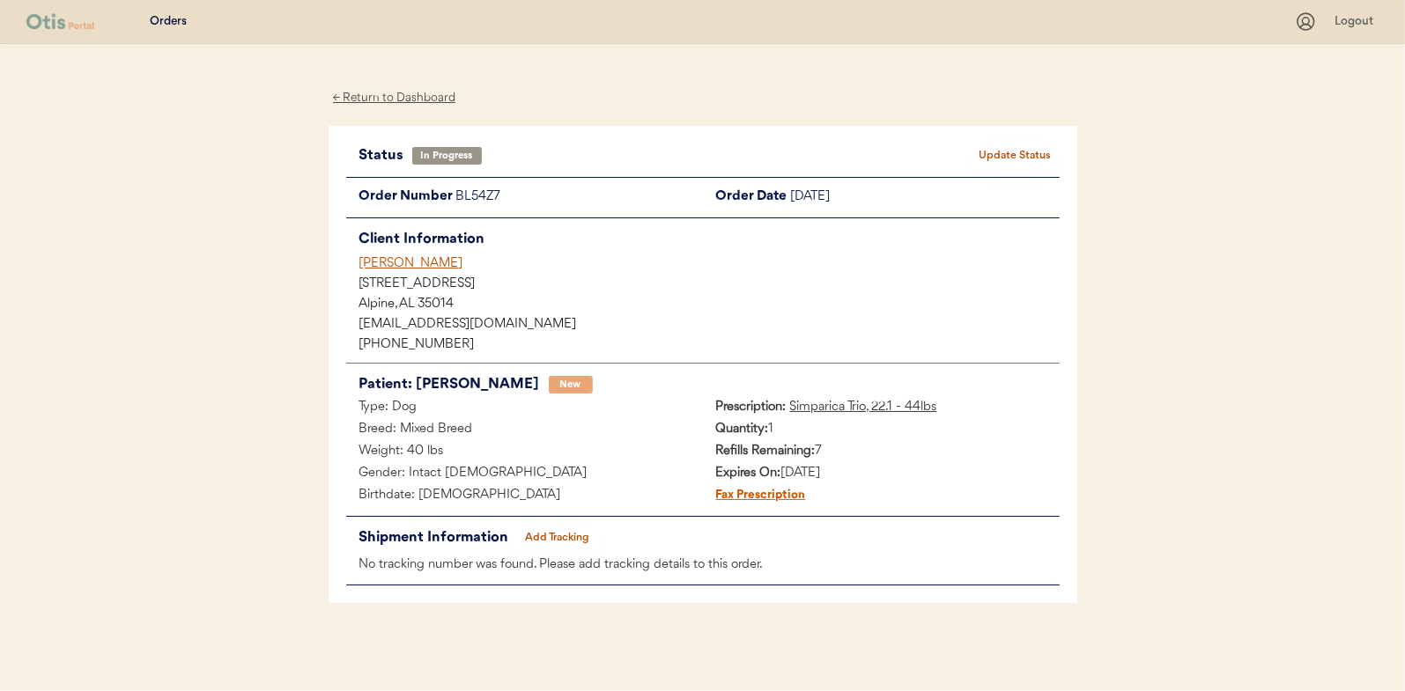
click at [558, 523] on div "Status In Progress Update Status Order Number BL54Z7 Order Date [DATE] Client I…" at bounding box center [702, 365] width 713 height 443
click at [552, 532] on button "Add Tracking" at bounding box center [557, 538] width 88 height 25
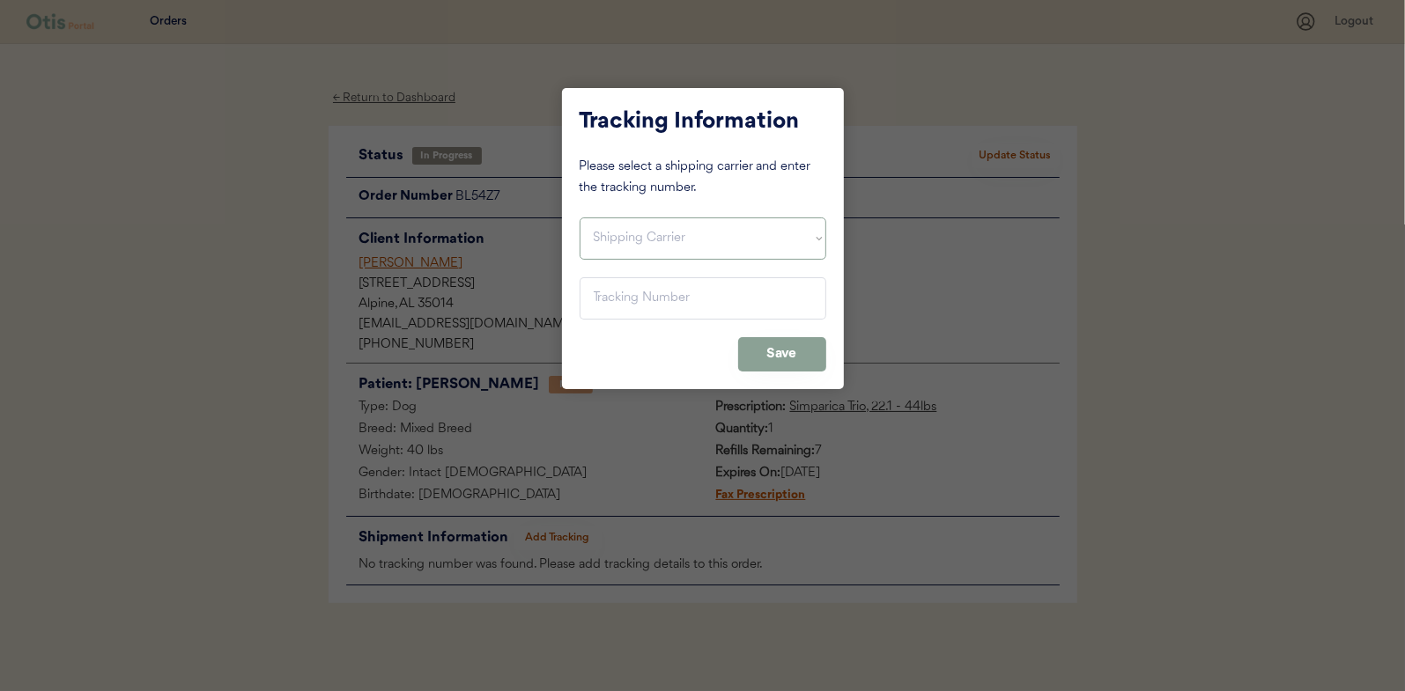
click at [605, 238] on select "Shipping Carrier FedEx FedEx Ground Economy UPS USPS" at bounding box center [702, 239] width 247 height 42
select select ""usps""
click at [579, 218] on select "Shipping Carrier FedEx FedEx Ground Economy UPS USPS" at bounding box center [702, 239] width 247 height 42
click at [610, 299] on input "input" at bounding box center [702, 298] width 247 height 42
paste input "9400150105496034730528"
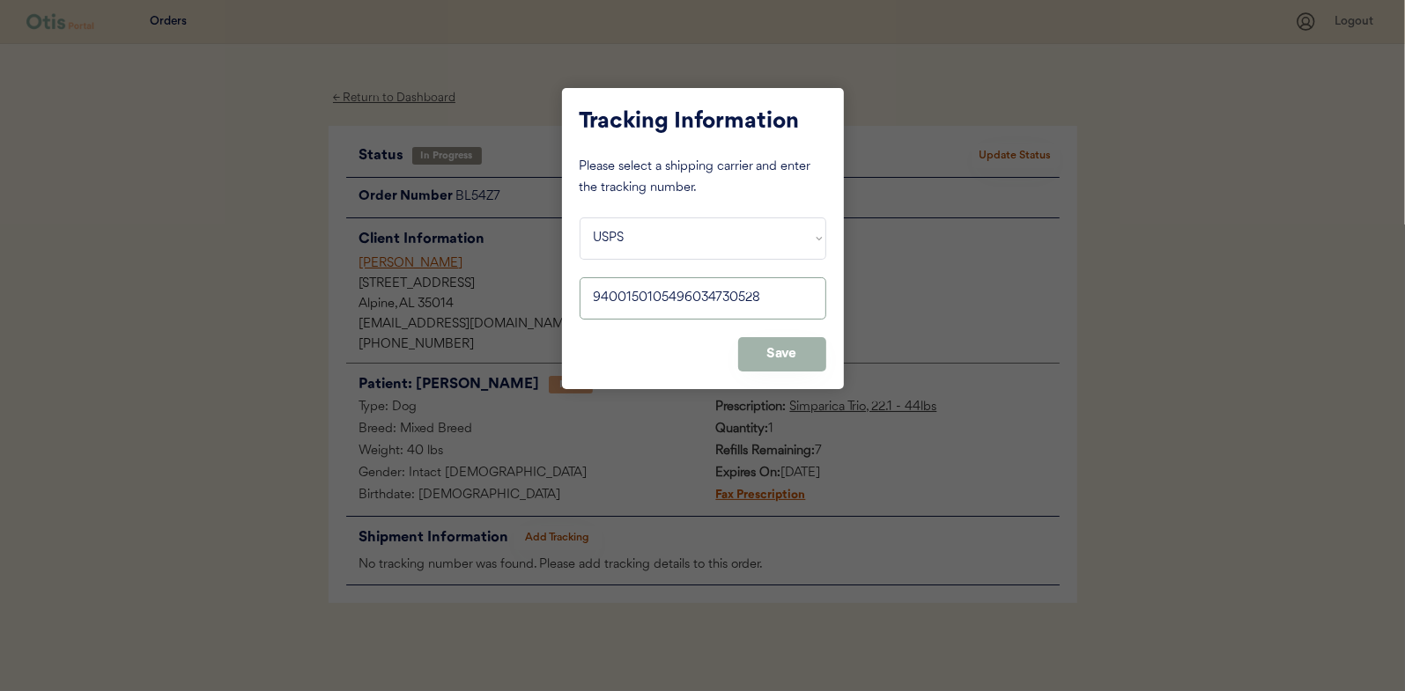
type input "9400150105496034730528"
click at [780, 358] on button "Save" at bounding box center [782, 354] width 88 height 34
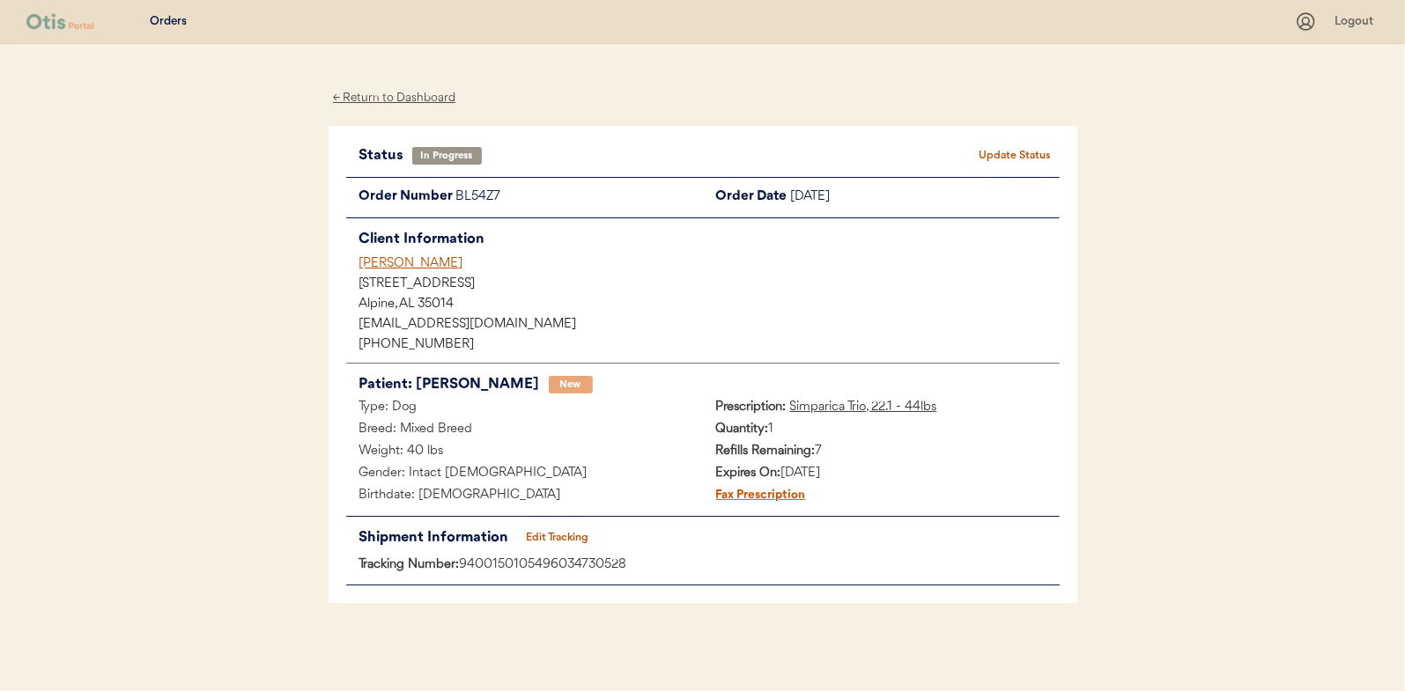
click at [993, 153] on button "Update Status" at bounding box center [1015, 156] width 88 height 25
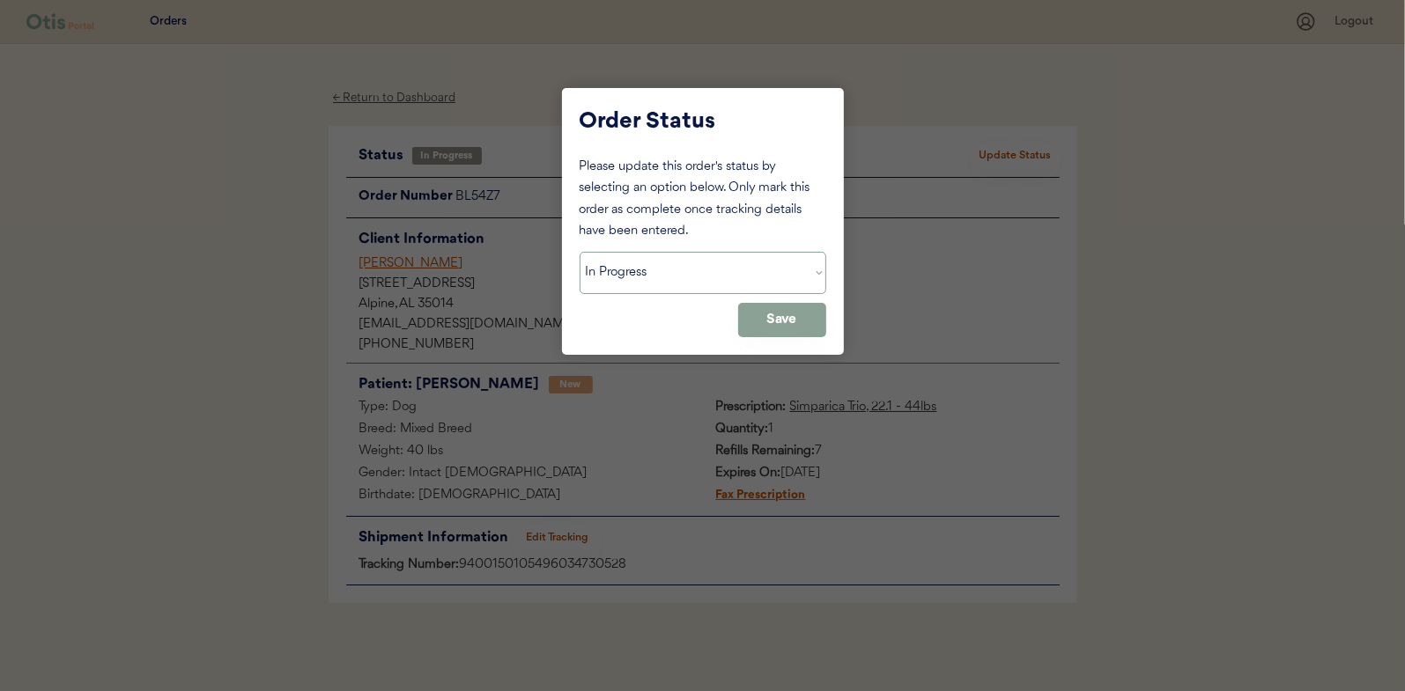
click at [690, 270] on select "Status On Hold New In Progress Complete Pending HW Consent Canceled" at bounding box center [702, 273] width 247 height 42
select select ""complete""
click at [579, 252] on select "Status On Hold New In Progress Complete Pending HW Consent Canceled" at bounding box center [702, 273] width 247 height 42
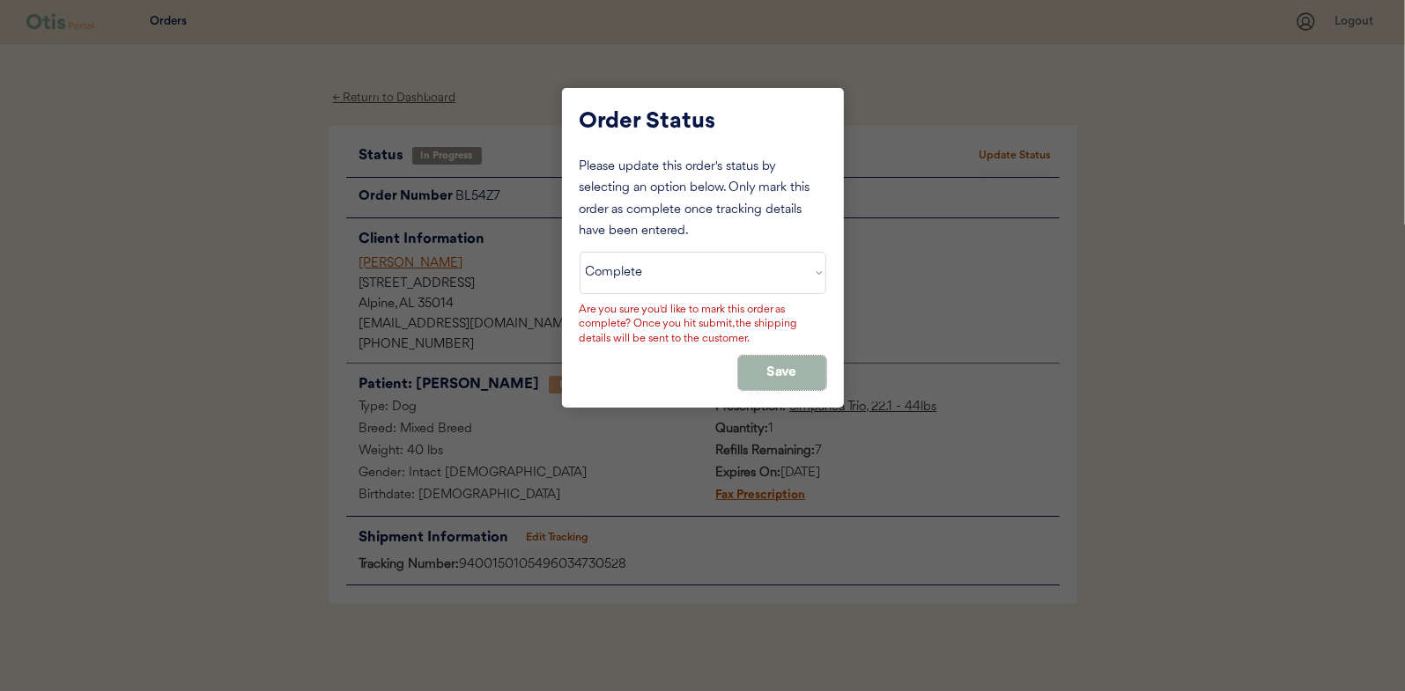
click at [779, 367] on button "Save" at bounding box center [782, 373] width 88 height 34
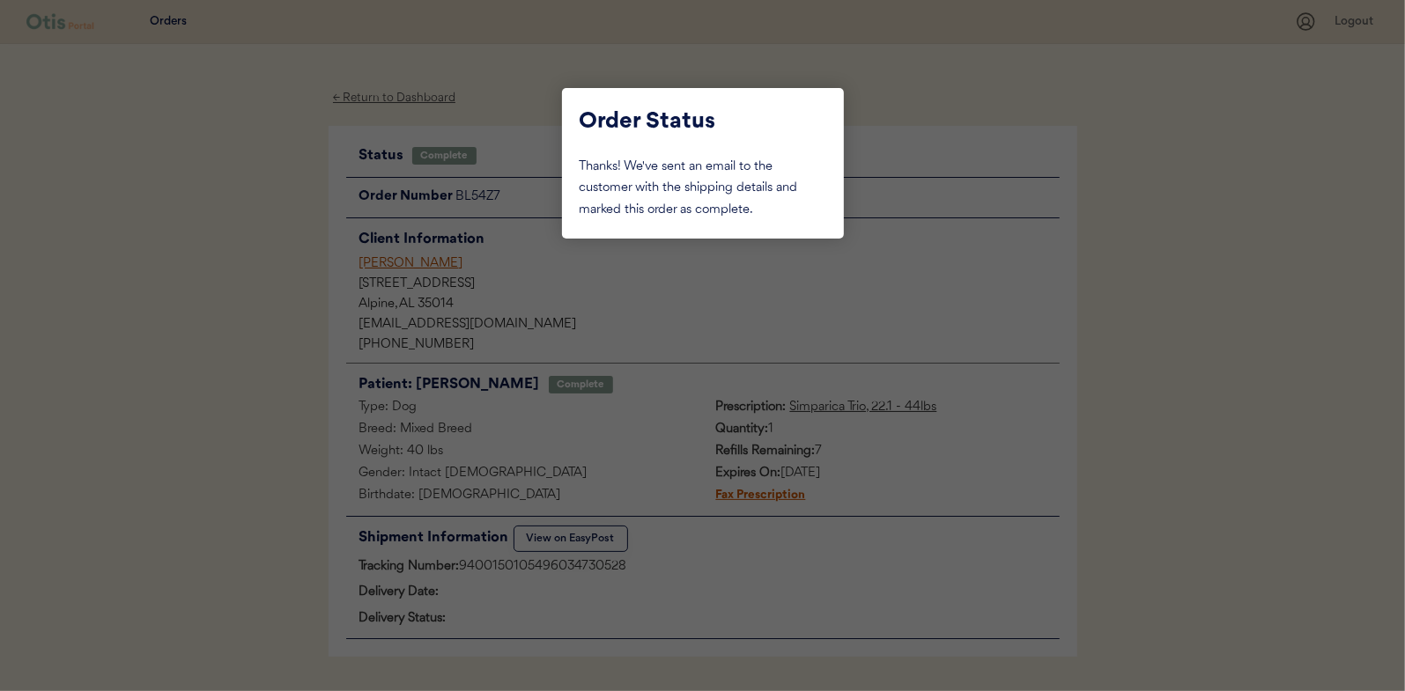
click at [214, 250] on div at bounding box center [702, 345] width 1405 height 691
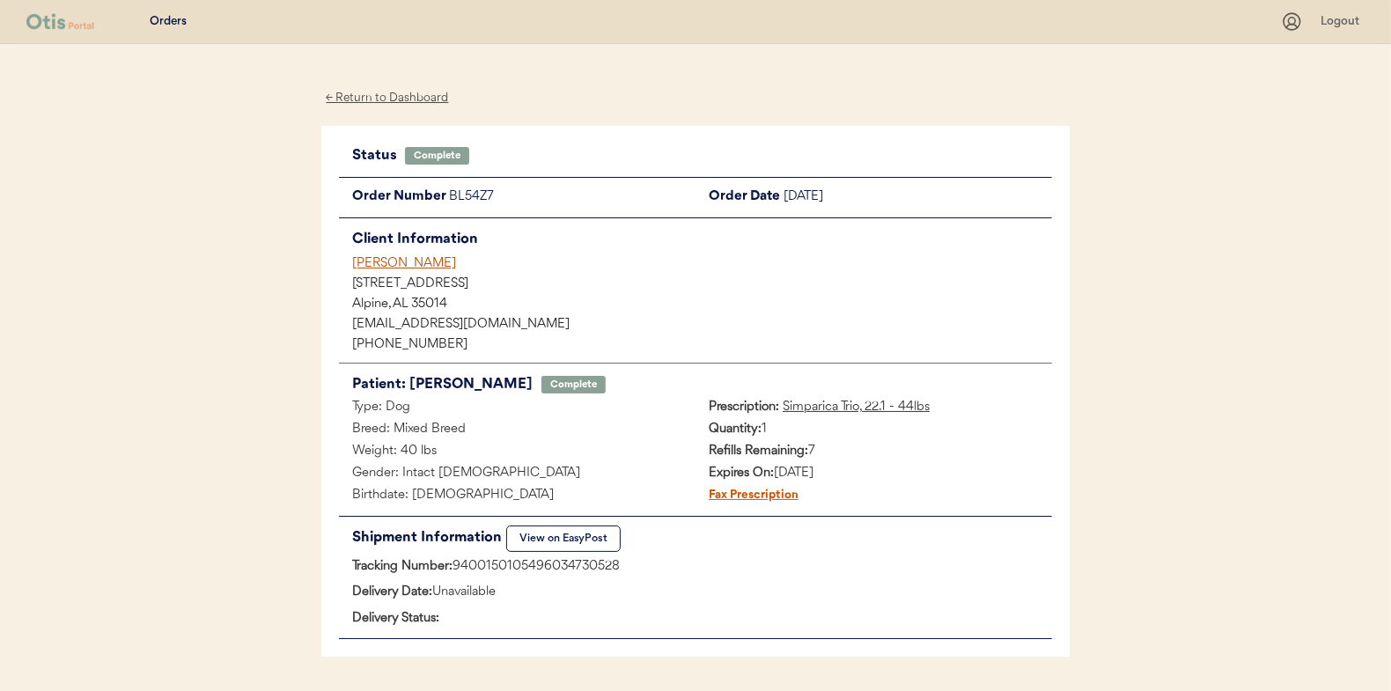
click at [392, 100] on div "← Return to Dashboard" at bounding box center [387, 98] width 132 height 20
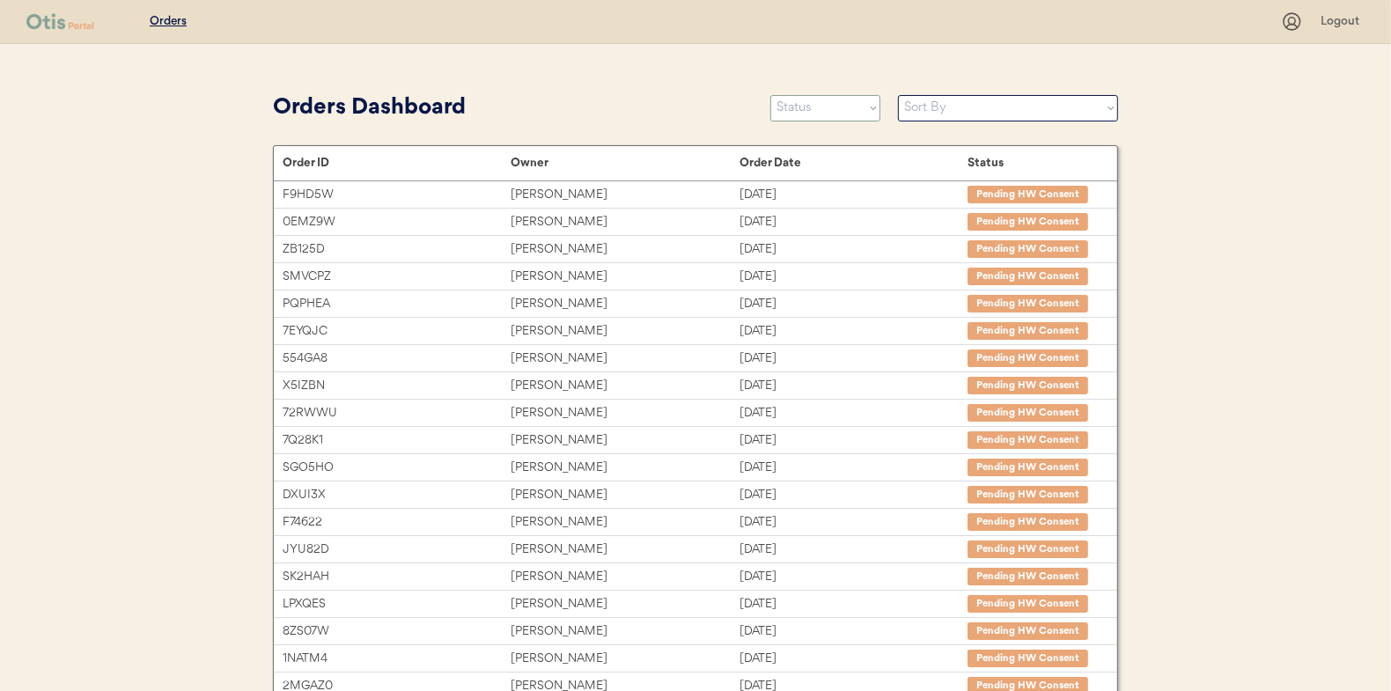
click at [804, 102] on select "Status On Hold New In Progress Complete Pending HW Consent Canceled" at bounding box center [826, 108] width 110 height 26
select select ""in_progress""
click at [771, 95] on select "Status On Hold New In Progress Complete Pending HW Consent Canceled" at bounding box center [826, 108] width 110 height 26
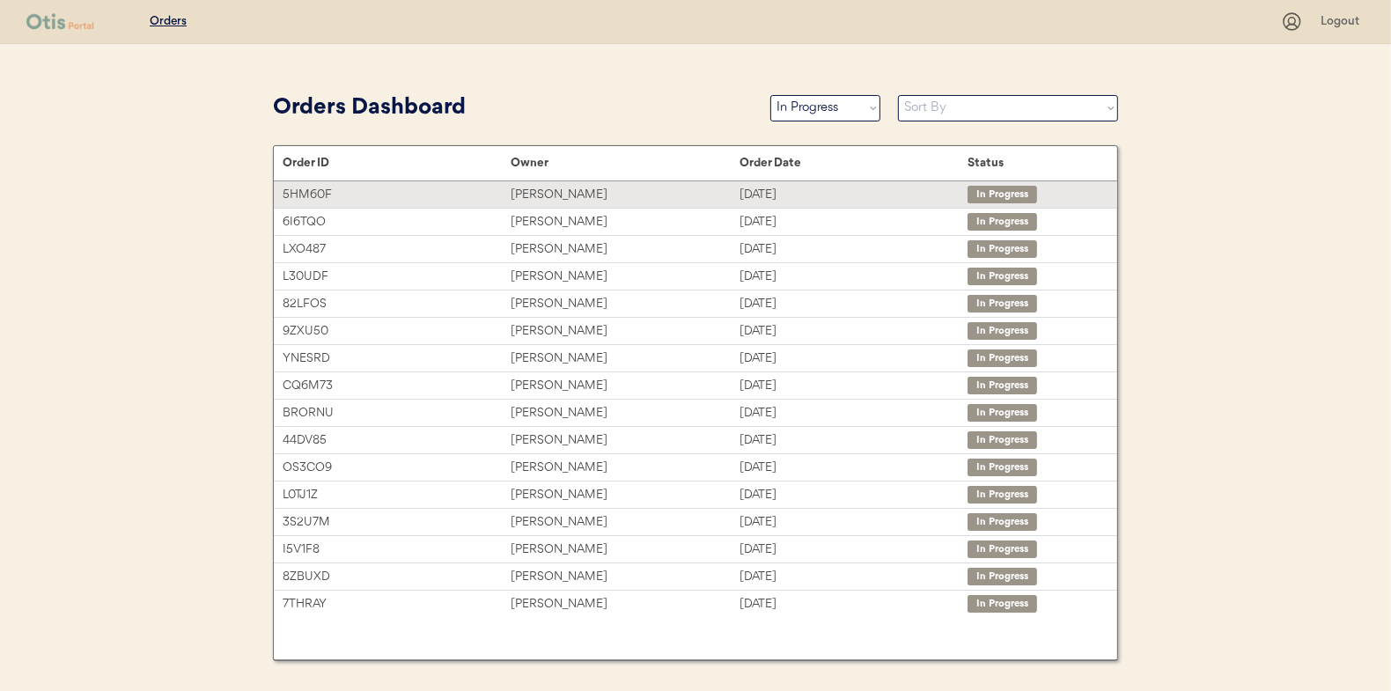
click at [551, 193] on div "[PERSON_NAME]" at bounding box center [625, 195] width 228 height 20
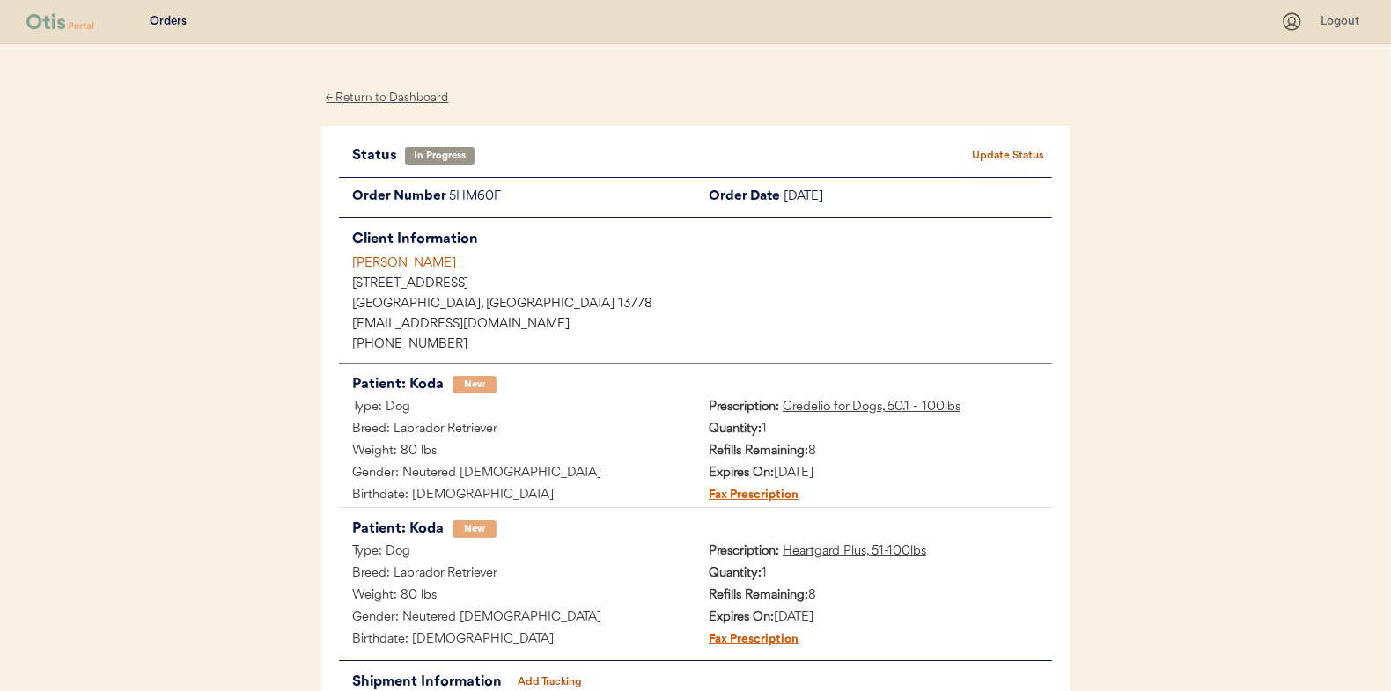
scroll to position [144, 0]
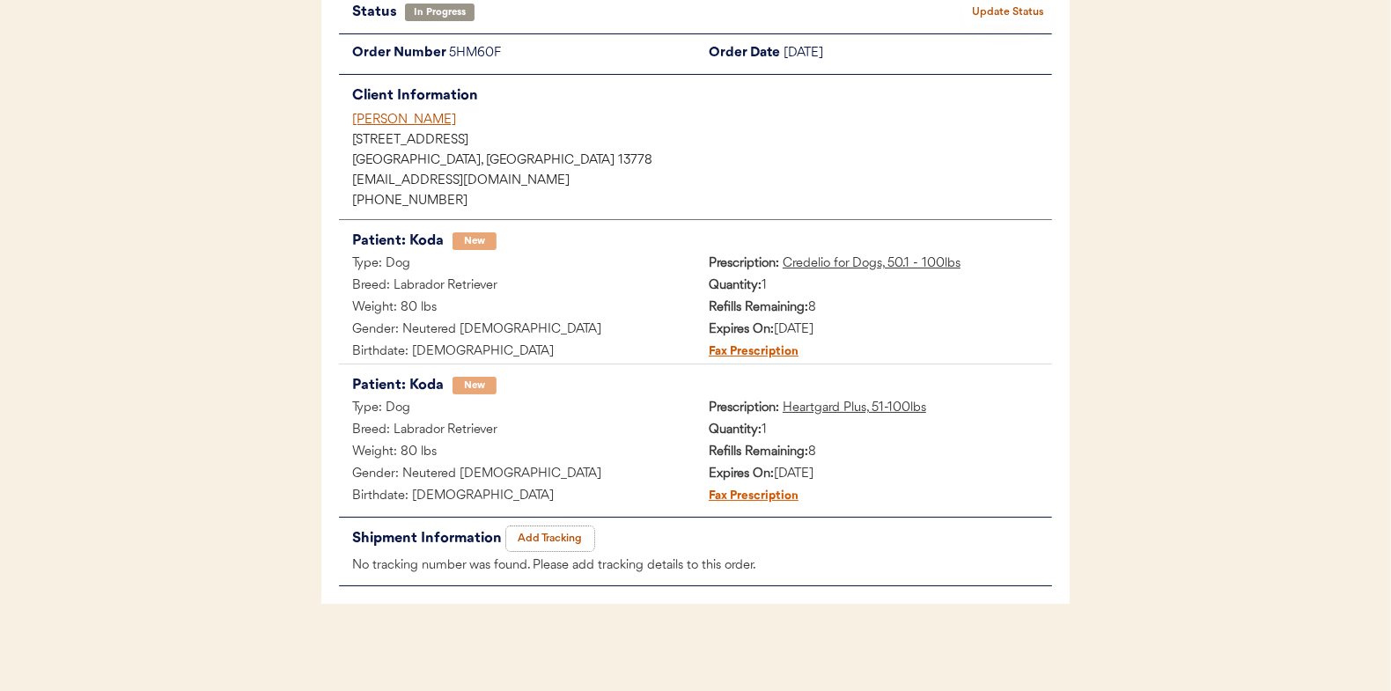
click at [555, 528] on button "Add Tracking" at bounding box center [550, 539] width 88 height 25
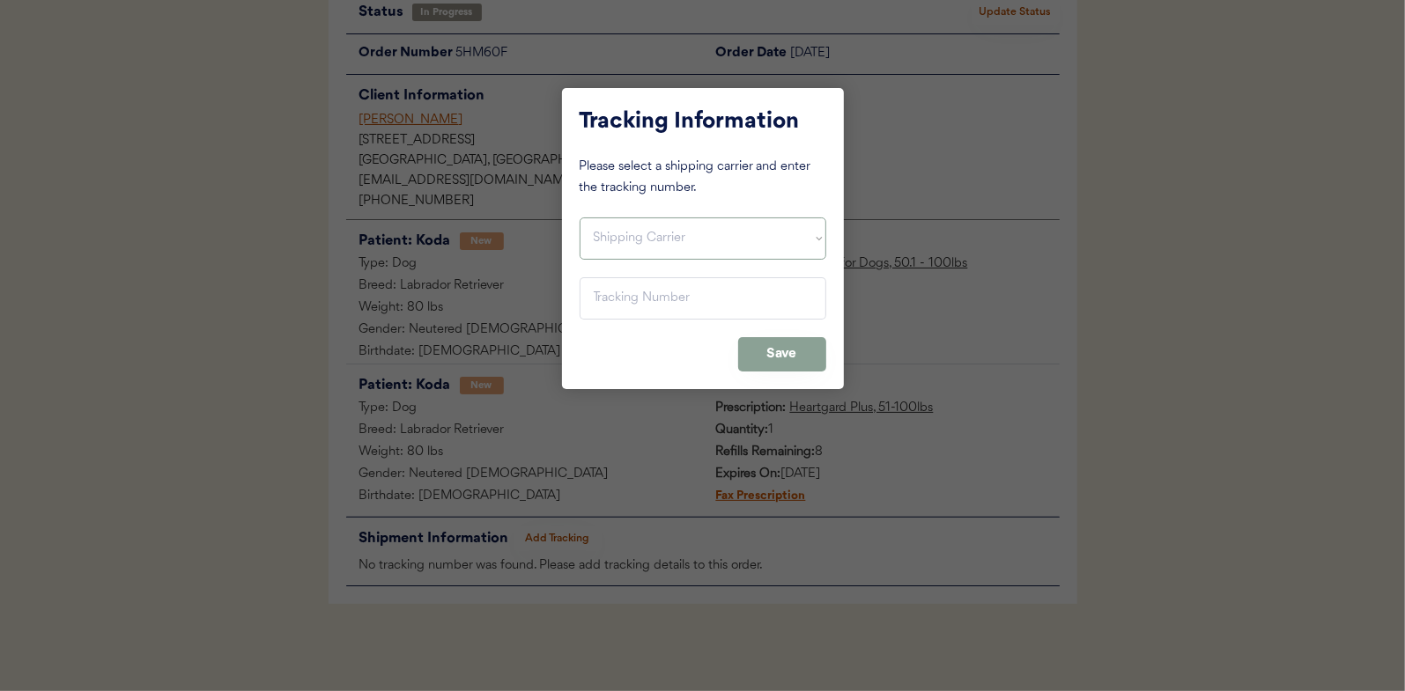
click at [602, 247] on select "Shipping Carrier FedEx FedEx Ground Economy UPS USPS" at bounding box center [702, 239] width 247 height 42
select select ""usps""
click at [579, 218] on select "Shipping Carrier FedEx FedEx Ground Economy UPS USPS" at bounding box center [702, 239] width 247 height 42
click at [605, 304] on input "input" at bounding box center [702, 298] width 247 height 42
paste input "9400150105497033257108"
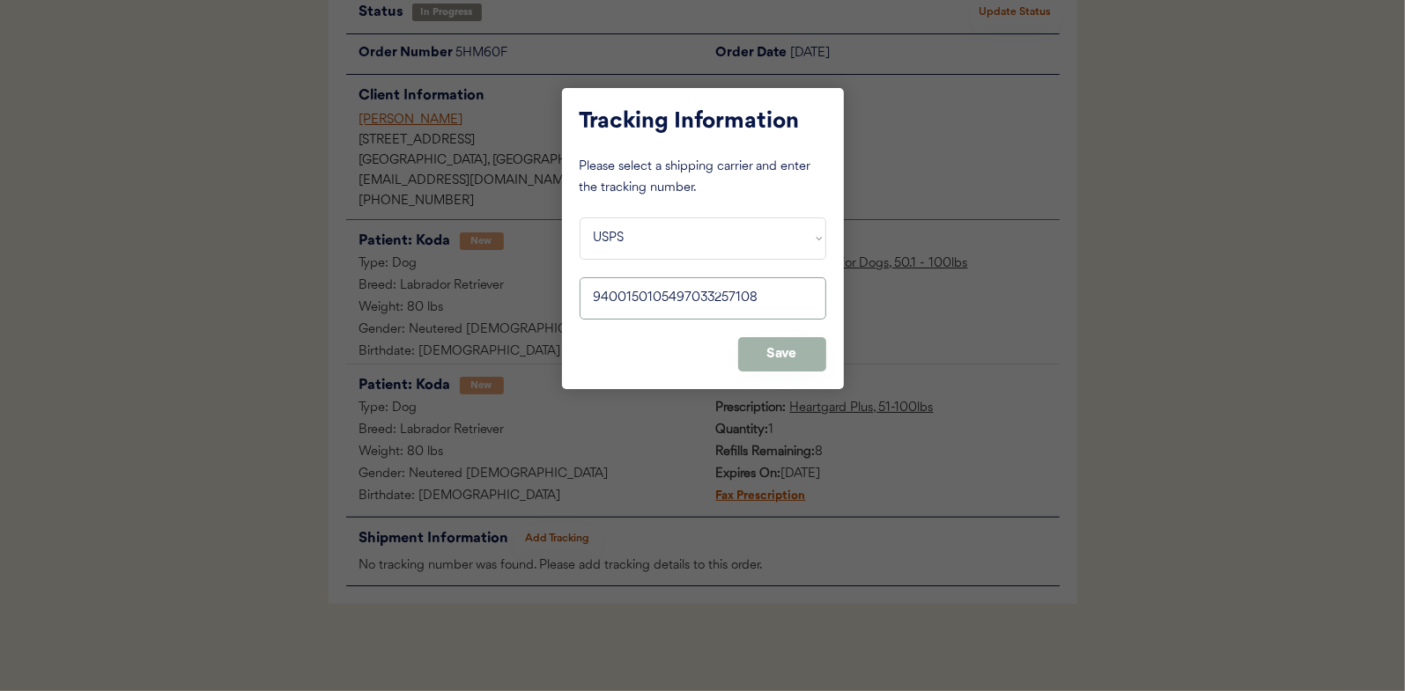
type input "9400150105497033257108"
click at [772, 356] on button "Save" at bounding box center [782, 354] width 88 height 34
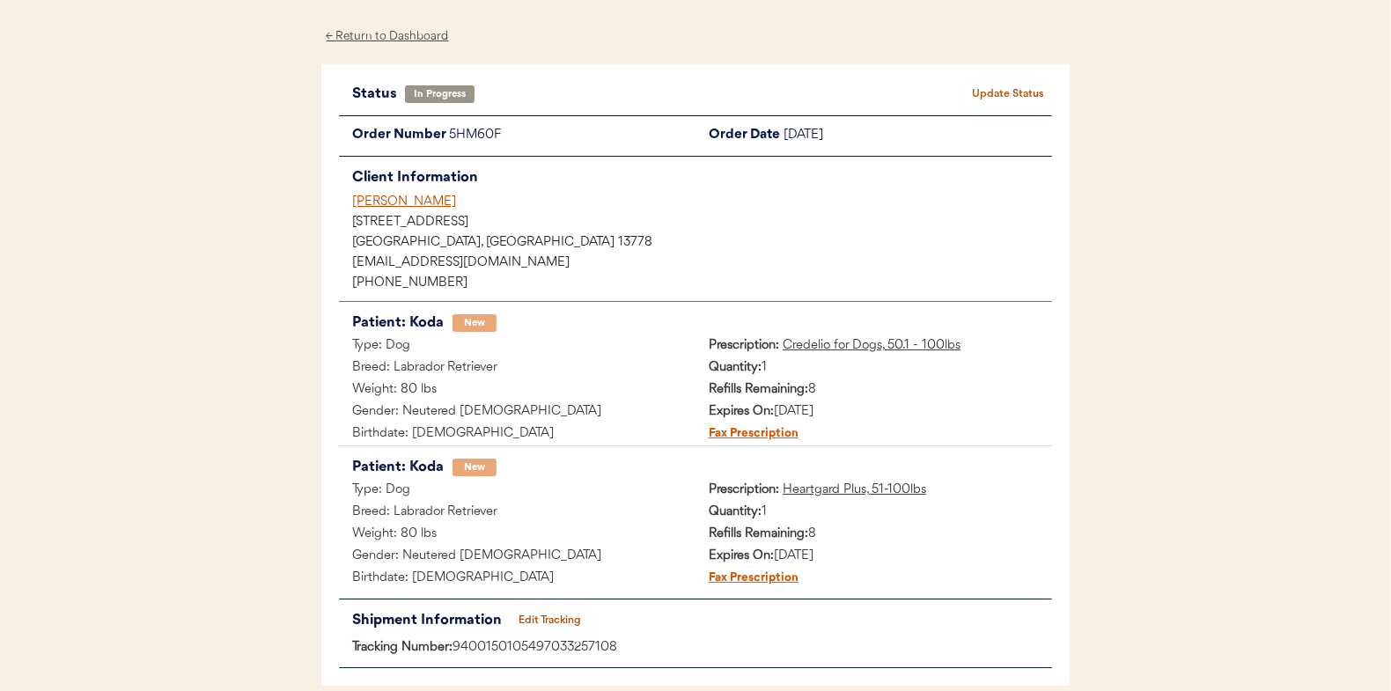
scroll to position [0, 0]
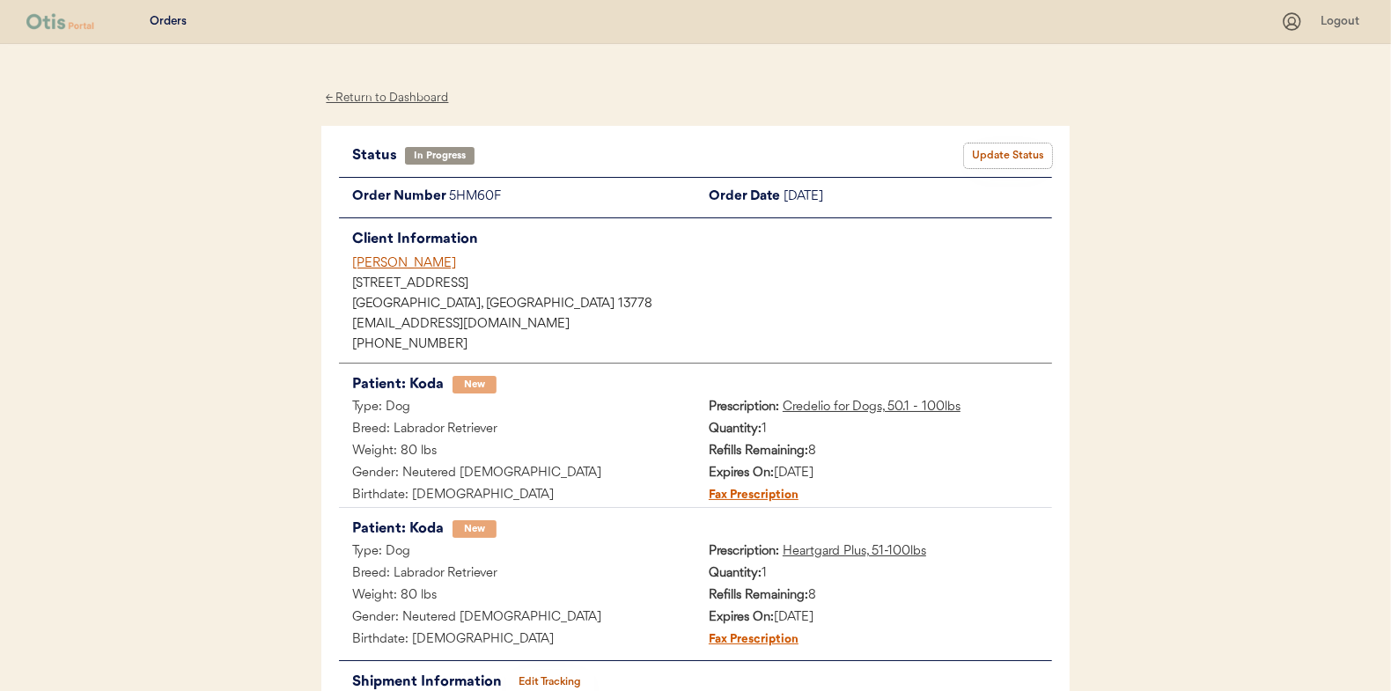
click at [1018, 150] on button "Update Status" at bounding box center [1008, 156] width 88 height 25
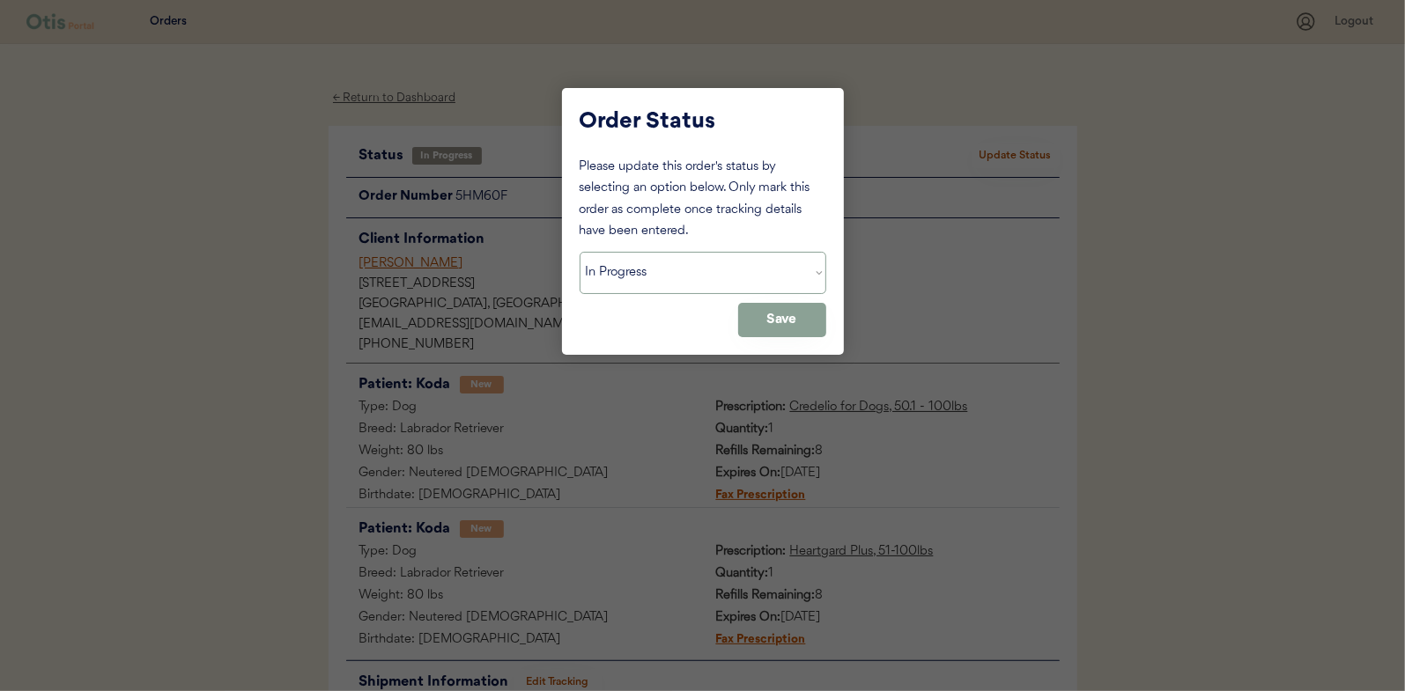
click at [653, 271] on select "Status On Hold New In Progress Complete Pending HW Consent Canceled" at bounding box center [702, 273] width 247 height 42
select select ""complete""
click at [579, 252] on select "Status On Hold New In Progress Complete Pending HW Consent Canceled" at bounding box center [702, 273] width 247 height 42
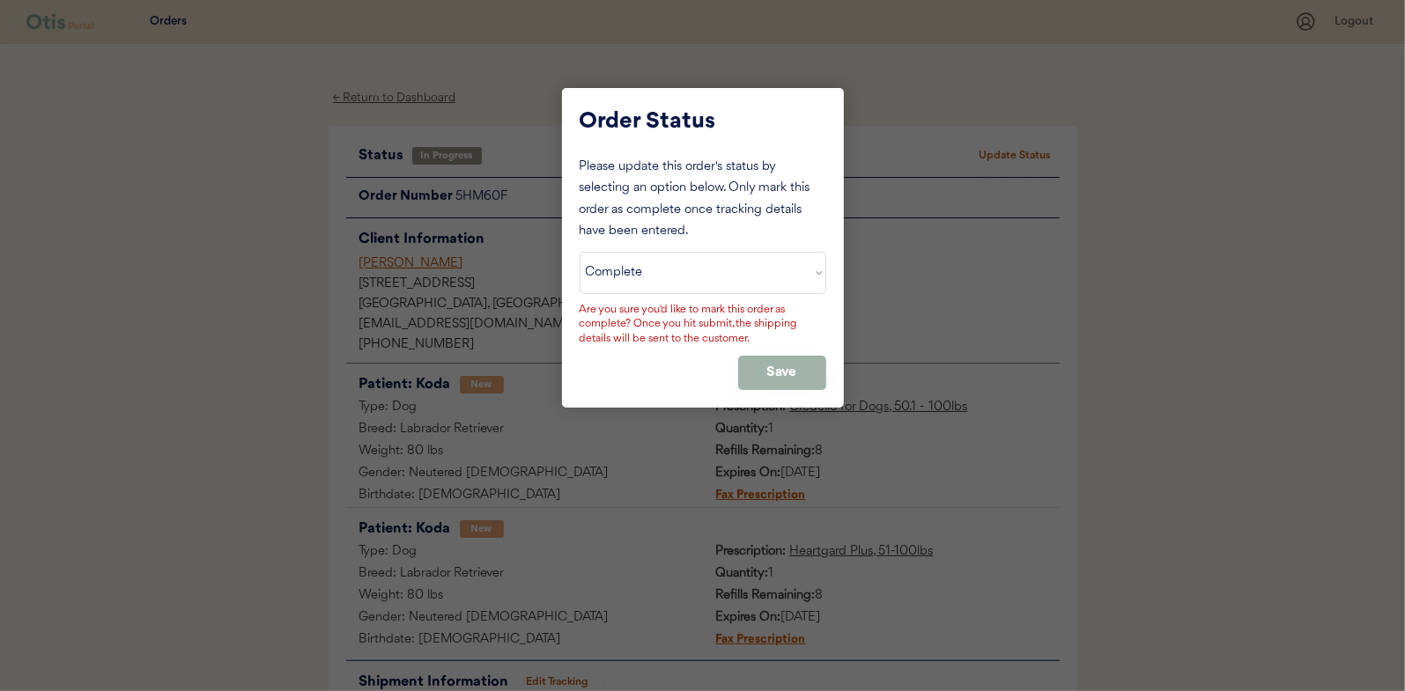
click at [769, 378] on button "Save" at bounding box center [782, 373] width 88 height 34
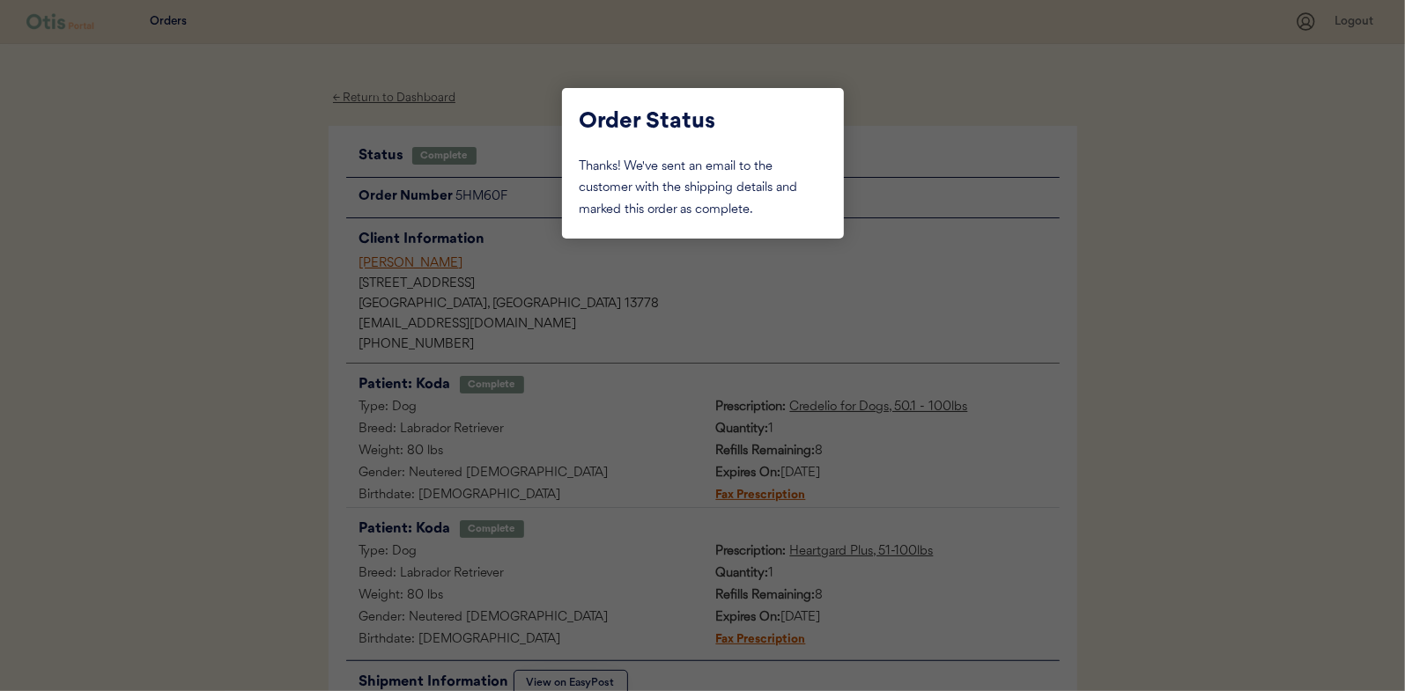
click at [222, 209] on div at bounding box center [702, 345] width 1405 height 691
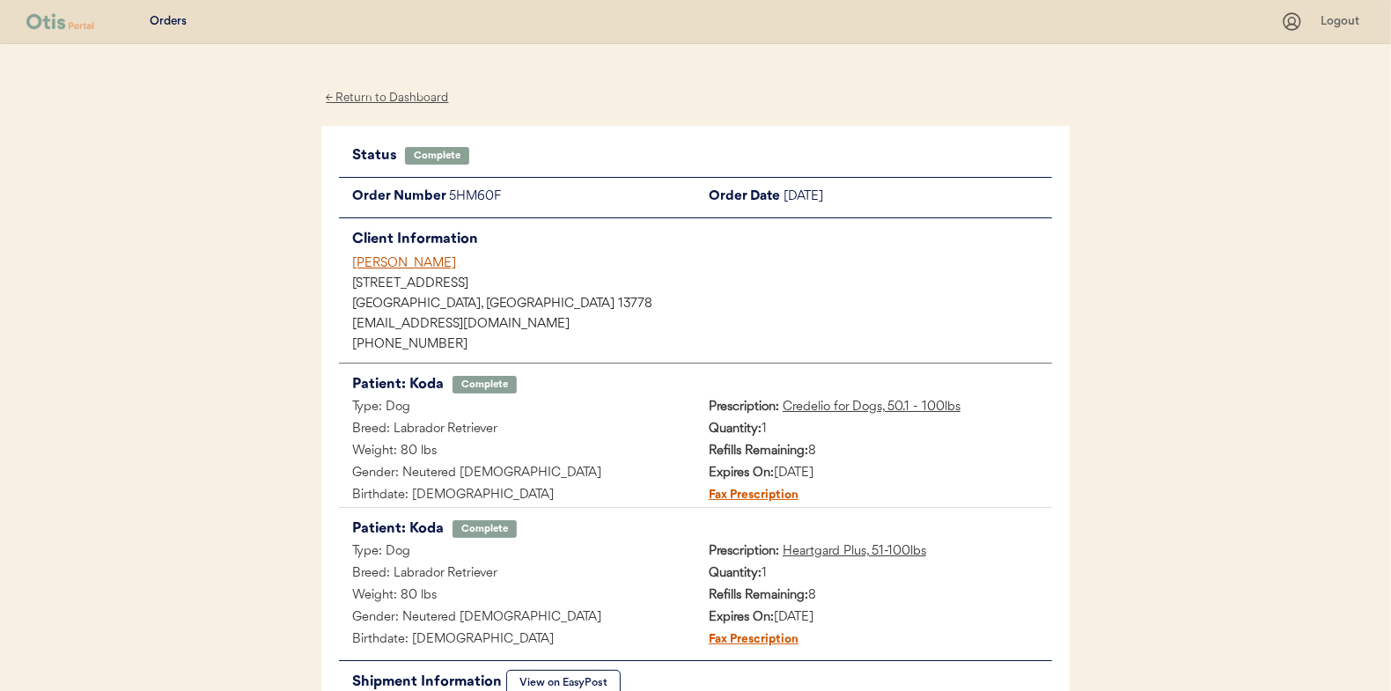
click at [402, 98] on div "← Return to Dashboard" at bounding box center [387, 98] width 132 height 20
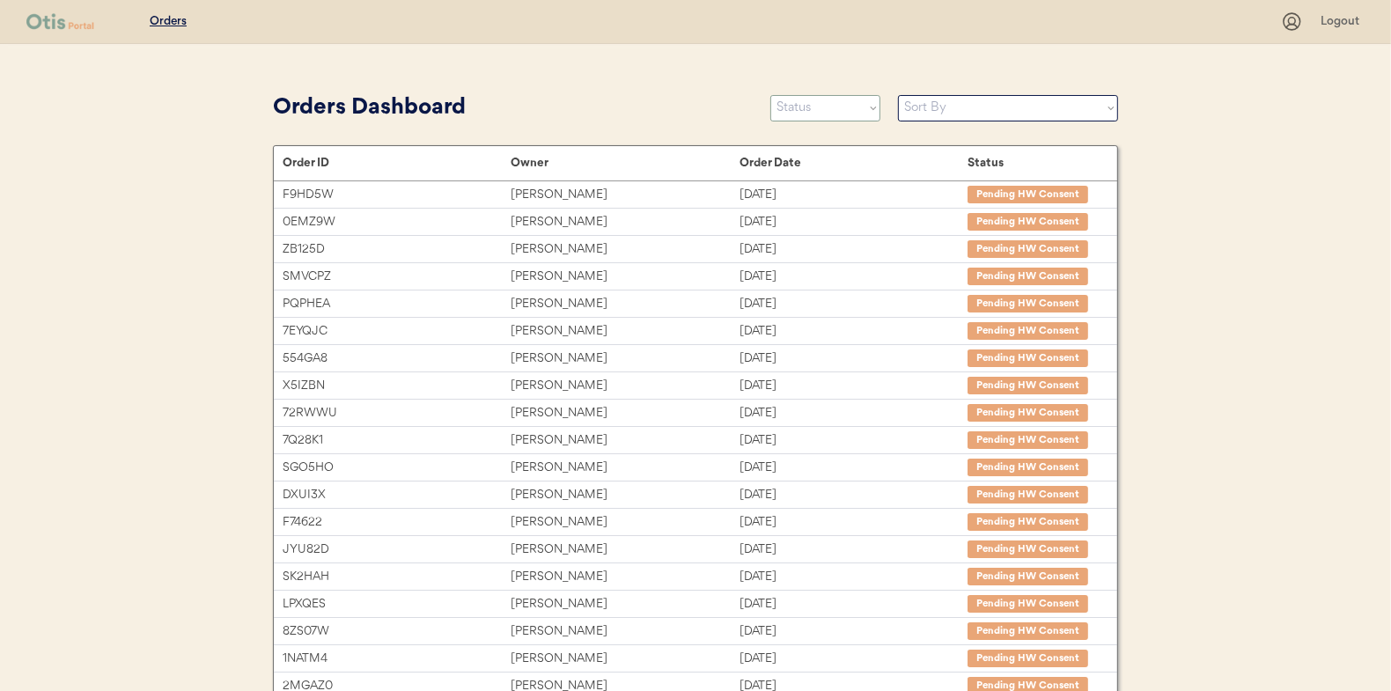
click at [840, 110] on select "Status On Hold New In Progress Complete Pending HW Consent Canceled" at bounding box center [826, 108] width 110 height 26
select select ""in_progress""
click at [771, 95] on select "Status On Hold New In Progress Complete Pending HW Consent Canceled" at bounding box center [826, 108] width 110 height 26
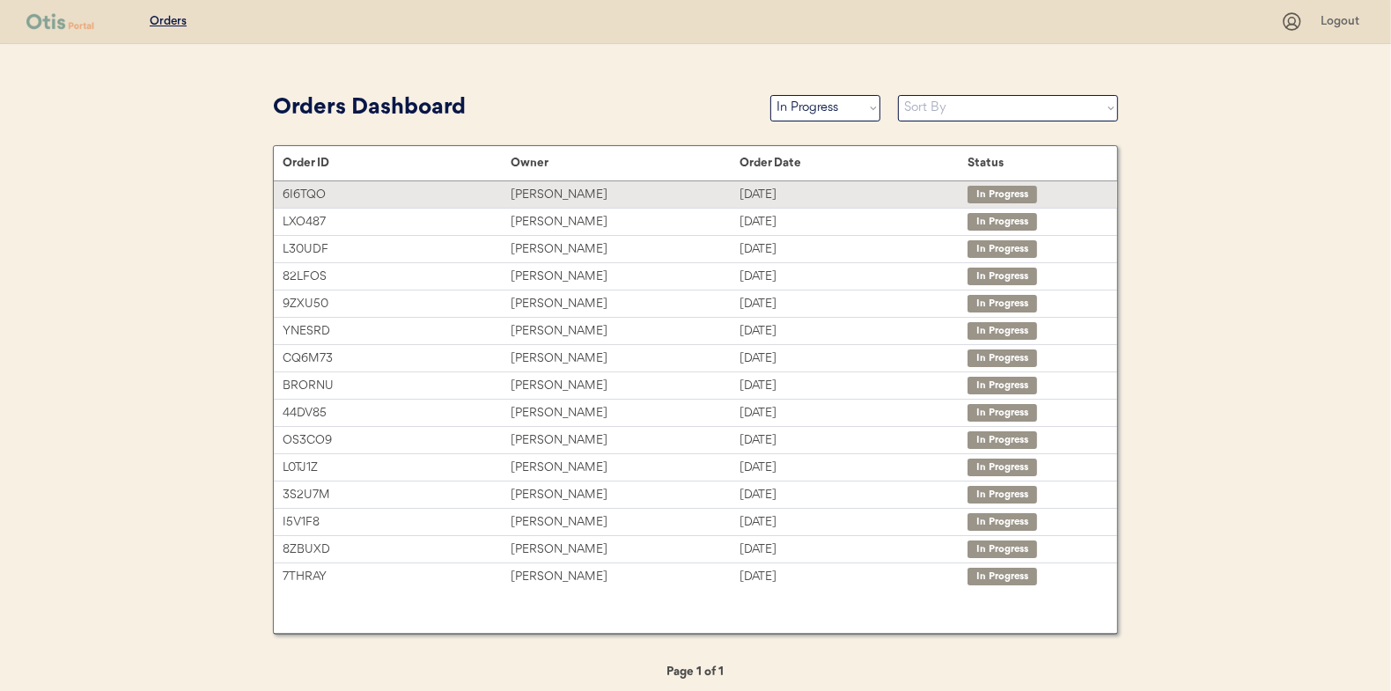
click at [565, 197] on div "[PERSON_NAME]" at bounding box center [625, 195] width 228 height 20
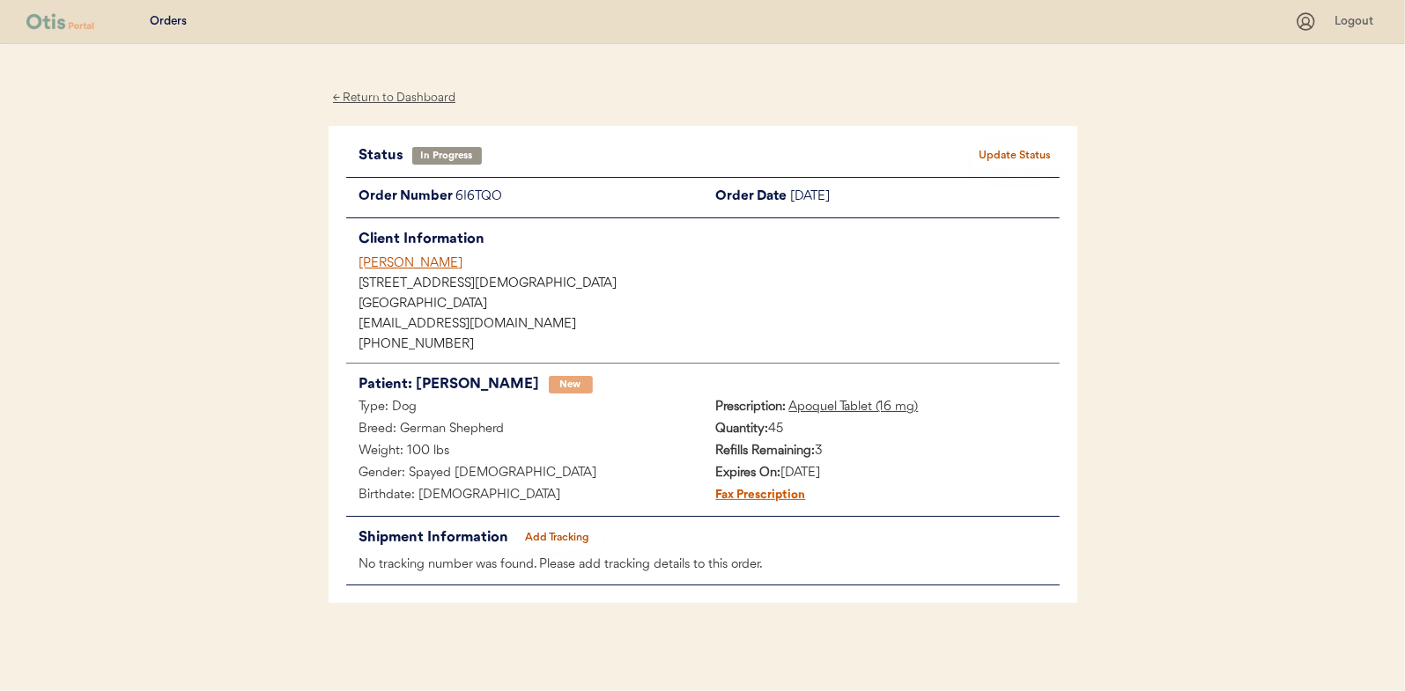
click at [566, 534] on button "Add Tracking" at bounding box center [557, 538] width 88 height 25
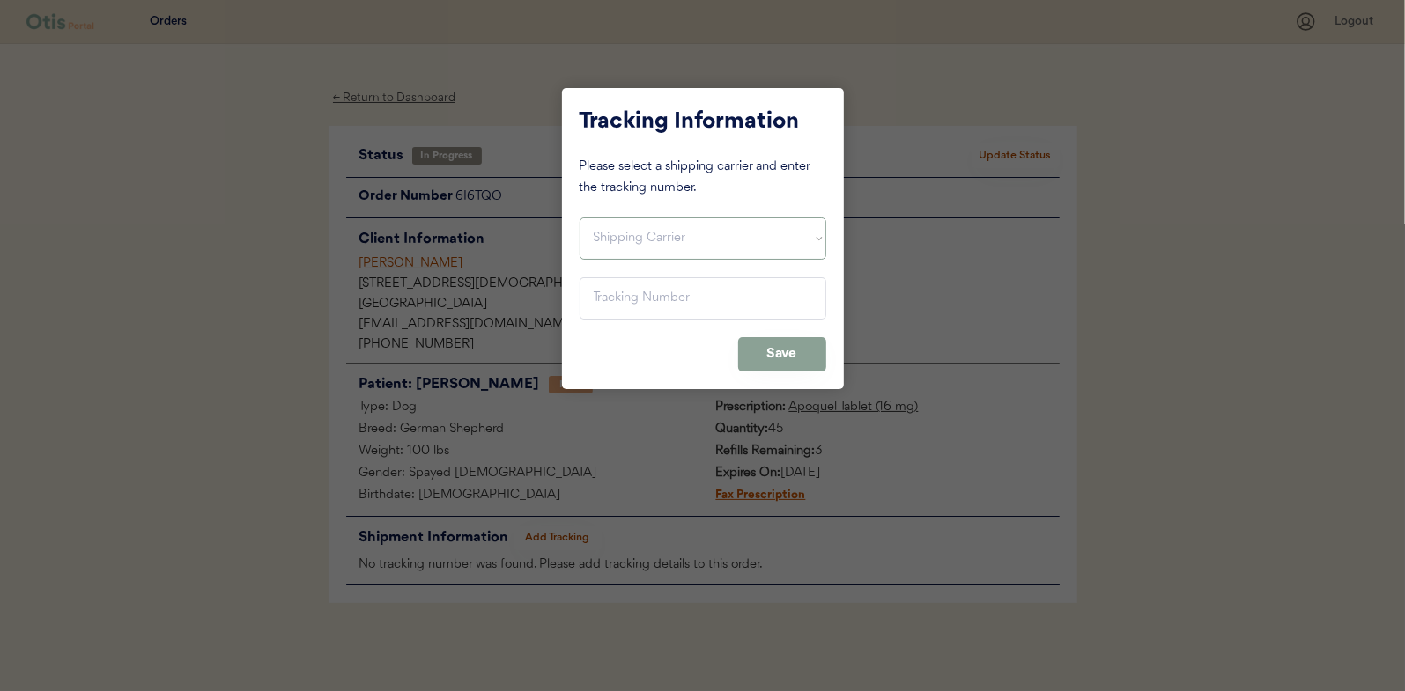
click at [630, 237] on select "Shipping Carrier FedEx FedEx Ground Economy UPS USPS" at bounding box center [702, 239] width 247 height 42
select select ""usps""
click at [579, 218] on select "Shipping Carrier FedEx FedEx Ground Economy UPS USPS" at bounding box center [702, 239] width 247 height 42
click at [610, 296] on input "input" at bounding box center [702, 298] width 247 height 42
paste input "9400150105799033054368"
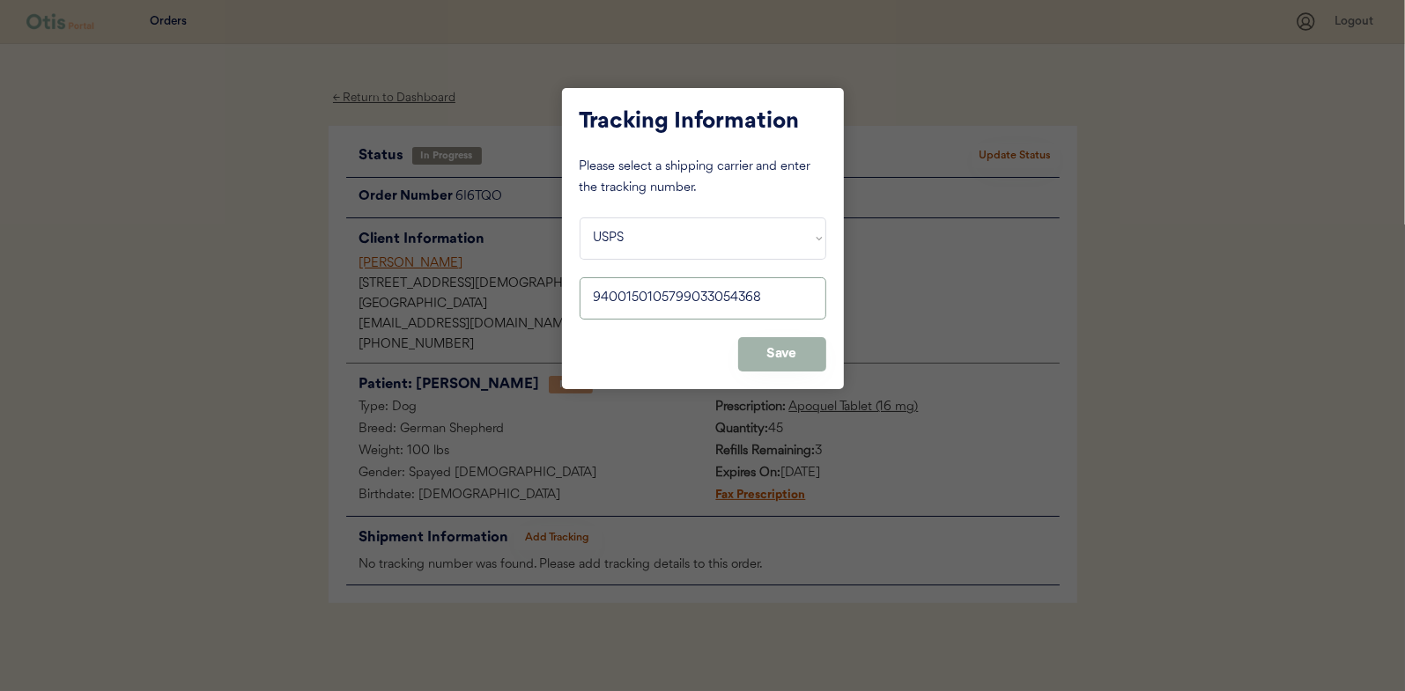
type input "9400150105799033054368"
click at [774, 348] on button "Save" at bounding box center [782, 354] width 88 height 34
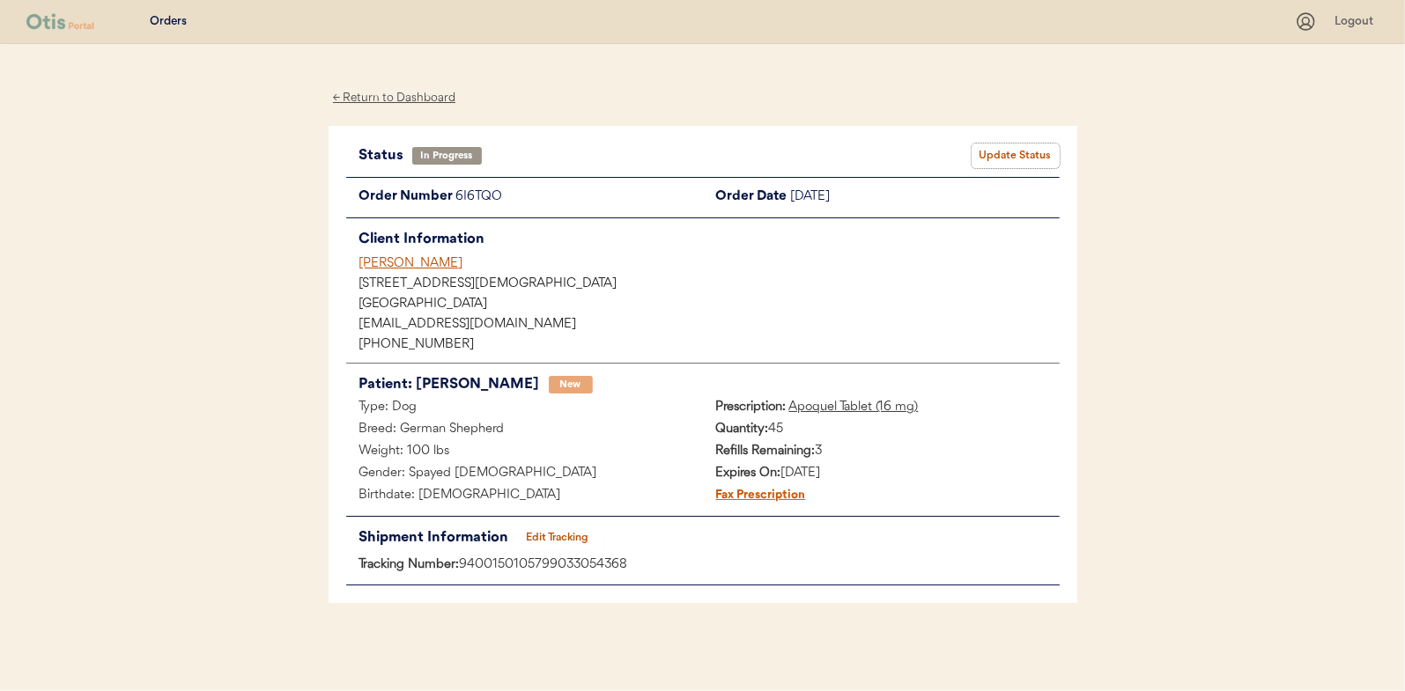
click at [1012, 148] on button "Update Status" at bounding box center [1015, 156] width 88 height 25
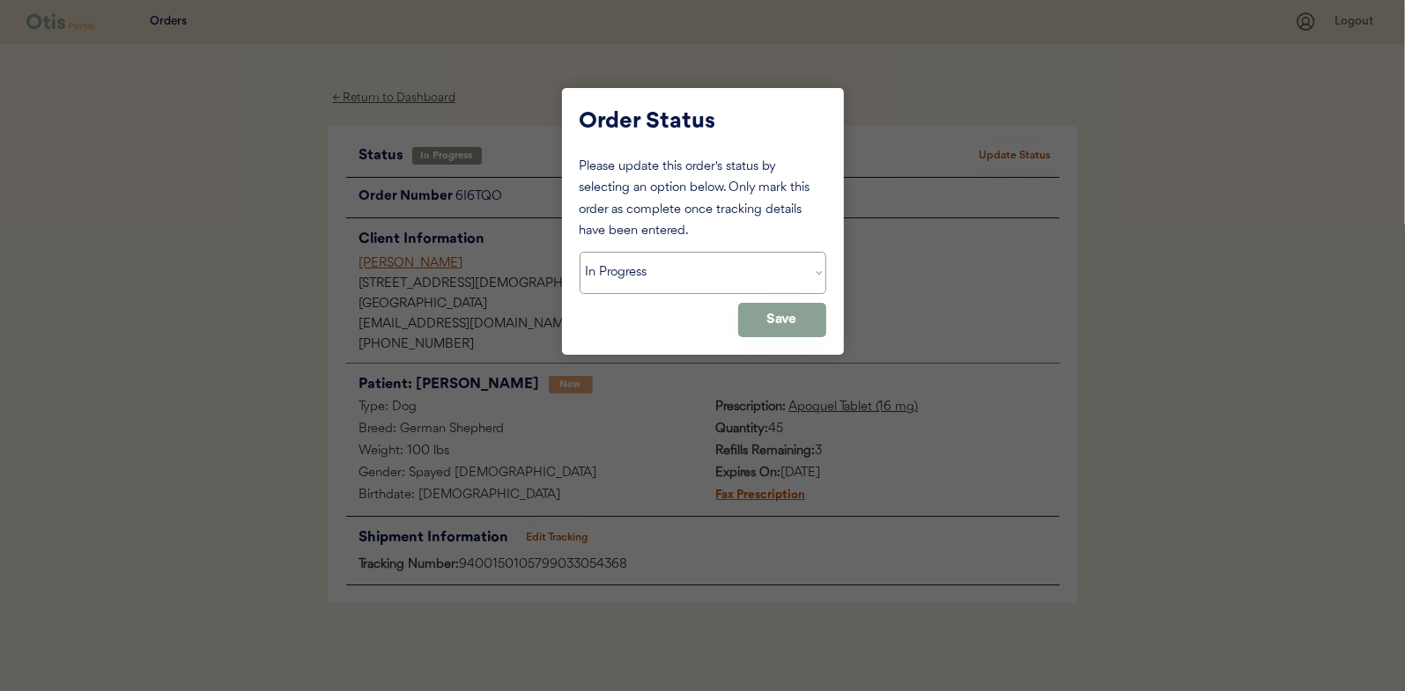
click at [668, 284] on select "Status On Hold New In Progress Complete Pending HW Consent Canceled" at bounding box center [702, 273] width 247 height 42
select select ""complete""
click at [579, 252] on select "Status On Hold New In Progress Complete Pending HW Consent Canceled" at bounding box center [702, 273] width 247 height 42
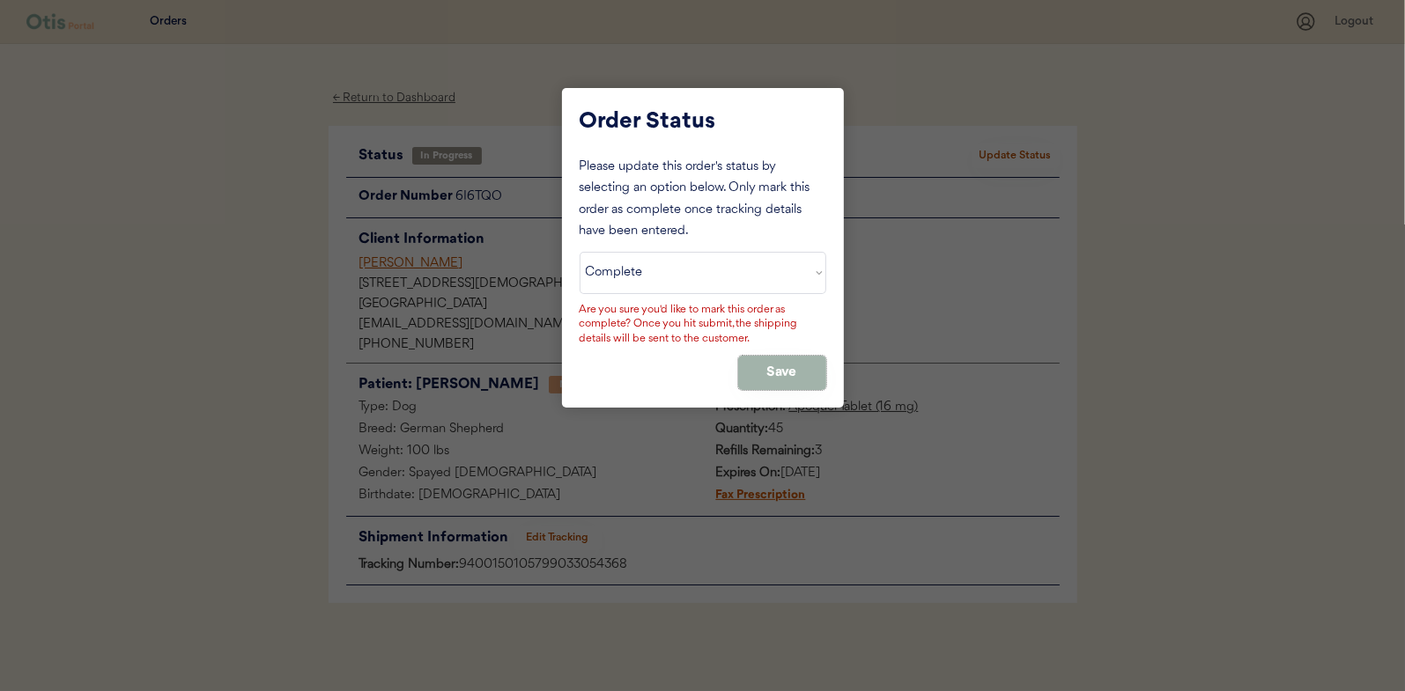
click at [777, 365] on button "Save" at bounding box center [782, 373] width 88 height 34
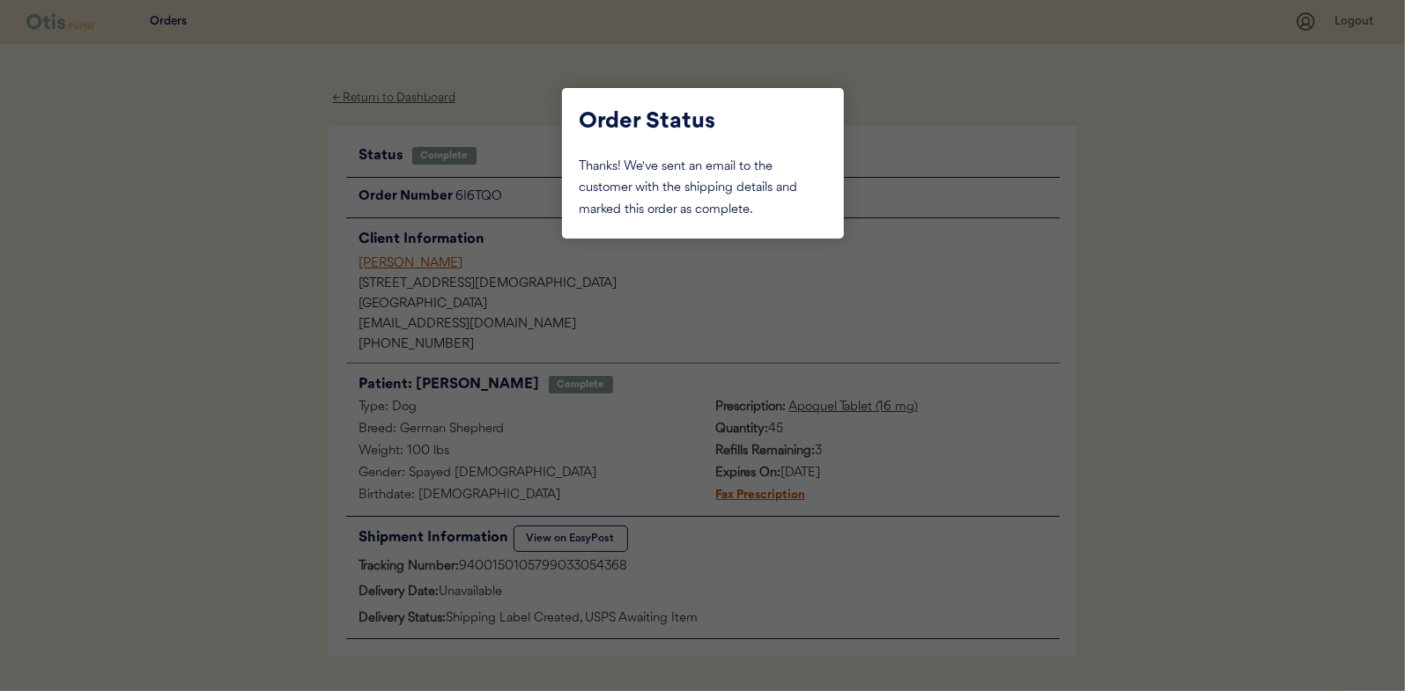
click at [191, 255] on div at bounding box center [702, 345] width 1405 height 691
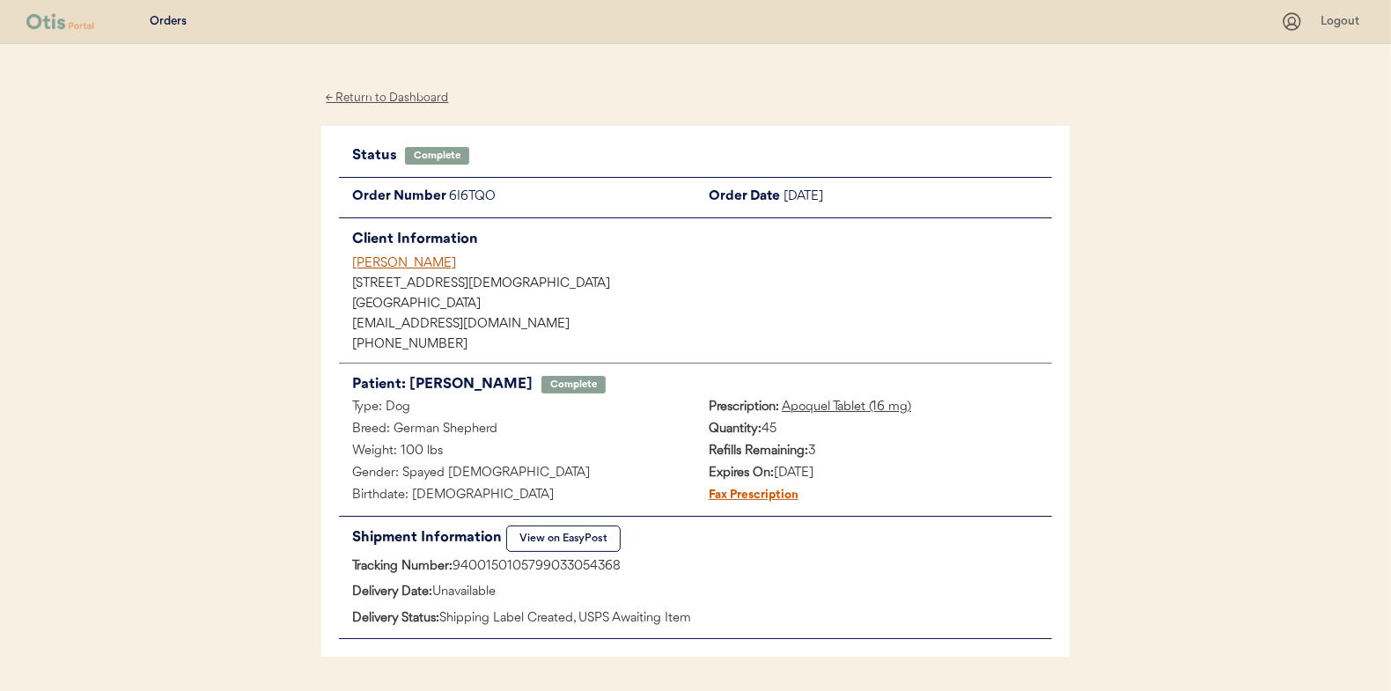
click at [379, 97] on div "← Return to Dashboard" at bounding box center [387, 98] width 132 height 20
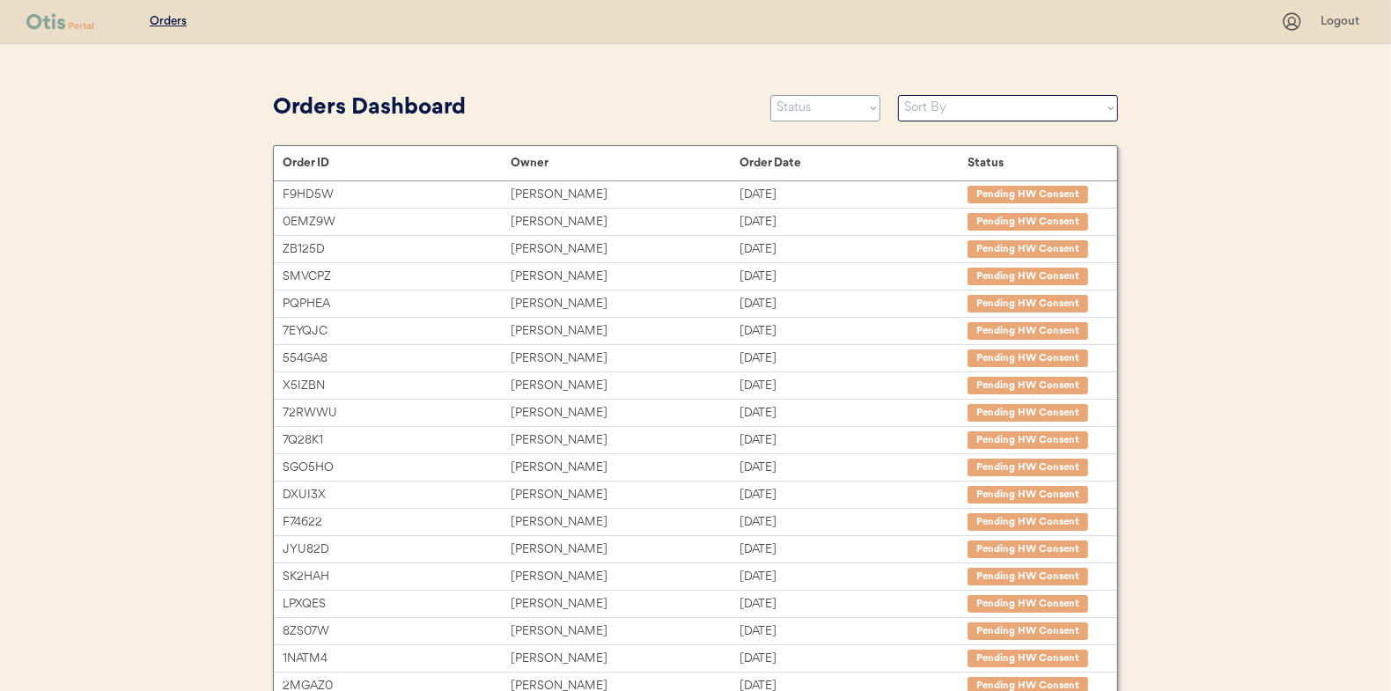
click at [793, 113] on select "Status On Hold New In Progress Complete Pending HW Consent Canceled" at bounding box center [826, 108] width 110 height 26
select select ""in_progress""
click at [771, 95] on select "Status On Hold New In Progress Complete Pending HW Consent Canceled" at bounding box center [826, 108] width 110 height 26
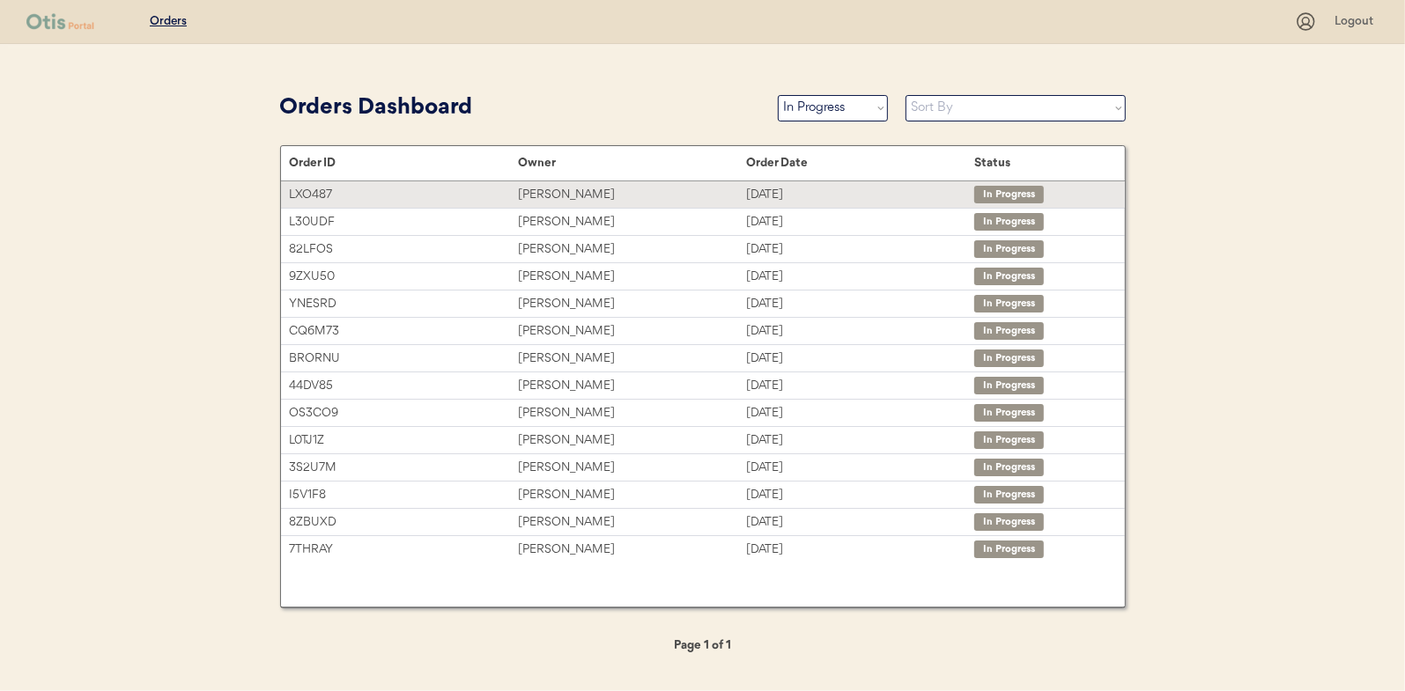
click at [557, 188] on div "[PERSON_NAME]" at bounding box center [632, 195] width 228 height 20
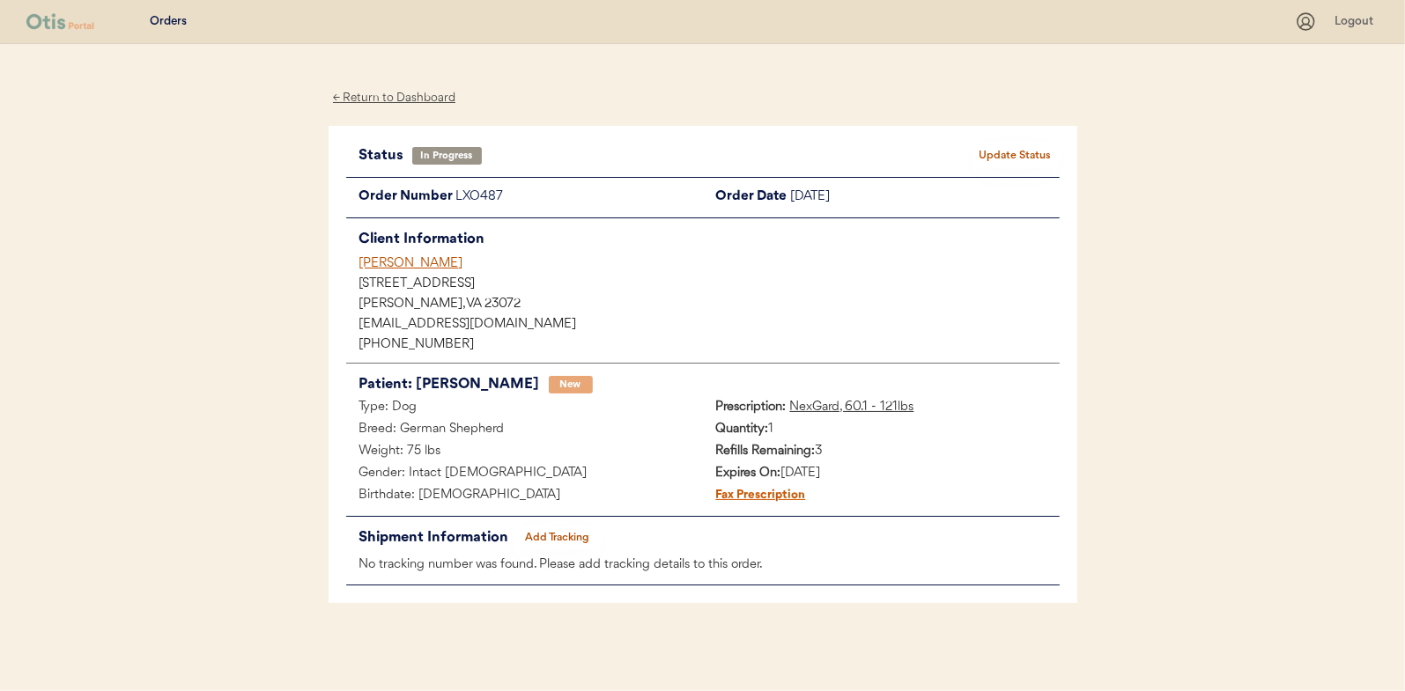
click at [552, 529] on button "Add Tracking" at bounding box center [557, 538] width 88 height 25
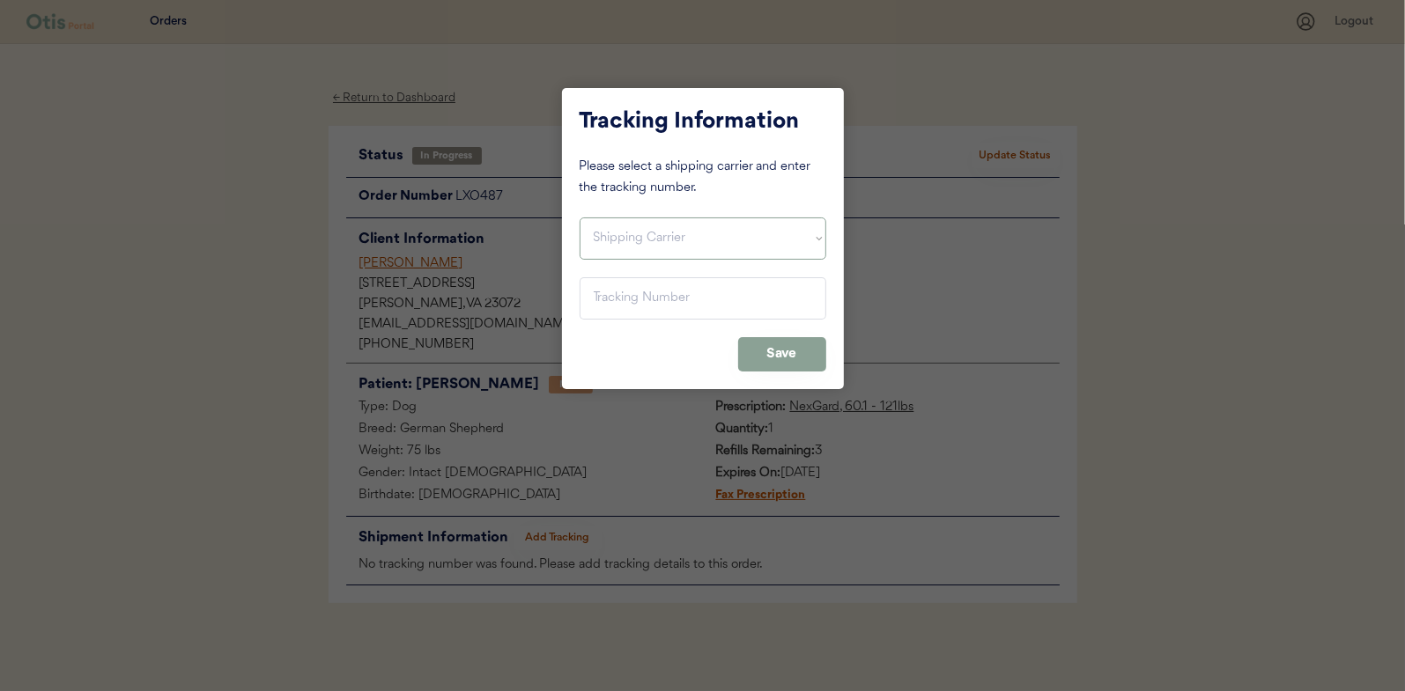
click at [637, 239] on select "Shipping Carrier FedEx FedEx Ground Economy UPS USPS" at bounding box center [702, 239] width 247 height 42
select select ""usps""
click at [579, 218] on select "Shipping Carrier FedEx FedEx Ground Economy UPS USPS" at bounding box center [702, 239] width 247 height 42
click at [620, 292] on input "input" at bounding box center [702, 298] width 247 height 42
paste input "9400150105799033062813"
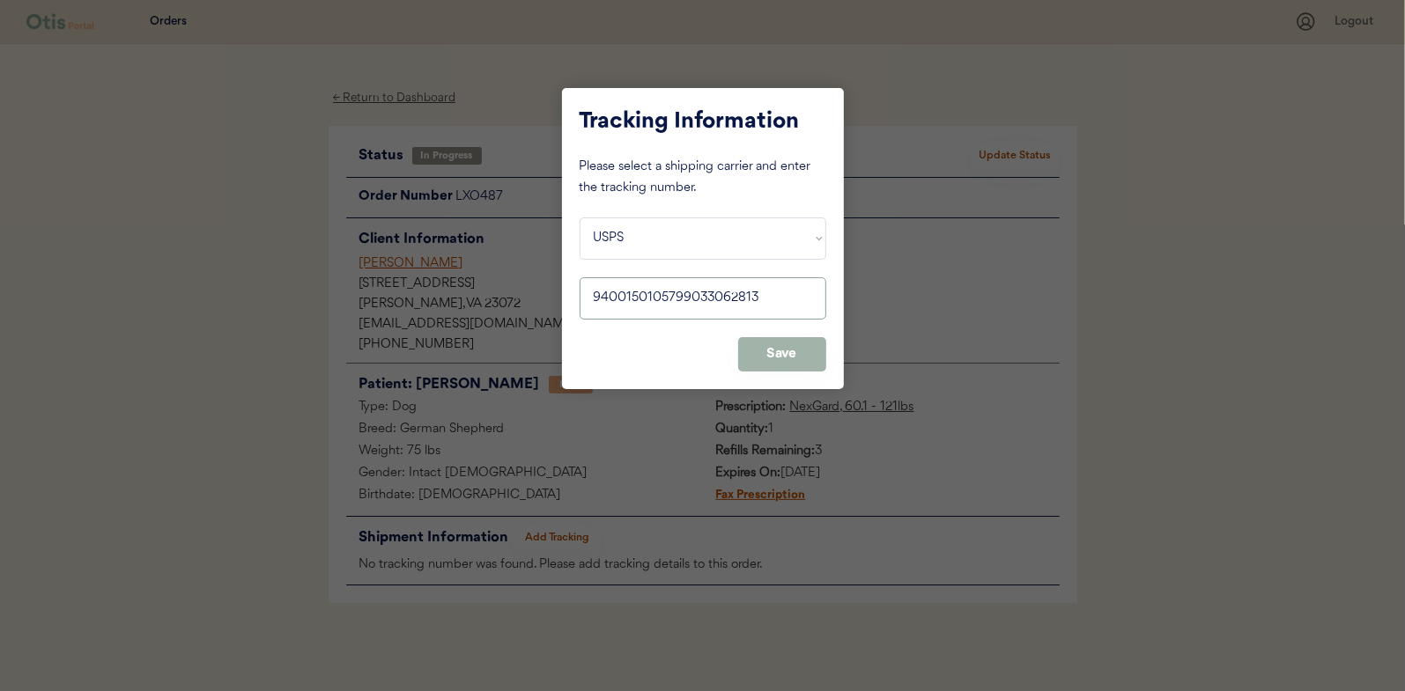
type input "9400150105799033062813"
click at [788, 352] on button "Save" at bounding box center [782, 354] width 88 height 34
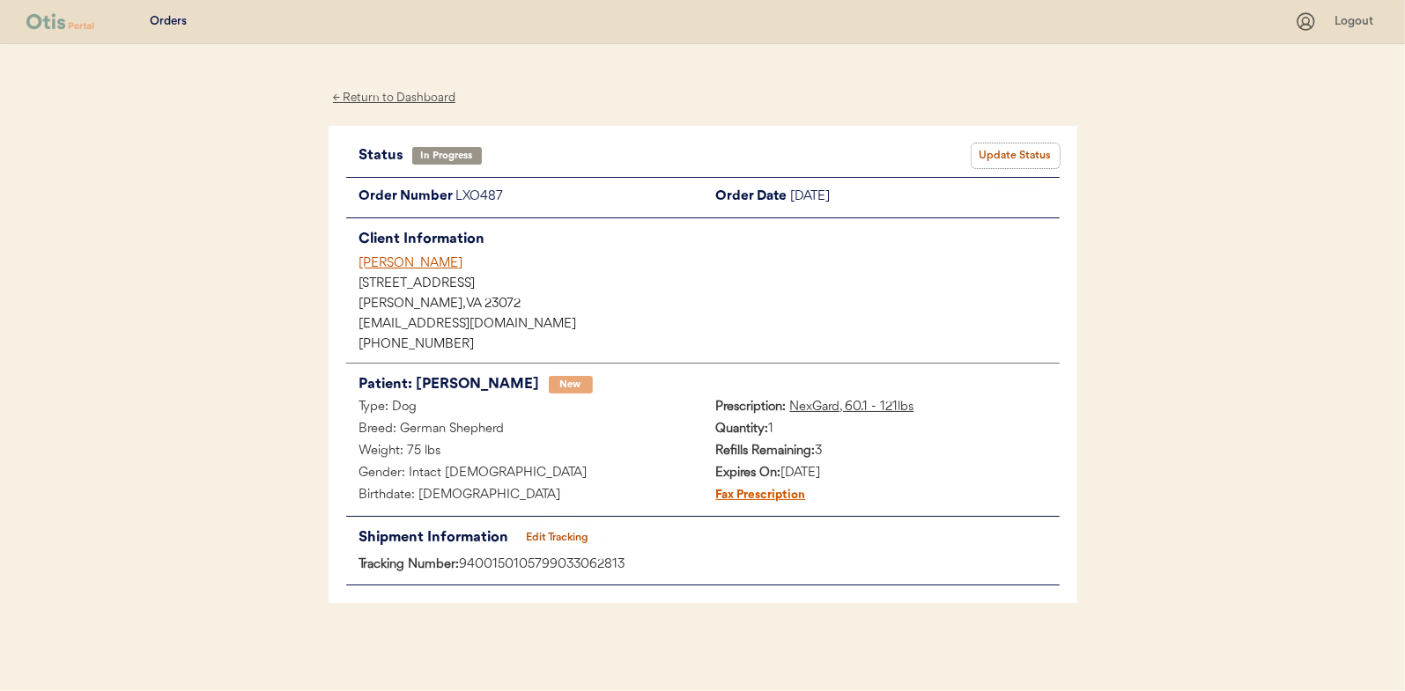
click at [1022, 160] on button "Update Status" at bounding box center [1015, 156] width 88 height 25
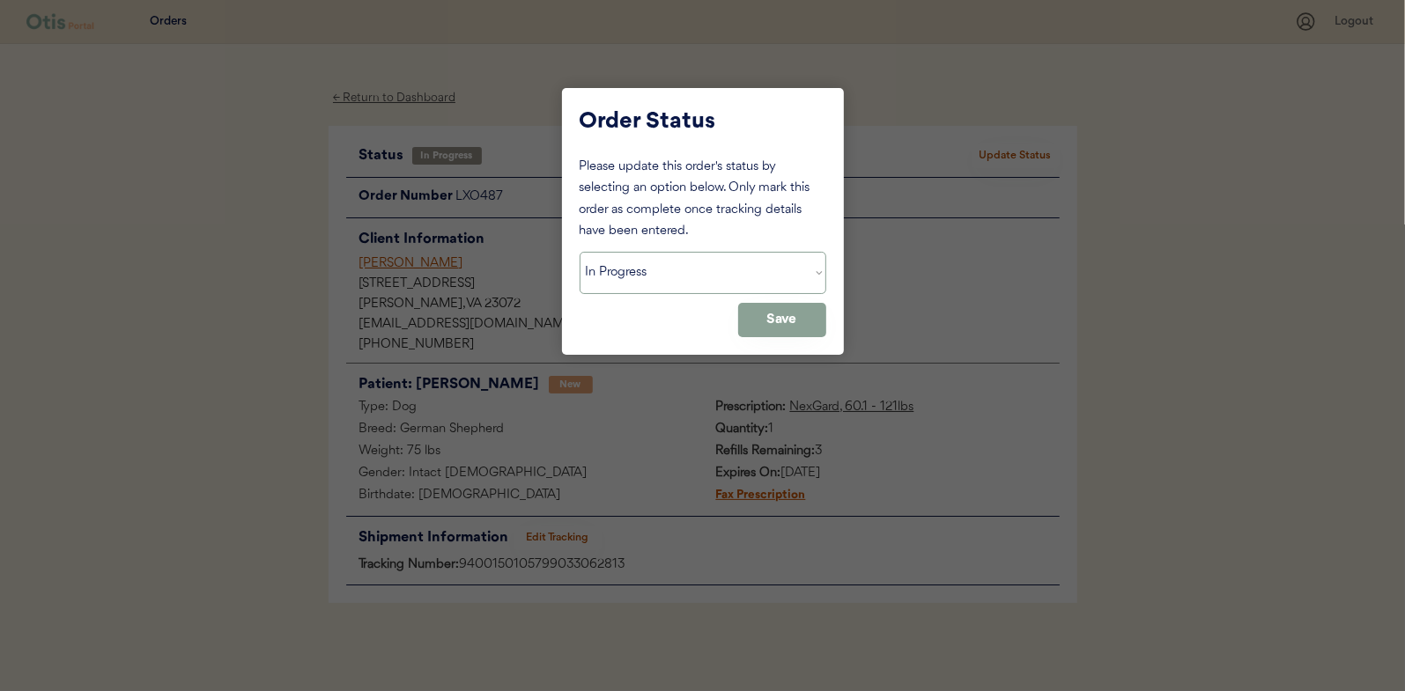
click at [616, 272] on select "Status On Hold New In Progress Complete Pending HW Consent Canceled" at bounding box center [702, 273] width 247 height 42
select select ""complete""
click at [579, 252] on select "Status On Hold New In Progress Complete Pending HW Consent Canceled" at bounding box center [702, 273] width 247 height 42
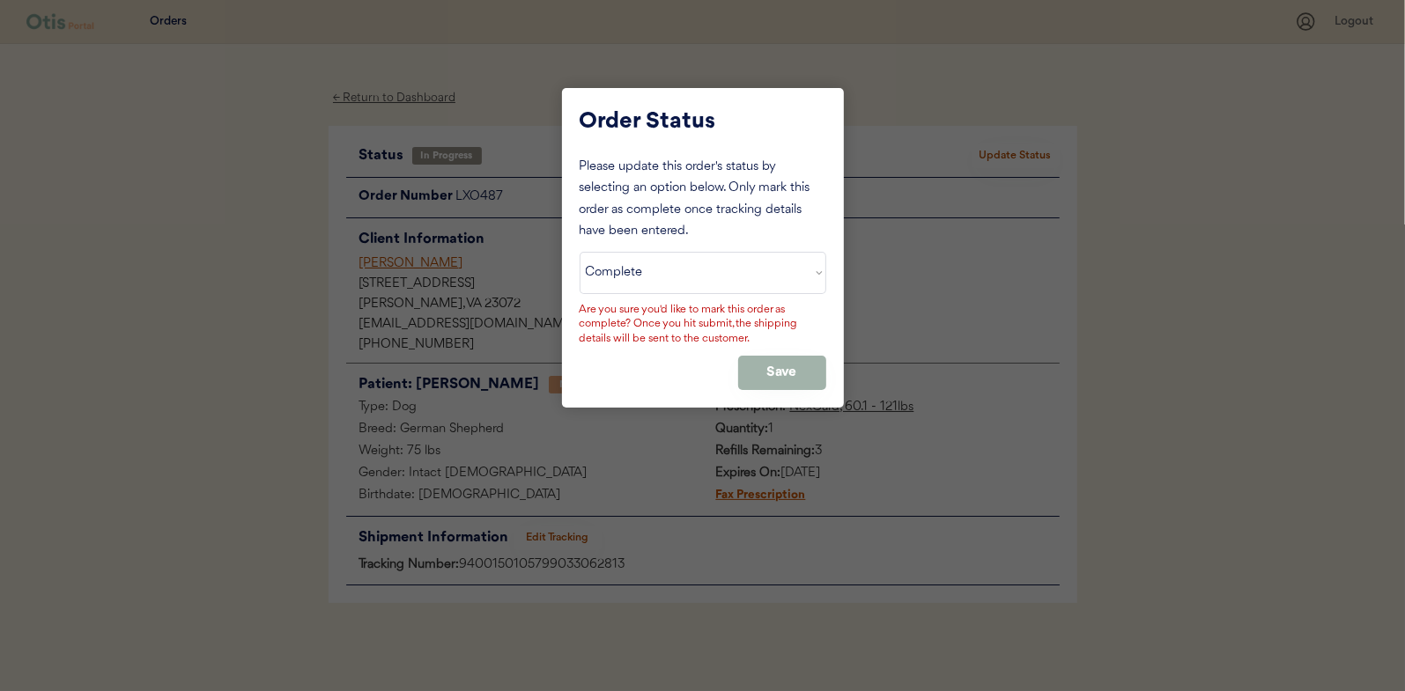
click at [771, 376] on button "Save" at bounding box center [782, 373] width 88 height 34
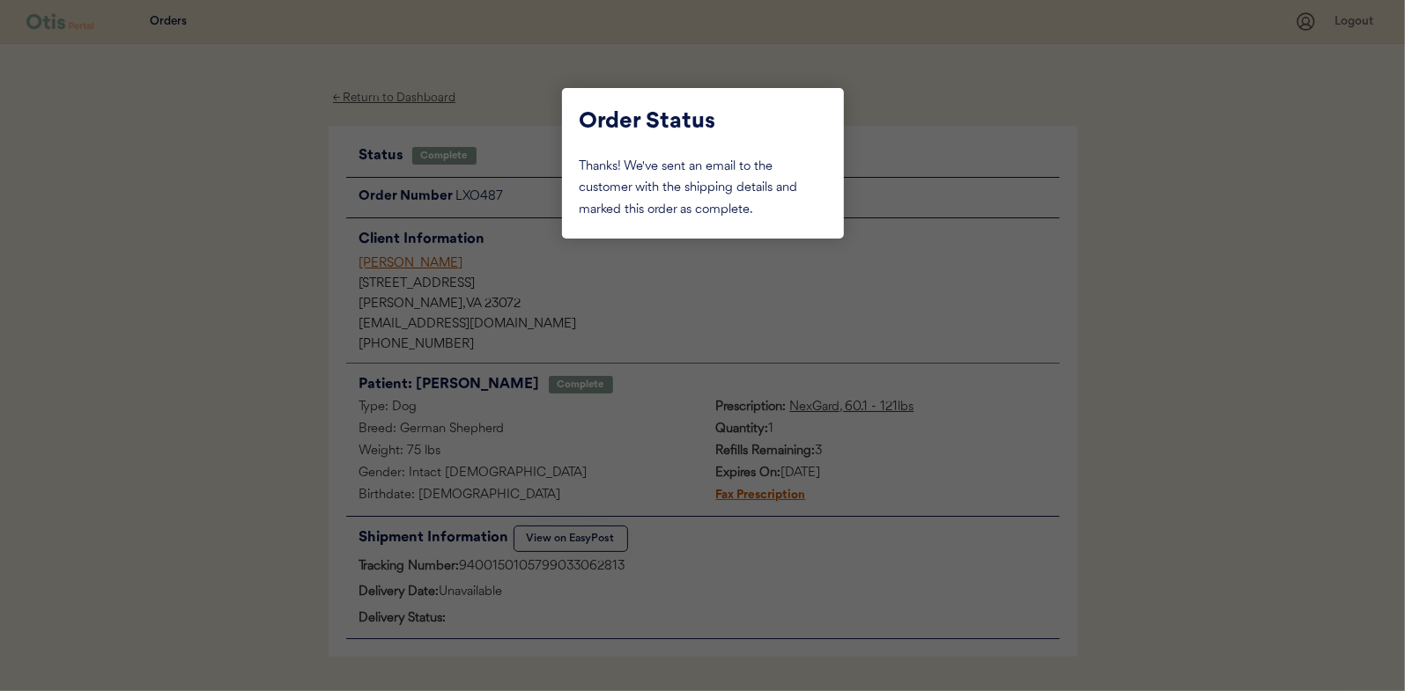
click at [259, 241] on div at bounding box center [702, 345] width 1405 height 691
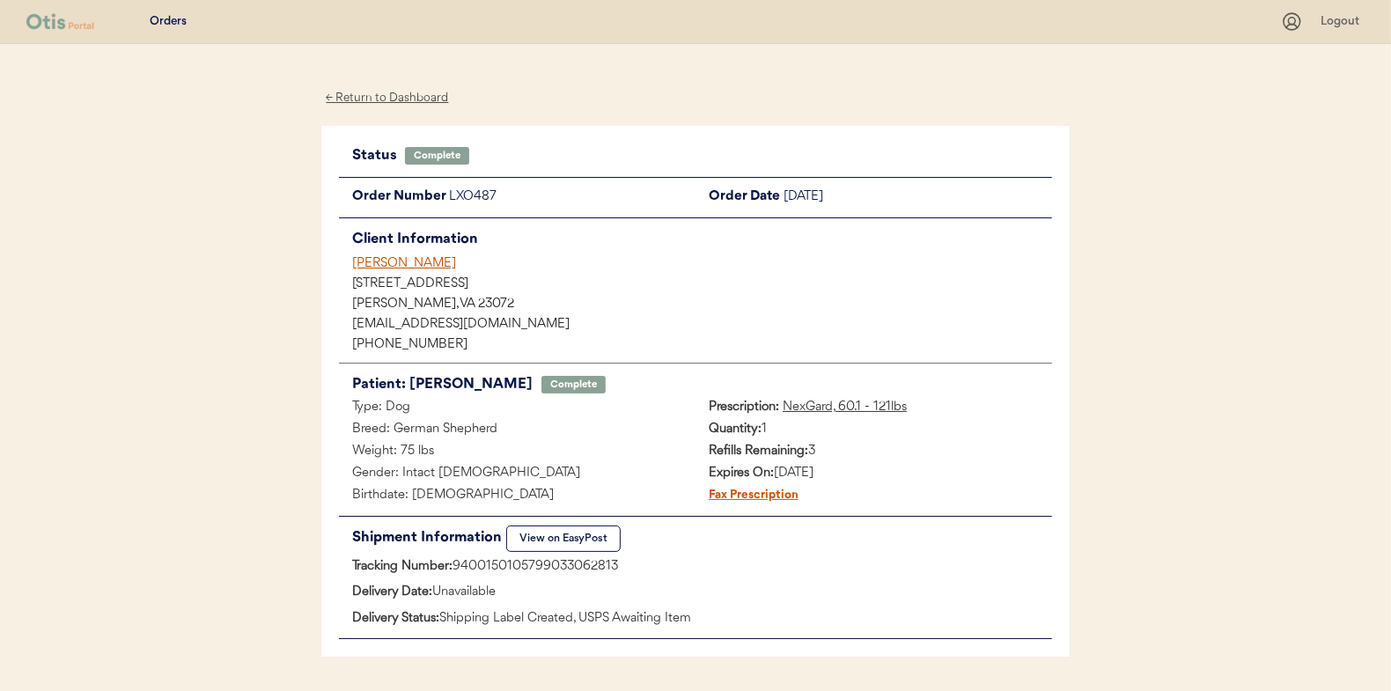
click at [393, 100] on div "← Return to Dashboard" at bounding box center [387, 98] width 132 height 20
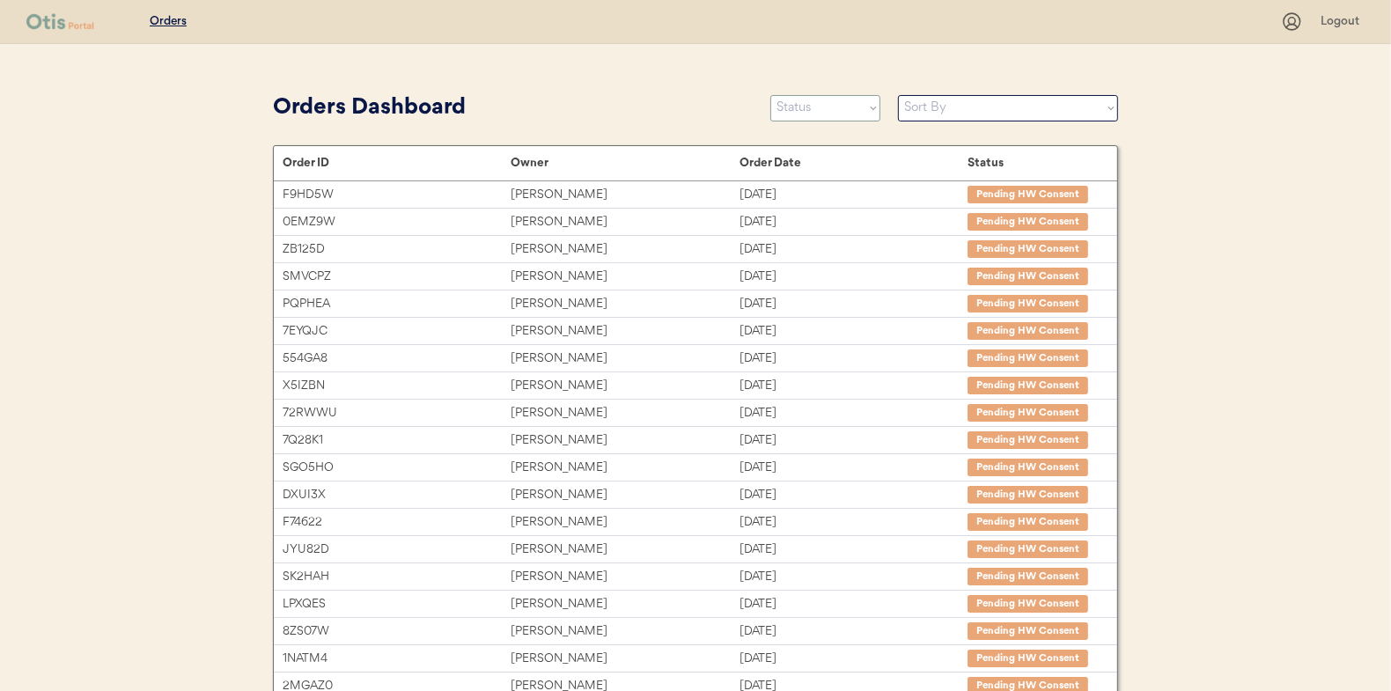
click at [823, 111] on select "Status On Hold New In Progress Complete Pending HW Consent Canceled" at bounding box center [826, 108] width 110 height 26
select select ""in_progress""
click at [771, 95] on select "Status On Hold New In Progress Complete Pending HW Consent Canceled" at bounding box center [826, 108] width 110 height 26
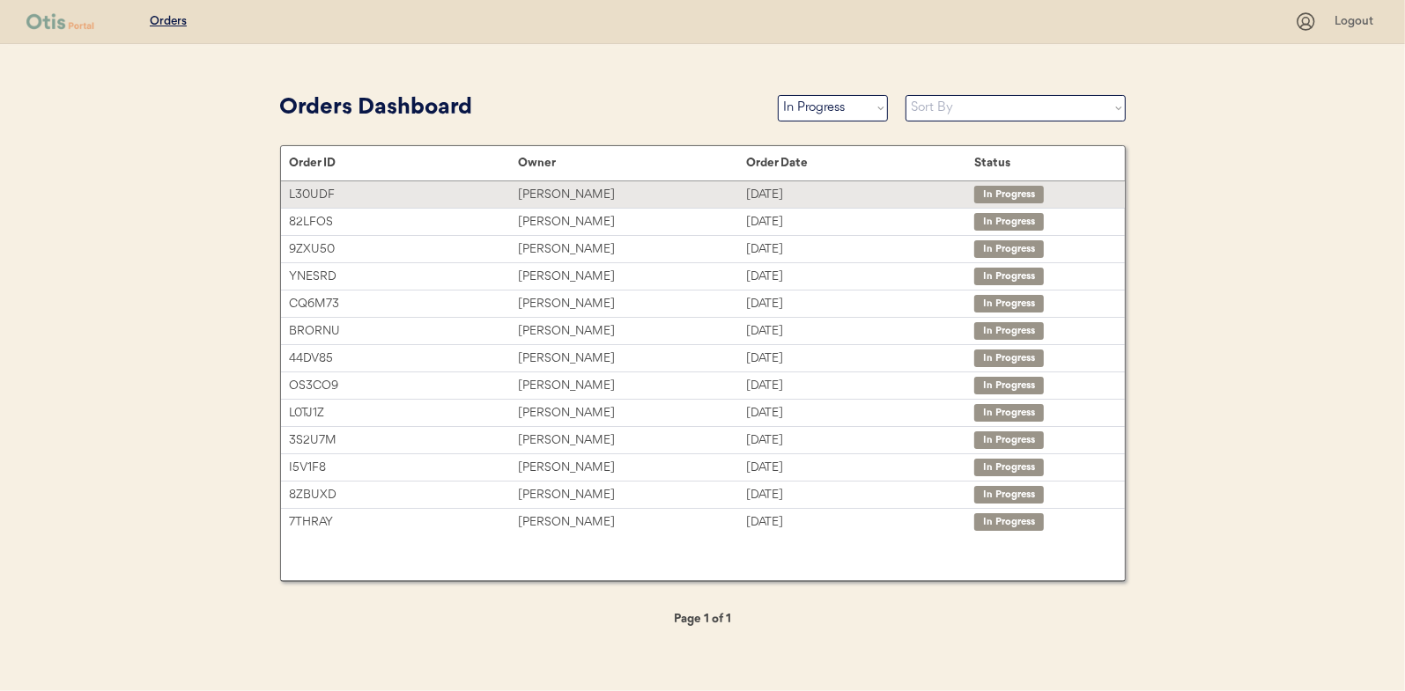
click at [539, 188] on div "[PERSON_NAME]" at bounding box center [632, 195] width 228 height 20
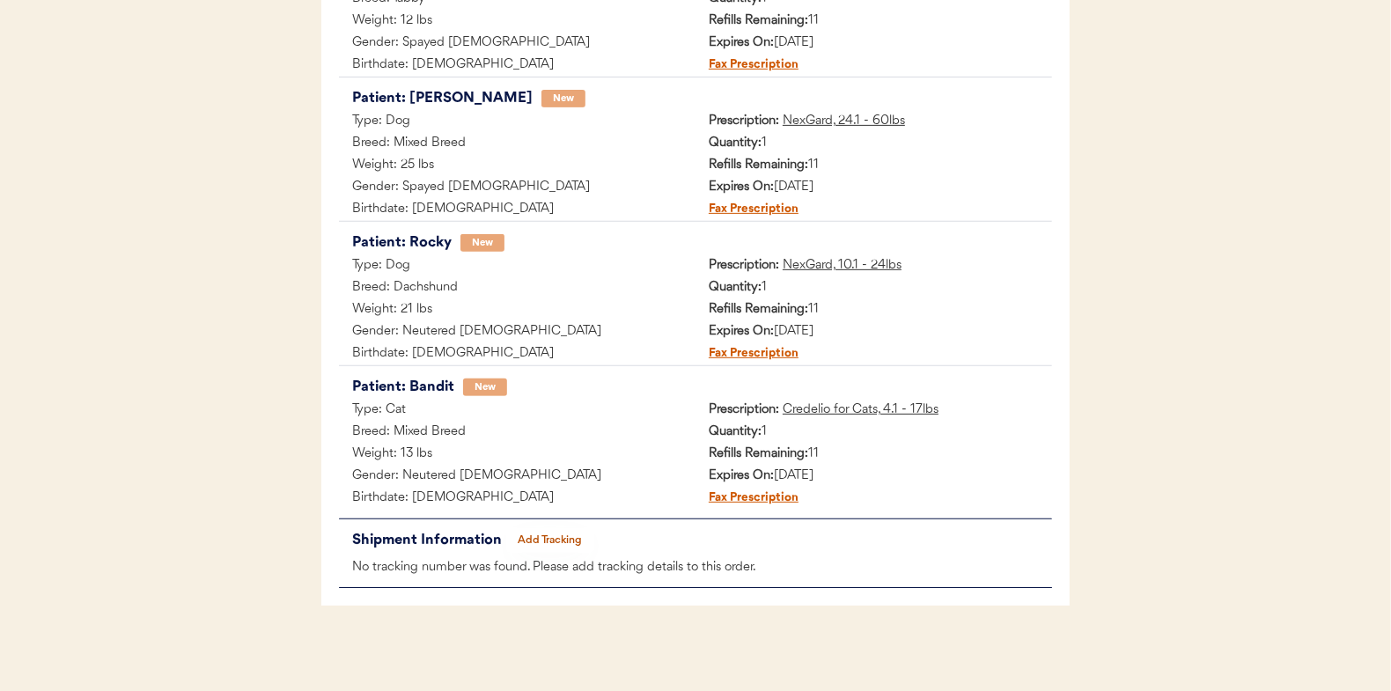
scroll to position [577, 0]
click at [535, 531] on button "Add Tracking" at bounding box center [550, 539] width 88 height 25
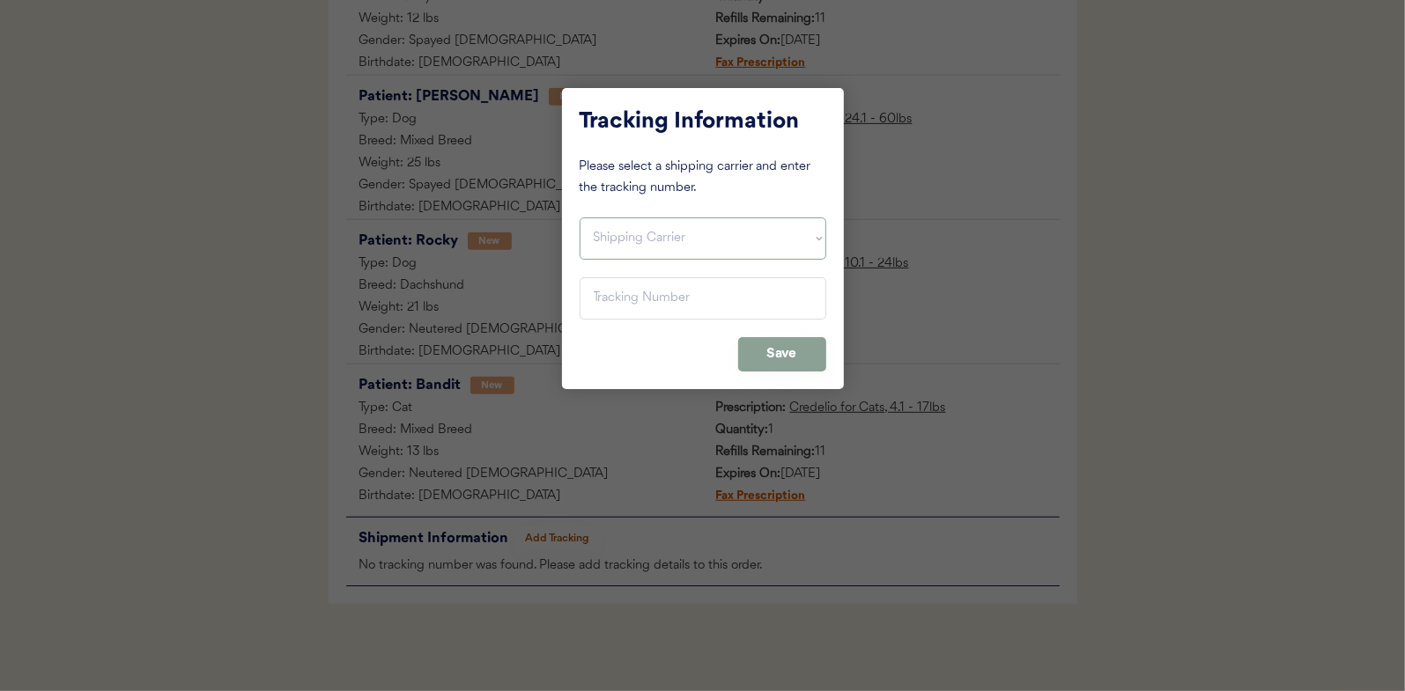
click at [616, 234] on select "Shipping Carrier FedEx FedEx Ground Economy UPS USPS" at bounding box center [702, 239] width 247 height 42
select select ""usps""
click at [579, 218] on select "Shipping Carrier FedEx FedEx Ground Economy UPS USPS" at bounding box center [702, 239] width 247 height 42
click at [613, 306] on input "input" at bounding box center [702, 298] width 247 height 42
paste input "9400150105800033037319"
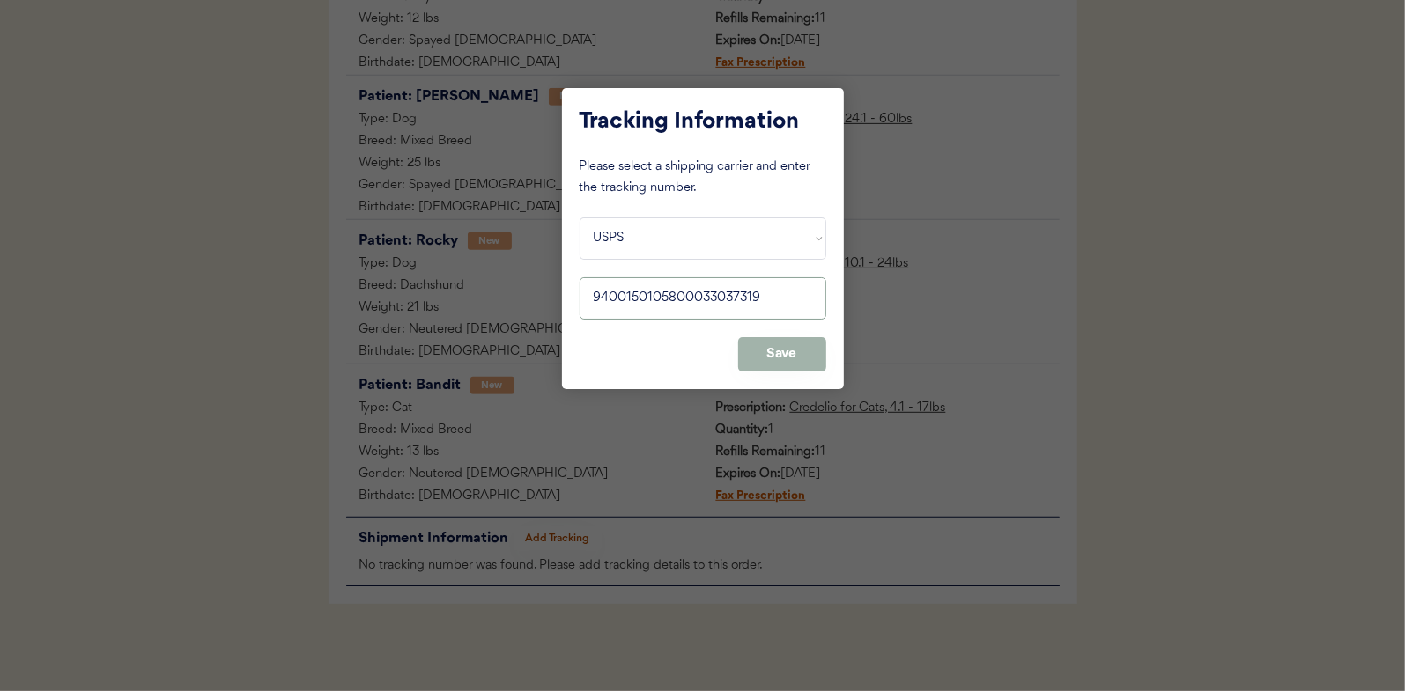
type input "9400150105800033037319"
click at [795, 348] on button "Save" at bounding box center [782, 354] width 88 height 34
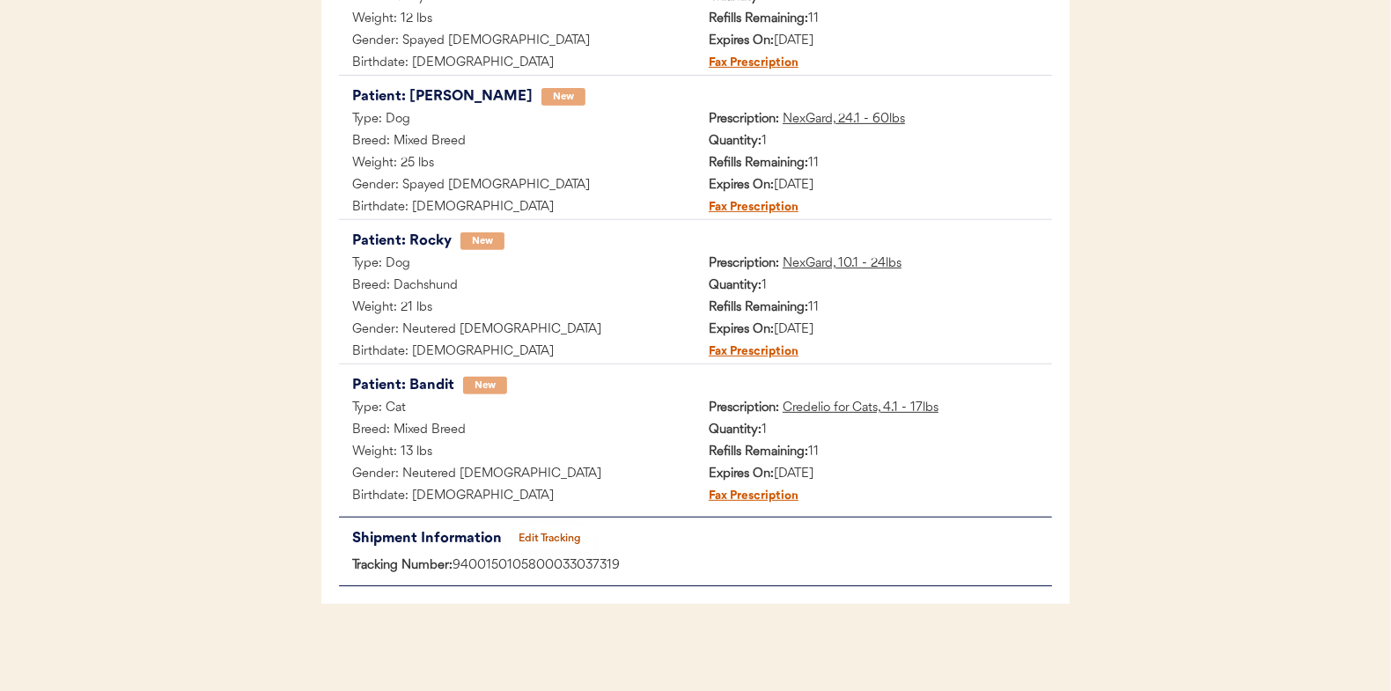
scroll to position [48, 0]
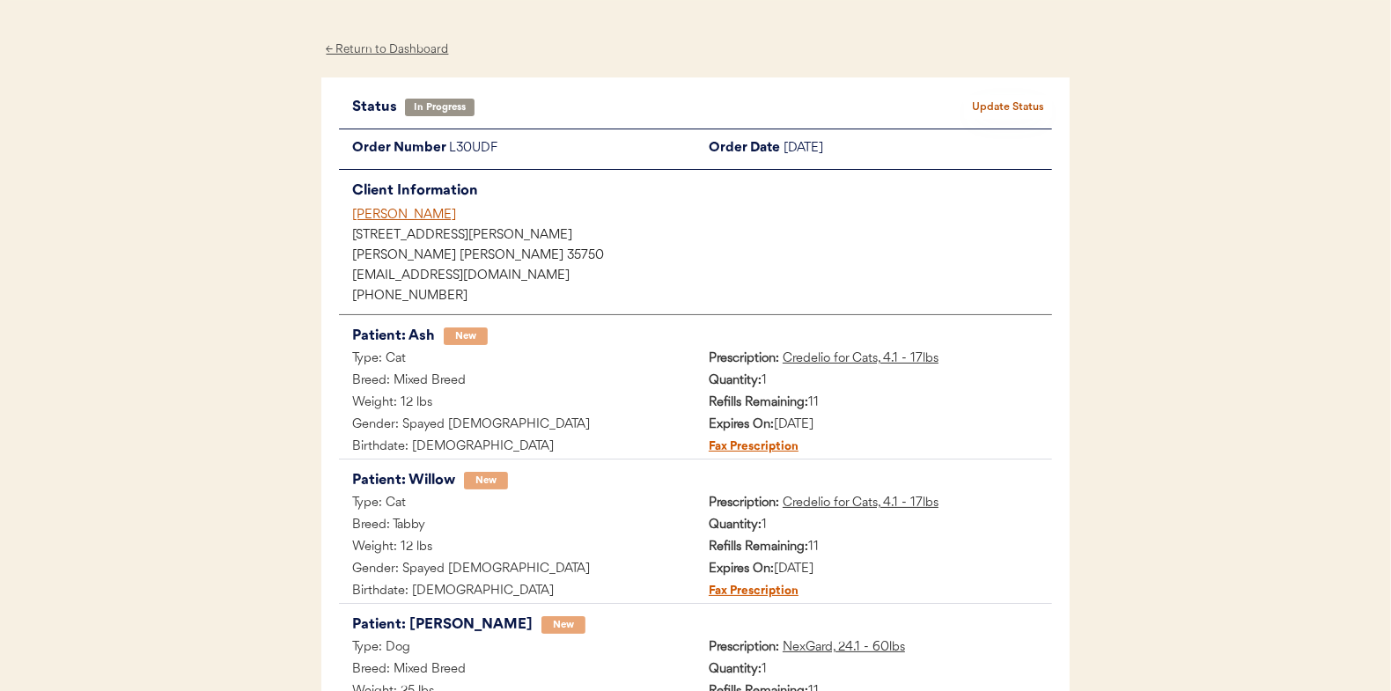
click at [1001, 100] on button "Update Status" at bounding box center [1008, 107] width 88 height 25
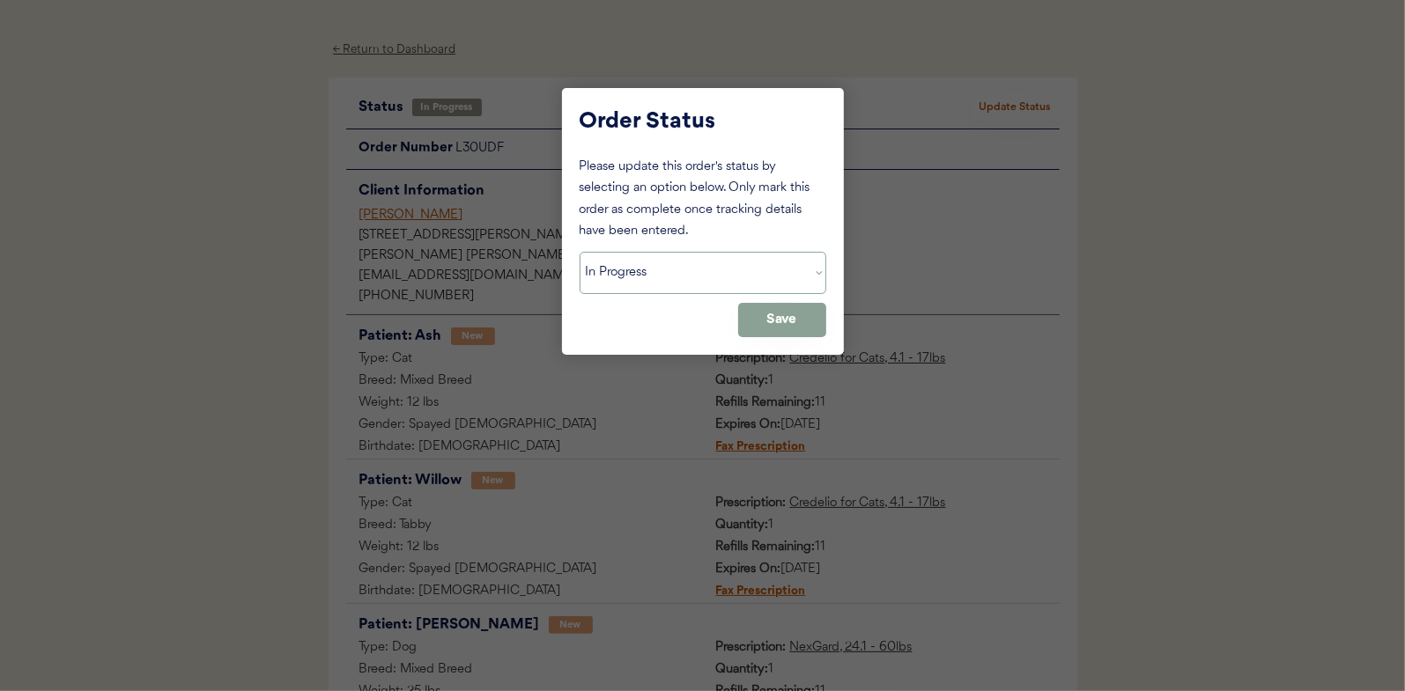
click at [616, 278] on select "Status On Hold New In Progress Complete Pending HW Consent Canceled" at bounding box center [702, 273] width 247 height 42
select select ""complete""
click at [579, 252] on select "Status On Hold New In Progress Complete Pending HW Consent Canceled" at bounding box center [702, 273] width 247 height 42
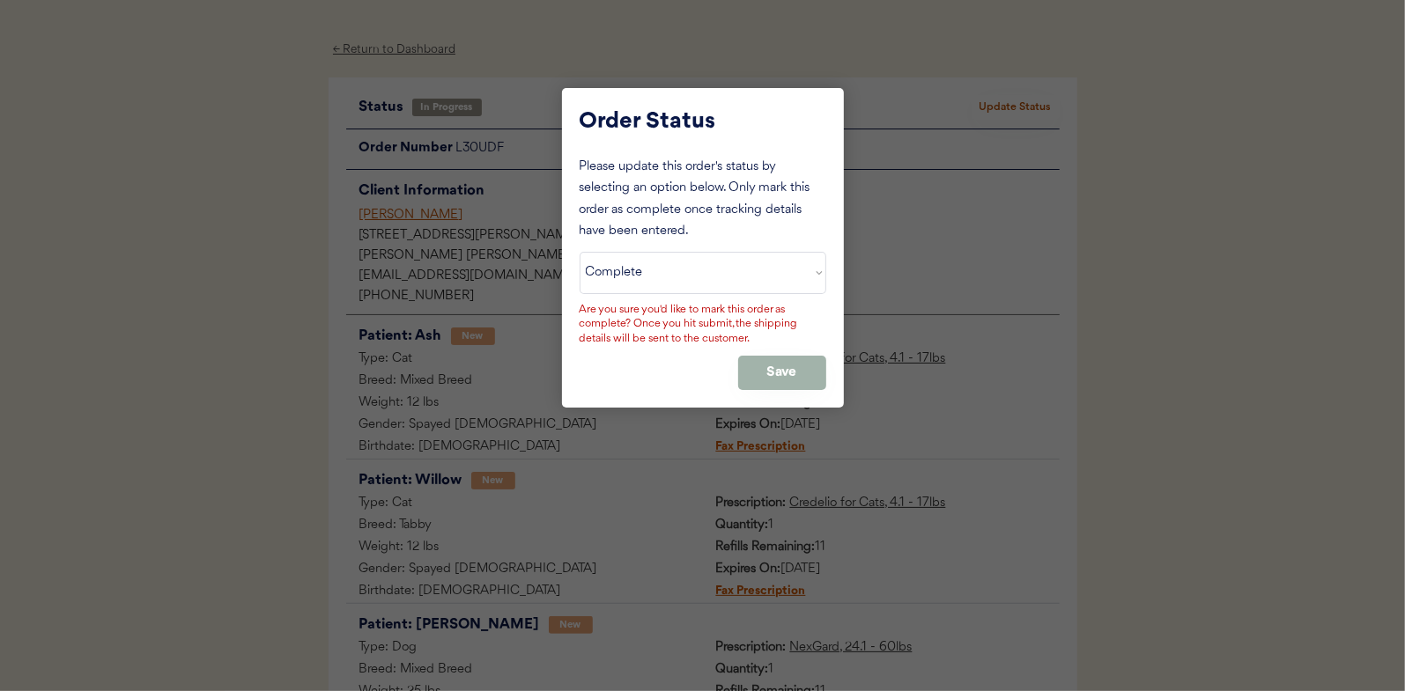
click at [791, 366] on button "Save" at bounding box center [782, 373] width 88 height 34
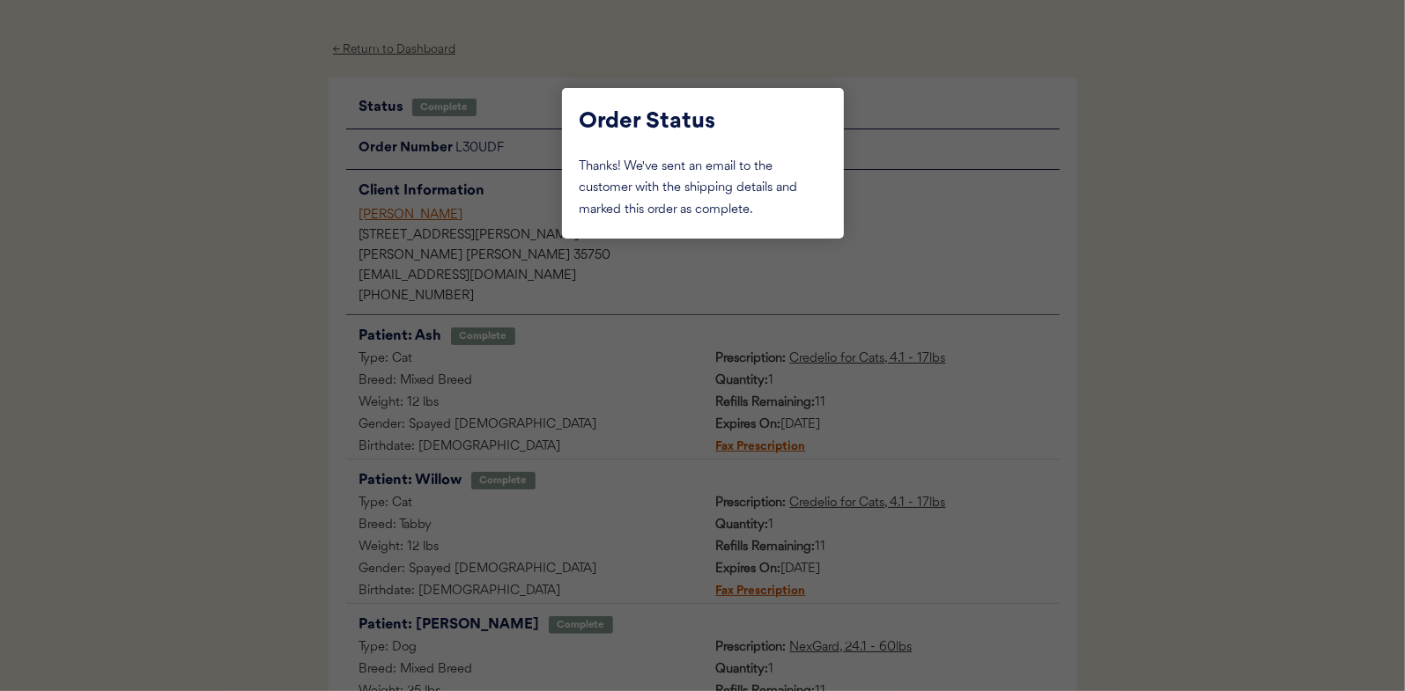
click at [240, 207] on div at bounding box center [702, 345] width 1405 height 691
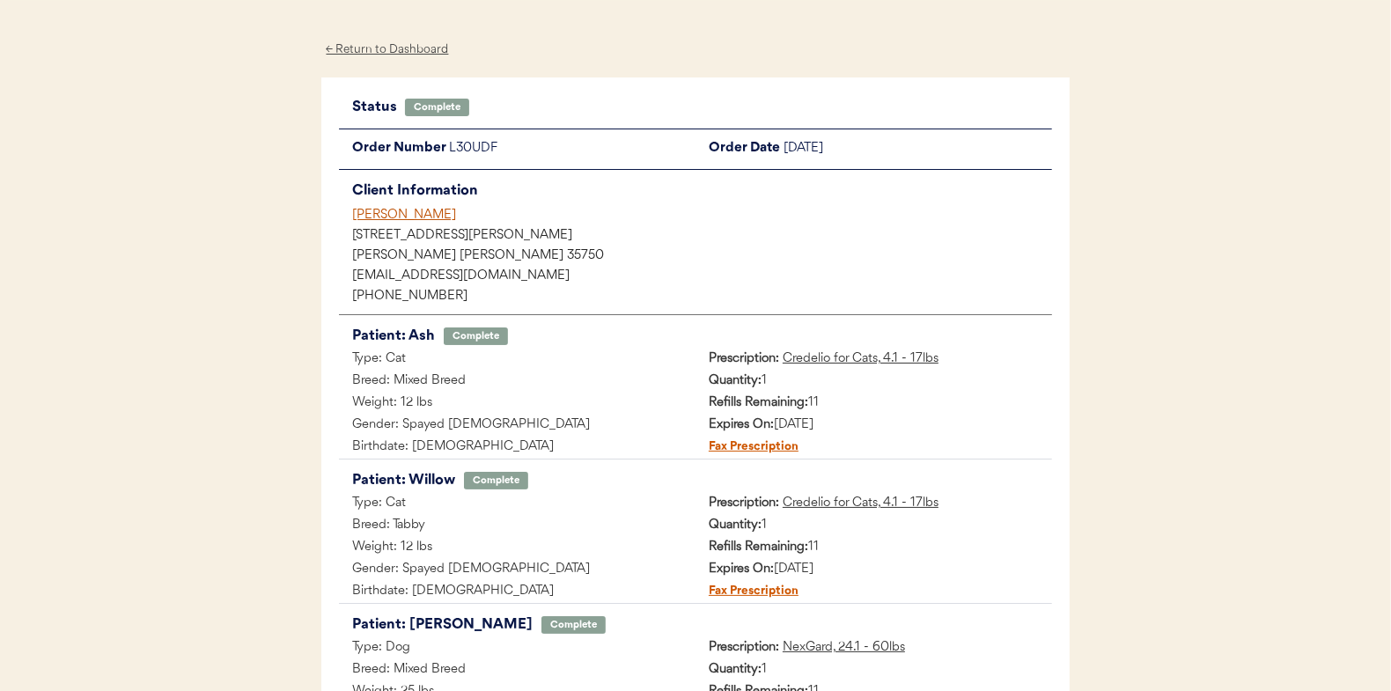
click at [377, 46] on div "← Return to Dashboard" at bounding box center [387, 50] width 132 height 20
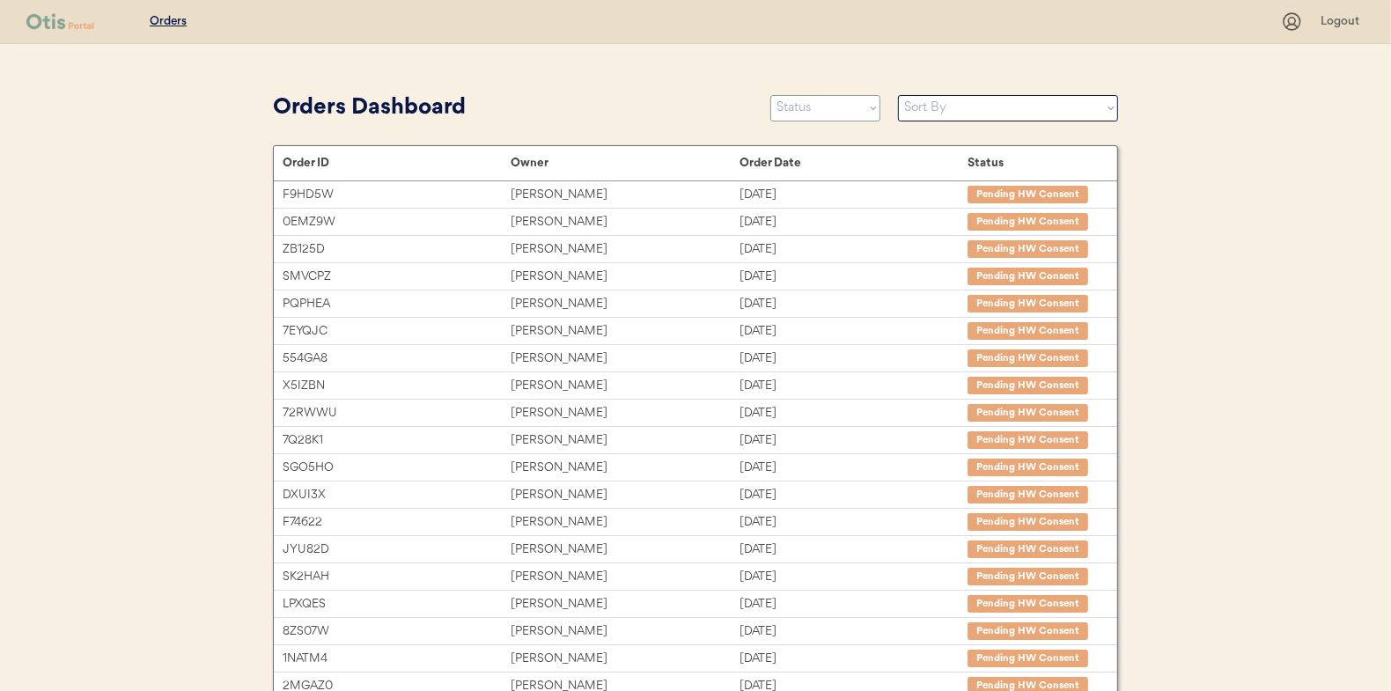
click at [821, 110] on select "Status On Hold New In Progress Complete Pending HW Consent Canceled" at bounding box center [826, 108] width 110 height 26
select select ""in_progress""
click at [771, 95] on select "Status On Hold New In Progress Complete Pending HW Consent Canceled" at bounding box center [826, 108] width 110 height 26
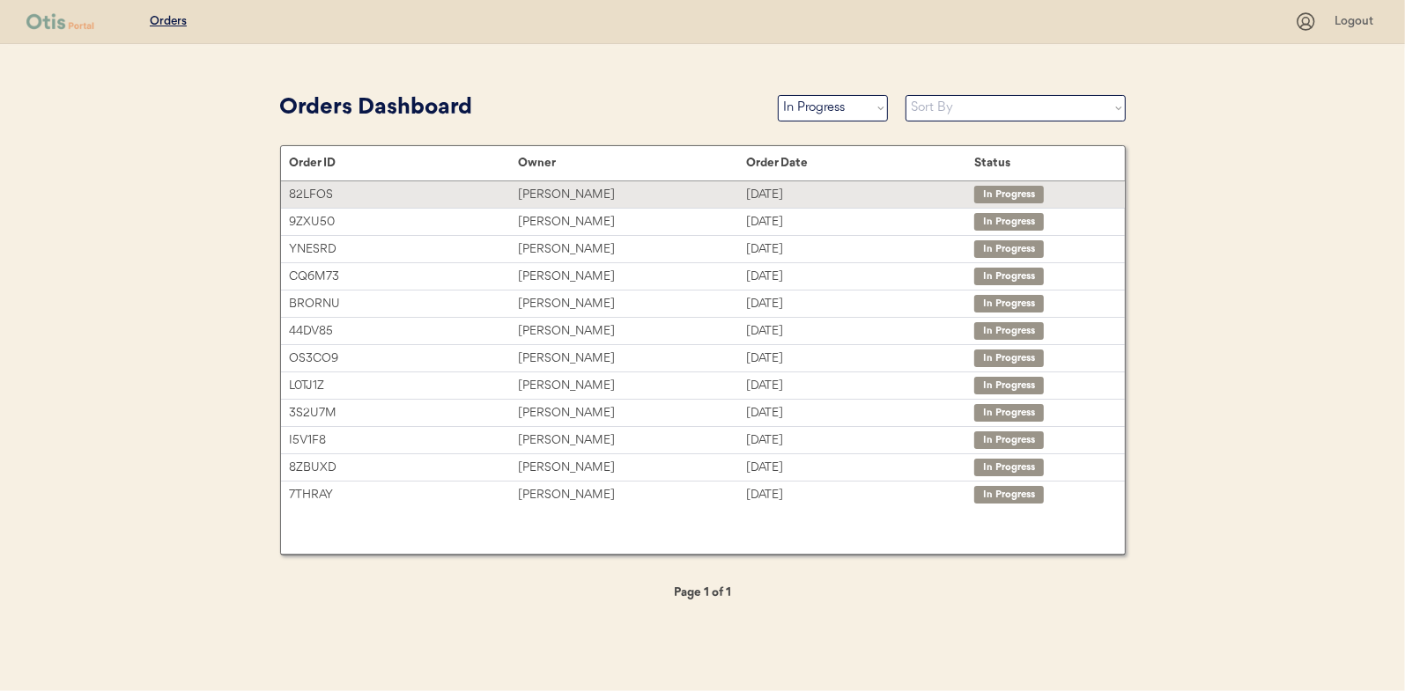
click at [547, 190] on div "Rachel Stewart" at bounding box center [632, 195] width 228 height 20
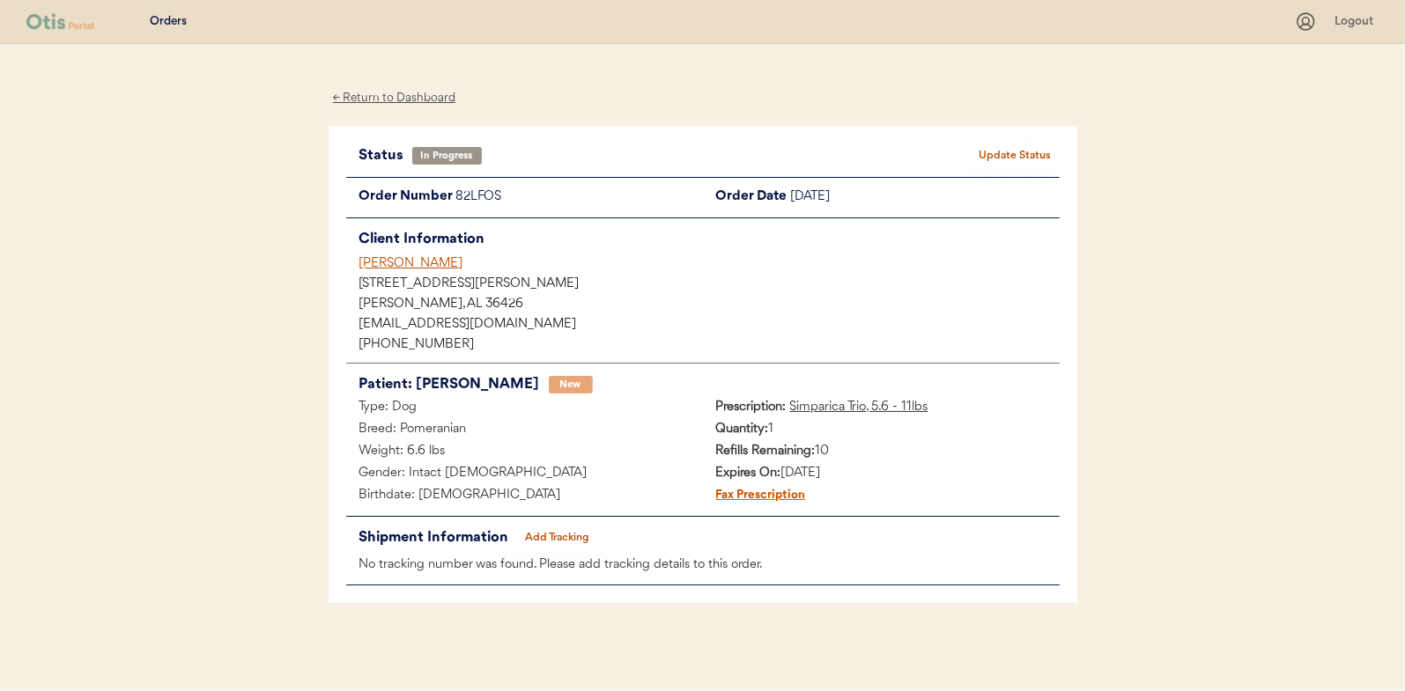
click at [551, 531] on button "Add Tracking" at bounding box center [557, 538] width 88 height 25
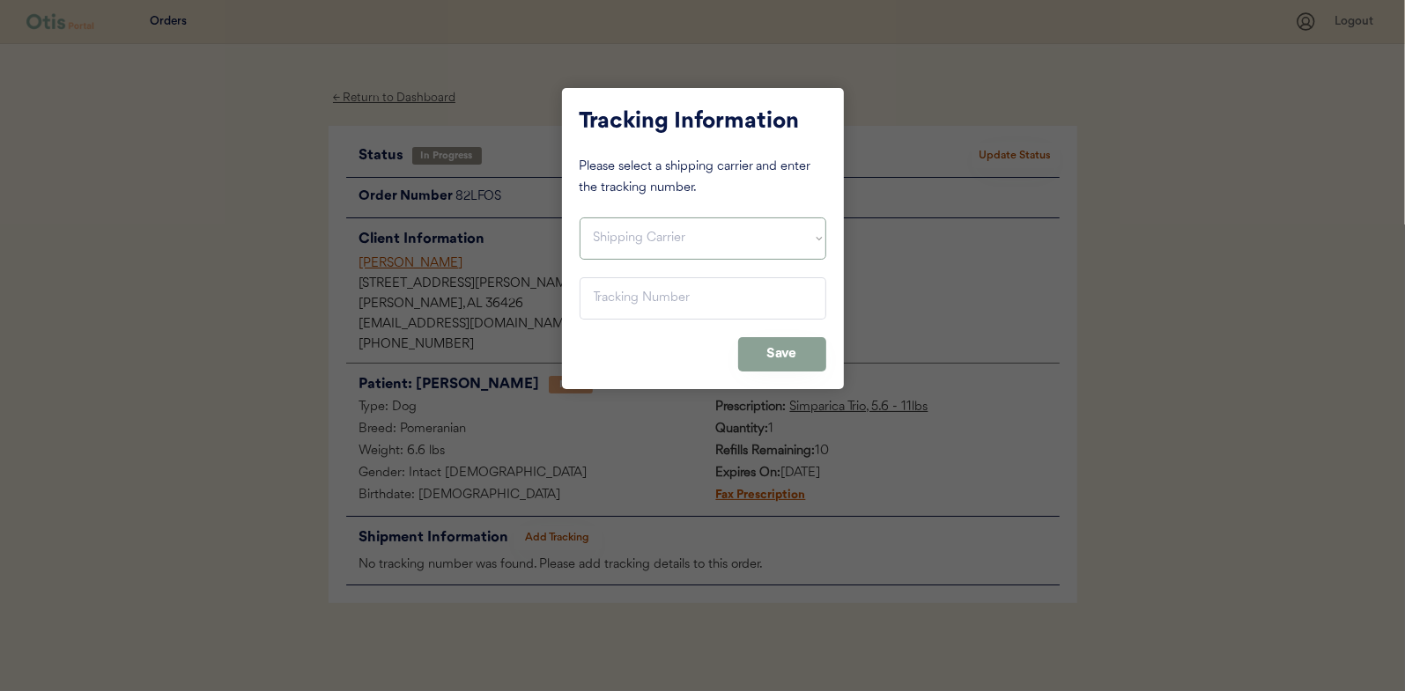
click at [609, 243] on select "Shipping Carrier FedEx FedEx Ground Economy UPS USPS" at bounding box center [702, 239] width 247 height 42
select select ""usps""
click at [579, 218] on select "Shipping Carrier FedEx FedEx Ground Economy UPS USPS" at bounding box center [702, 239] width 247 height 42
click at [613, 302] on input "input" at bounding box center [702, 298] width 247 height 42
paste input "9400150105496034701689"
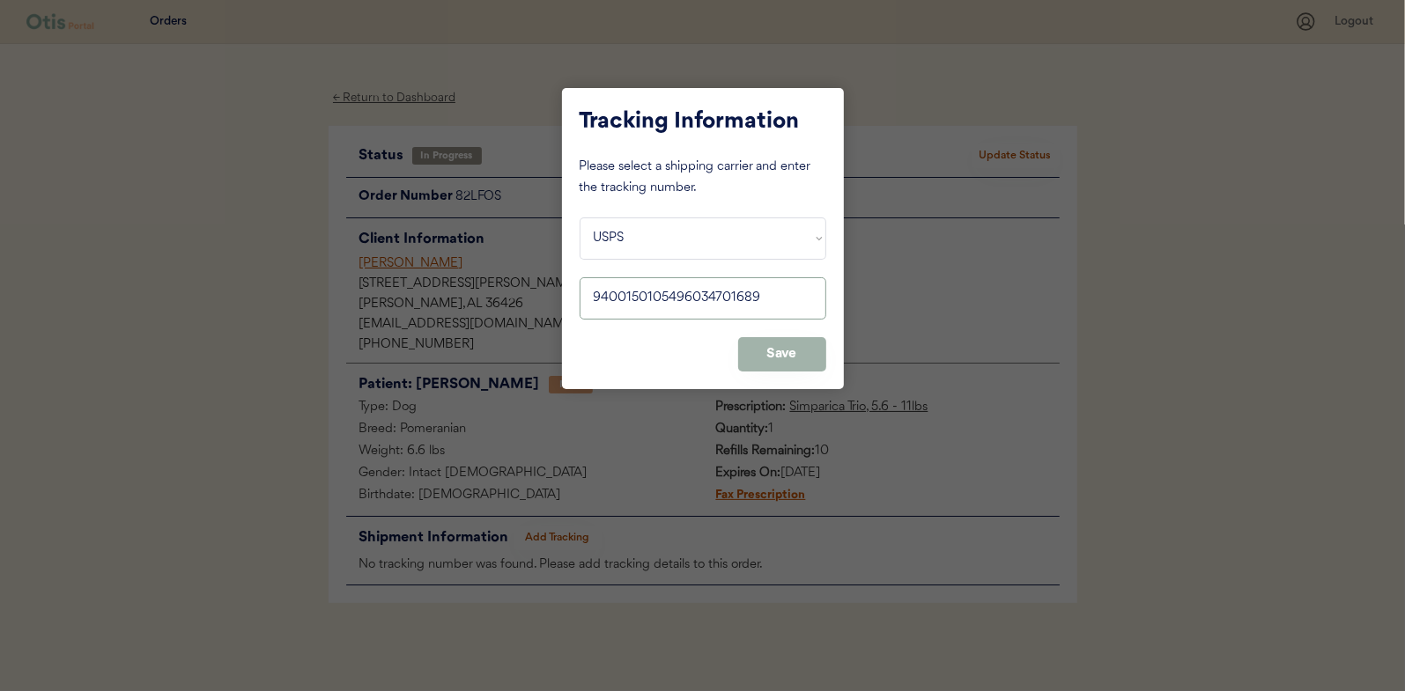
type input "9400150105496034701689"
click at [771, 352] on button "Save" at bounding box center [782, 354] width 88 height 34
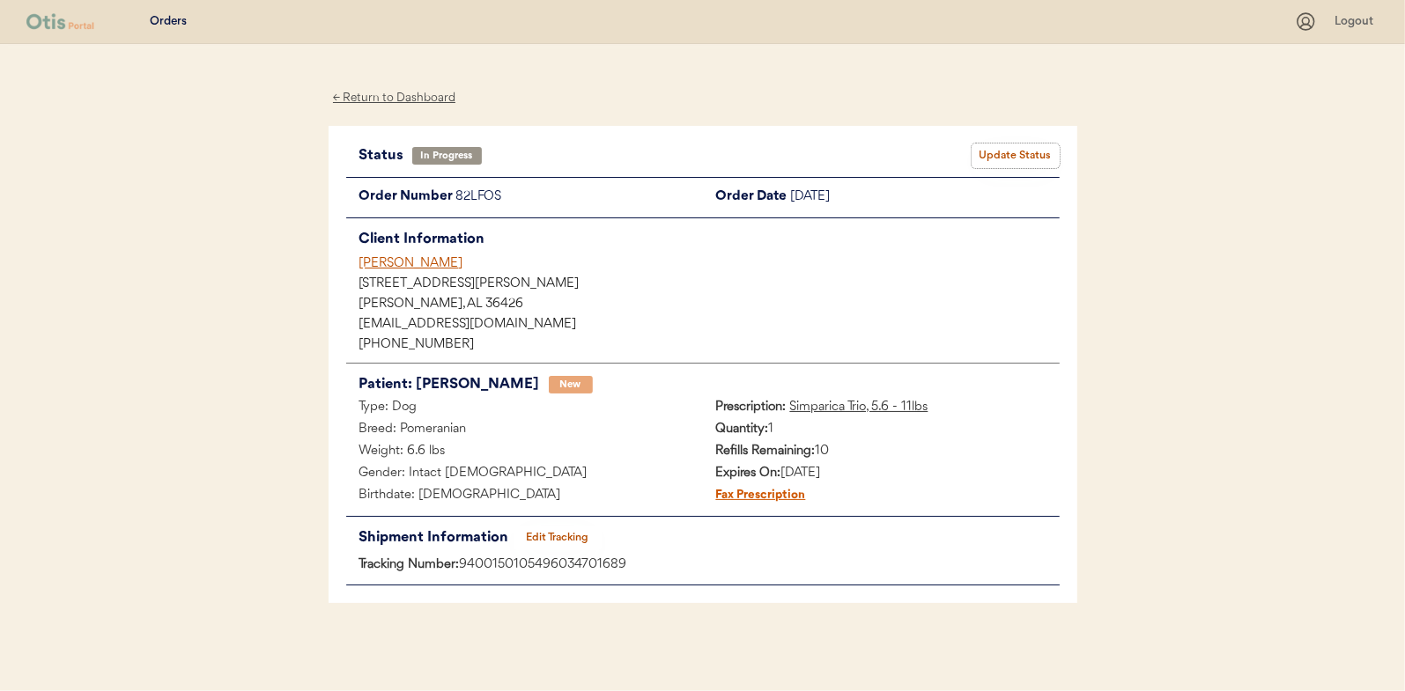
click at [1009, 147] on button "Update Status" at bounding box center [1015, 156] width 88 height 25
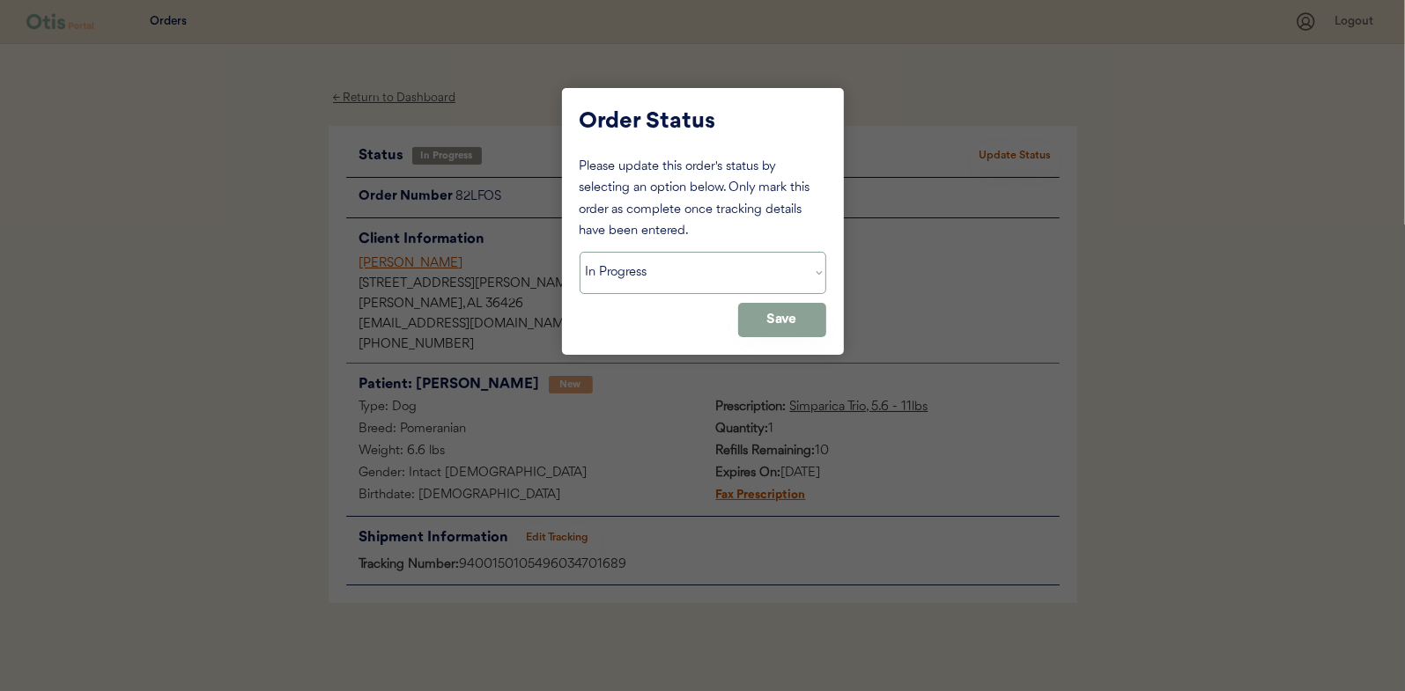
click at [641, 282] on select "Status On Hold New In Progress Complete Pending HW Consent Canceled" at bounding box center [702, 273] width 247 height 42
select select ""complete""
click at [579, 252] on select "Status On Hold New In Progress Complete Pending HW Consent Canceled" at bounding box center [702, 273] width 247 height 42
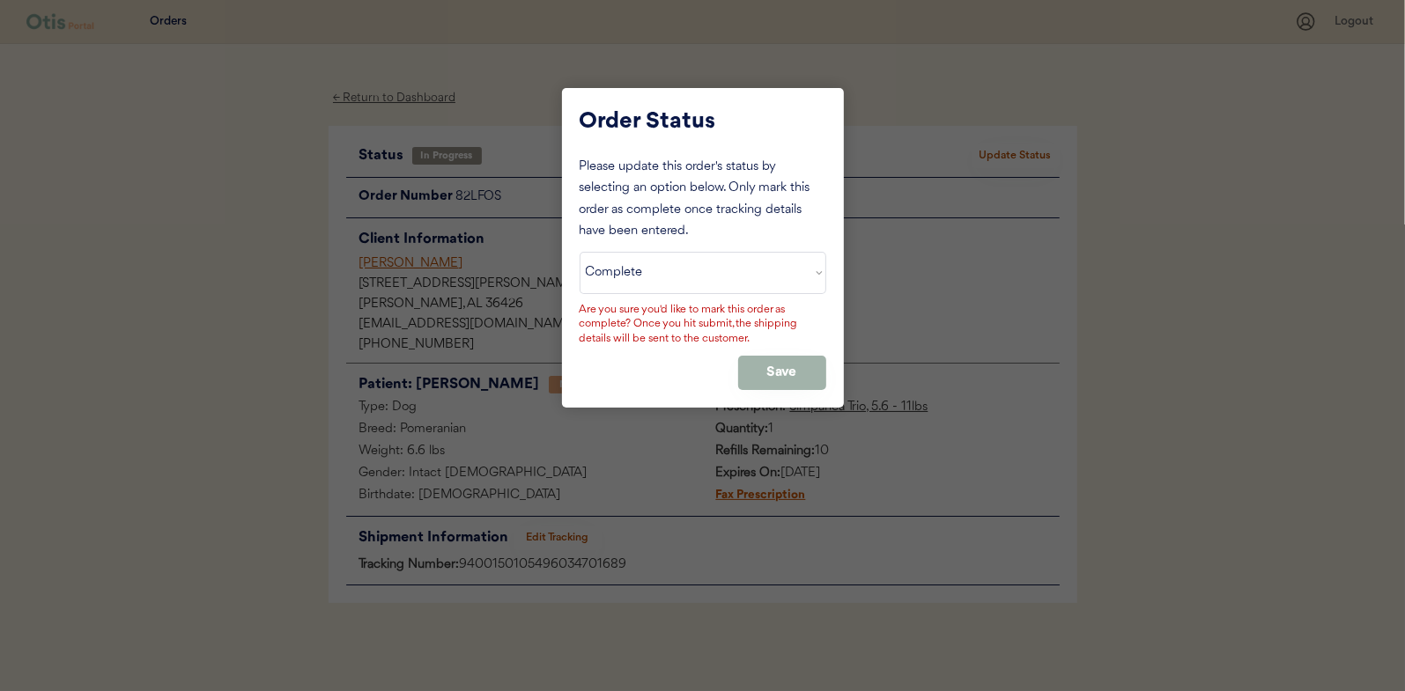
click at [796, 369] on button "Save" at bounding box center [782, 373] width 88 height 34
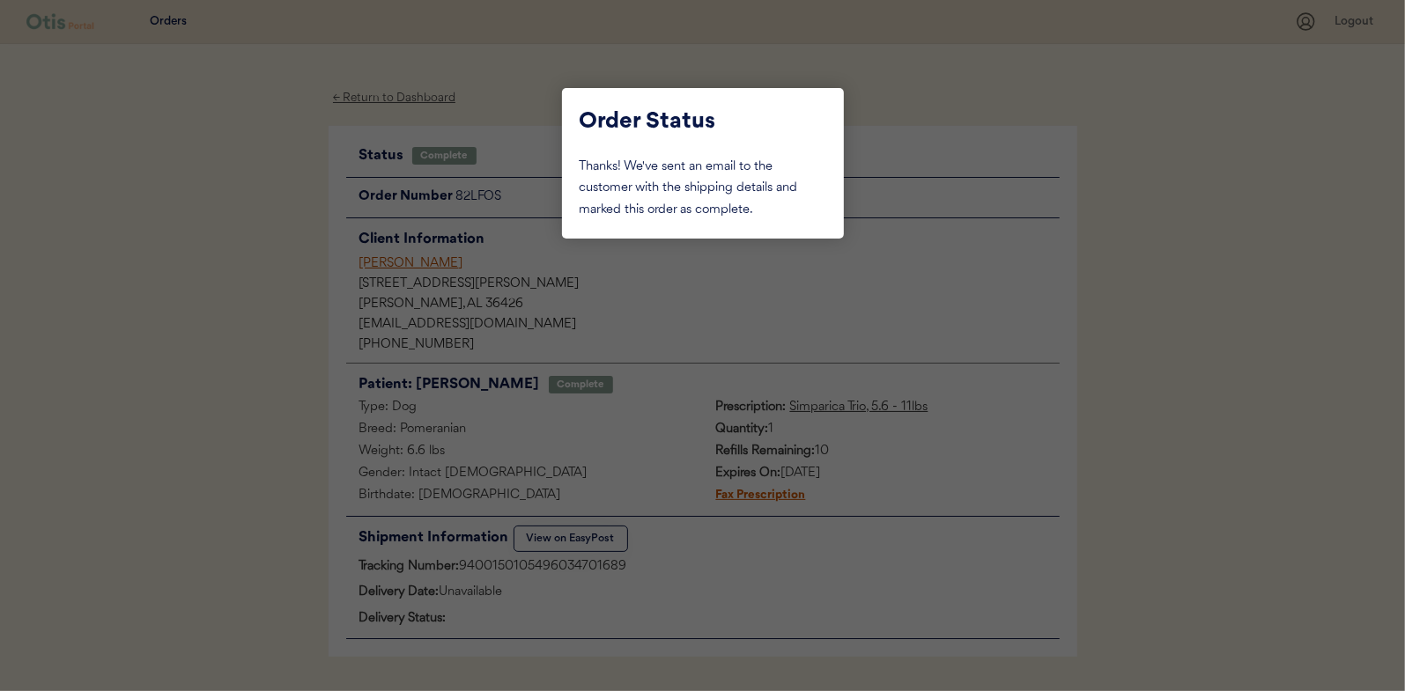
click at [205, 210] on div at bounding box center [702, 345] width 1405 height 691
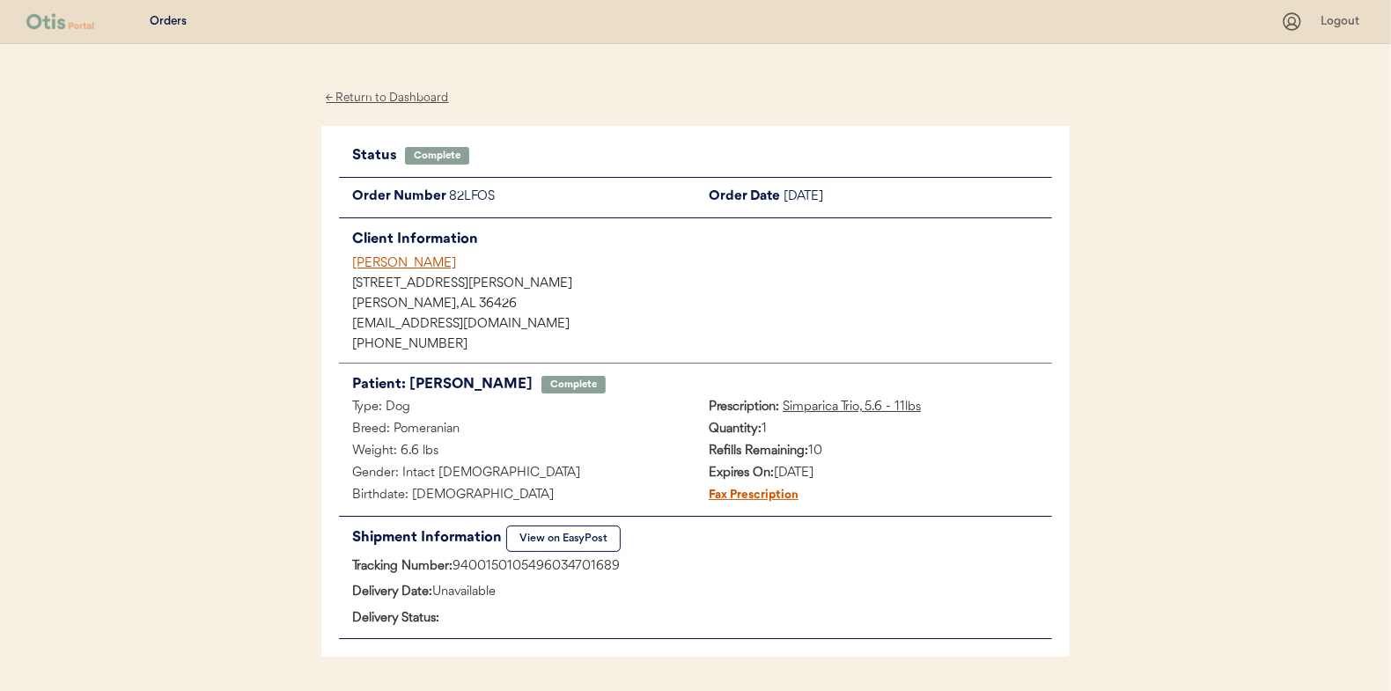
click at [388, 94] on div "← Return to Dashboard" at bounding box center [387, 98] width 132 height 20
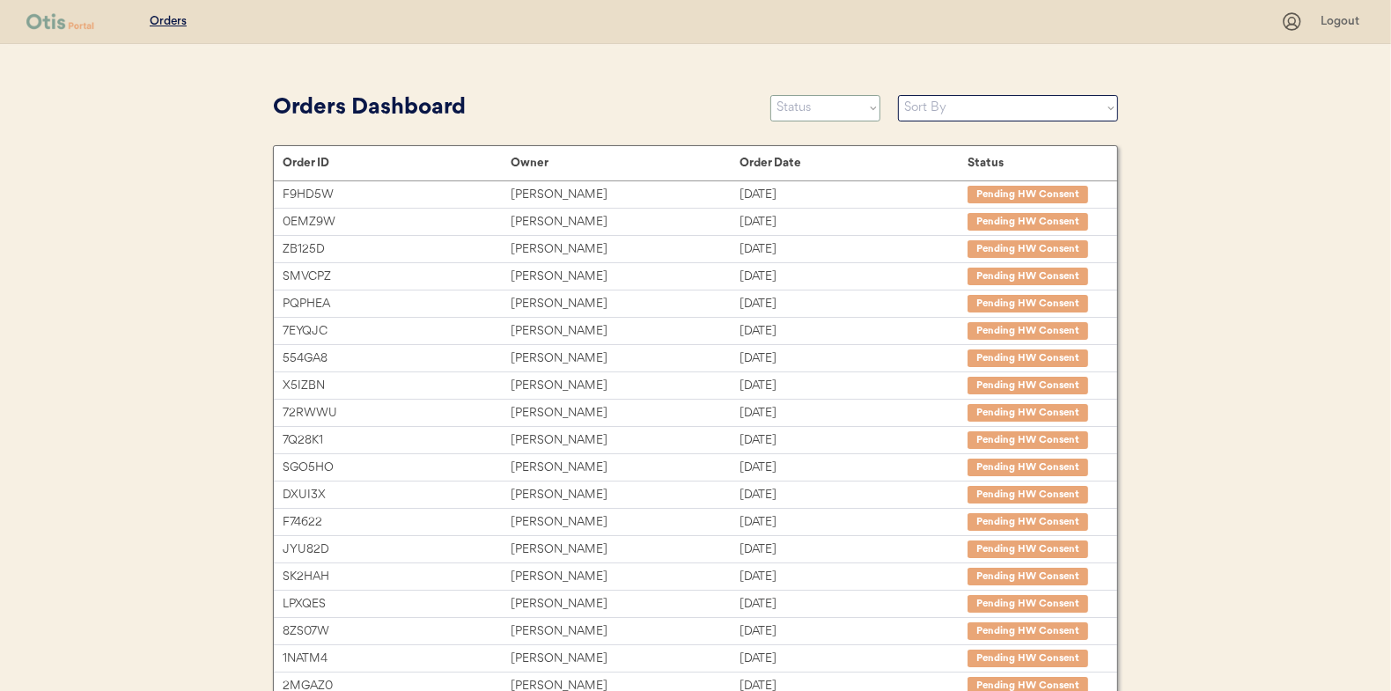
click at [806, 107] on select "Status On Hold New In Progress Complete Pending HW Consent Canceled" at bounding box center [826, 108] width 110 height 26
select select ""in_progress""
click at [771, 95] on select "Status On Hold New In Progress Complete Pending HW Consent Canceled" at bounding box center [826, 108] width 110 height 26
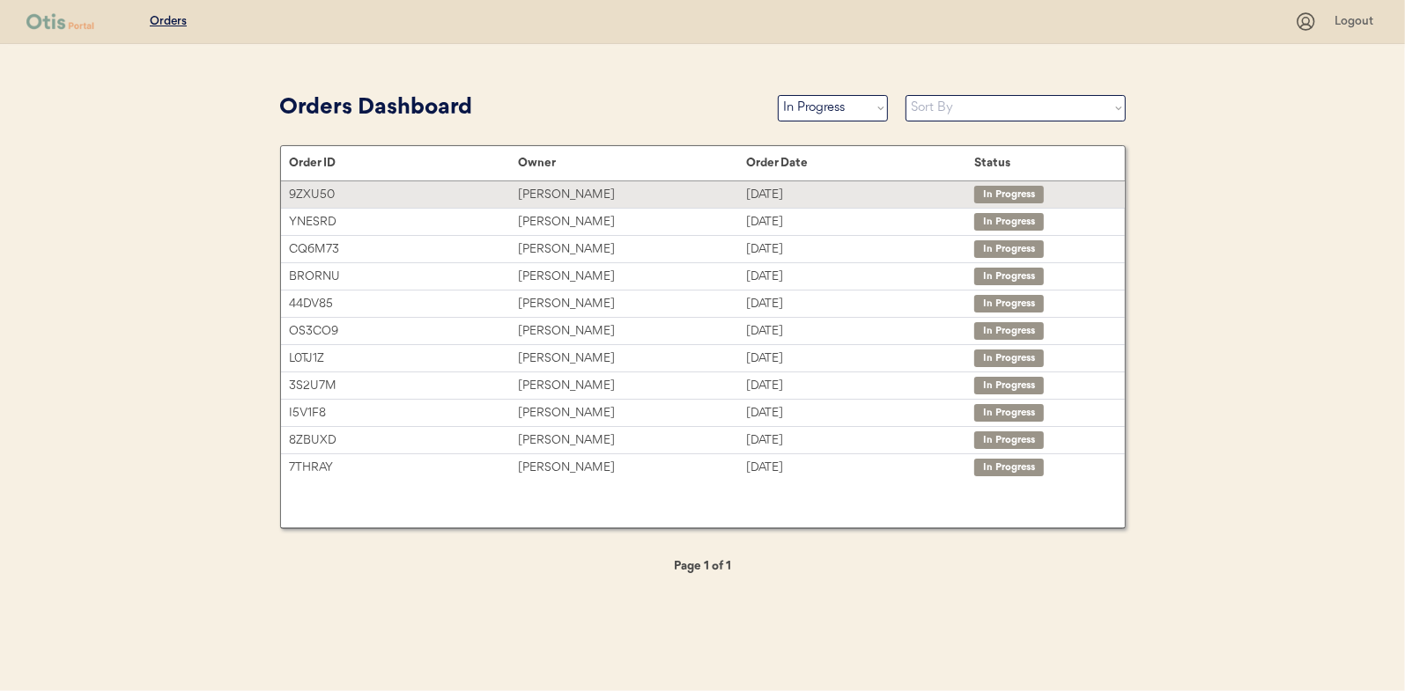
click at [555, 188] on div "[PERSON_NAME]" at bounding box center [632, 195] width 228 height 20
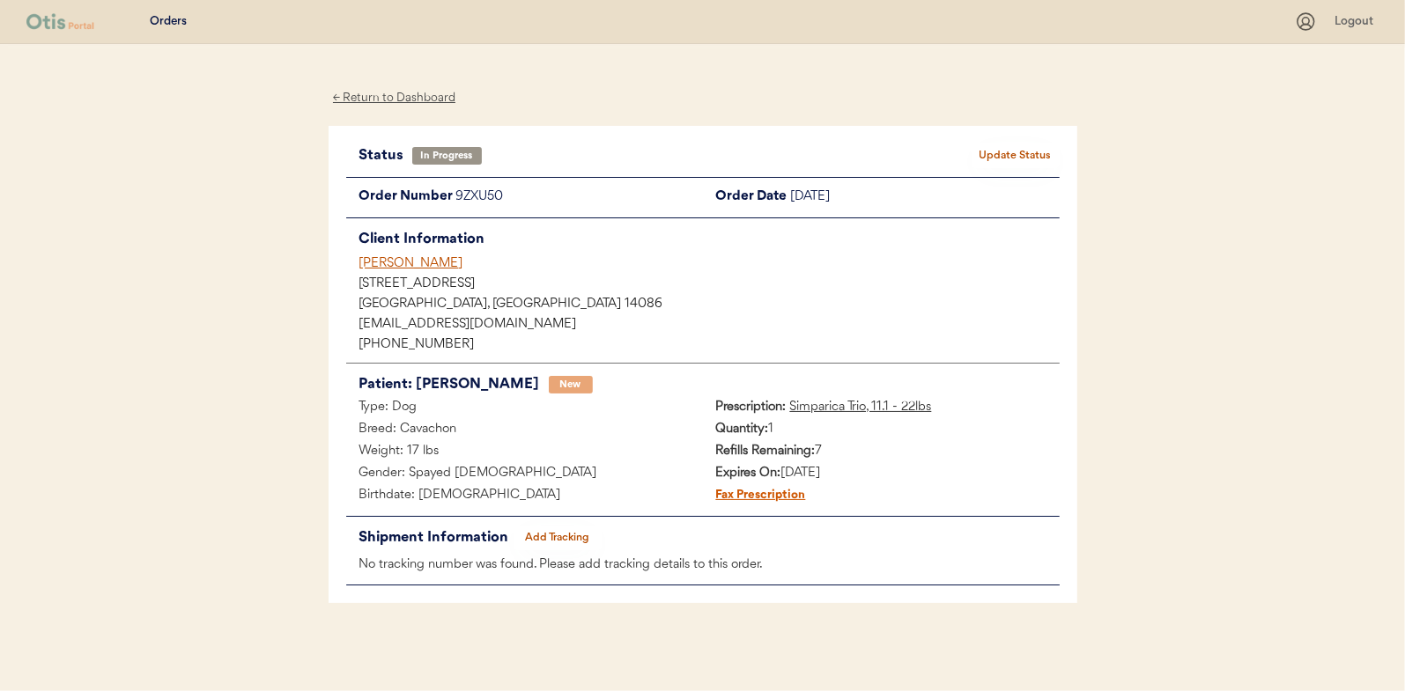
click at [547, 535] on button "Add Tracking" at bounding box center [557, 538] width 88 height 25
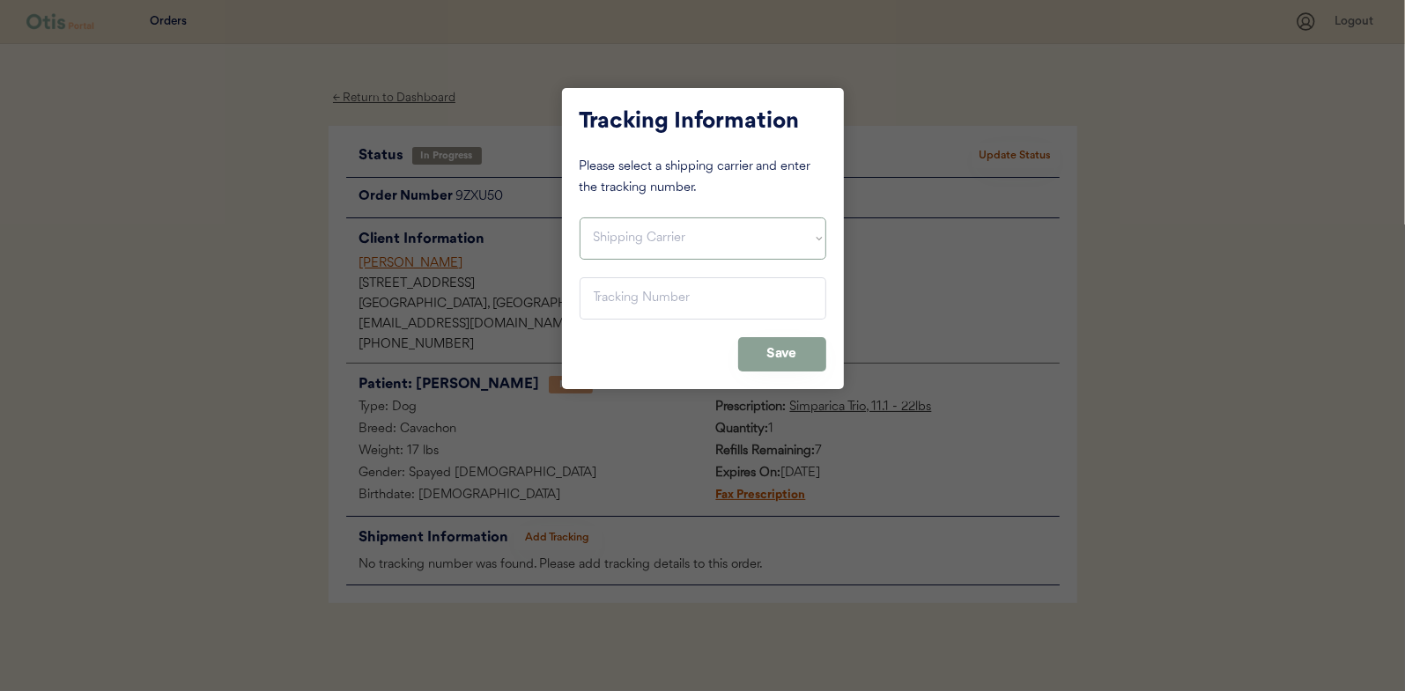
click at [615, 228] on select "Shipping Carrier FedEx FedEx Ground Economy UPS USPS" at bounding box center [702, 239] width 247 height 42
select select ""usps""
click at [579, 218] on select "Shipping Carrier FedEx FedEx Ground Economy UPS USPS" at bounding box center [702, 239] width 247 height 42
click at [600, 298] on input "input" at bounding box center [702, 298] width 247 height 42
paste input "9400150105497033227538"
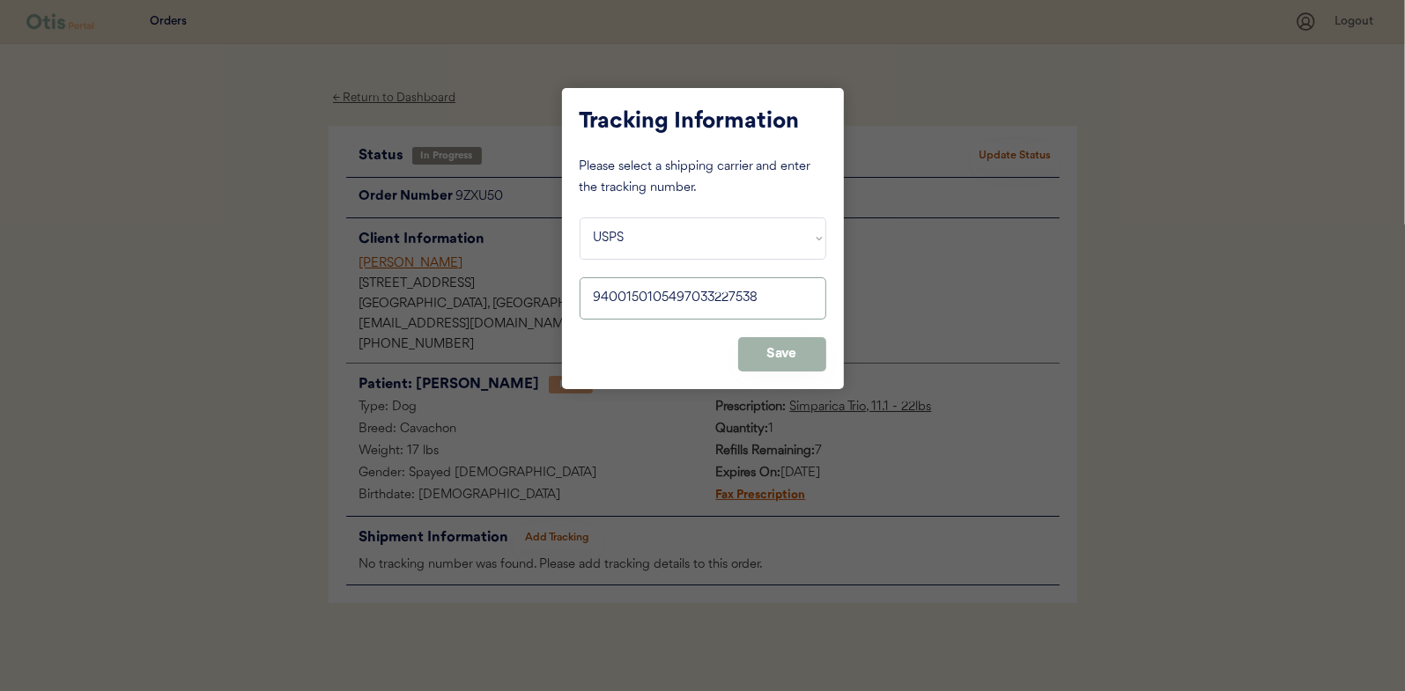
type input "9400150105497033227538"
click at [770, 349] on button "Save" at bounding box center [782, 354] width 88 height 34
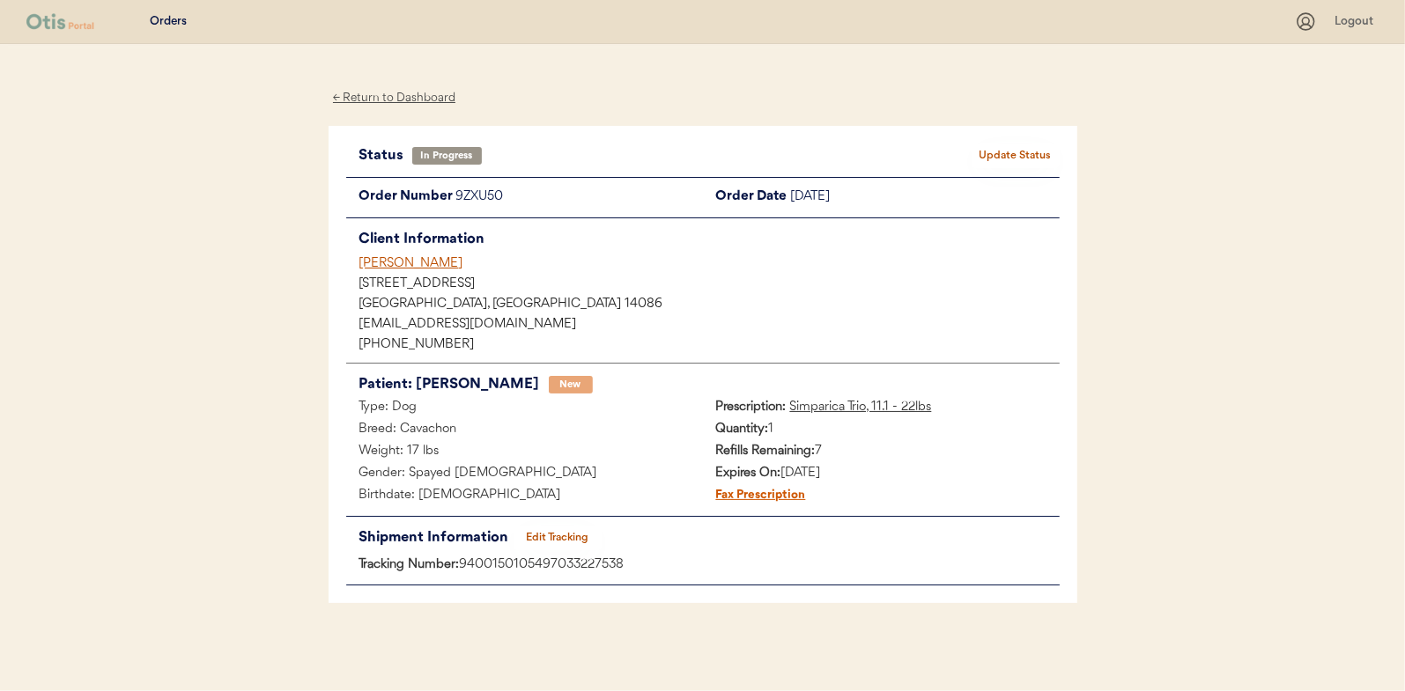
click at [1021, 157] on button "Update Status" at bounding box center [1015, 156] width 88 height 25
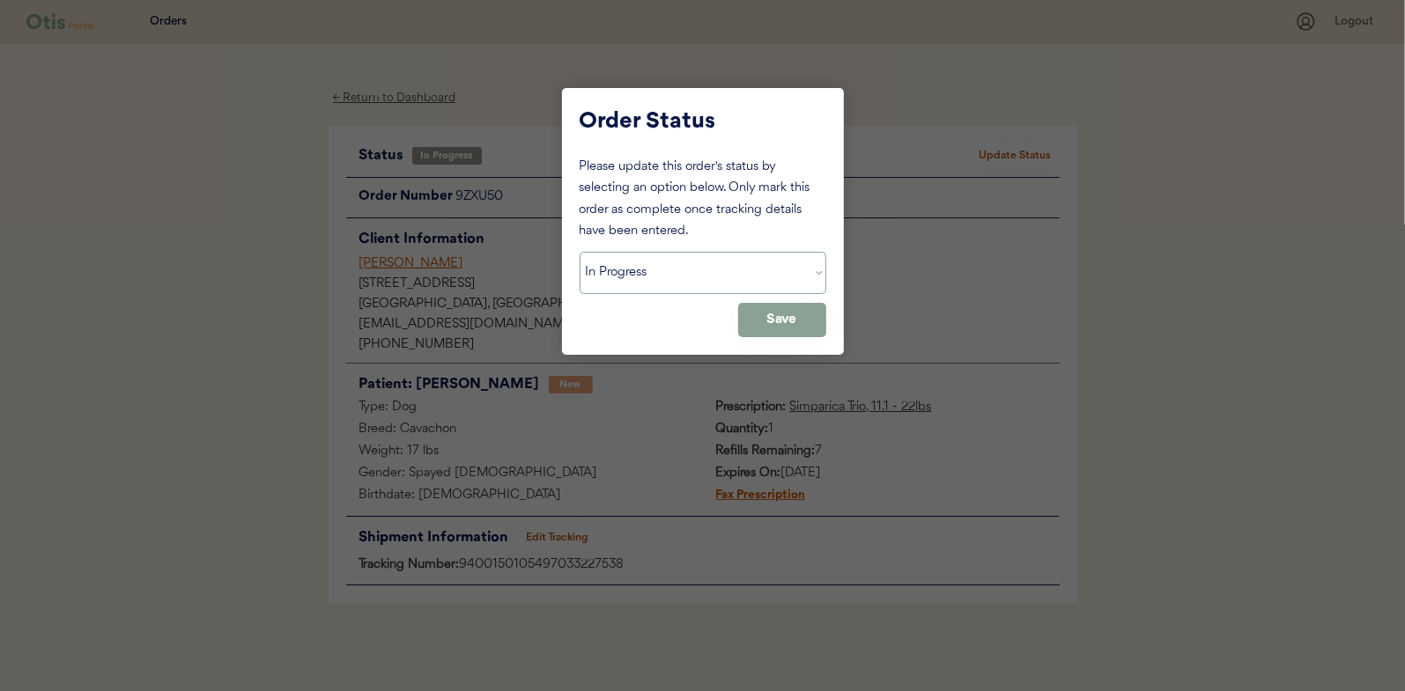
click at [650, 274] on select "Status On Hold New In Progress Complete Pending HW Consent Canceled" at bounding box center [702, 273] width 247 height 42
select select ""complete""
click at [579, 252] on select "Status On Hold New In Progress Complete Pending HW Consent Canceled" at bounding box center [702, 273] width 247 height 42
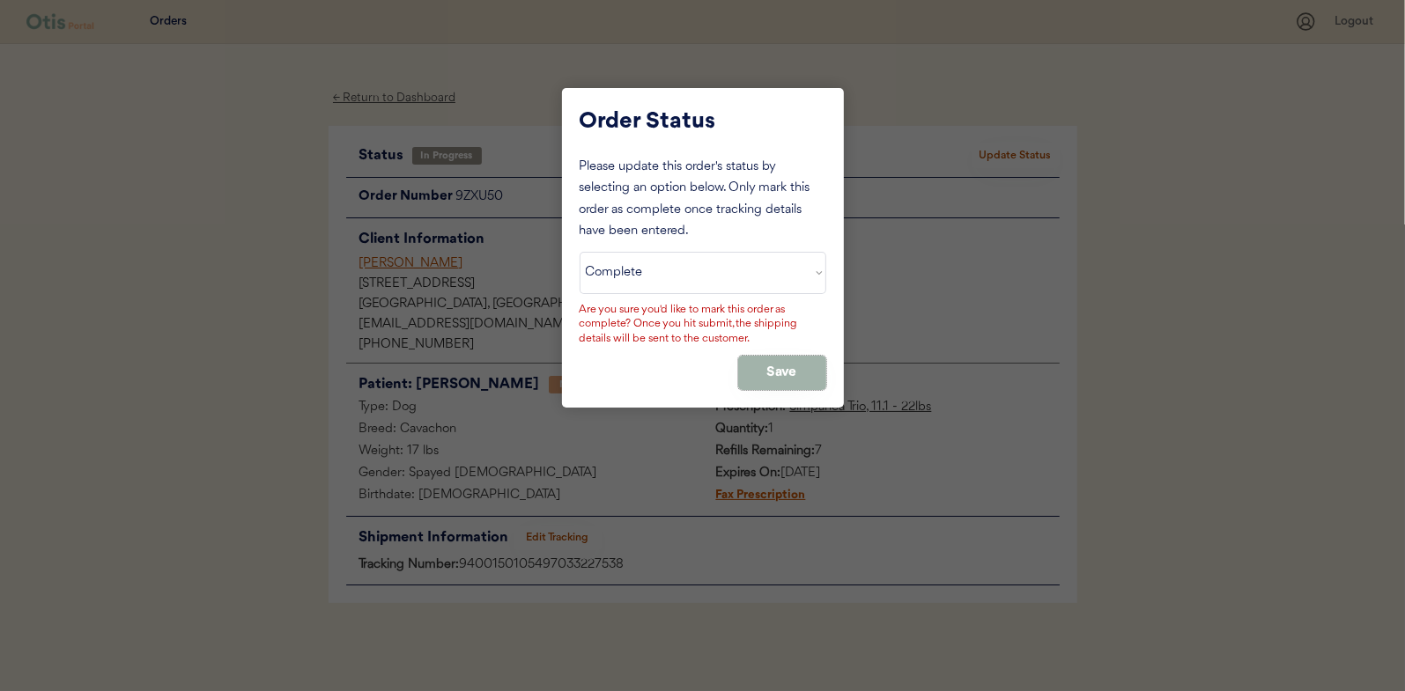
click at [786, 364] on button "Save" at bounding box center [782, 373] width 88 height 34
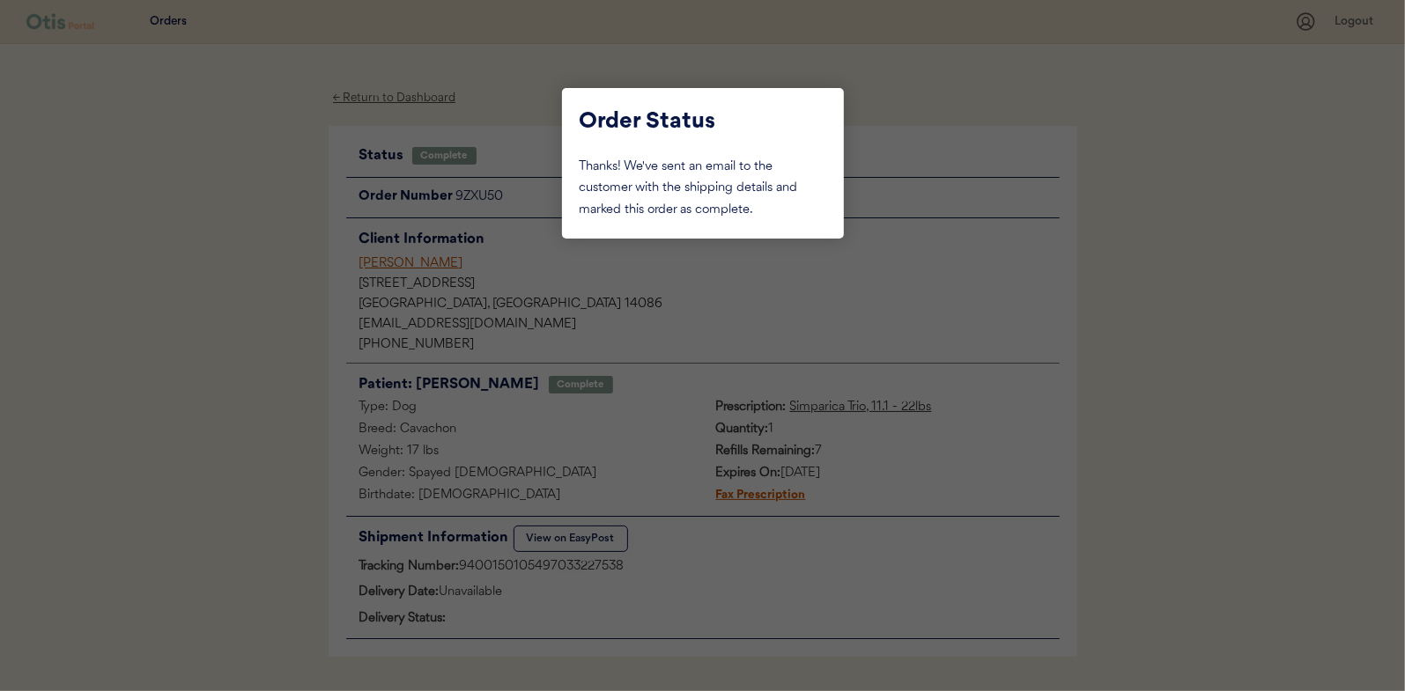
click at [243, 181] on div at bounding box center [702, 345] width 1405 height 691
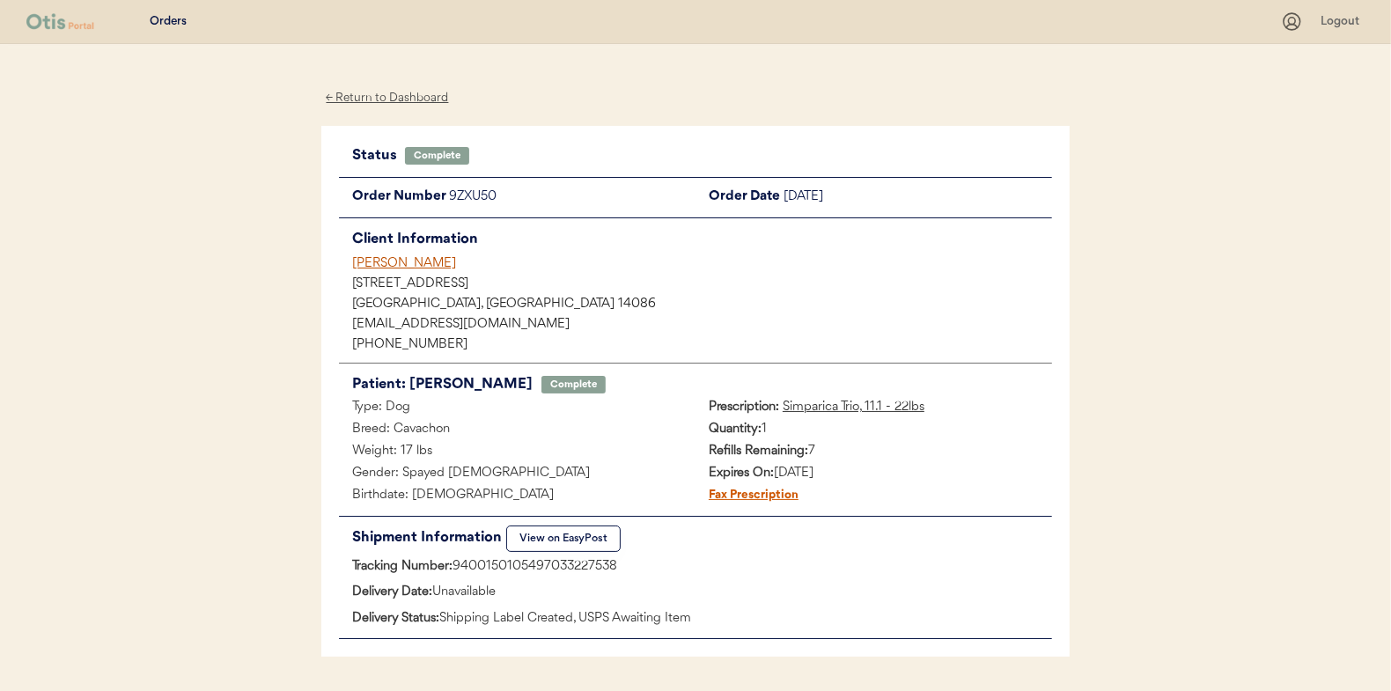
click at [362, 93] on div "← Return to Dashboard" at bounding box center [387, 98] width 132 height 20
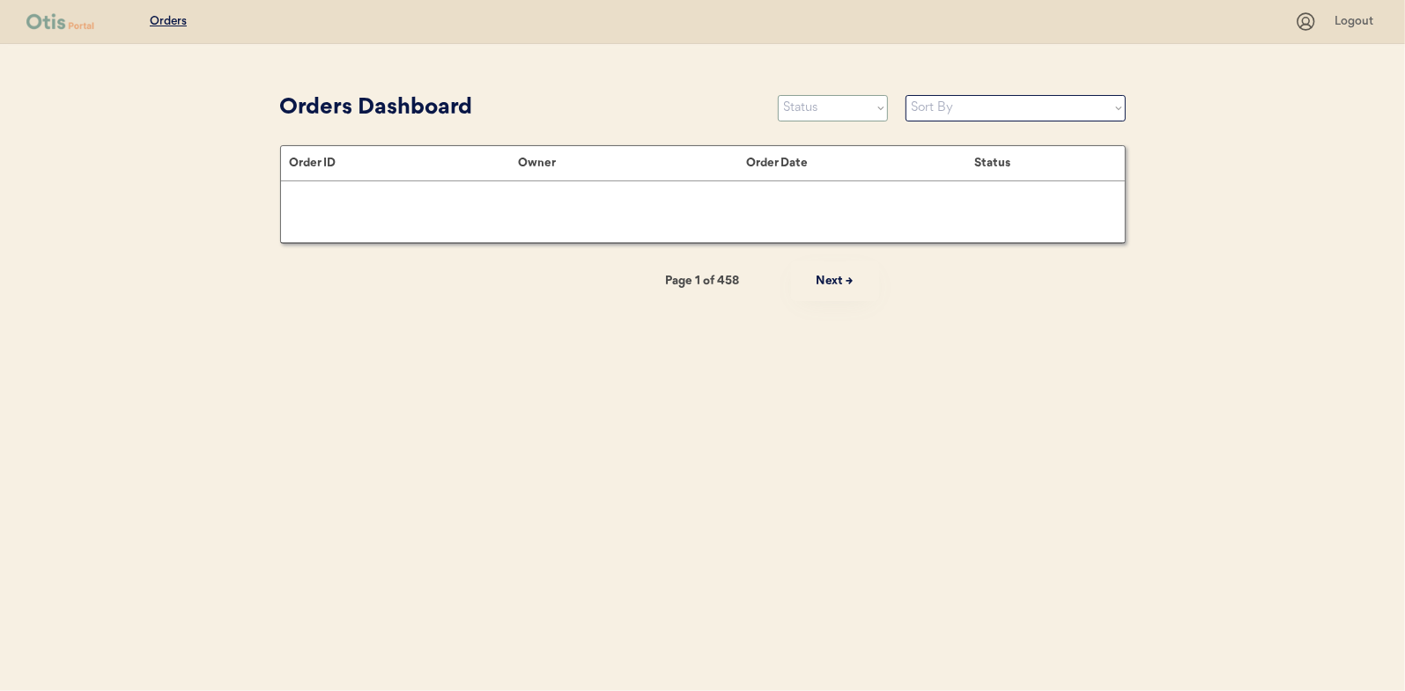
click at [813, 108] on select "Status On Hold New In Progress Complete Pending HW Consent Canceled" at bounding box center [833, 108] width 110 height 26
select select ""in_progress""
click at [778, 95] on select "Status On Hold New In Progress Complete Pending HW Consent Canceled" at bounding box center [833, 108] width 110 height 26
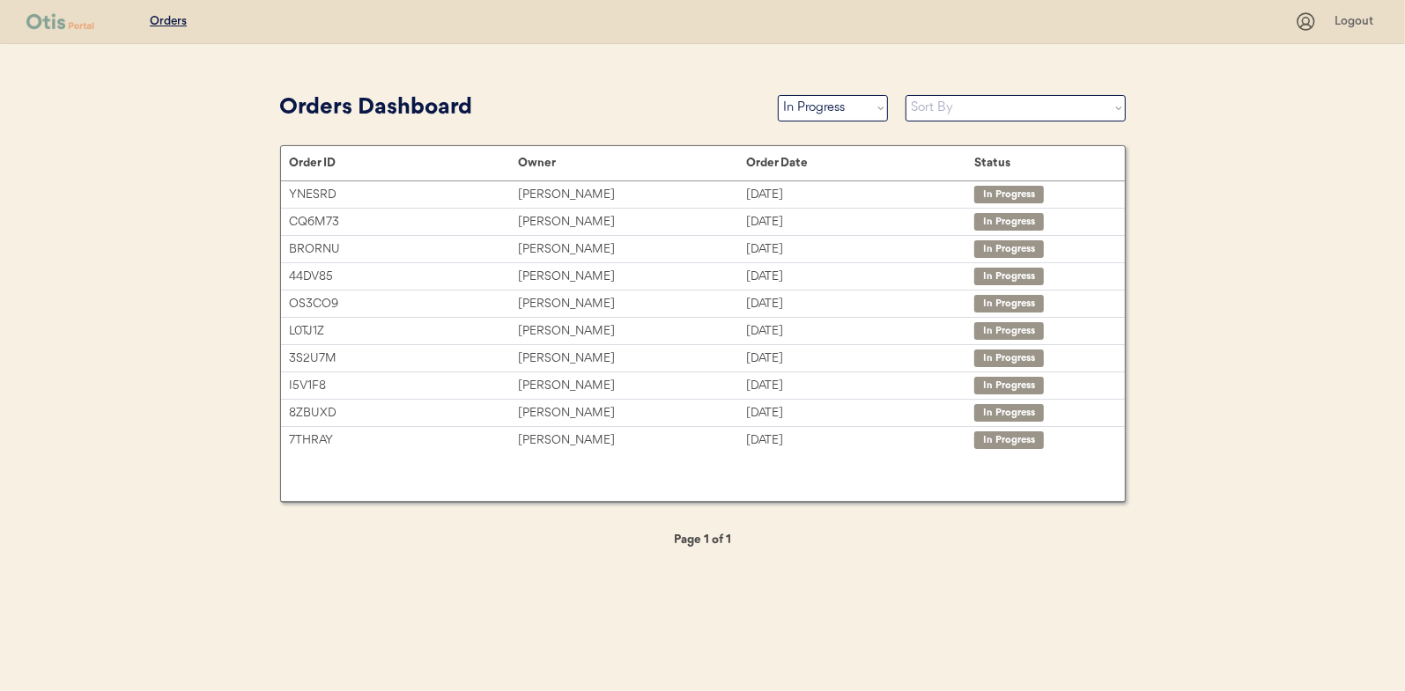
click at [546, 181] on div "Order ID Owner Order Date Status" at bounding box center [703, 163] width 844 height 35
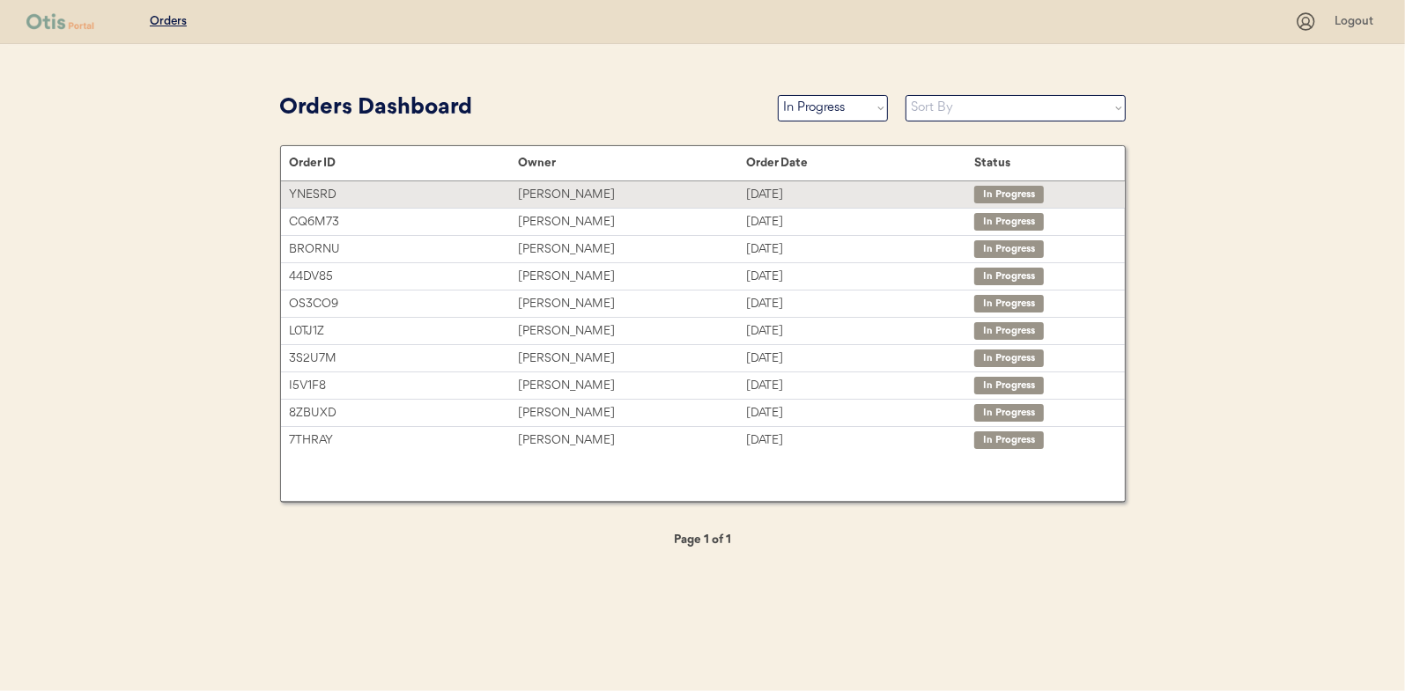
click at [550, 193] on div "[PERSON_NAME]" at bounding box center [632, 195] width 228 height 20
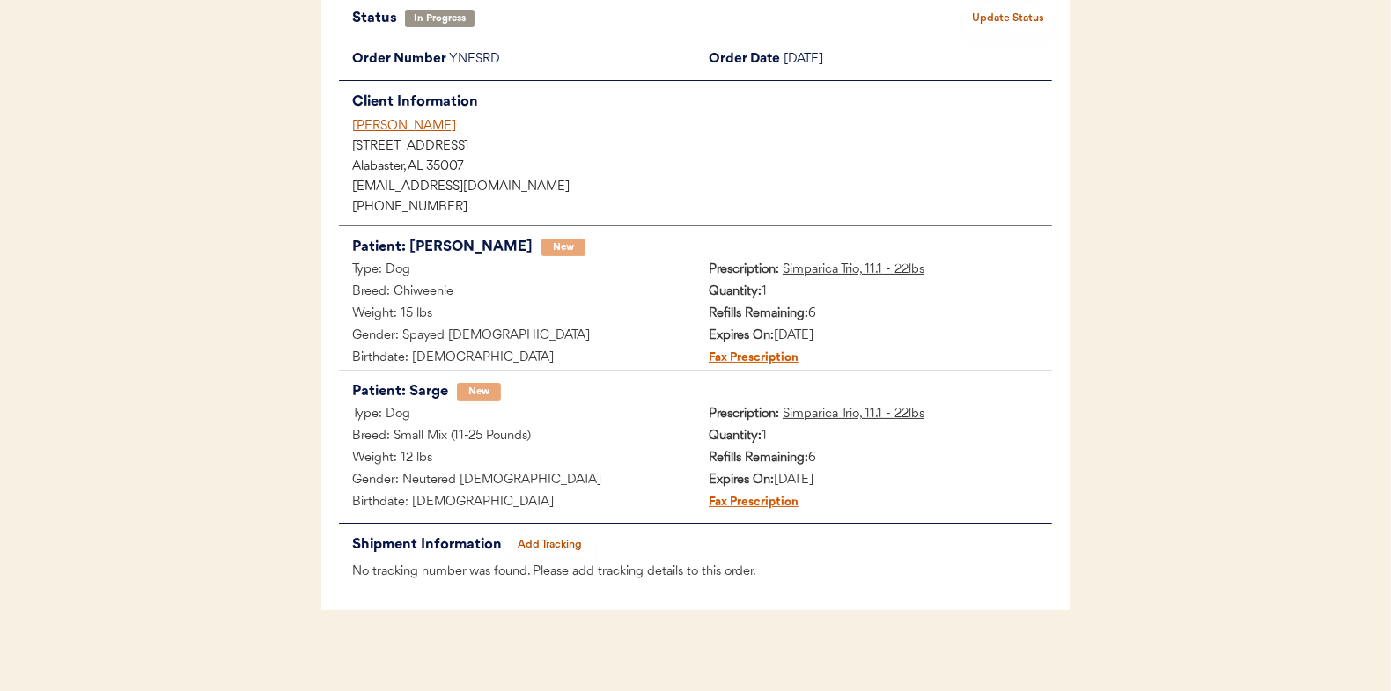
scroll to position [144, 0]
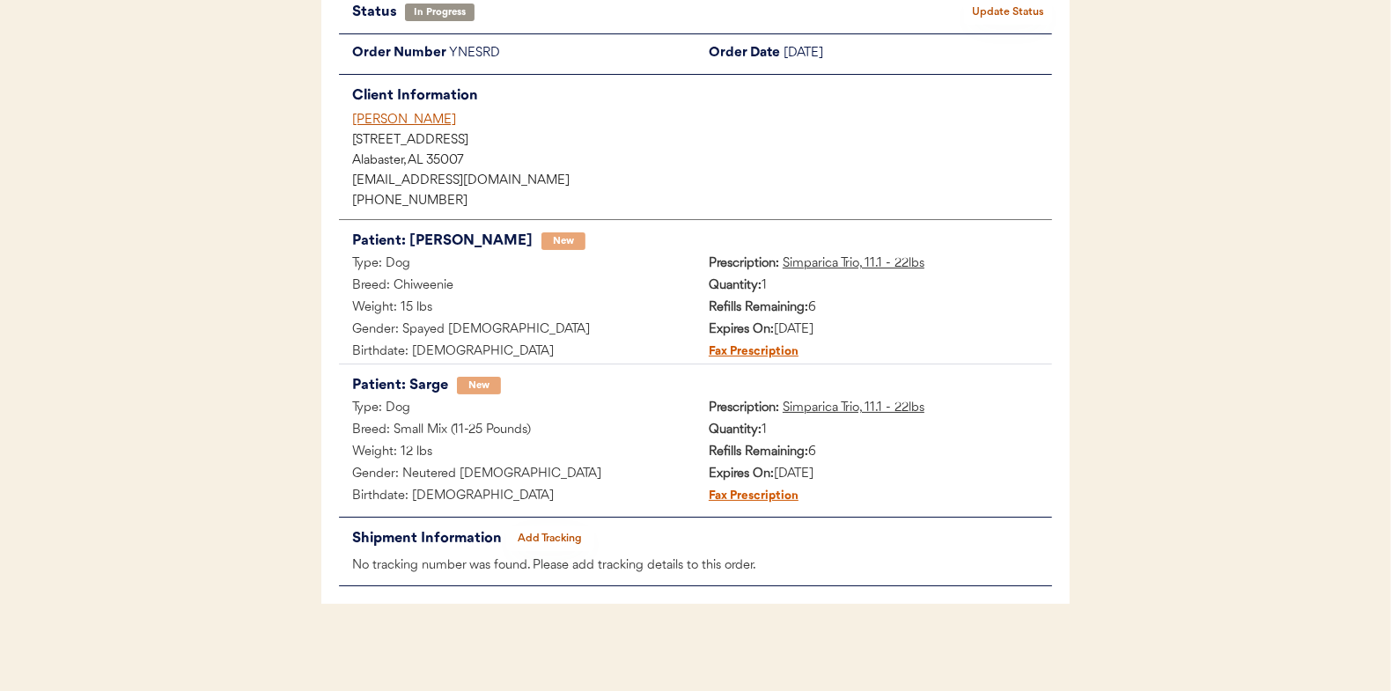
click at [551, 528] on button "Add Tracking" at bounding box center [550, 539] width 88 height 25
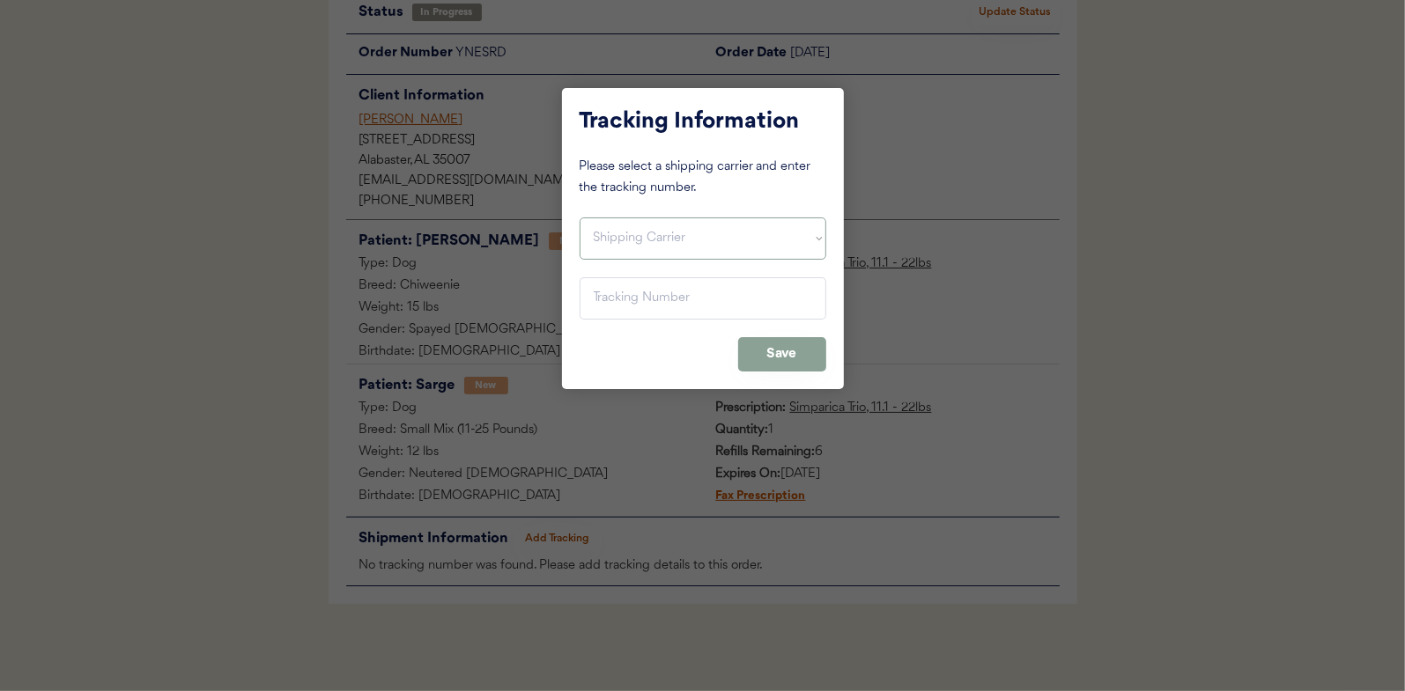
click at [597, 232] on select "Shipping Carrier FedEx FedEx Ground Economy UPS USPS" at bounding box center [702, 239] width 247 height 42
select select ""usps""
click at [579, 218] on select "Shipping Carrier FedEx FedEx Ground Economy UPS USPS" at bounding box center [702, 239] width 247 height 42
click at [611, 299] on input "input" at bounding box center [702, 298] width 247 height 42
paste input "9400150105496034720673"
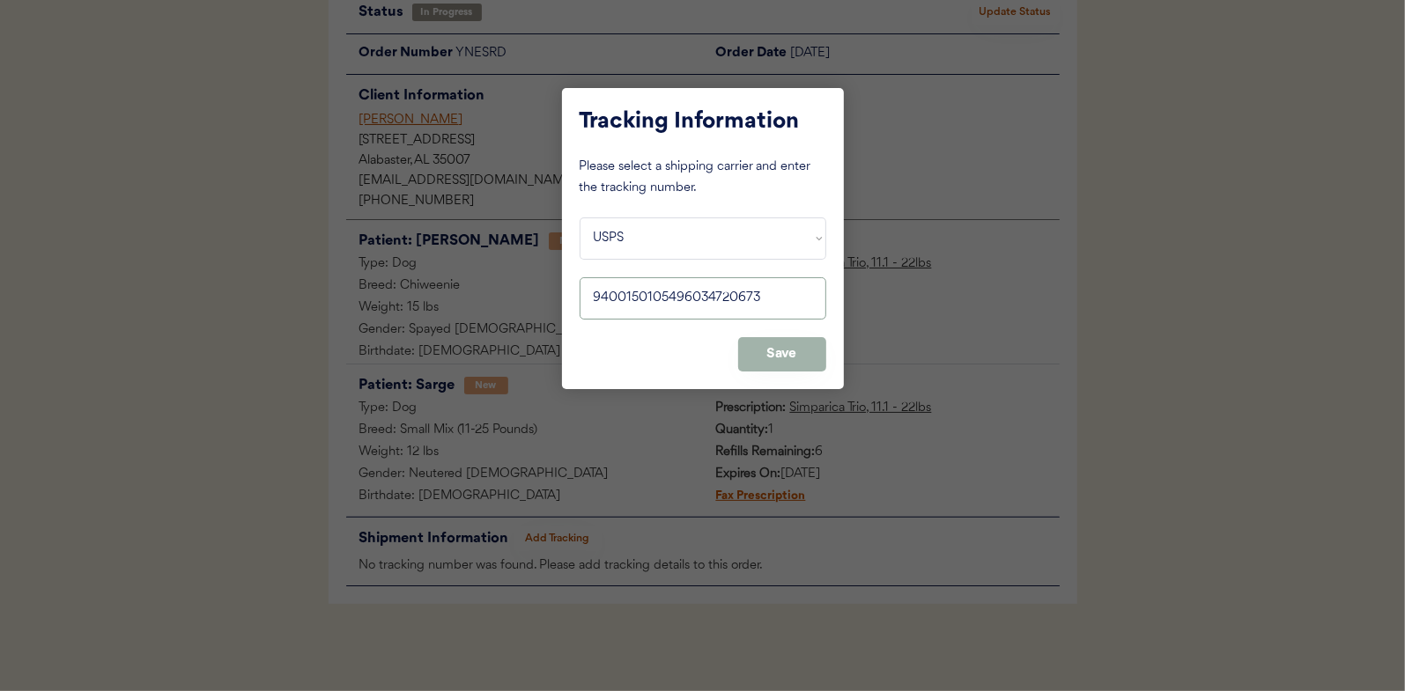
type input "9400150105496034720673"
click at [797, 351] on button "Save" at bounding box center [782, 354] width 88 height 34
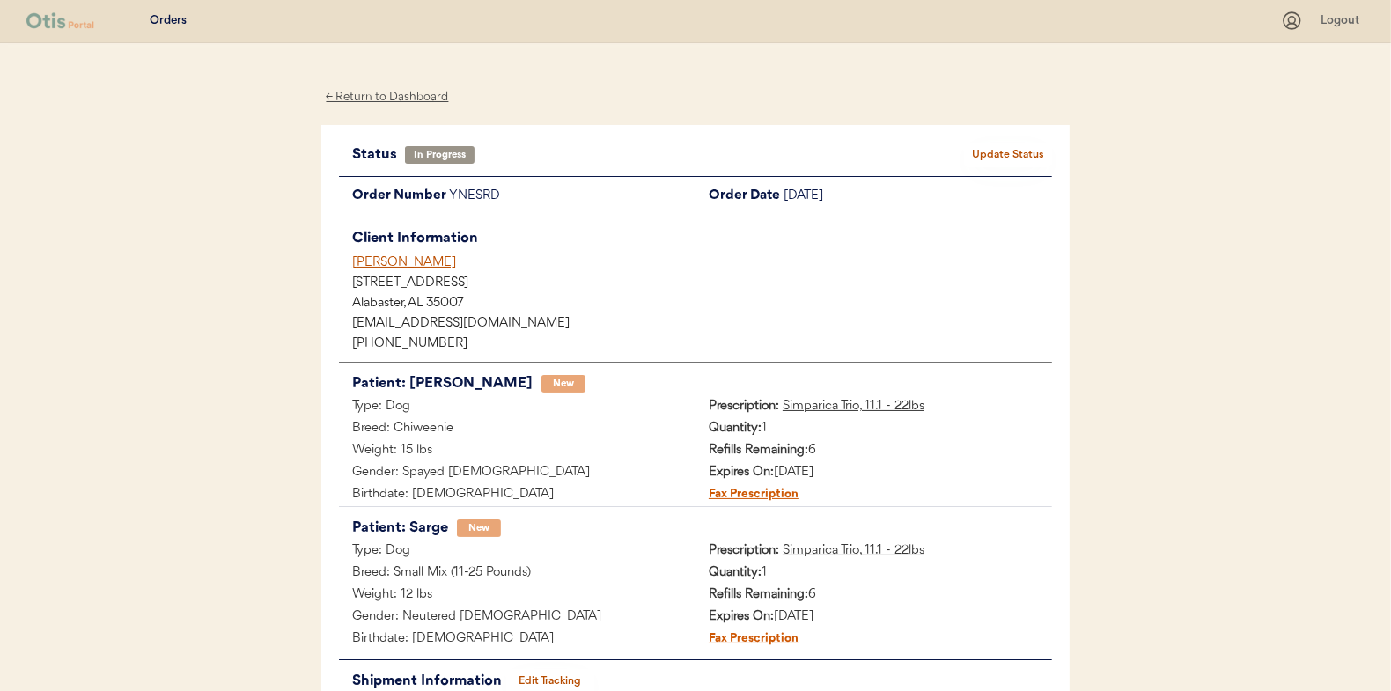
scroll to position [0, 0]
click at [990, 152] on button "Update Status" at bounding box center [1008, 156] width 88 height 25
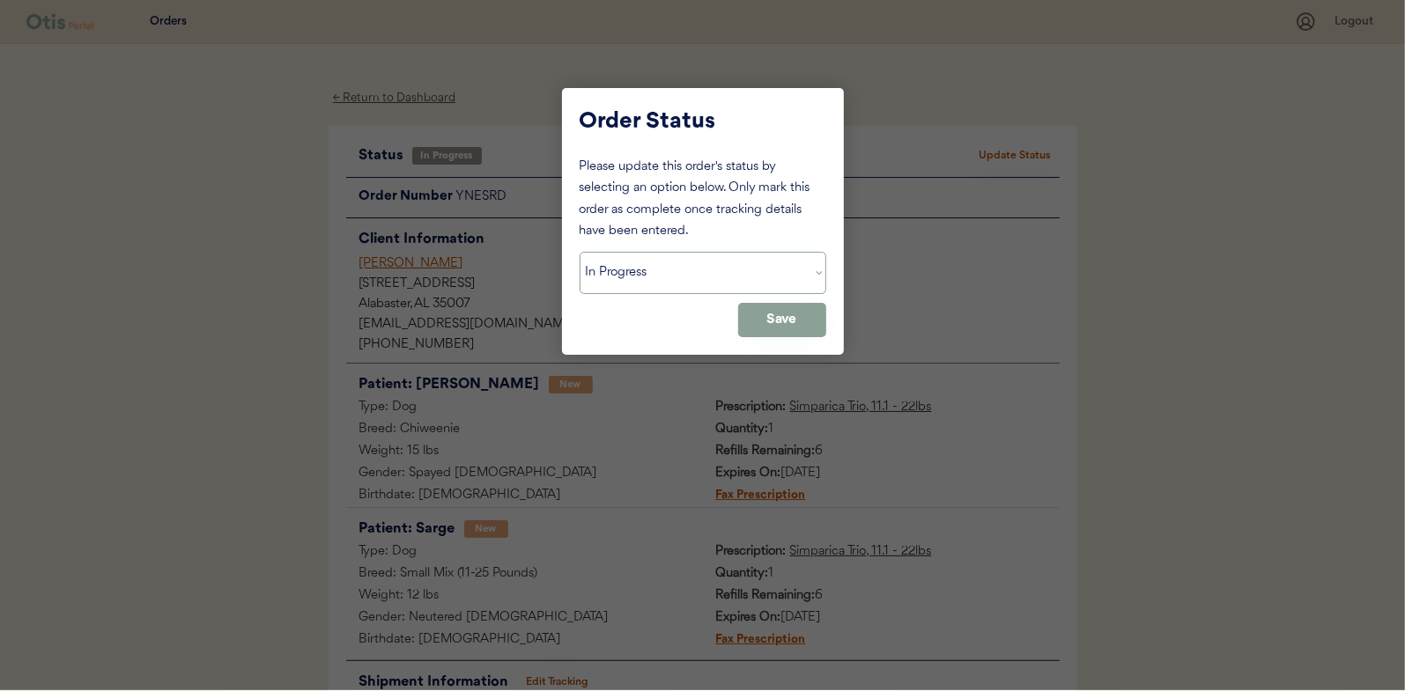
click at [636, 269] on select "Status On Hold New In Progress Complete Pending HW Consent Canceled" at bounding box center [702, 273] width 247 height 42
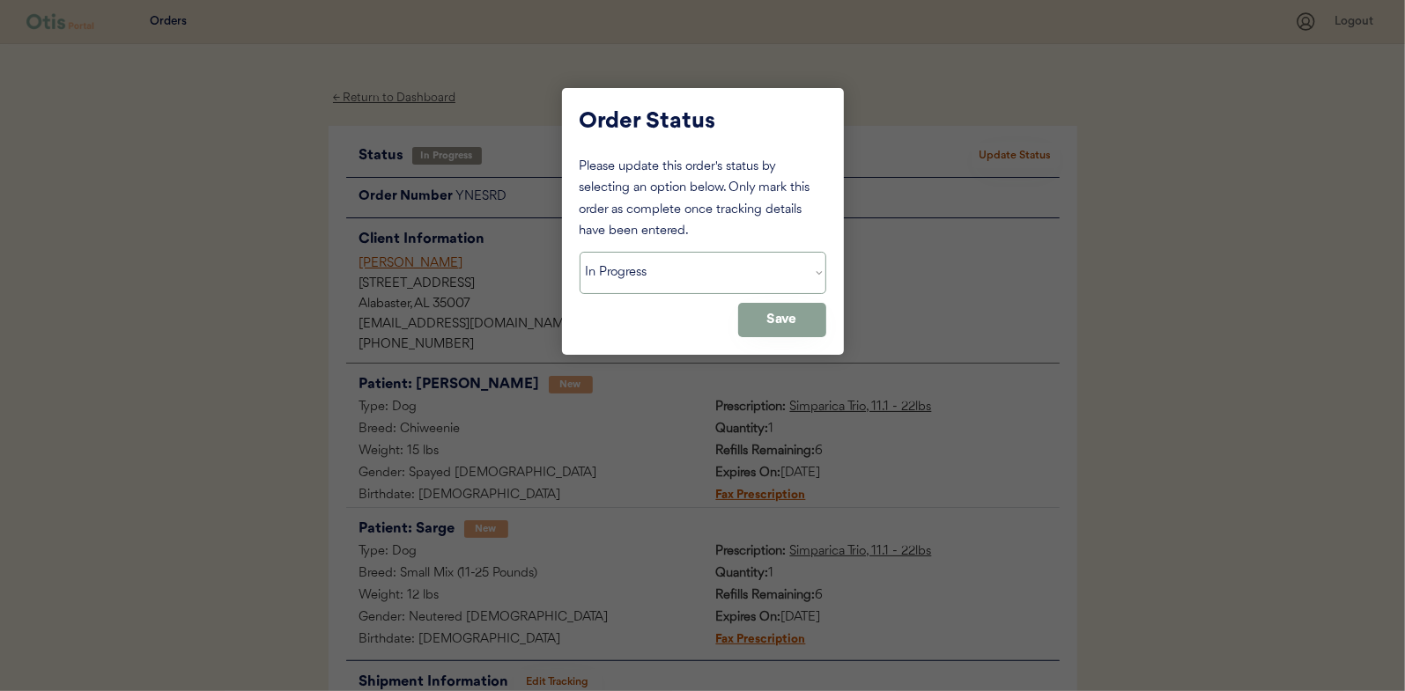
select select ""complete""
click at [579, 252] on select "Status On Hold New In Progress Complete Pending HW Consent Canceled" at bounding box center [702, 273] width 247 height 42
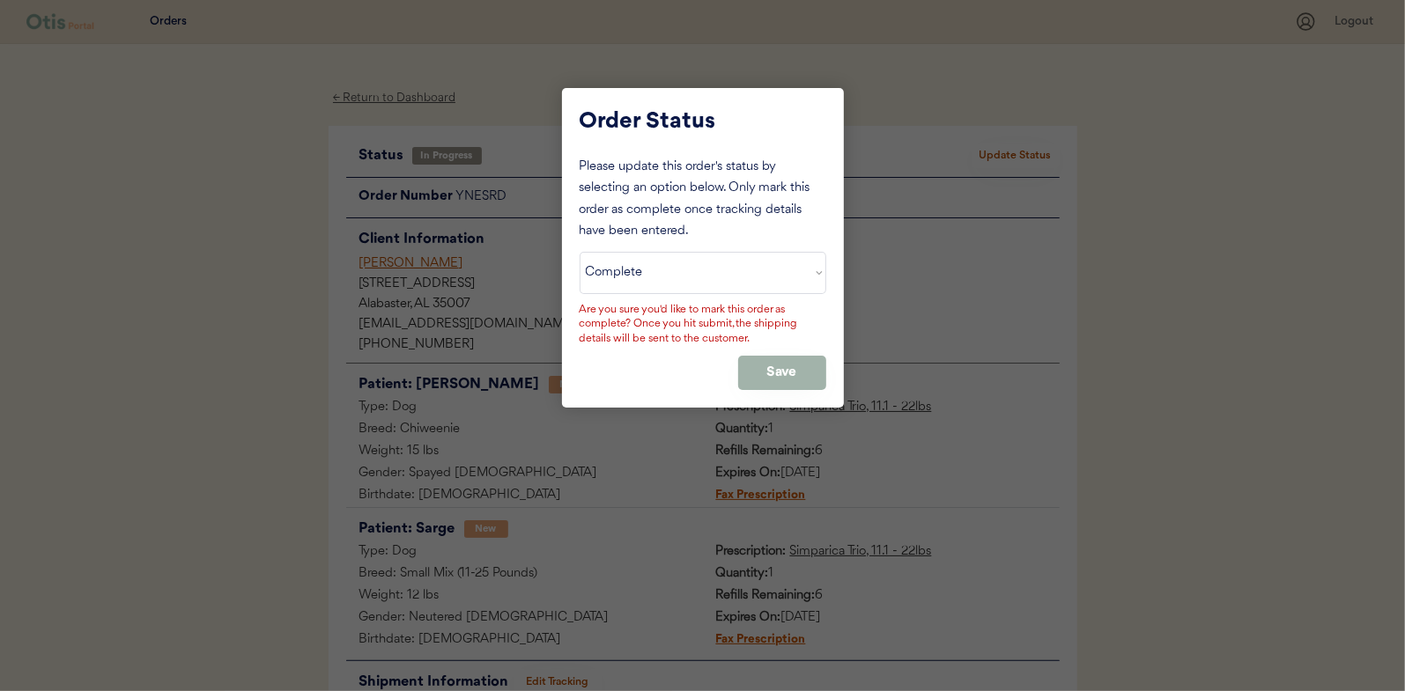
click at [806, 366] on button "Save" at bounding box center [782, 373] width 88 height 34
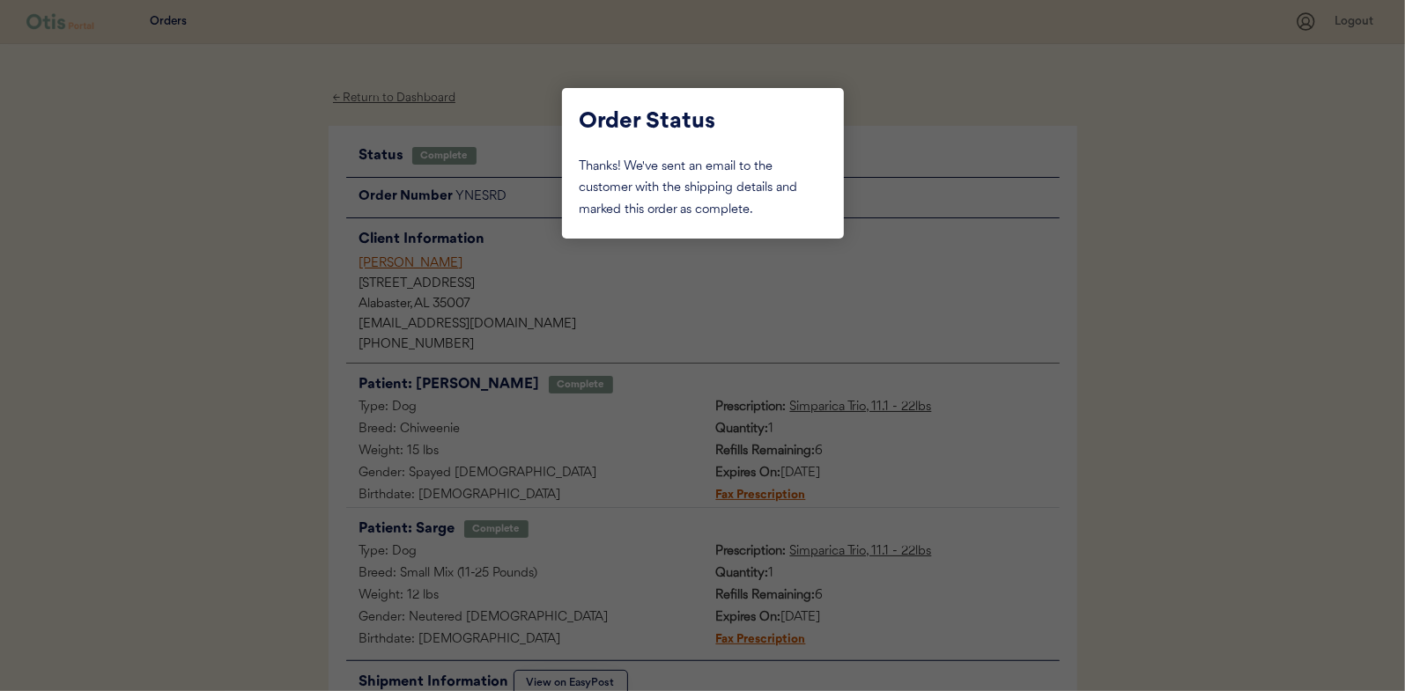
click at [244, 161] on div at bounding box center [702, 345] width 1405 height 691
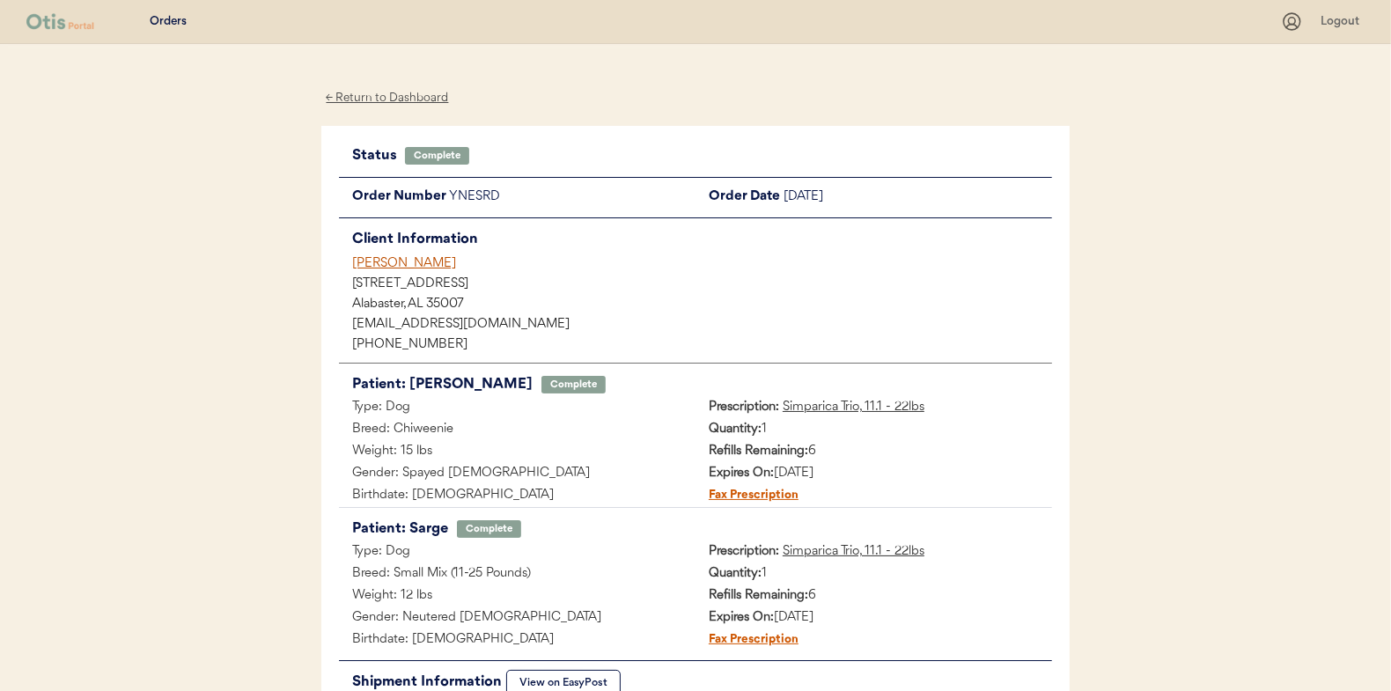
click at [367, 97] on div "← Return to Dashboard" at bounding box center [387, 98] width 132 height 20
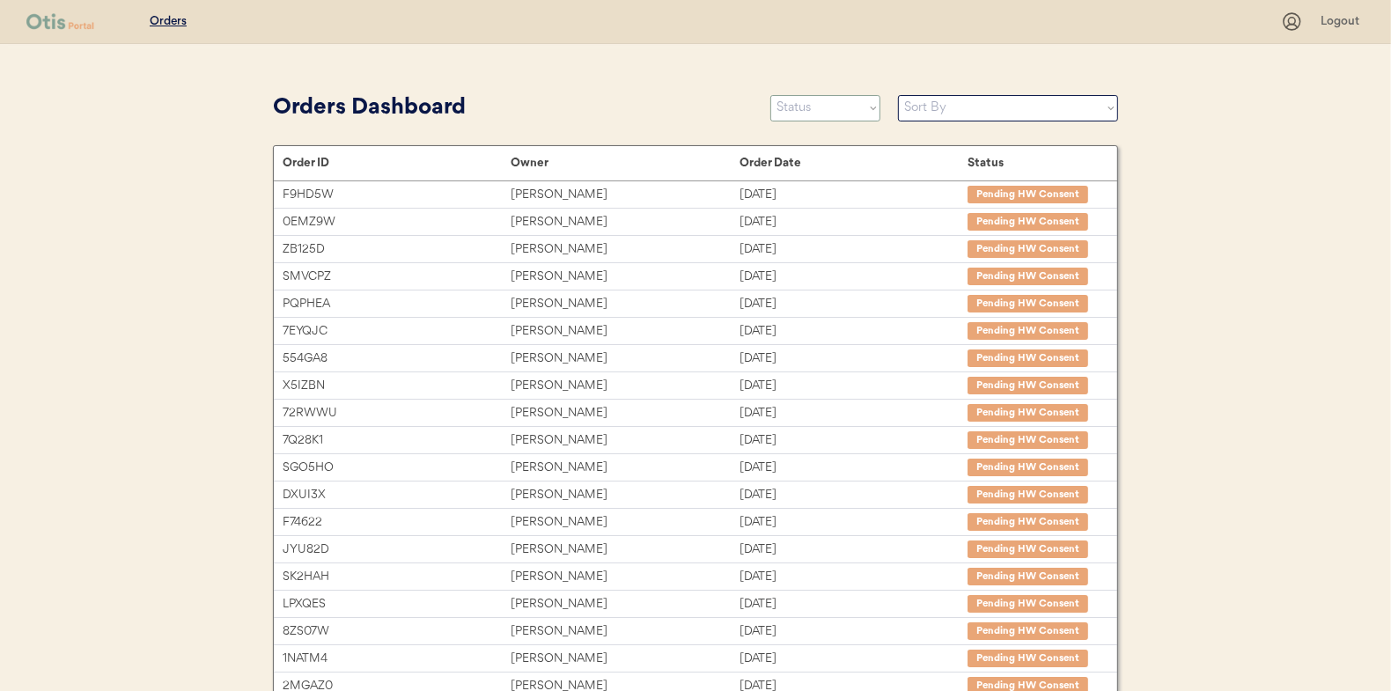
drag, startPoint x: 788, startPoint y: 112, endPoint x: 803, endPoint y: 116, distance: 15.6
click at [788, 112] on select "Status On Hold New In Progress Complete Pending HW Consent Canceled" at bounding box center [826, 108] width 110 height 26
select select ""in_progress""
click at [771, 95] on select "Status On Hold New In Progress Complete Pending HW Consent Canceled" at bounding box center [826, 108] width 110 height 26
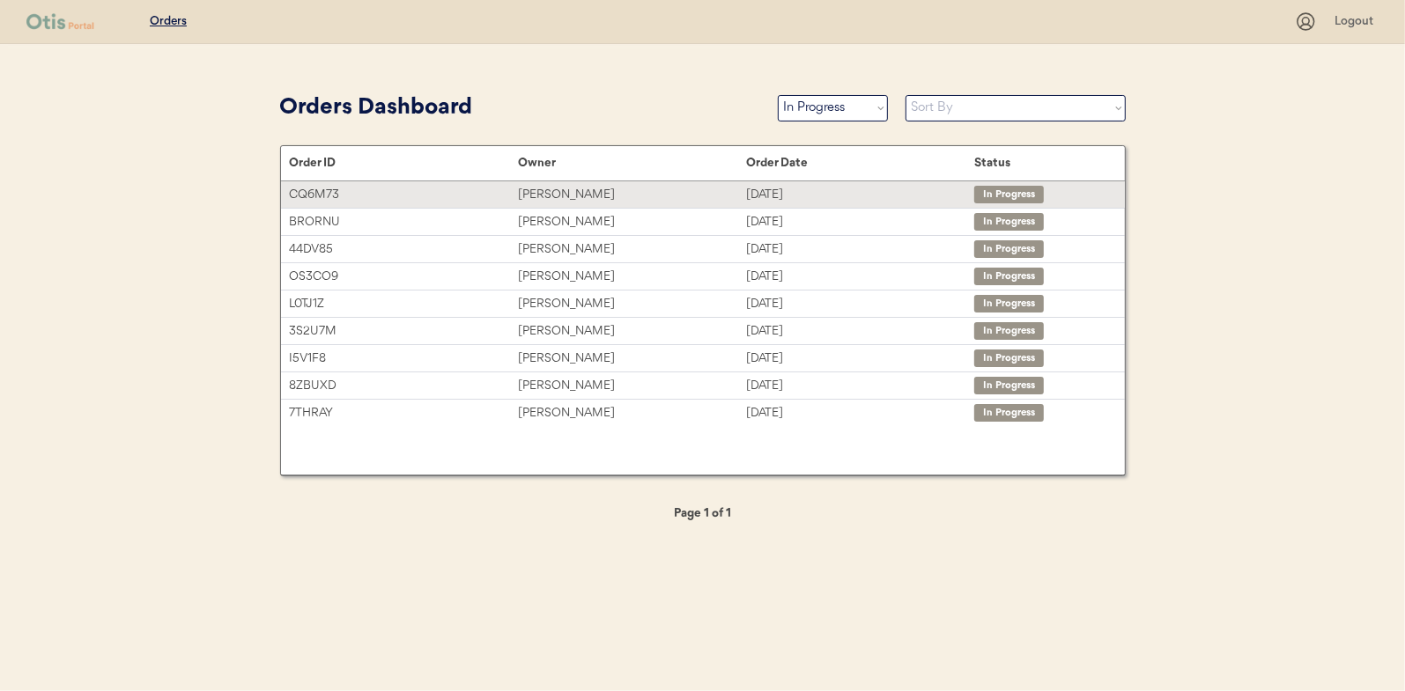
click at [561, 193] on div "[PERSON_NAME]" at bounding box center [632, 195] width 228 height 20
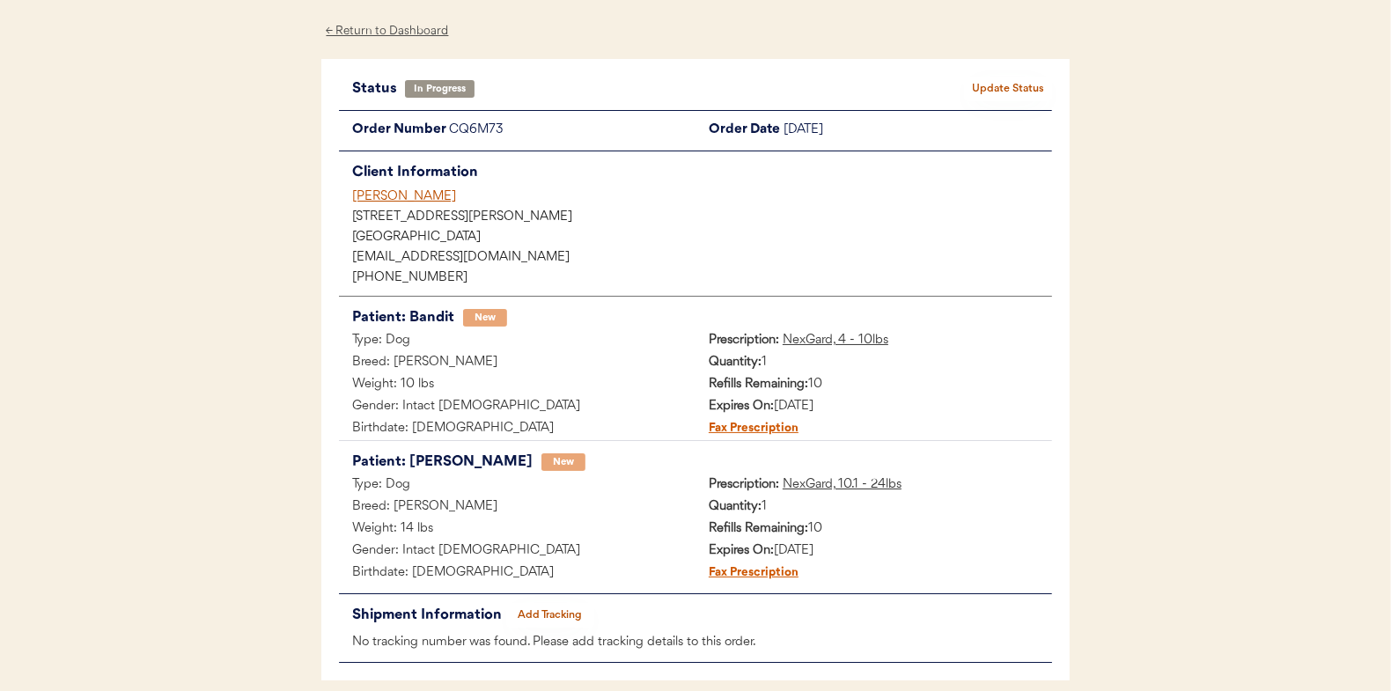
scroll to position [144, 0]
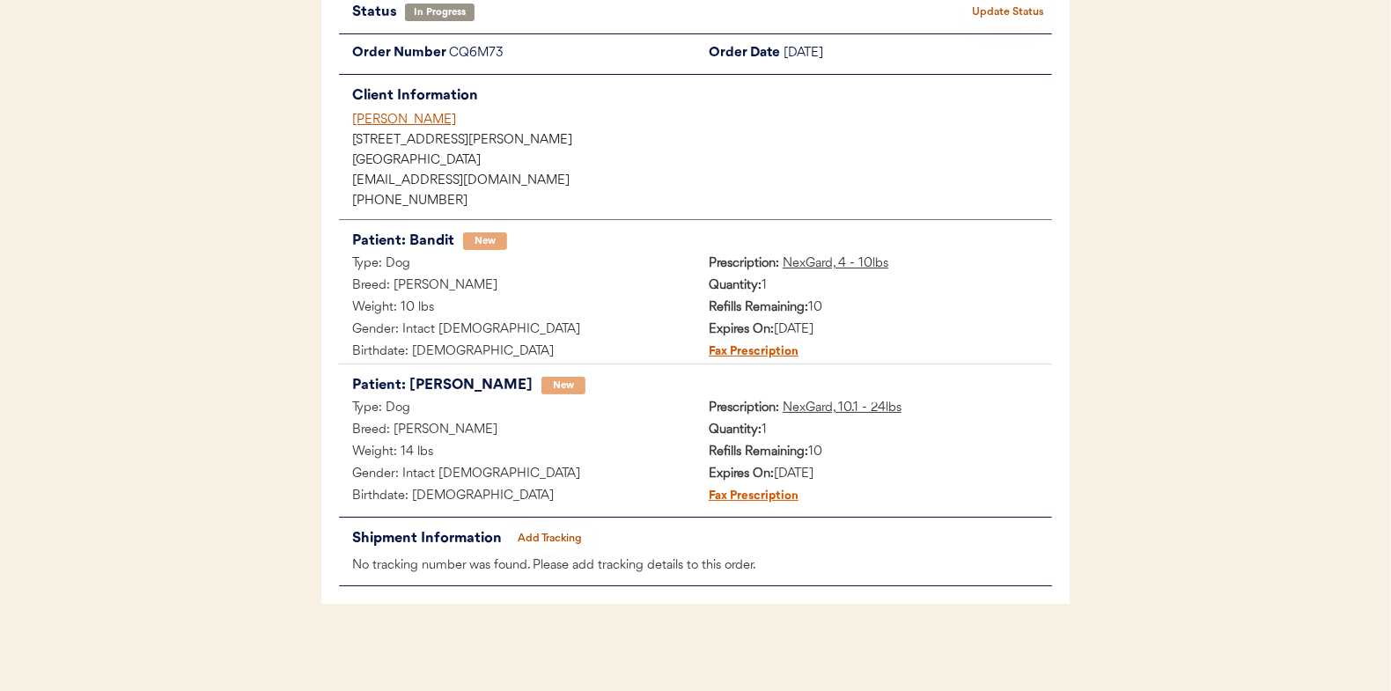
click at [550, 530] on button "Add Tracking" at bounding box center [550, 539] width 88 height 25
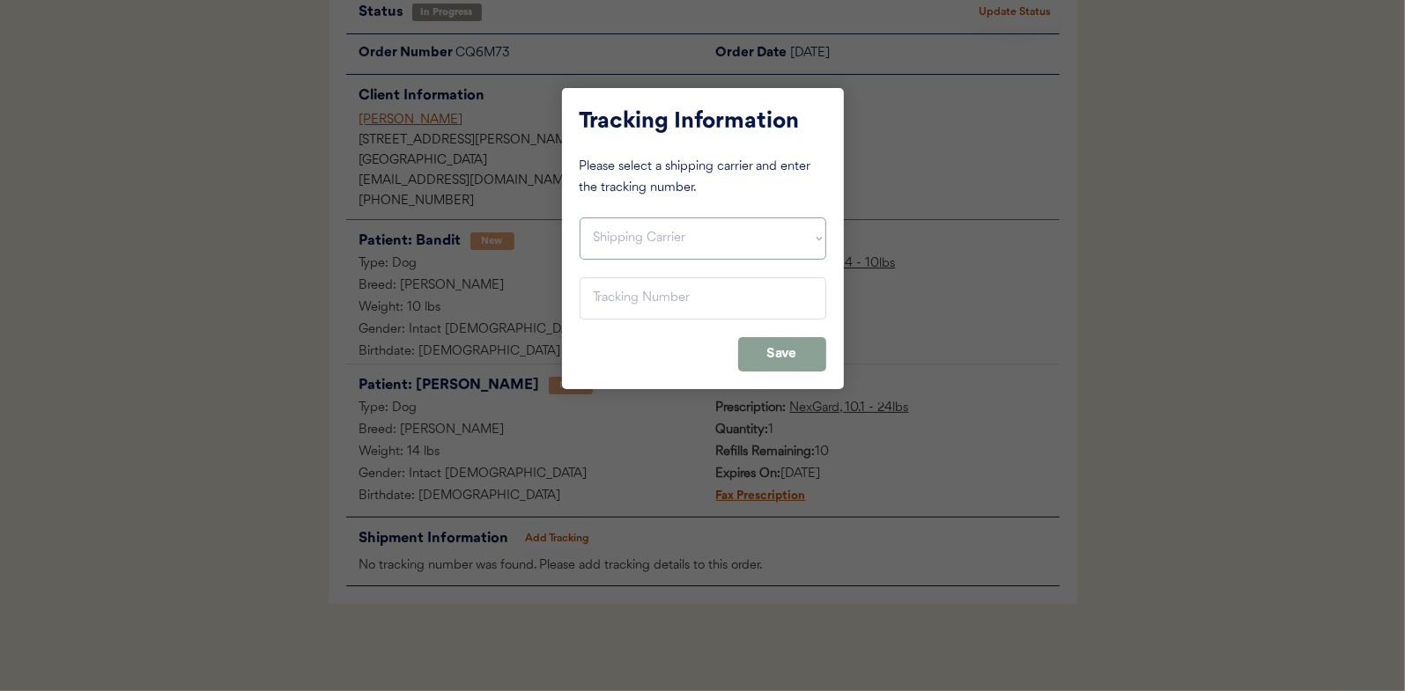
click at [632, 247] on select "Shipping Carrier FedEx FedEx Ground Economy UPS USPS" at bounding box center [702, 239] width 247 height 42
select select ""usps""
click at [579, 218] on select "Shipping Carrier FedEx FedEx Ground Economy UPS USPS" at bounding box center [702, 239] width 247 height 42
click at [606, 299] on input "input" at bounding box center [702, 298] width 247 height 42
paste input "9400150105798033066500"
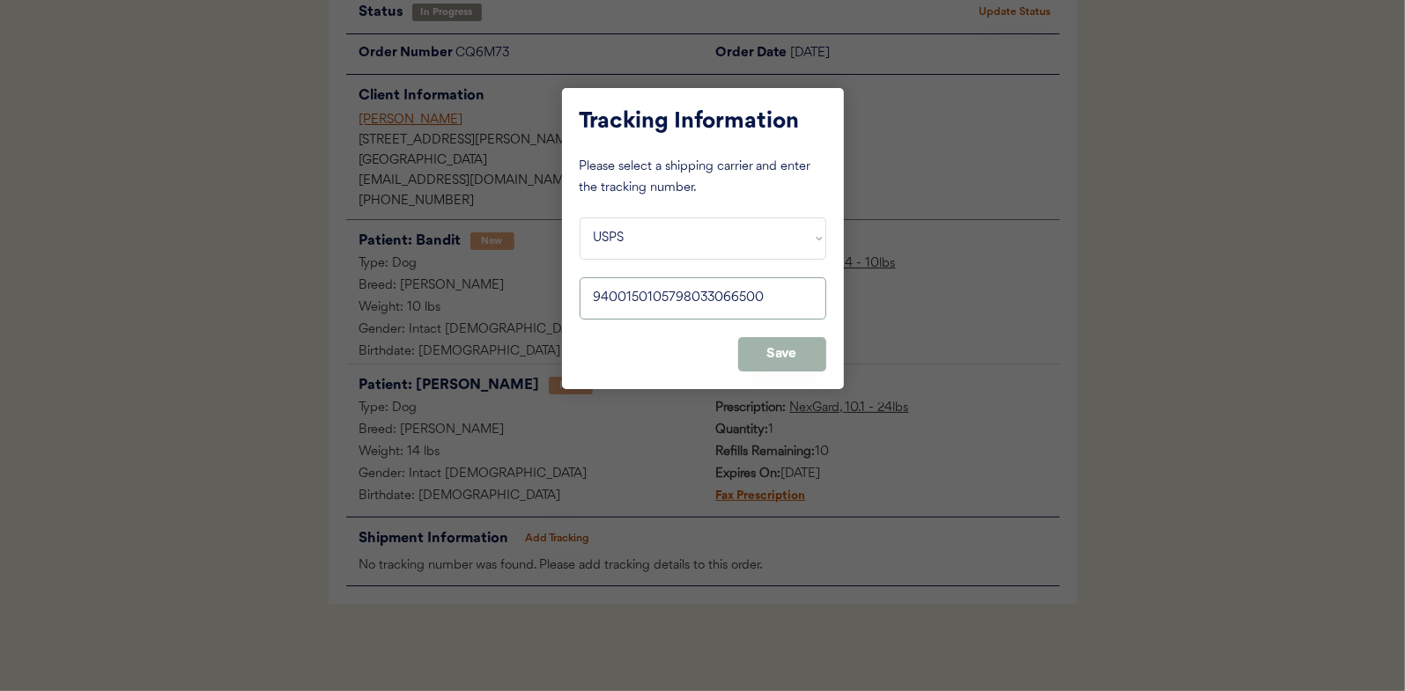
type input "9400150105798033066500"
click at [771, 353] on button "Save" at bounding box center [782, 354] width 88 height 34
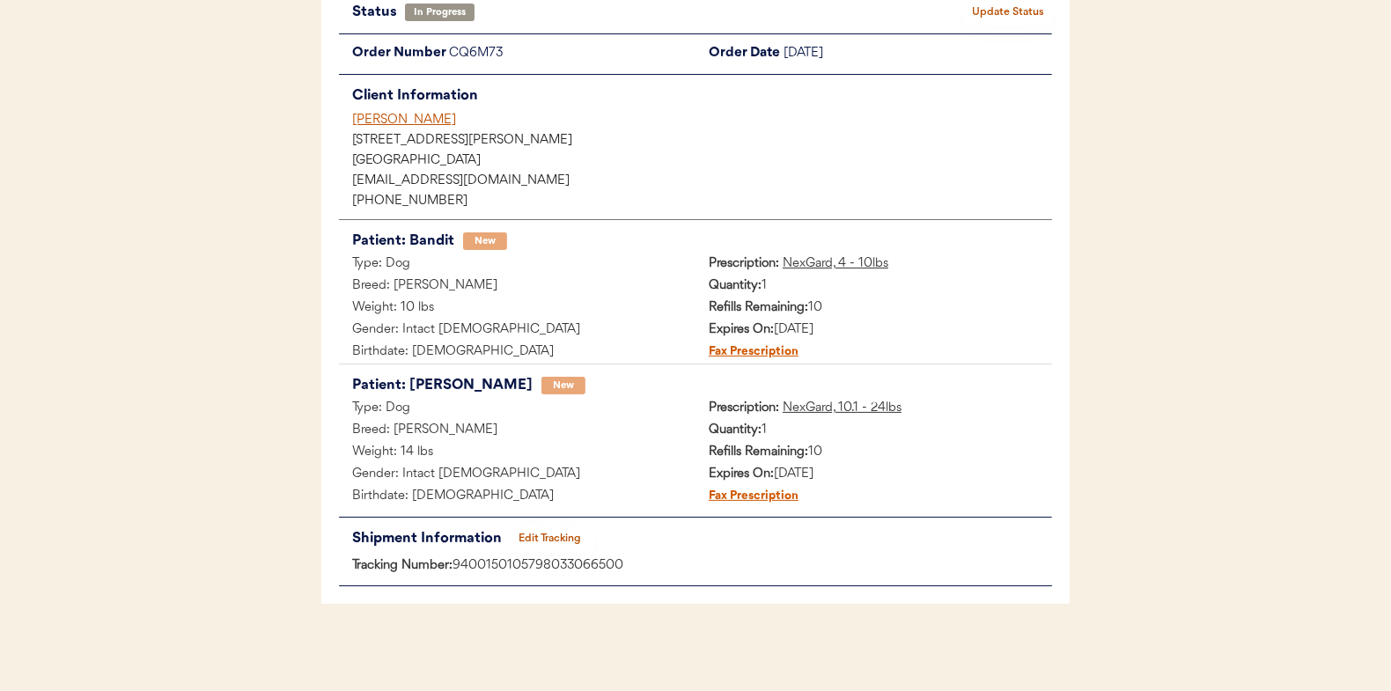
scroll to position [0, 0]
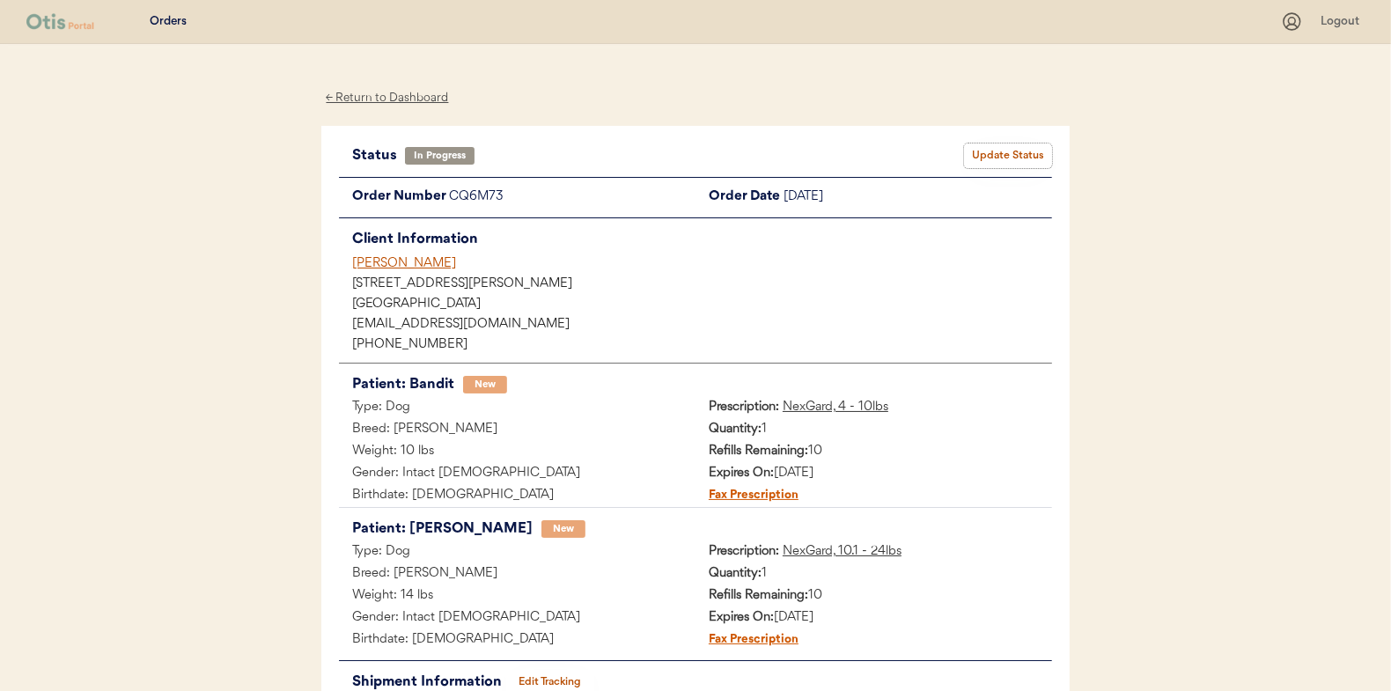
click at [1000, 154] on button "Update Status" at bounding box center [1008, 156] width 88 height 25
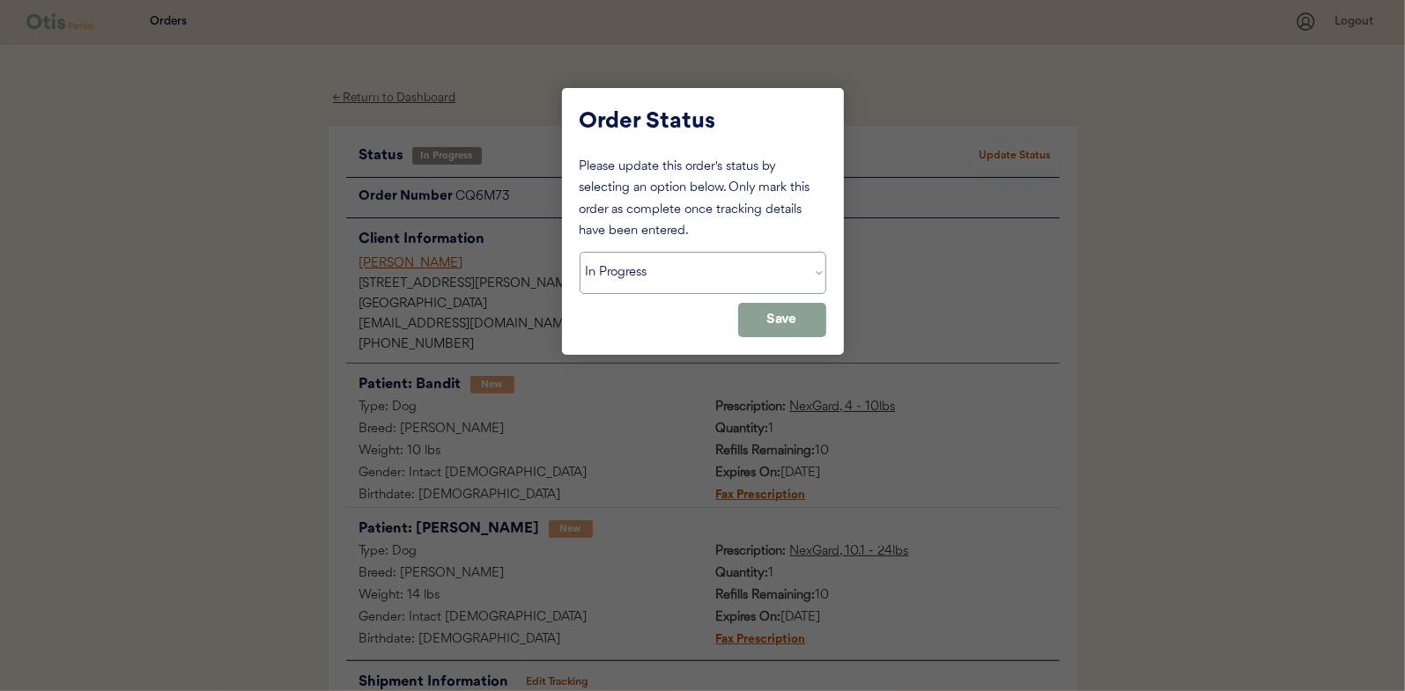
click at [602, 273] on select "Status On Hold New In Progress Complete Pending HW Consent Canceled" at bounding box center [702, 273] width 247 height 42
select select ""complete""
click at [579, 252] on select "Status On Hold New In Progress Complete Pending HW Consent Canceled" at bounding box center [702, 273] width 247 height 42
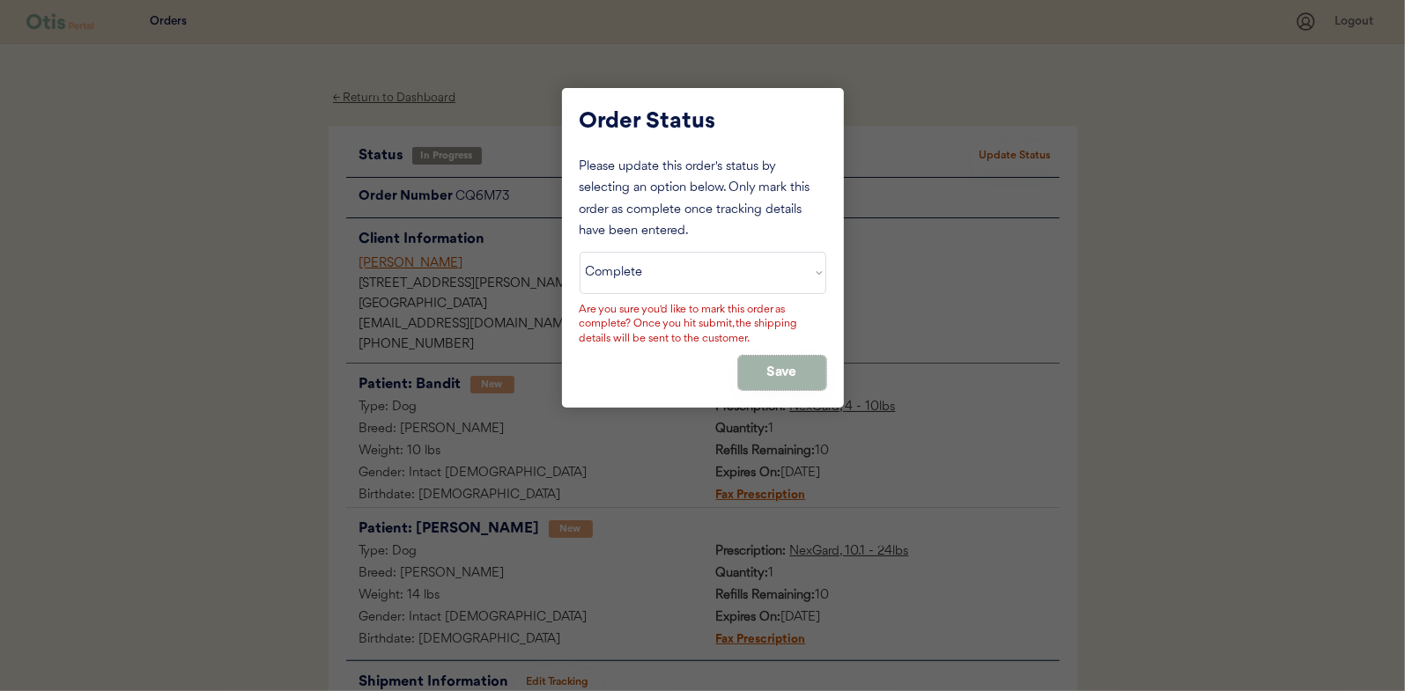
click at [763, 366] on button "Save" at bounding box center [782, 373] width 88 height 34
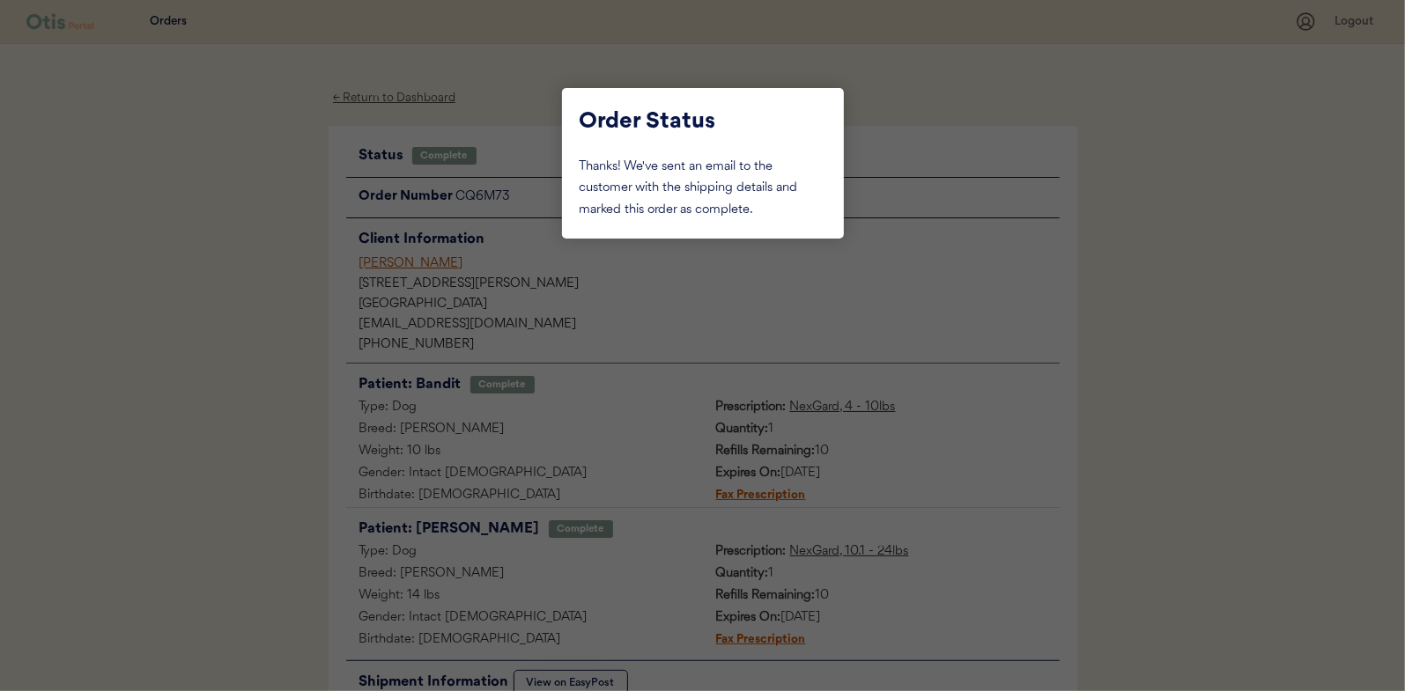
click at [232, 218] on div at bounding box center [702, 345] width 1405 height 691
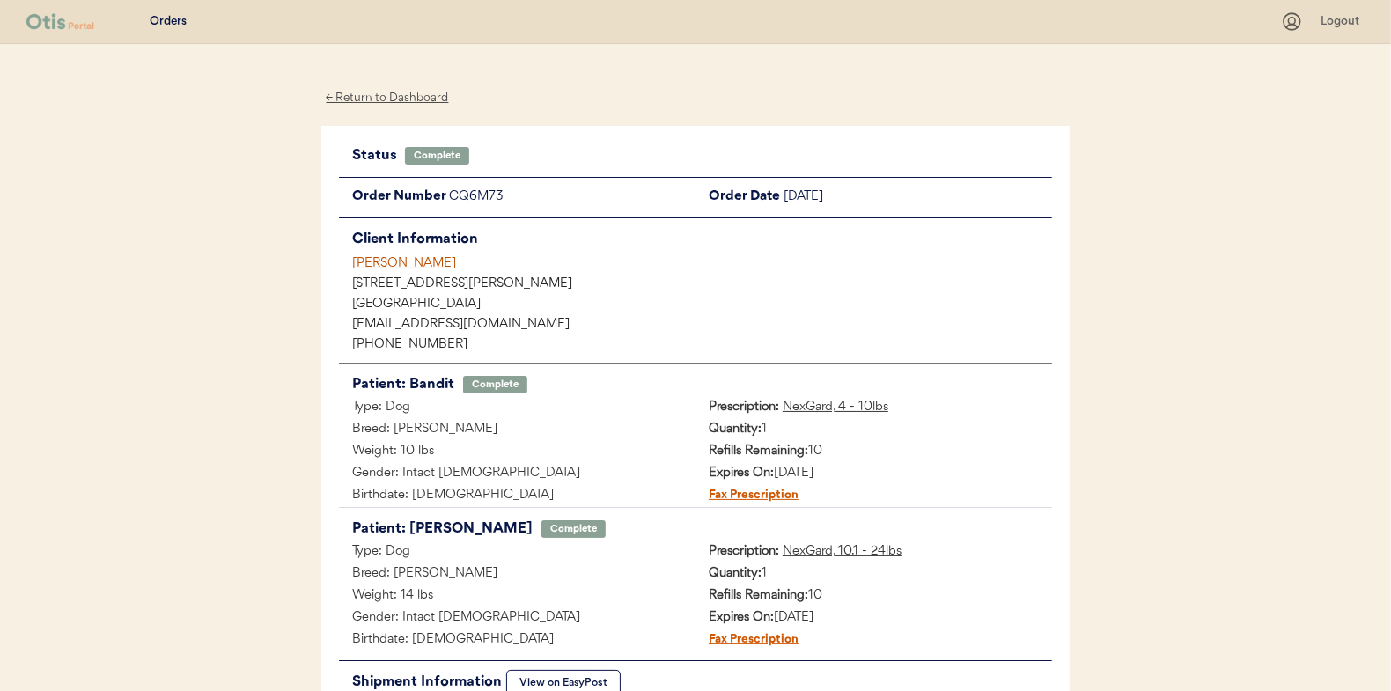
click at [368, 99] on div "← Return to Dashboard" at bounding box center [387, 98] width 132 height 20
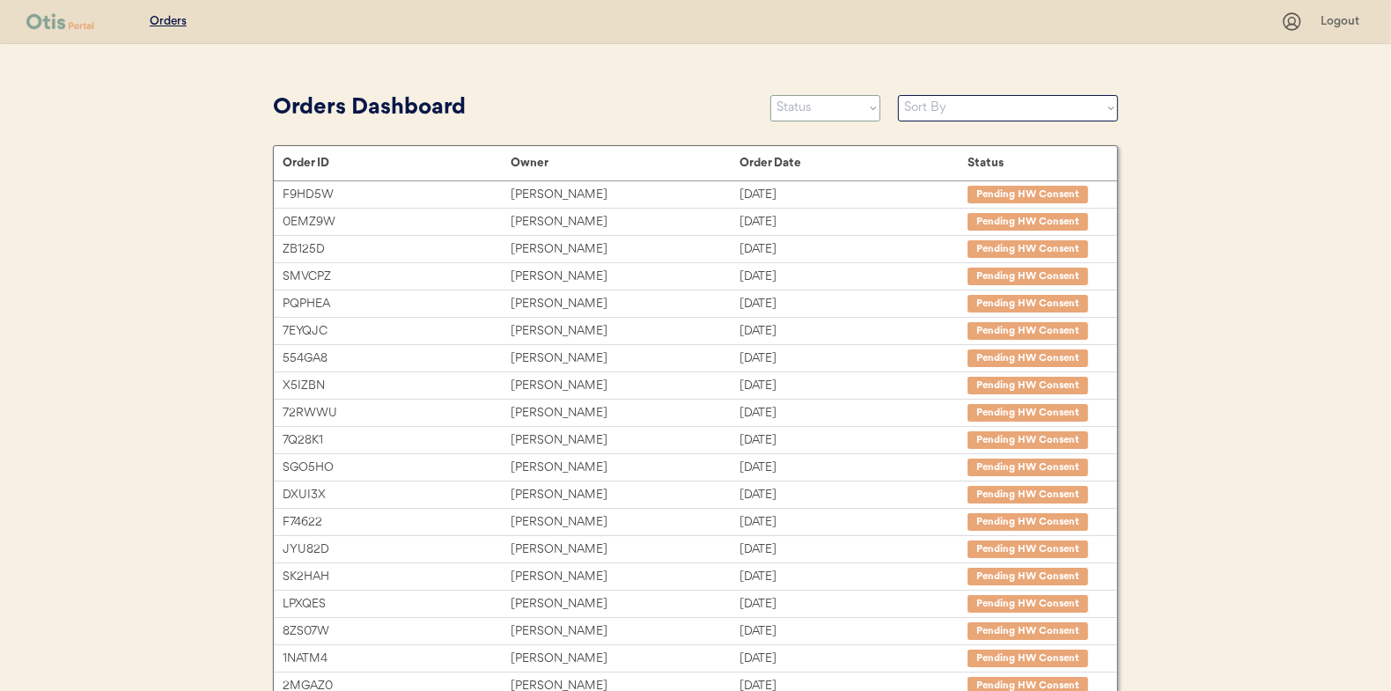
click at [820, 112] on select "Status On Hold New In Progress Complete Pending HW Consent Canceled" at bounding box center [826, 108] width 110 height 26
select select ""in_progress""
click at [771, 95] on select "Status On Hold New In Progress Complete Pending HW Consent Canceled" at bounding box center [826, 108] width 110 height 26
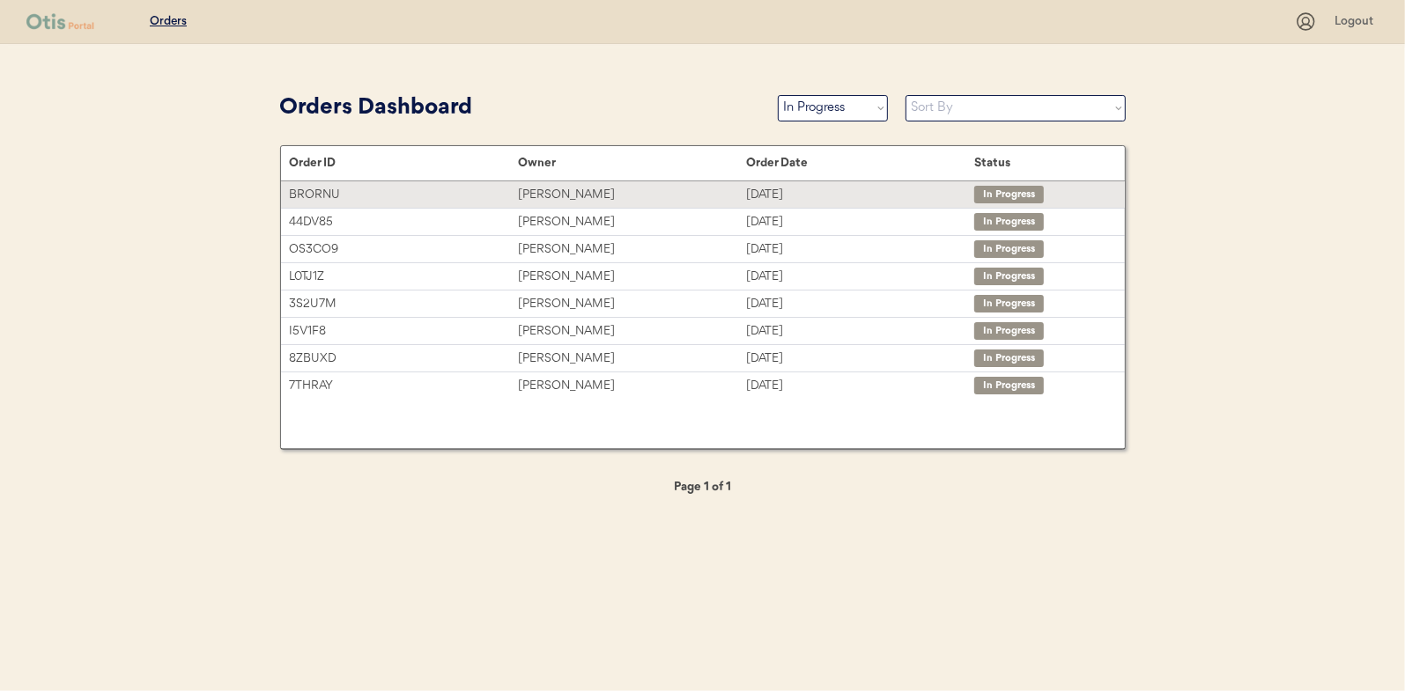
click at [542, 193] on div "[PERSON_NAME]" at bounding box center [632, 195] width 228 height 20
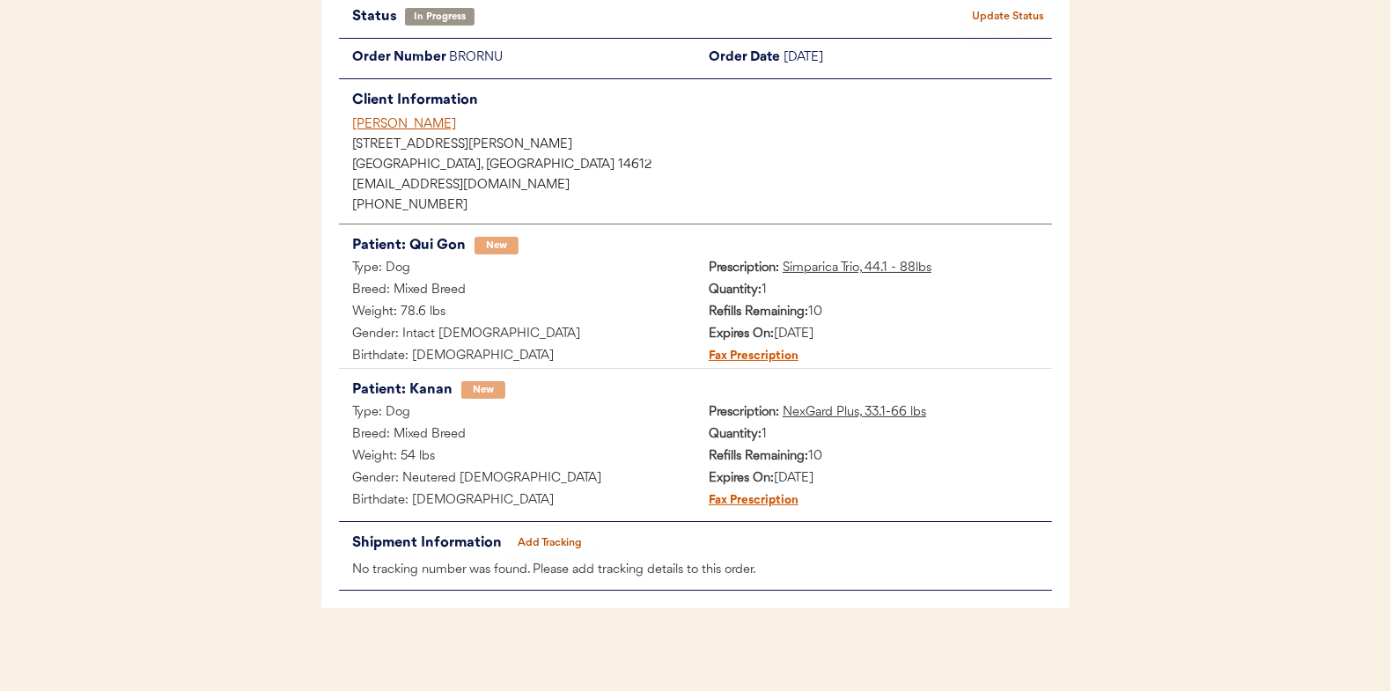
scroll to position [144, 0]
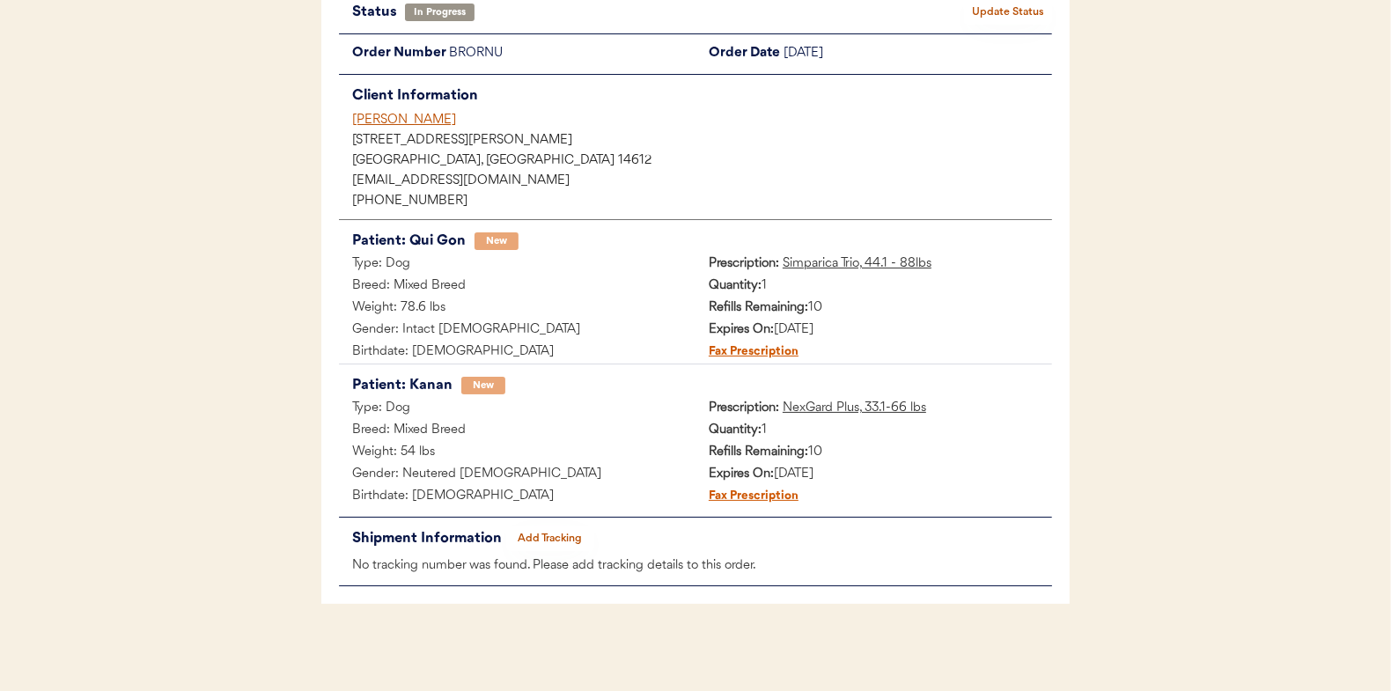
click at [546, 535] on button "Add Tracking" at bounding box center [550, 539] width 88 height 25
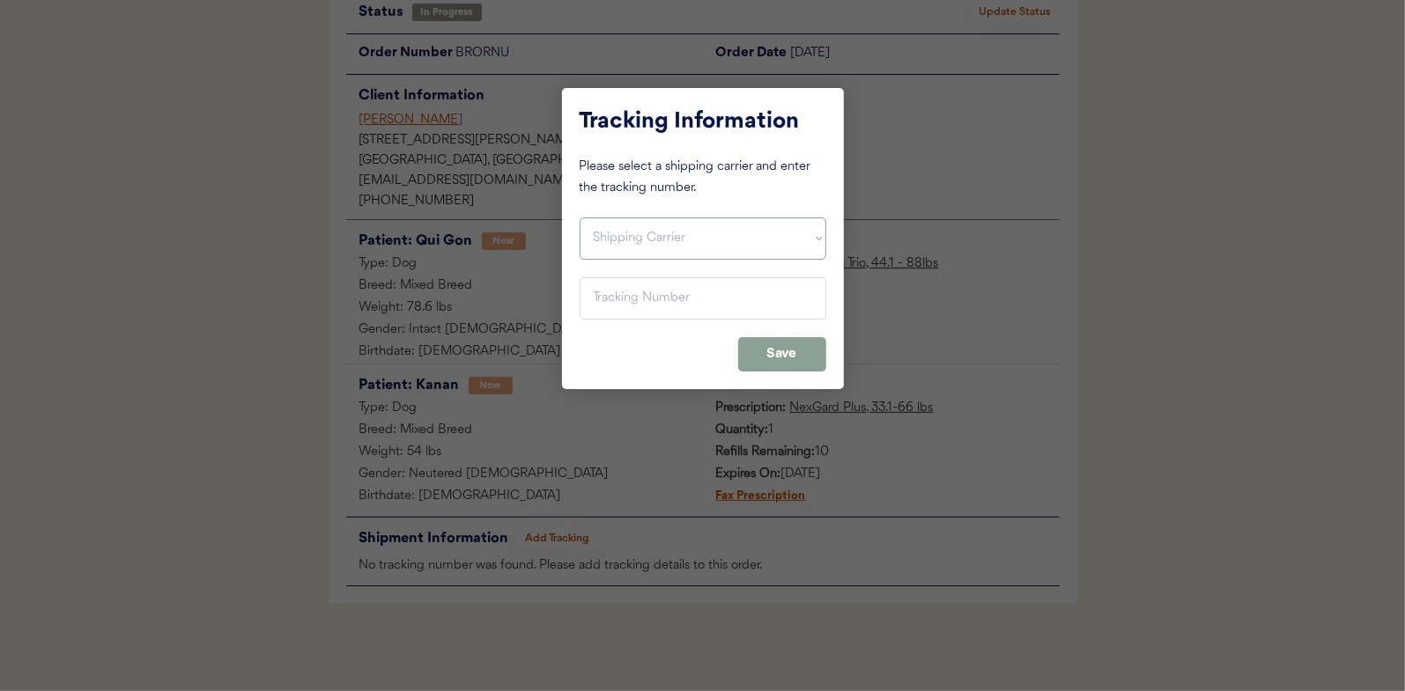
click at [605, 232] on select "Shipping Carrier FedEx FedEx Ground Economy UPS USPS" at bounding box center [702, 239] width 247 height 42
select select ""usps""
click at [579, 218] on select "Shipping Carrier FedEx FedEx Ground Economy UPS USPS" at bounding box center [702, 239] width 247 height 42
click at [605, 297] on input "input" at bounding box center [702, 298] width 247 height 42
paste input "9400150105800033058109"
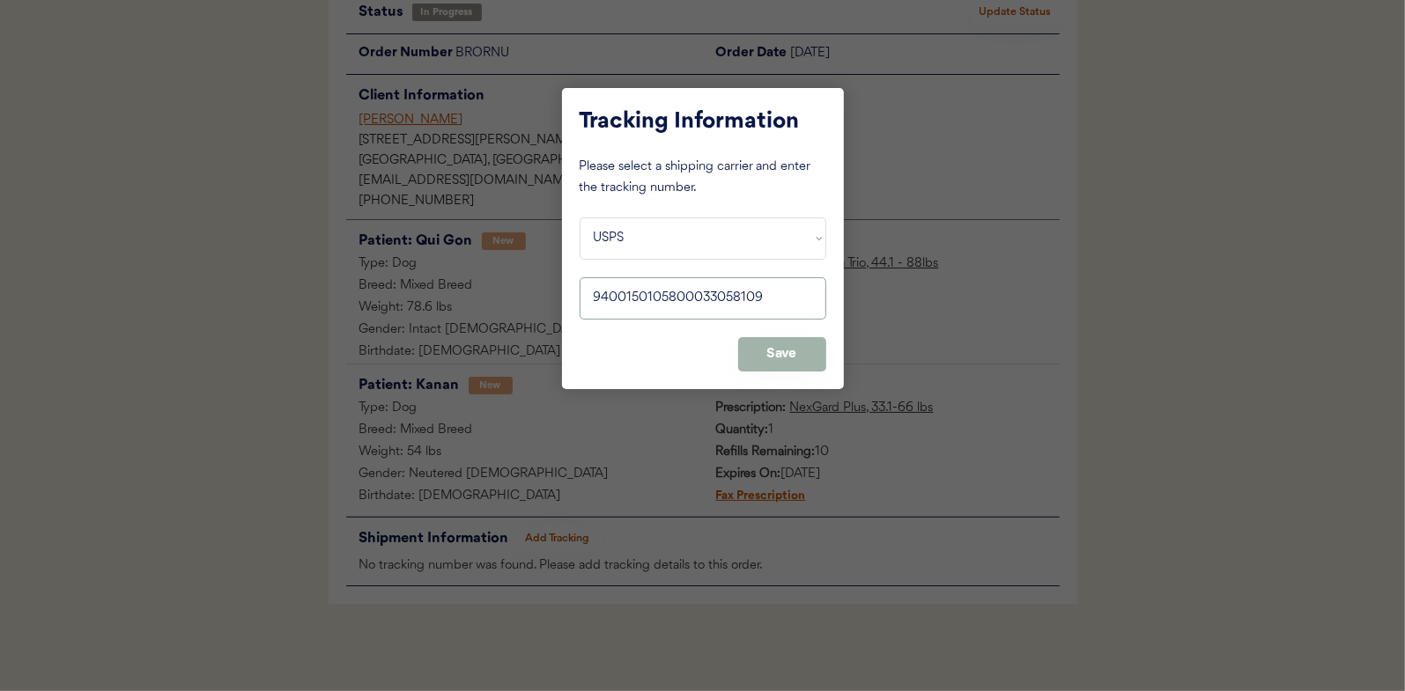
type input "9400150105800033058109"
click at [779, 348] on button "Save" at bounding box center [782, 354] width 88 height 34
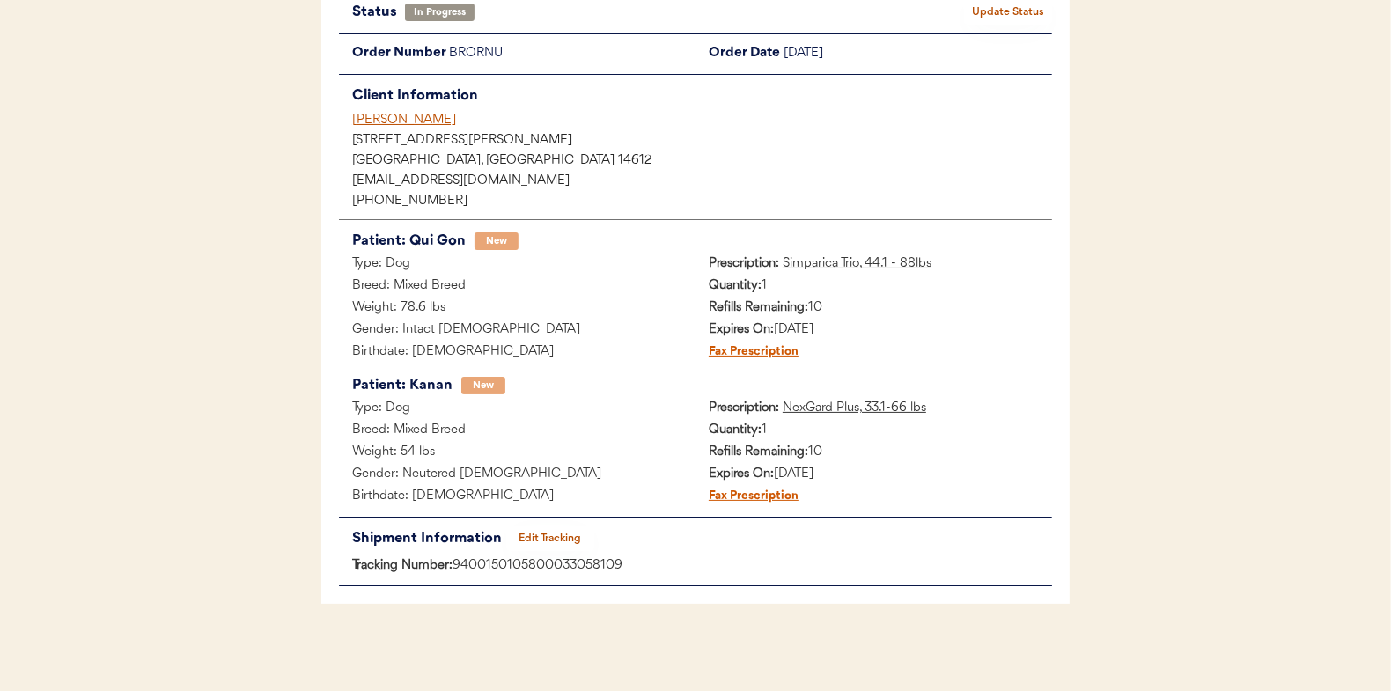
scroll to position [0, 0]
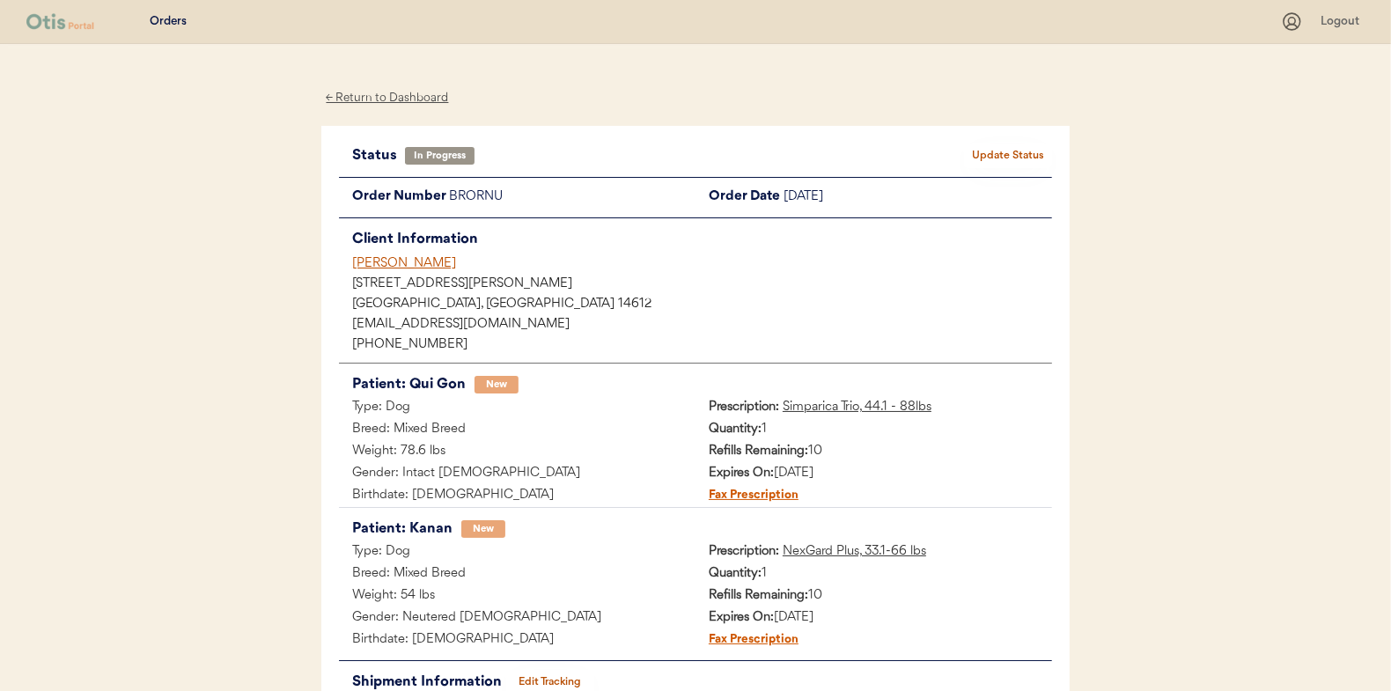
click at [1011, 147] on button "Update Status" at bounding box center [1008, 156] width 88 height 25
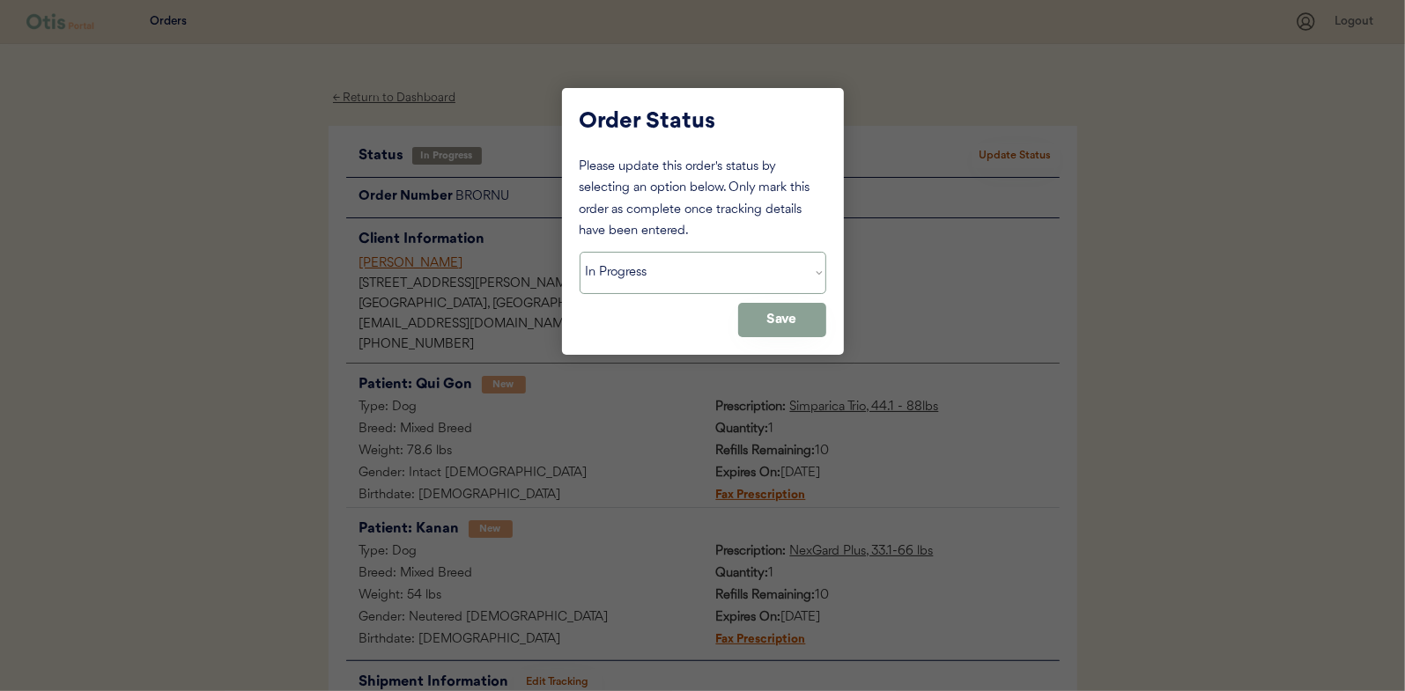
click at [660, 269] on select "Status On Hold New In Progress Complete Pending HW Consent Canceled" at bounding box center [702, 273] width 247 height 42
select select ""complete""
click at [579, 252] on select "Status On Hold New In Progress Complete Pending HW Consent Canceled" at bounding box center [702, 273] width 247 height 42
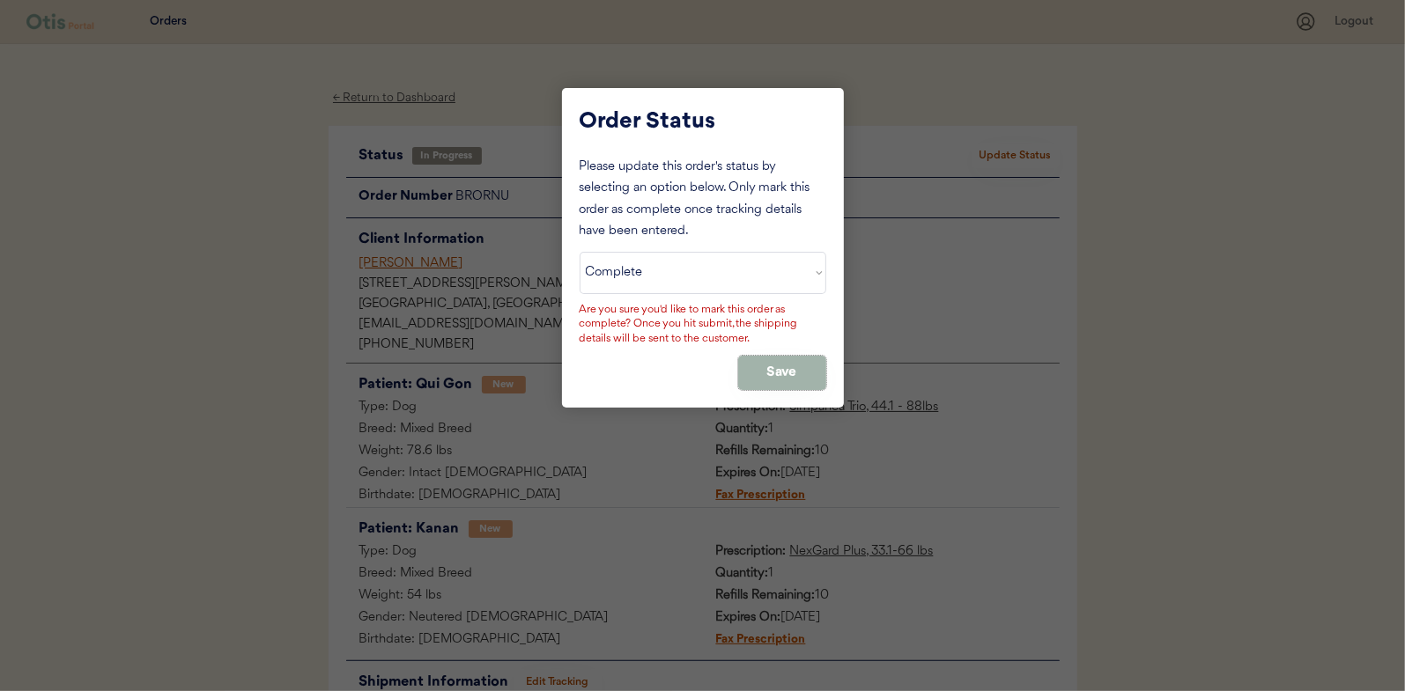
click at [781, 366] on button "Save" at bounding box center [782, 373] width 88 height 34
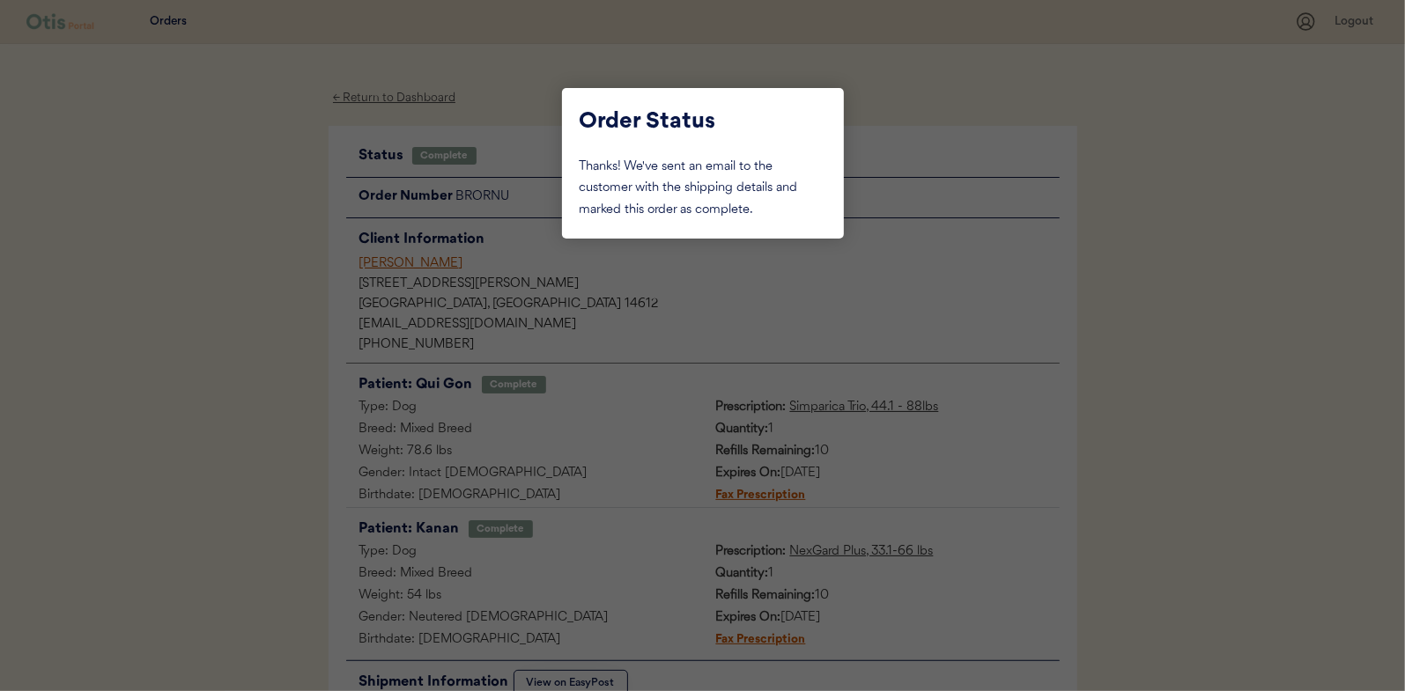
click at [216, 223] on div at bounding box center [702, 345] width 1405 height 691
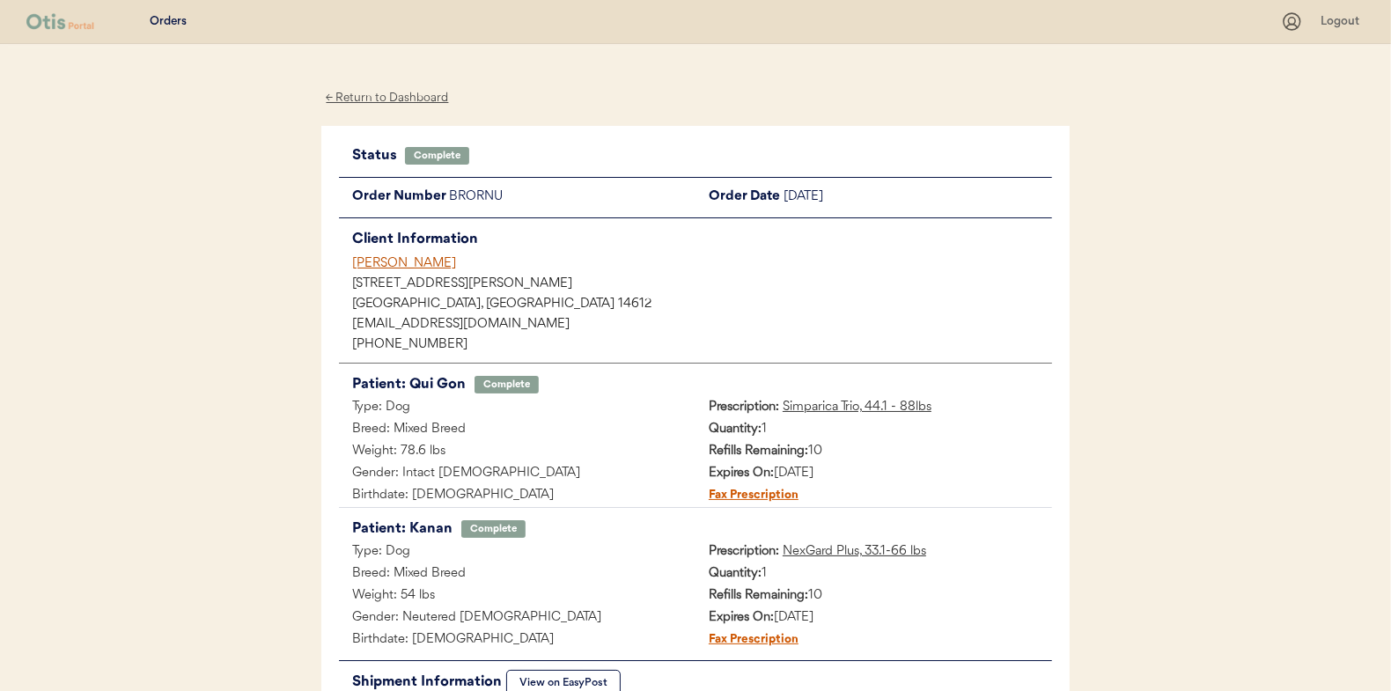
click at [373, 99] on div "← Return to Dashboard" at bounding box center [387, 98] width 132 height 20
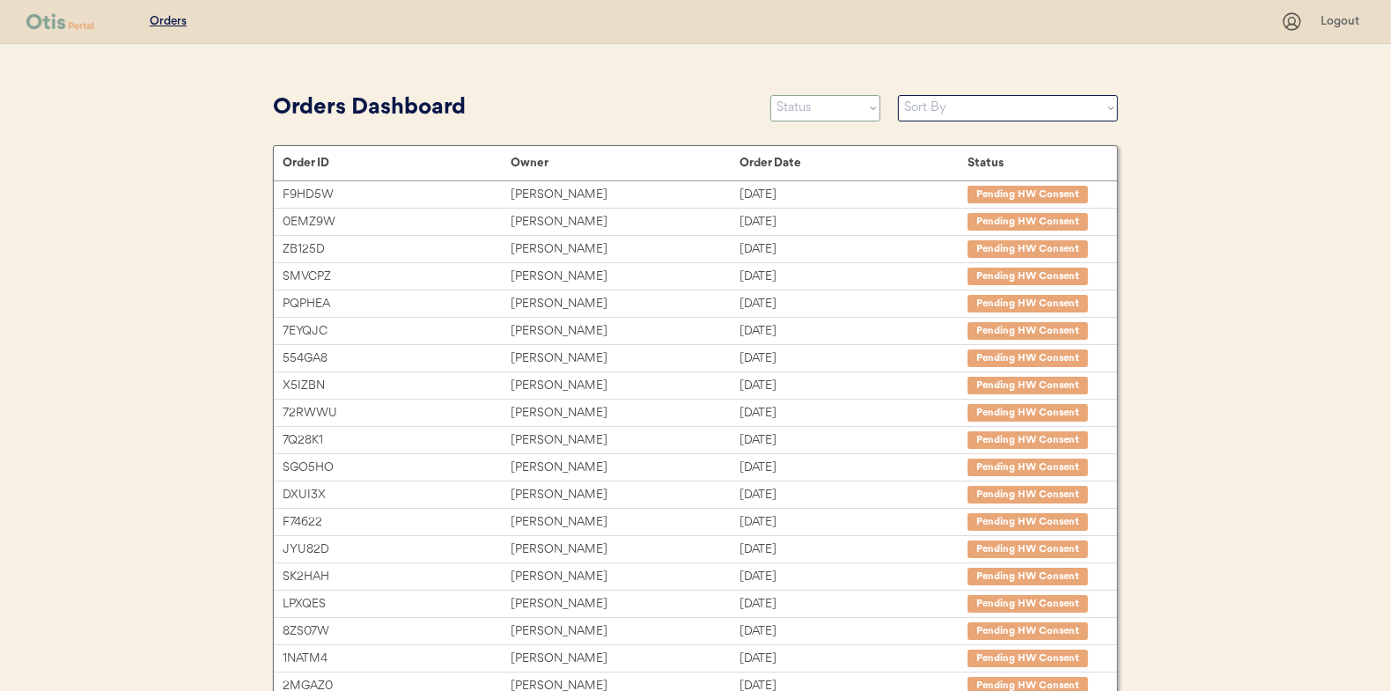
click at [845, 108] on select "Status On Hold New In Progress Complete Pending HW Consent Canceled" at bounding box center [826, 108] width 110 height 26
select select ""in_progress""
click at [771, 95] on select "Status On Hold New In Progress Complete Pending HW Consent Canceled" at bounding box center [826, 108] width 110 height 26
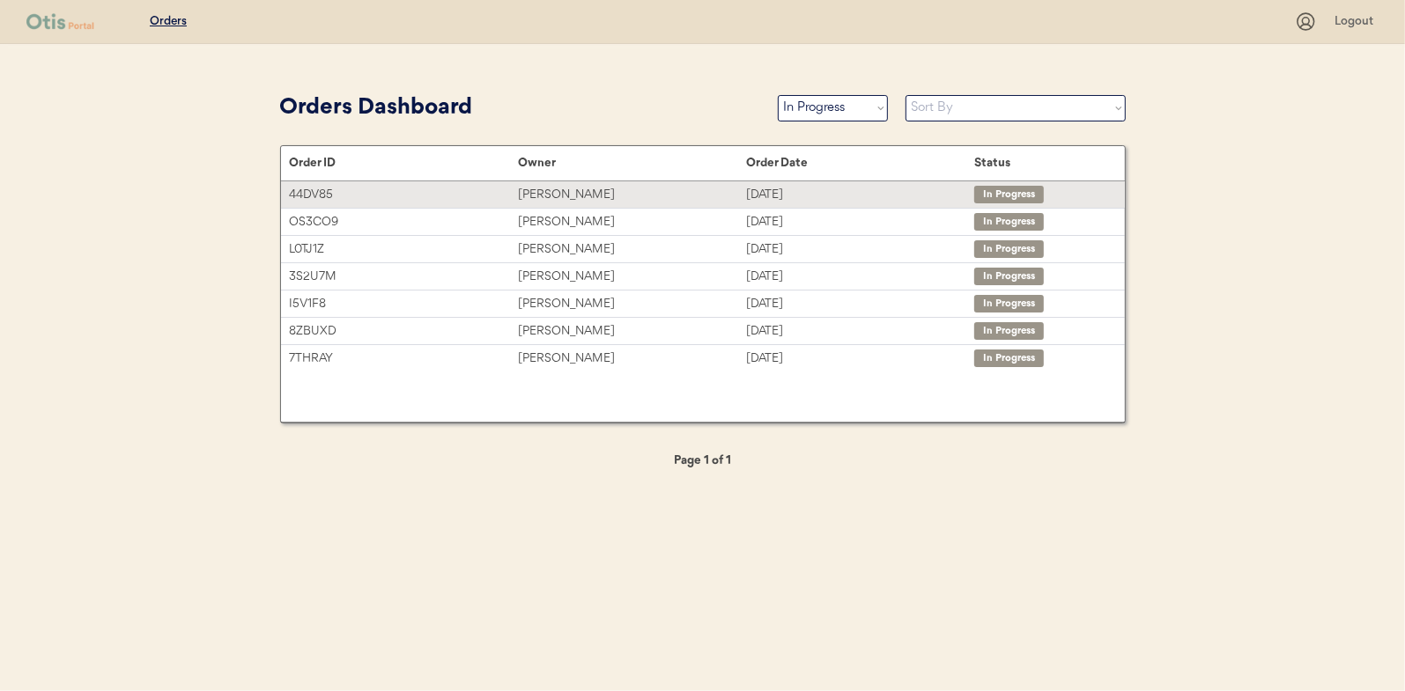
click at [561, 189] on div "[PERSON_NAME]" at bounding box center [632, 195] width 228 height 20
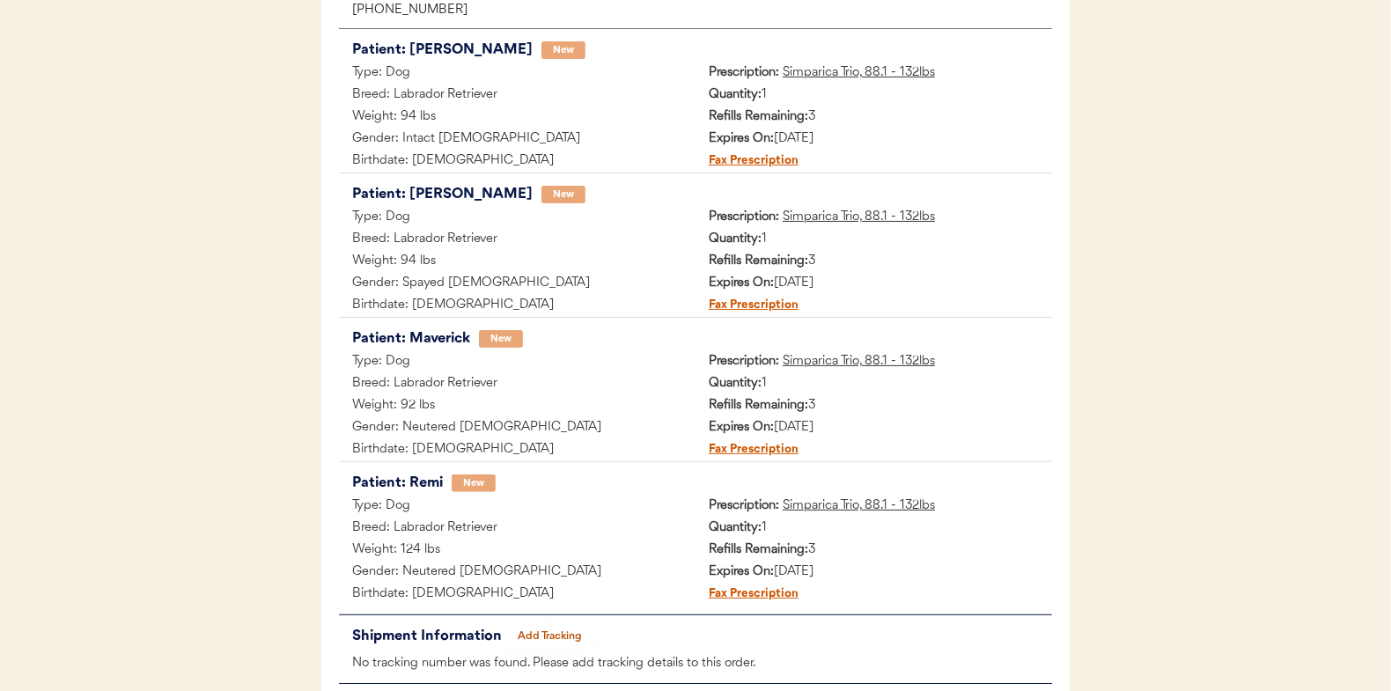
scroll to position [351, 0]
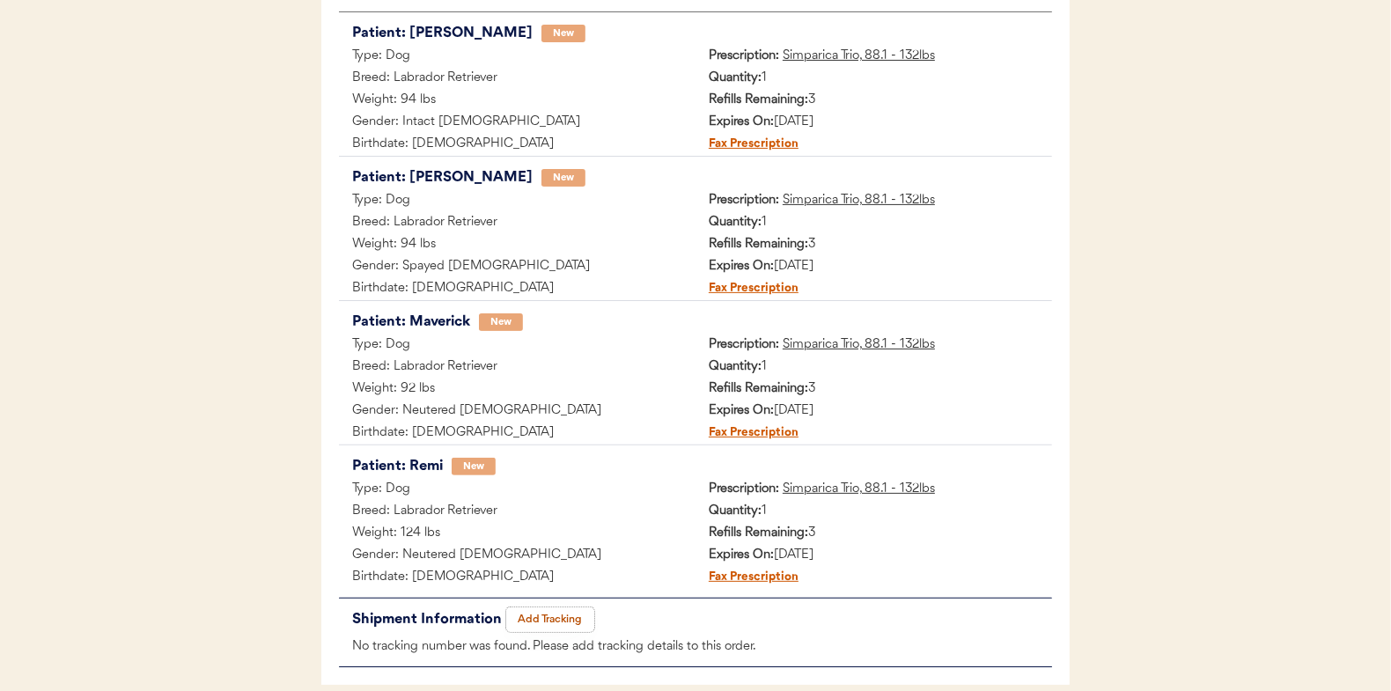
click at [550, 616] on button "Add Tracking" at bounding box center [550, 620] width 88 height 25
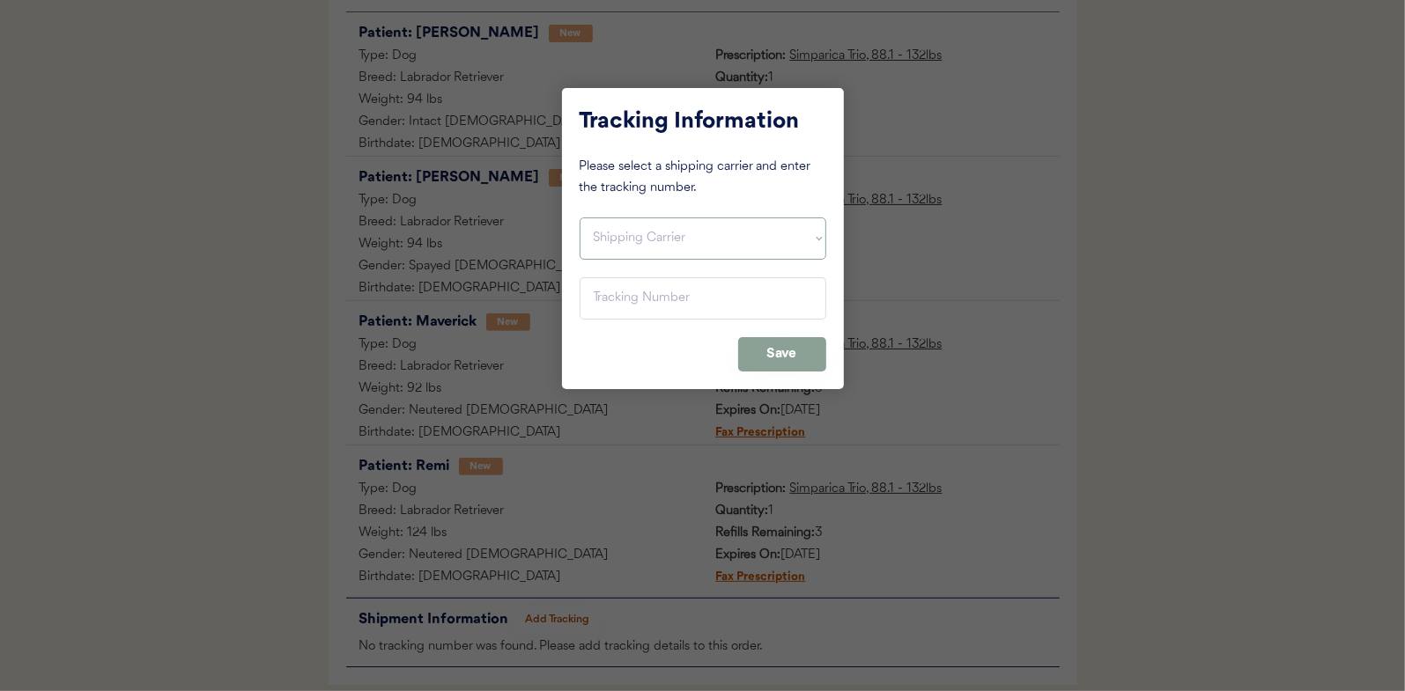
click at [606, 241] on select "Shipping Carrier FedEx FedEx Ground Economy UPS USPS" at bounding box center [702, 239] width 247 height 42
select select ""usps""
click at [579, 218] on select "Shipping Carrier FedEx FedEx Ground Economy UPS USPS" at bounding box center [702, 239] width 247 height 42
click at [611, 292] on input "input" at bounding box center [702, 298] width 247 height 42
paste input "9400150105800033011166"
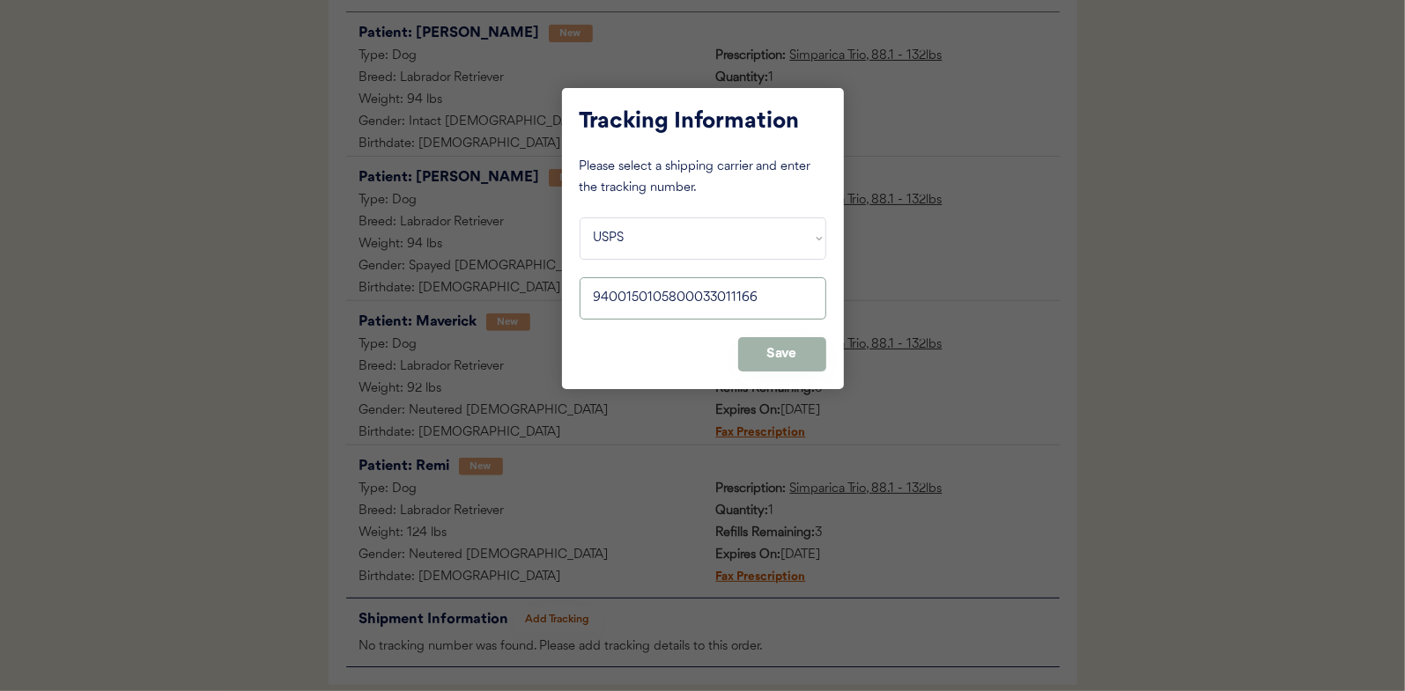
type input "9400150105800033011166"
click at [780, 352] on button "Save" at bounding box center [782, 354] width 88 height 34
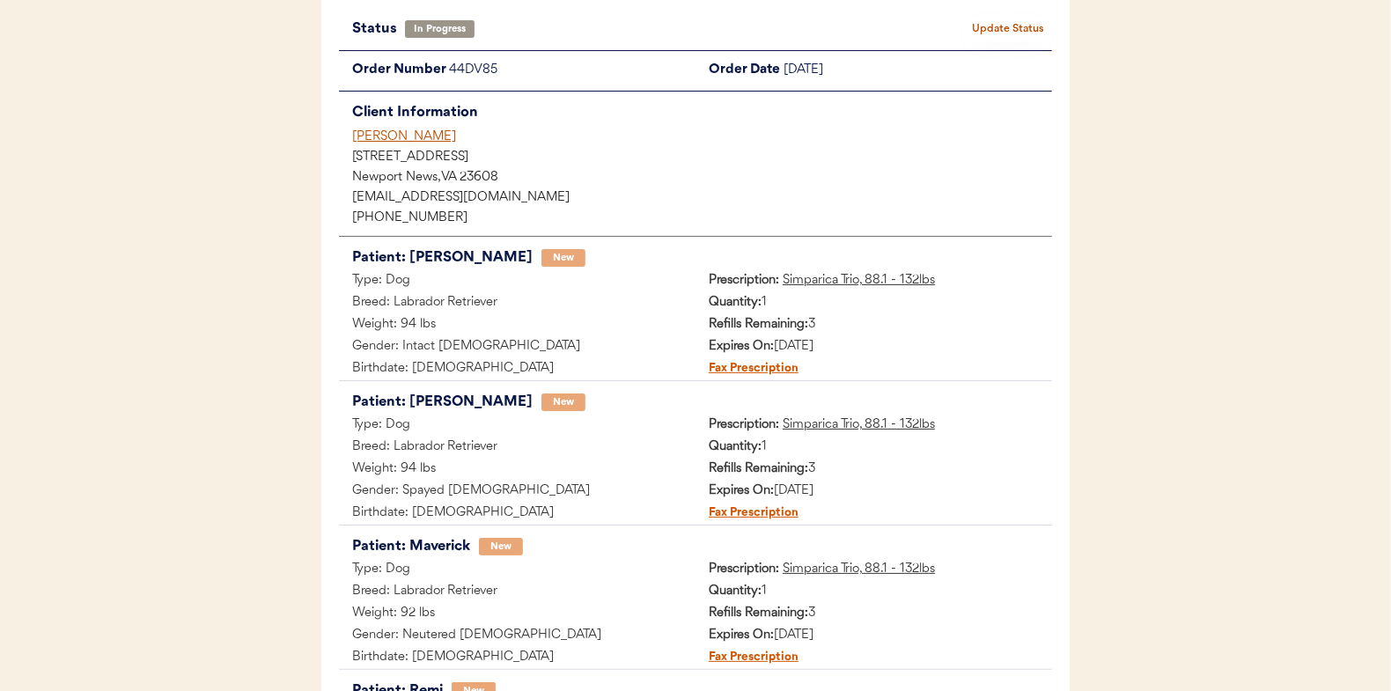
scroll to position [0, 0]
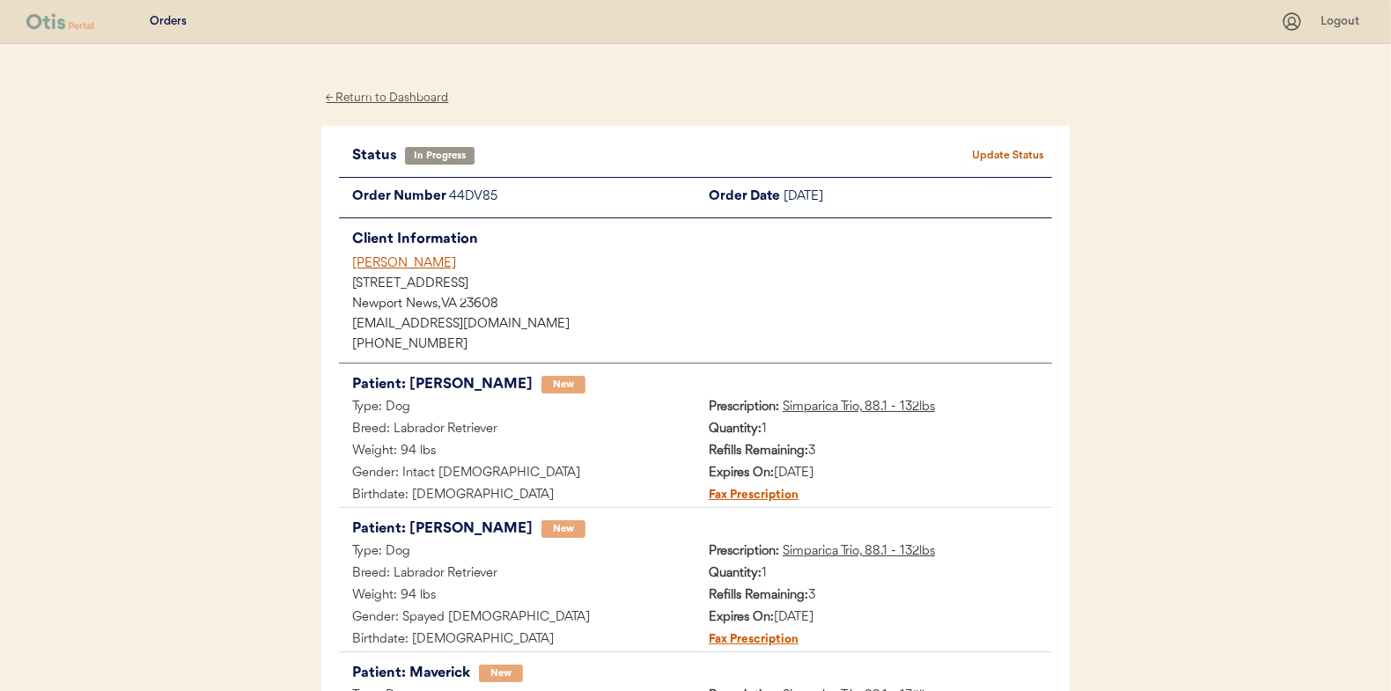
click at [1006, 155] on button "Update Status" at bounding box center [1008, 156] width 88 height 25
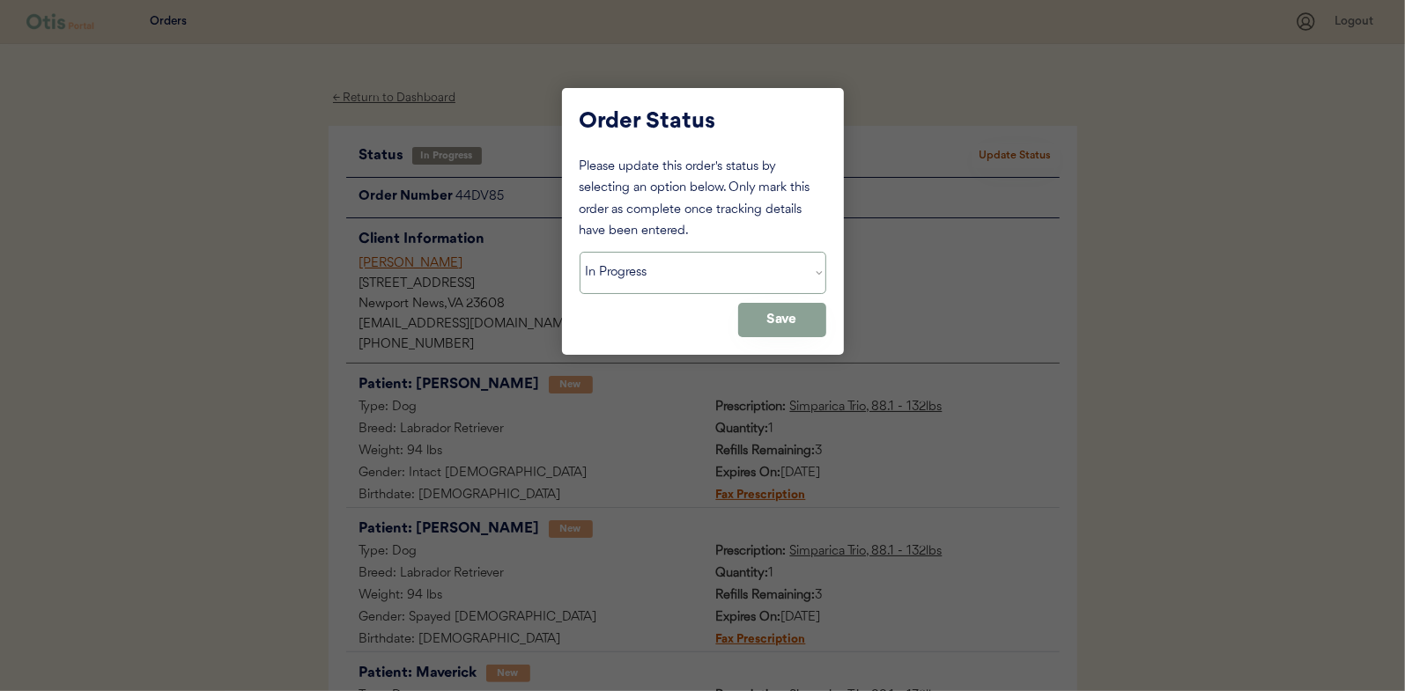
click at [623, 270] on select "Status On Hold New In Progress Complete Pending HW Consent Canceled" at bounding box center [702, 273] width 247 height 42
select select ""complete""
click at [579, 252] on select "Status On Hold New In Progress Complete Pending HW Consent Canceled" at bounding box center [702, 273] width 247 height 42
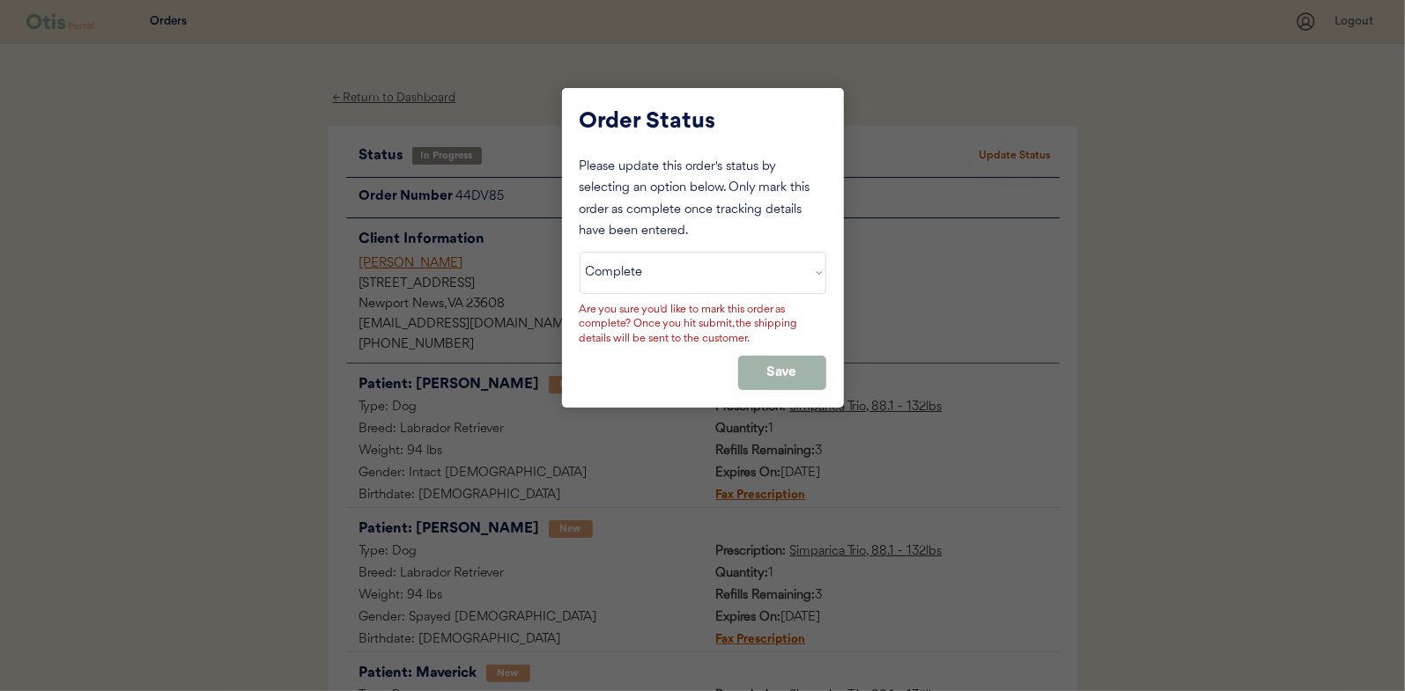
click at [785, 360] on button "Save" at bounding box center [782, 373] width 88 height 34
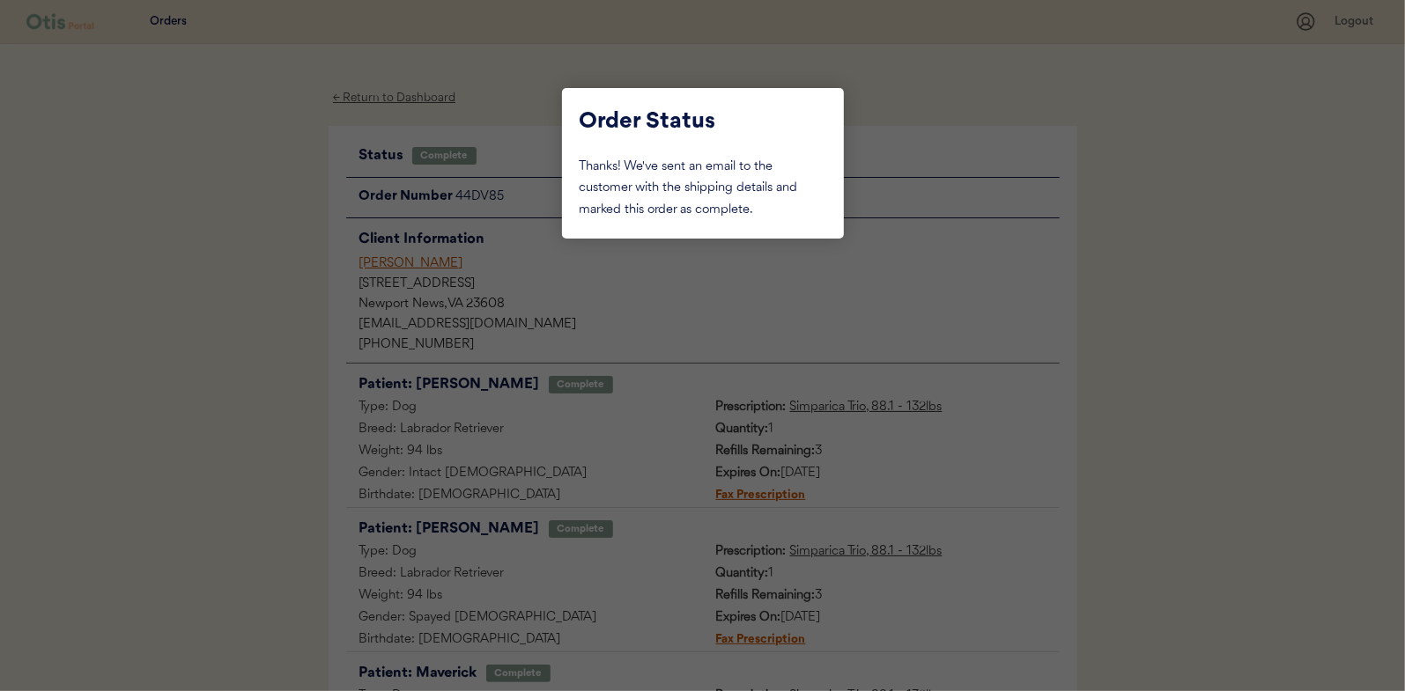
click at [239, 239] on div at bounding box center [702, 345] width 1405 height 691
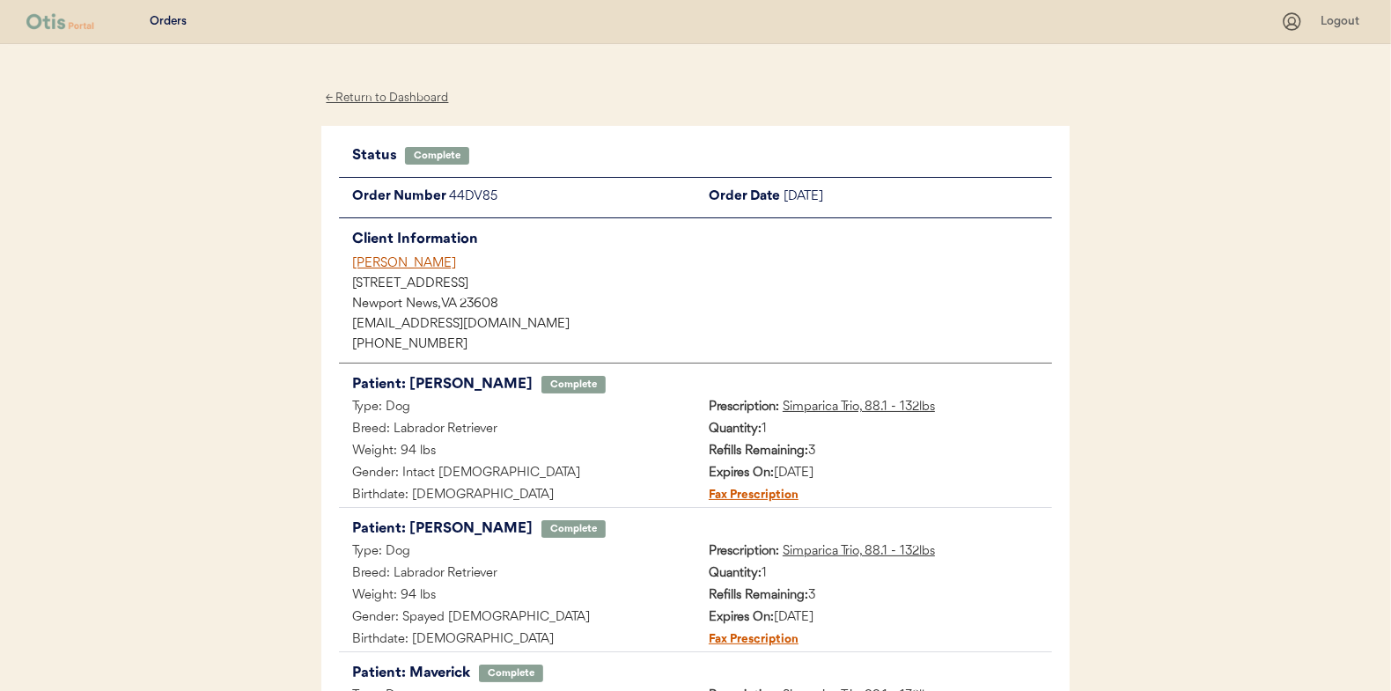
click at [384, 95] on div "← Return to Dashboard" at bounding box center [387, 98] width 132 height 20
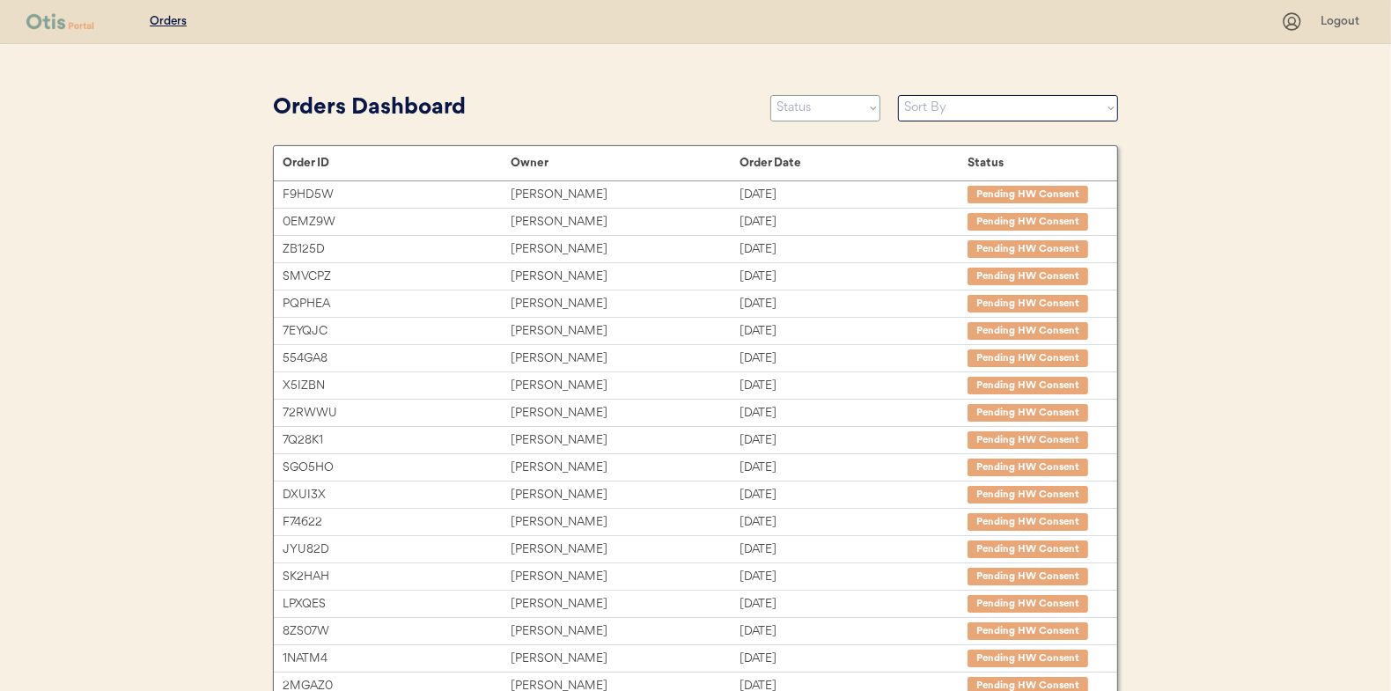
click at [817, 107] on select "Status On Hold New In Progress Complete Pending HW Consent Canceled" at bounding box center [826, 108] width 110 height 26
select select ""in_progress""
click at [771, 95] on select "Status On Hold New In Progress Complete Pending HW Consent Canceled" at bounding box center [826, 108] width 110 height 26
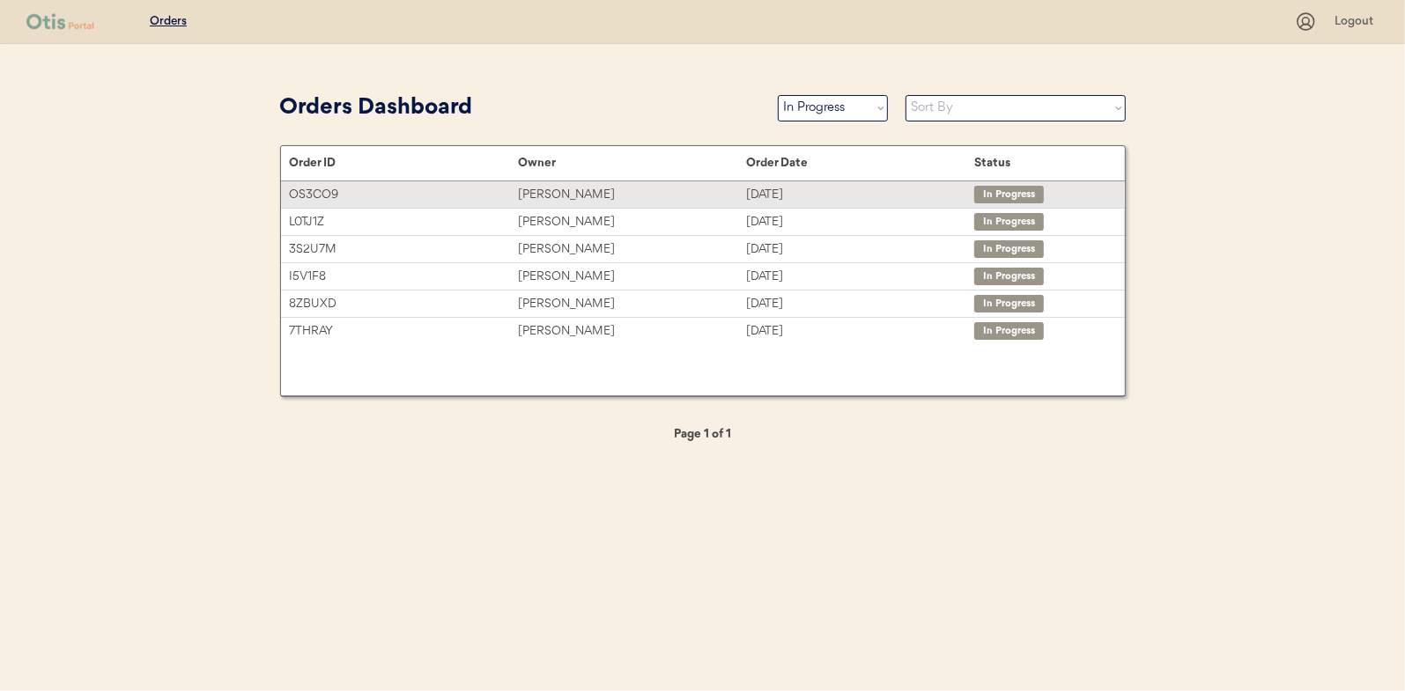
click at [583, 194] on div "[PERSON_NAME]" at bounding box center [632, 195] width 228 height 20
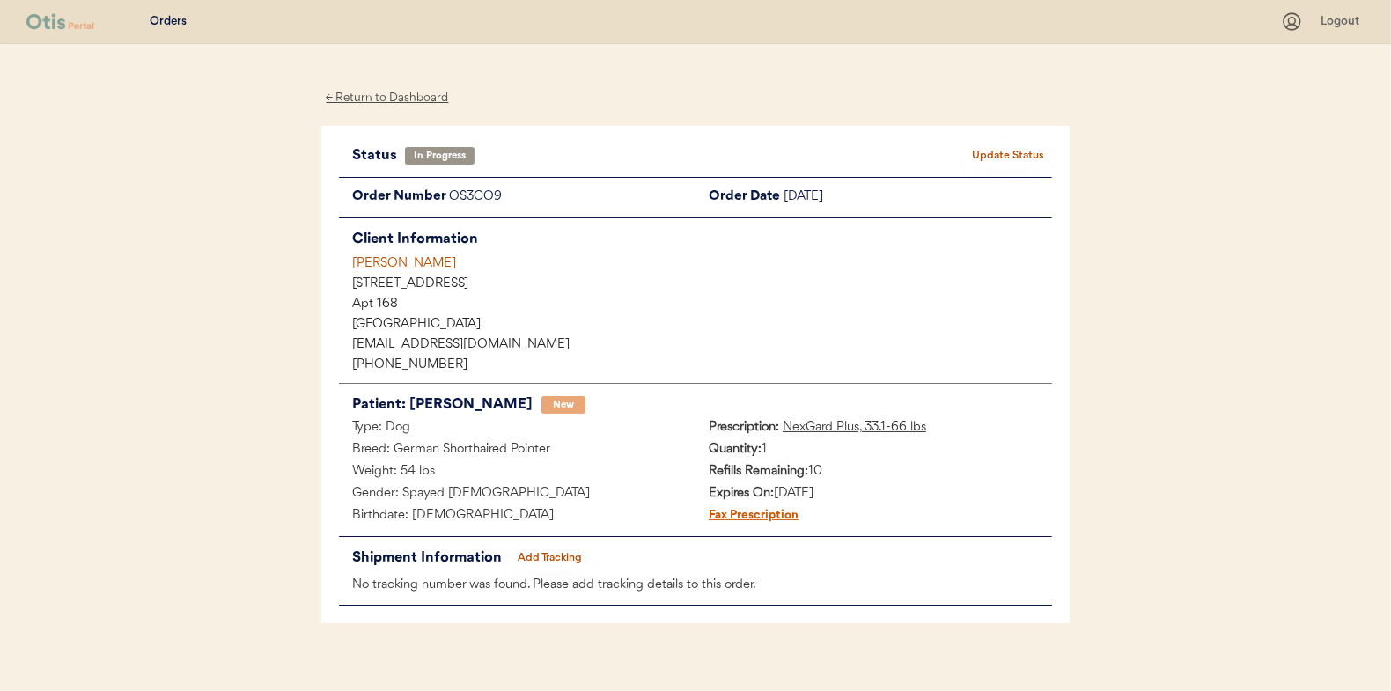
click at [549, 557] on button "Add Tracking" at bounding box center [550, 558] width 88 height 25
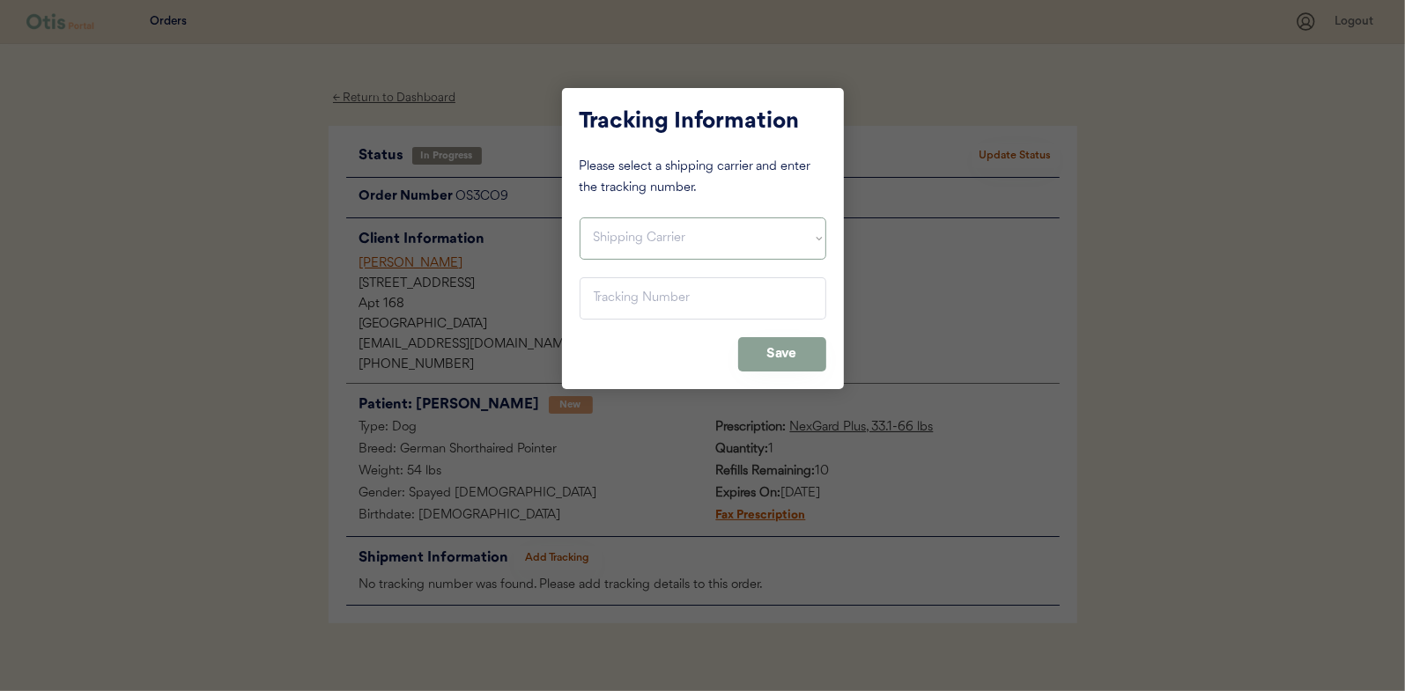
click at [614, 237] on select "Shipping Carrier FedEx FedEx Ground Economy UPS USPS" at bounding box center [702, 239] width 247 height 42
select select ""usps""
click at [579, 218] on select "Shipping Carrier FedEx FedEx Ground Economy UPS USPS" at bounding box center [702, 239] width 247 height 42
click at [609, 295] on input "input" at bounding box center [702, 298] width 247 height 42
paste input "9400150105799033013730"
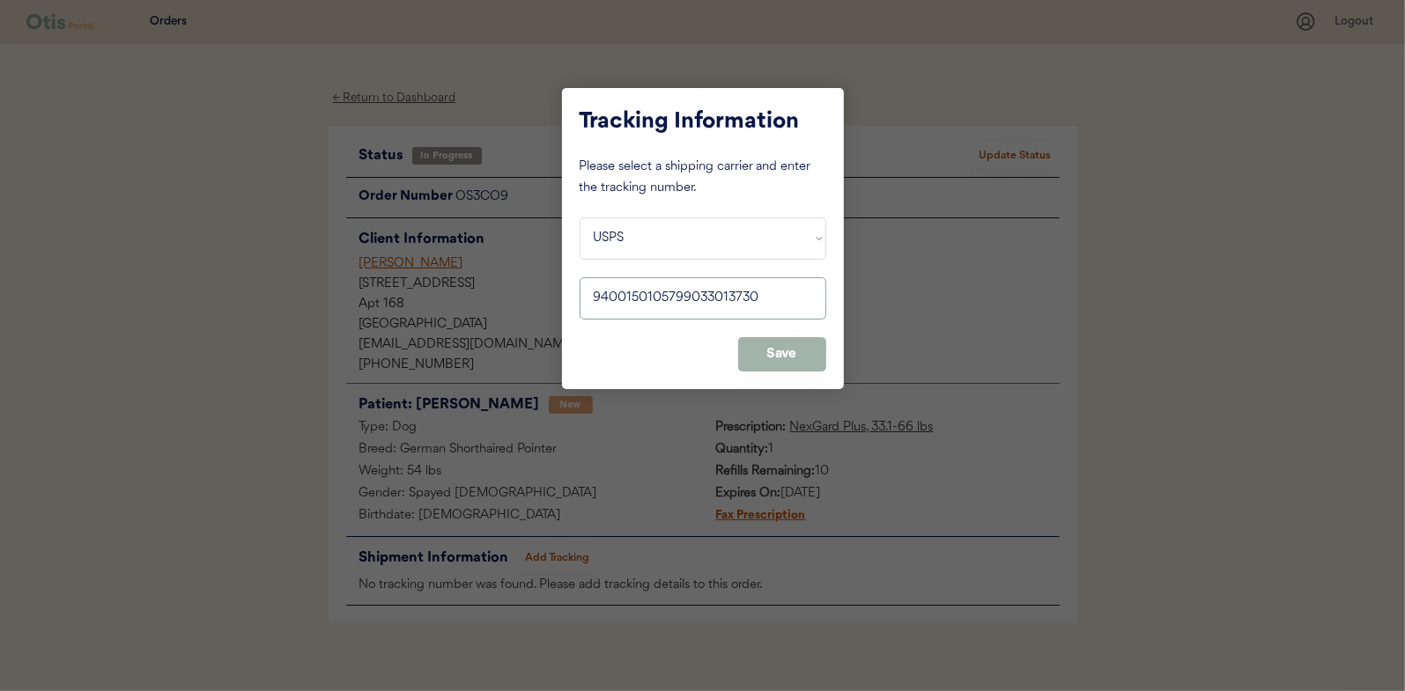
type input "9400150105799033013730"
click at [781, 355] on button "Save" at bounding box center [782, 354] width 88 height 34
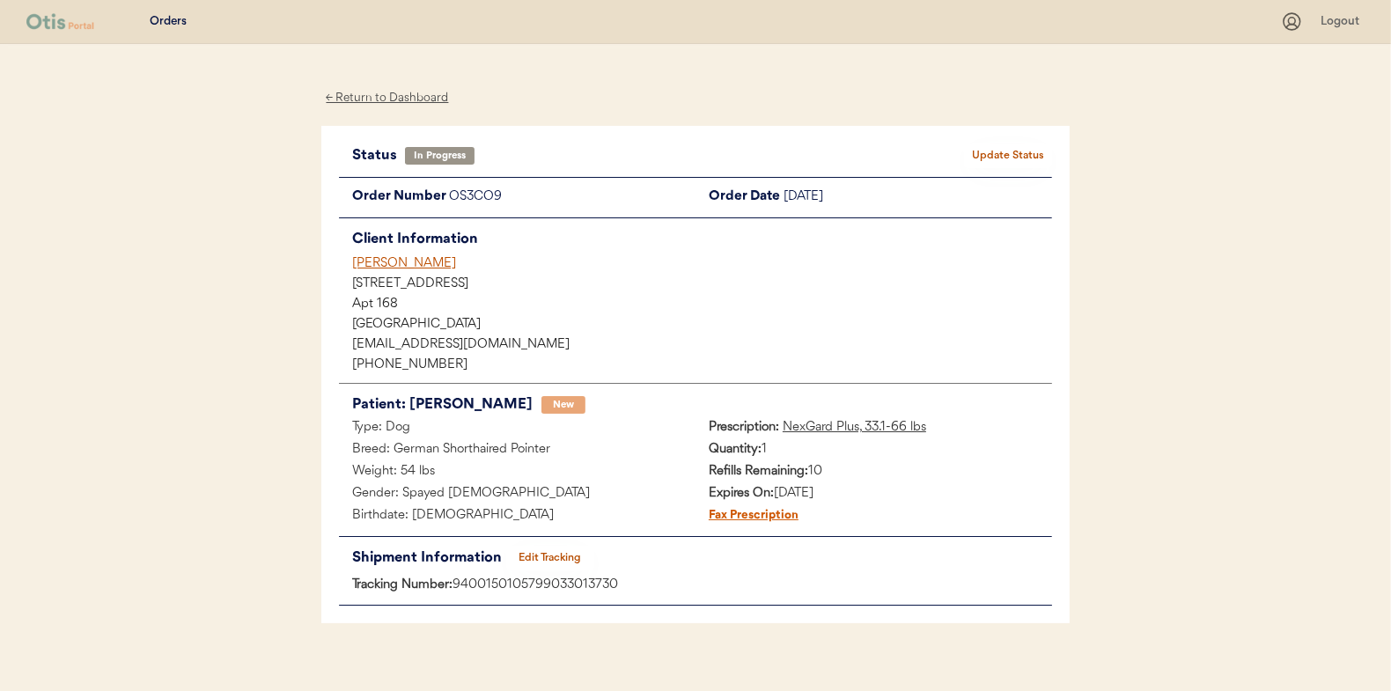
click at [1000, 144] on button "Update Status" at bounding box center [1008, 156] width 88 height 25
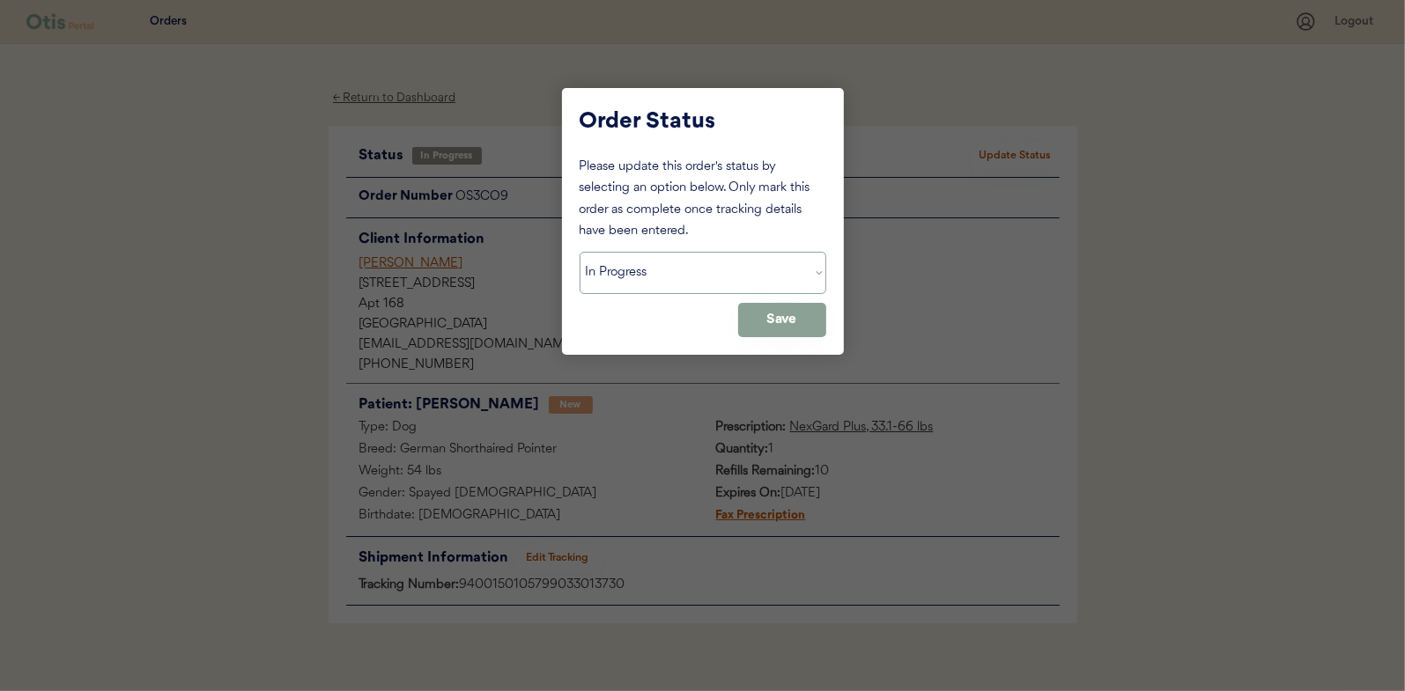
click at [653, 263] on select "Status On Hold New In Progress Complete Pending HW Consent Canceled" at bounding box center [702, 273] width 247 height 42
select select ""complete""
click at [579, 252] on select "Status On Hold New In Progress Complete Pending HW Consent Canceled" at bounding box center [702, 273] width 247 height 42
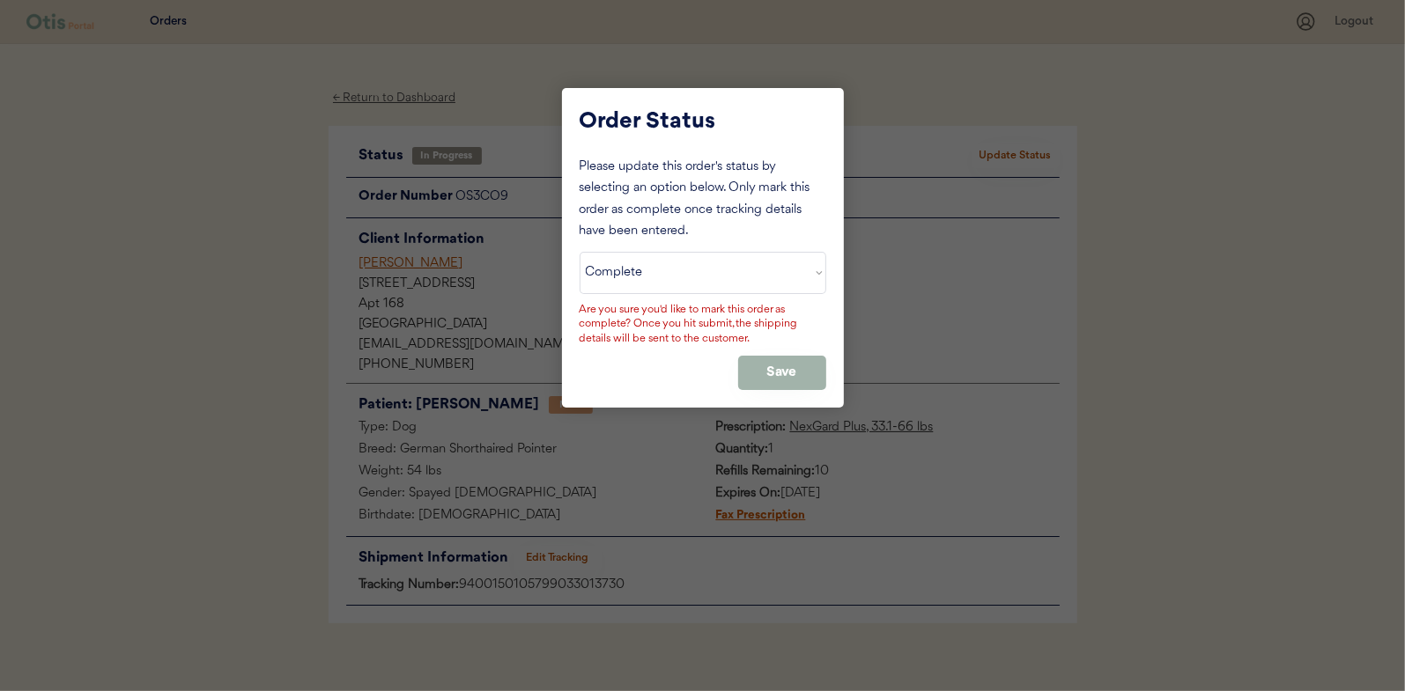
click button "Save"
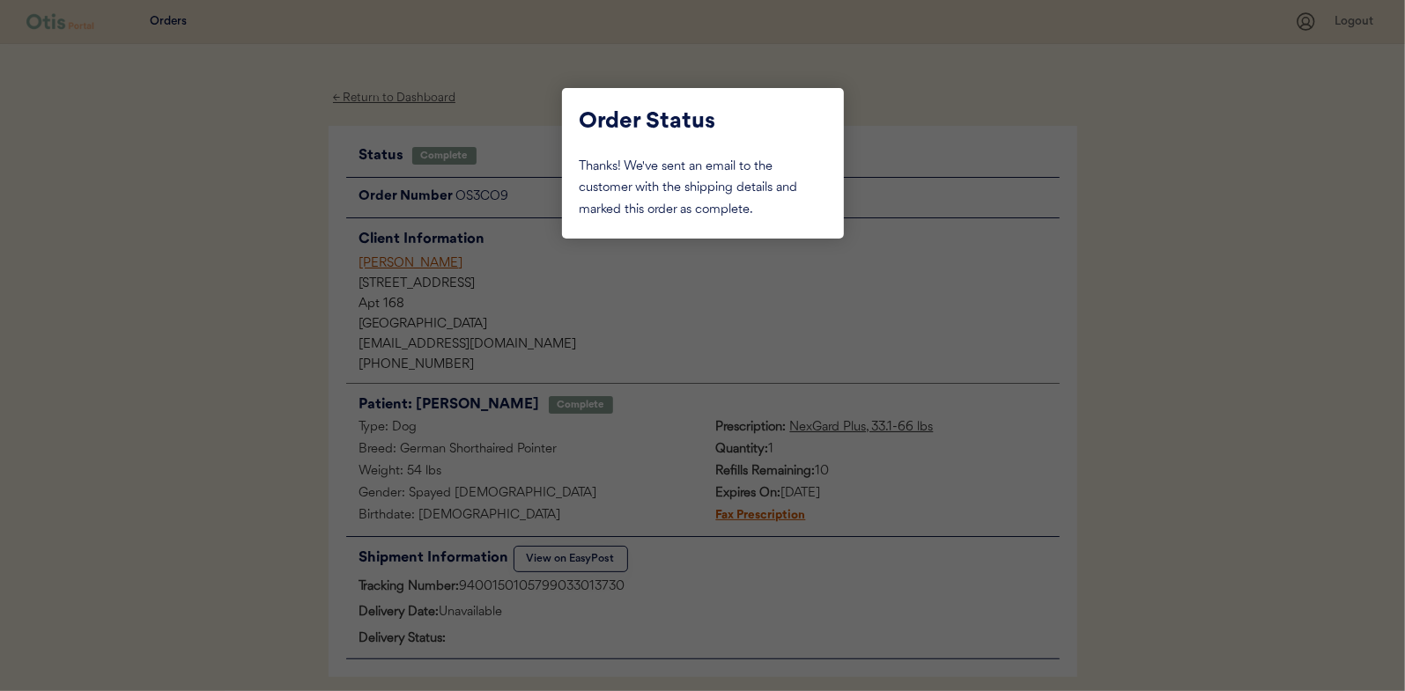
click div
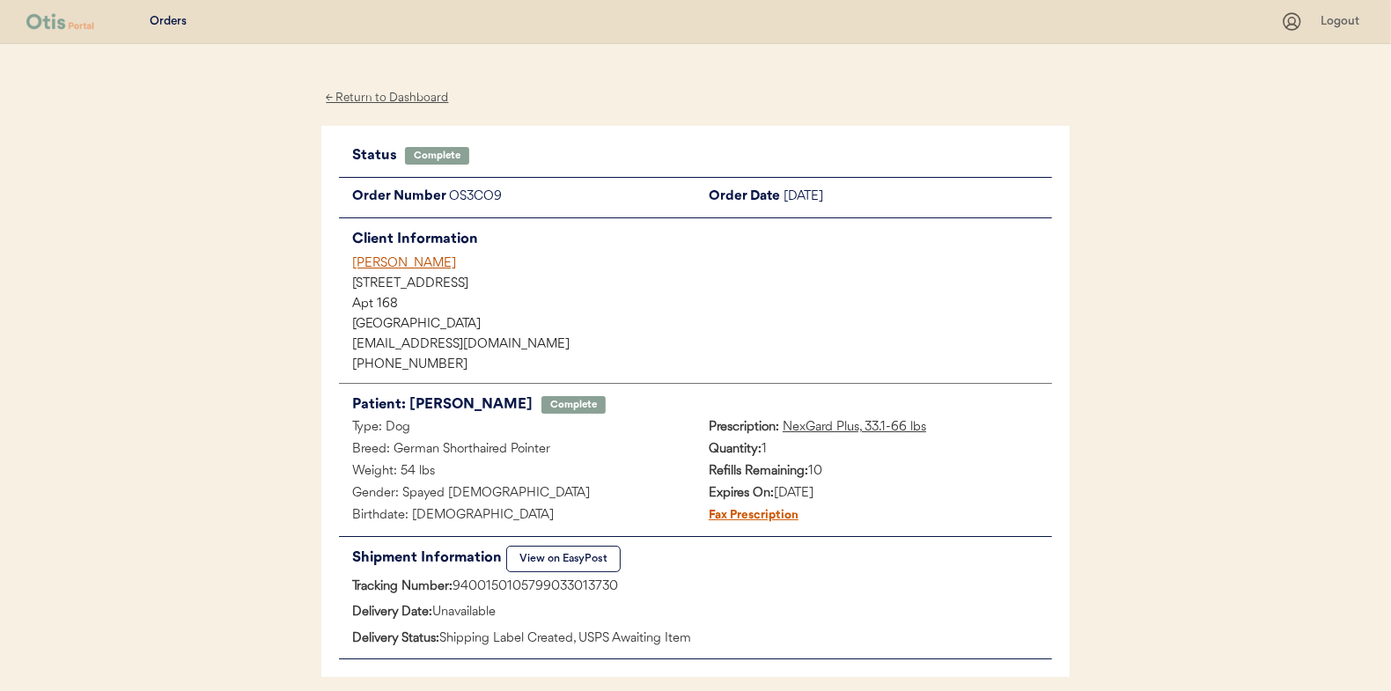
click div "← Return to Dashboard"
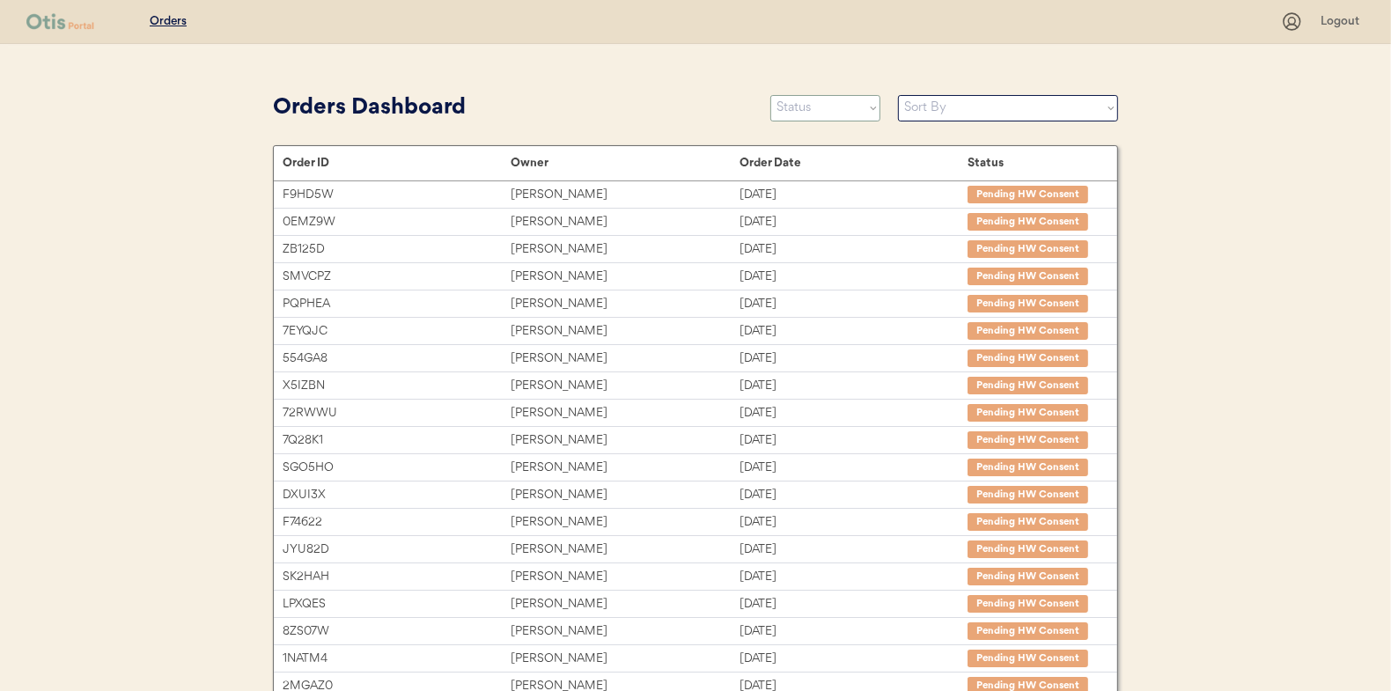
click at [796, 111] on select "Status On Hold New In Progress Complete Pending HW Consent Canceled" at bounding box center [826, 108] width 110 height 26
select select ""in_progress""
click at [771, 95] on select "Status On Hold New In Progress Complete Pending HW Consent Canceled" at bounding box center [826, 108] width 110 height 26
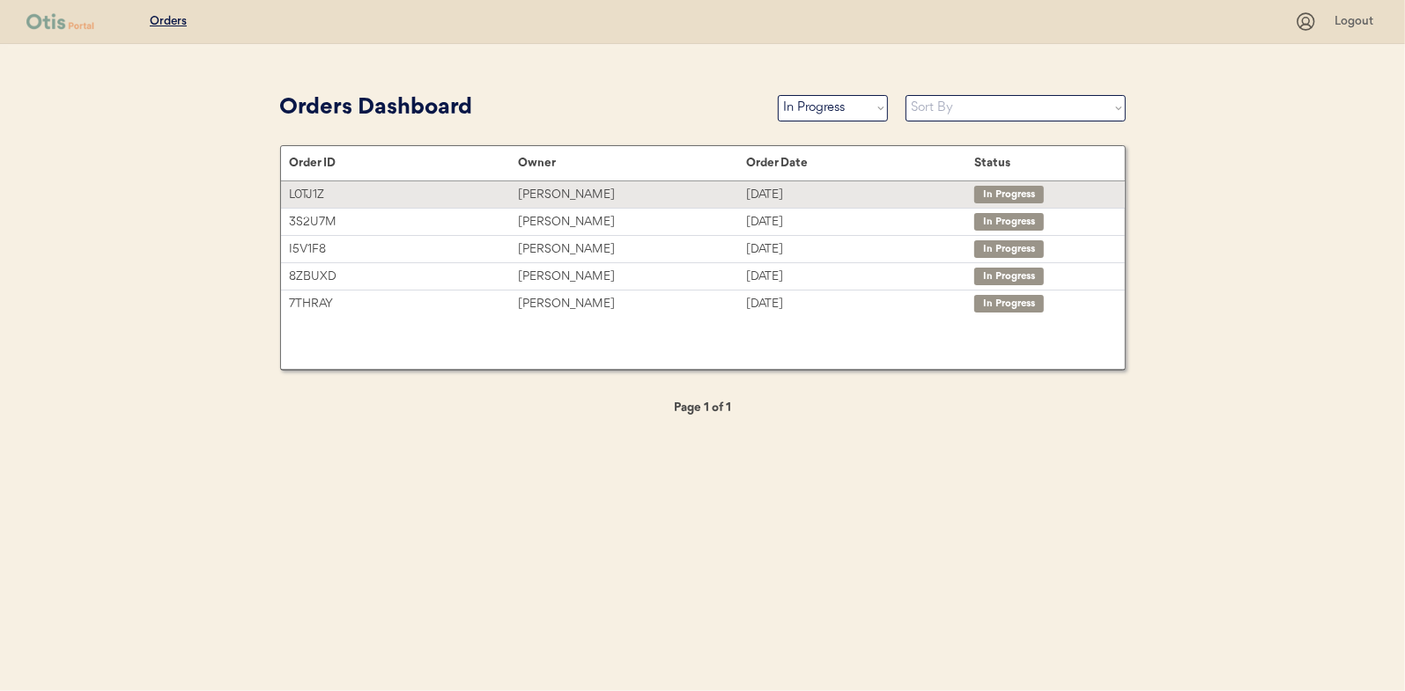
click at [508, 188] on div "L0TJ1Z" at bounding box center [404, 195] width 228 height 20
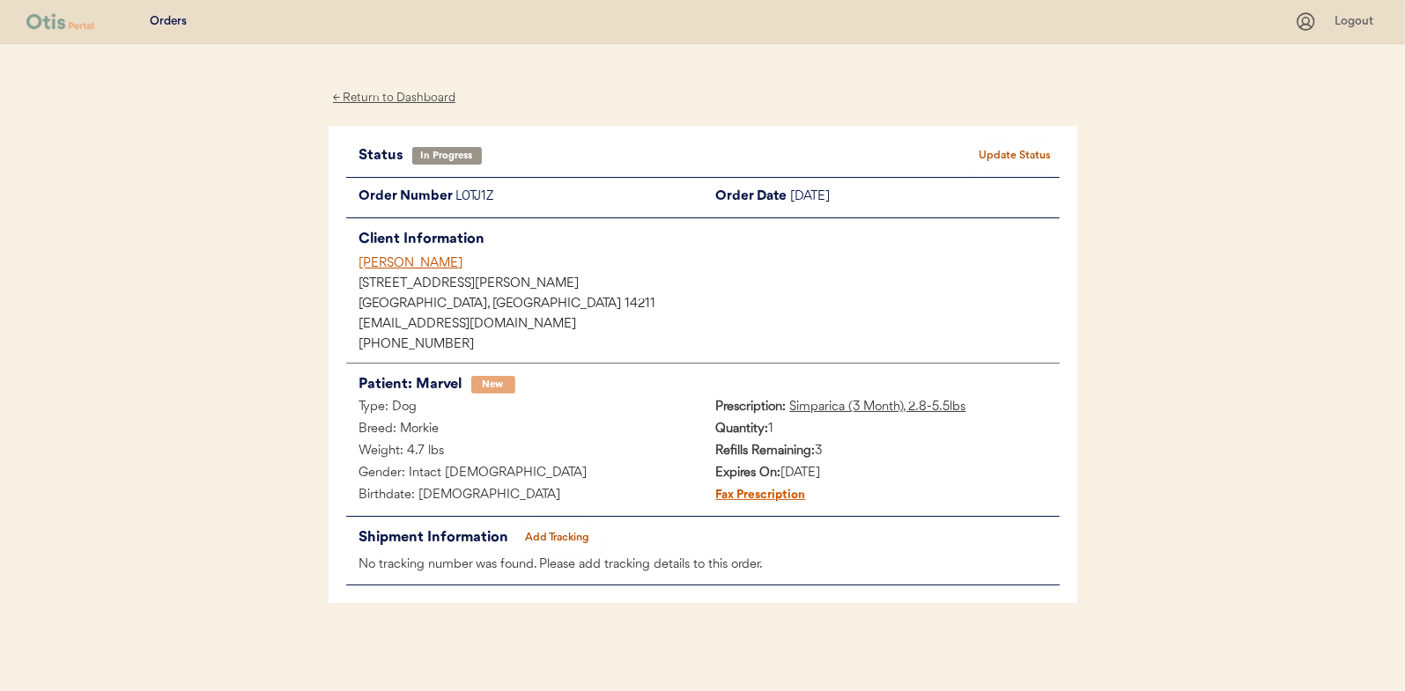
click at [559, 527] on button "Add Tracking" at bounding box center [557, 538] width 88 height 25
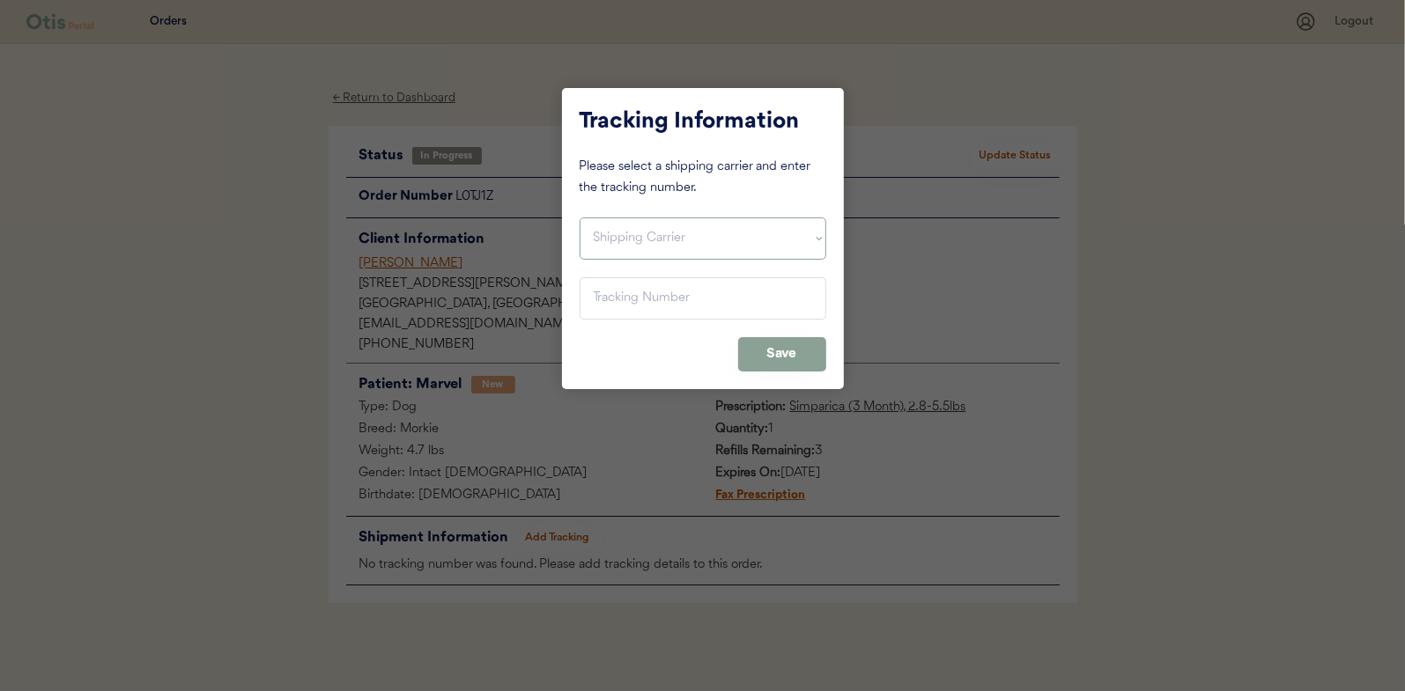
click at [629, 228] on select "Shipping Carrier FedEx FedEx Ground Economy UPS USPS" at bounding box center [702, 239] width 247 height 42
select select ""usps""
click at [579, 218] on select "Shipping Carrier FedEx FedEx Ground Economy UPS USPS" at bounding box center [702, 239] width 247 height 42
click at [602, 299] on input "input" at bounding box center [702, 298] width 247 height 42
paste input "9400150105800033024364"
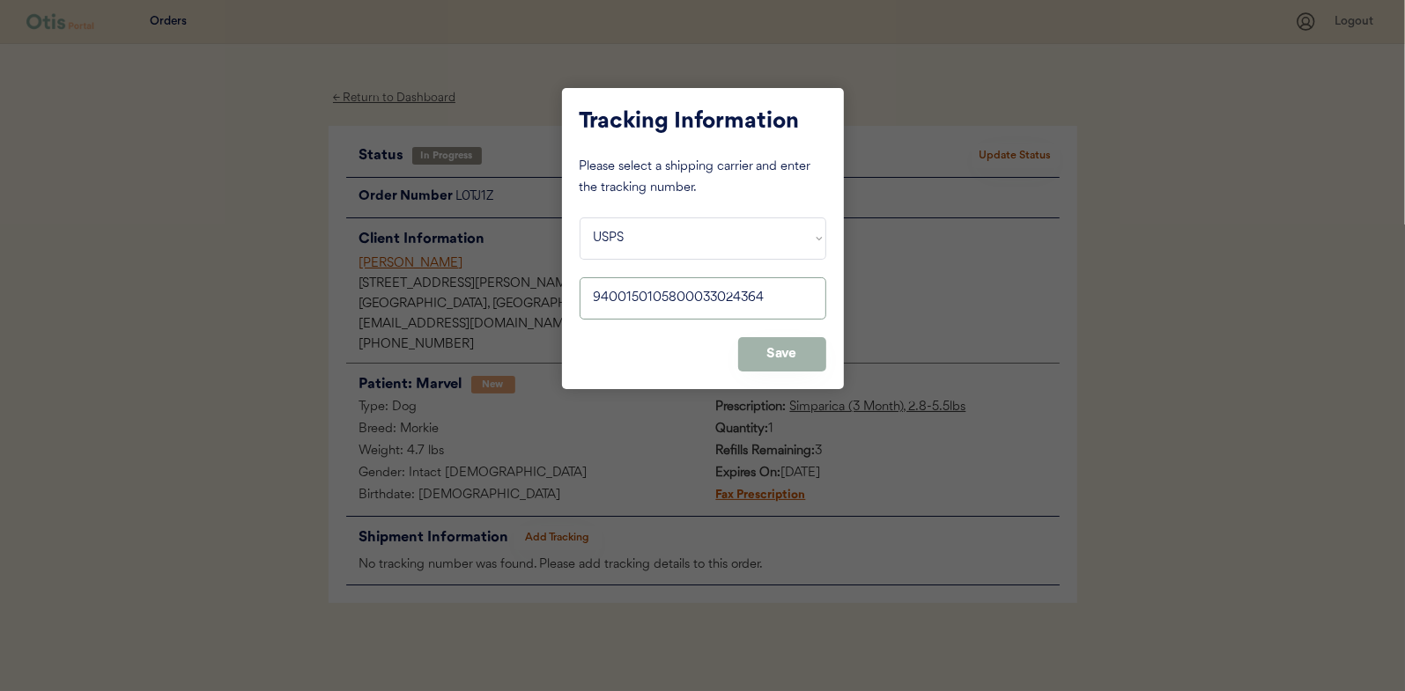
type input "9400150105800033024364"
click at [792, 345] on button "Save" at bounding box center [782, 354] width 88 height 34
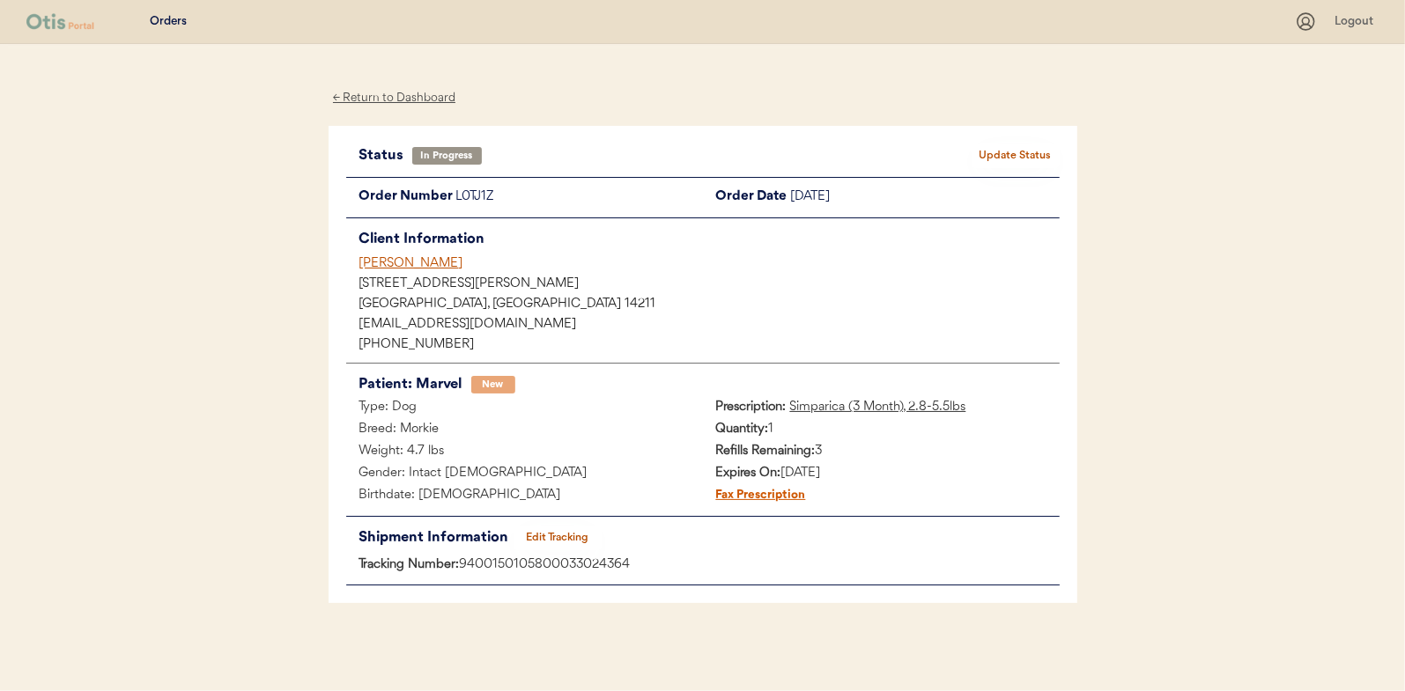
click at [1029, 150] on button "Update Status" at bounding box center [1015, 156] width 88 height 25
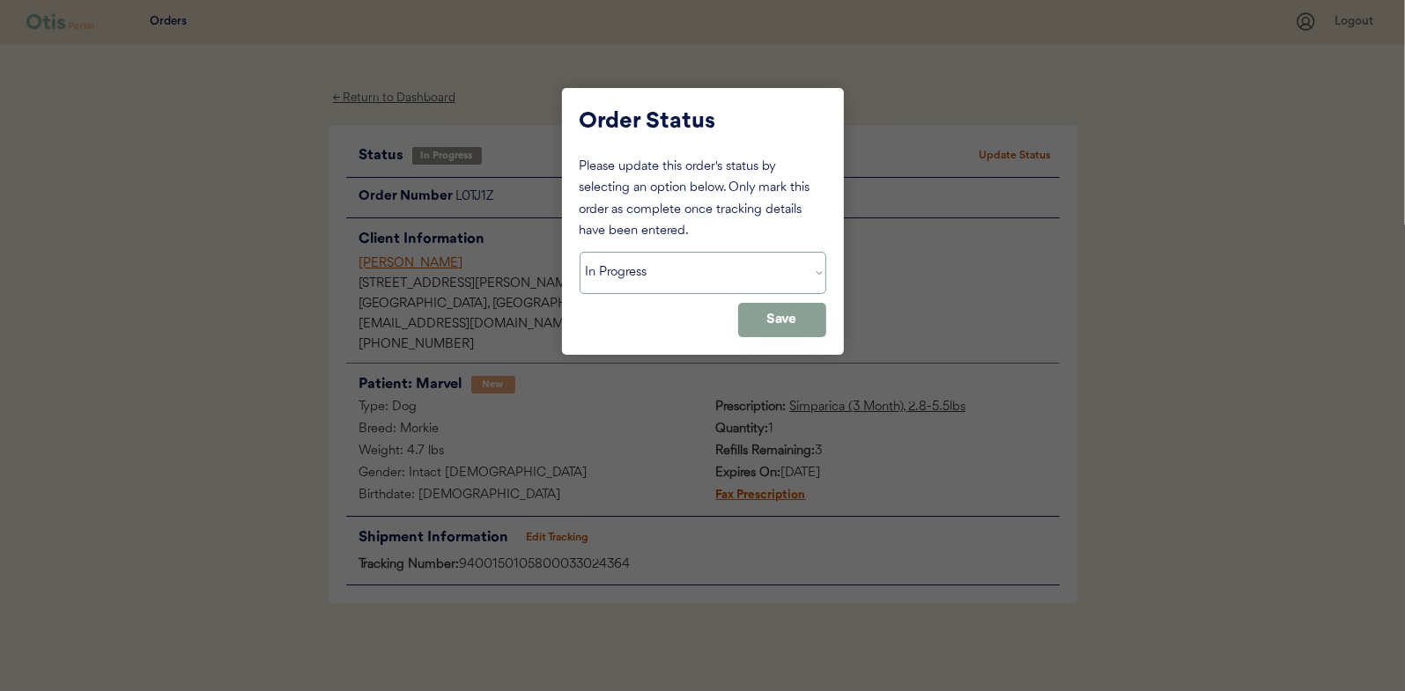
click at [621, 277] on select "Status On Hold New In Progress Complete Pending HW Consent Canceled" at bounding box center [702, 273] width 247 height 42
select select ""complete""
click at [579, 252] on select "Status On Hold New In Progress Complete Pending HW Consent Canceled" at bounding box center [702, 273] width 247 height 42
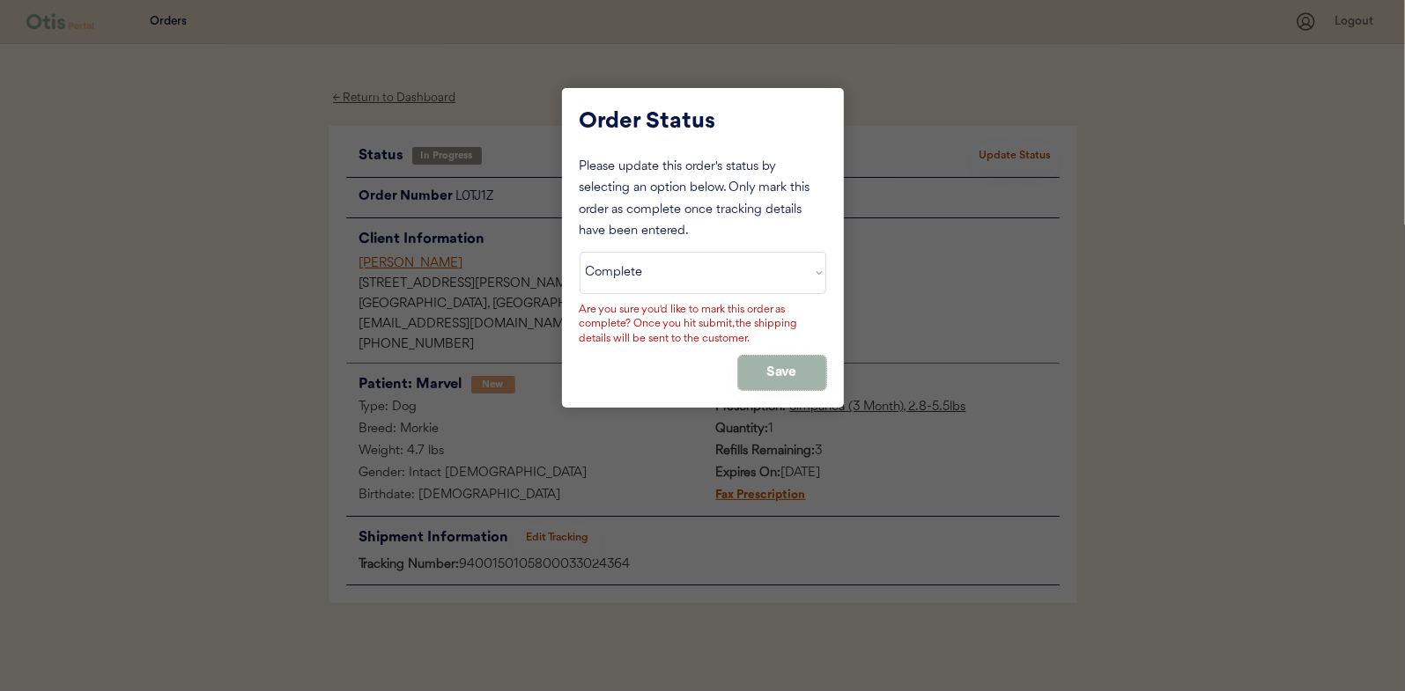
click at [778, 365] on button "Save" at bounding box center [782, 373] width 88 height 34
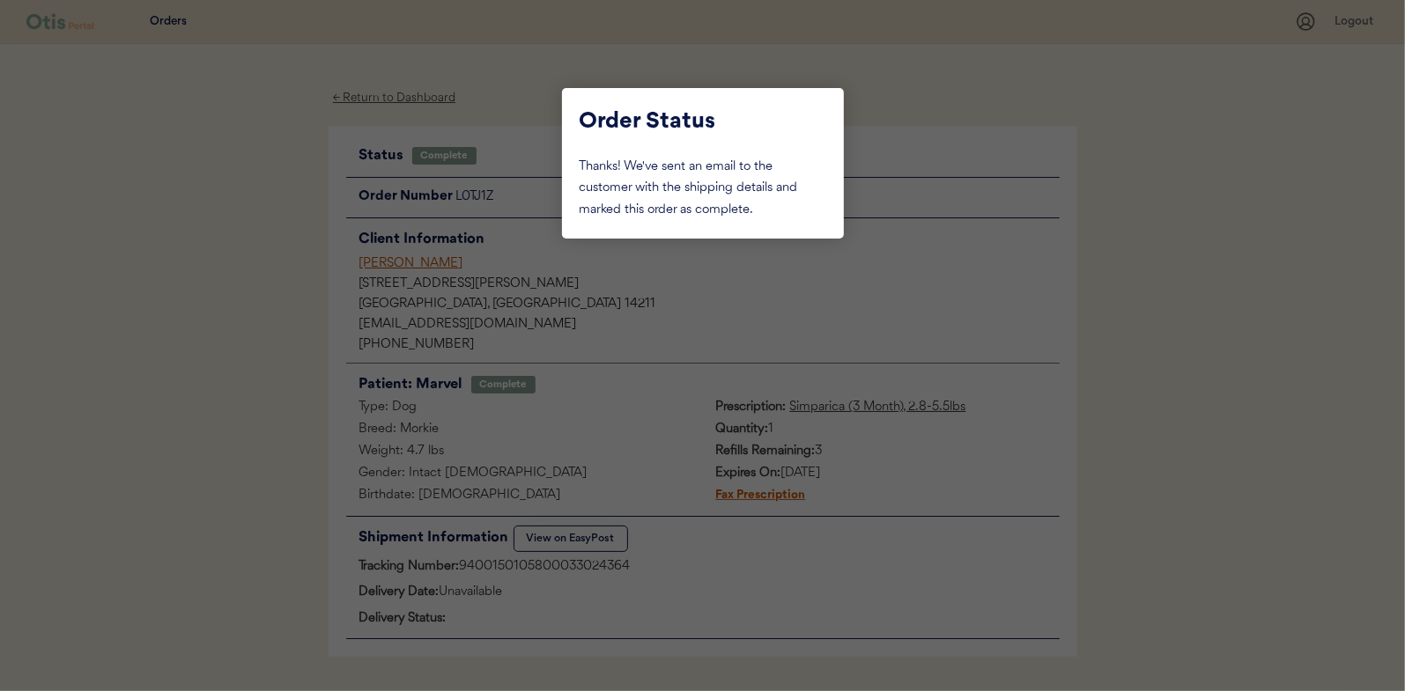
click at [237, 225] on div at bounding box center [702, 345] width 1405 height 691
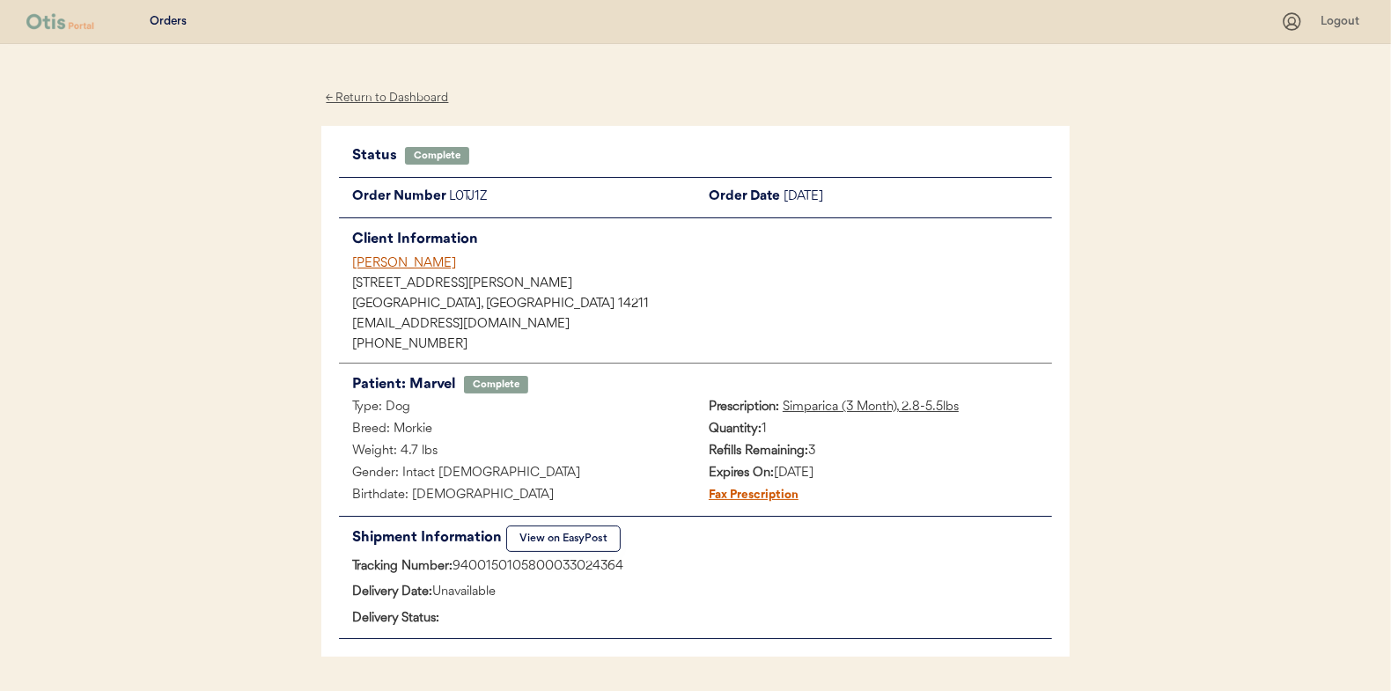
click at [366, 100] on div "← Return to Dashboard" at bounding box center [387, 98] width 132 height 20
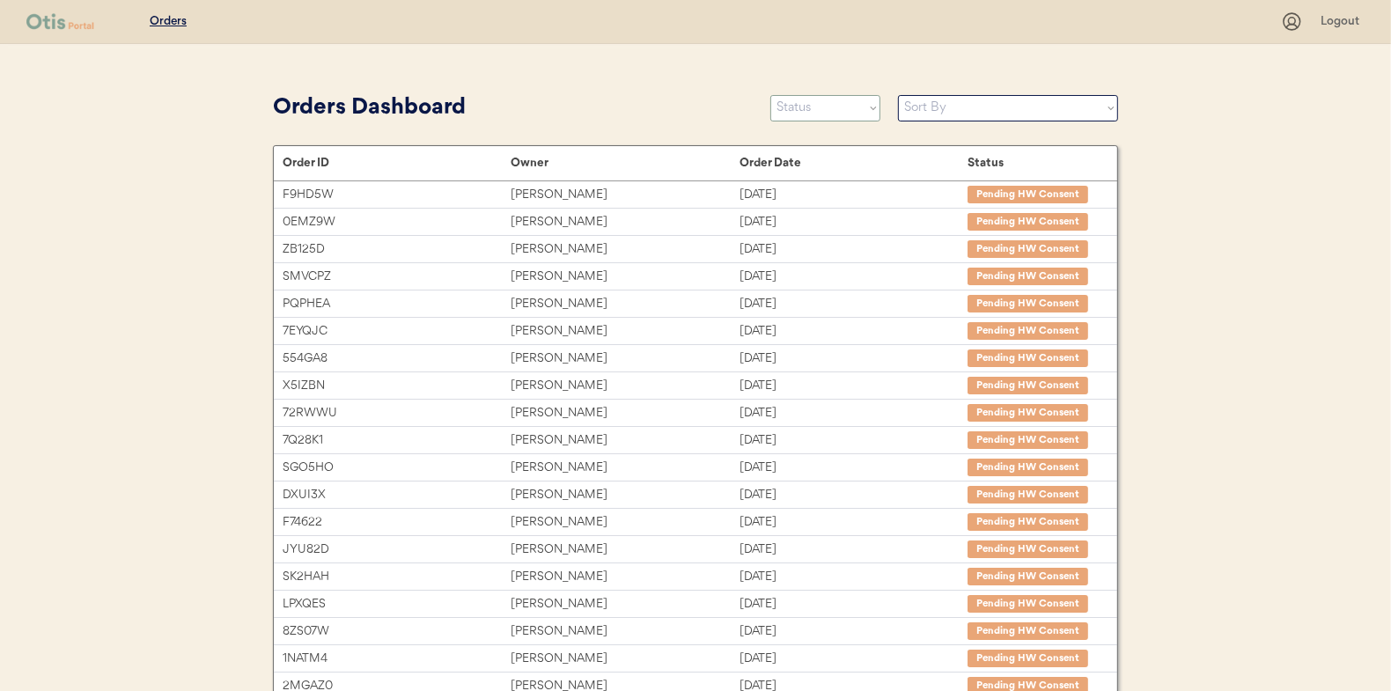
click at [823, 117] on select "Status On Hold New In Progress Complete Pending HW Consent Canceled" at bounding box center [826, 108] width 110 height 26
select select ""in_progress""
click at [771, 95] on select "Status On Hold New In Progress Complete Pending HW Consent Canceled" at bounding box center [826, 108] width 110 height 26
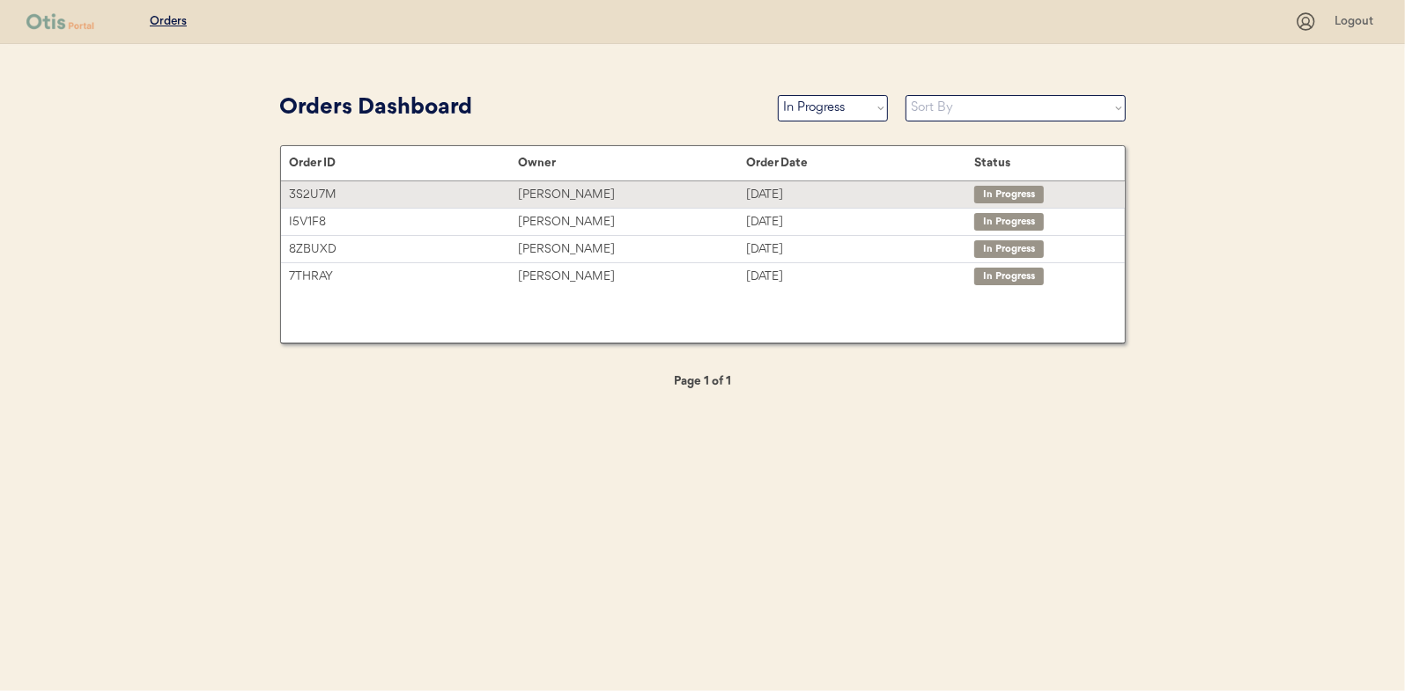
click at [540, 185] on div "[PERSON_NAME]" at bounding box center [632, 195] width 228 height 20
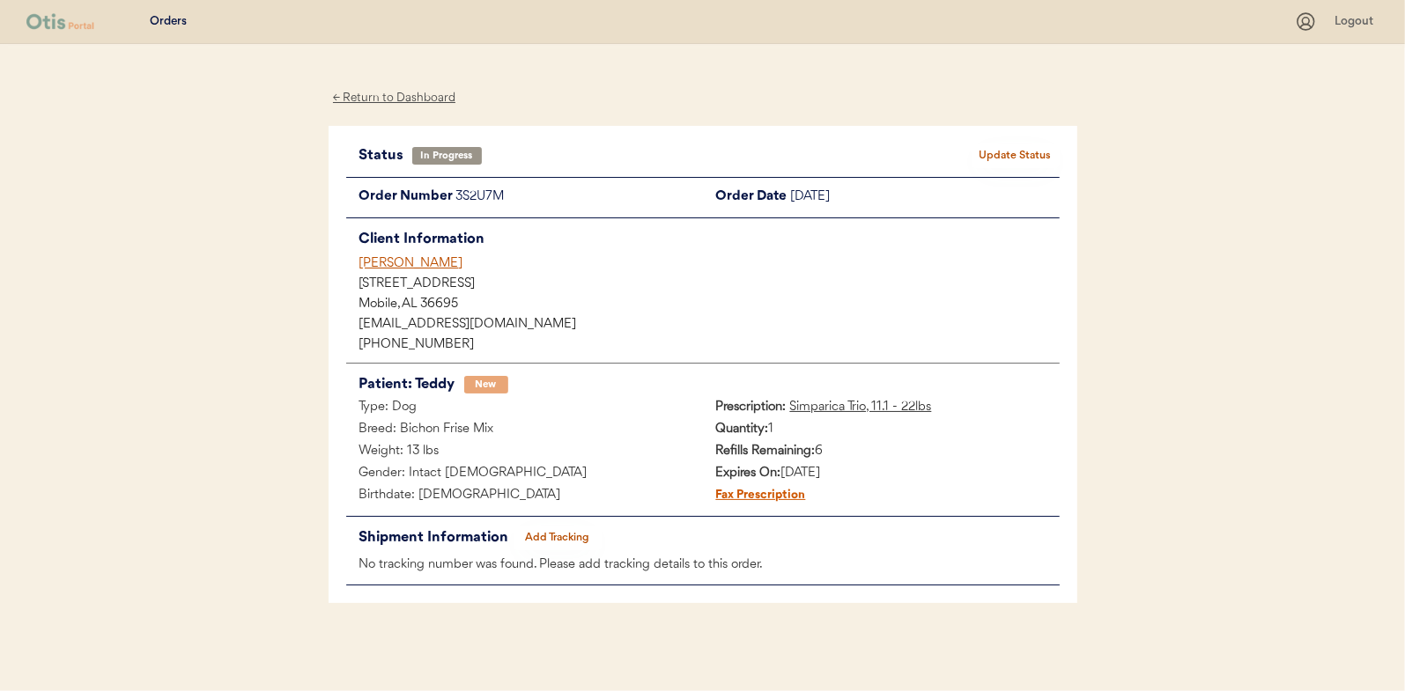
click at [578, 535] on button "Add Tracking" at bounding box center [557, 538] width 88 height 25
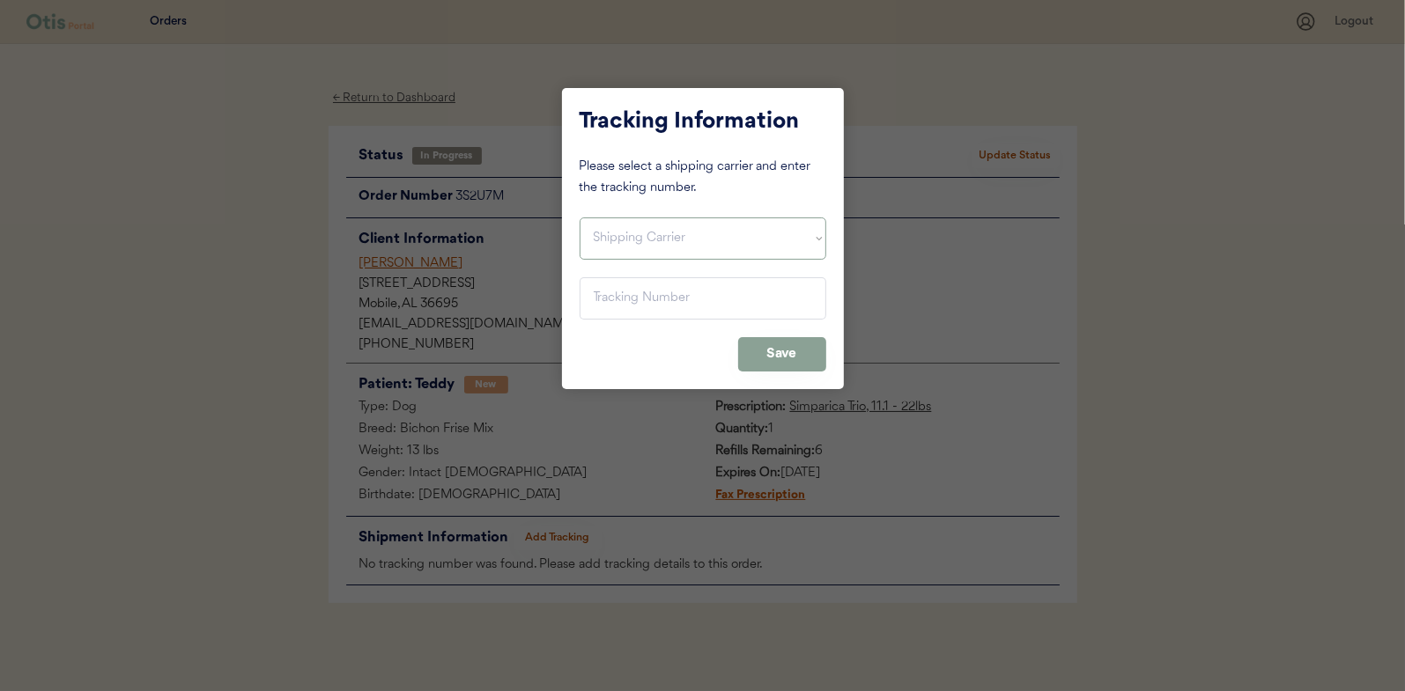
click at [616, 232] on select "Shipping Carrier FedEx FedEx Ground Economy UPS USPS" at bounding box center [702, 239] width 247 height 42
select select ""usps""
click at [579, 218] on select "Shipping Carrier FedEx FedEx Ground Economy UPS USPS" at bounding box center [702, 239] width 247 height 42
click at [604, 289] on input "input" at bounding box center [702, 298] width 247 height 42
paste input "9400150105798033039993"
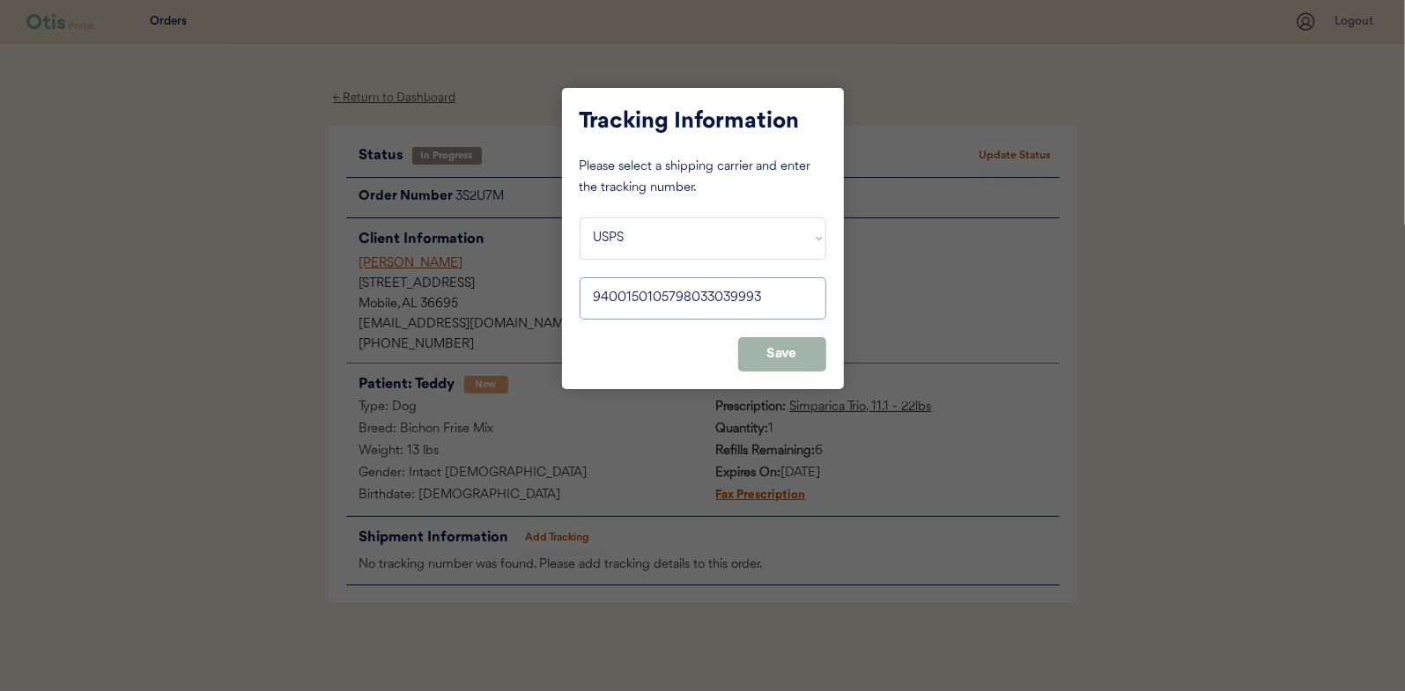
type input "9400150105798033039993"
click at [771, 344] on button "Save" at bounding box center [782, 354] width 88 height 34
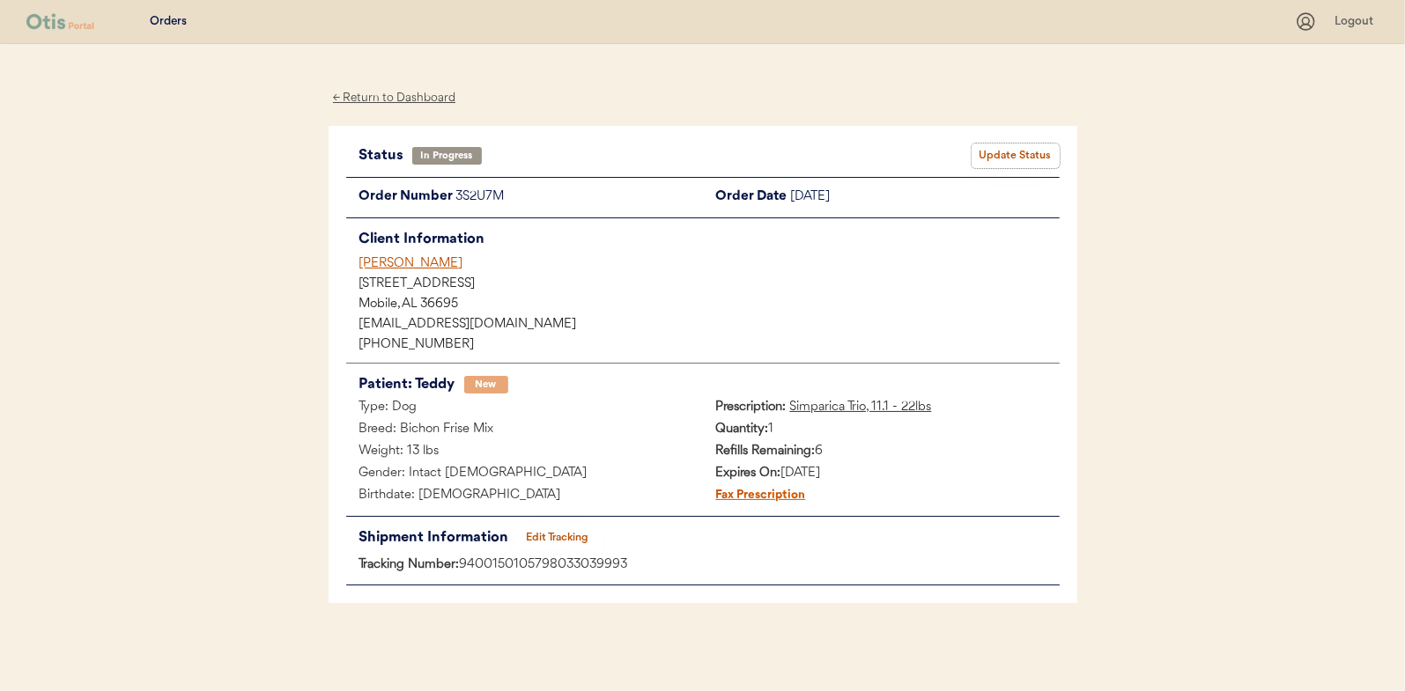
click at [1020, 152] on button "Update Status" at bounding box center [1015, 156] width 88 height 25
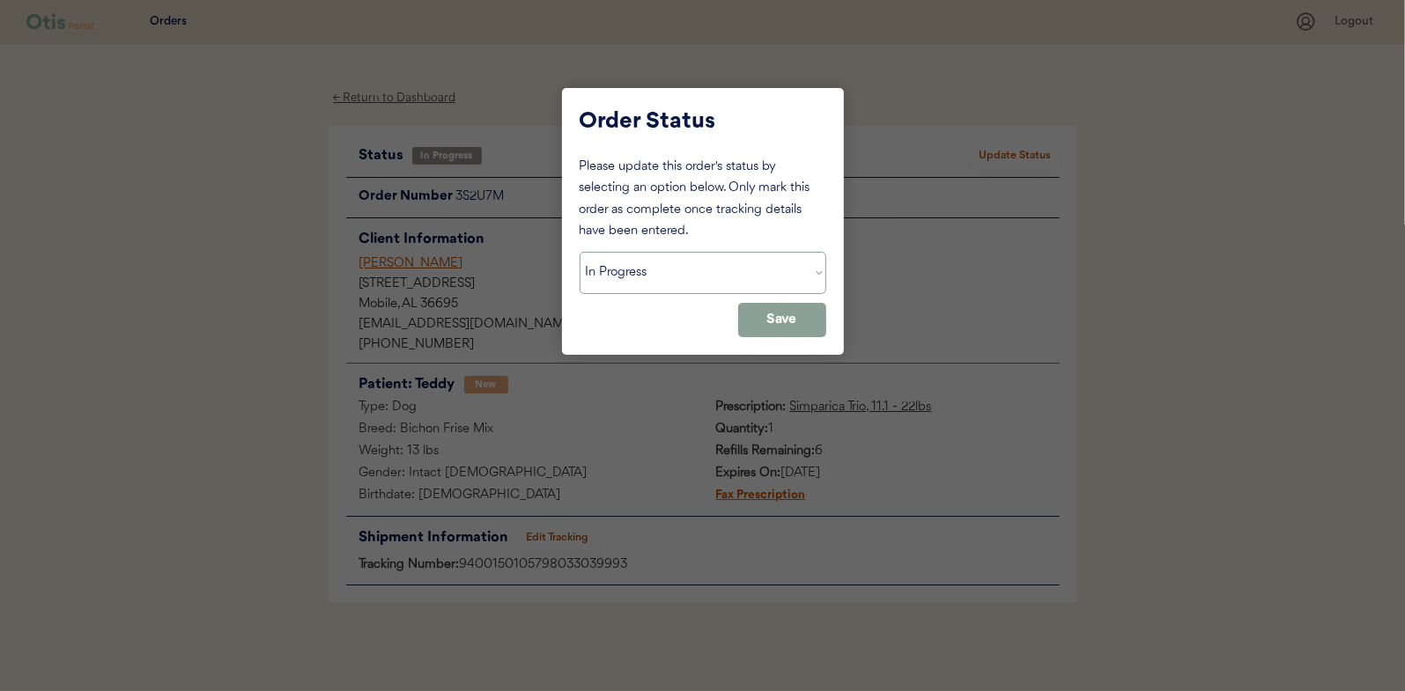
click at [622, 268] on select "Status On Hold New In Progress Complete Pending HW Consent Canceled" at bounding box center [702, 273] width 247 height 42
select select ""complete""
click at [579, 252] on select "Status On Hold New In Progress Complete Pending HW Consent Canceled" at bounding box center [702, 273] width 247 height 42
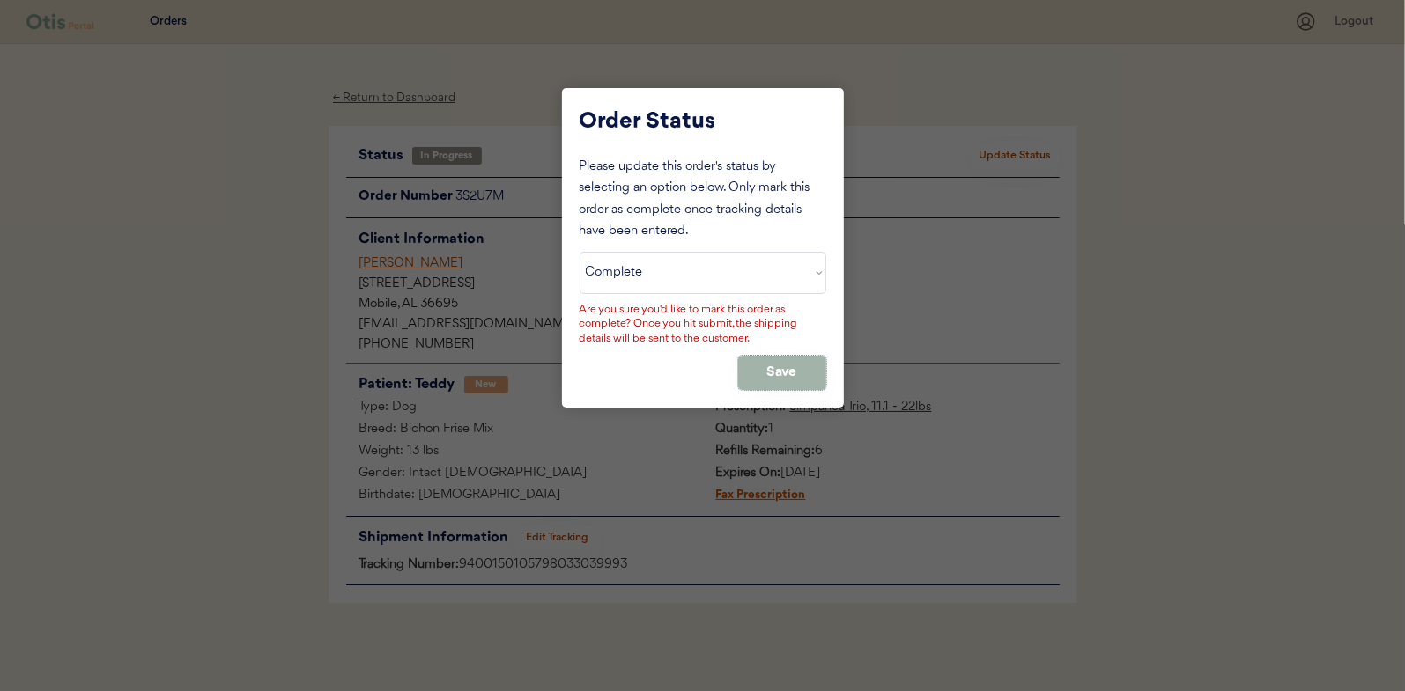
click at [767, 366] on button "Save" at bounding box center [782, 373] width 88 height 34
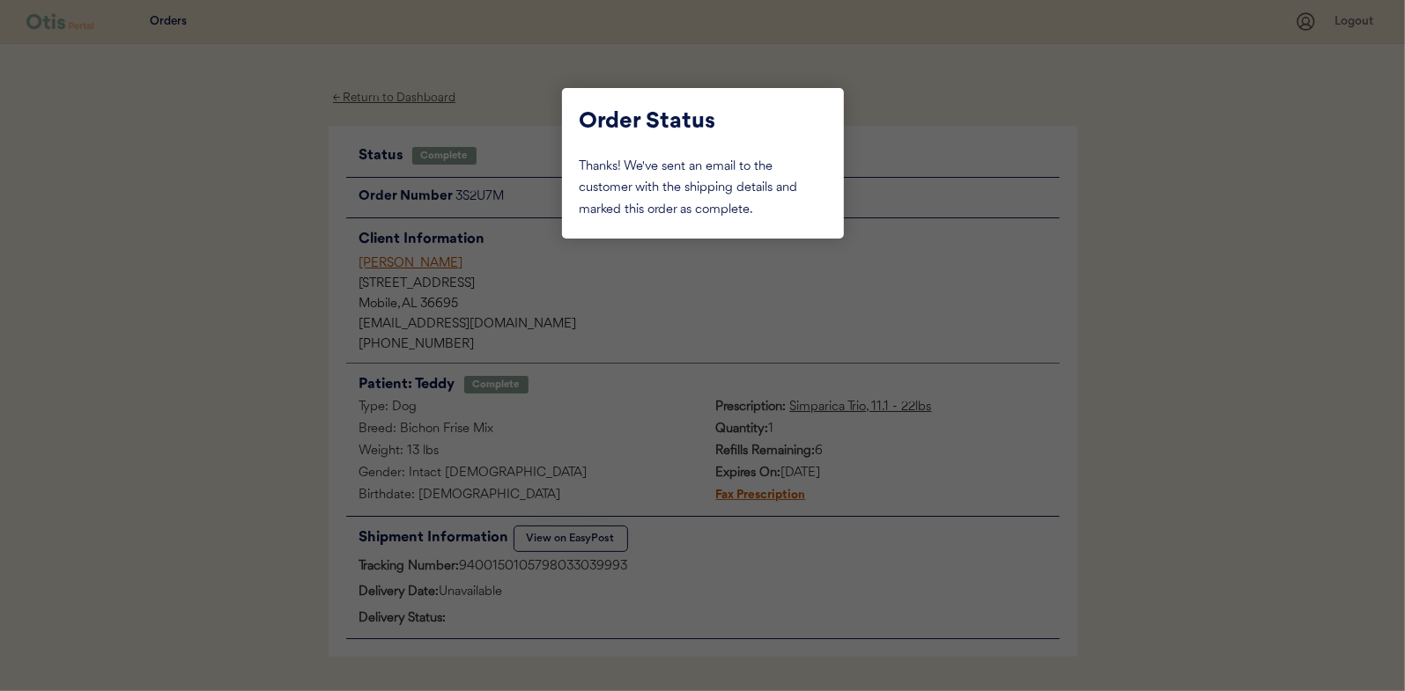
click at [213, 197] on div at bounding box center [702, 345] width 1405 height 691
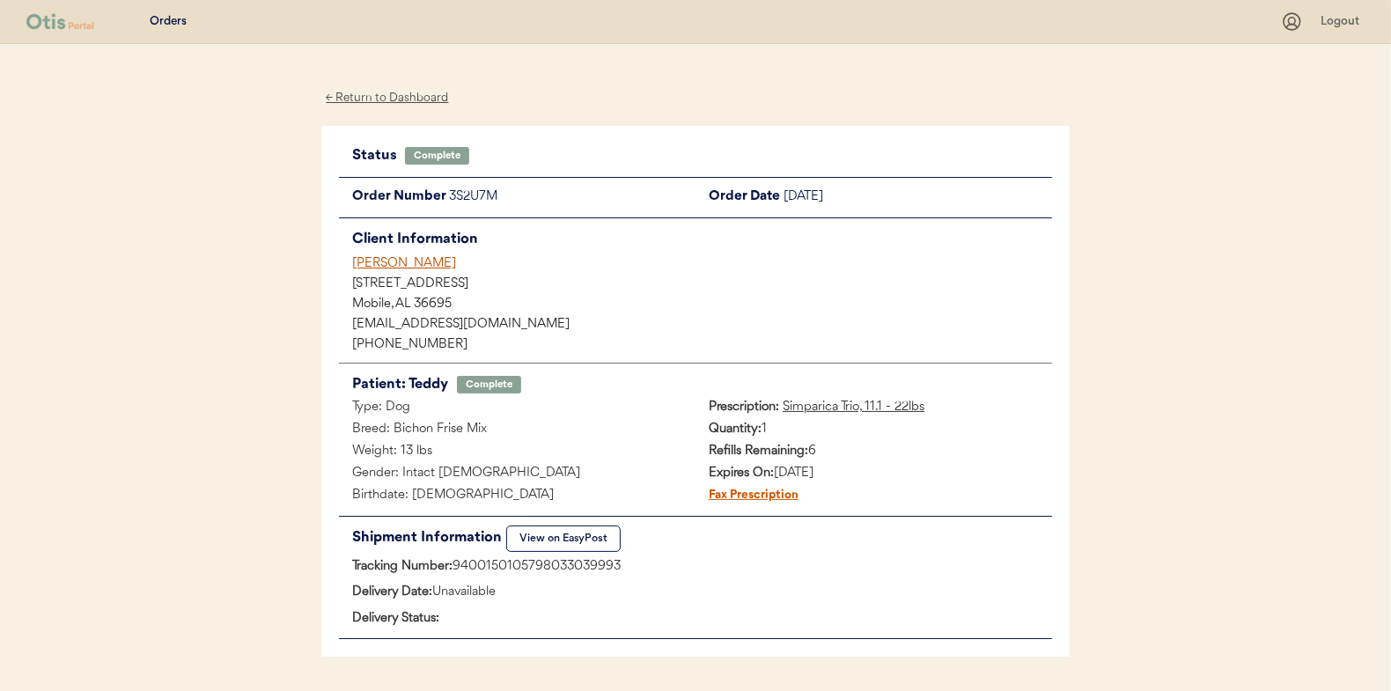
click at [377, 99] on div "← Return to Dashboard" at bounding box center [387, 98] width 132 height 20
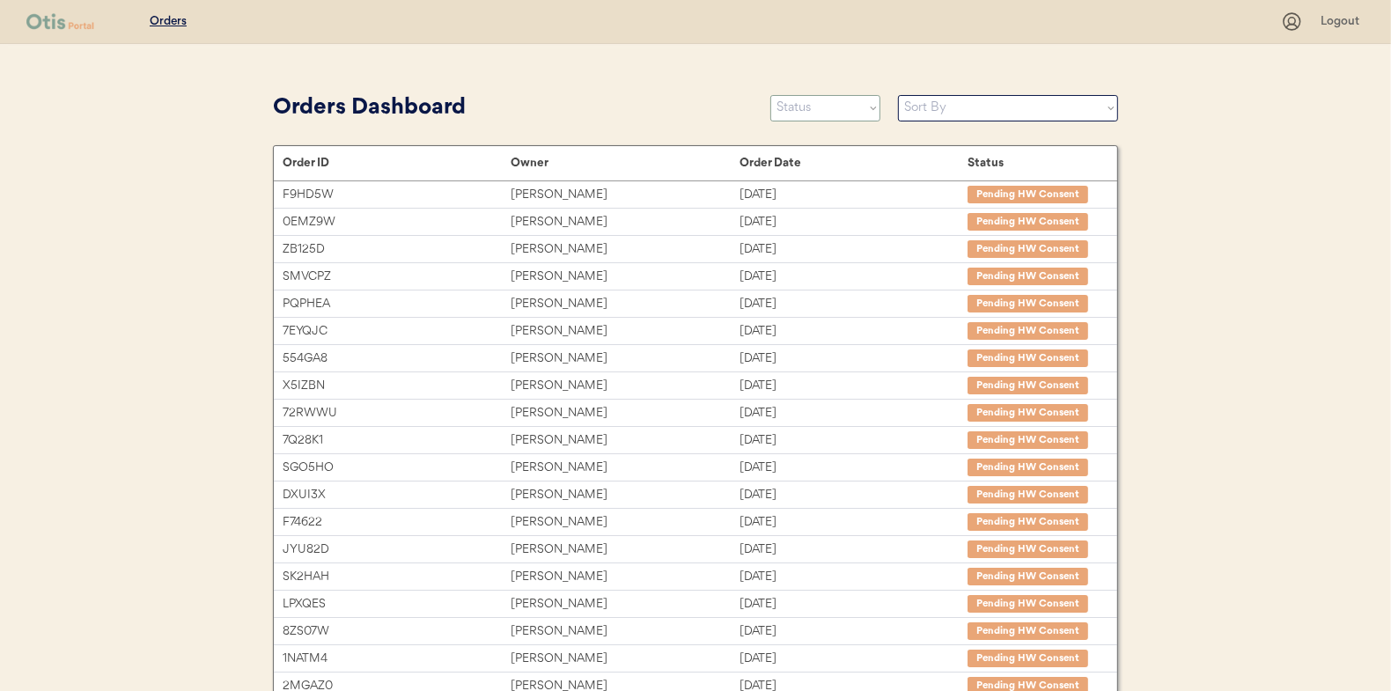
click at [798, 115] on select "Status On Hold New In Progress Complete Pending HW Consent Canceled" at bounding box center [826, 108] width 110 height 26
select select ""in_progress""
click at [771, 95] on select "Status On Hold New In Progress Complete Pending HW Consent Canceled" at bounding box center [826, 108] width 110 height 26
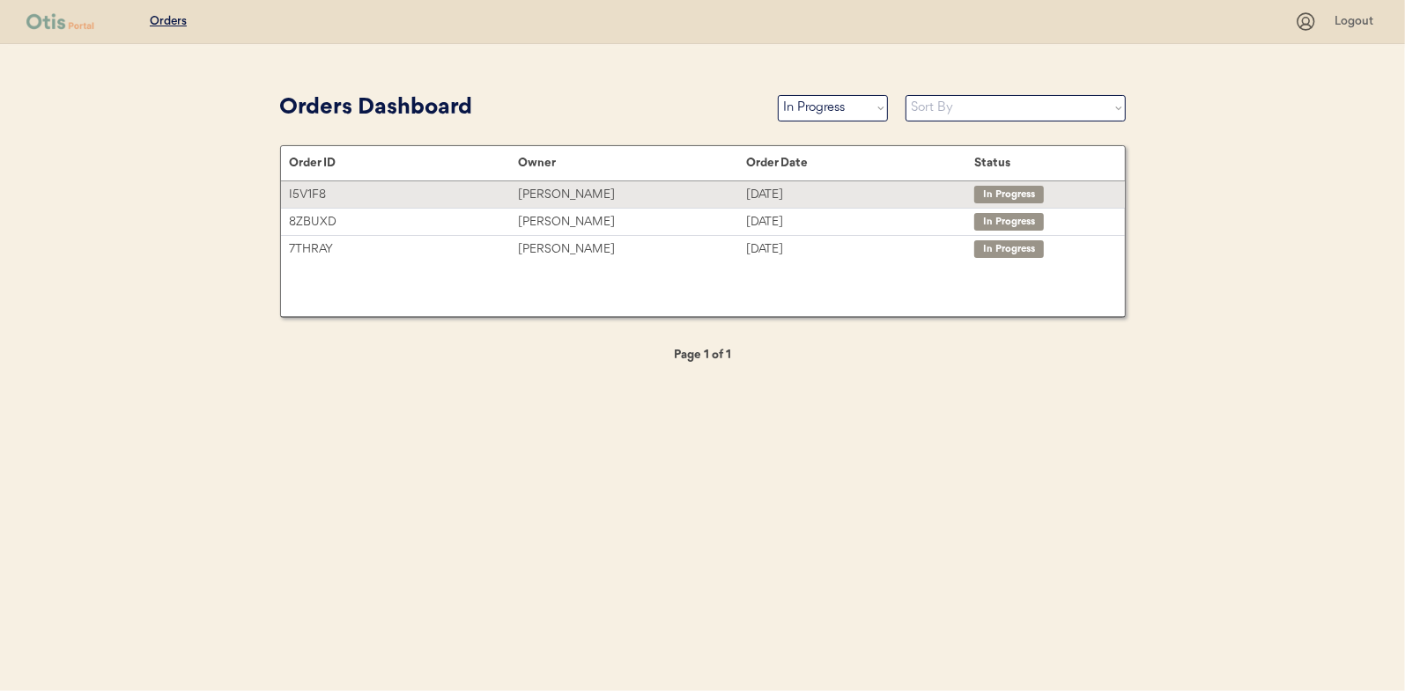
click at [553, 191] on div "[PERSON_NAME]" at bounding box center [632, 195] width 228 height 20
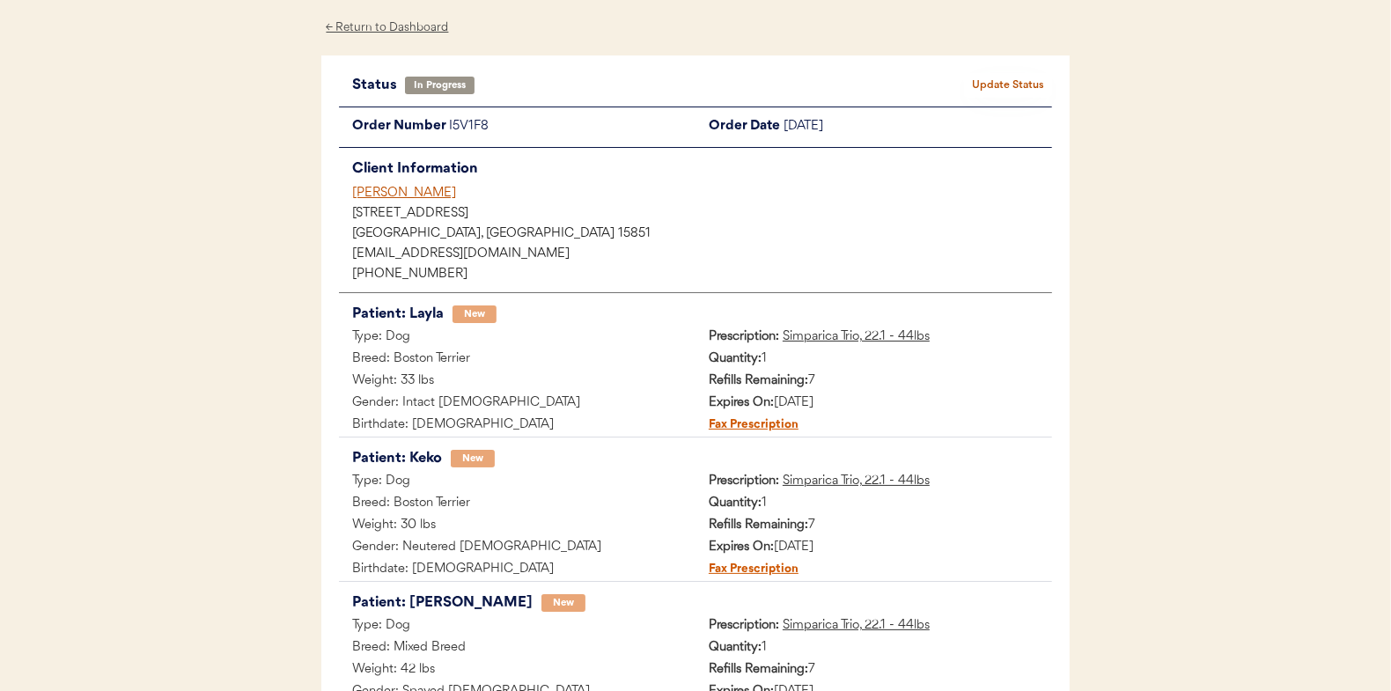
scroll to position [351, 0]
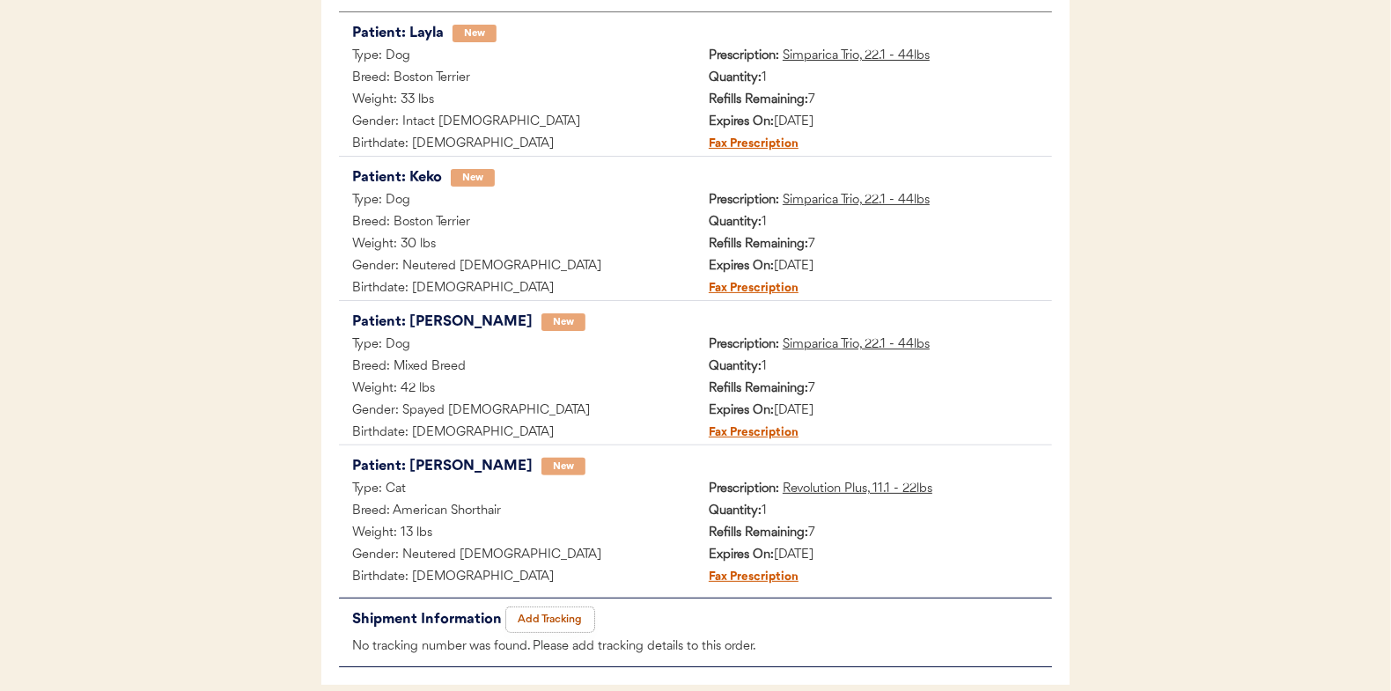
click at [557, 618] on button "Add Tracking" at bounding box center [550, 620] width 88 height 25
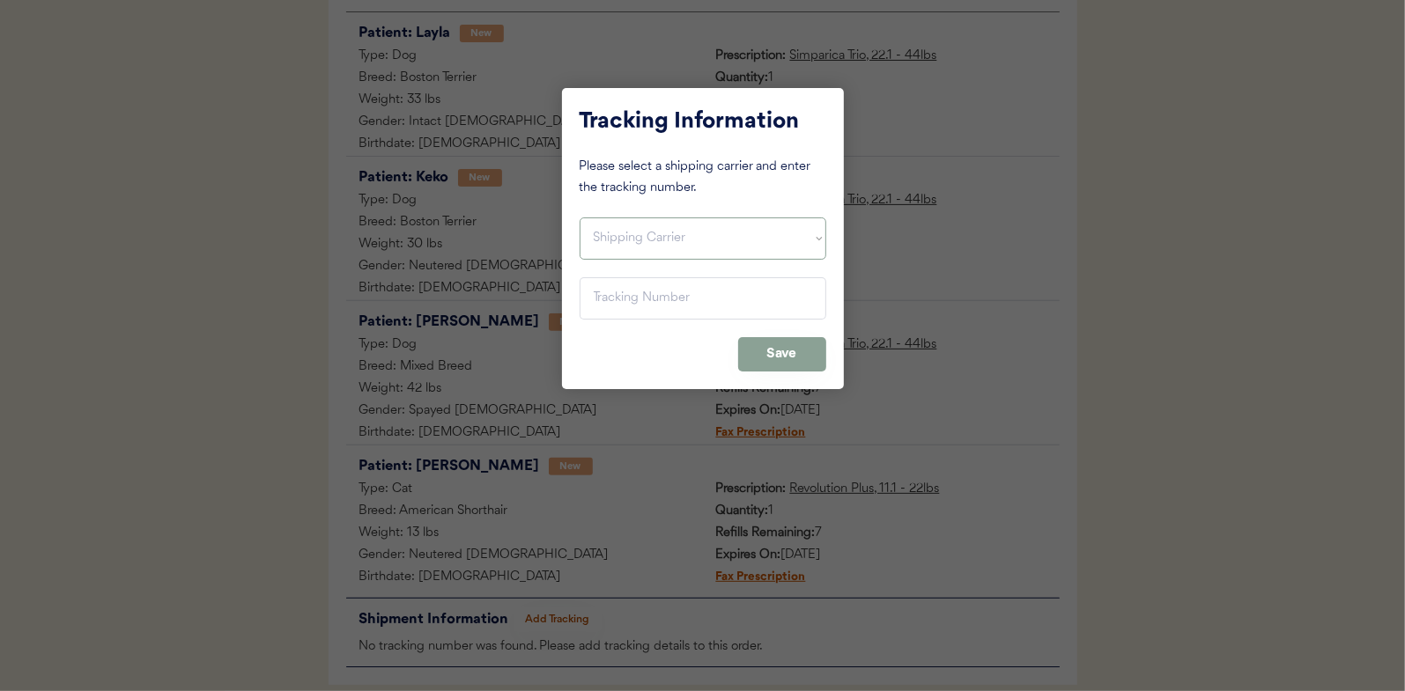
click at [628, 233] on select "Shipping Carrier FedEx FedEx Ground Economy UPS USPS" at bounding box center [702, 239] width 247 height 42
select select ""usps""
click at [579, 218] on select "Shipping Carrier FedEx FedEx Ground Economy UPS USPS" at bounding box center [702, 239] width 247 height 42
click at [607, 299] on input "input" at bounding box center [702, 298] width 247 height 42
paste input "9400150105497033218451"
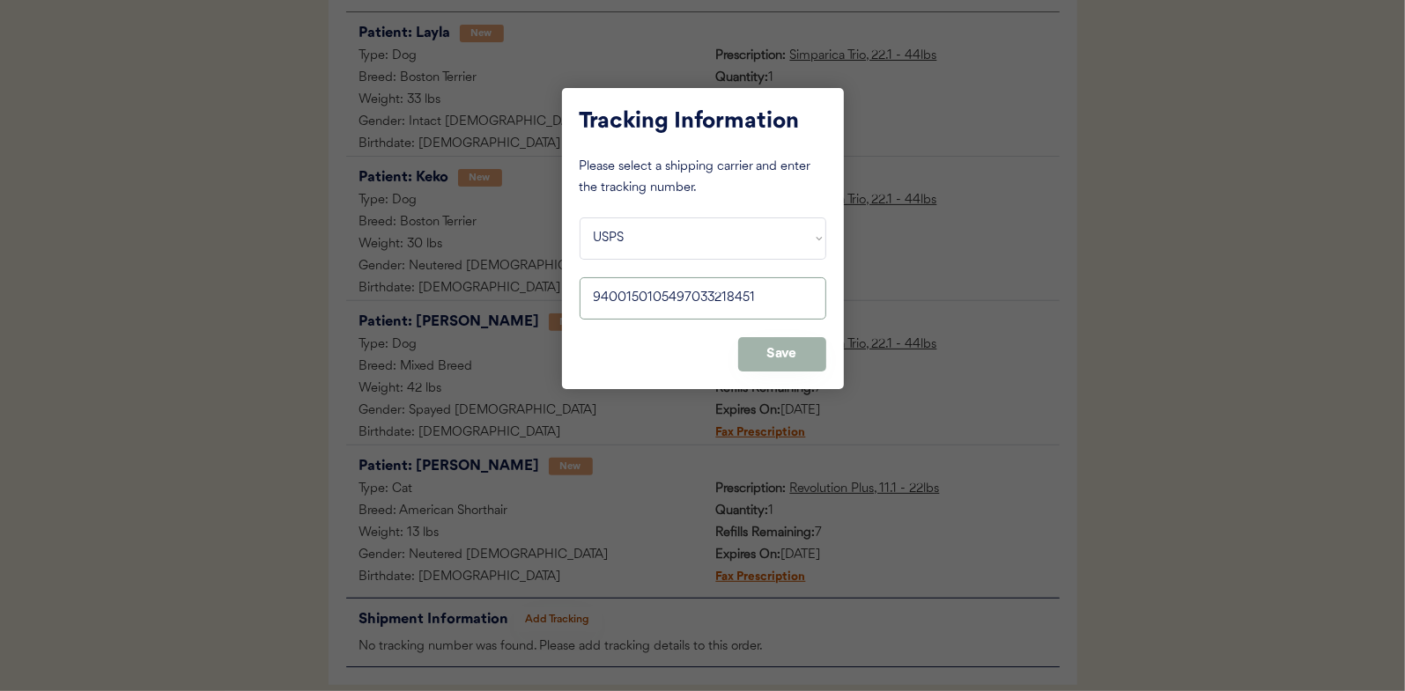
type input "9400150105497033218451"
click at [779, 356] on button "Save" at bounding box center [782, 354] width 88 height 34
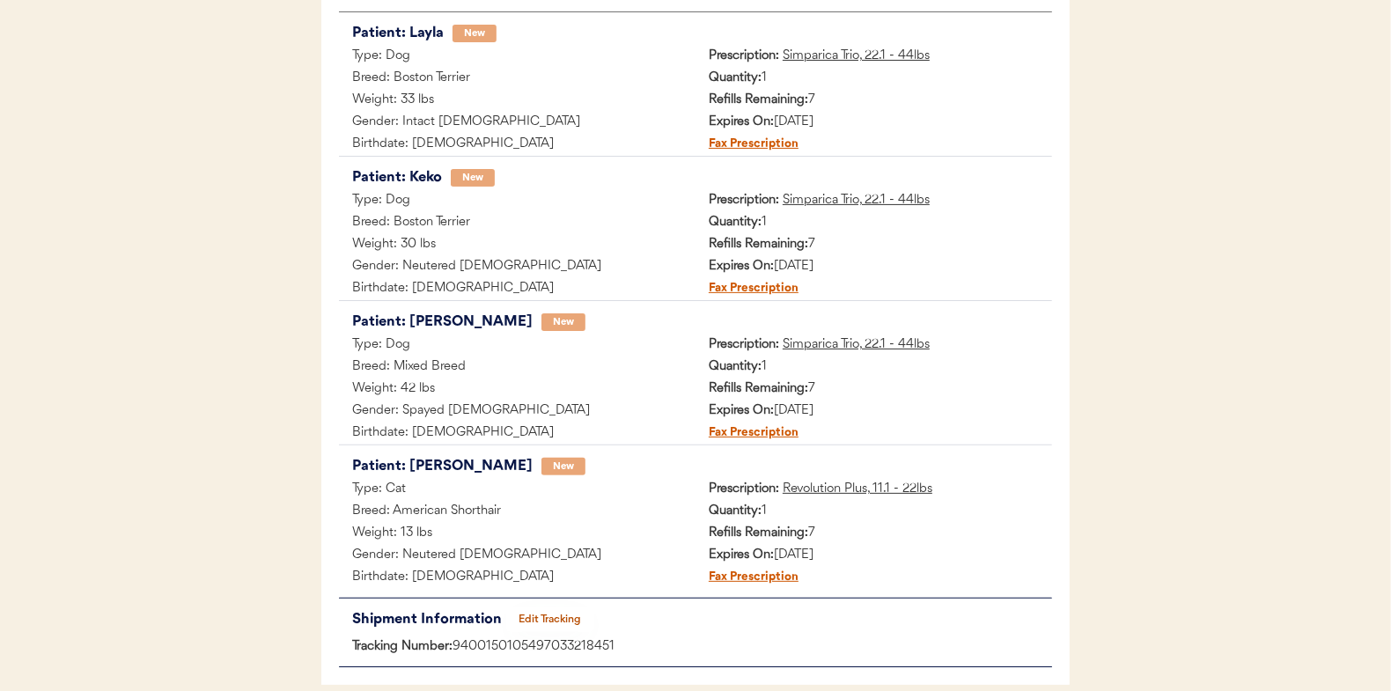
scroll to position [0, 0]
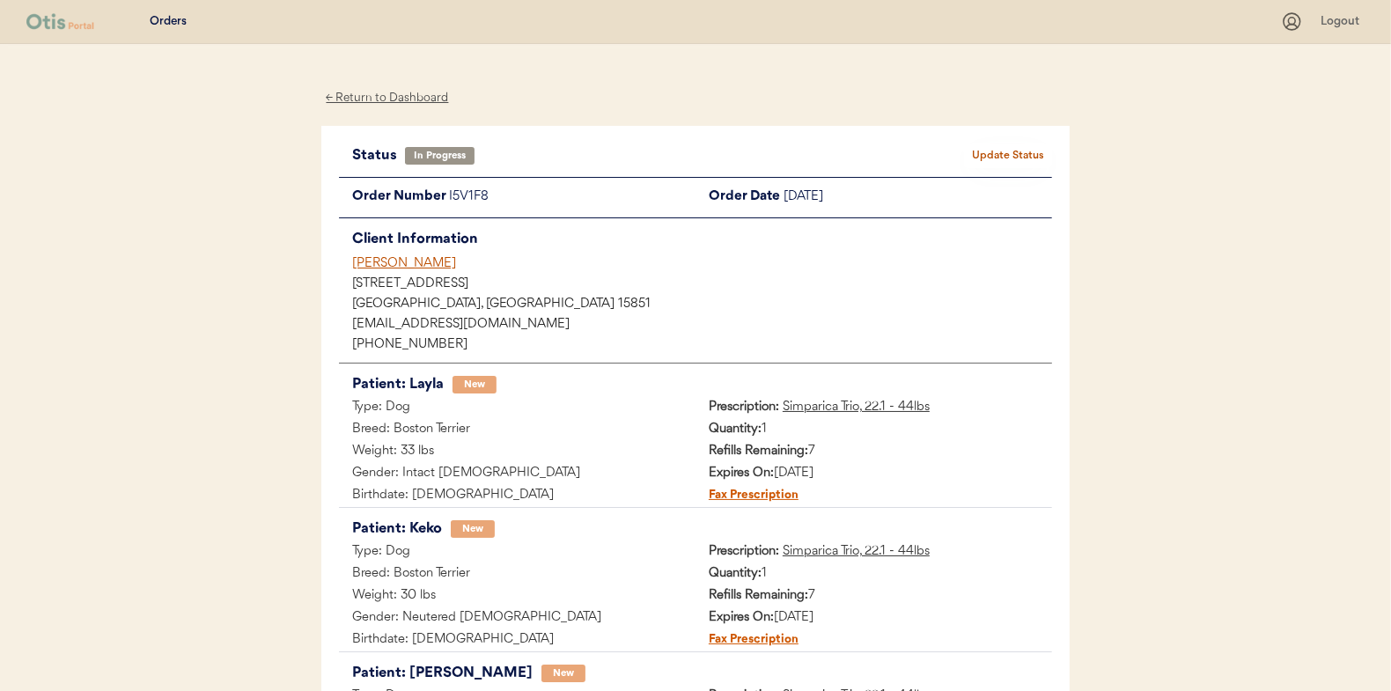
click at [1004, 153] on button "Update Status" at bounding box center [1008, 156] width 88 height 25
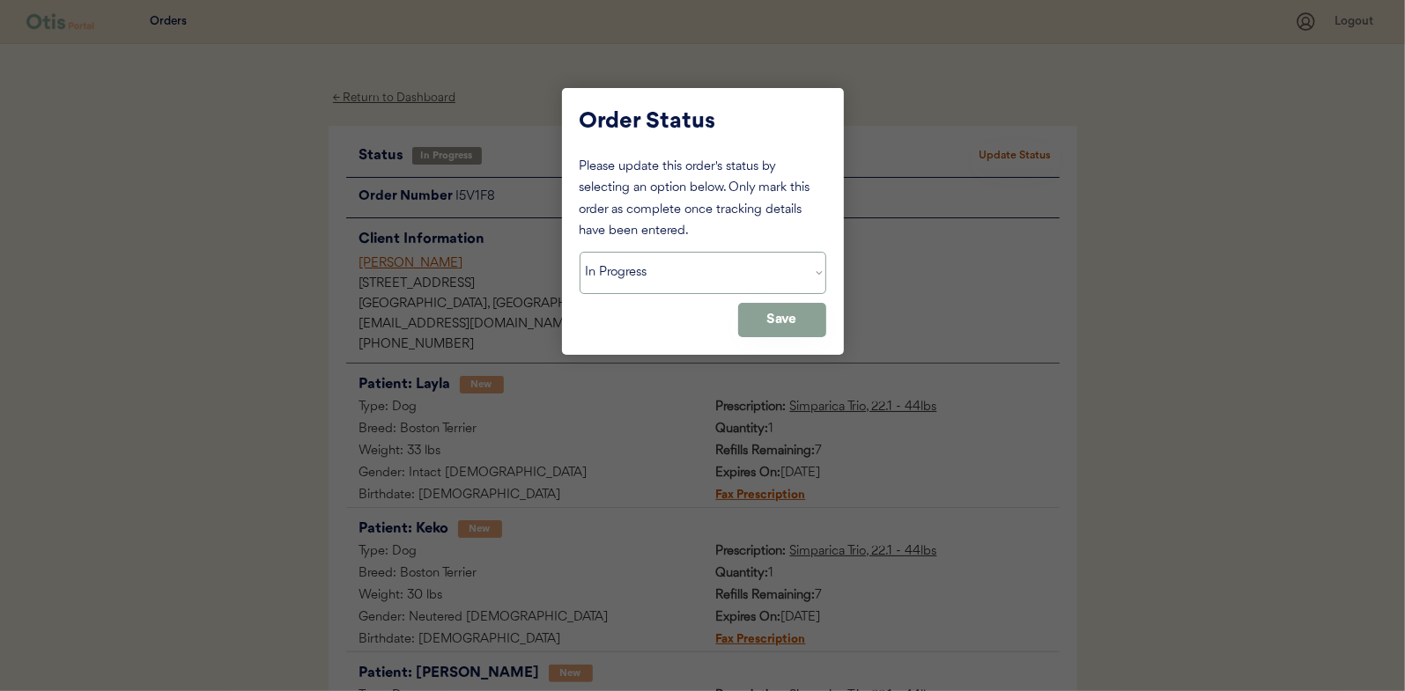
click at [615, 278] on select "Status On Hold New In Progress Complete Pending HW Consent Canceled" at bounding box center [702, 273] width 247 height 42
select select ""complete""
click at [579, 252] on select "Status On Hold New In Progress Complete Pending HW Consent Canceled" at bounding box center [702, 273] width 247 height 42
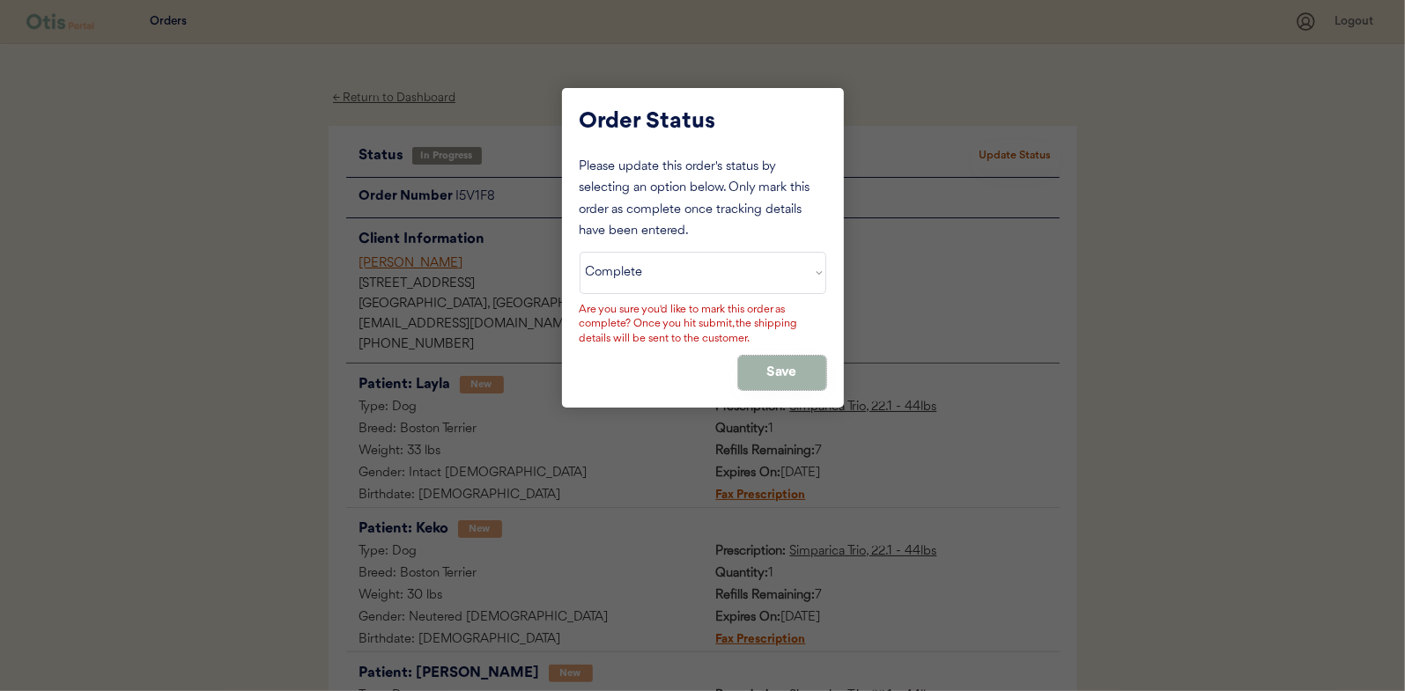
click at [759, 362] on button "Save" at bounding box center [782, 373] width 88 height 34
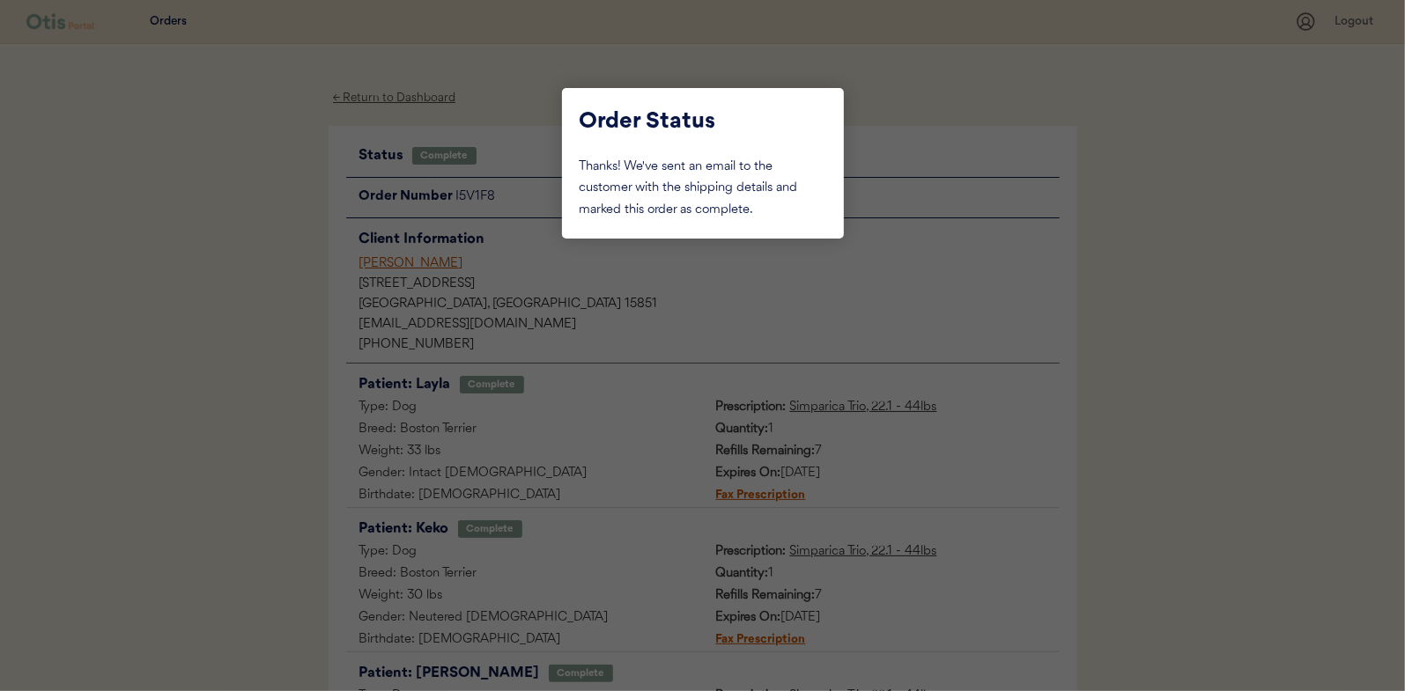
click at [212, 243] on div at bounding box center [702, 345] width 1405 height 691
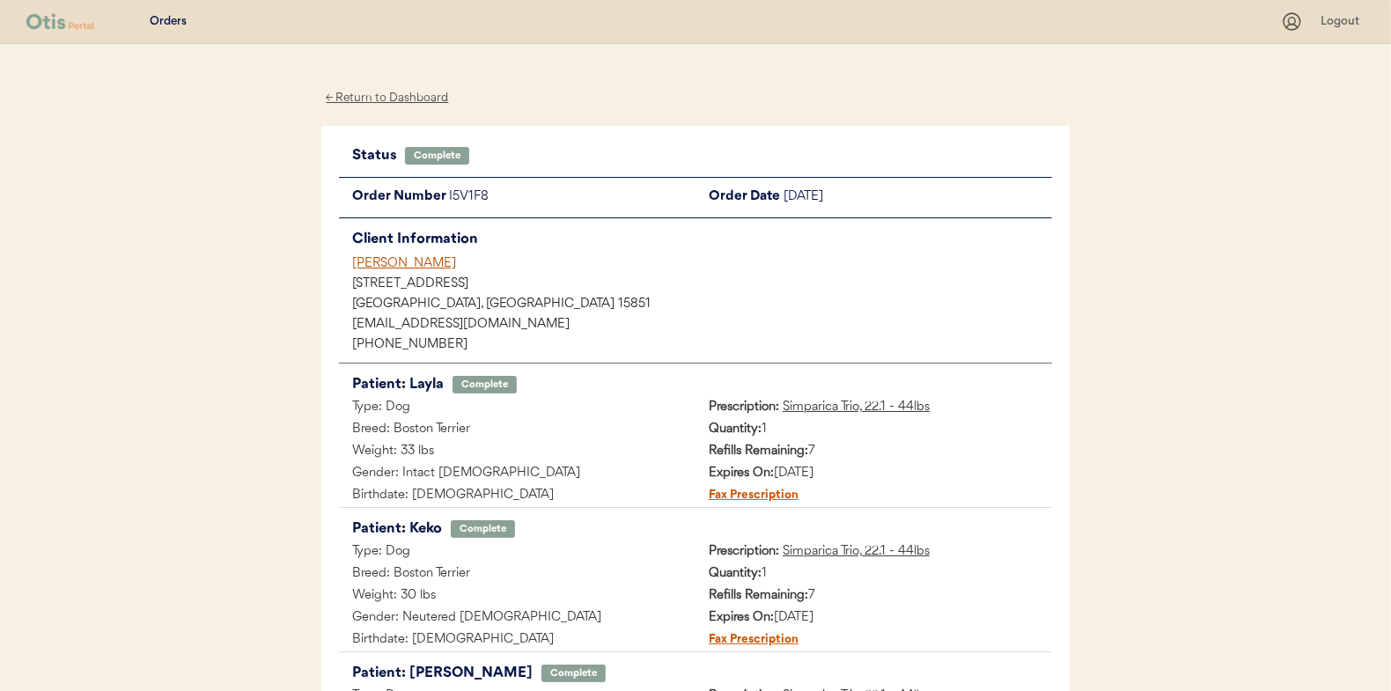
click at [362, 99] on div "← Return to Dashboard" at bounding box center [387, 98] width 132 height 20
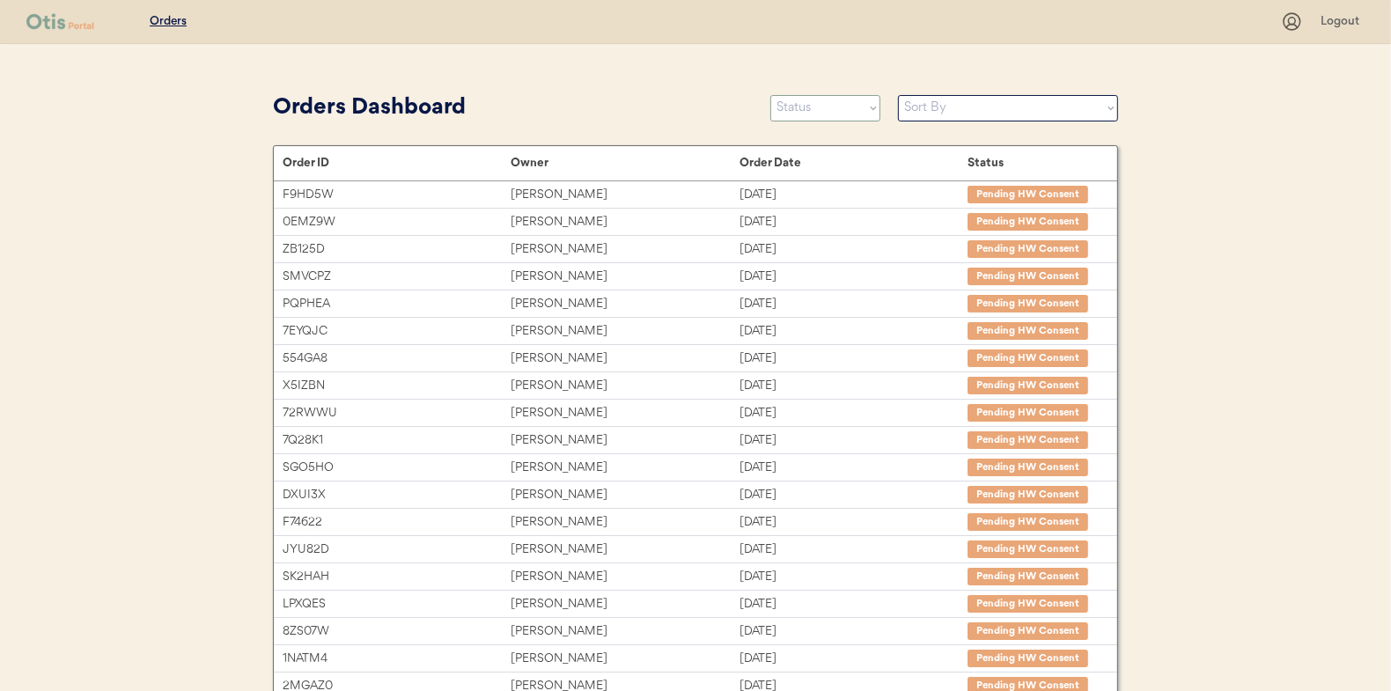
click at [818, 106] on select "Status On Hold New In Progress Complete Pending HW Consent Canceled" at bounding box center [826, 108] width 110 height 26
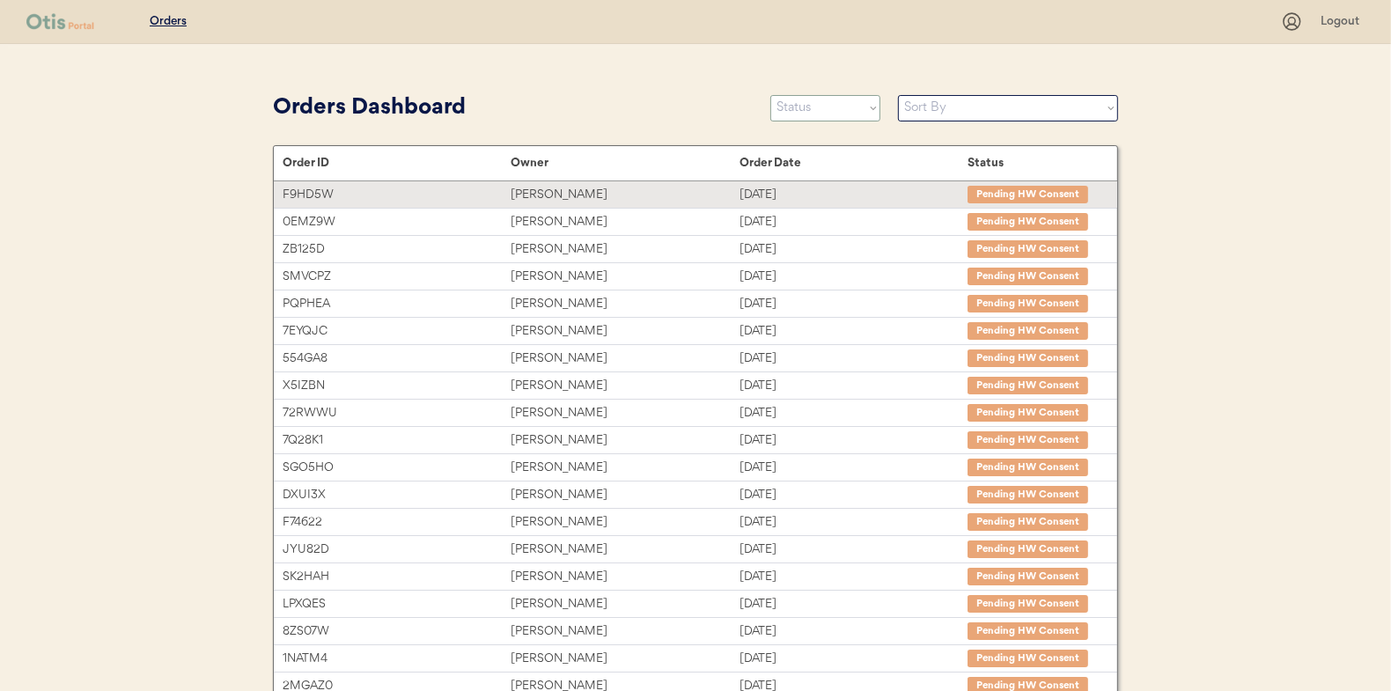
select select ""in_progress""
click at [771, 95] on select "Status On Hold New In Progress Complete Pending HW Consent Canceled" at bounding box center [826, 108] width 110 height 26
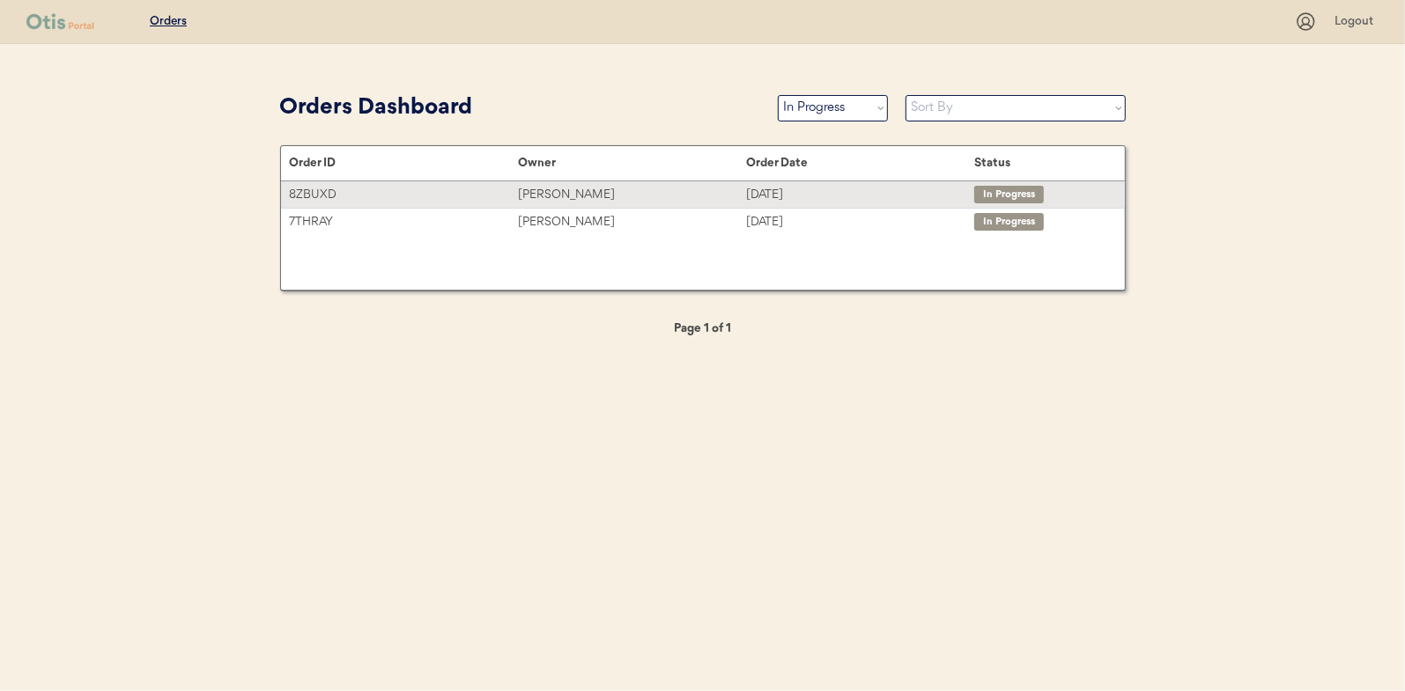
click at [539, 195] on div "[PERSON_NAME]" at bounding box center [632, 195] width 228 height 20
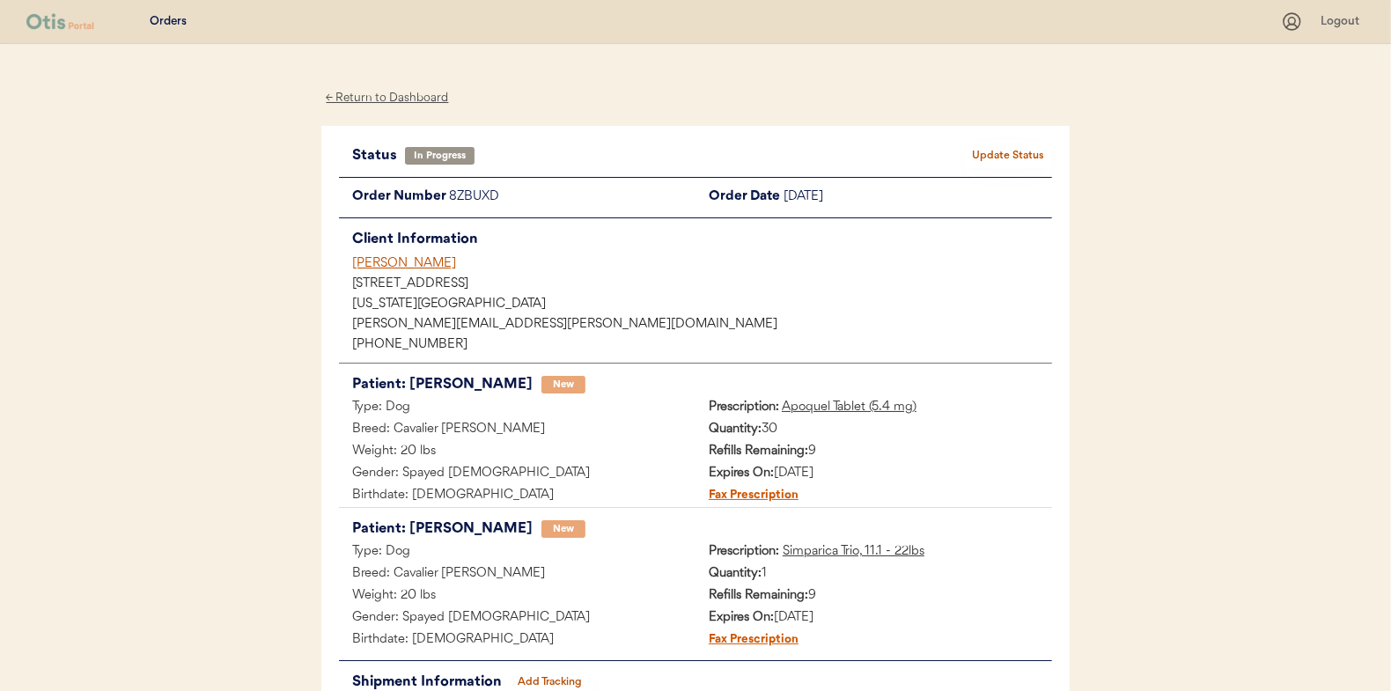
scroll to position [88, 0]
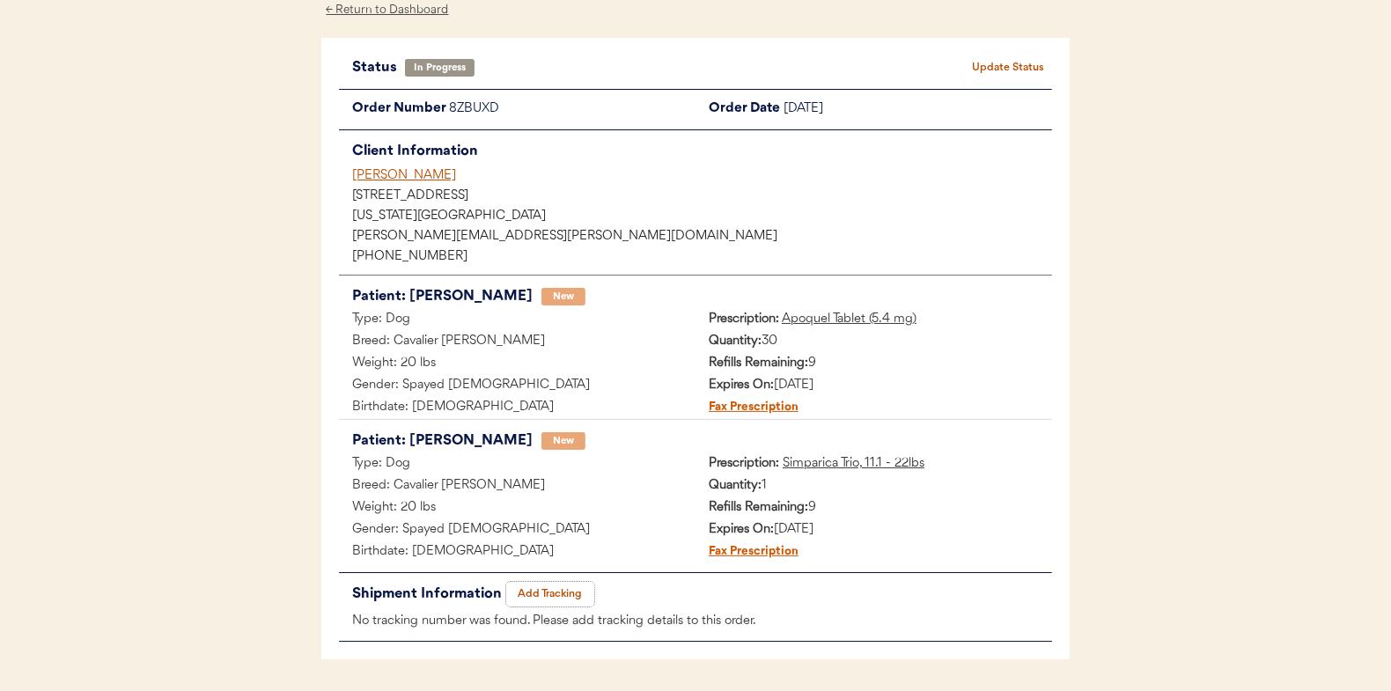
click at [535, 589] on button "Add Tracking" at bounding box center [550, 594] width 88 height 25
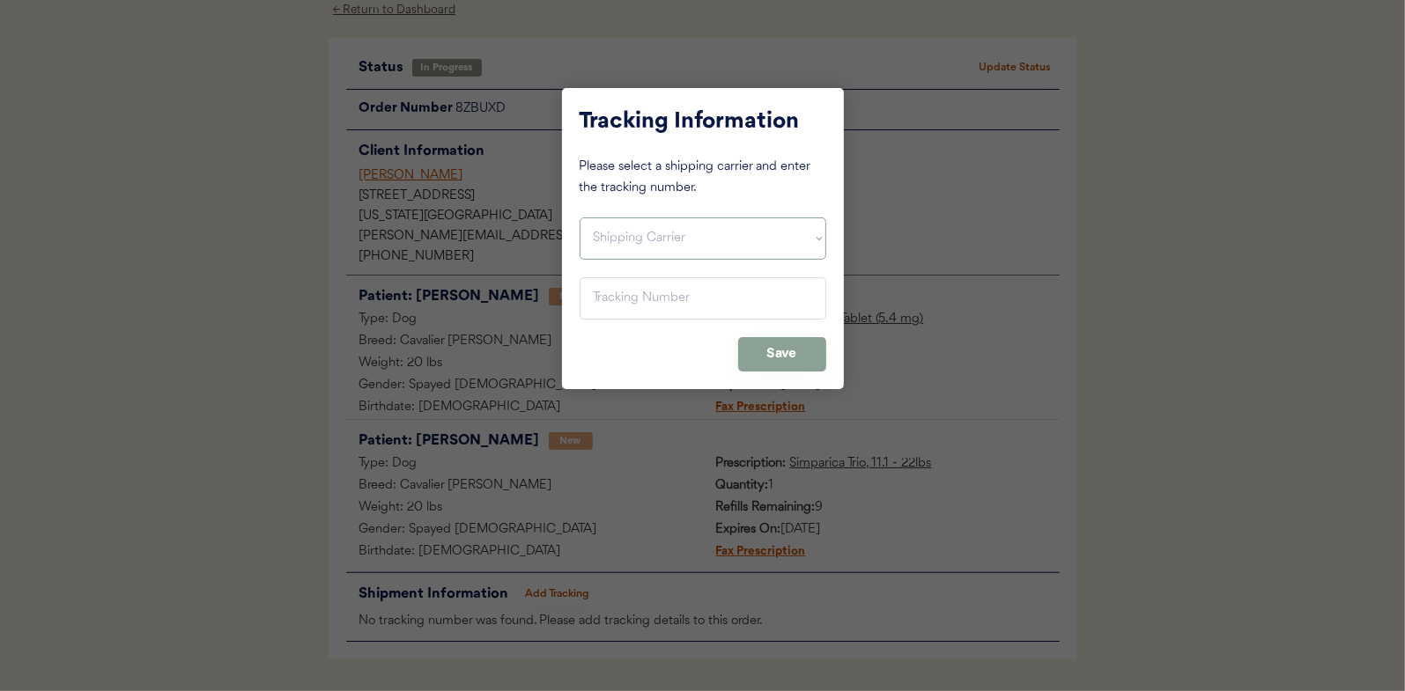
click at [622, 236] on select "Shipping Carrier FedEx FedEx Ground Economy UPS USPS" at bounding box center [702, 239] width 247 height 42
select select ""ups""
click at [579, 218] on select "Shipping Carrier FedEx FedEx Ground Economy UPS USPS" at bounding box center [702, 239] width 247 height 42
click at [616, 297] on input "input" at bounding box center [702, 298] width 247 height 42
paste input "1Z16X77E0209717216"
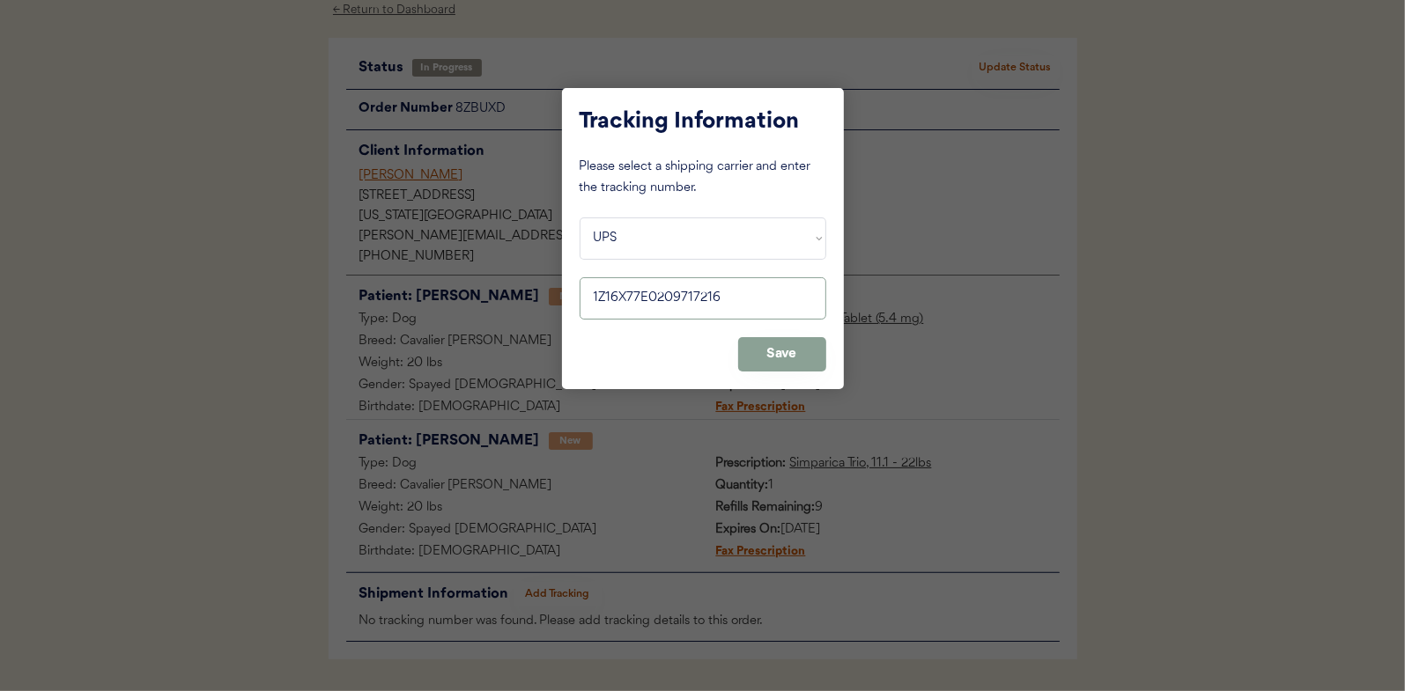
type input "1Z16X77E0209717216"
click at [780, 351] on button "Save" at bounding box center [782, 354] width 88 height 34
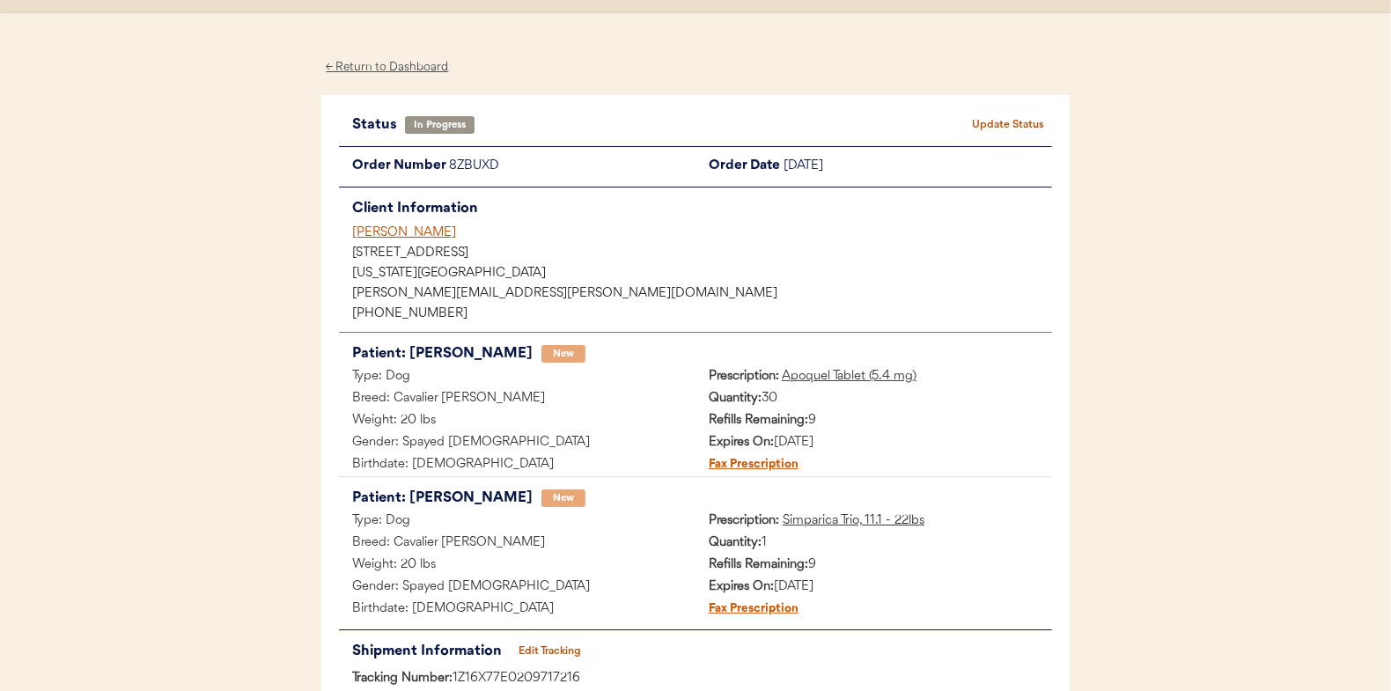
scroll to position [0, 0]
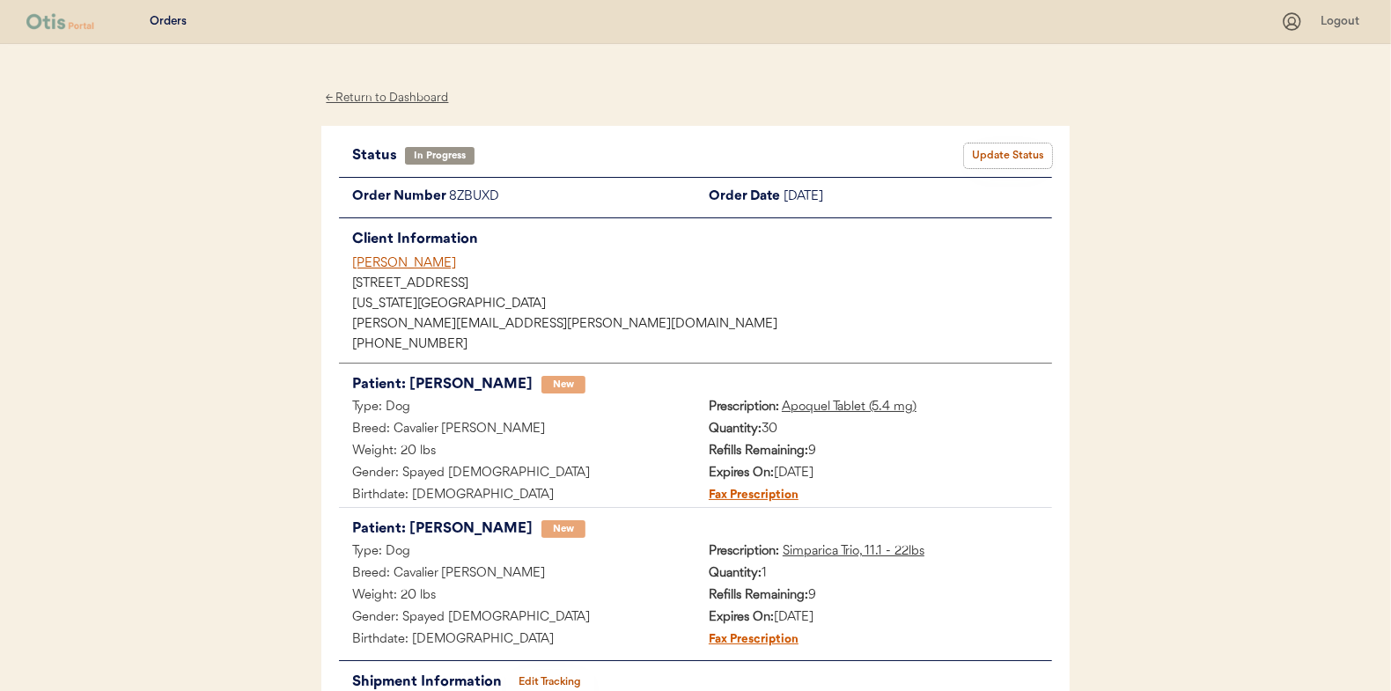
click at [997, 152] on button "Update Status" at bounding box center [1008, 156] width 88 height 25
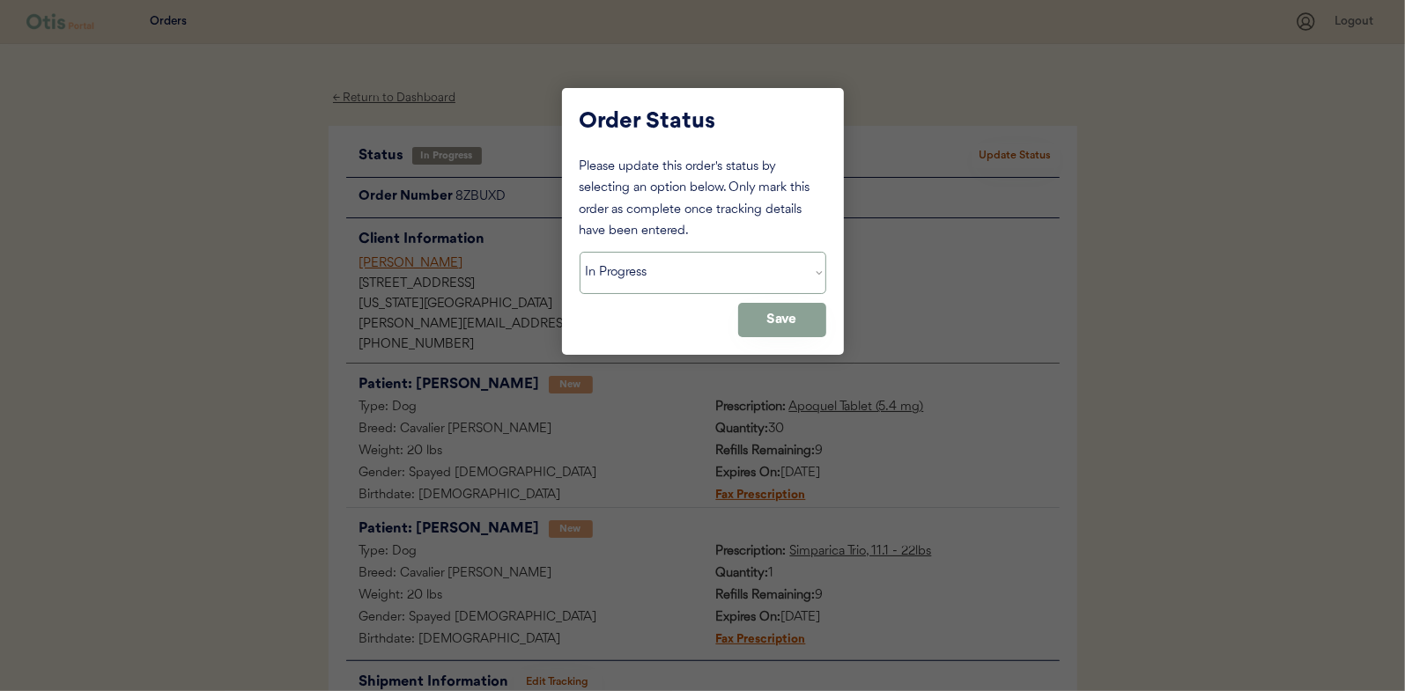
click at [677, 282] on select "Status On Hold New In Progress Complete Pending HW Consent Canceled" at bounding box center [702, 273] width 247 height 42
select select ""complete""
click at [579, 252] on select "Status On Hold New In Progress Complete Pending HW Consent Canceled" at bounding box center [702, 273] width 247 height 42
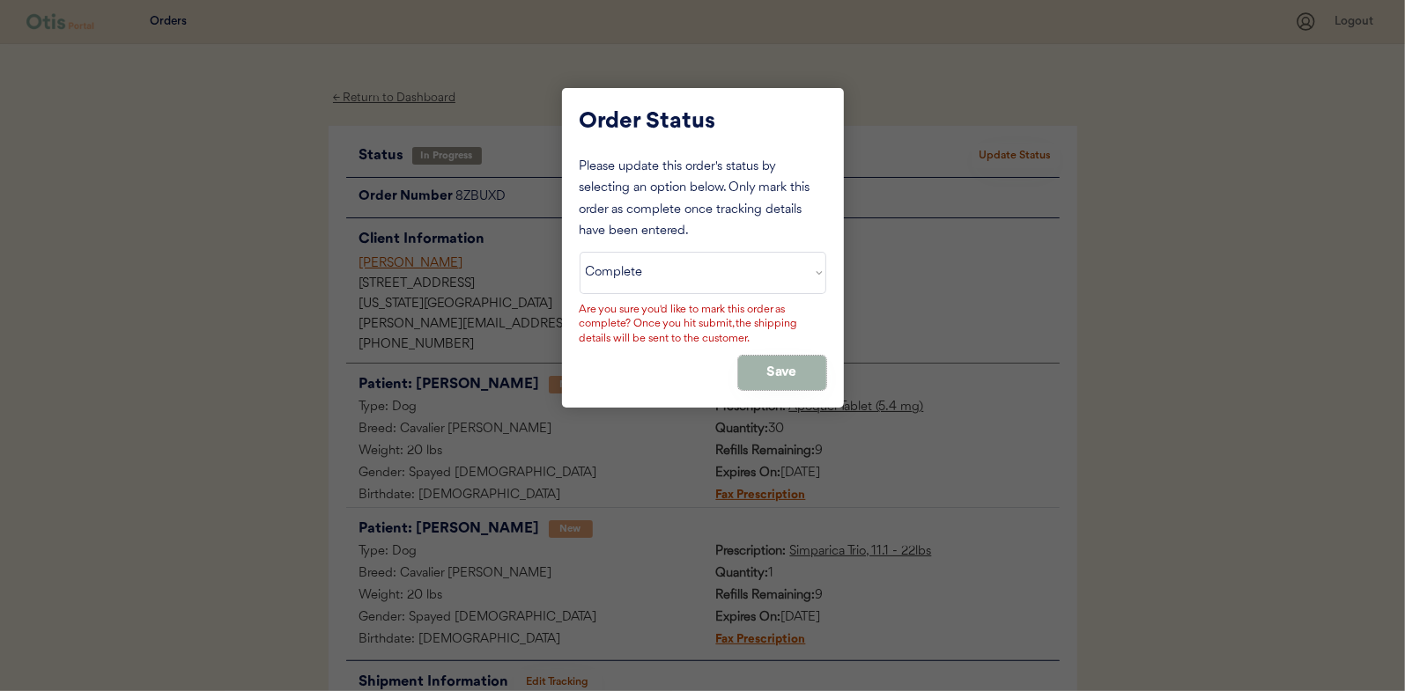
click at [765, 362] on button "Save" at bounding box center [782, 373] width 88 height 34
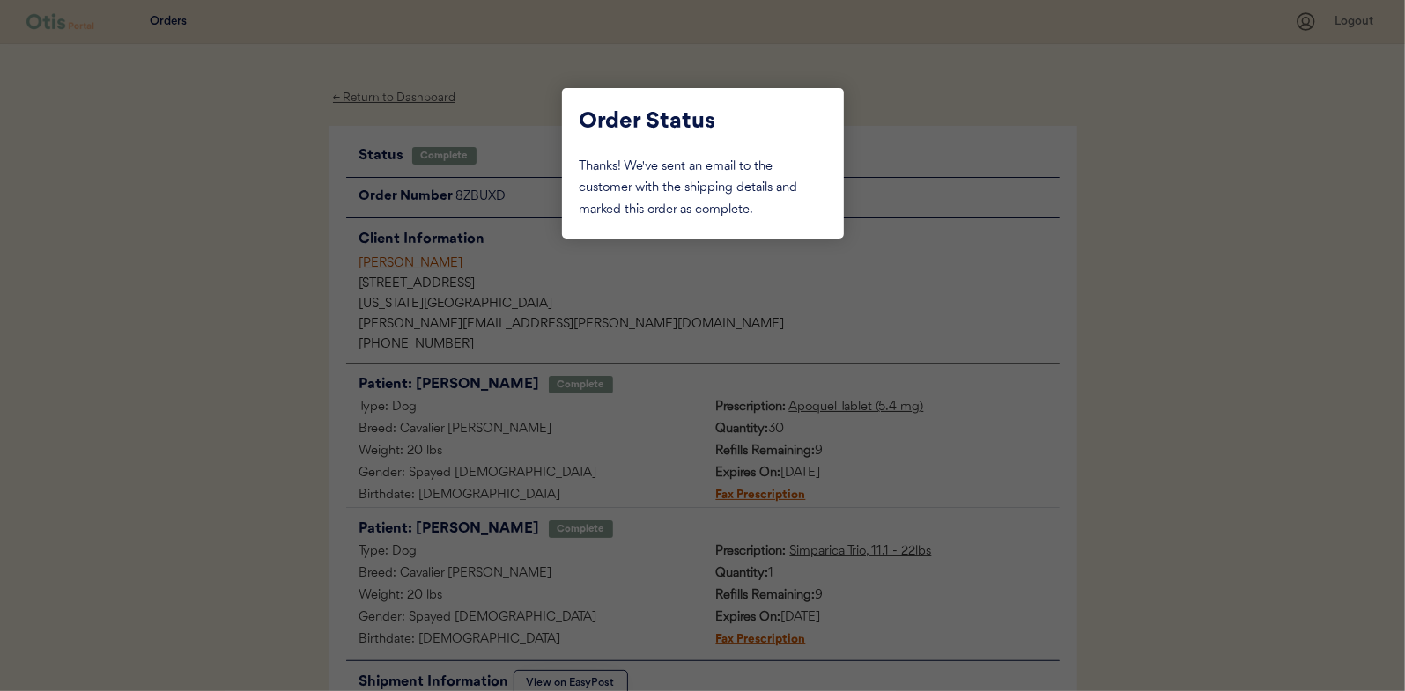
click at [224, 223] on div at bounding box center [702, 345] width 1405 height 691
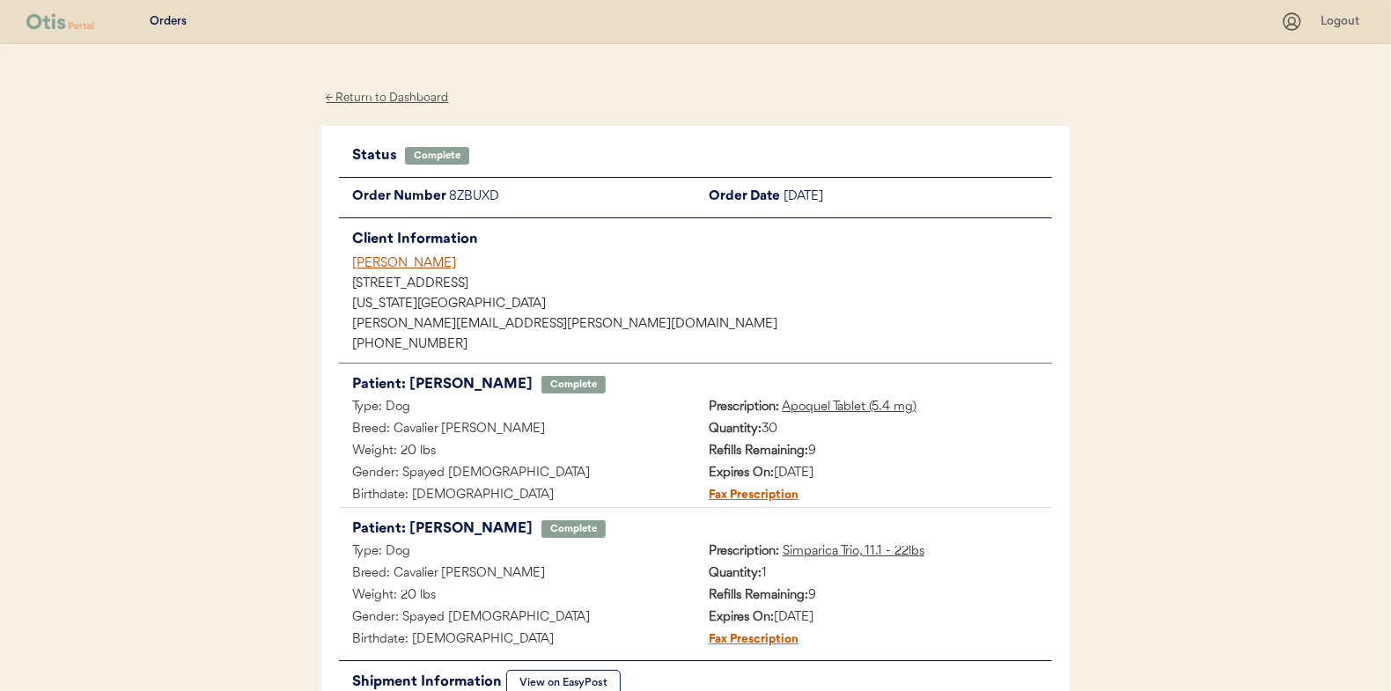
click at [387, 94] on div "← Return to Dashboard" at bounding box center [387, 98] width 132 height 20
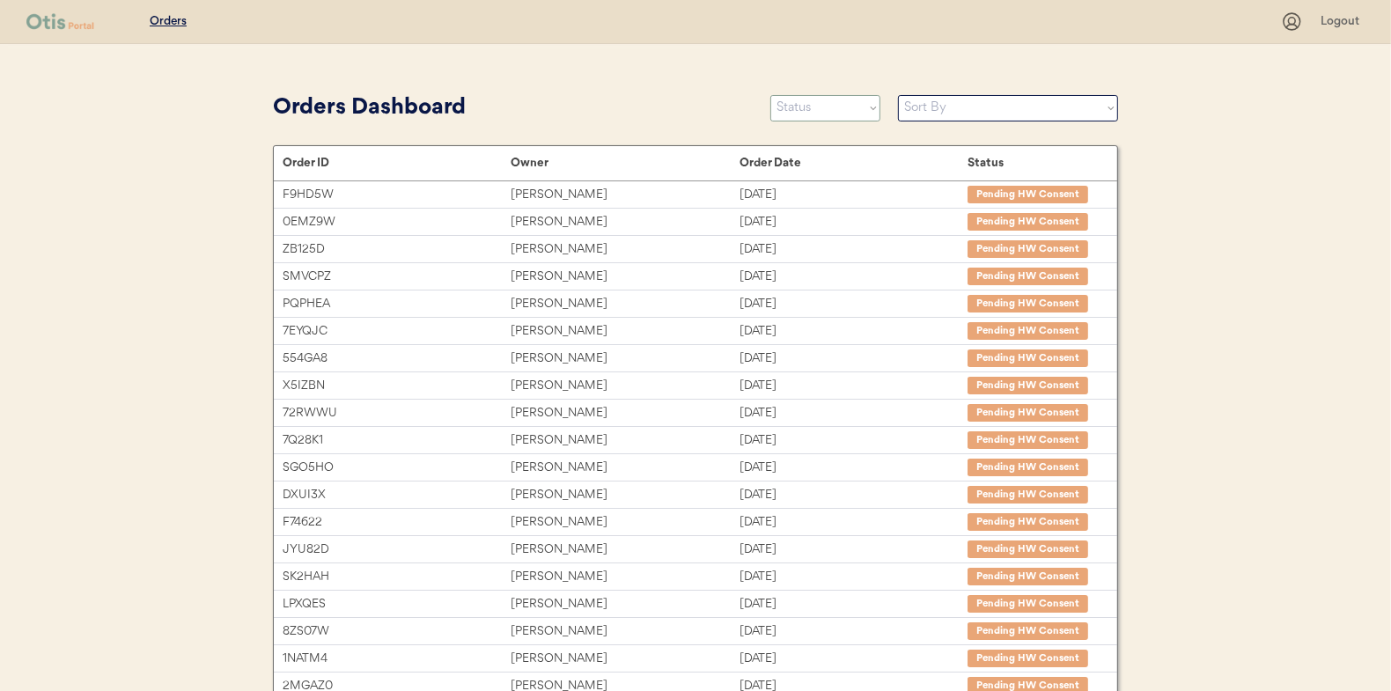
click at [799, 107] on select "Status On Hold New In Progress Complete Pending HW Consent Canceled" at bounding box center [826, 108] width 110 height 26
select select ""in_progress""
click at [771, 95] on select "Status On Hold New In Progress Complete Pending HW Consent Canceled" at bounding box center [826, 108] width 110 height 26
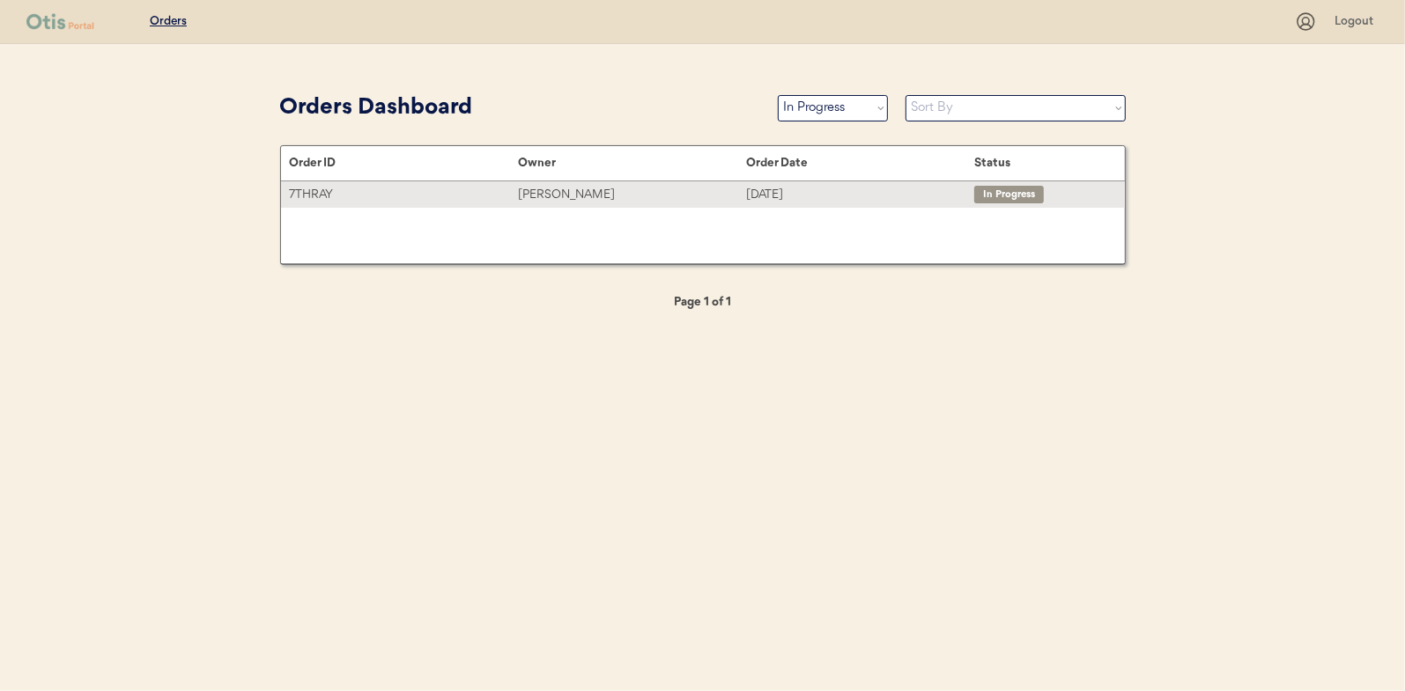
click at [552, 188] on div "Kendra Austin" at bounding box center [632, 195] width 228 height 20
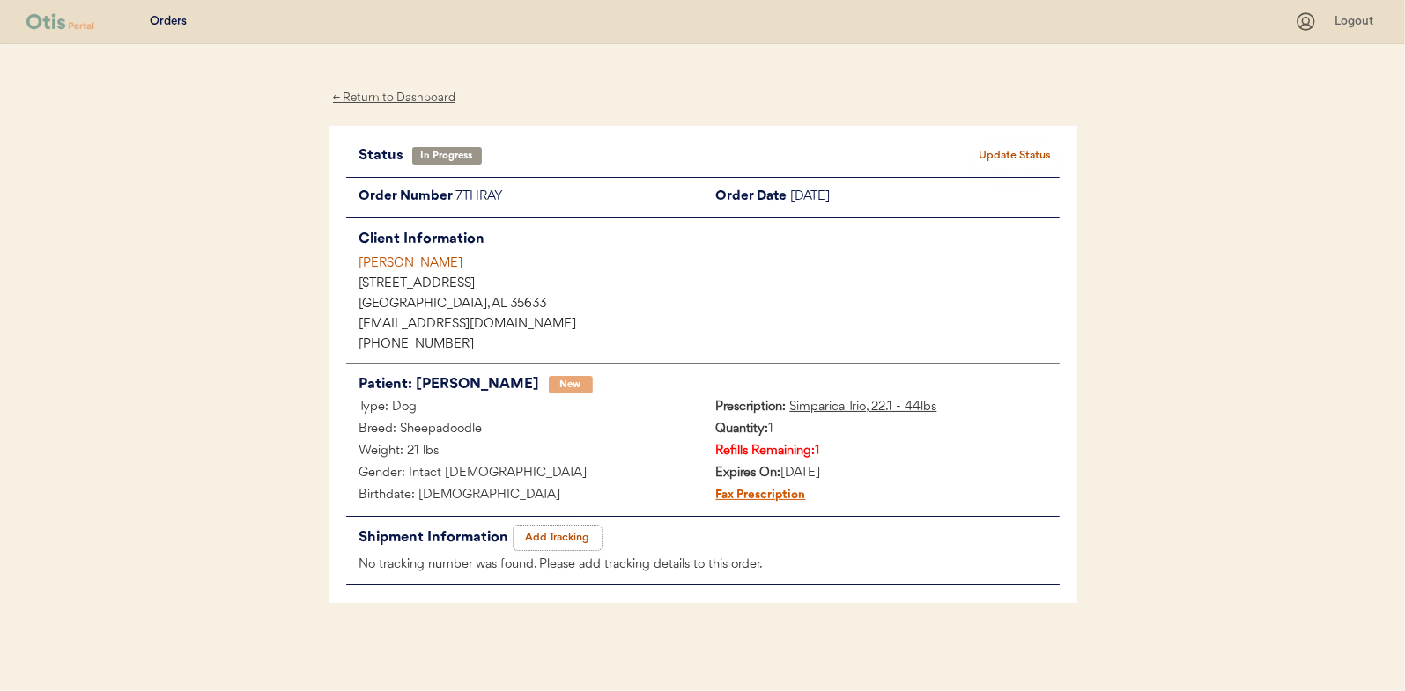
click at [548, 531] on button "Add Tracking" at bounding box center [557, 538] width 88 height 25
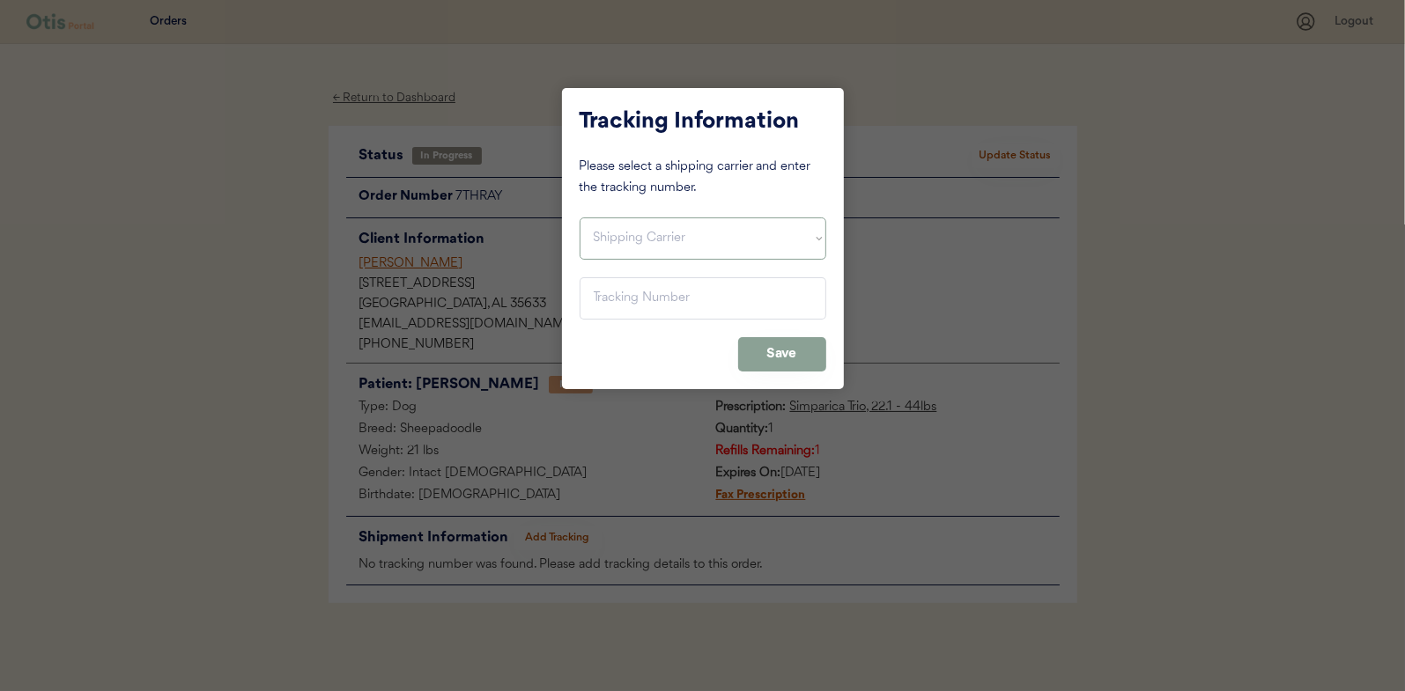
click at [638, 234] on select "Shipping Carrier FedEx FedEx Ground Economy UPS USPS" at bounding box center [702, 239] width 247 height 42
select select ""ups""
click at [579, 218] on select "Shipping Carrier FedEx FedEx Ground Economy UPS USPS" at bounding box center [702, 239] width 247 height 42
click at [637, 304] on input "input" at bounding box center [702, 298] width 247 height 42
paste input "1Z16X77E0209716191"
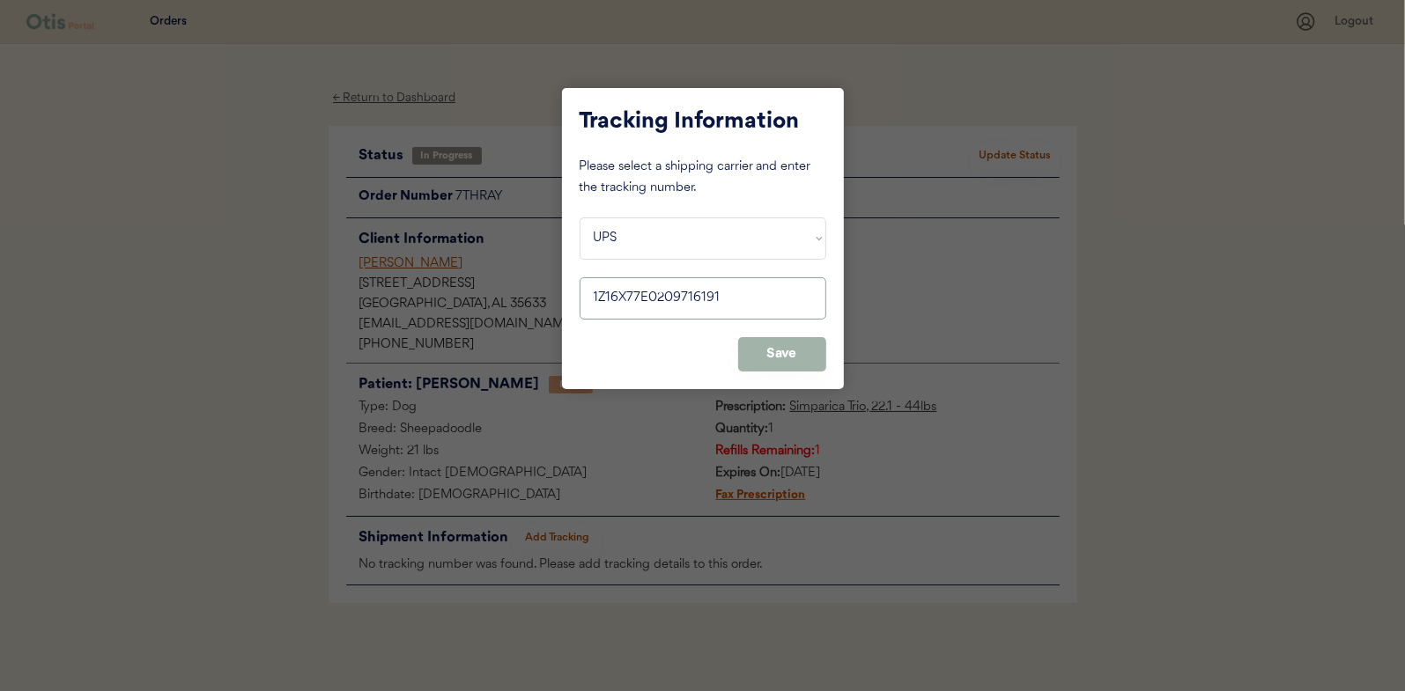
type input "1Z16X77E0209716191"
click at [793, 348] on button "Save" at bounding box center [782, 354] width 88 height 34
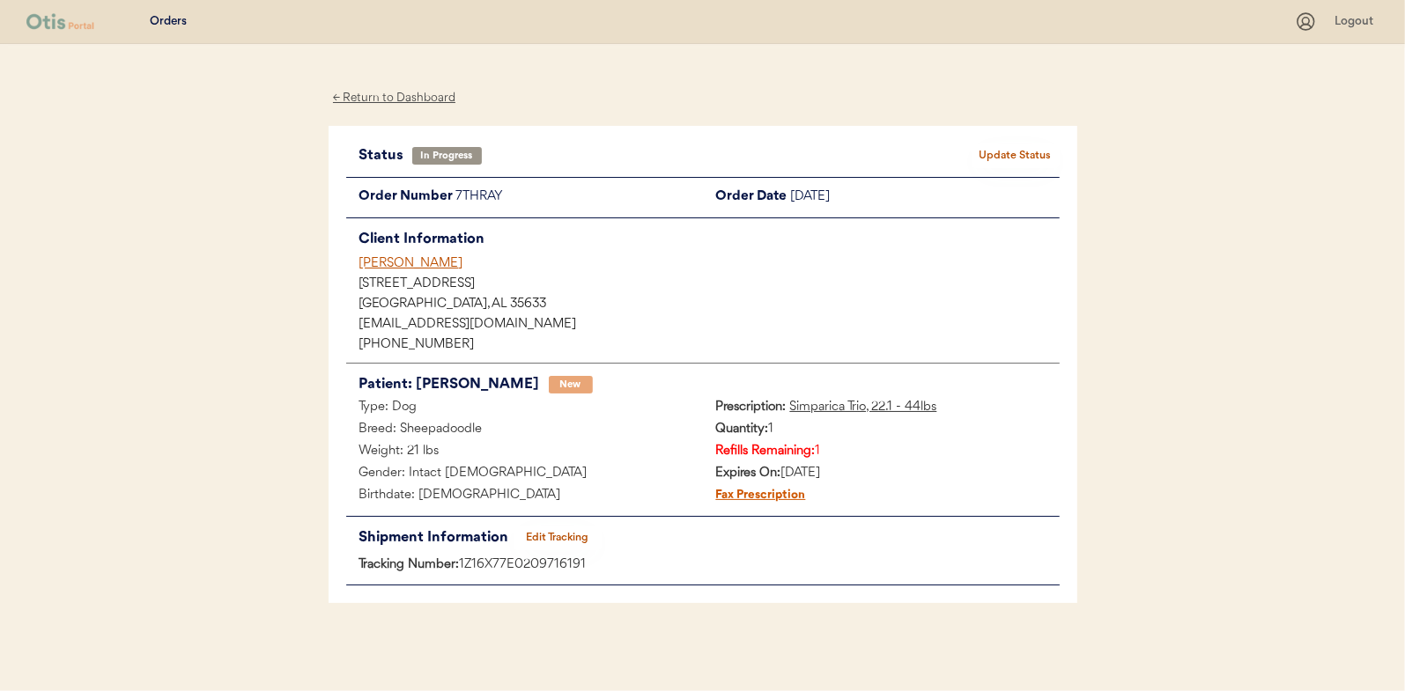
click at [1009, 148] on button "Update Status" at bounding box center [1015, 156] width 88 height 25
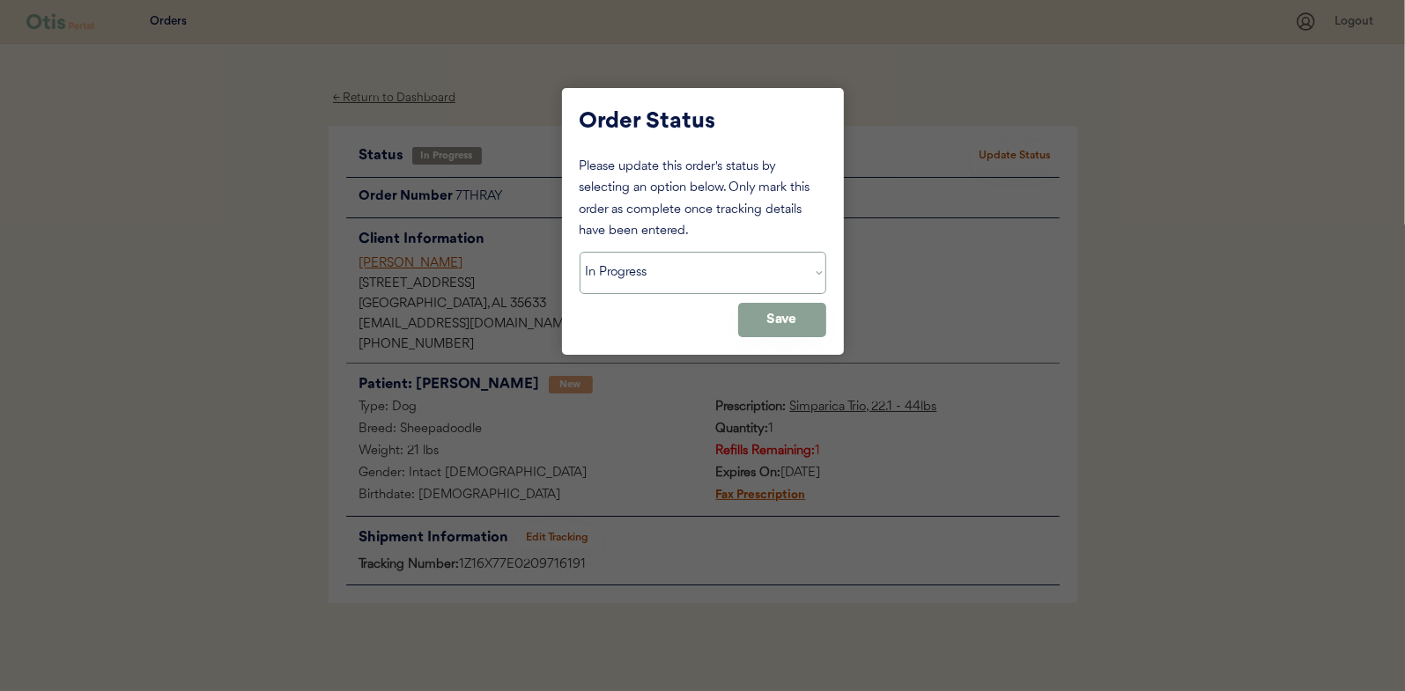
click at [651, 277] on select "Status On Hold New In Progress Complete Pending HW Consent Canceled" at bounding box center [702, 273] width 247 height 42
select select ""complete""
click at [579, 252] on select "Status On Hold New In Progress Complete Pending HW Consent Canceled" at bounding box center [702, 273] width 247 height 42
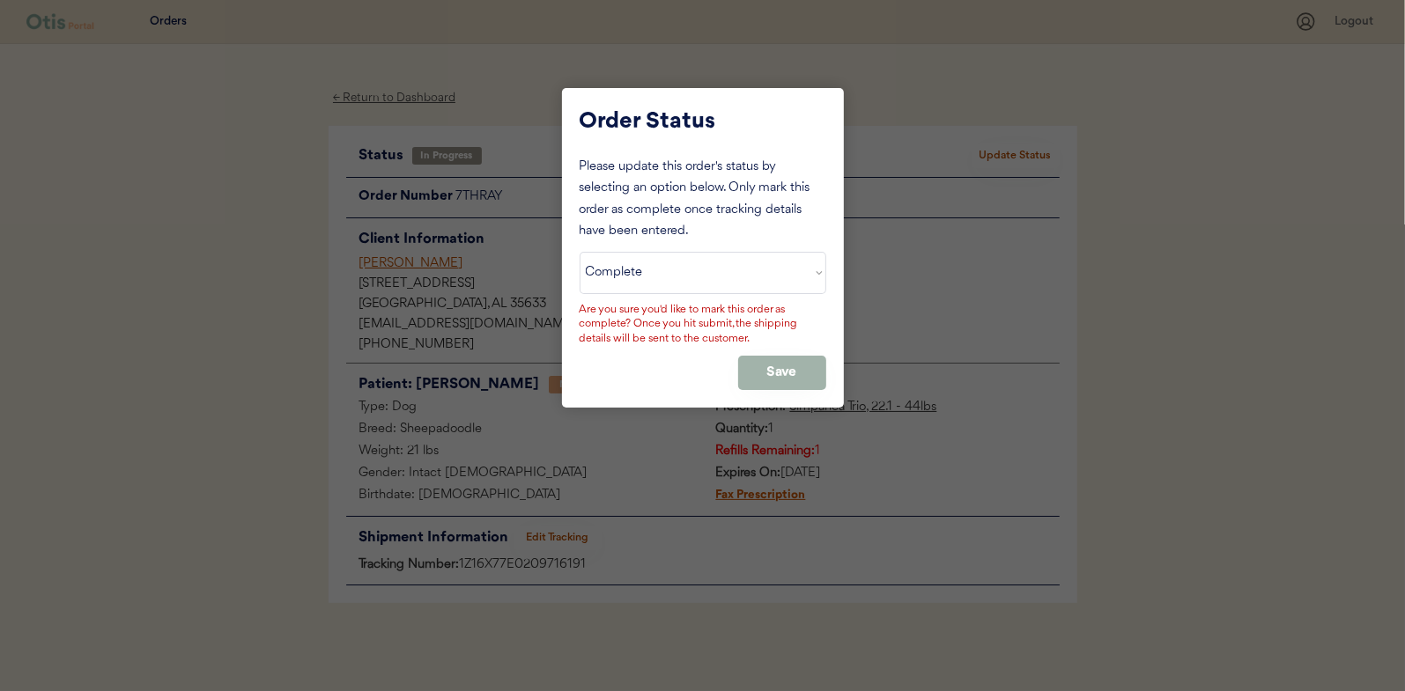
click at [776, 366] on button "Save" at bounding box center [782, 373] width 88 height 34
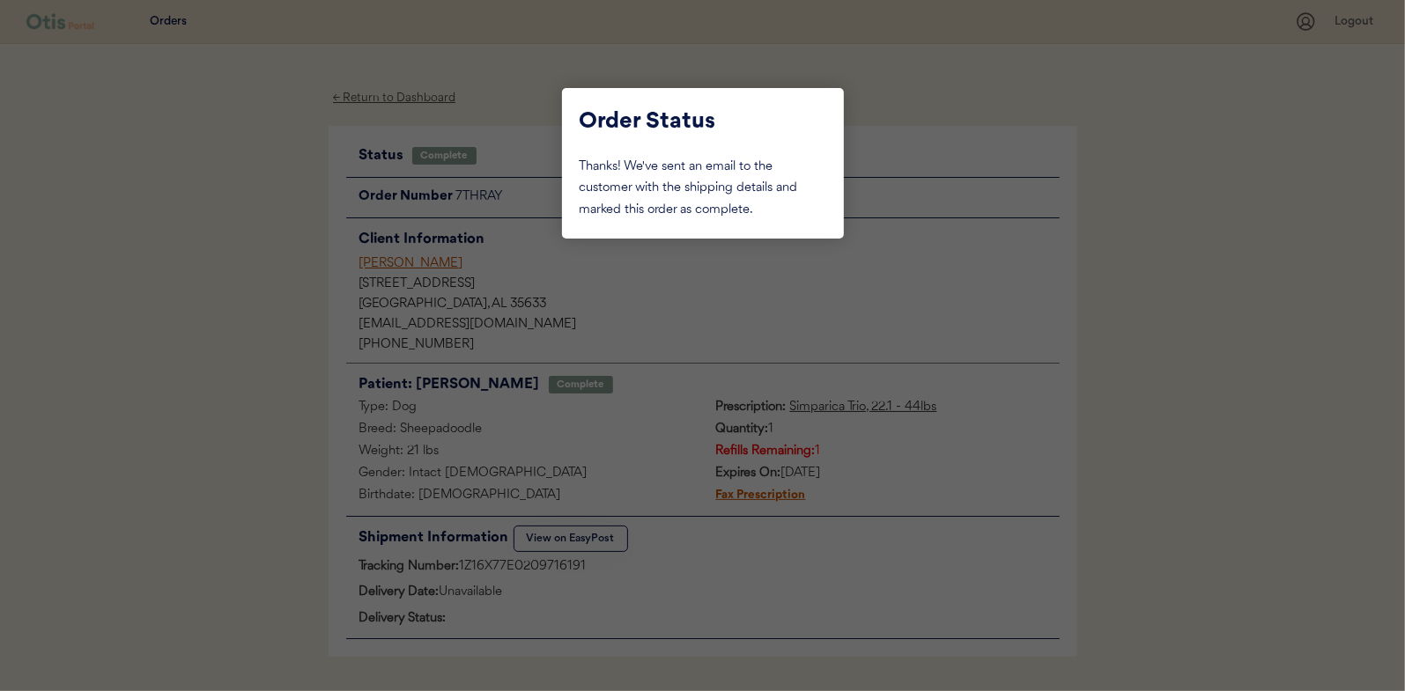
drag, startPoint x: 224, startPoint y: 208, endPoint x: 291, endPoint y: 177, distance: 73.7
click at [226, 203] on div at bounding box center [702, 345] width 1405 height 691
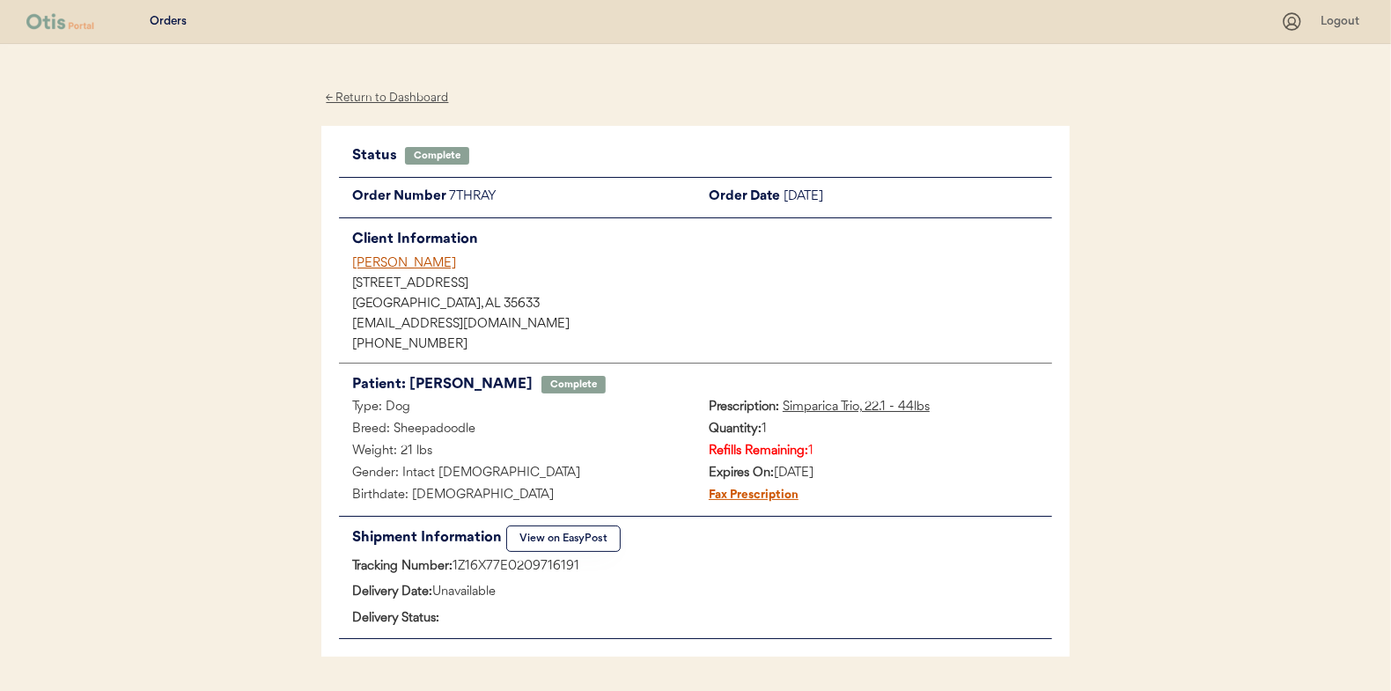
click at [368, 96] on div "← Return to Dashboard" at bounding box center [387, 98] width 132 height 20
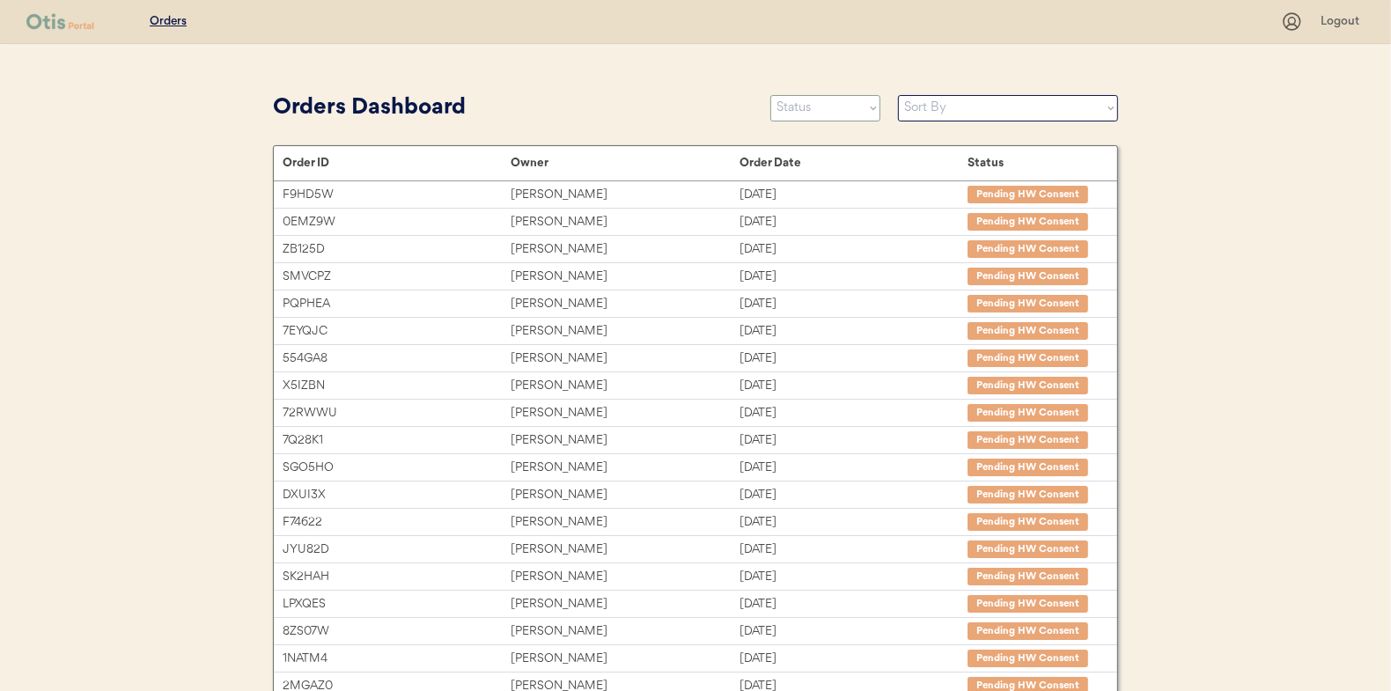
click at [832, 112] on select "Status On Hold New In Progress Complete Pending HW Consent Canceled" at bounding box center [826, 108] width 110 height 26
select select ""new""
click at [771, 95] on select "Status On Hold New In Progress Complete Pending HW Consent Canceled" at bounding box center [826, 108] width 110 height 26
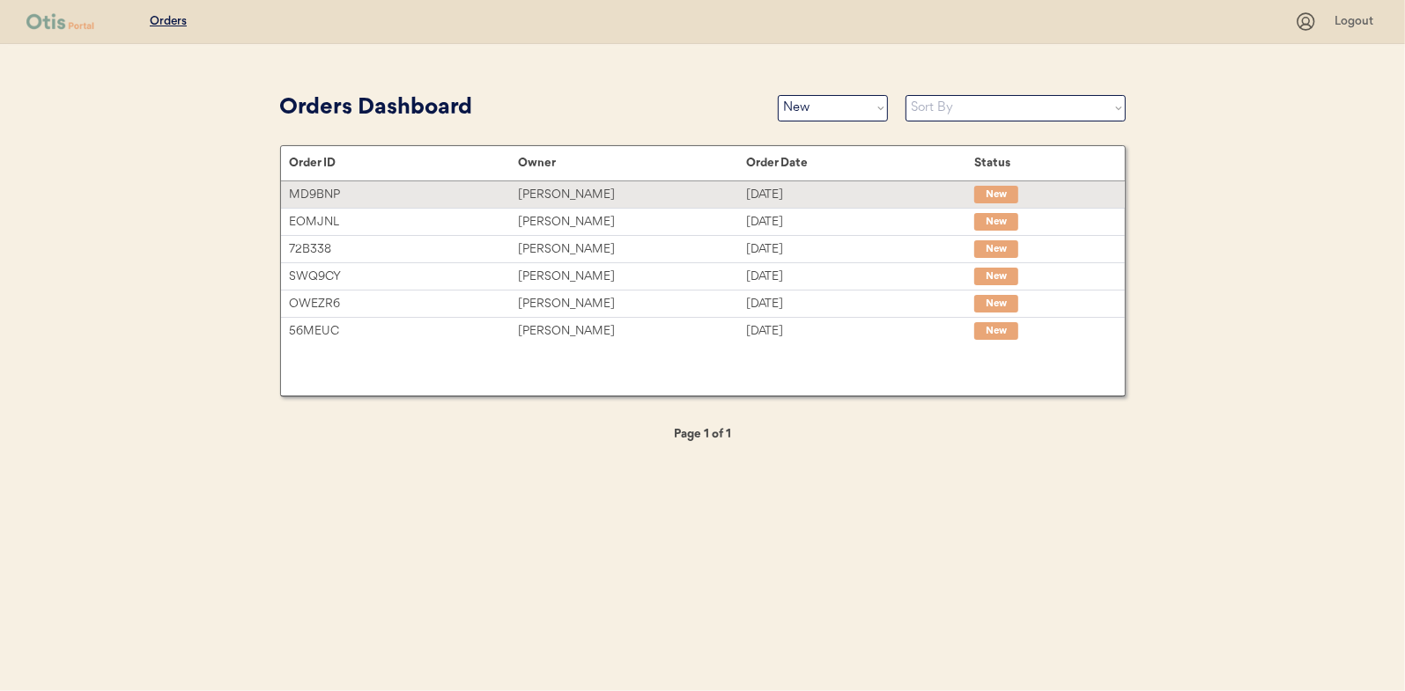
click at [555, 194] on div "Denise Landingham" at bounding box center [632, 195] width 228 height 20
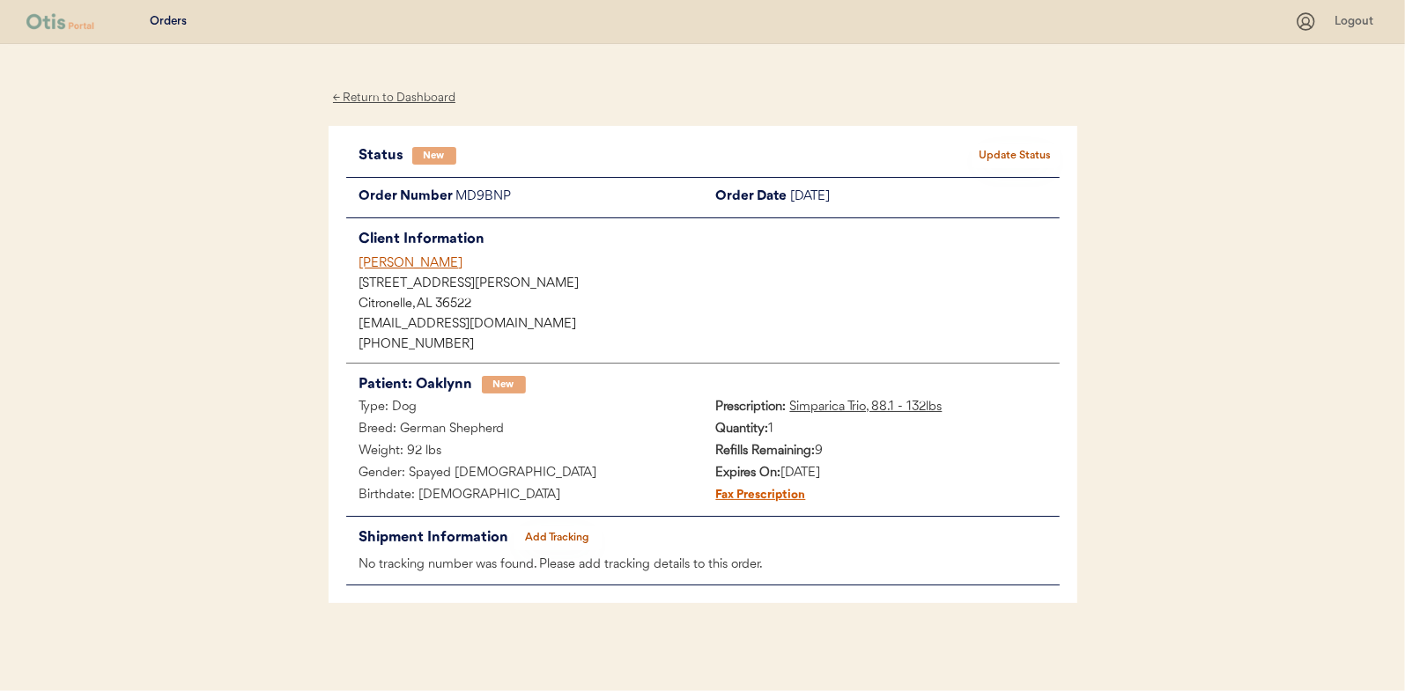
click at [1015, 155] on button "Update Status" at bounding box center [1015, 156] width 88 height 25
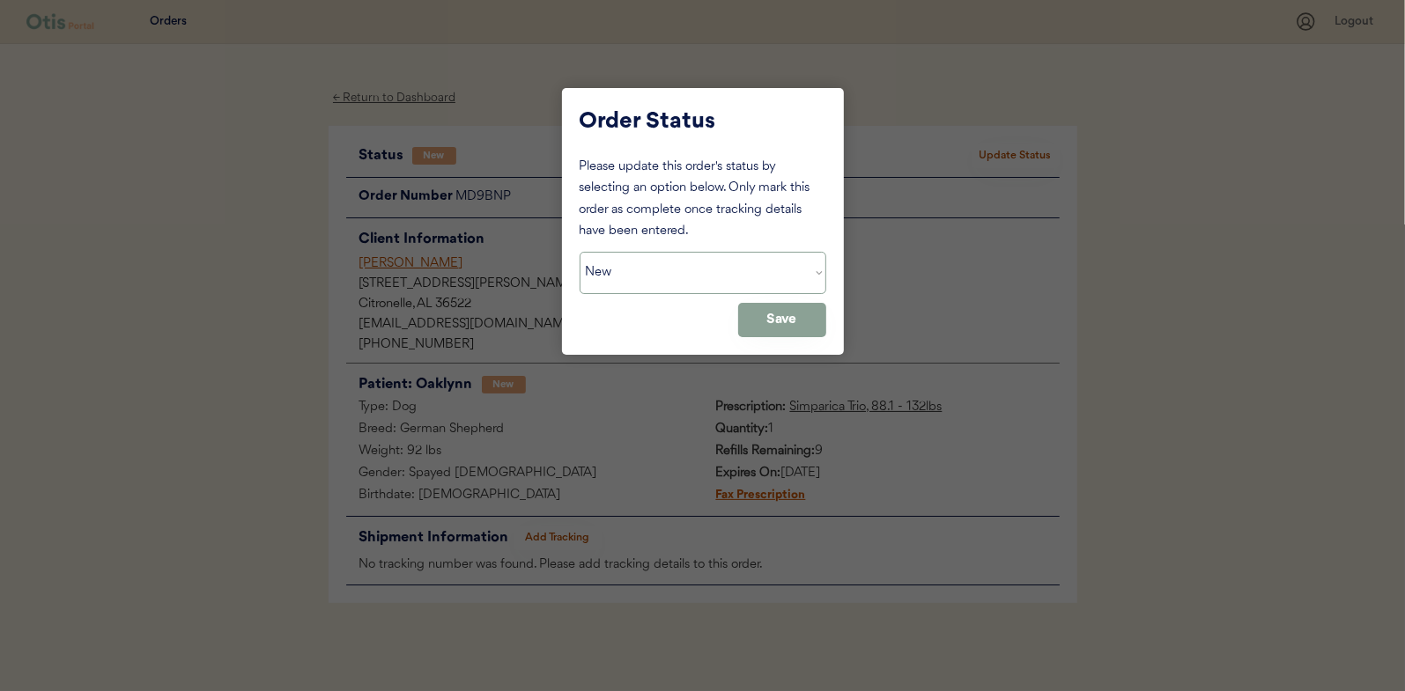
click at [622, 271] on select "Status On Hold New In Progress Complete Pending HW Consent Canceled" at bounding box center [702, 273] width 247 height 42
select select ""in_progress""
click at [579, 252] on select "Status On Hold New In Progress Complete Pending HW Consent Canceled" at bounding box center [702, 273] width 247 height 42
click at [781, 321] on button "Save" at bounding box center [782, 320] width 88 height 34
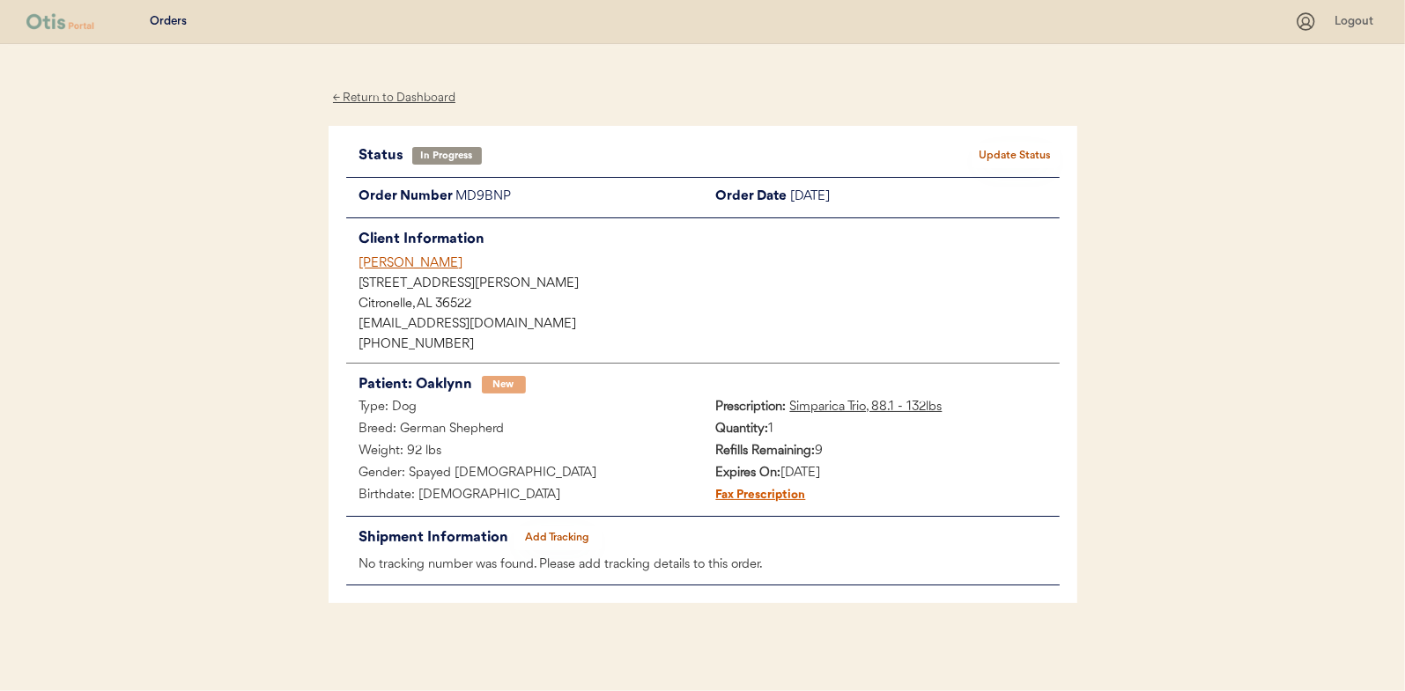
click at [387, 96] on div "← Return to Dashboard" at bounding box center [394, 98] width 132 height 20
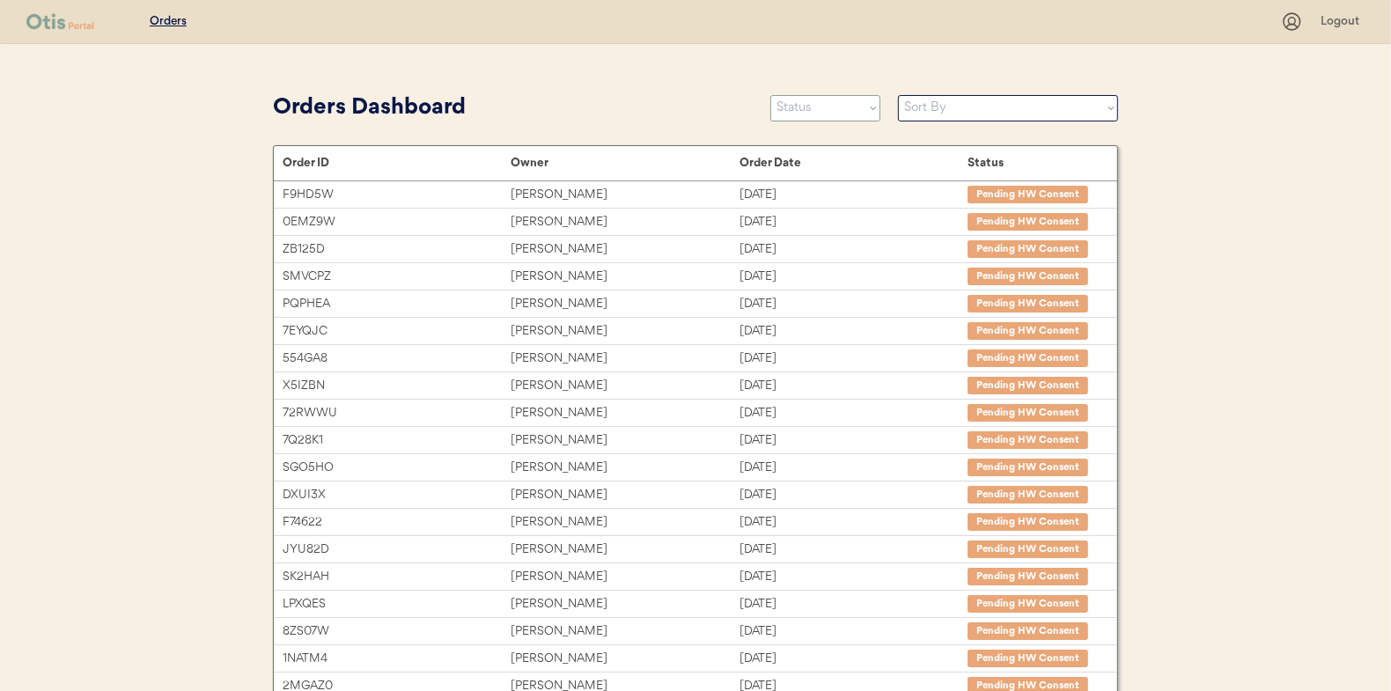
click at [819, 114] on select "Status On Hold New In Progress Complete Pending HW Consent Canceled" at bounding box center [826, 108] width 110 height 26
select select ""new""
click at [771, 95] on select "Status On Hold New In Progress Complete Pending HW Consent Canceled" at bounding box center [826, 108] width 110 height 26
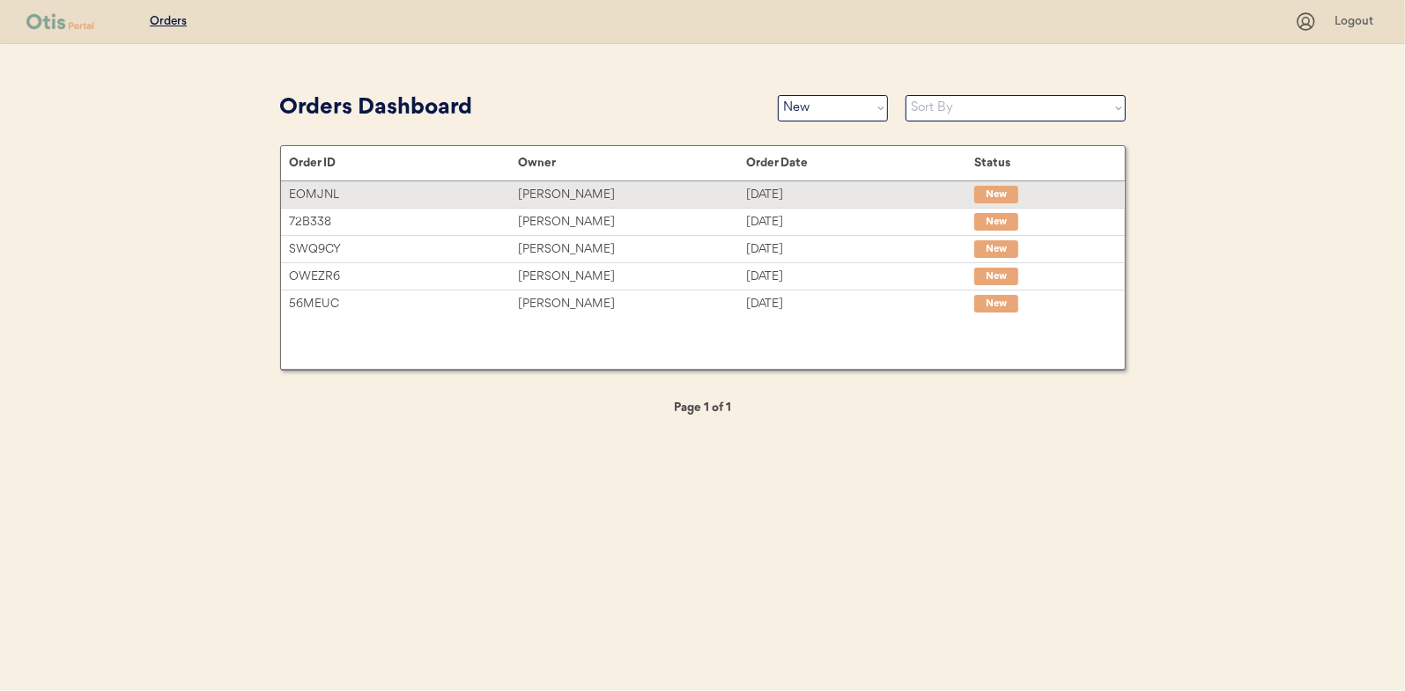
click at [569, 189] on div "[PERSON_NAME]" at bounding box center [632, 195] width 228 height 20
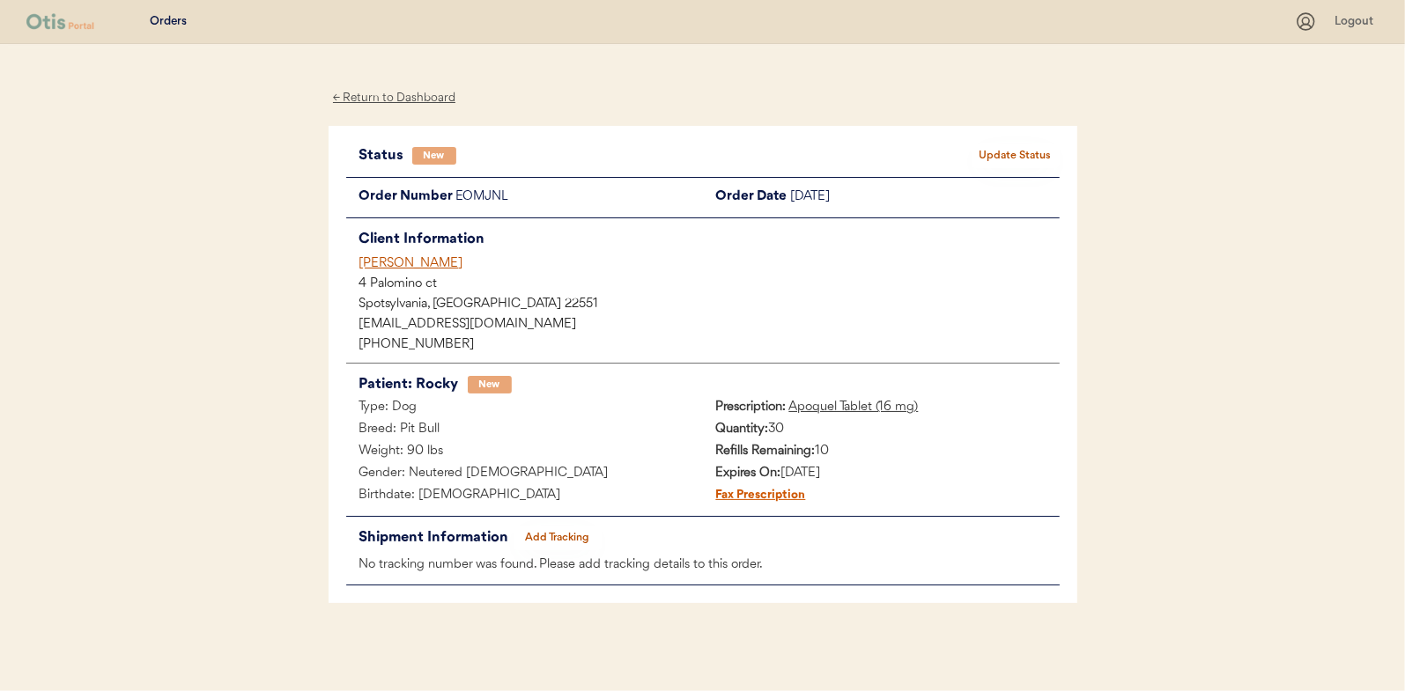
click at [996, 151] on button "Update Status" at bounding box center [1015, 156] width 88 height 25
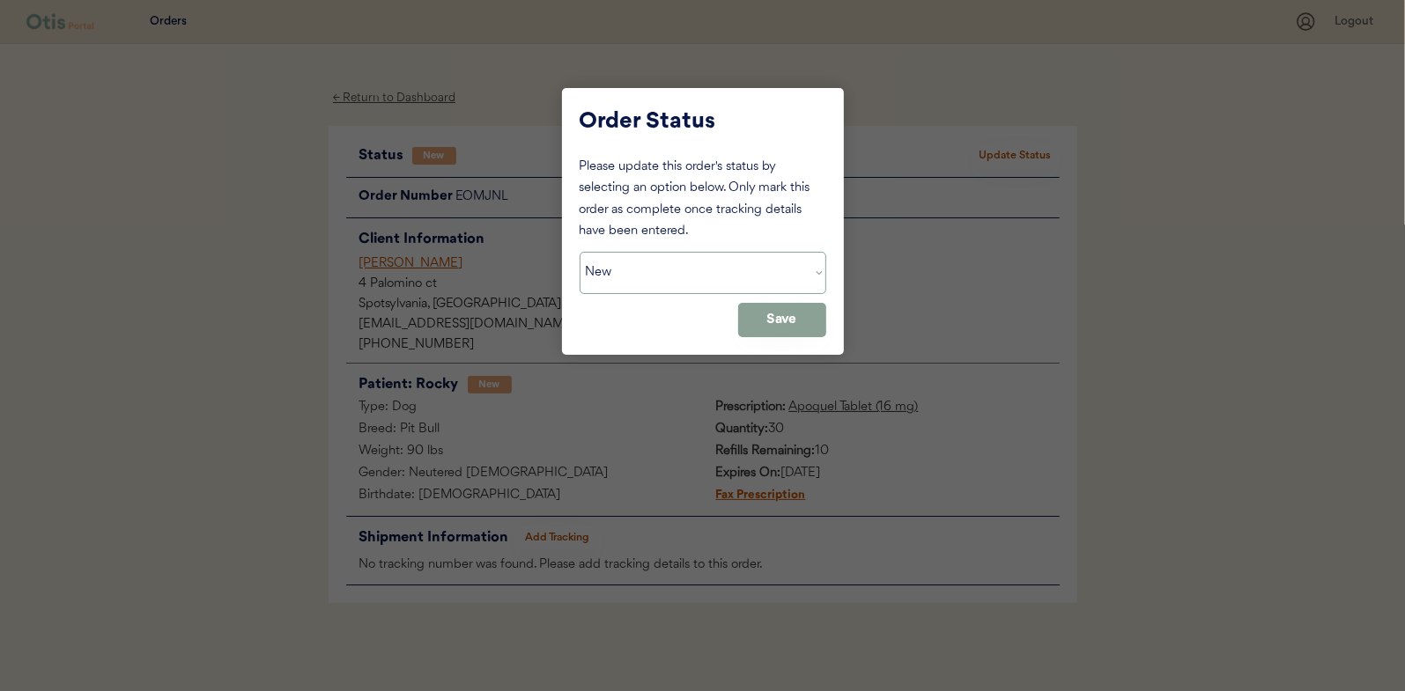
click at [676, 277] on select "Status On Hold New In Progress Complete Pending HW Consent Canceled" at bounding box center [702, 273] width 247 height 42
select select ""in_progress""
click at [579, 252] on select "Status On Hold New In Progress Complete Pending HW Consent Canceled" at bounding box center [702, 273] width 247 height 42
click at [796, 325] on button "Save" at bounding box center [782, 320] width 88 height 34
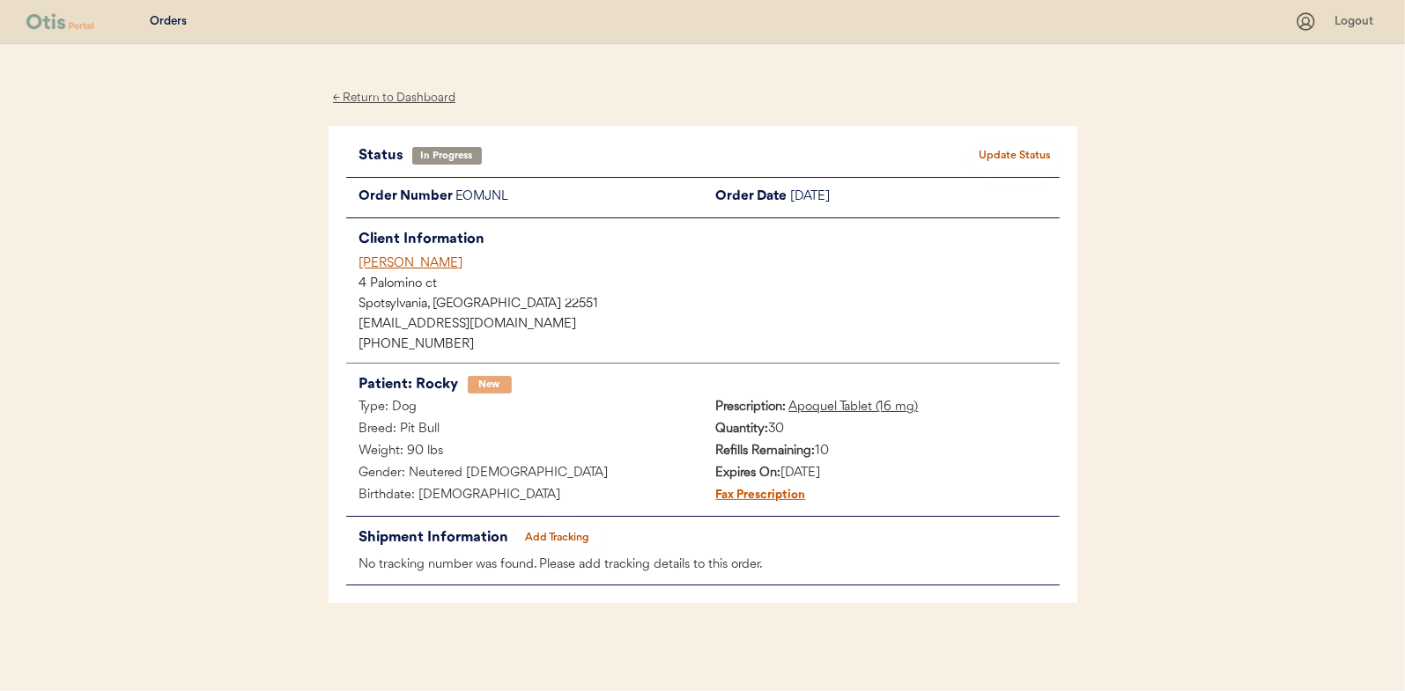
click at [394, 96] on div "← Return to Dashboard" at bounding box center [394, 98] width 132 height 20
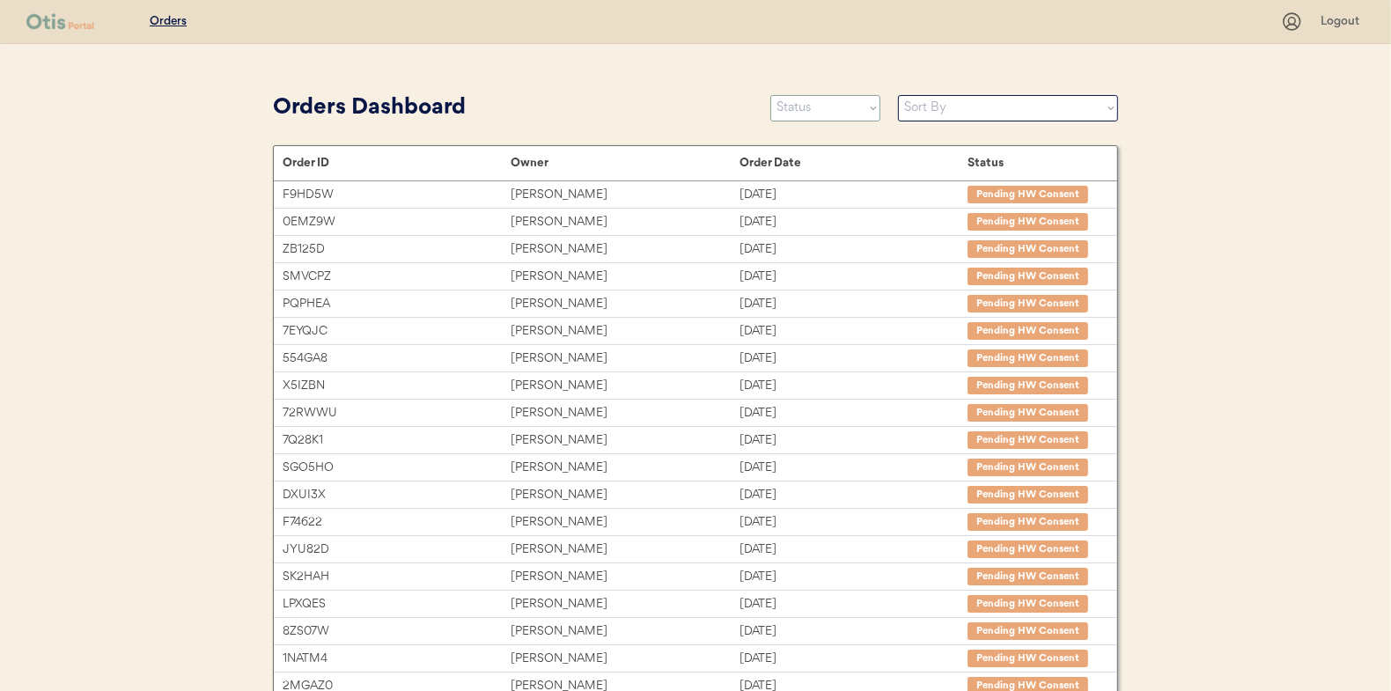
click at [801, 104] on select "Status On Hold New In Progress Complete Pending HW Consent Canceled" at bounding box center [826, 108] width 110 height 26
select select ""new""
click at [771, 95] on select "Status On Hold New In Progress Complete Pending HW Consent Canceled" at bounding box center [826, 108] width 110 height 26
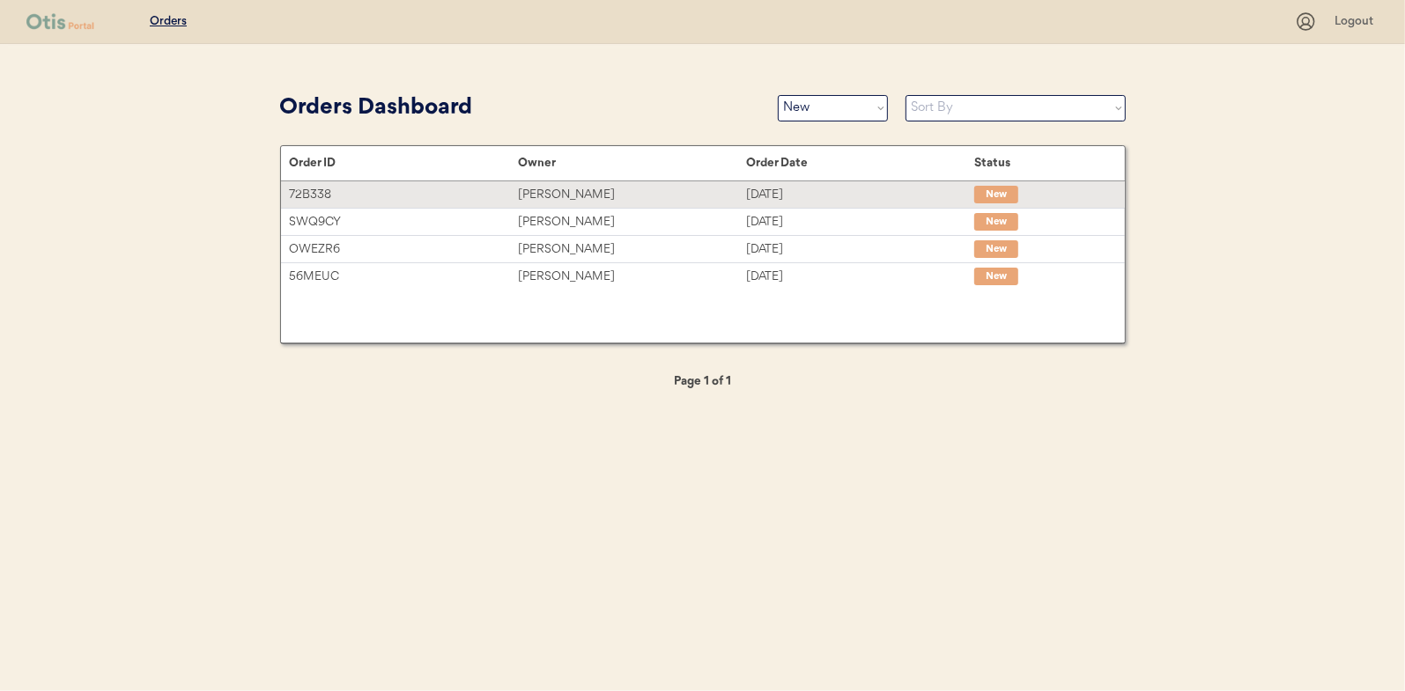
click at [564, 193] on div "[PERSON_NAME]" at bounding box center [632, 195] width 228 height 20
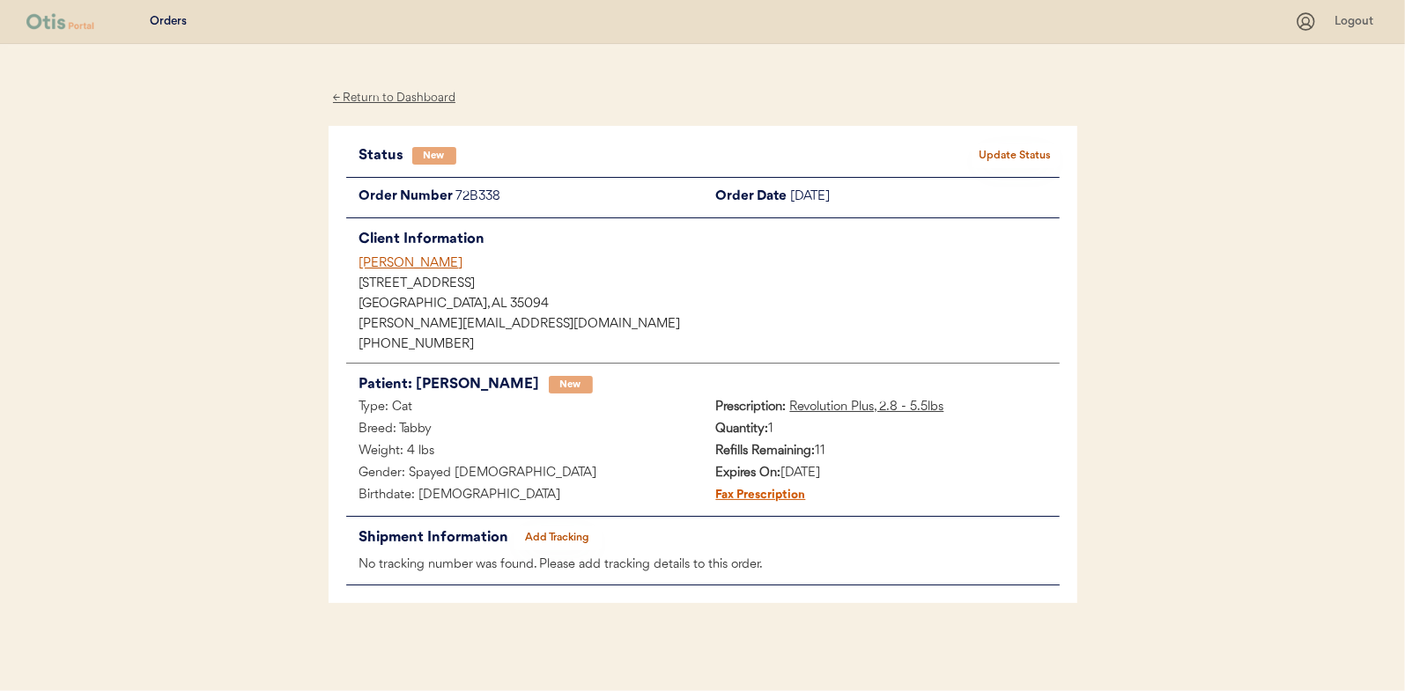
click at [1006, 156] on button "Update Status" at bounding box center [1015, 156] width 88 height 25
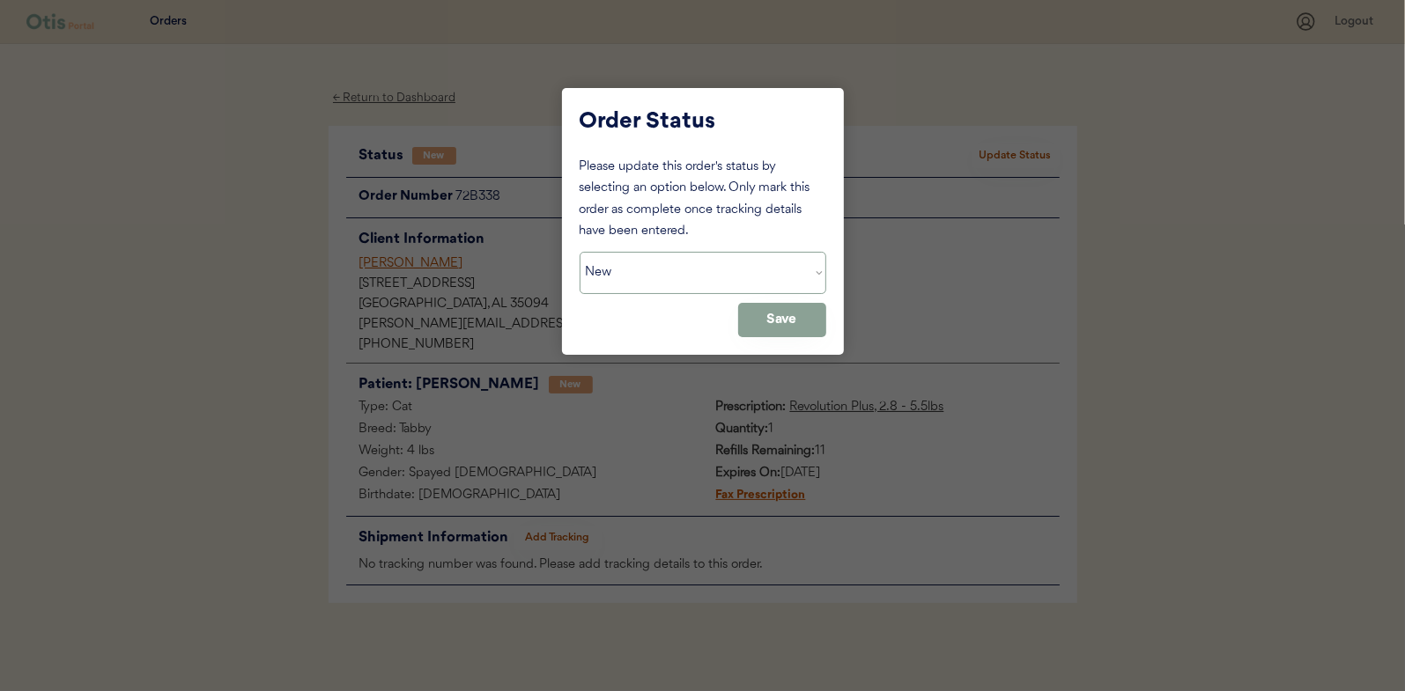
click at [663, 279] on select "Status On Hold New In Progress Complete Pending HW Consent Canceled" at bounding box center [702, 273] width 247 height 42
click at [579, 252] on select "Status On Hold New In Progress Complete Pending HW Consent Canceled" at bounding box center [702, 273] width 247 height 42
click at [772, 317] on button "Save" at bounding box center [782, 320] width 88 height 34
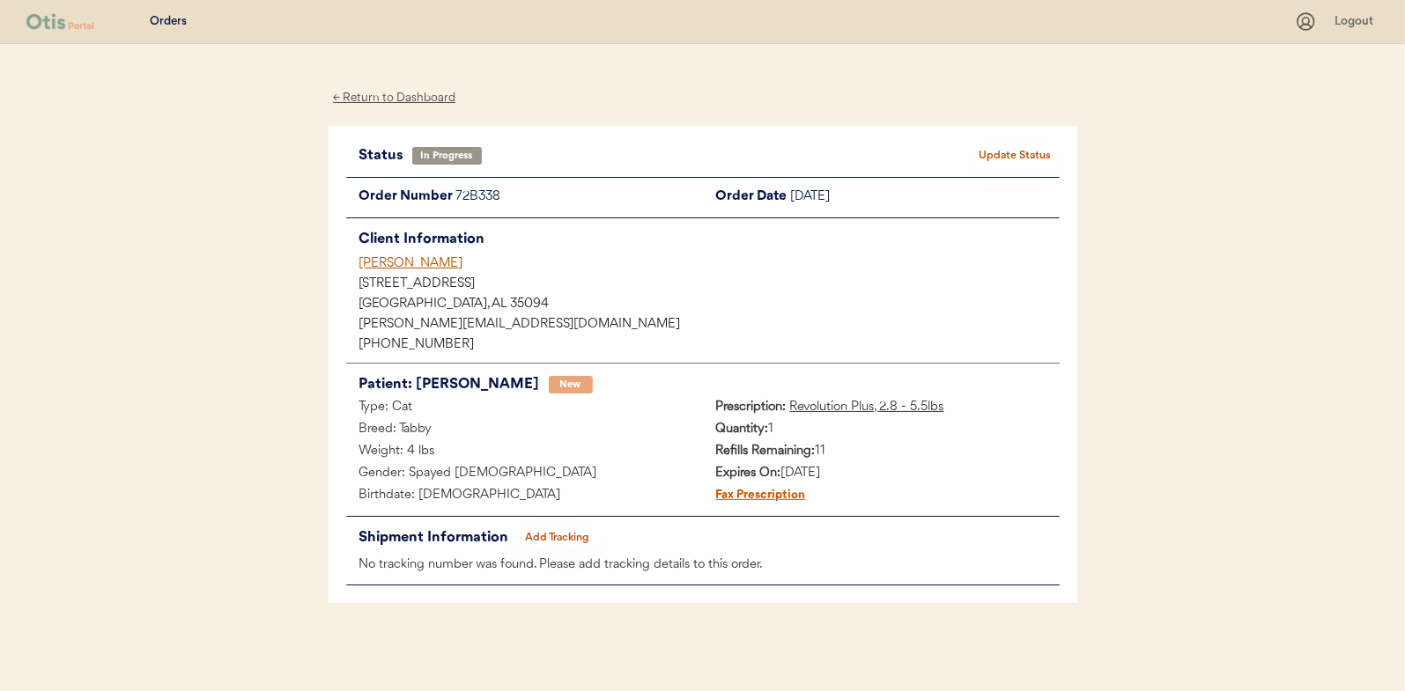
click at [1011, 156] on button "Update Status" at bounding box center [1015, 156] width 88 height 25
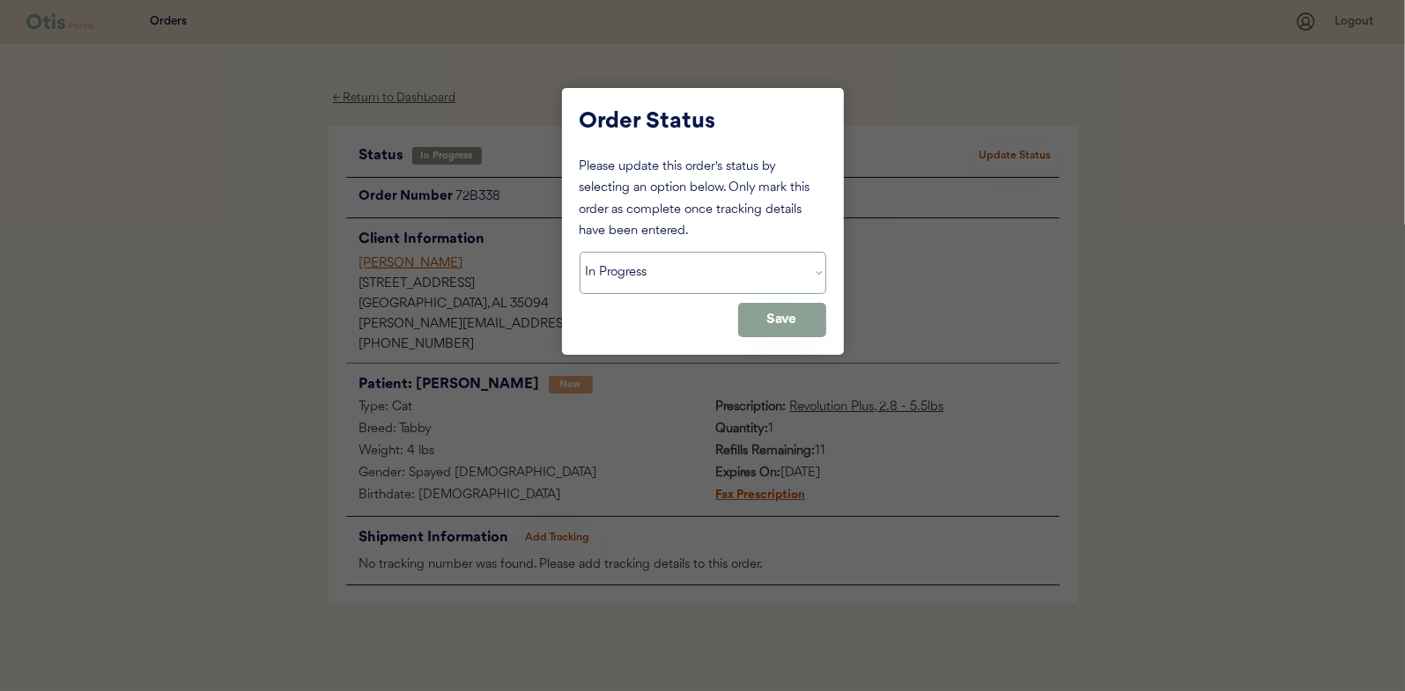
click at [648, 283] on select "Status On Hold New In Progress Complete Pending HW Consent Canceled" at bounding box center [702, 273] width 247 height 42
select select ""on_hold""
click at [579, 252] on select "Status On Hold New In Progress Complete Pending HW Consent Canceled" at bounding box center [702, 273] width 247 height 42
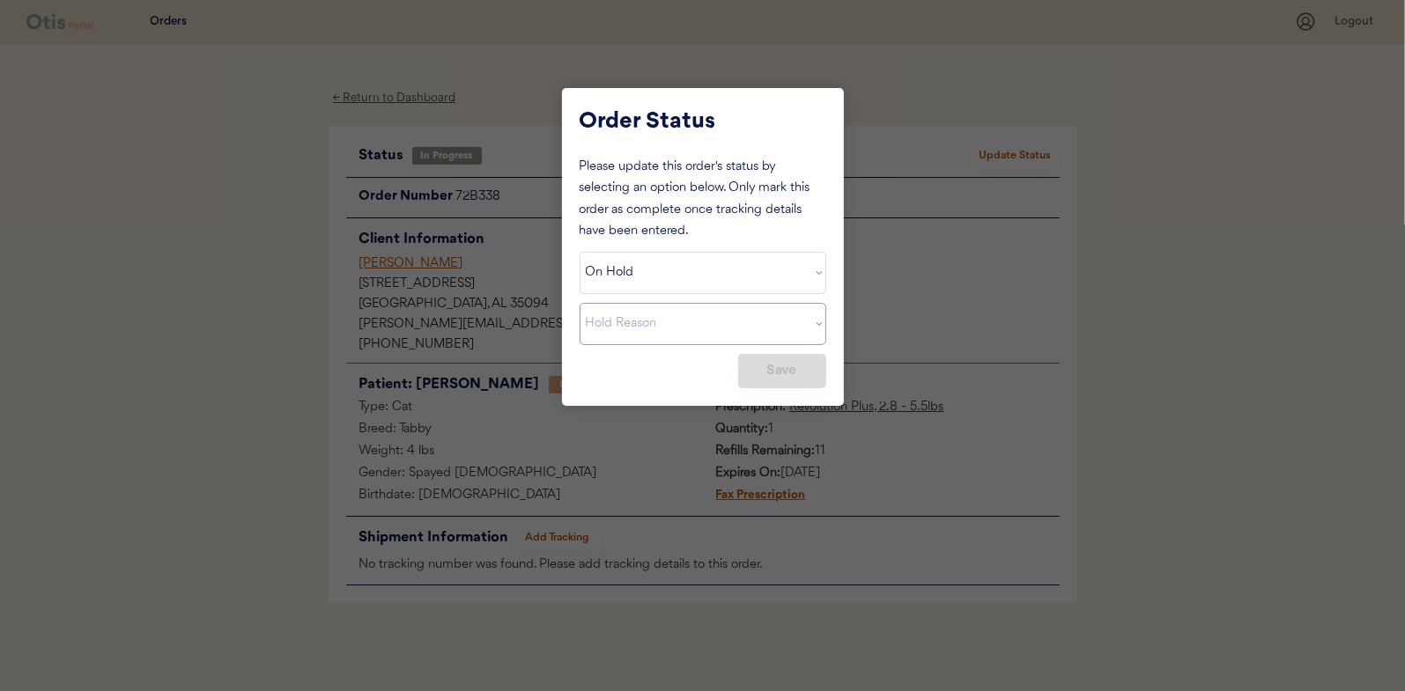
click at [821, 321] on select "Hold Reason Missing order information Incorrect order information Out of refill…" at bounding box center [702, 324] width 247 height 42
select select ""other""
click at [579, 303] on select "Hold Reason Missing order information Incorrect order information Out of refill…" at bounding box center [702, 324] width 247 height 42
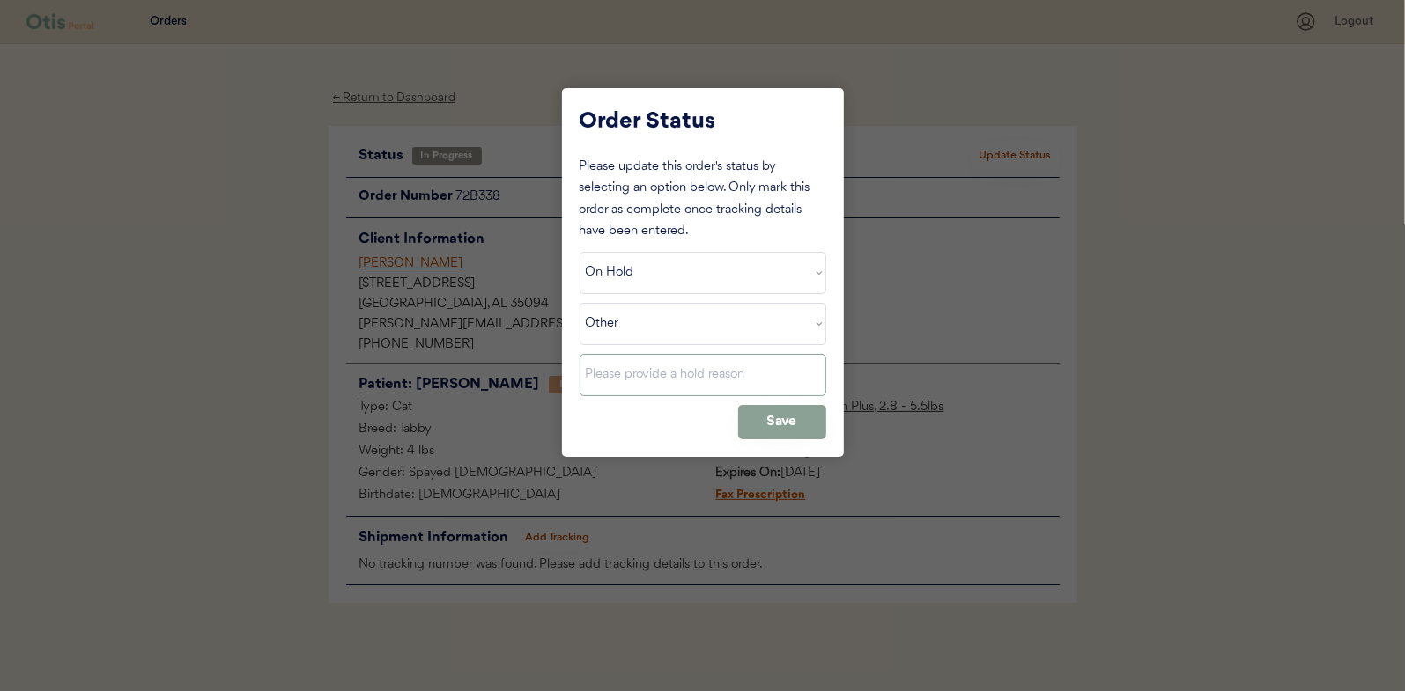
click at [617, 378] on input "input" at bounding box center [702, 375] width 247 height 42
type input "Product out of stock"
click at [770, 410] on button "Save" at bounding box center [782, 422] width 88 height 34
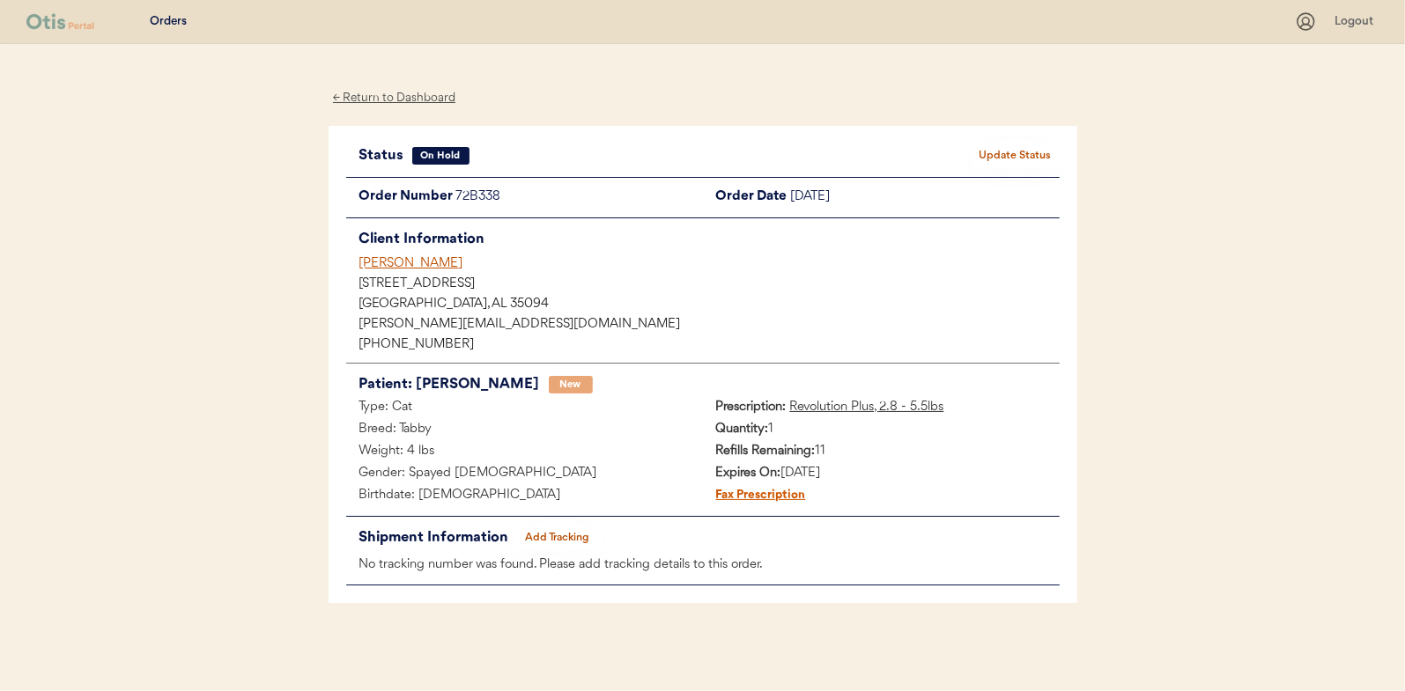
click at [389, 94] on div "← Return to Dashboard" at bounding box center [394, 98] width 132 height 20
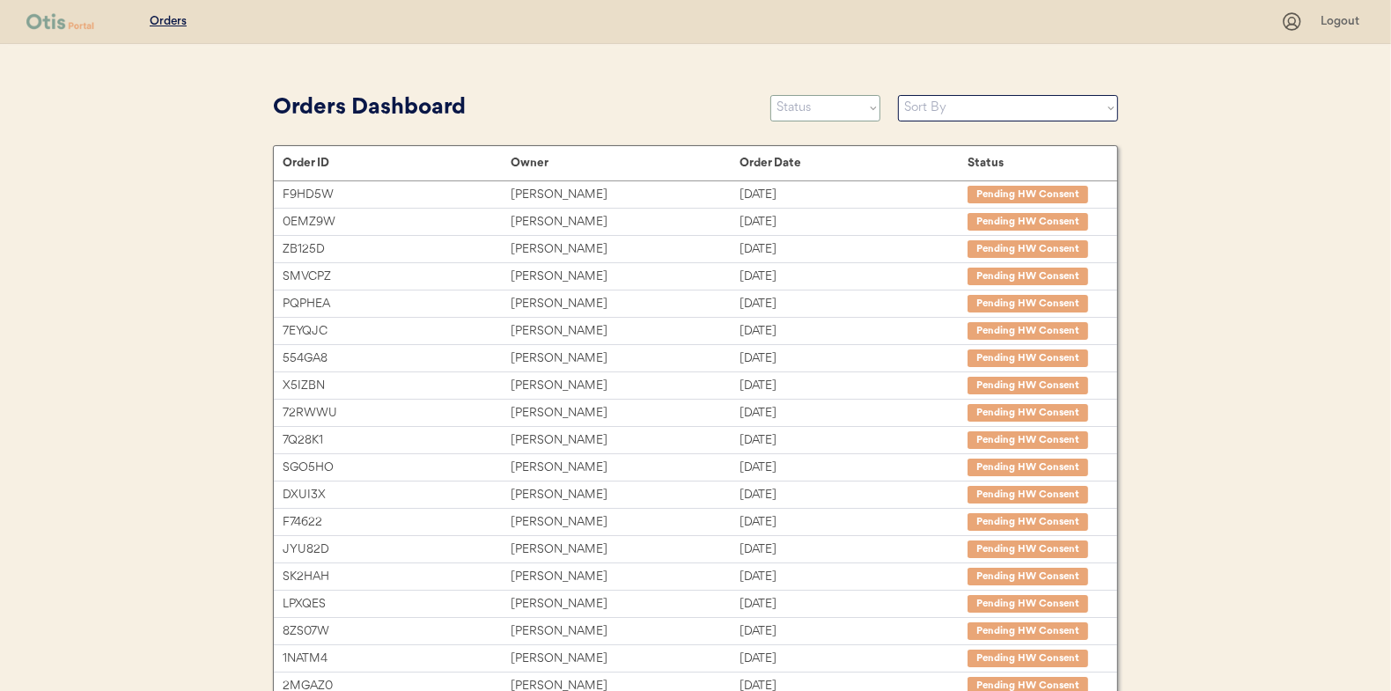
click at [819, 108] on select "Status On Hold New In Progress Complete Pending HW Consent Canceled" at bounding box center [826, 108] width 110 height 26
select select ""new""
click at [771, 95] on select "Status On Hold New In Progress Complete Pending HW Consent Canceled" at bounding box center [826, 108] width 110 height 26
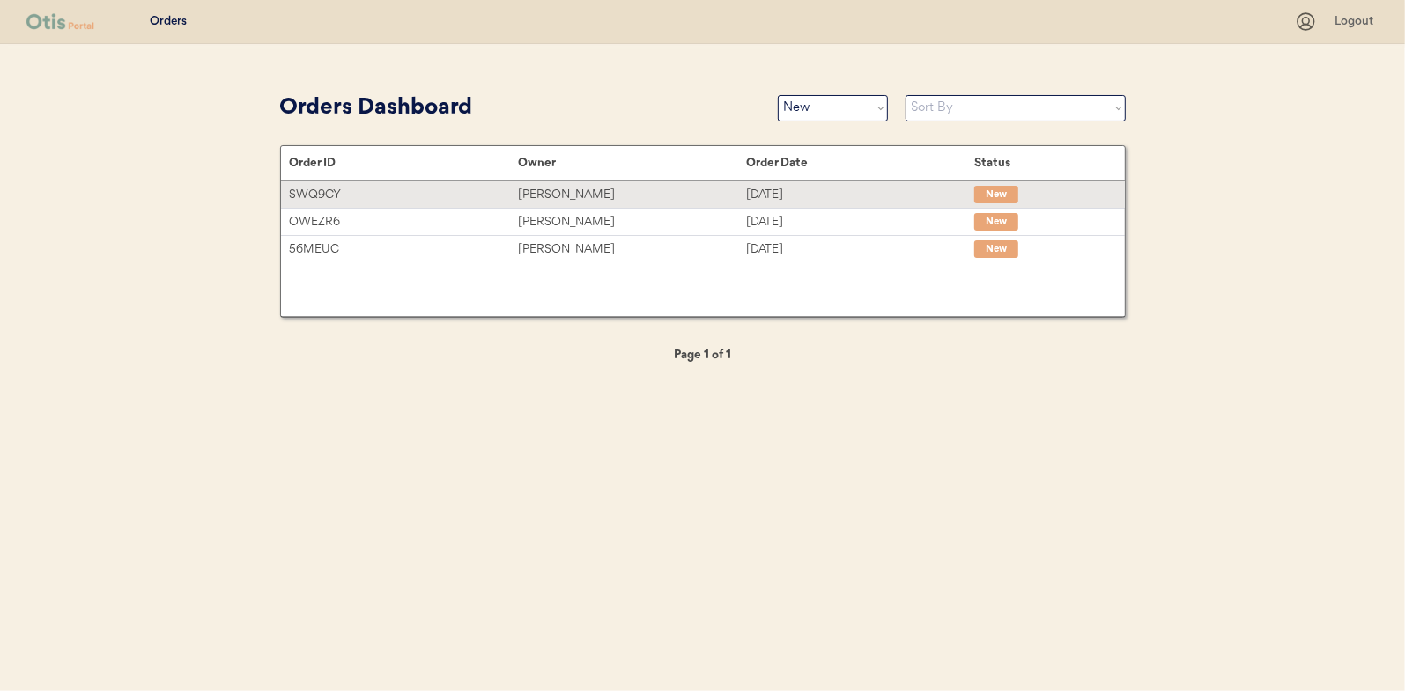
click at [561, 193] on div "[PERSON_NAME]" at bounding box center [632, 195] width 228 height 20
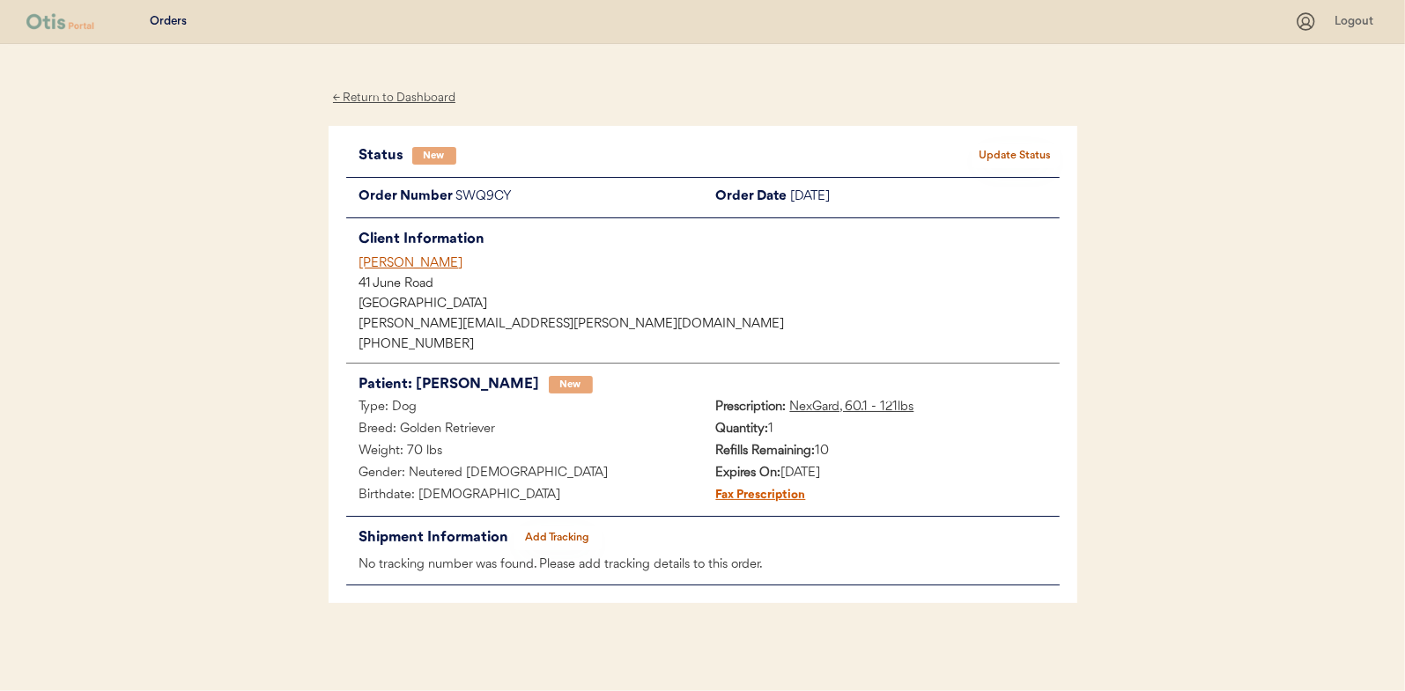
click at [1018, 152] on button "Update Status" at bounding box center [1015, 156] width 88 height 25
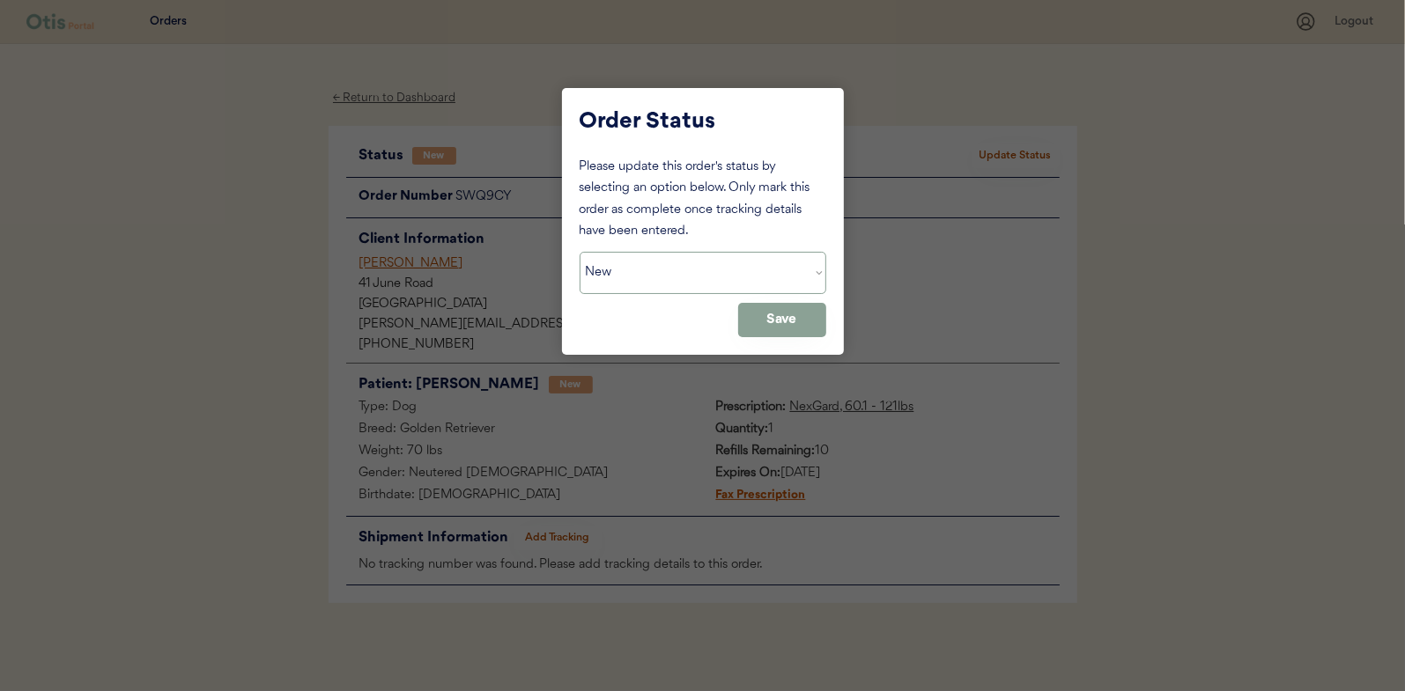
click at [658, 274] on select "Status On Hold New In Progress Complete Pending HW Consent Canceled" at bounding box center [702, 273] width 247 height 42
select select ""in_progress""
click at [579, 252] on select "Status On Hold New In Progress Complete Pending HW Consent Canceled" at bounding box center [702, 273] width 247 height 42
click at [786, 321] on button "Save" at bounding box center [782, 320] width 88 height 34
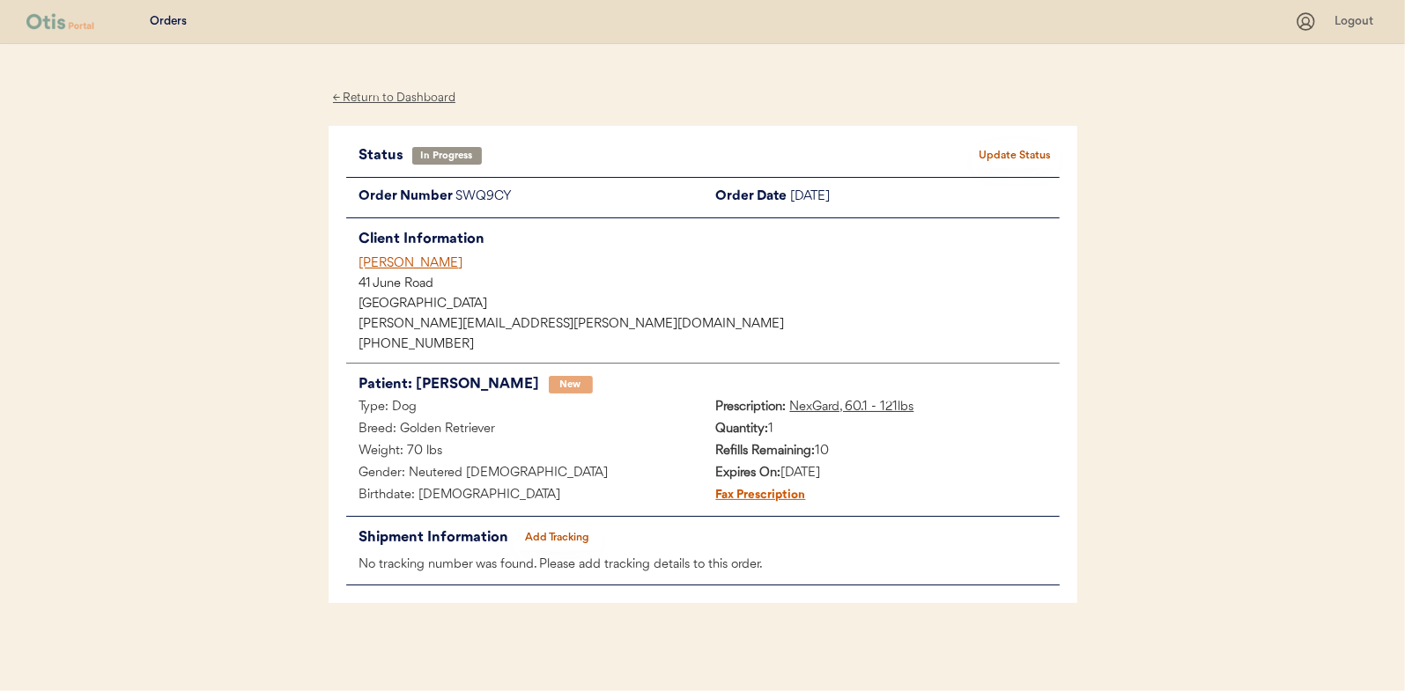
click at [396, 98] on div "← Return to Dashboard" at bounding box center [394, 98] width 132 height 20
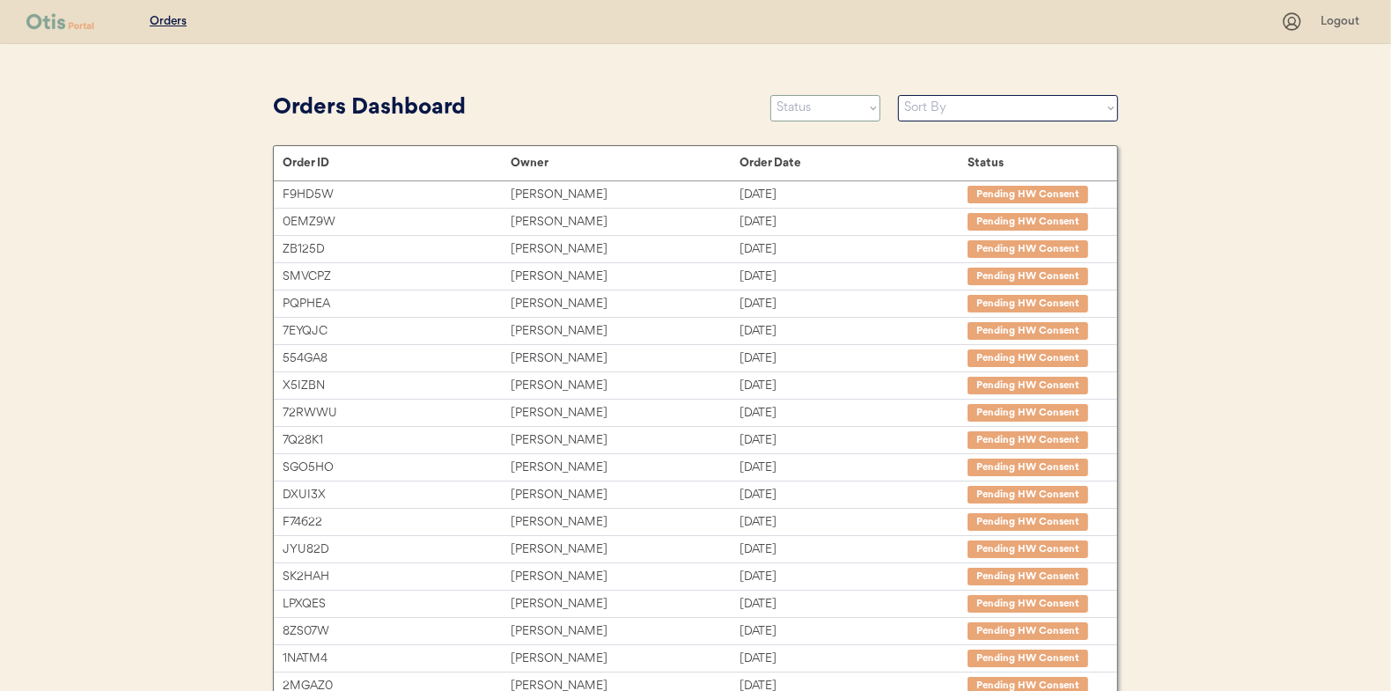
click at [810, 114] on select "Status On Hold New In Progress Complete Pending HW Consent Canceled" at bounding box center [826, 108] width 110 height 26
select select ""new""
click at [771, 95] on select "Status On Hold New In Progress Complete Pending HW Consent Canceled" at bounding box center [826, 108] width 110 height 26
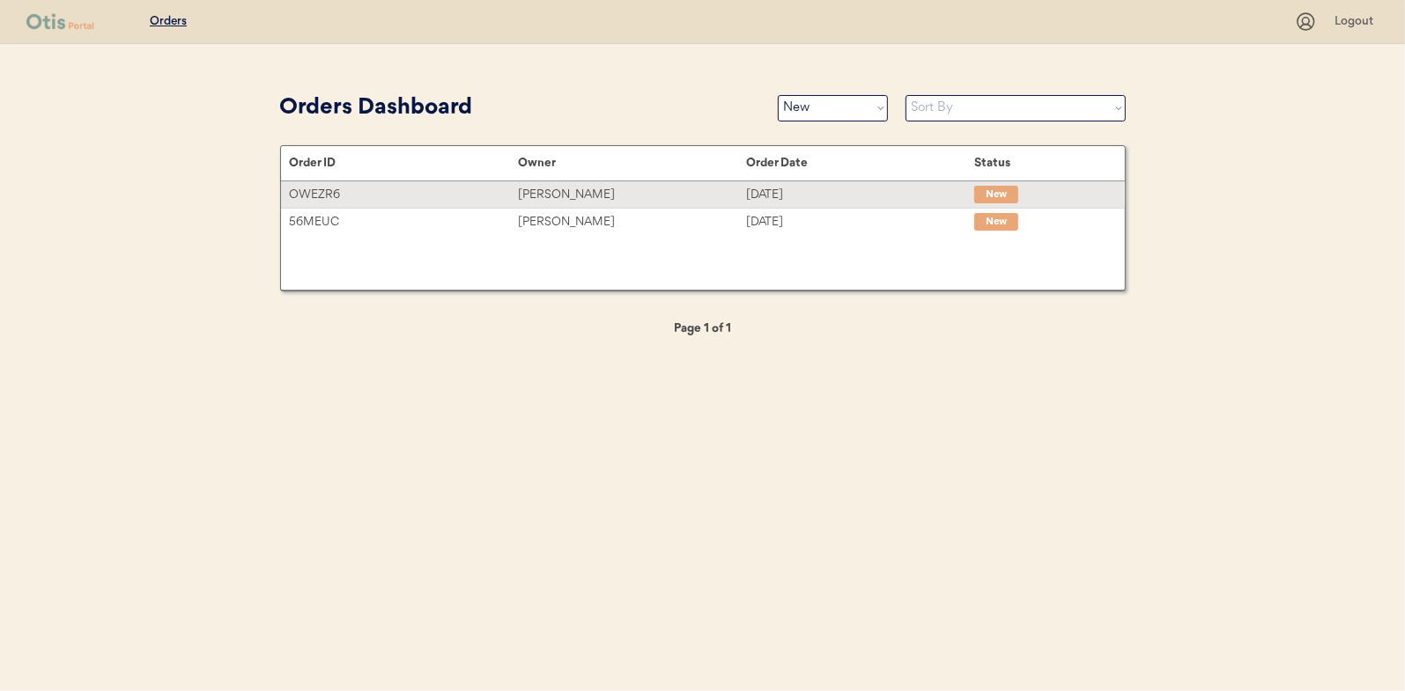
click at [577, 188] on div "[PERSON_NAME]" at bounding box center [632, 195] width 228 height 20
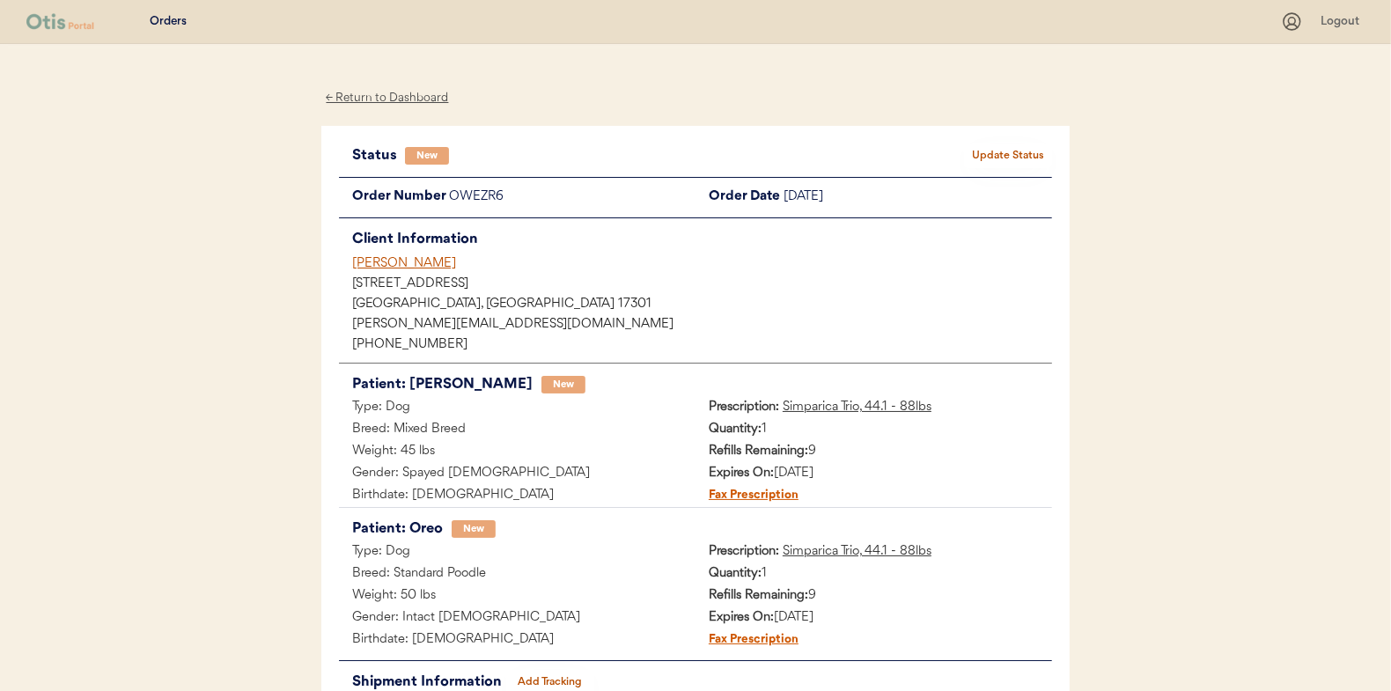
click at [996, 157] on button "Update Status" at bounding box center [1008, 156] width 88 height 25
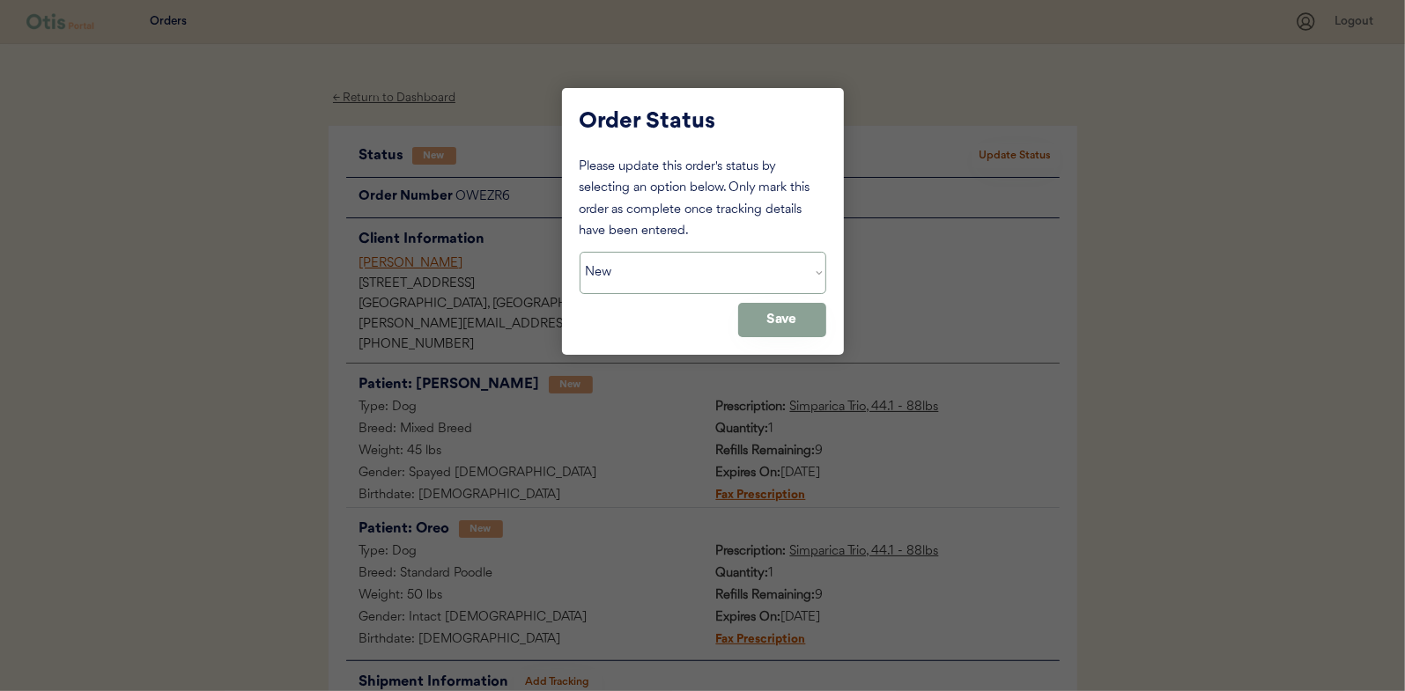
click at [634, 259] on select "Status On Hold New In Progress Complete Pending HW Consent Canceled" at bounding box center [702, 273] width 247 height 42
select select ""in_progress""
click at [579, 252] on select "Status On Hold New In Progress Complete Pending HW Consent Canceled" at bounding box center [702, 273] width 247 height 42
click at [780, 318] on button "Save" at bounding box center [782, 320] width 88 height 34
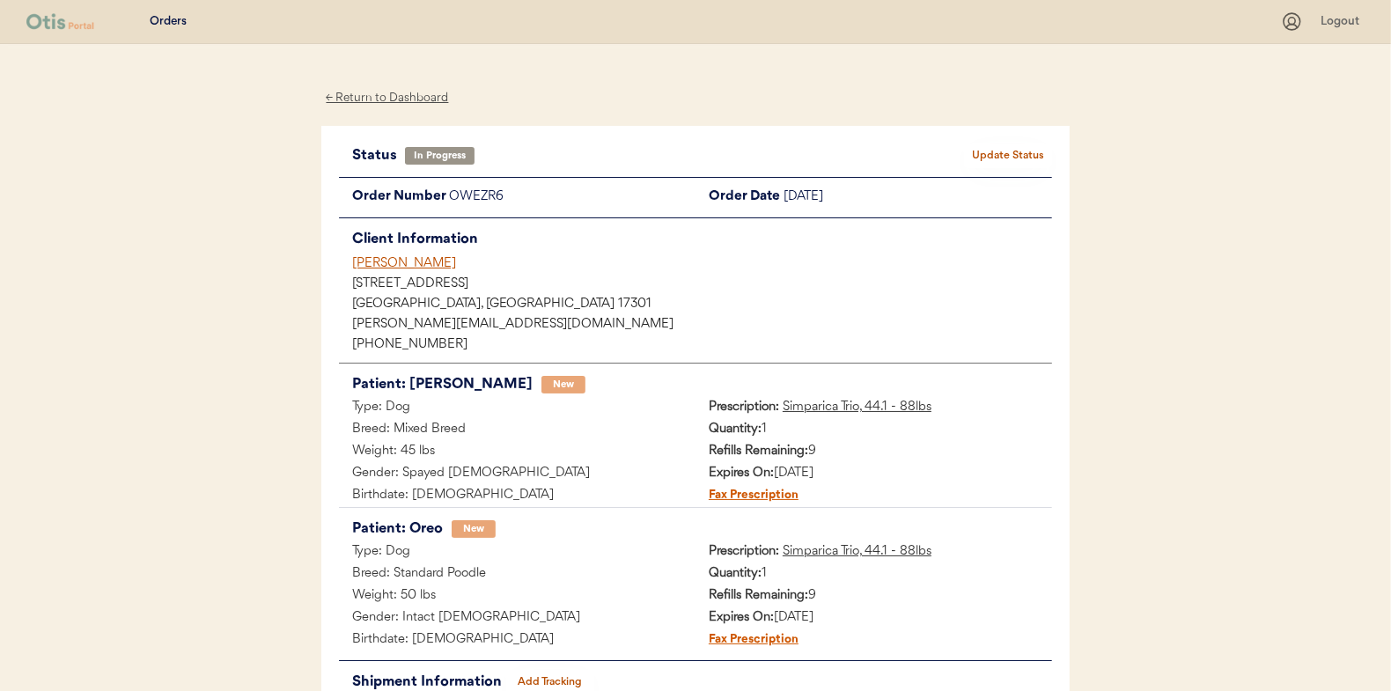
click at [386, 100] on div "← Return to Dashboard" at bounding box center [387, 98] width 132 height 20
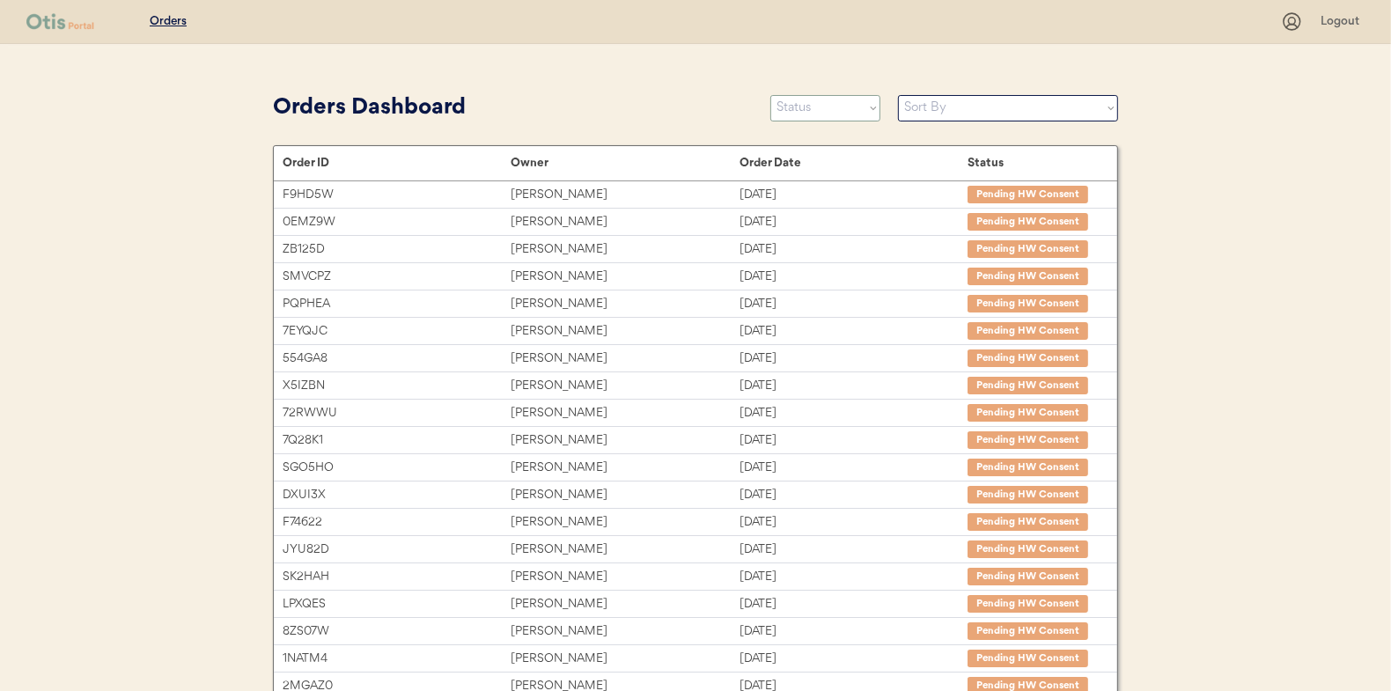
click at [805, 112] on select "Status On Hold New In Progress Complete Pending HW Consent Canceled" at bounding box center [826, 108] width 110 height 26
select select ""new""
click at [771, 95] on select "Status On Hold New In Progress Complete Pending HW Consent Canceled" at bounding box center [826, 108] width 110 height 26
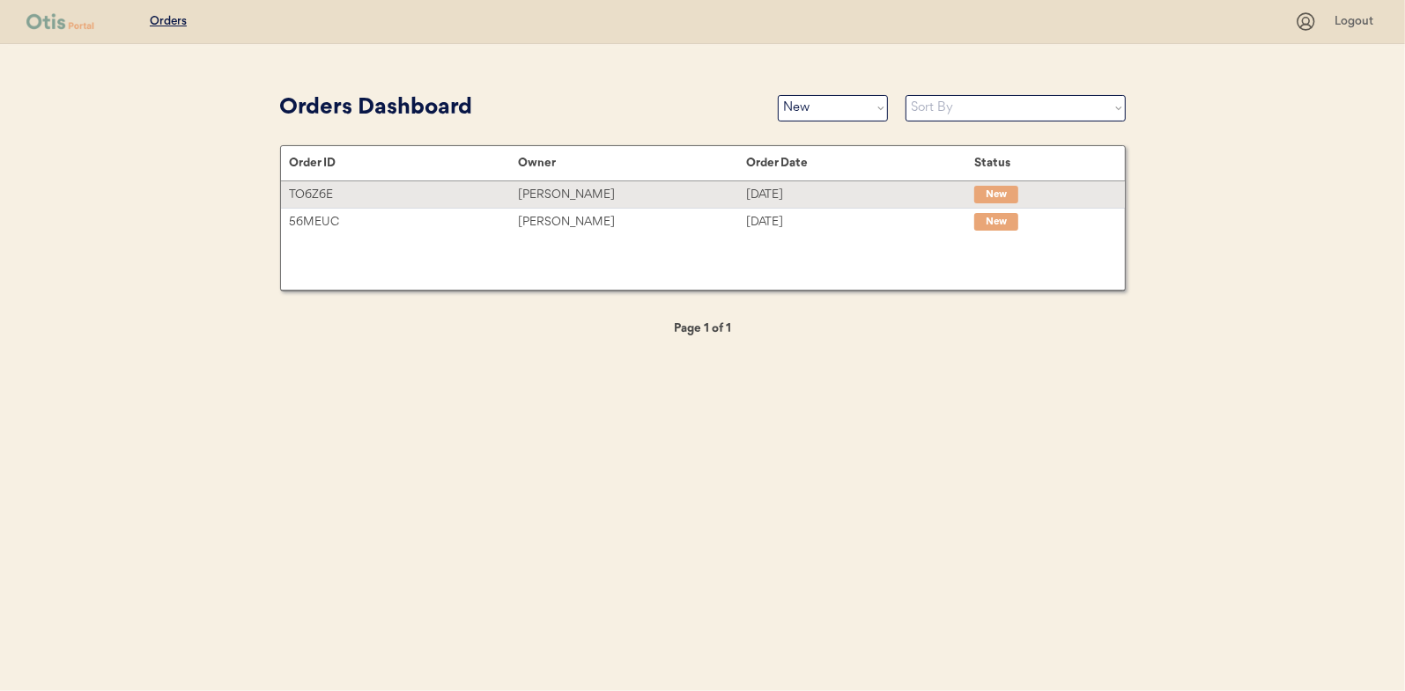
click at [559, 189] on div "[PERSON_NAME]" at bounding box center [632, 195] width 228 height 20
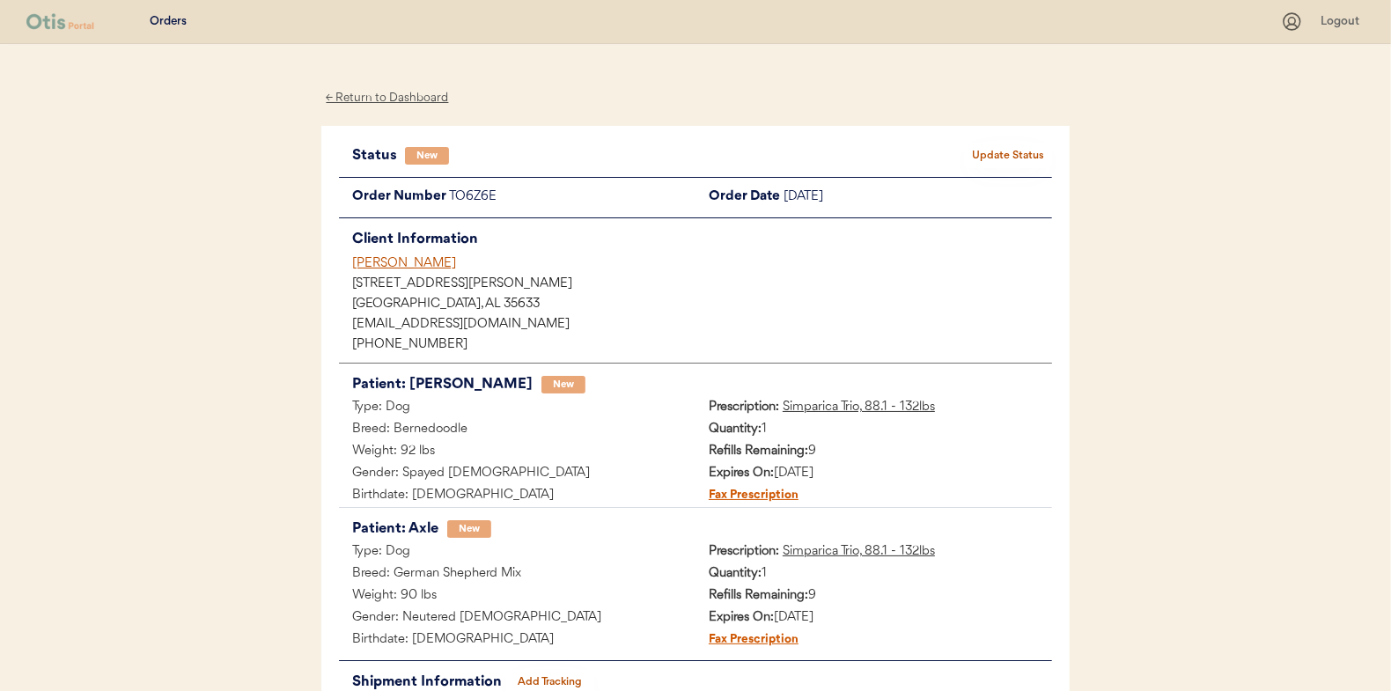
click at [1017, 147] on button "Update Status" at bounding box center [1008, 156] width 88 height 25
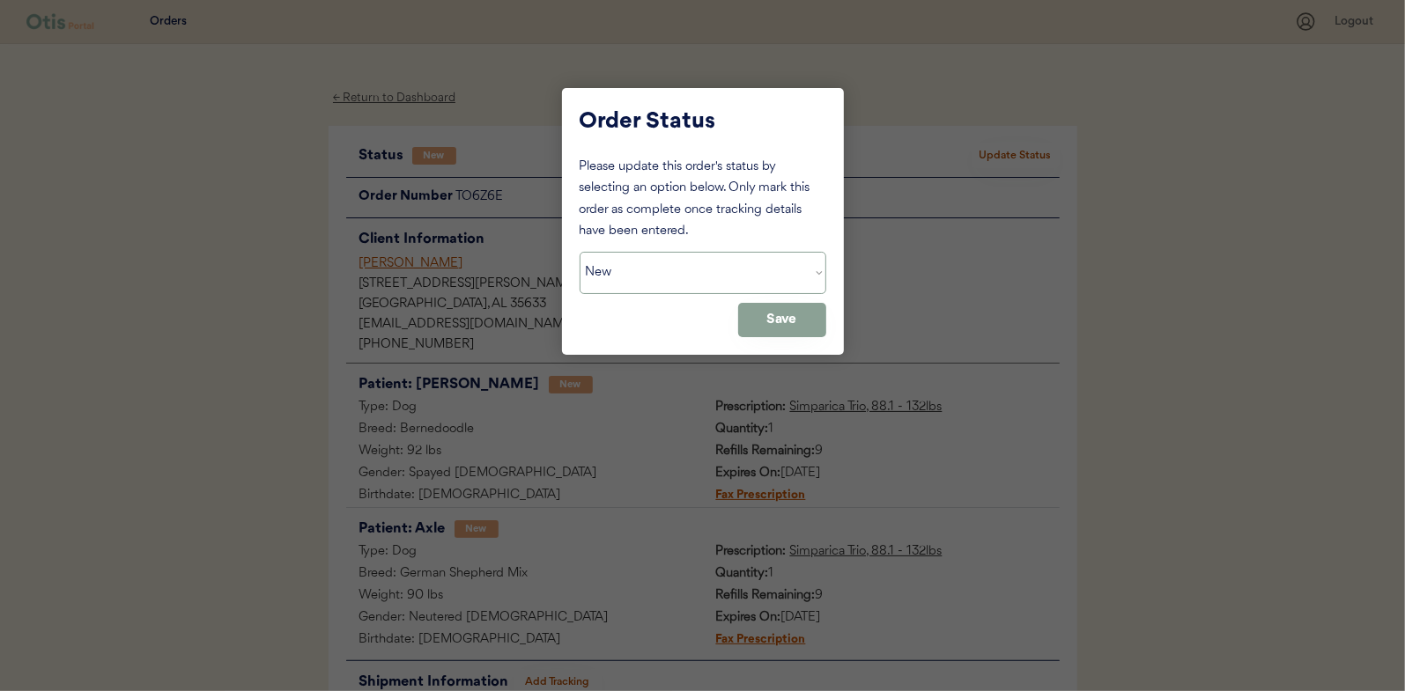
click at [622, 272] on select "Status On Hold New In Progress Complete Pending HW Consent Canceled" at bounding box center [702, 273] width 247 height 42
select select ""in_progress""
click at [579, 252] on select "Status On Hold New In Progress Complete Pending HW Consent Canceled" at bounding box center [702, 273] width 247 height 42
click at [791, 324] on button "Save" at bounding box center [782, 320] width 88 height 34
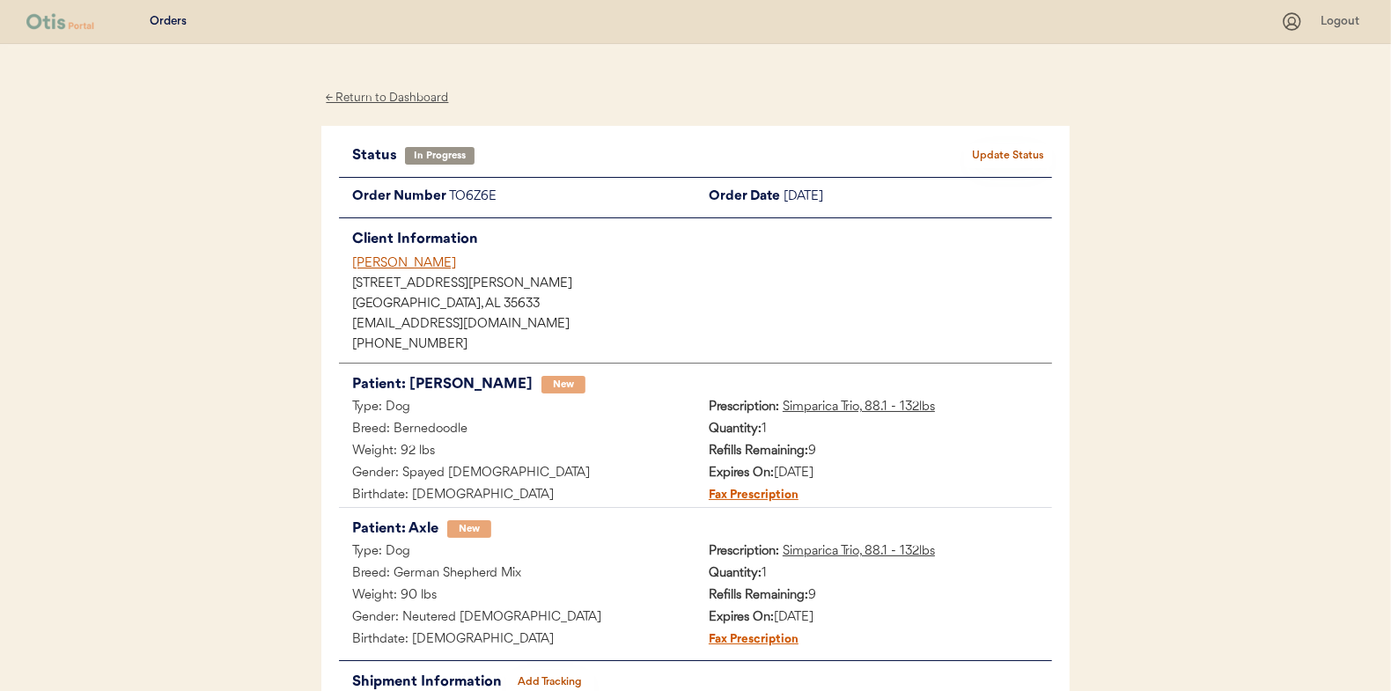
click at [394, 100] on div "← Return to Dashboard" at bounding box center [387, 98] width 132 height 20
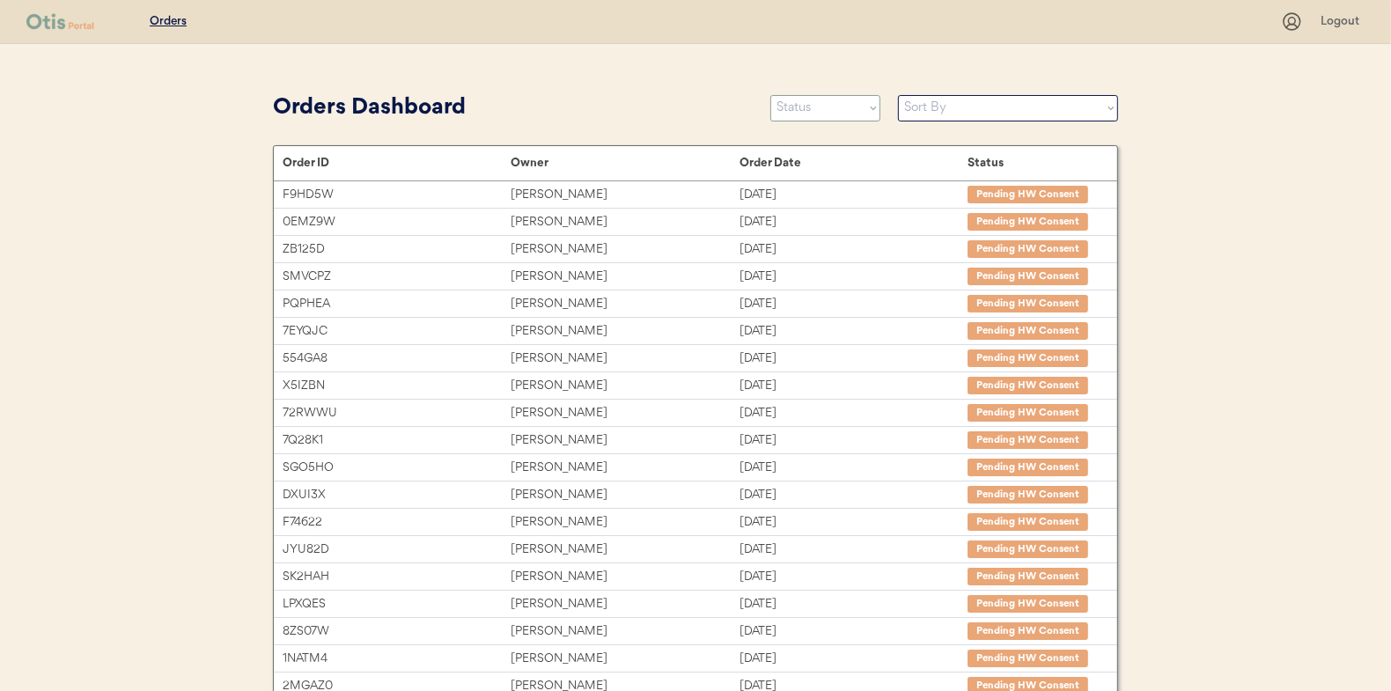
click at [822, 110] on select "Status On Hold New In Progress Complete Pending HW Consent Canceled" at bounding box center [826, 108] width 110 height 26
select select ""new""
click at [771, 95] on select "Status On Hold New In Progress Complete Pending HW Consent Canceled" at bounding box center [826, 108] width 110 height 26
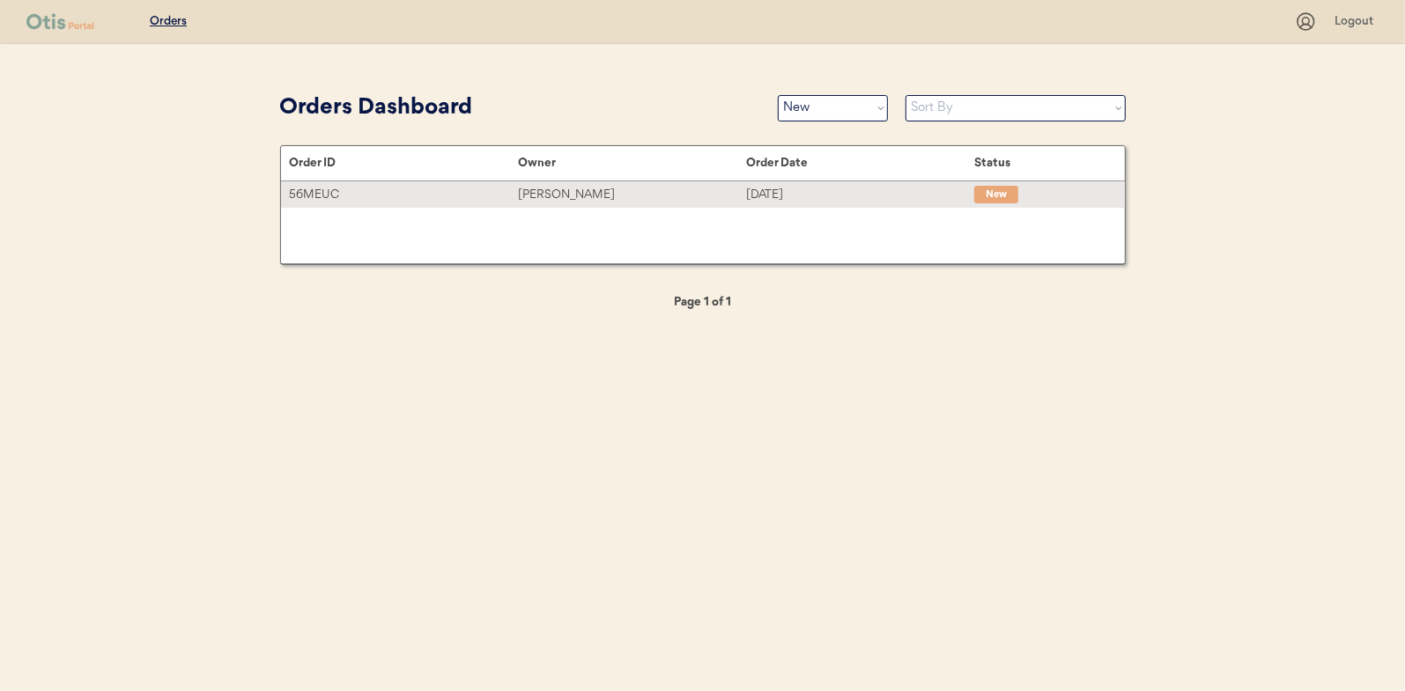
click at [539, 193] on div "Chastity Davenport" at bounding box center [632, 195] width 228 height 20
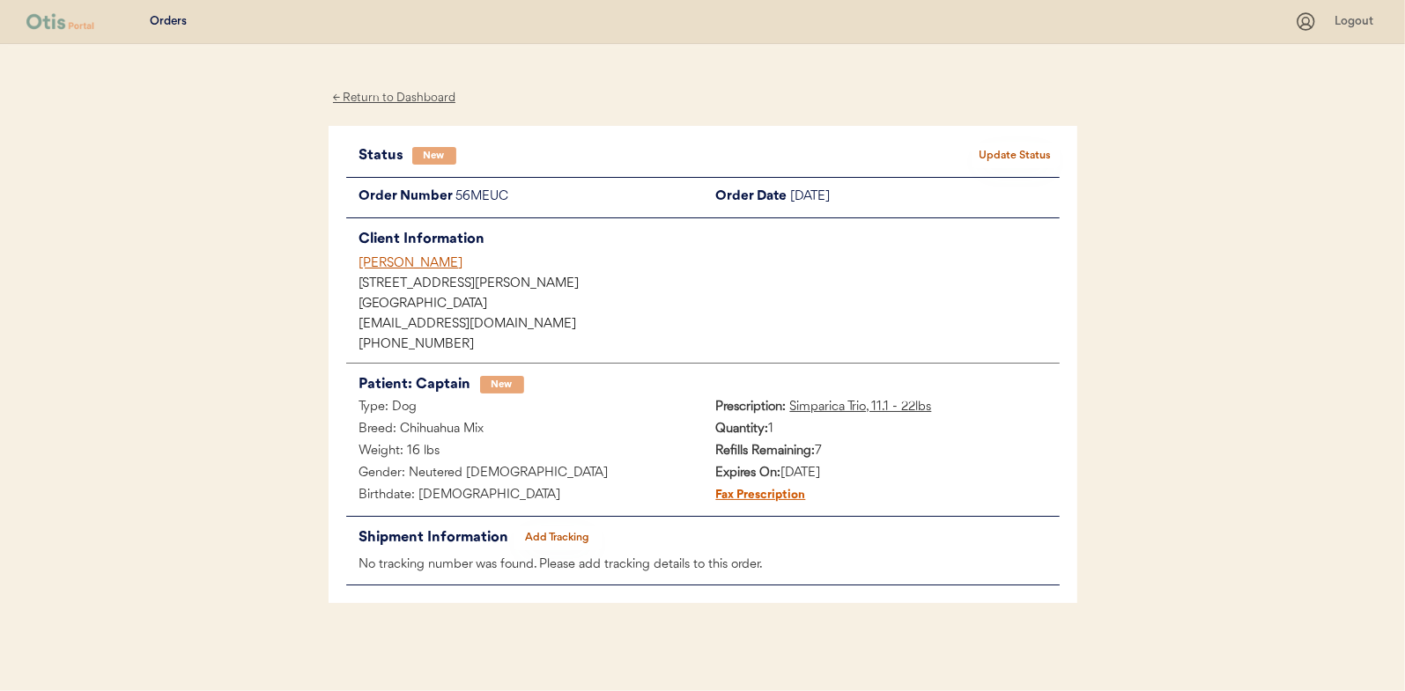
click at [1011, 152] on button "Update Status" at bounding box center [1015, 156] width 88 height 25
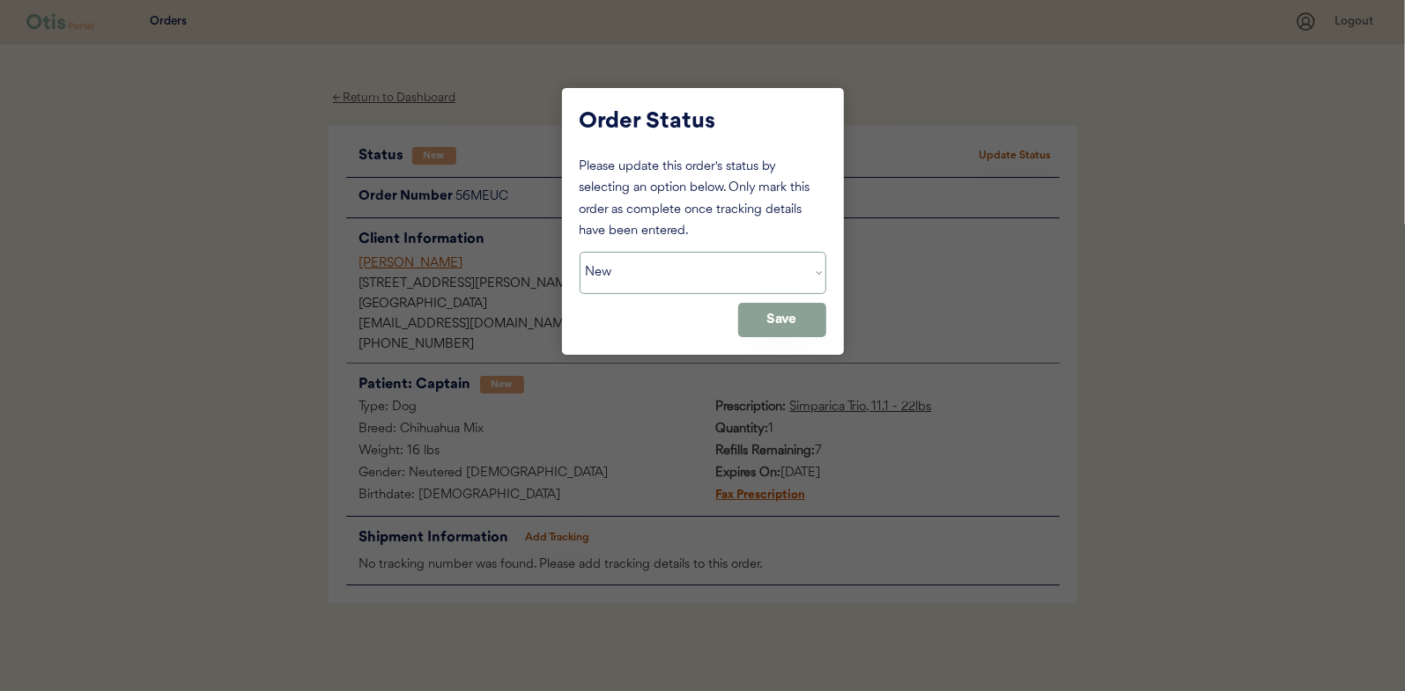
click at [661, 269] on select "Status On Hold New In Progress Complete Pending HW Consent Canceled" at bounding box center [702, 273] width 247 height 42
select select ""in_progress""
click at [579, 252] on select "Status On Hold New In Progress Complete Pending HW Consent Canceled" at bounding box center [702, 273] width 247 height 42
click at [766, 322] on button "Save" at bounding box center [782, 320] width 88 height 34
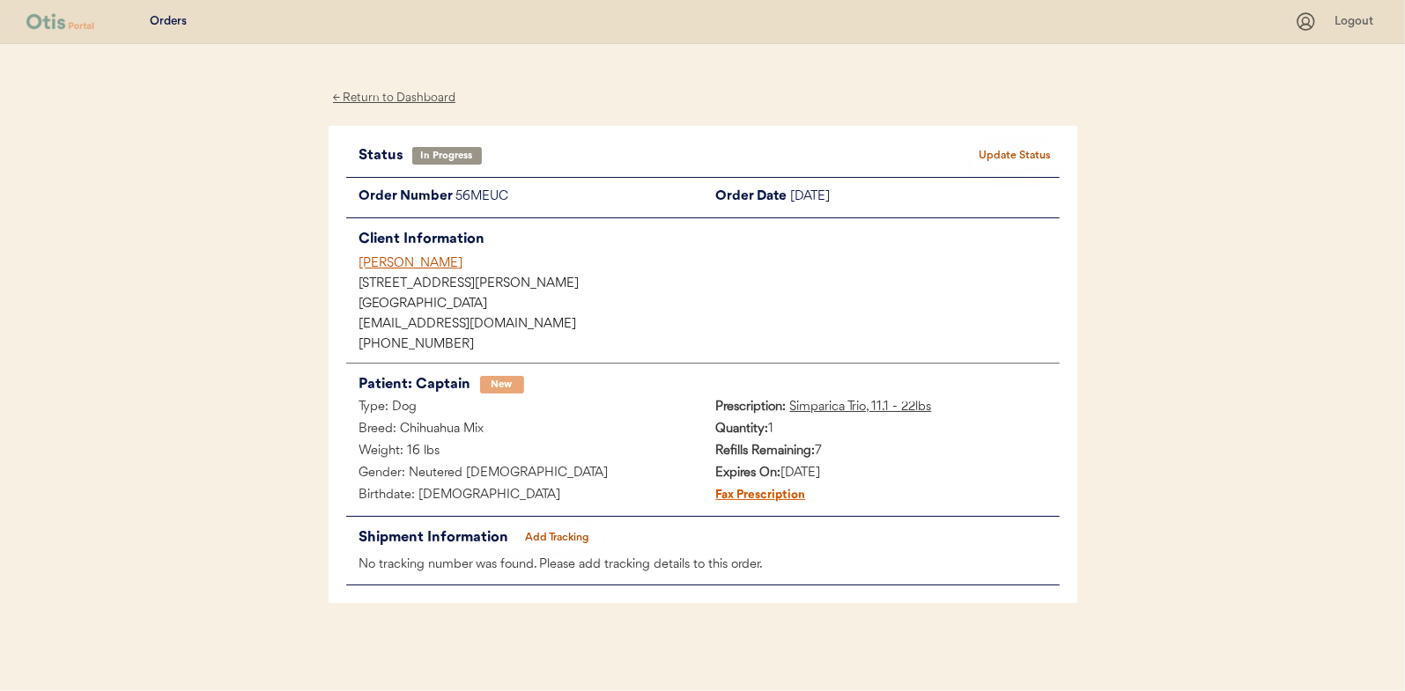
click at [395, 99] on div "← Return to Dashboard" at bounding box center [394, 98] width 132 height 20
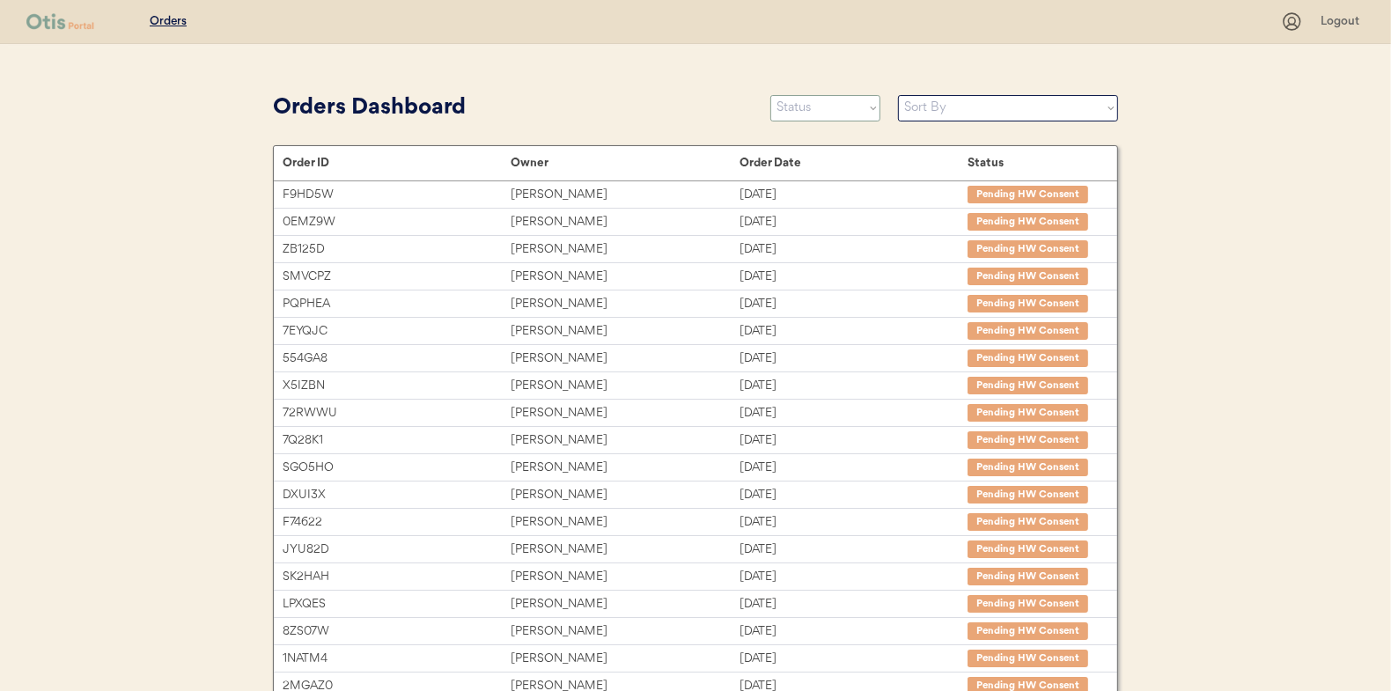
click at [816, 117] on select "Status On Hold New In Progress Complete Pending HW Consent Canceled" at bounding box center [826, 108] width 110 height 26
click at [771, 95] on select "Status On Hold New In Progress Complete Pending HW Consent Canceled" at bounding box center [826, 108] width 110 height 26
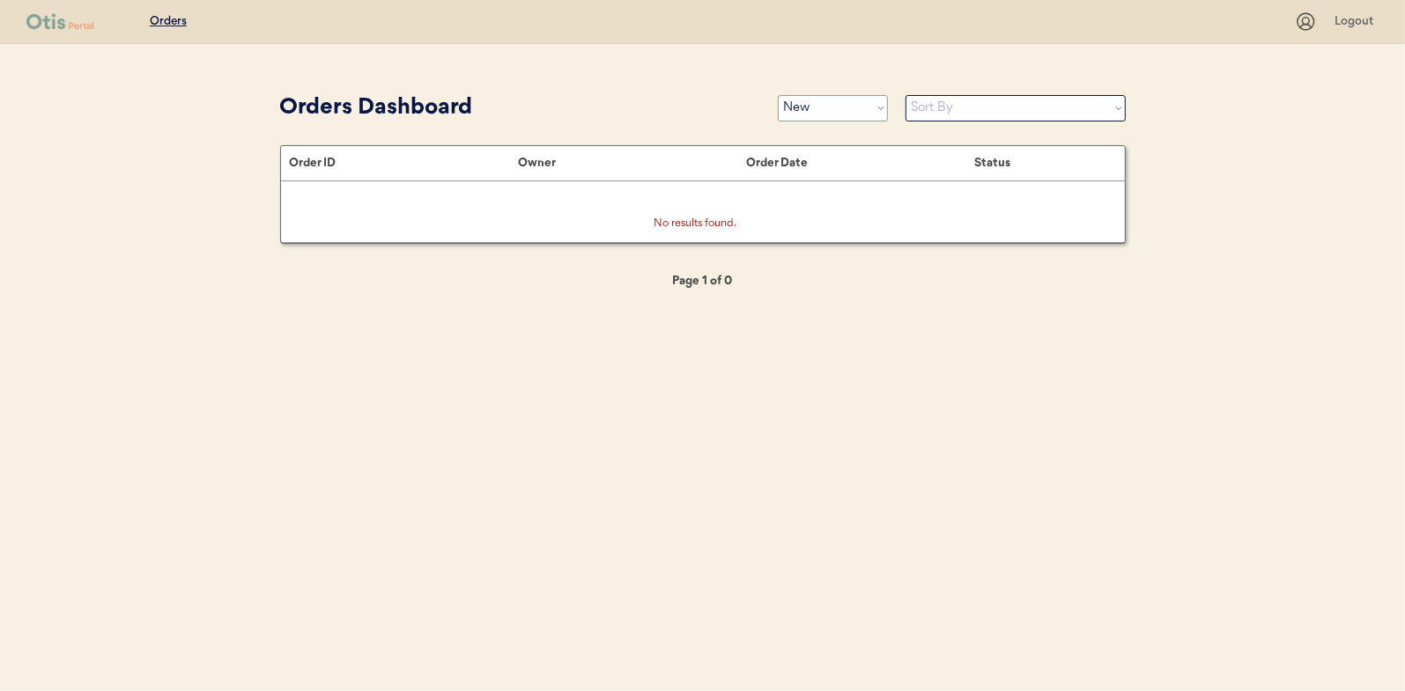
click at [835, 100] on select "Status On Hold New In Progress Complete Pending HW Consent Canceled" at bounding box center [833, 108] width 110 height 26
select select ""on_hold""
click at [778, 95] on select "Status On Hold New In Progress Complete Pending HW Consent Canceled" at bounding box center [833, 108] width 110 height 26
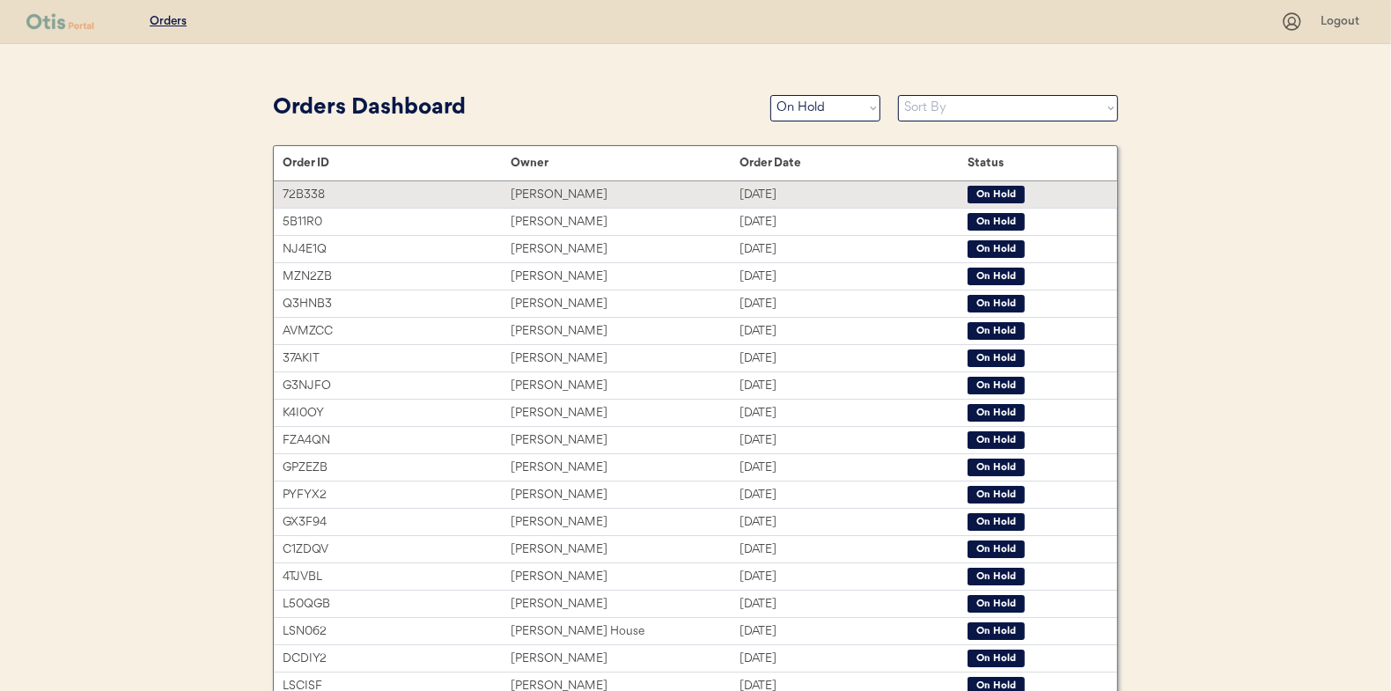
click at [587, 190] on div "[PERSON_NAME]" at bounding box center [625, 195] width 228 height 20
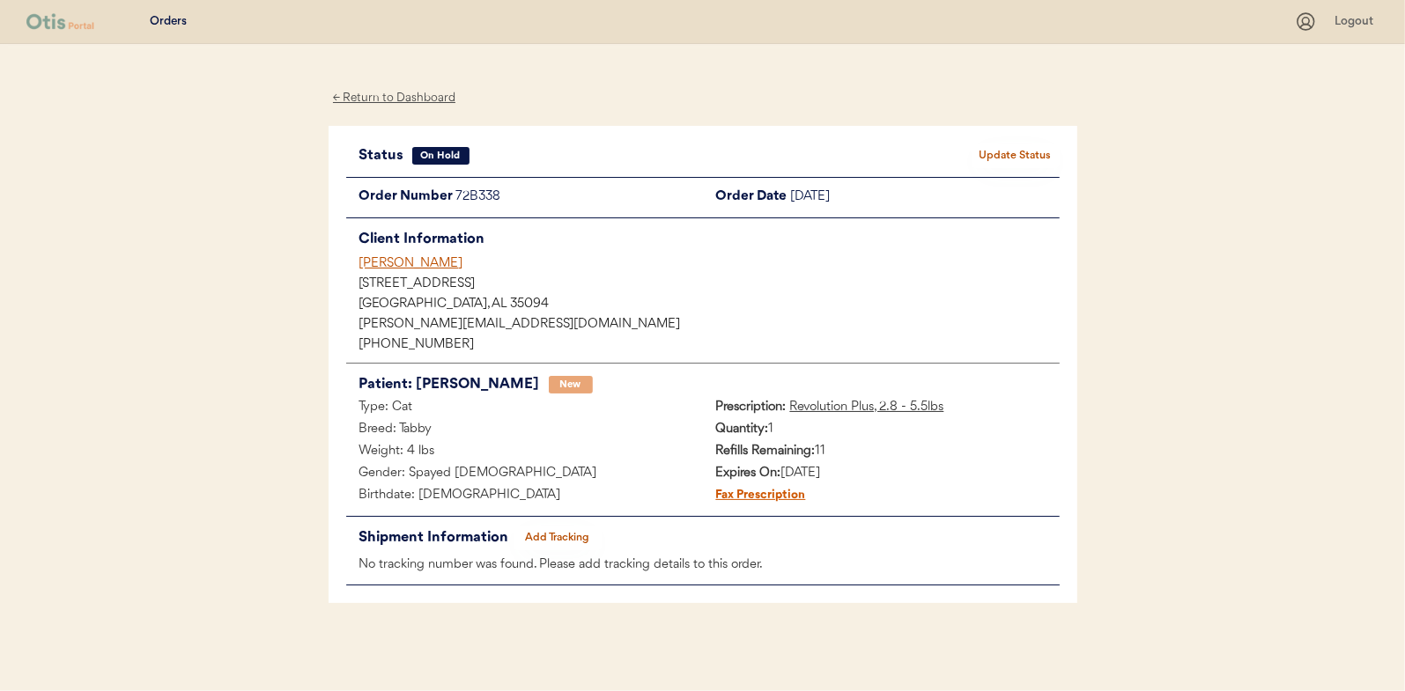
click at [398, 99] on div "← Return to Dashboard" at bounding box center [394, 98] width 132 height 20
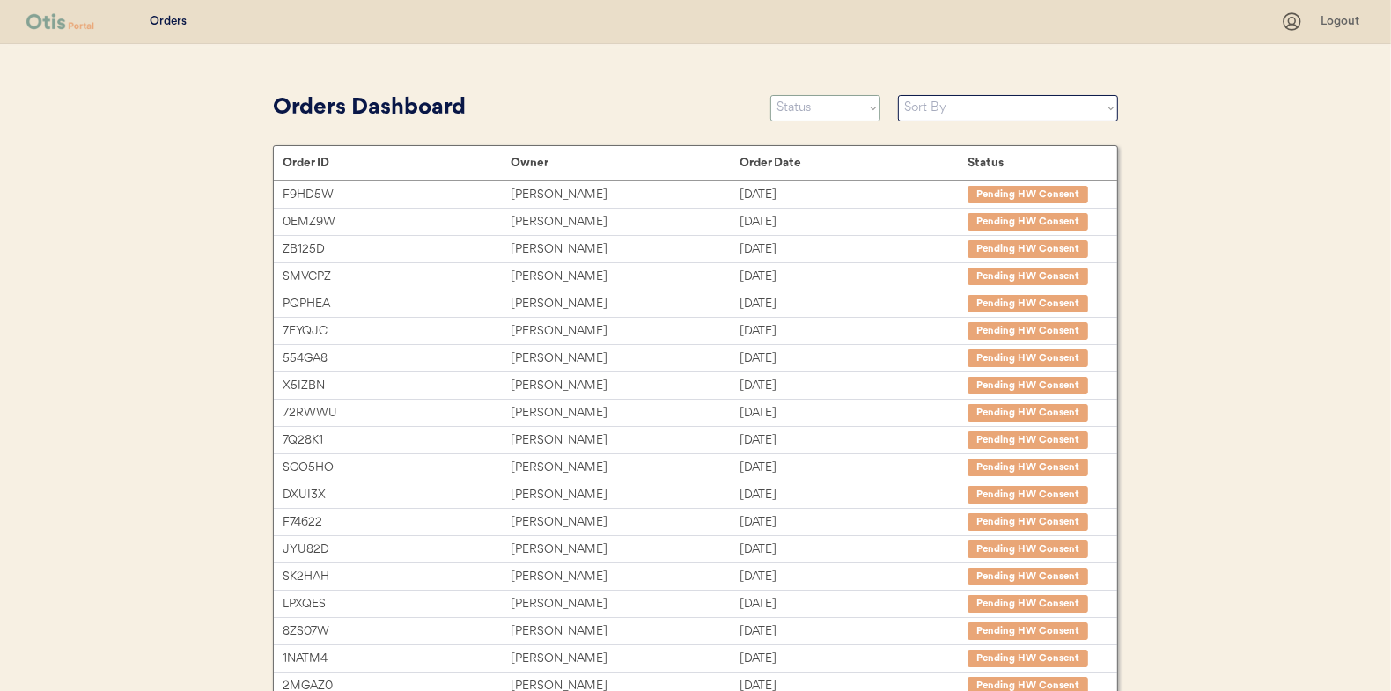
click at [815, 107] on select "Status On Hold New In Progress Complete Pending HW Consent Canceled" at bounding box center [826, 108] width 110 height 26
click at [771, 95] on select "Status On Hold New In Progress Complete Pending HW Consent Canceled" at bounding box center [826, 108] width 110 height 26
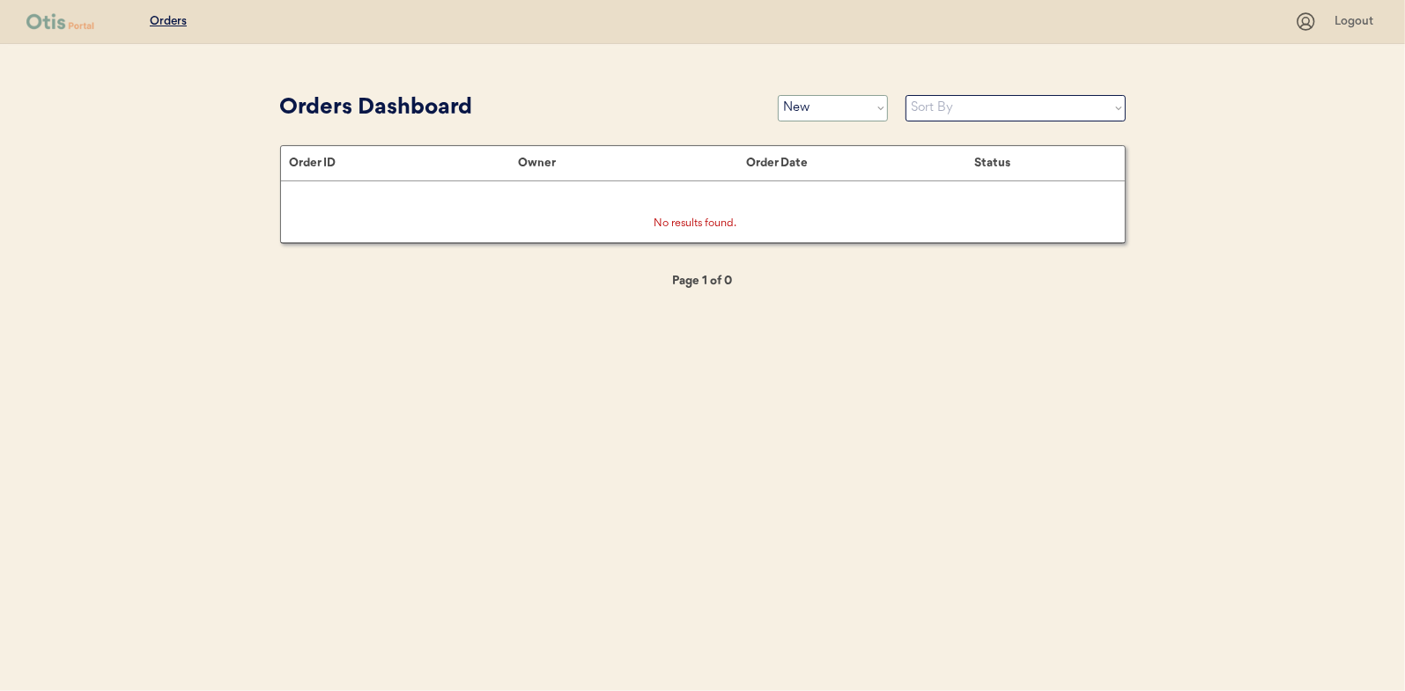
click at [816, 114] on select "Status On Hold New In Progress Complete Pending HW Consent Canceled" at bounding box center [833, 108] width 110 height 26
click at [778, 95] on select "Status On Hold New In Progress Complete Pending HW Consent Canceled" at bounding box center [833, 108] width 110 height 26
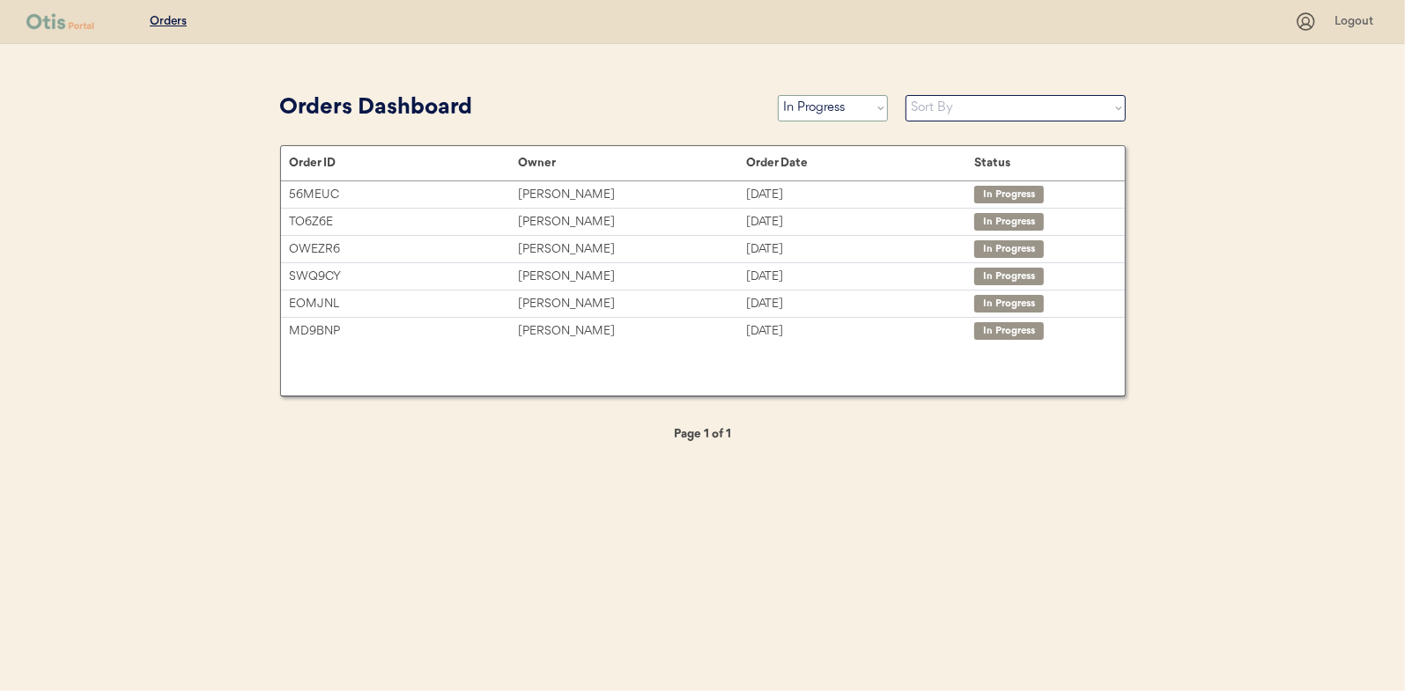
click at [820, 113] on select "Status On Hold New In Progress Complete Pending HW Consent Canceled" at bounding box center [833, 108] width 110 height 26
select select ""new""
click at [778, 95] on select "Status On Hold New In Progress Complete Pending HW Consent Canceled" at bounding box center [833, 108] width 110 height 26
